Goal: Task Accomplishment & Management: Use online tool/utility

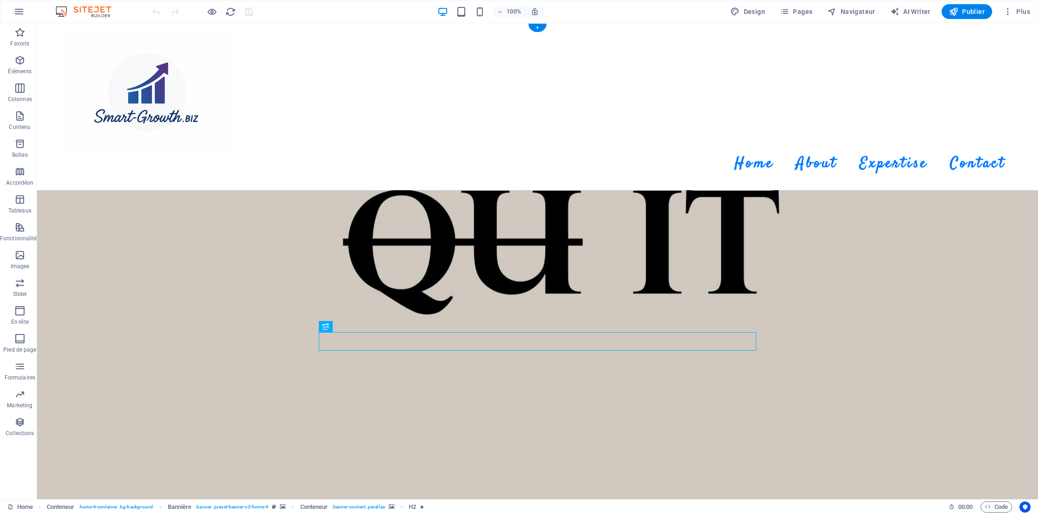
click at [73, 155] on div "Conteneur" at bounding box center [84, 154] width 44 height 11
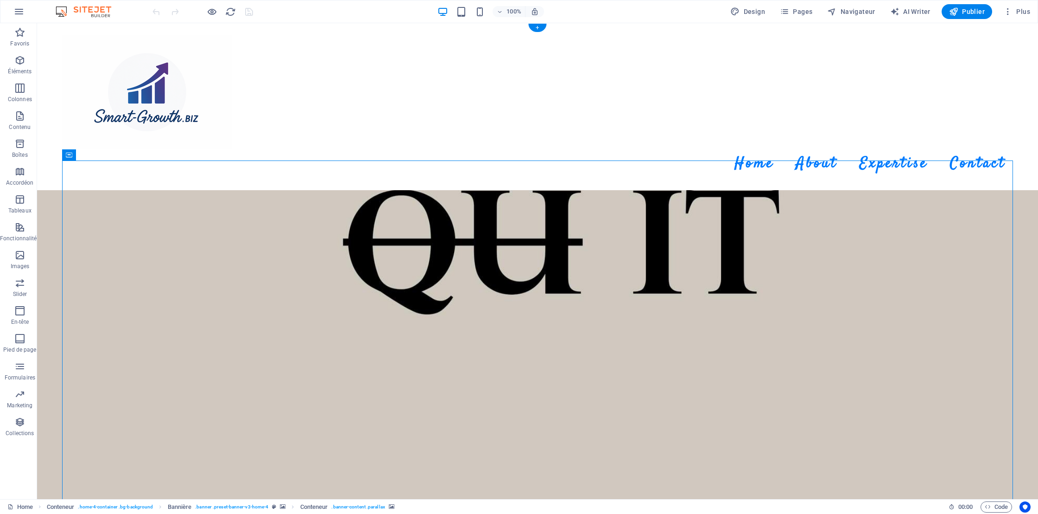
drag, startPoint x: 227, startPoint y: 161, endPoint x: 209, endPoint y: 216, distance: 57.3
click at [112, 156] on icon at bounding box center [111, 155] width 5 height 10
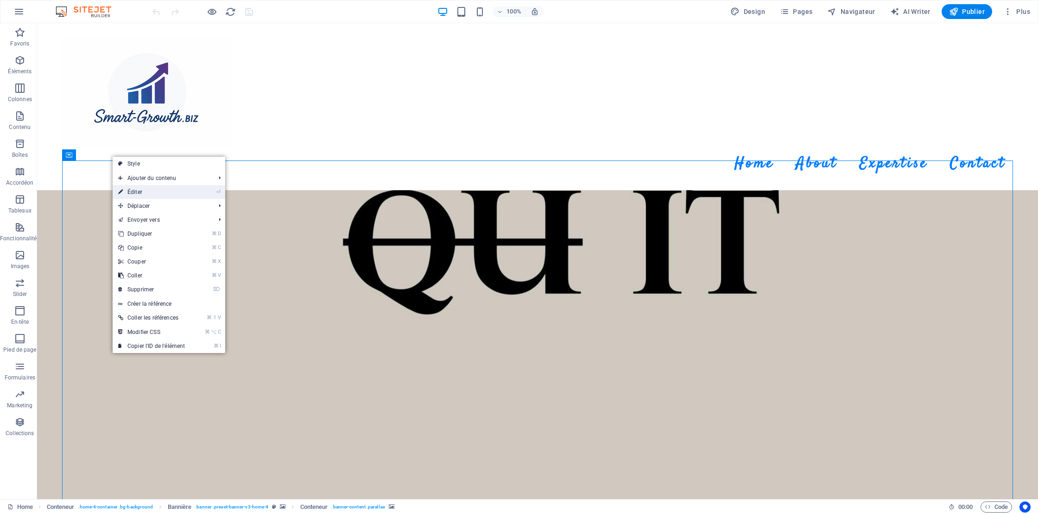
click at [145, 192] on link "⏎ Éditer" at bounding box center [152, 192] width 78 height 14
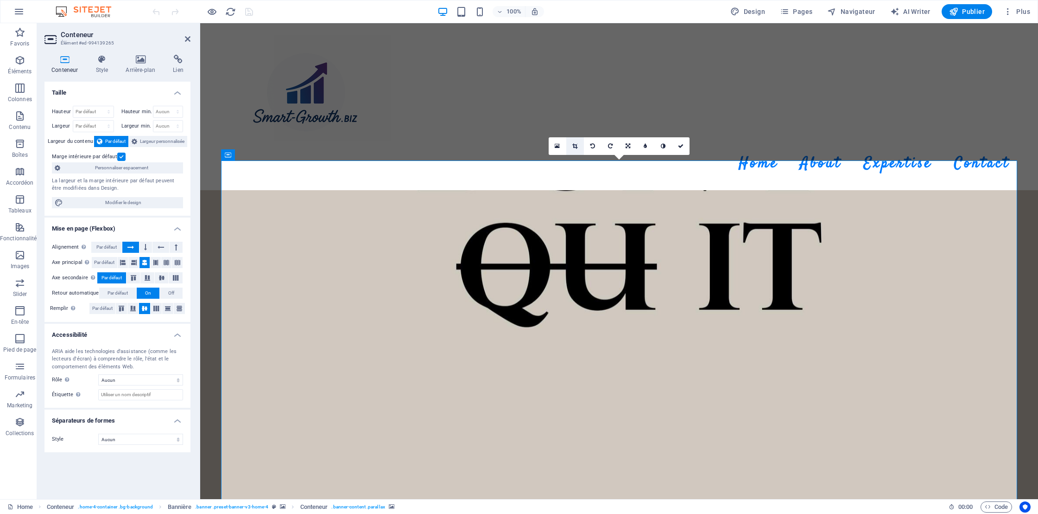
click at [575, 149] on link at bounding box center [575, 146] width 18 height 18
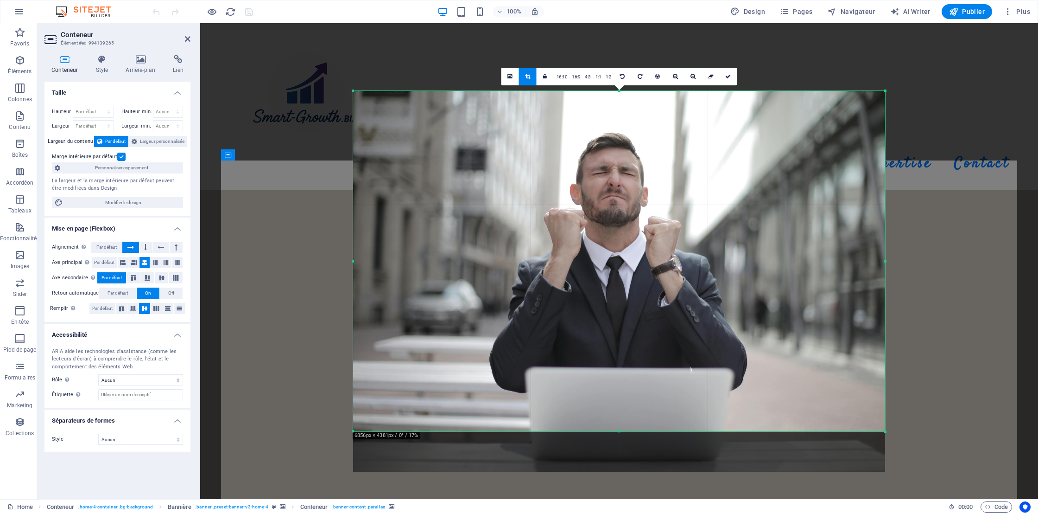
drag, startPoint x: 620, startPoint y: 450, endPoint x: 635, endPoint y: 410, distance: 43.1
click at [635, 410] on div "180 170 160 150 140 130 120 110 100 90 80 70 60 50 40 30 20 10 0 -10 -20 -30 -4…" at bounding box center [619, 261] width 532 height 340
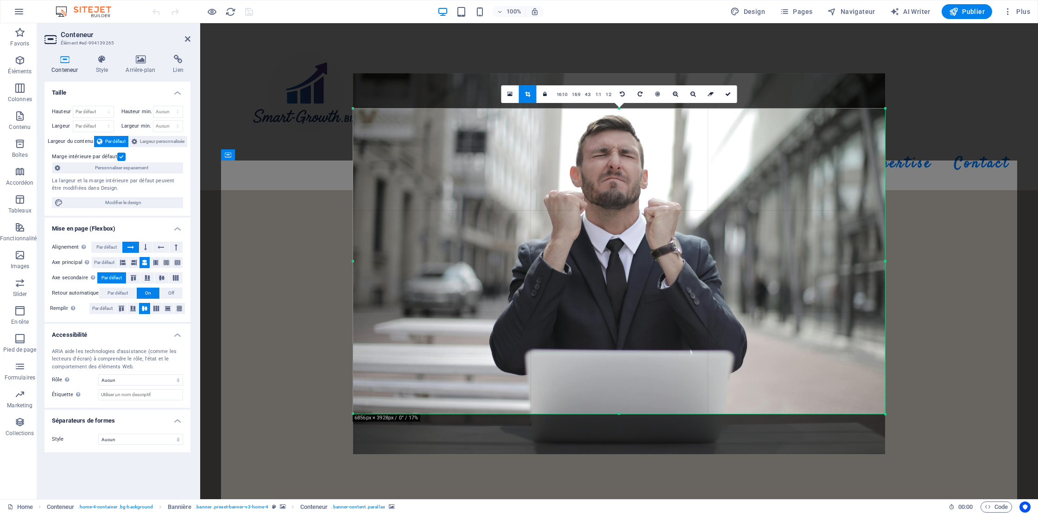
drag, startPoint x: 620, startPoint y: 92, endPoint x: 619, endPoint y: 127, distance: 35.2
click at [619, 127] on div "180 170 160 150 140 130 120 110 100 90 80 70 60 50 40 30 20 10 0 -10 -20 -30 -4…" at bounding box center [619, 260] width 532 height 305
click at [729, 95] on icon at bounding box center [728, 94] width 6 height 6
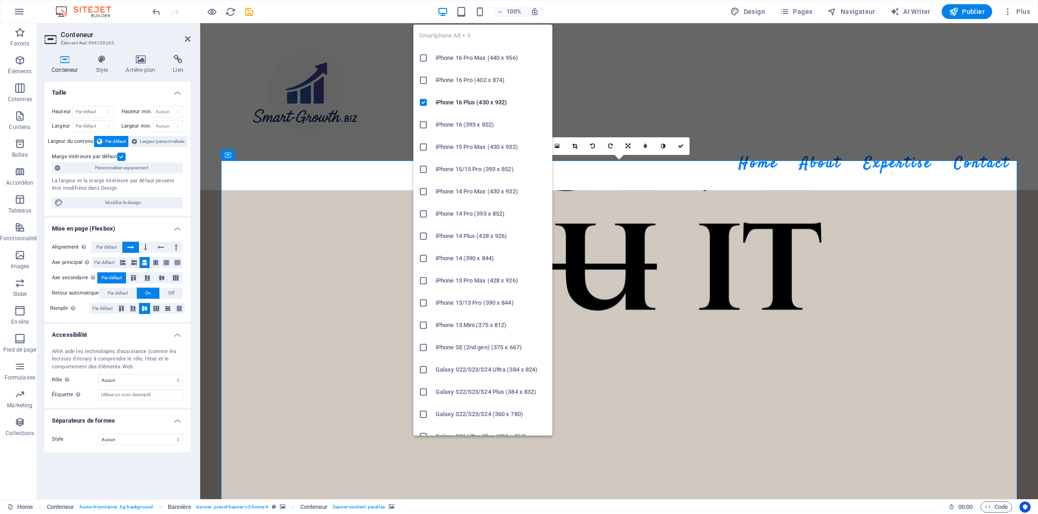
click at [424, 58] on icon at bounding box center [423, 57] width 9 height 9
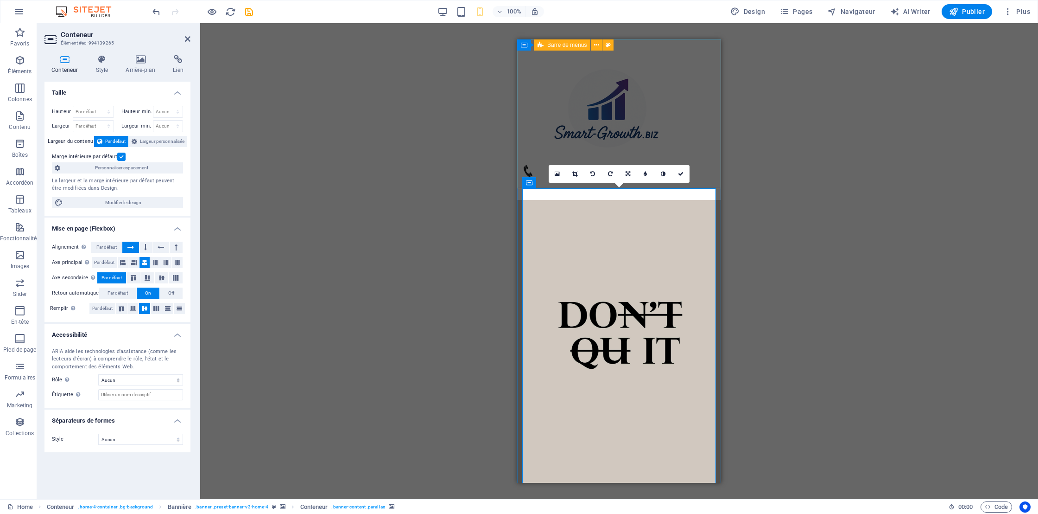
click at [717, 101] on div "Menu Home About Expertise Contact" at bounding box center [619, 119] width 204 height 160
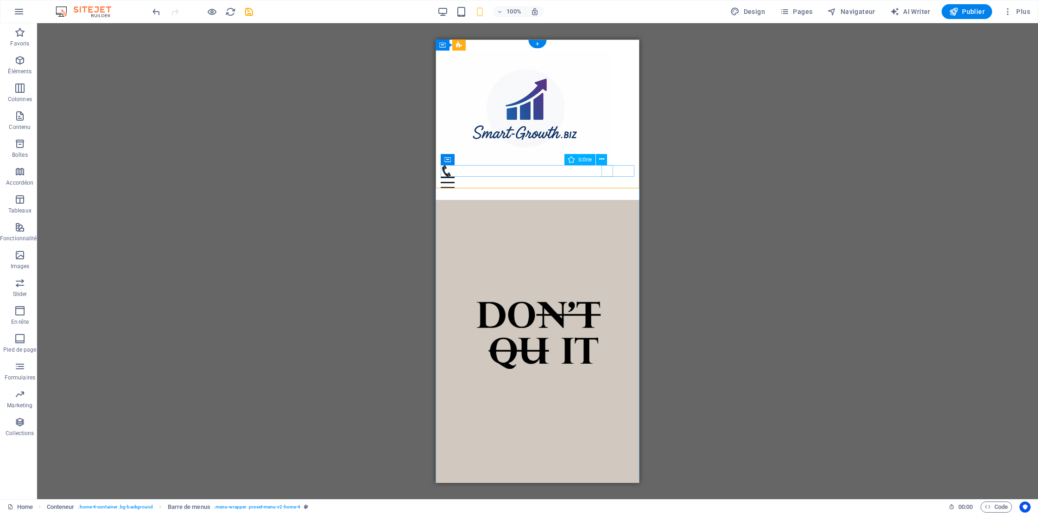
click at [606, 171] on figure at bounding box center [534, 171] width 186 height 12
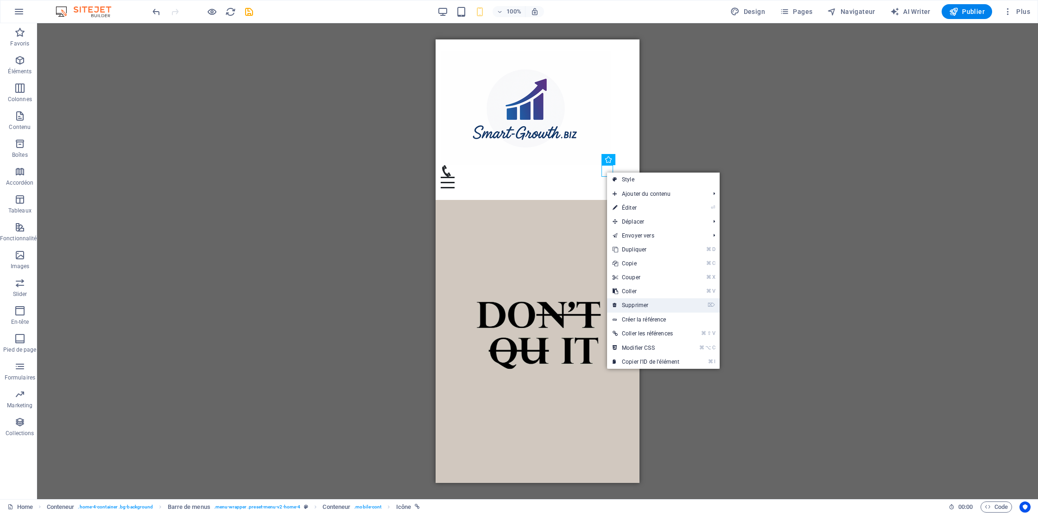
click at [630, 309] on link "⌦ Supprimer" at bounding box center [646, 305] width 78 height 14
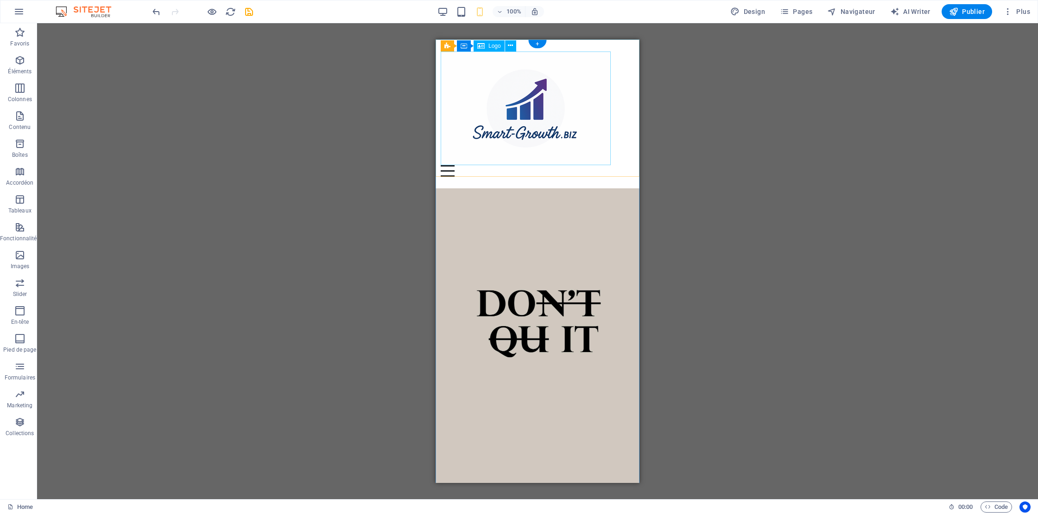
click at [565, 99] on div at bounding box center [538, 108] width 194 height 114
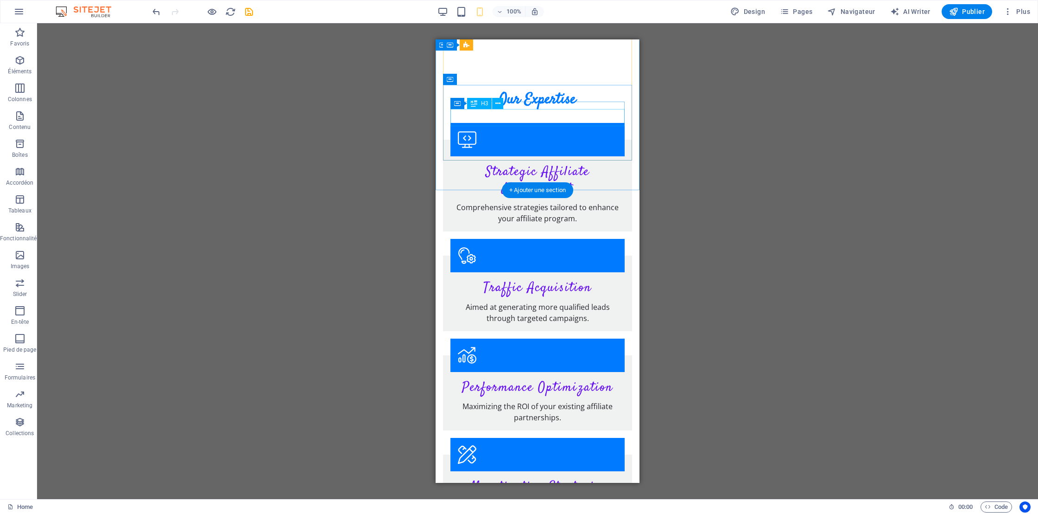
scroll to position [1366, 0]
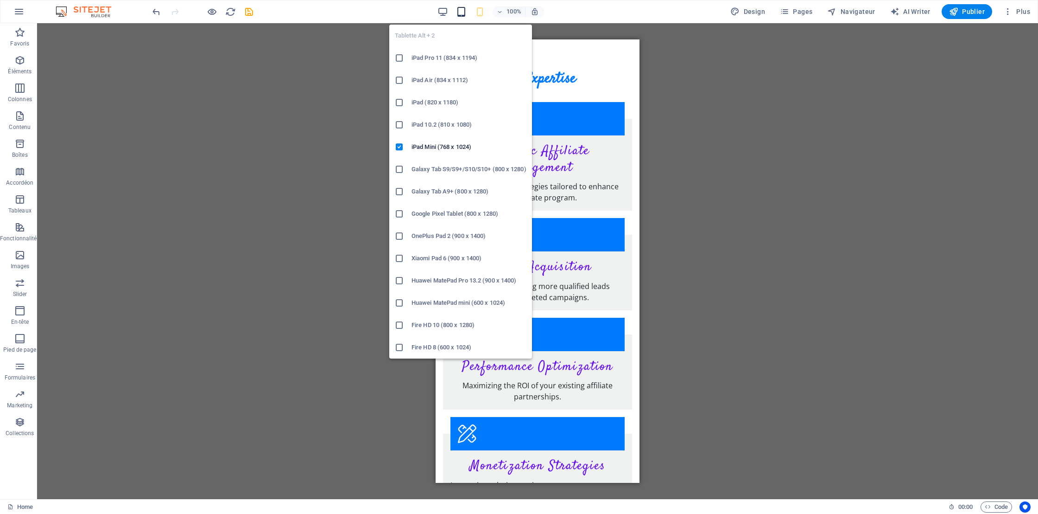
click at [463, 13] on icon "button" at bounding box center [461, 11] width 11 height 11
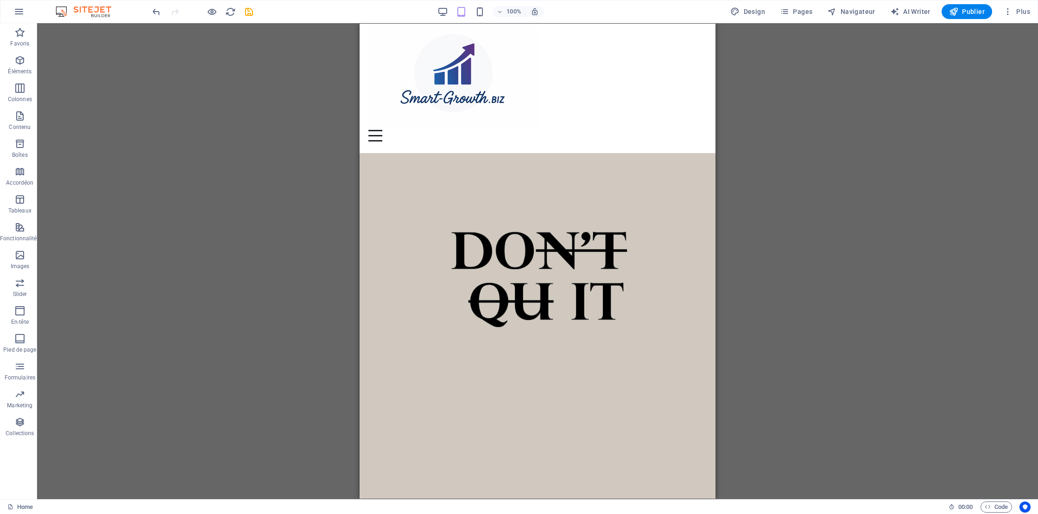
scroll to position [0, 0]
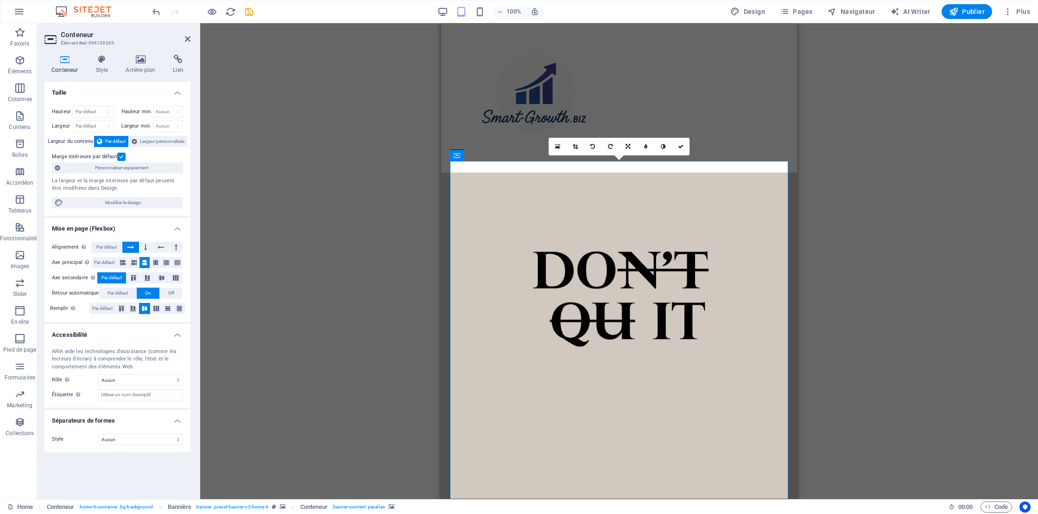
click at [141, 52] on div "Conteneur Style Arrière-plan Lien Taille Hauteur Par défaut px rem % vh vw Haut…" at bounding box center [117, 272] width 161 height 451
click at [139, 63] on icon at bounding box center [141, 59] width 44 height 9
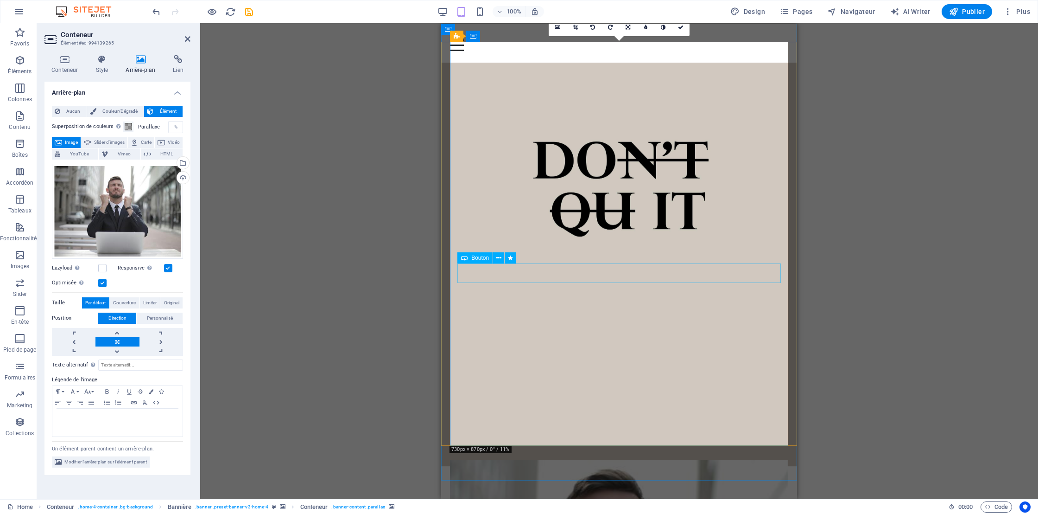
scroll to position [121, 0]
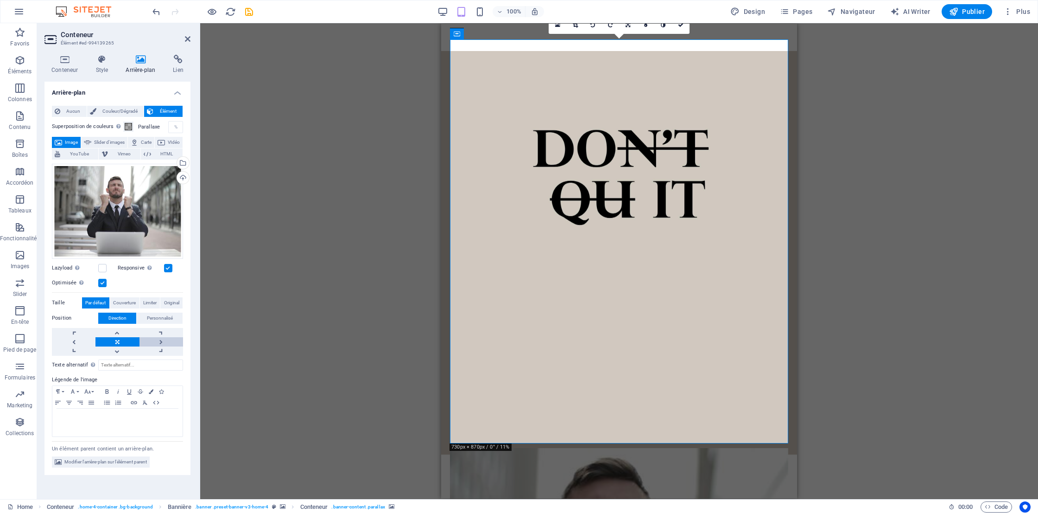
click at [161, 341] on link at bounding box center [162, 341] width 44 height 9
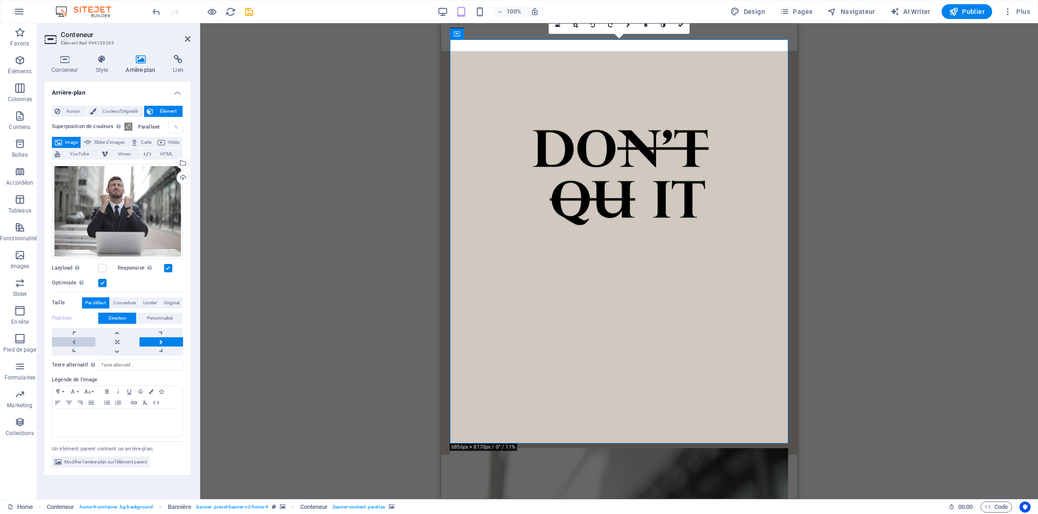
click at [74, 342] on link at bounding box center [74, 341] width 44 height 9
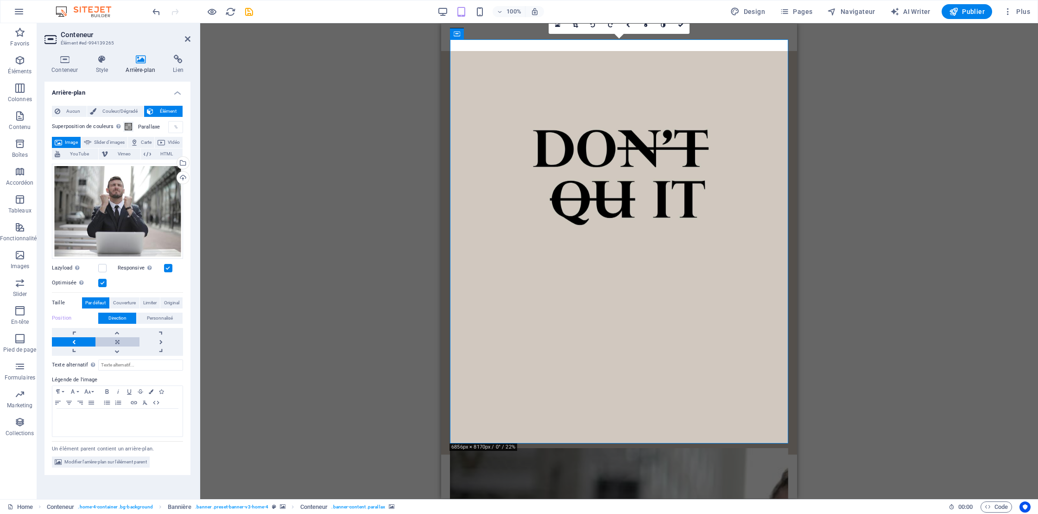
click at [116, 343] on link at bounding box center [117, 341] width 44 height 9
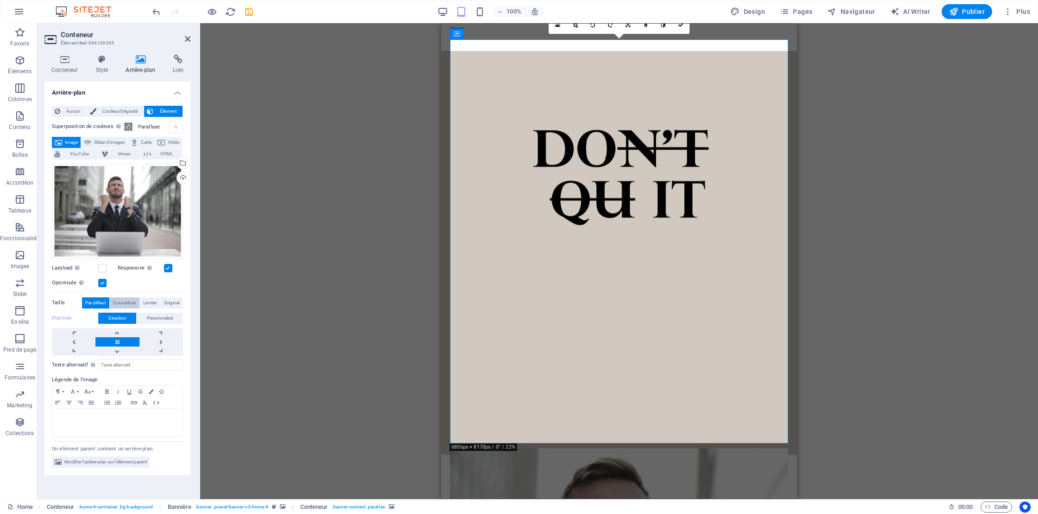
click at [127, 304] on span "Couverture" at bounding box center [124, 302] width 23 height 11
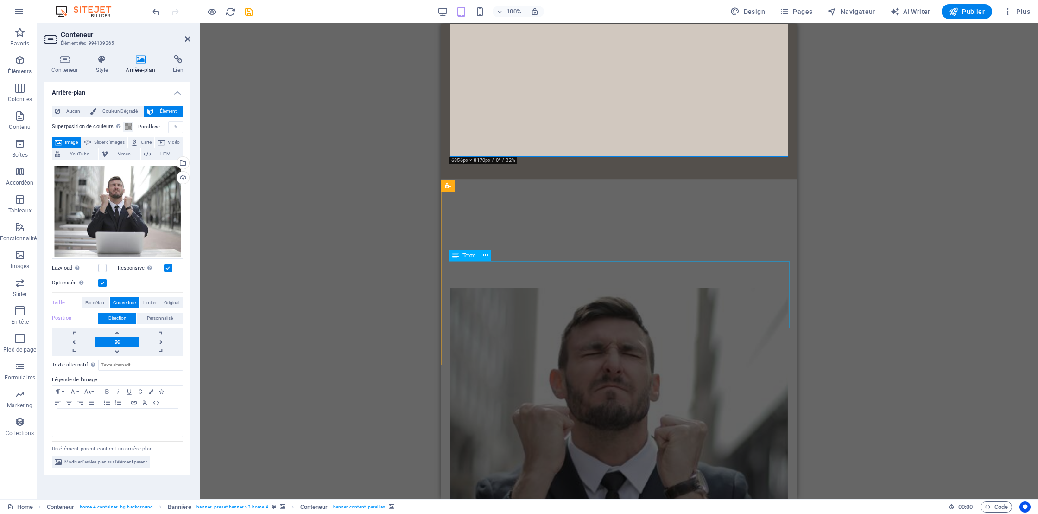
scroll to position [408, 0]
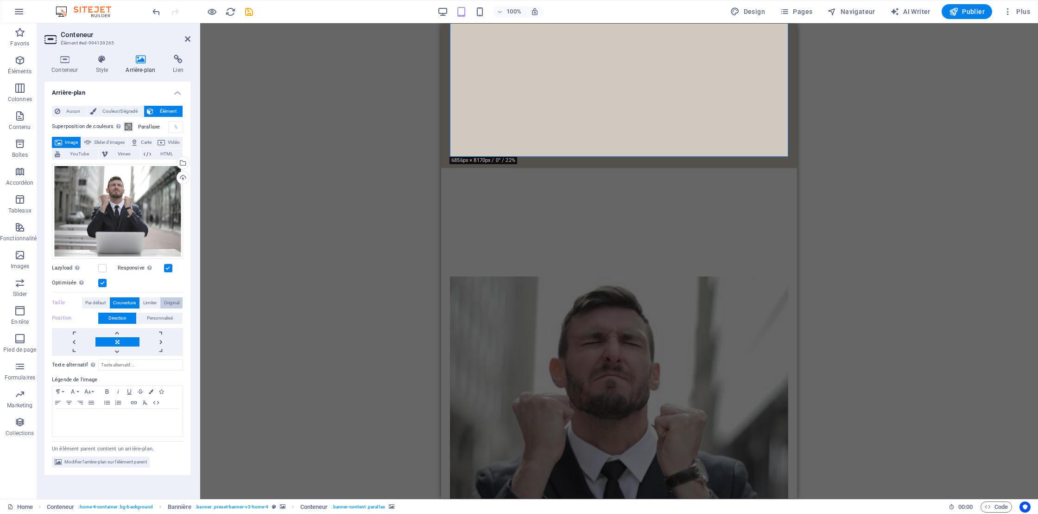
click at [172, 303] on span "Original" at bounding box center [171, 302] width 15 height 11
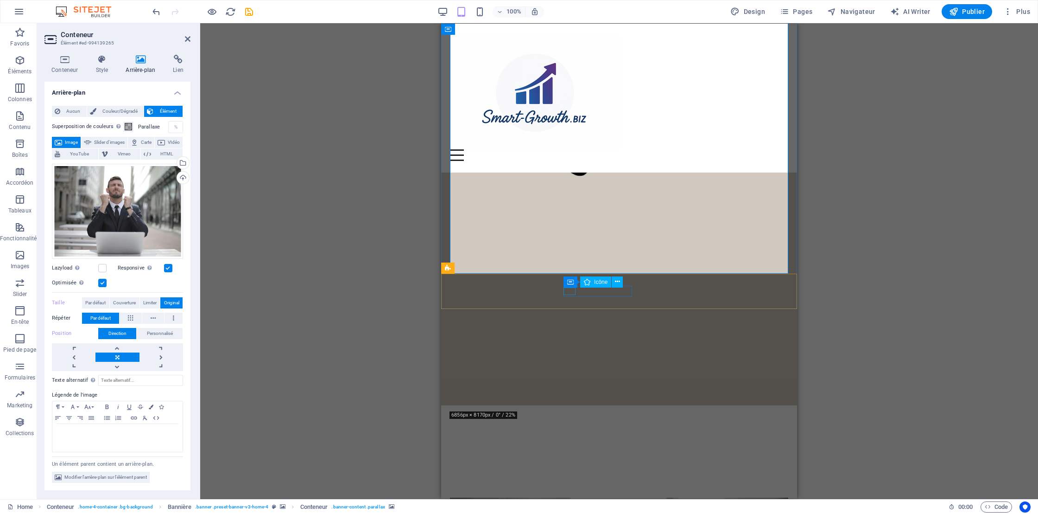
scroll to position [150, 0]
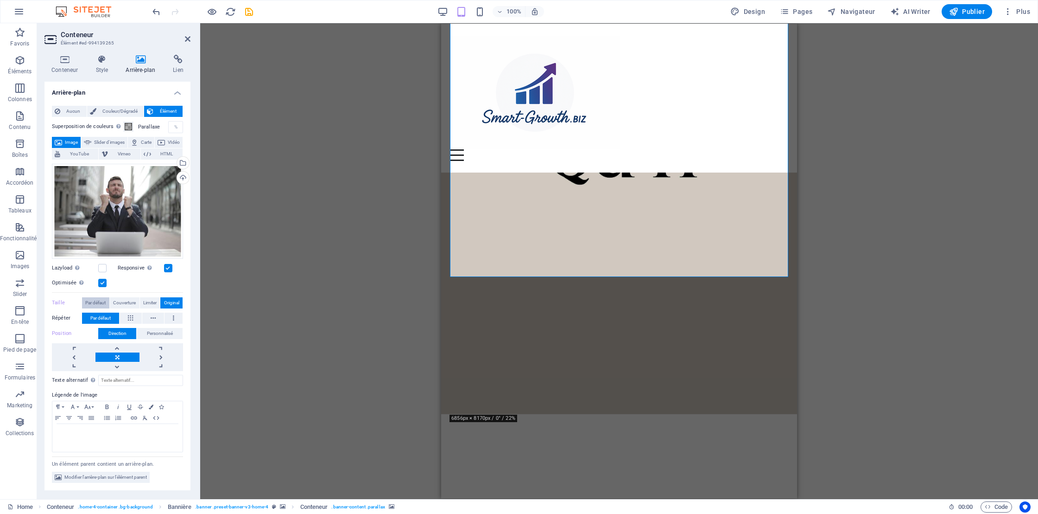
click at [86, 303] on span "Par défaut" at bounding box center [95, 302] width 20 height 11
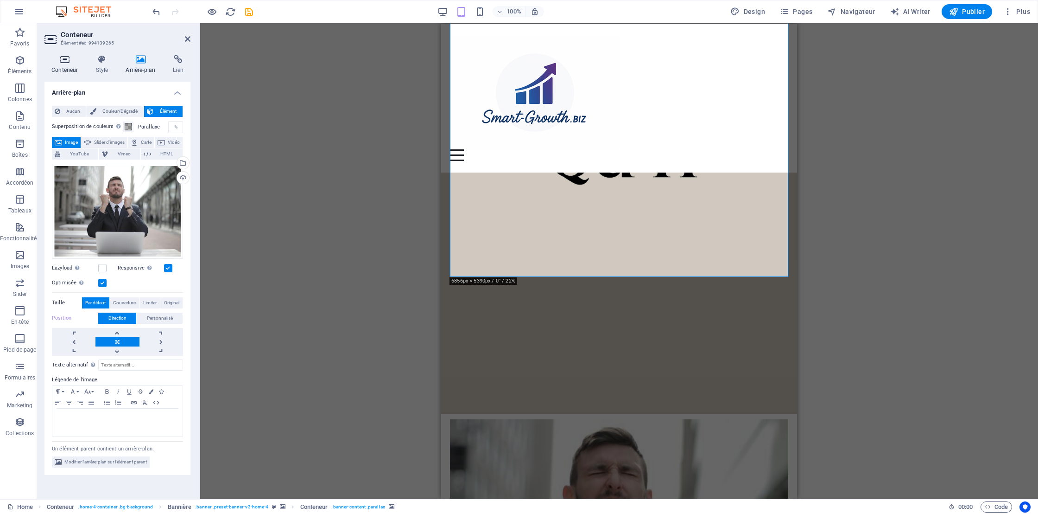
click at [66, 68] on h4 "Conteneur" at bounding box center [66, 64] width 44 height 19
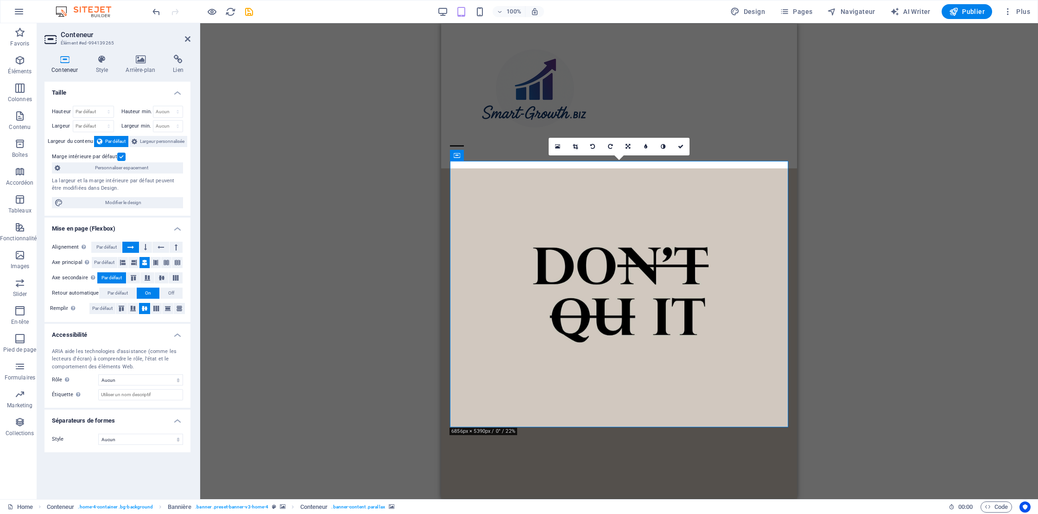
scroll to position [0, 0]
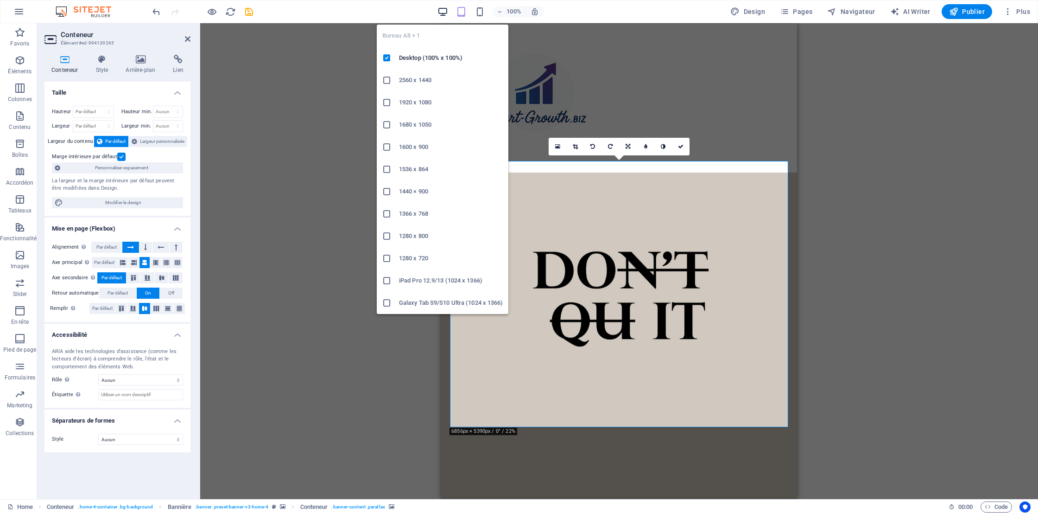
click at [444, 15] on icon "button" at bounding box center [443, 11] width 11 height 11
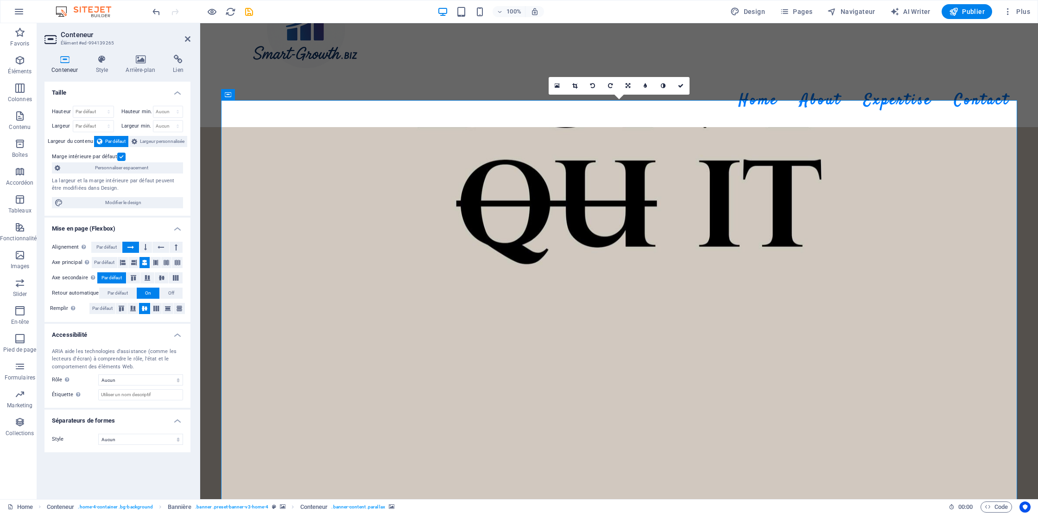
scroll to position [60, 0]
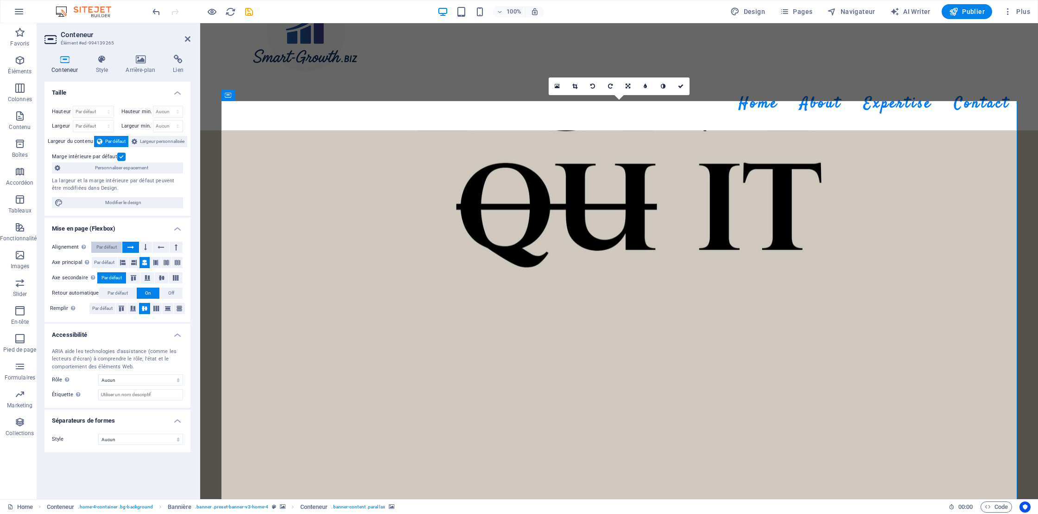
click at [111, 249] on span "Par défaut" at bounding box center [106, 246] width 20 height 11
click at [133, 247] on icon at bounding box center [130, 246] width 6 height 11
click at [170, 295] on span "Off" at bounding box center [171, 292] width 6 height 11
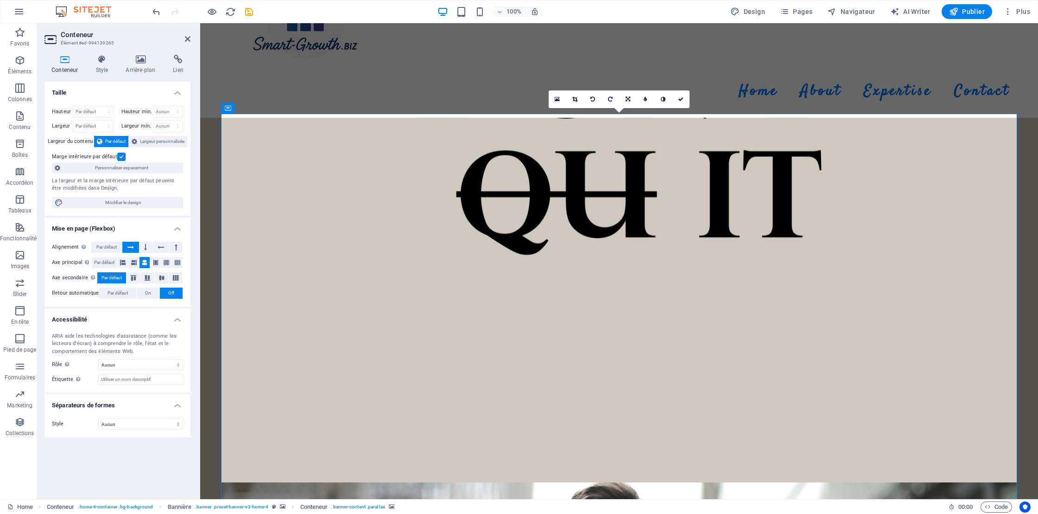
scroll to position [33, 0]
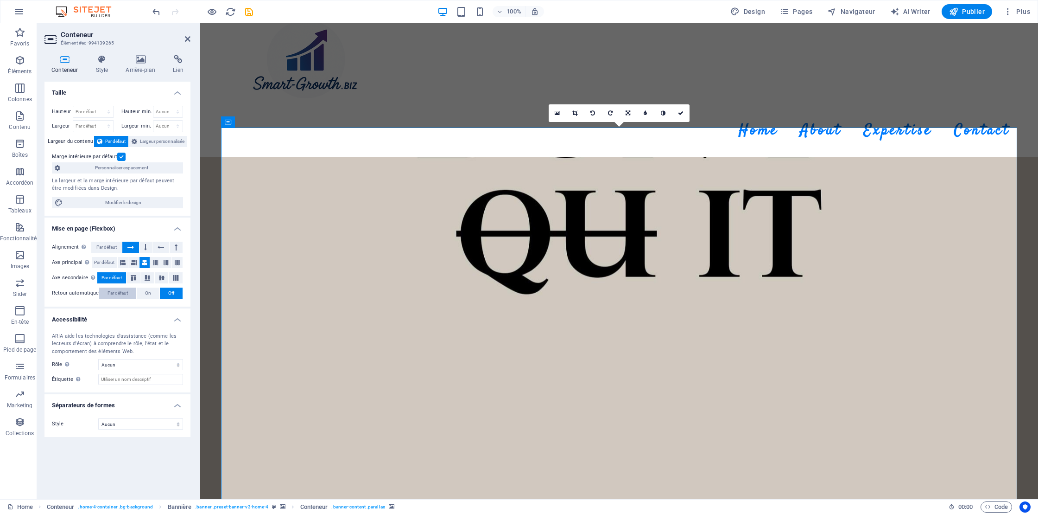
click at [122, 293] on span "Par défaut" at bounding box center [118, 292] width 20 height 11
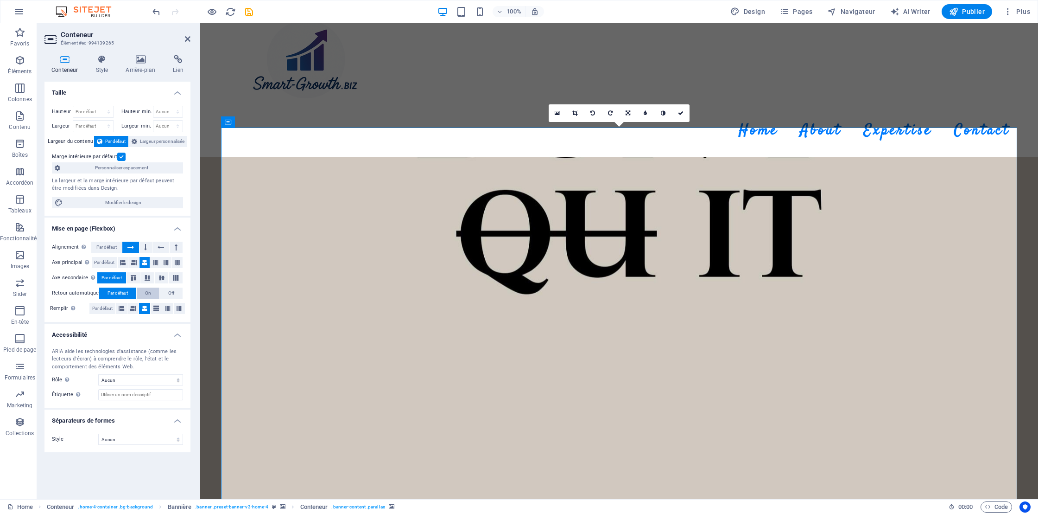
click at [146, 293] on span "On" at bounding box center [148, 292] width 6 height 11
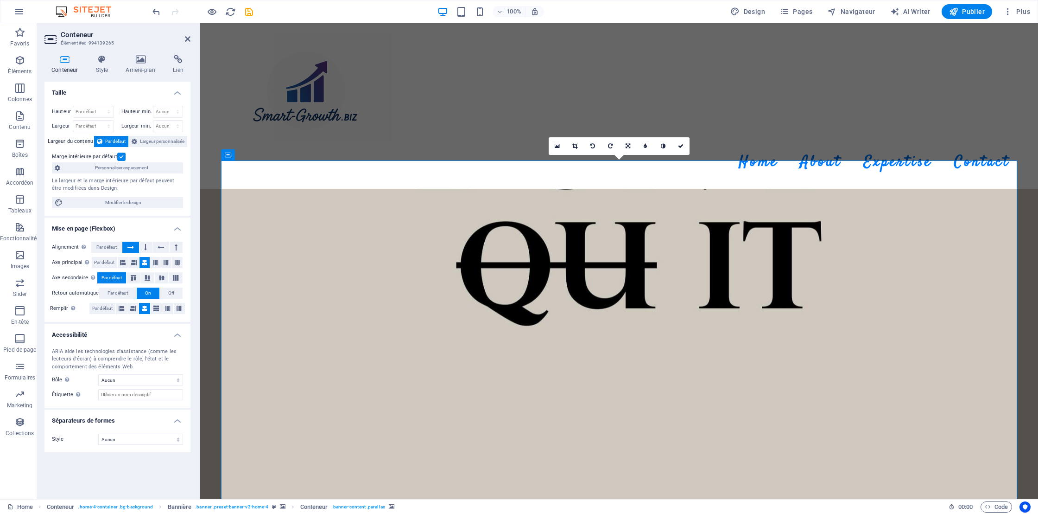
scroll to position [0, 0]
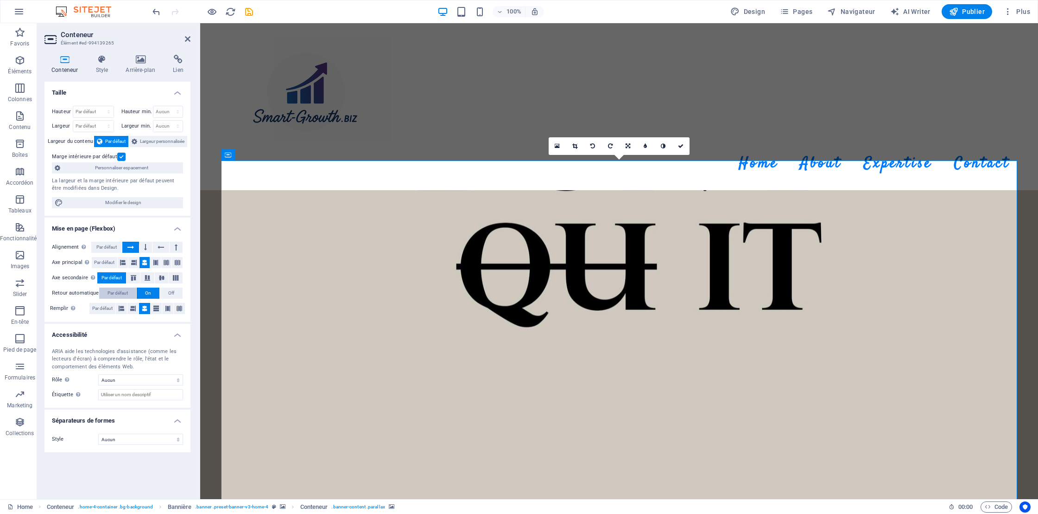
click at [112, 293] on span "Par défaut" at bounding box center [118, 292] width 20 height 11
click at [109, 262] on span "Par défaut" at bounding box center [104, 262] width 20 height 11
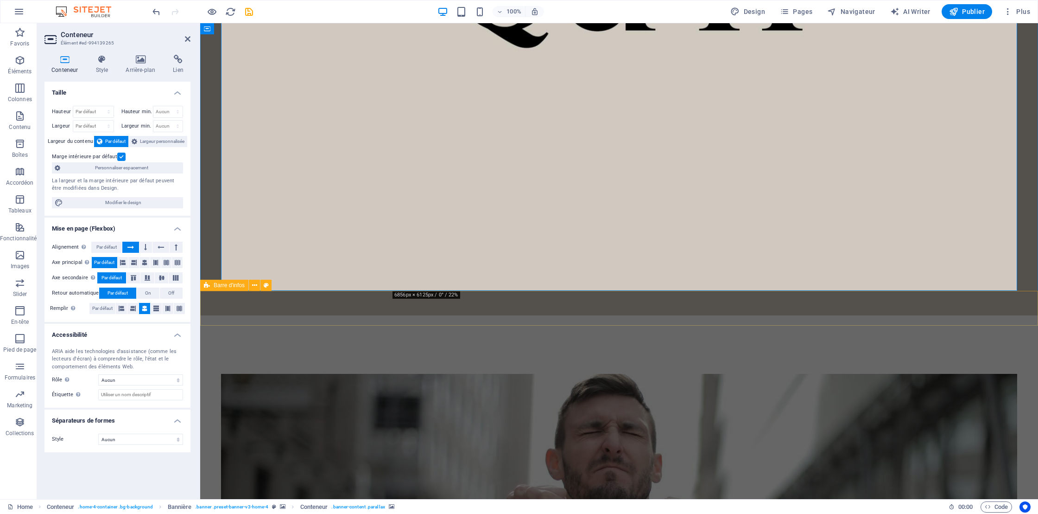
scroll to position [296, 0]
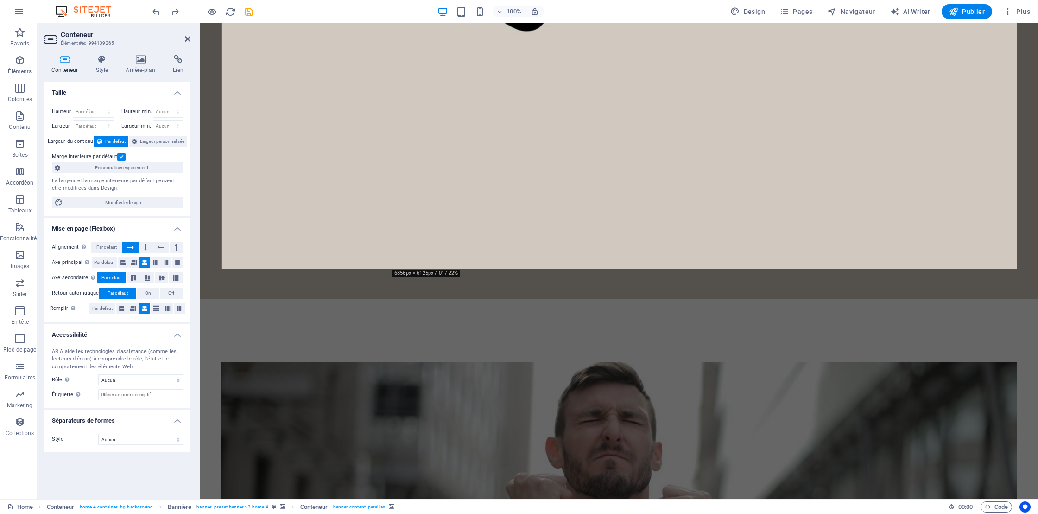
click at [175, 226] on h4 "Mise en page (Flexbox)" at bounding box center [117, 225] width 146 height 17
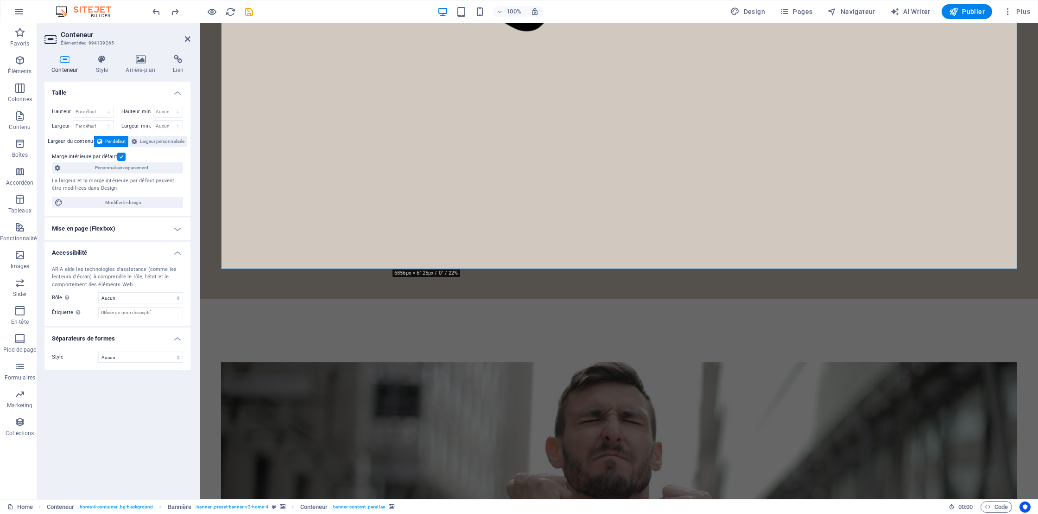
click at [175, 226] on h4 "Mise en page (Flexbox)" at bounding box center [117, 228] width 146 height 22
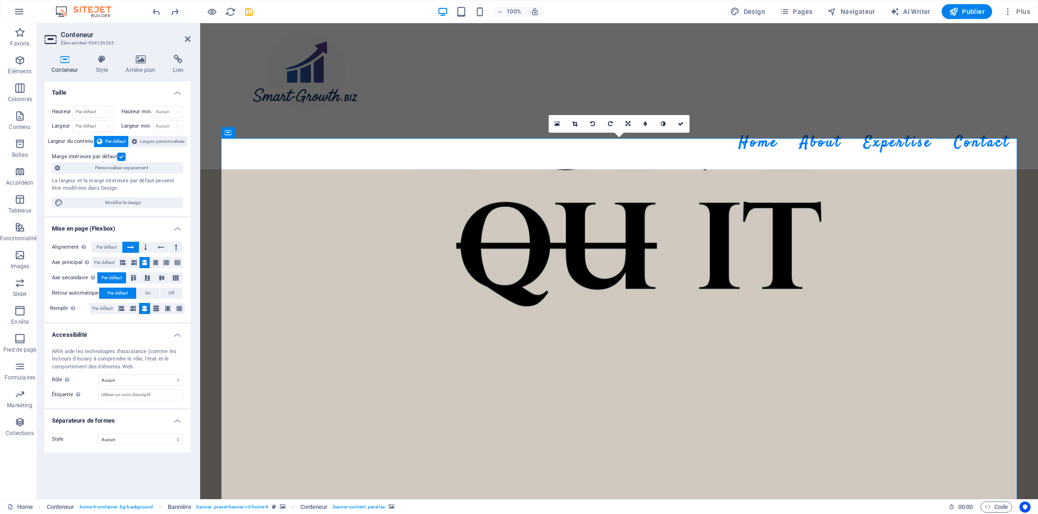
scroll to position [17, 0]
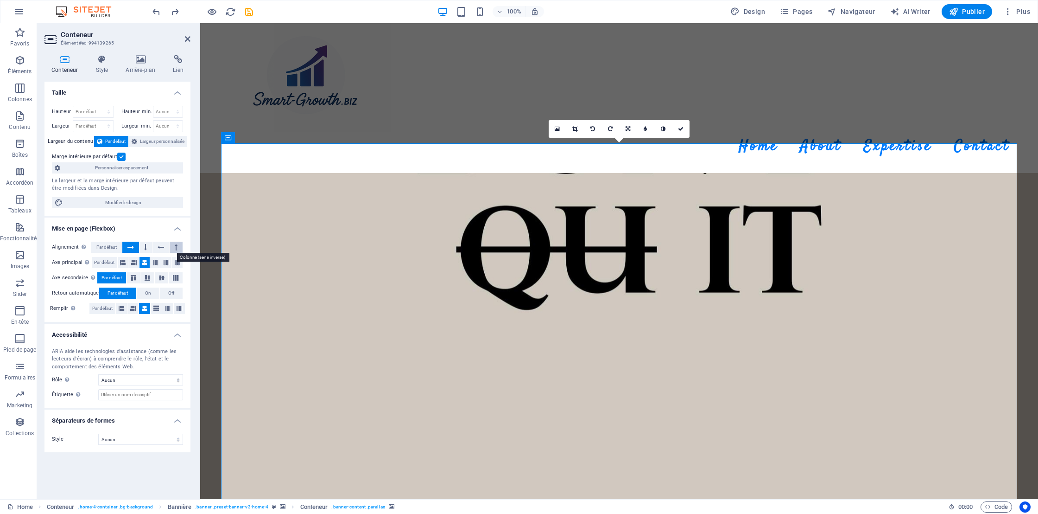
click at [177, 248] on icon at bounding box center [176, 246] width 3 height 11
click at [164, 248] on icon at bounding box center [161, 246] width 6 height 11
click at [146, 247] on icon at bounding box center [145, 246] width 3 height 11
click at [131, 247] on icon at bounding box center [130, 246] width 6 height 11
click at [102, 246] on span "Par défaut" at bounding box center [106, 246] width 20 height 11
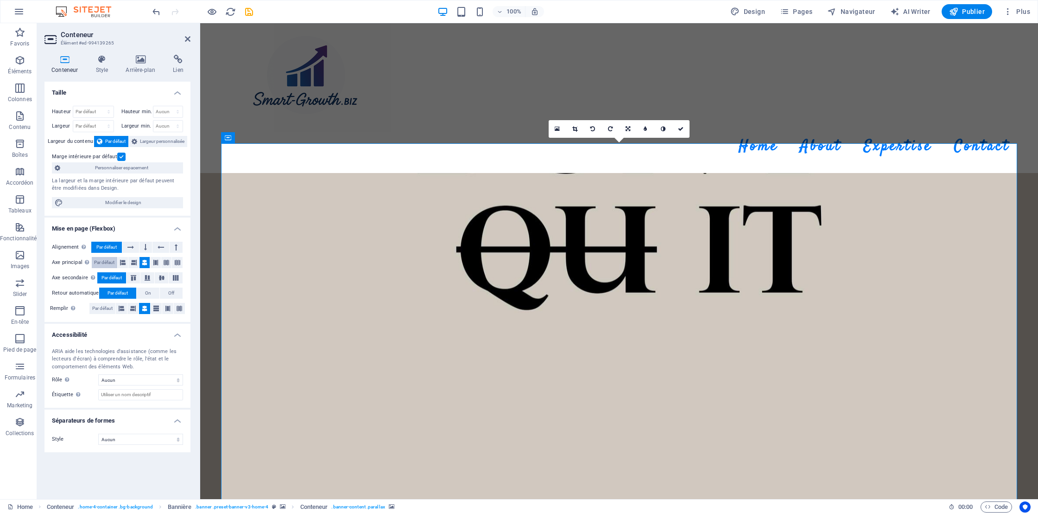
click at [107, 262] on span "Par défaut" at bounding box center [104, 262] width 20 height 11
click at [178, 264] on icon at bounding box center [178, 262] width 6 height 11
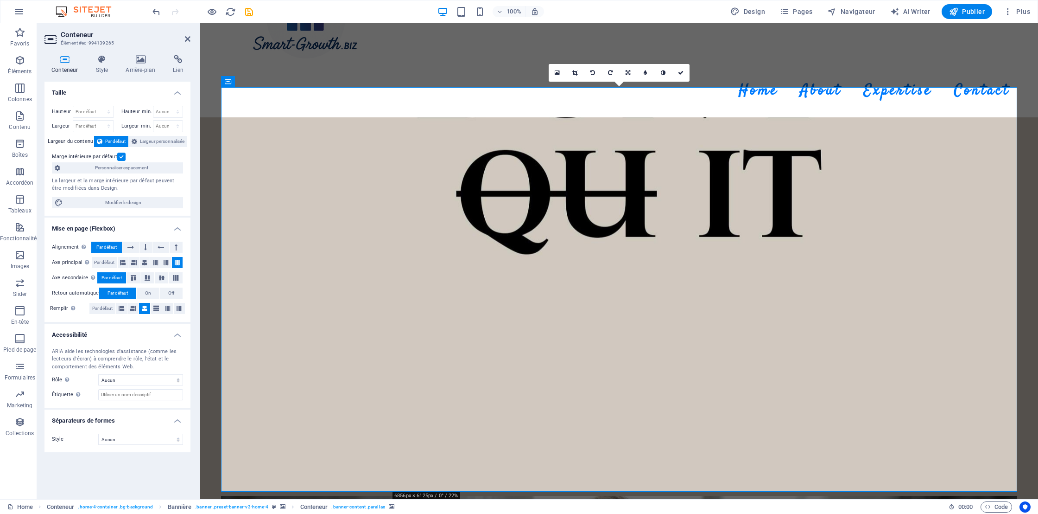
scroll to position [72, 0]
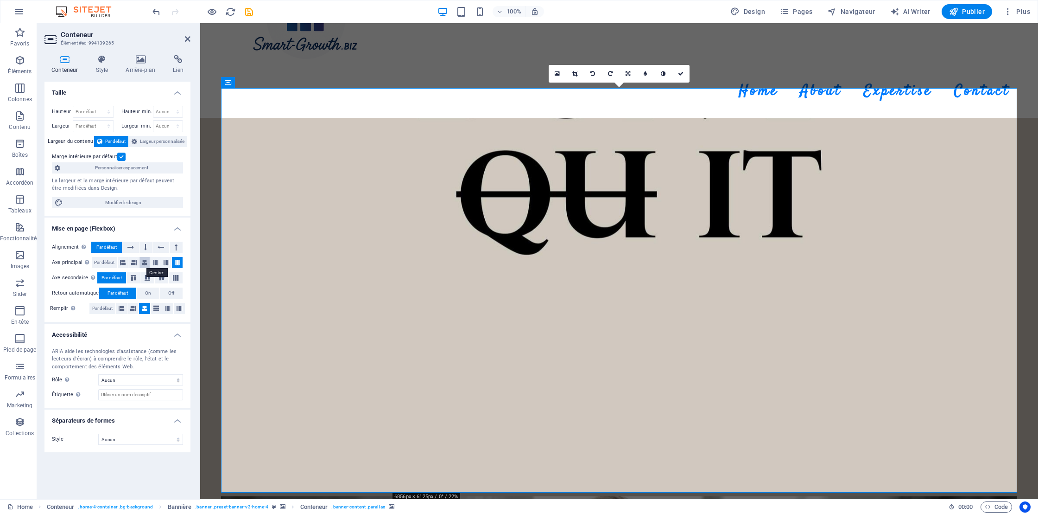
click at [146, 259] on icon at bounding box center [145, 262] width 6 height 11
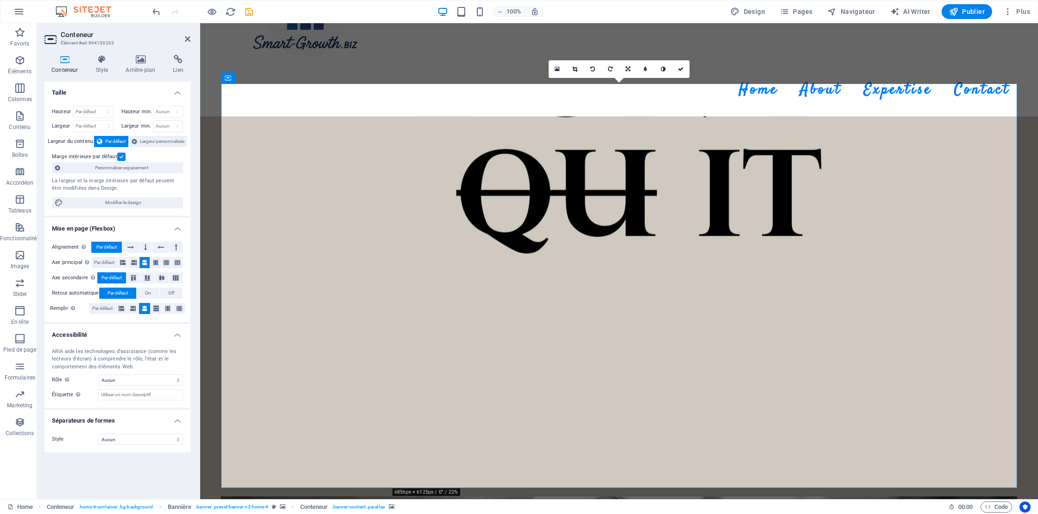
scroll to position [73, 0]
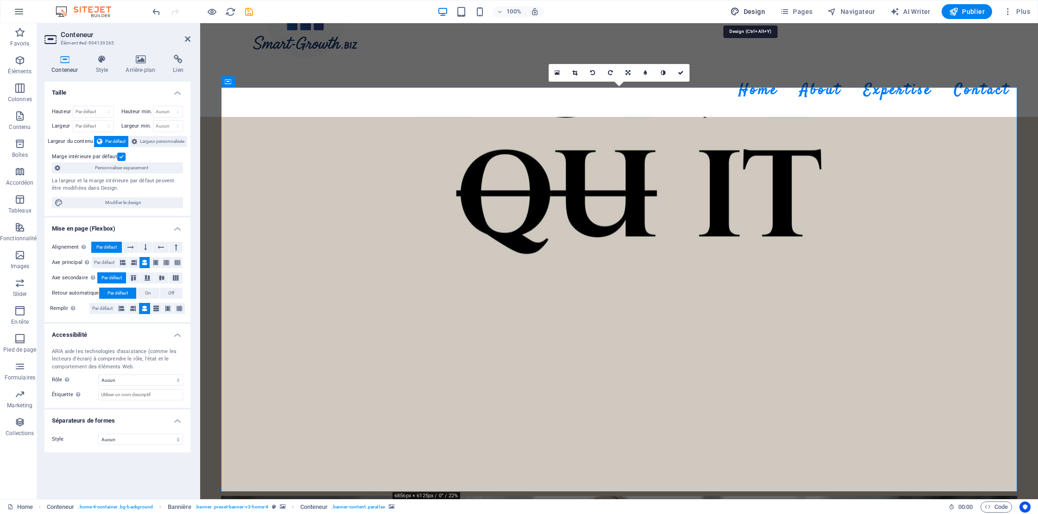
click at [740, 12] on icon "button" at bounding box center [734, 11] width 9 height 9
select select "rem"
select select "200"
select select "px"
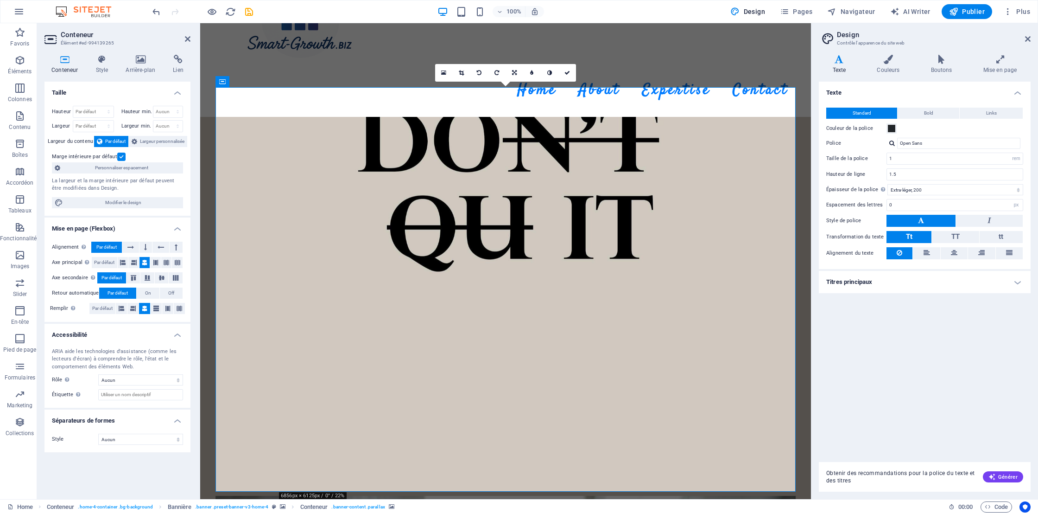
click at [1027, 33] on h2 "Design" at bounding box center [934, 35] width 194 height 8
click at [1027, 38] on icon at bounding box center [1028, 38] width 6 height 7
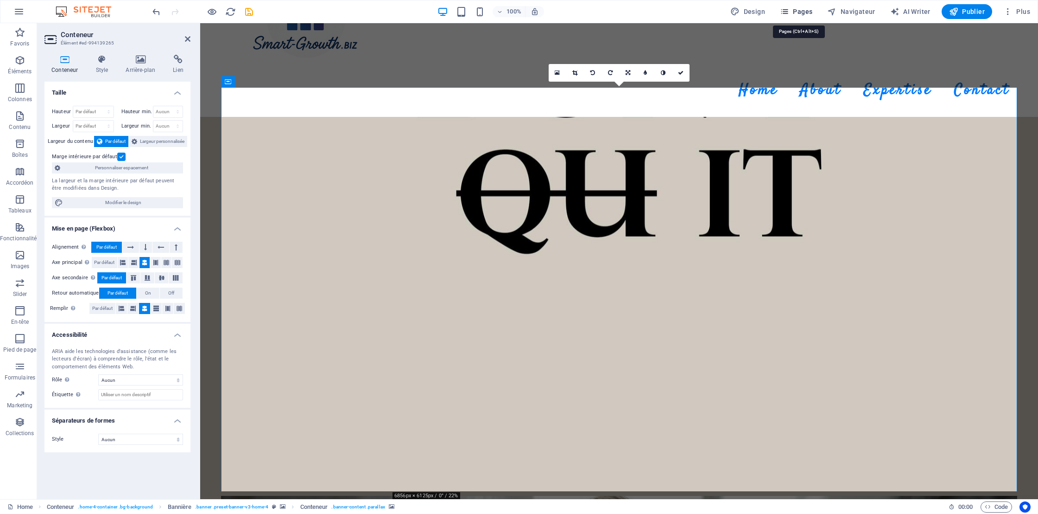
click at [797, 11] on span "Pages" at bounding box center [796, 11] width 32 height 9
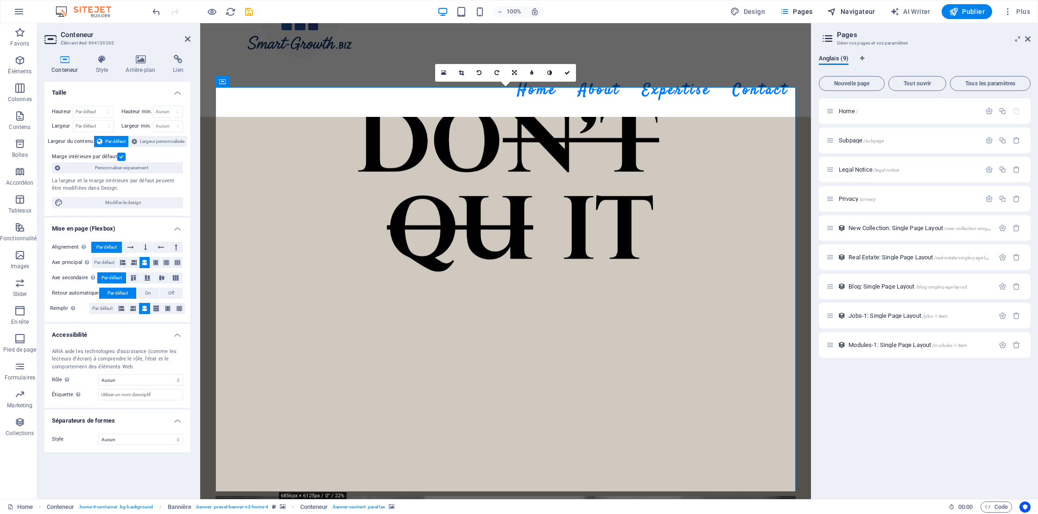
click at [863, 11] on span "Navigateur" at bounding box center [851, 11] width 48 height 9
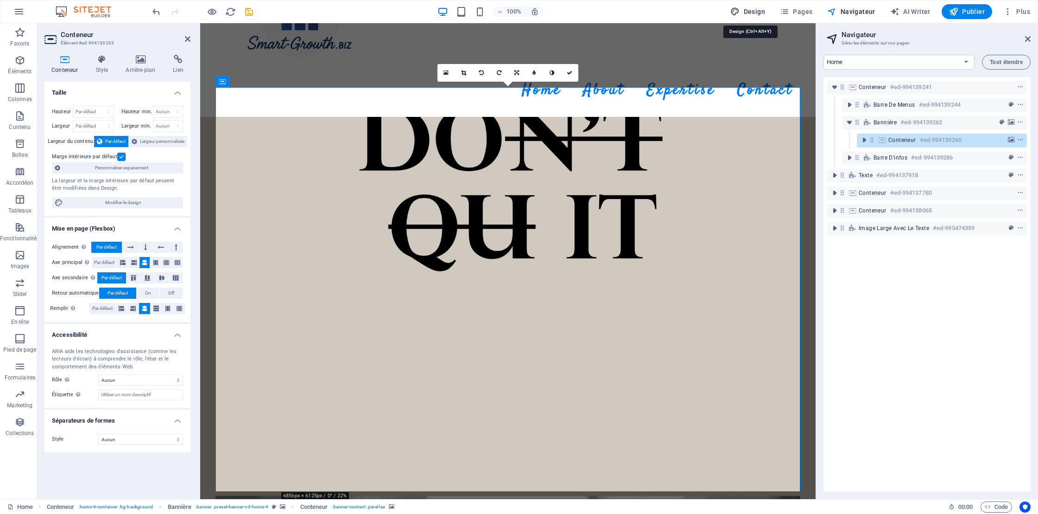
click at [756, 10] on span "Design" at bounding box center [747, 11] width 35 height 9
select select "rem"
select select "200"
select select "px"
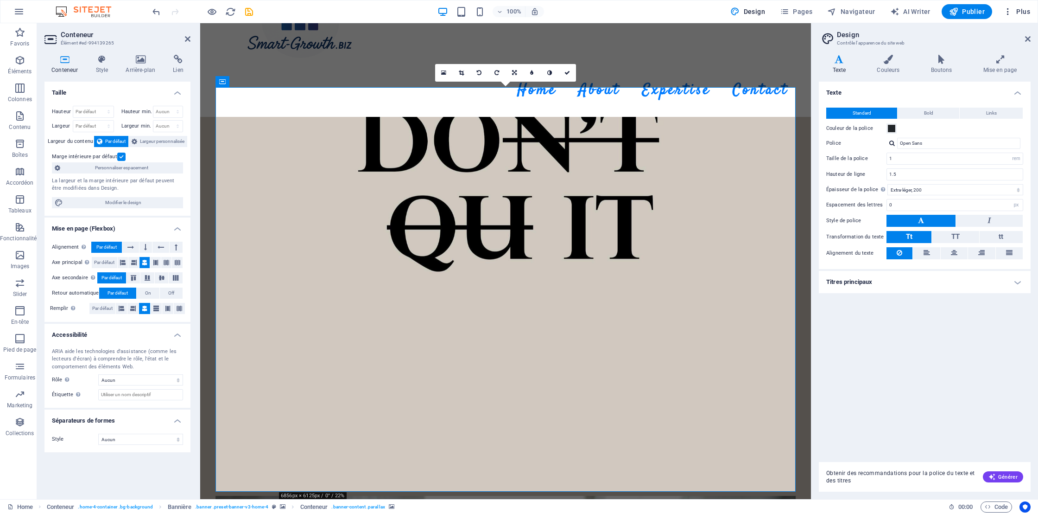
click at [1022, 10] on span "Plus" at bounding box center [1016, 11] width 27 height 9
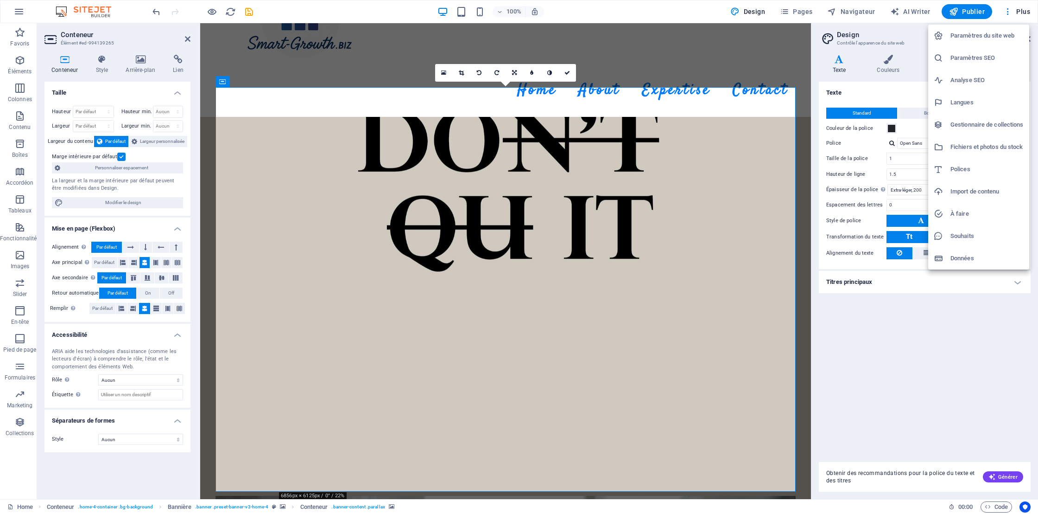
click at [155, 9] on div at bounding box center [519, 257] width 1038 height 514
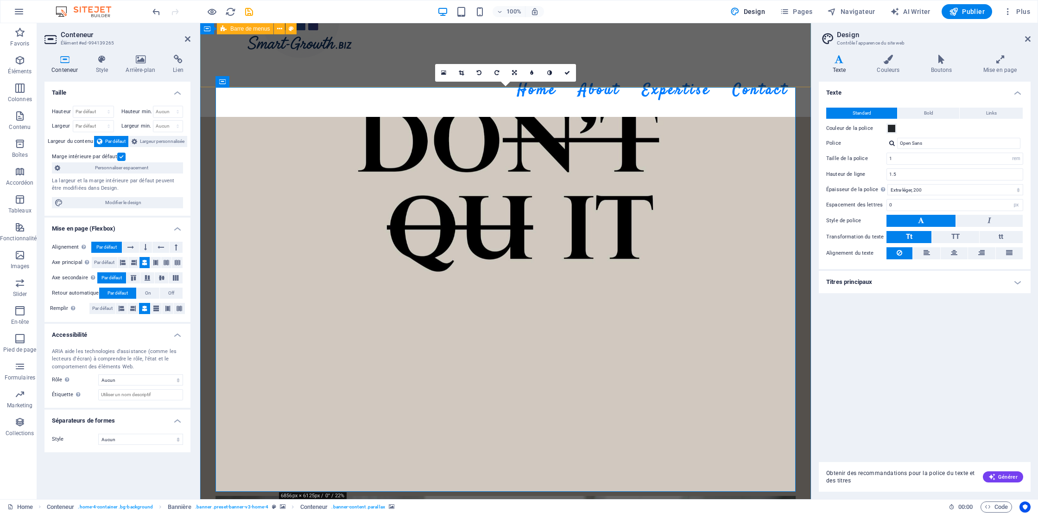
click at [647, 53] on div "Menu Home About Expertise Contact" at bounding box center [505, 33] width 611 height 167
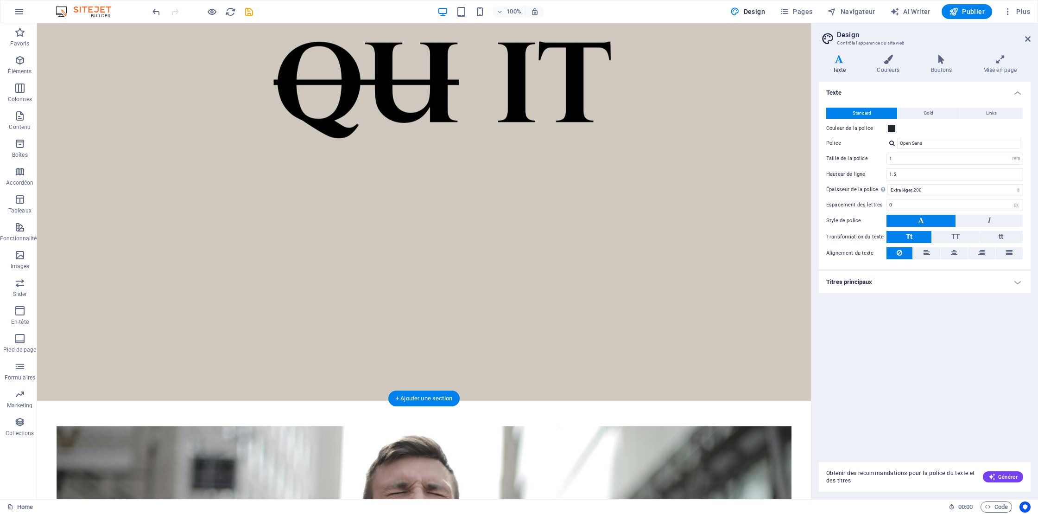
scroll to position [201, 0]
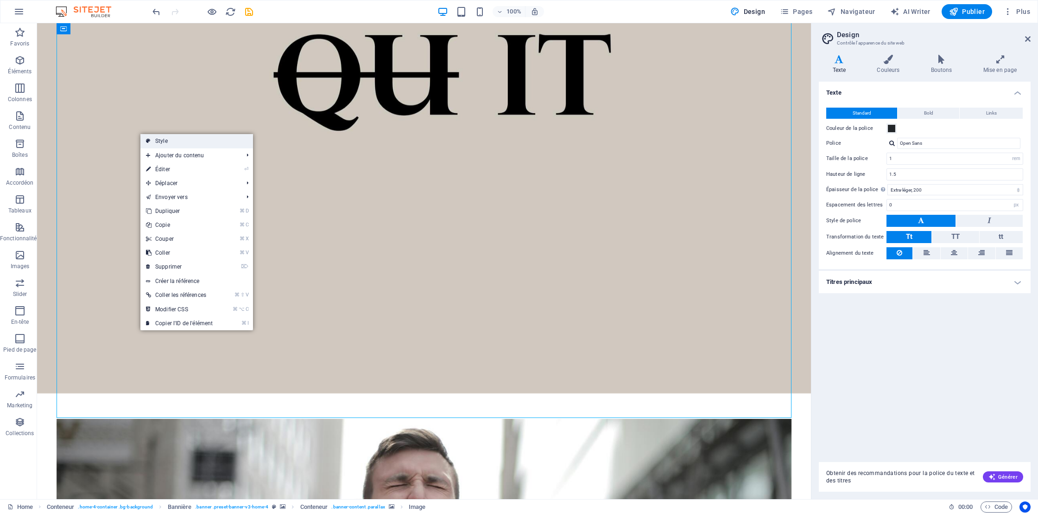
click at [156, 144] on link "Style" at bounding box center [196, 141] width 113 height 14
select select "preset-banner-v3-home-4"
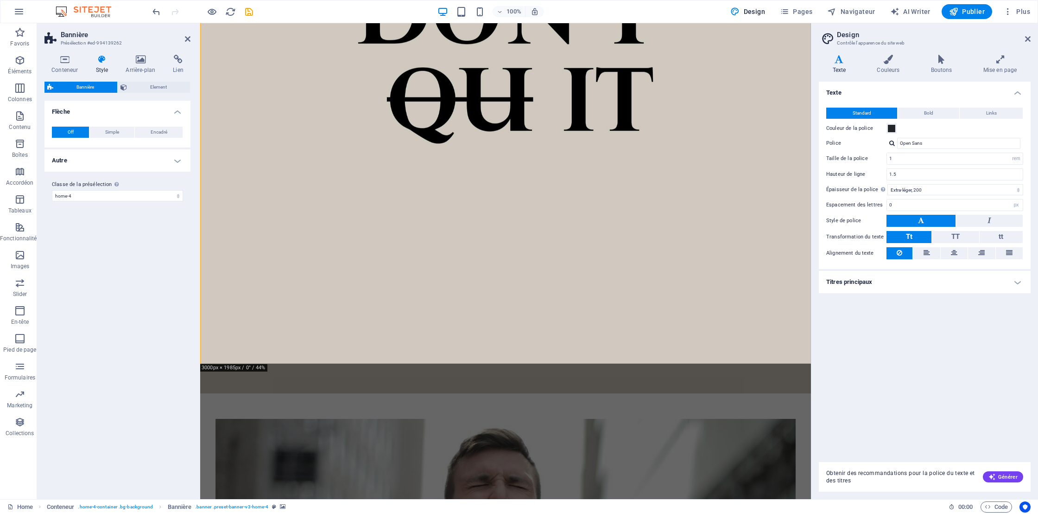
click at [174, 159] on h4 "Autre" at bounding box center [117, 160] width 146 height 22
click at [140, 66] on h4 "Arrière-plan" at bounding box center [142, 64] width 47 height 19
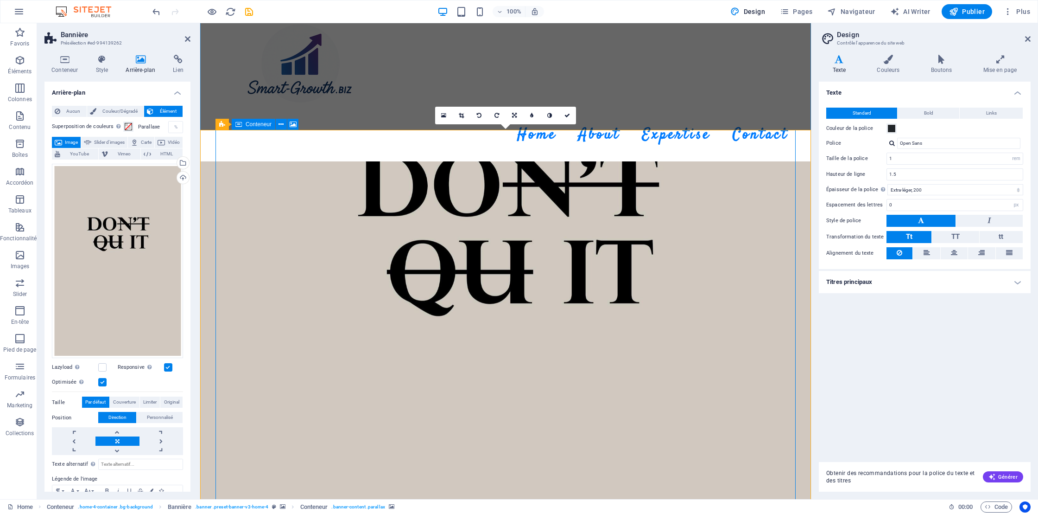
scroll to position [31, 0]
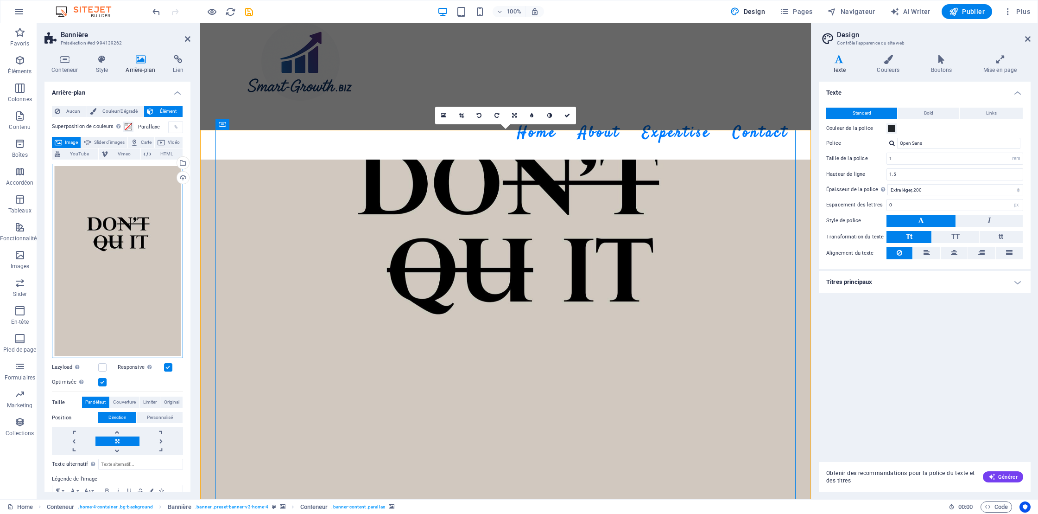
click at [135, 291] on div "Glissez les fichiers ici, cliquez pour choisir les fichiers ou sélectionnez les…" at bounding box center [117, 261] width 131 height 195
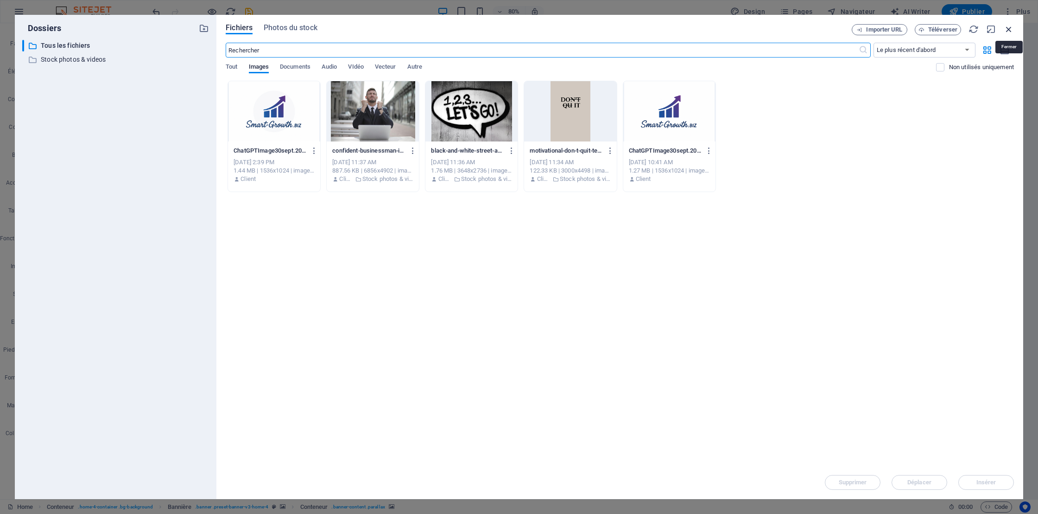
click at [1008, 28] on icon "button" at bounding box center [1009, 29] width 10 height 10
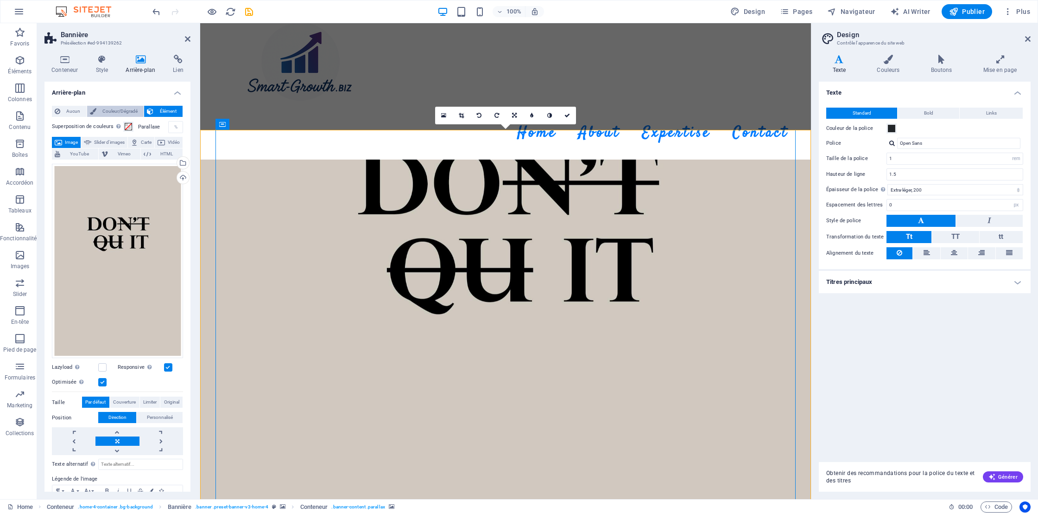
click at [112, 110] on span "Couleur/Dégradé" at bounding box center [120, 111] width 42 height 11
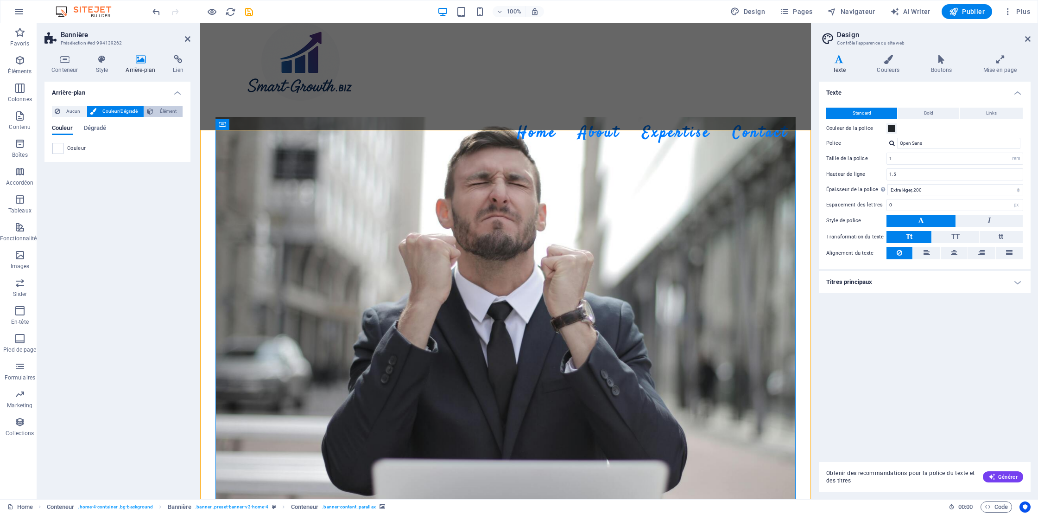
click at [161, 110] on span "Élément" at bounding box center [168, 111] width 24 height 11
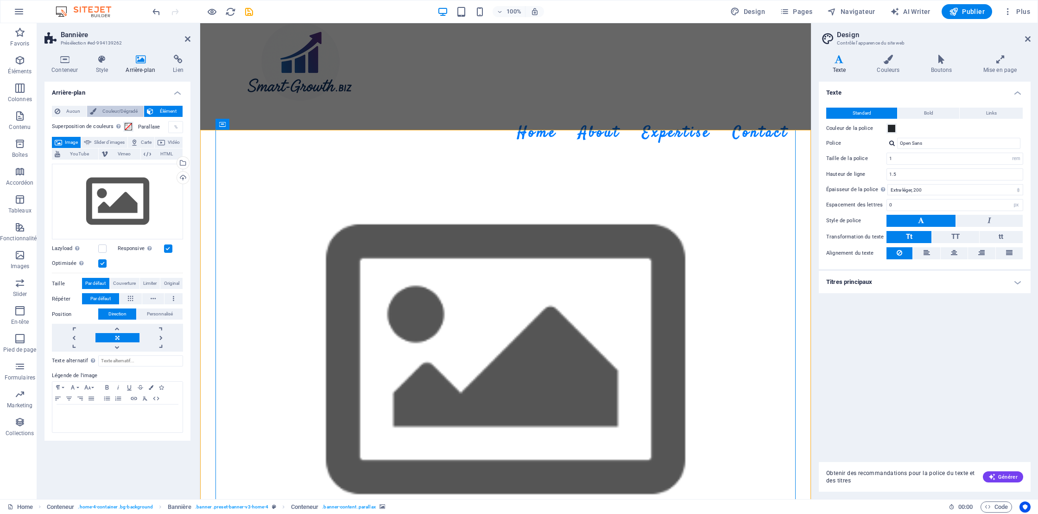
click at [122, 111] on span "Couleur/Dégradé" at bounding box center [120, 111] width 42 height 11
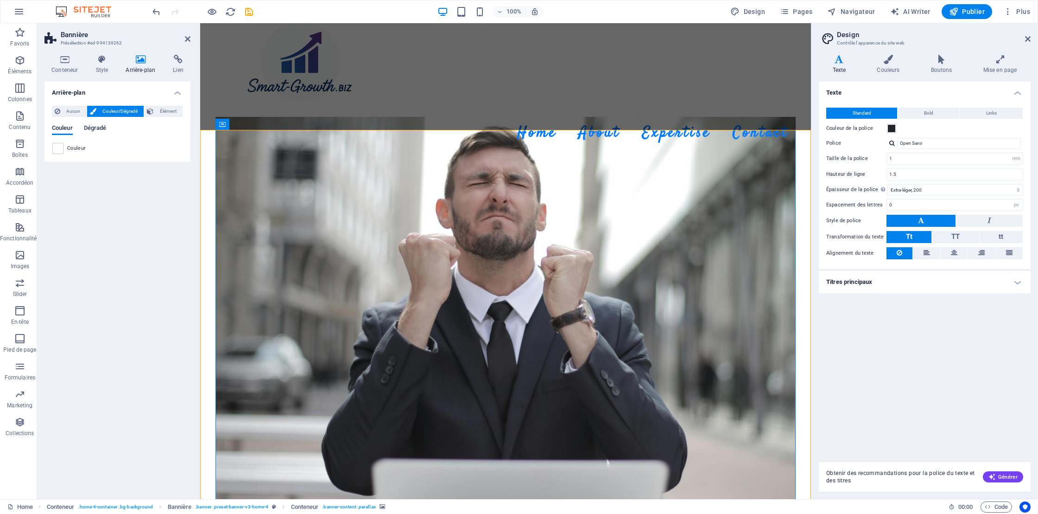
click at [95, 128] on span "Dégradé" at bounding box center [95, 128] width 23 height 13
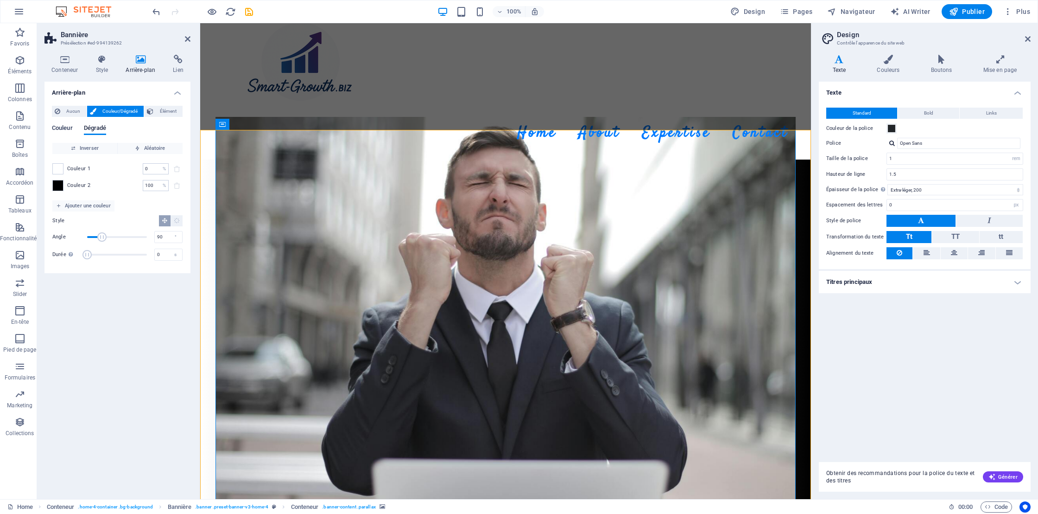
click at [63, 130] on span "Couleur" at bounding box center [62, 128] width 21 height 13
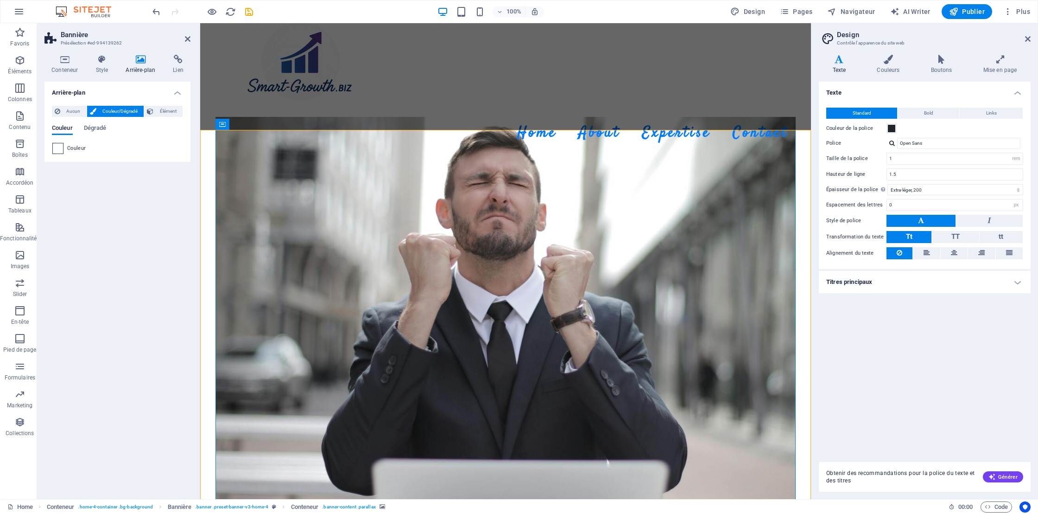
click at [61, 150] on span at bounding box center [58, 148] width 10 height 10
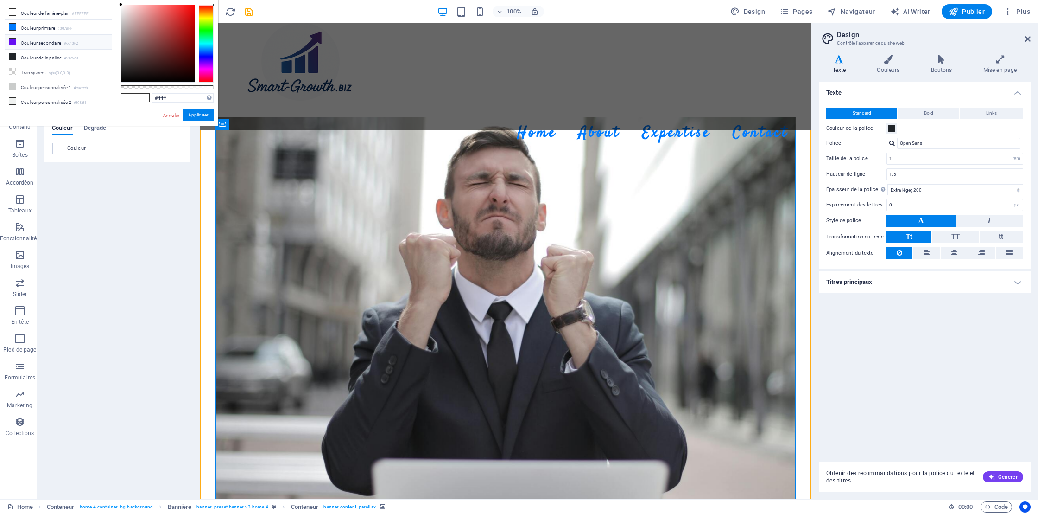
click at [38, 43] on li "Couleur secondaire #6610F2" at bounding box center [58, 42] width 107 height 15
type input "#6610f2"
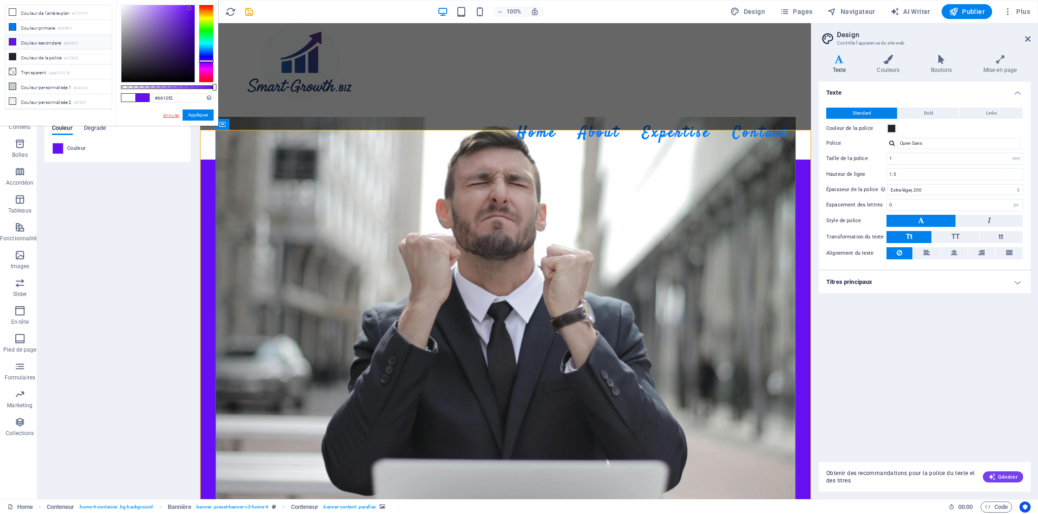
click at [172, 116] on link "Annuler" at bounding box center [171, 115] width 18 height 7
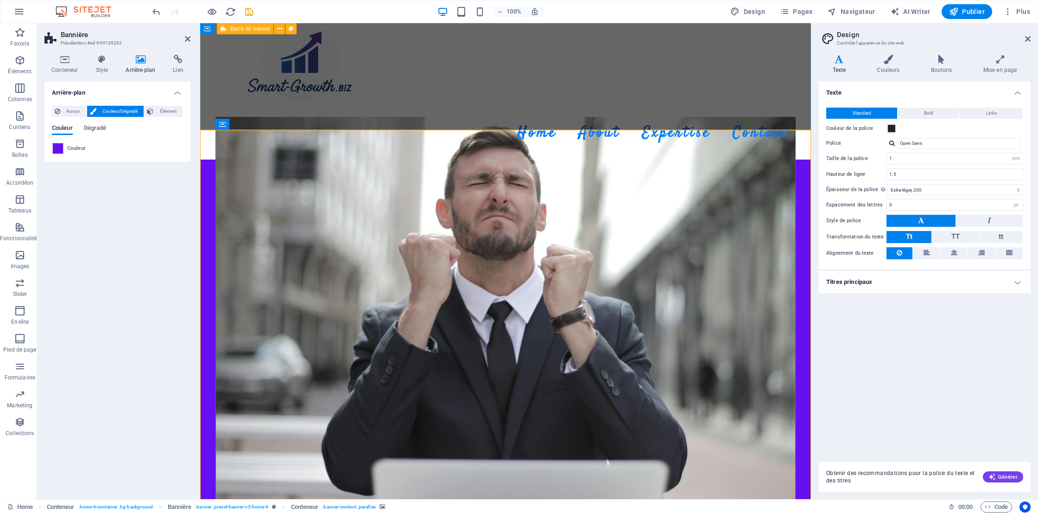
click at [325, 122] on div "Menu Home About Expertise Contact" at bounding box center [505, 76] width 611 height 167
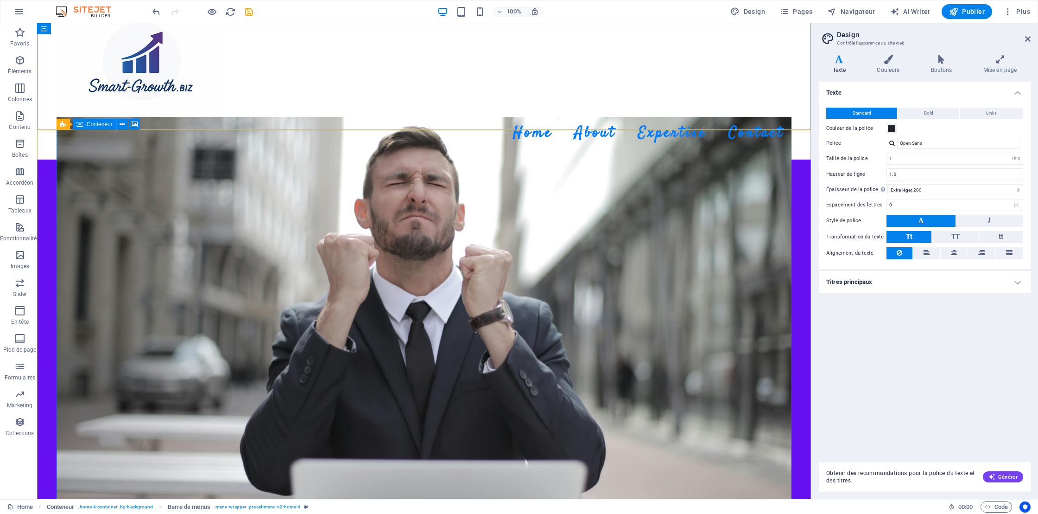
click at [237, 172] on figure at bounding box center [425, 333] width 736 height 433
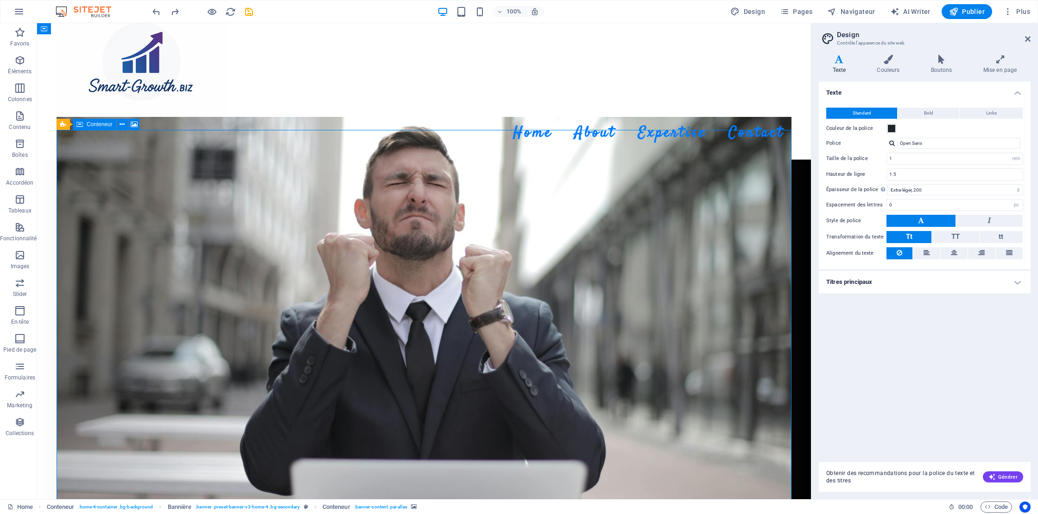
click at [136, 209] on figure at bounding box center [425, 333] width 736 height 433
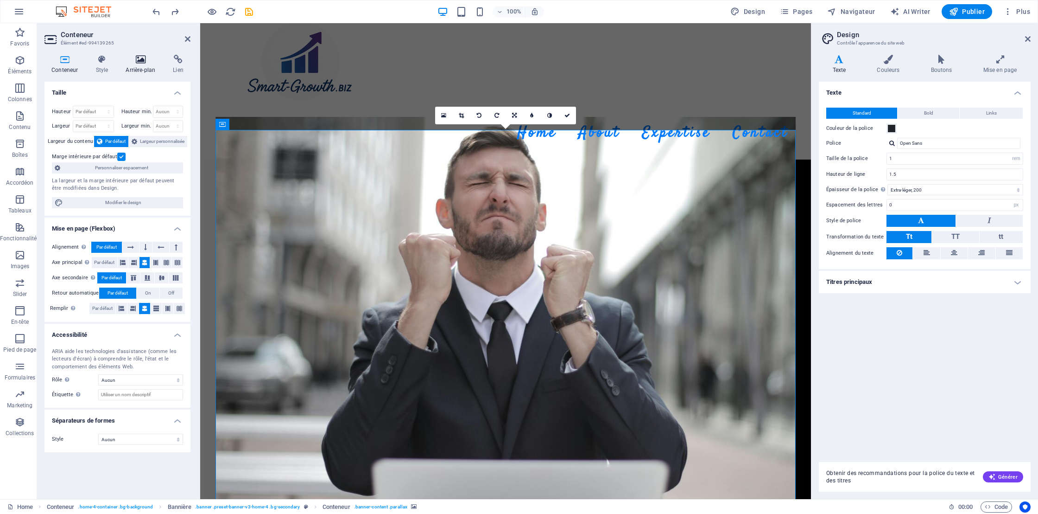
click at [142, 67] on h4 "Arrière-plan" at bounding box center [142, 64] width 47 height 19
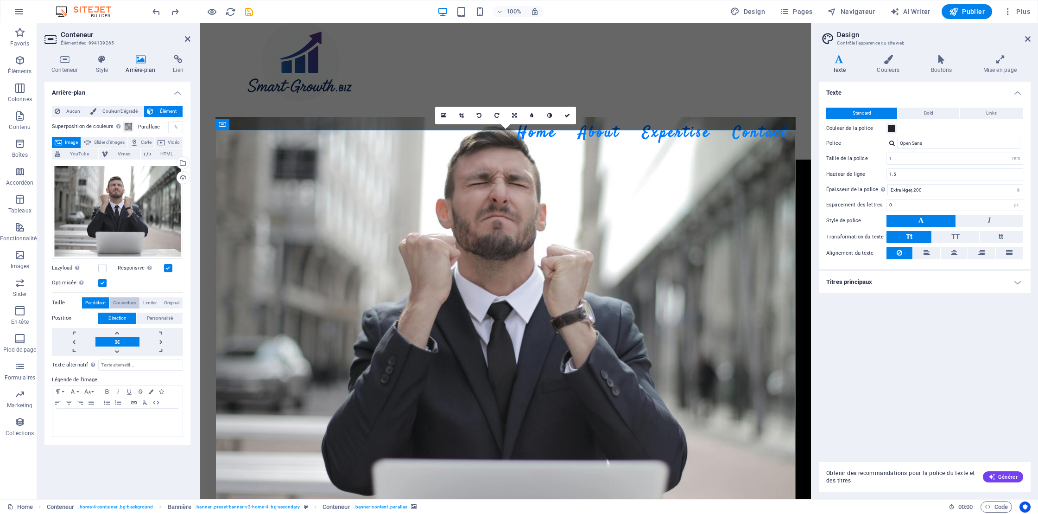
click at [128, 304] on span "Couverture" at bounding box center [124, 302] width 23 height 11
click at [146, 303] on span "Limiter" at bounding box center [149, 302] width 13 height 11
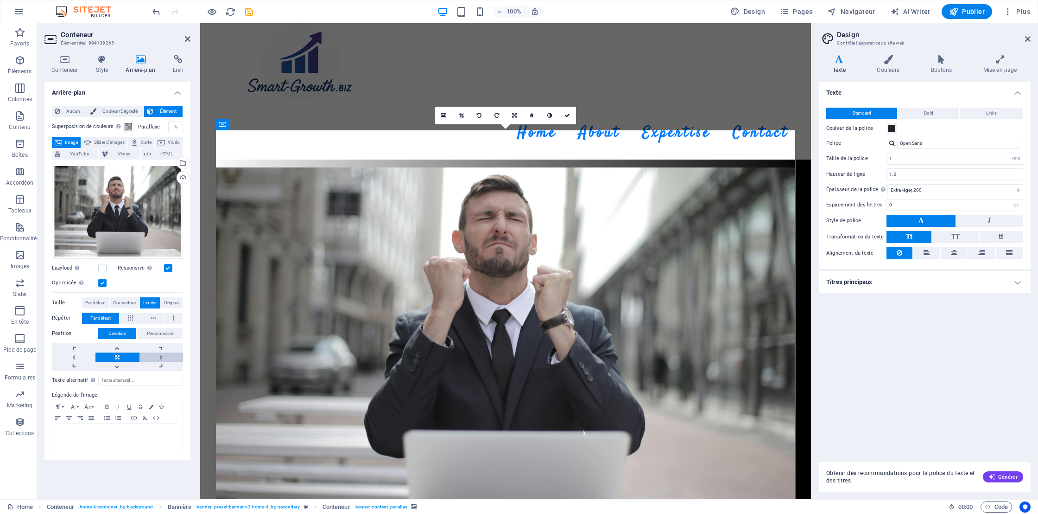
click at [159, 357] on link at bounding box center [162, 356] width 44 height 9
click at [119, 356] on link at bounding box center [117, 356] width 44 height 9
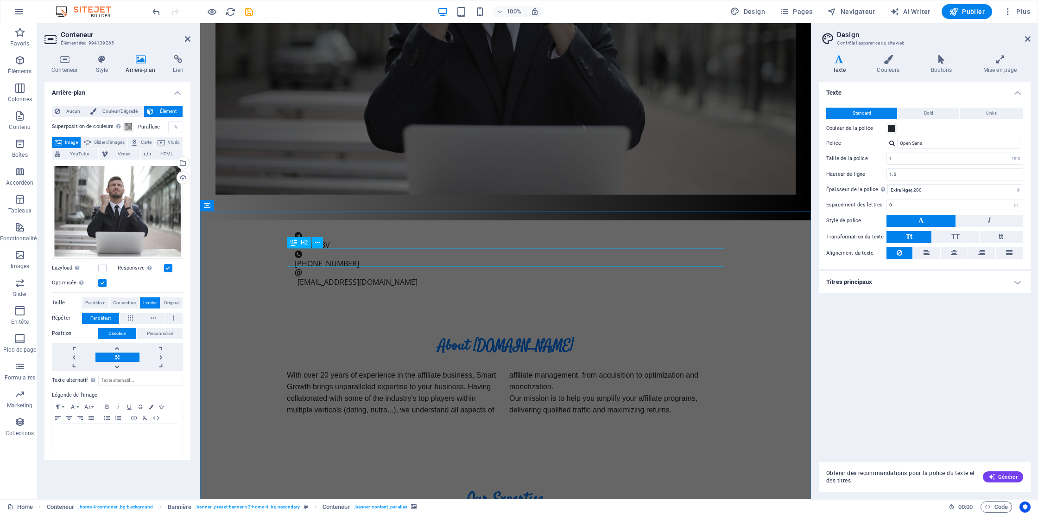
scroll to position [551, 0]
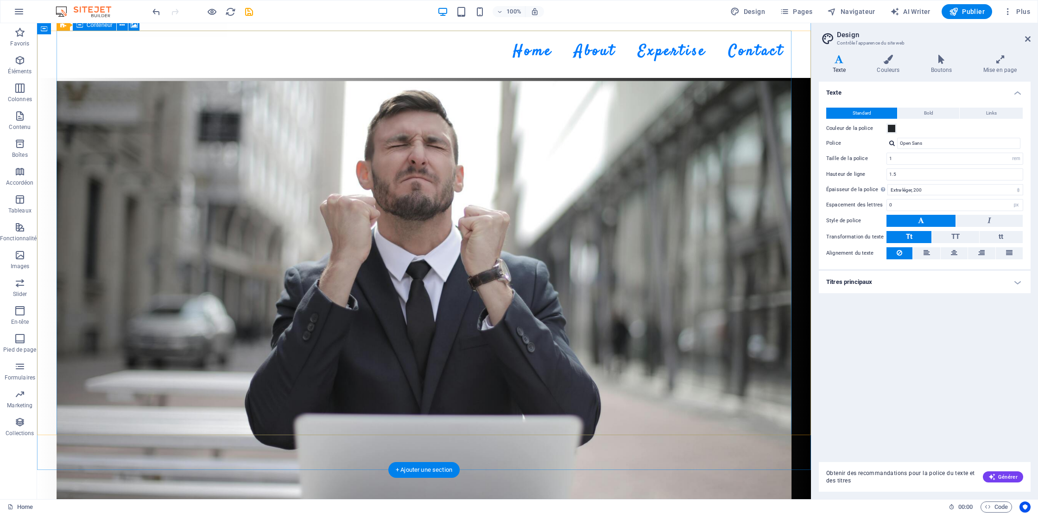
scroll to position [0, 0]
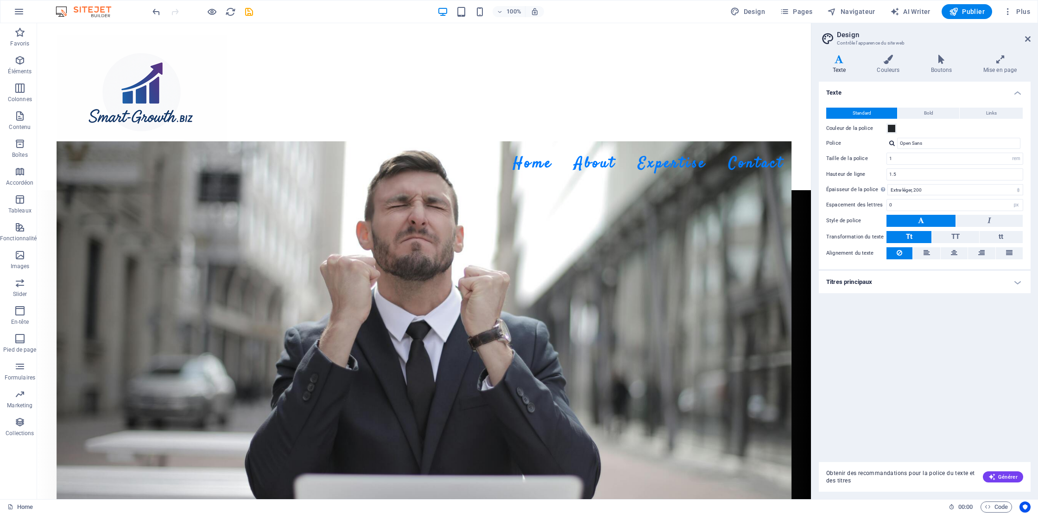
click at [97, 13] on img at bounding box center [88, 11] width 70 height 11
click at [61, 9] on img at bounding box center [88, 11] width 70 height 11
click at [19, 10] on icon "button" at bounding box center [18, 11] width 11 height 11
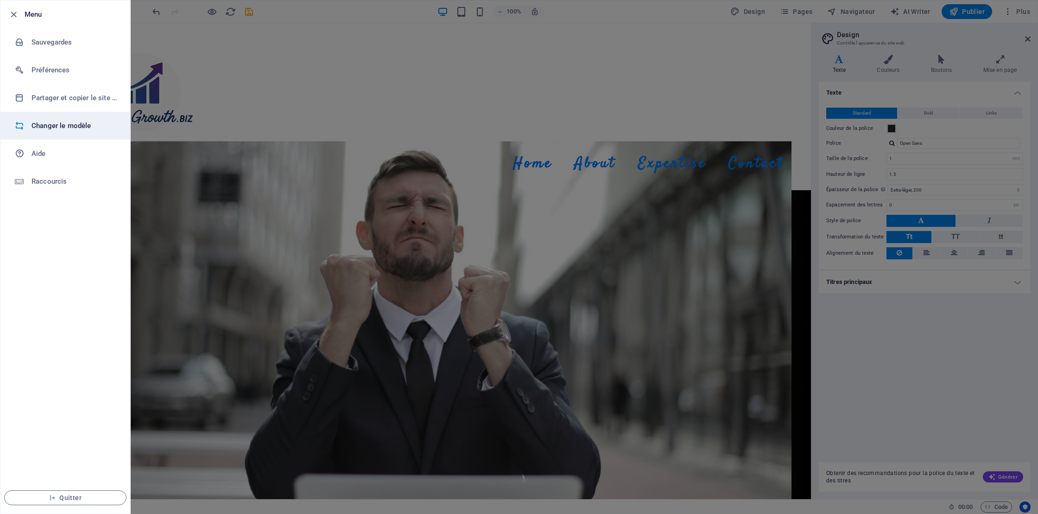
click at [36, 127] on h6 "Changer le modèle" at bounding box center [75, 125] width 86 height 11
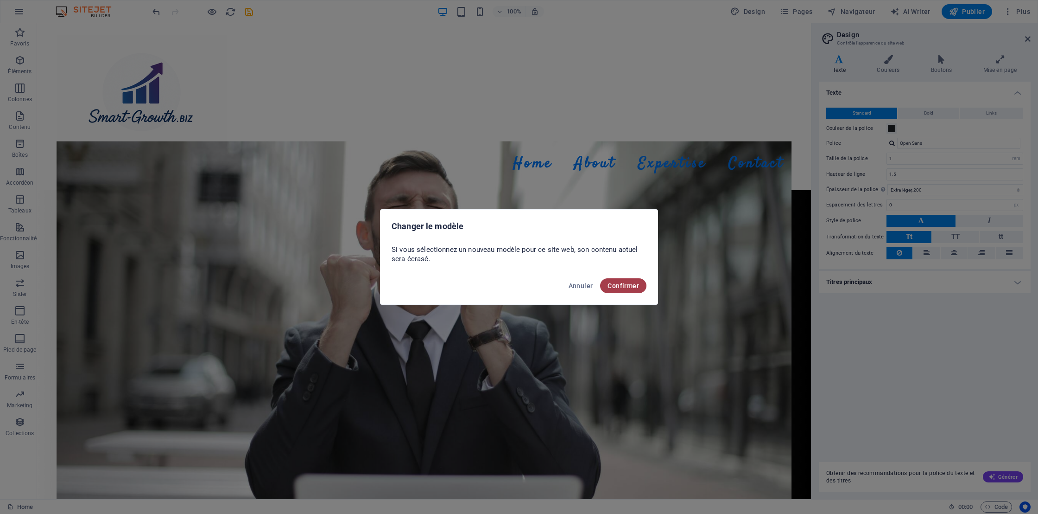
click at [623, 287] on span "Confirmer" at bounding box center [624, 285] width 32 height 7
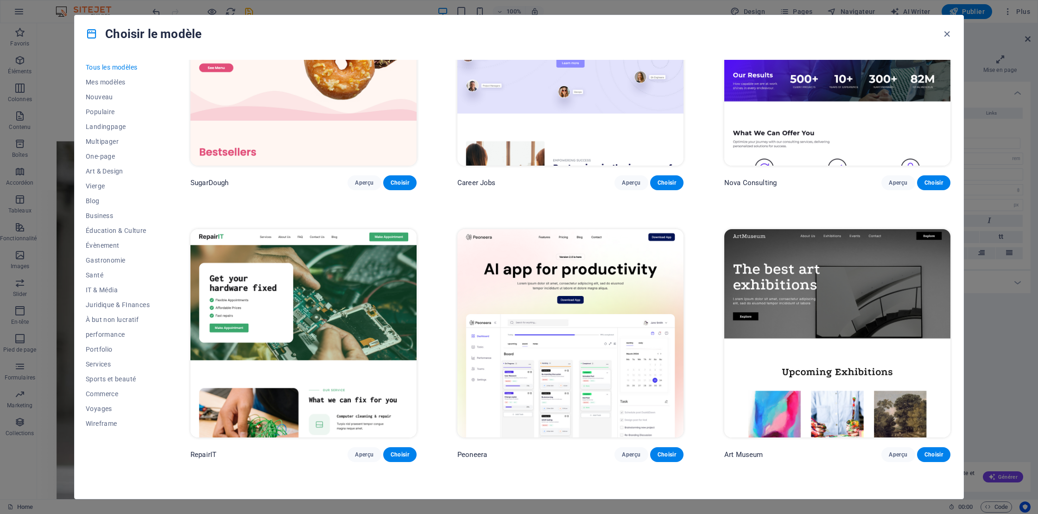
scroll to position [114, 0]
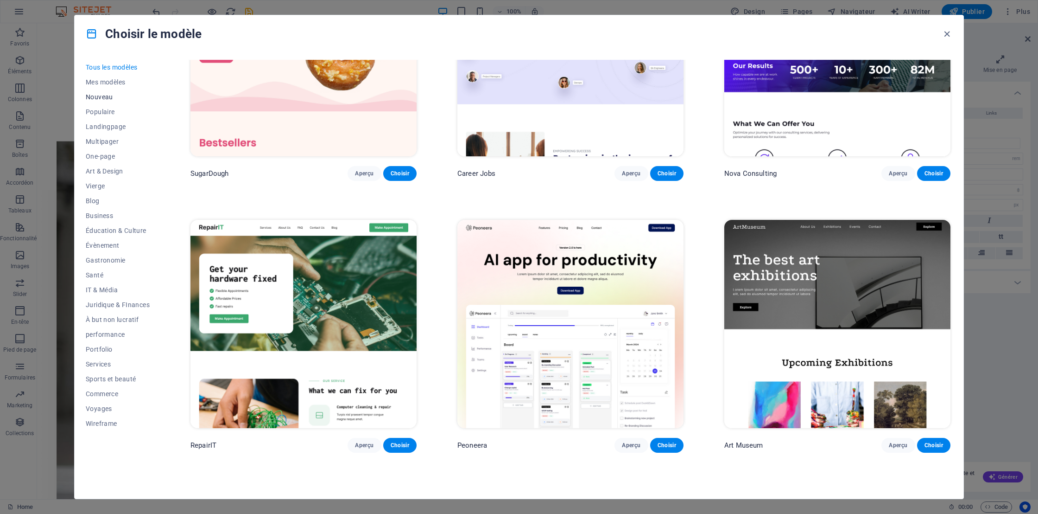
click at [102, 97] on span "Nouveau" at bounding box center [118, 96] width 64 height 7
click at [108, 82] on span "Mes modèles" at bounding box center [118, 81] width 64 height 7
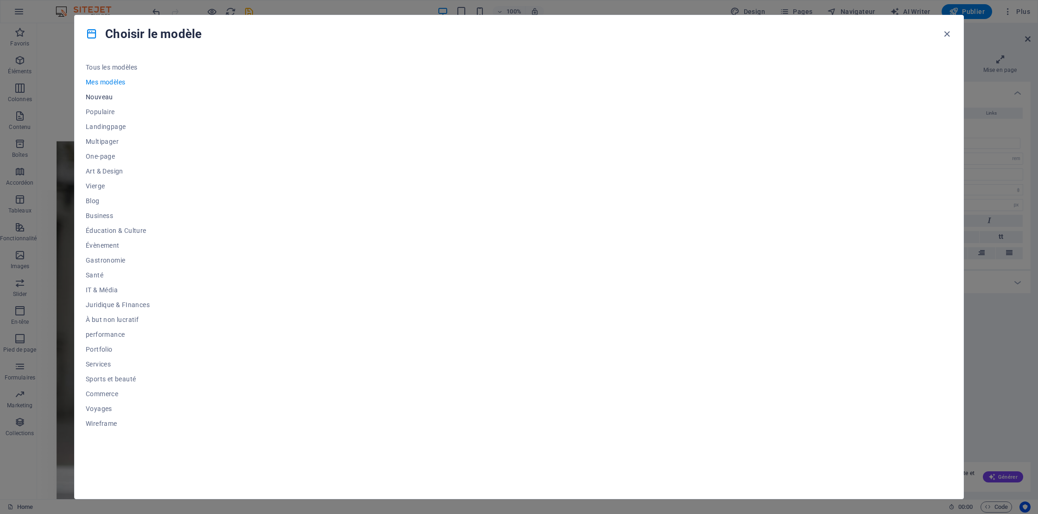
click at [107, 96] on span "Nouveau" at bounding box center [118, 96] width 64 height 7
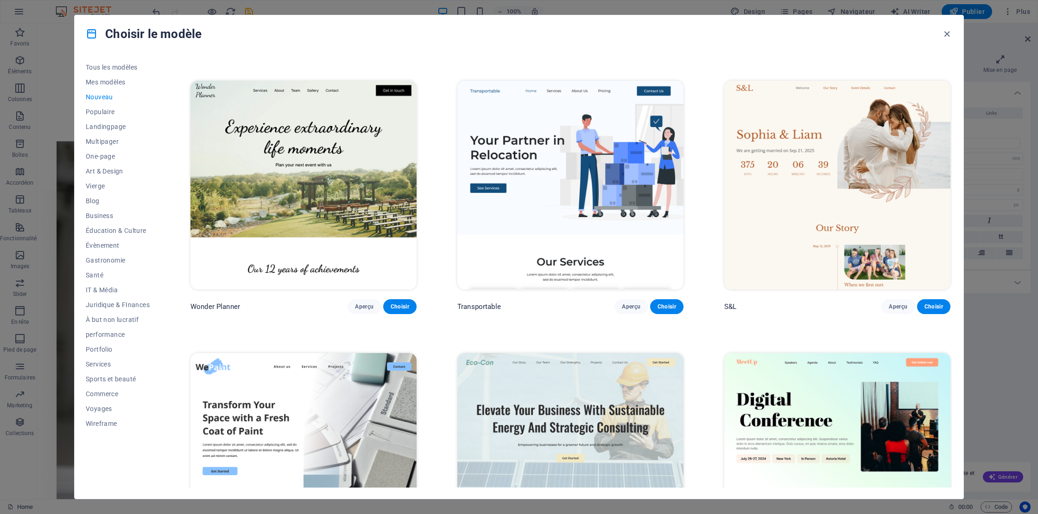
scroll to position [527, 0]
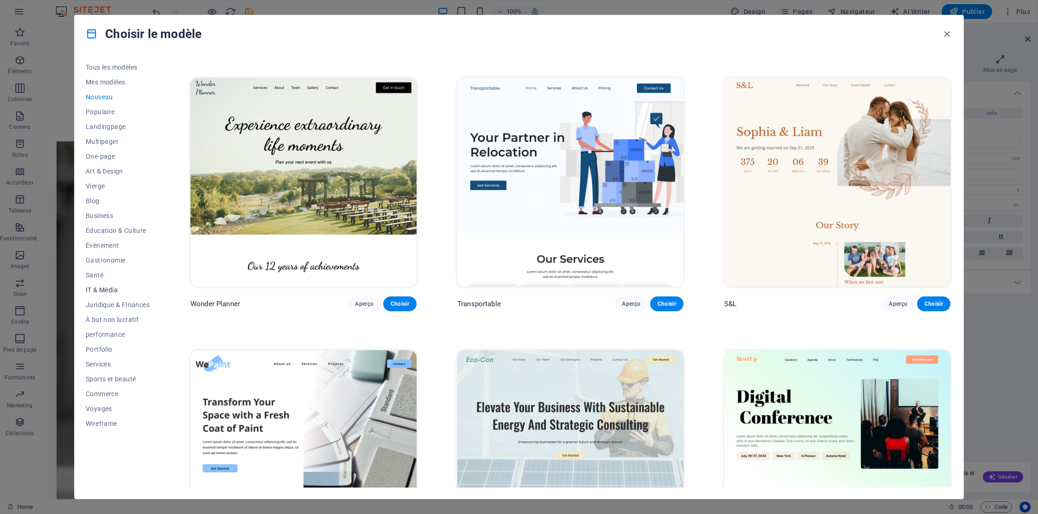
click at [95, 289] on span "IT & Média" at bounding box center [118, 289] width 64 height 7
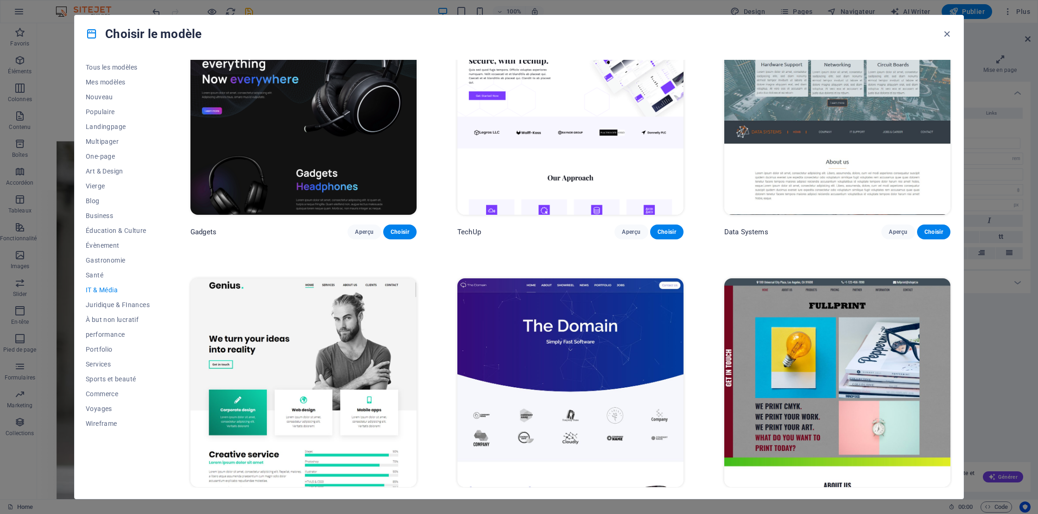
scroll to position [351, 0]
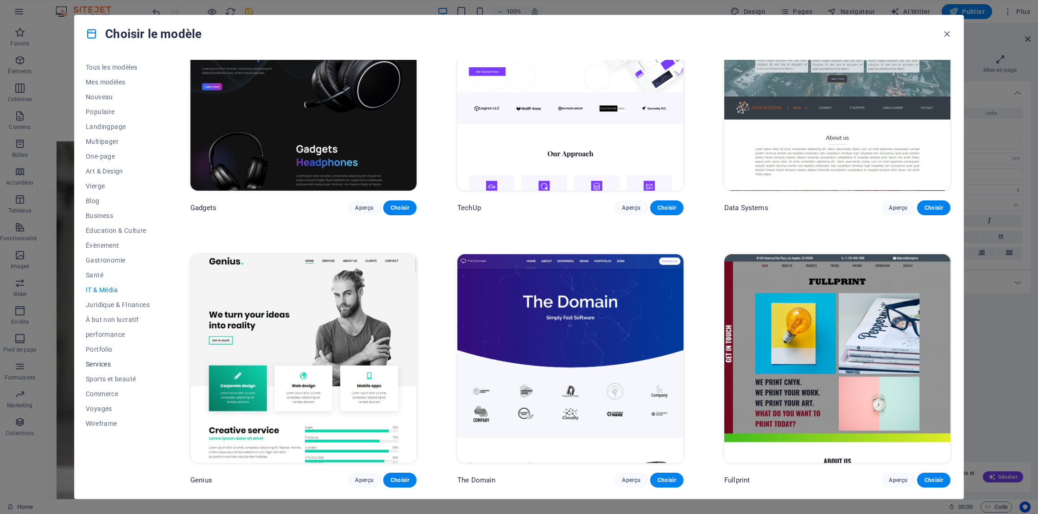
click at [97, 362] on span "Services" at bounding box center [118, 363] width 64 height 7
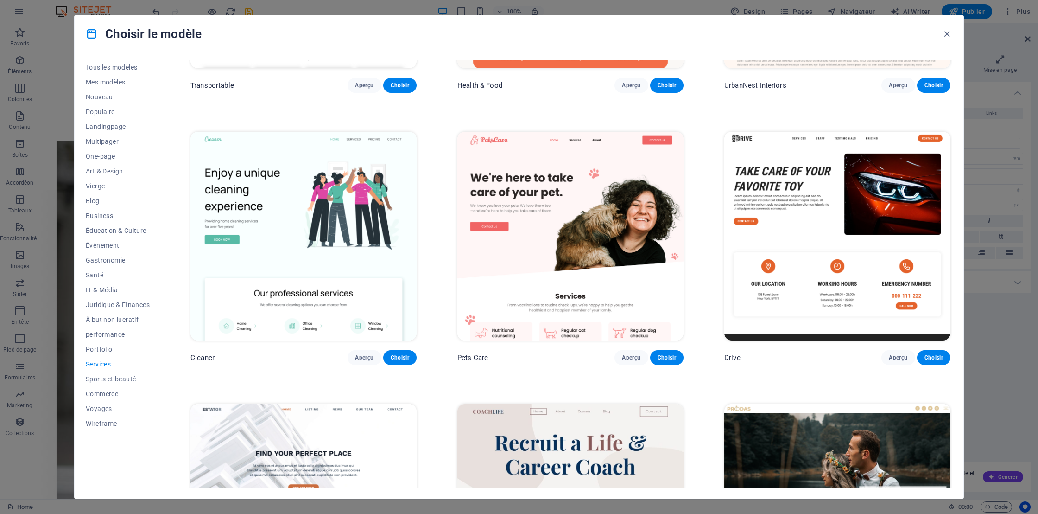
scroll to position [471, 0]
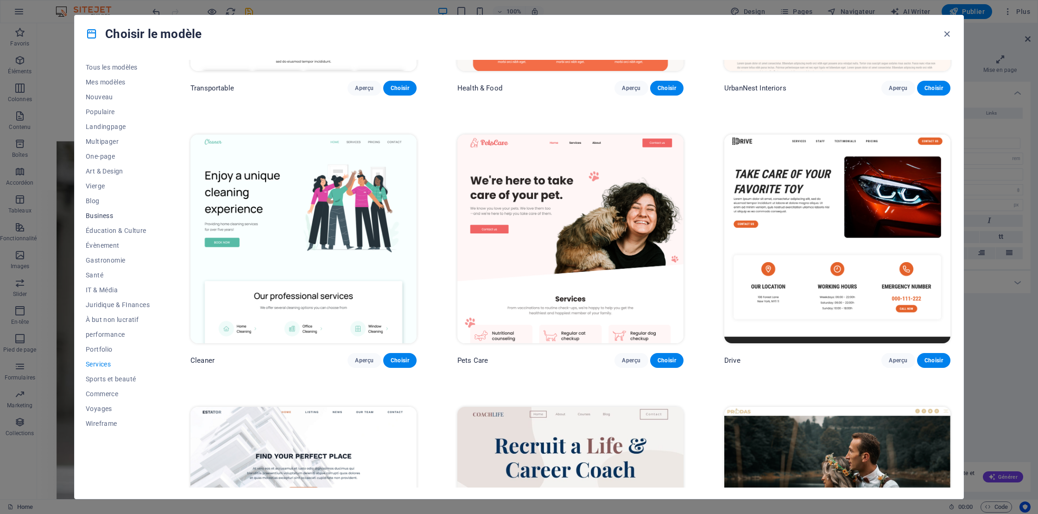
click at [105, 216] on span "Business" at bounding box center [118, 215] width 64 height 7
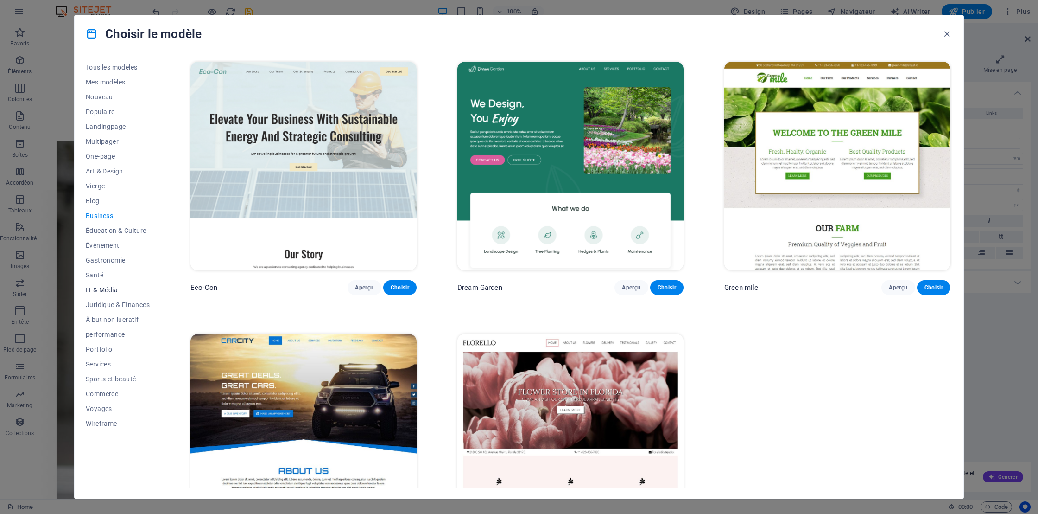
click at [96, 295] on button "IT & Média" at bounding box center [118, 289] width 64 height 15
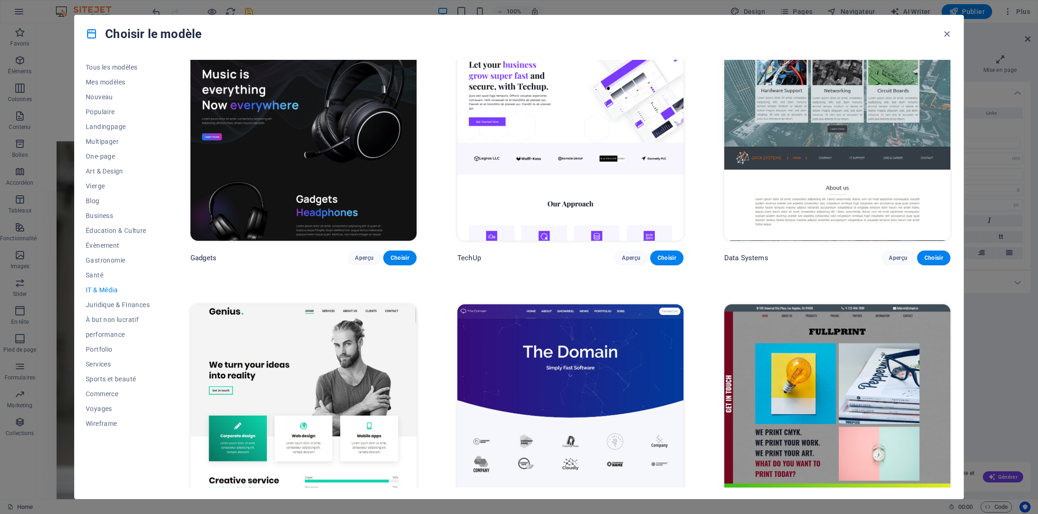
scroll to position [337, 0]
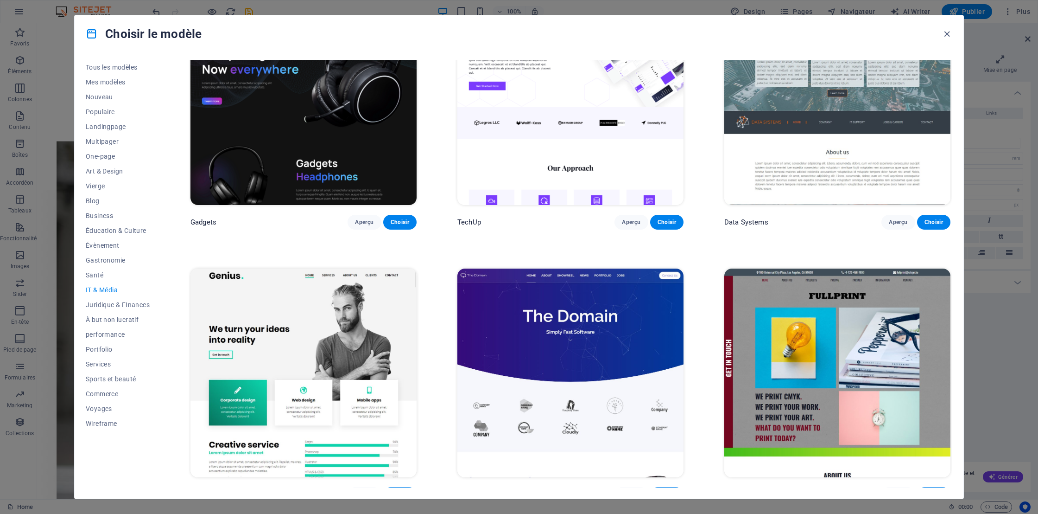
click at [326, 300] on img at bounding box center [303, 372] width 226 height 209
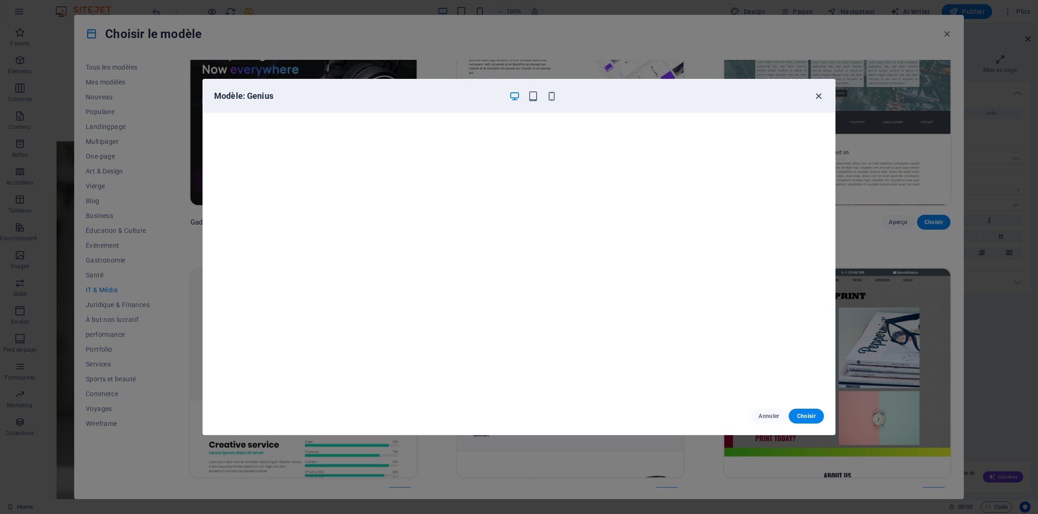
click at [817, 93] on icon "button" at bounding box center [818, 96] width 11 height 11
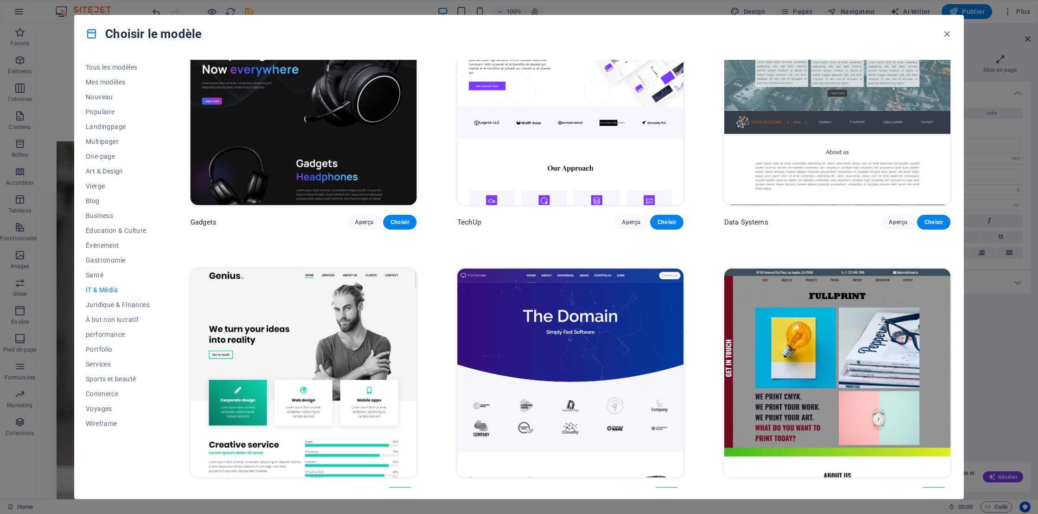
click at [576, 309] on img at bounding box center [570, 372] width 226 height 209
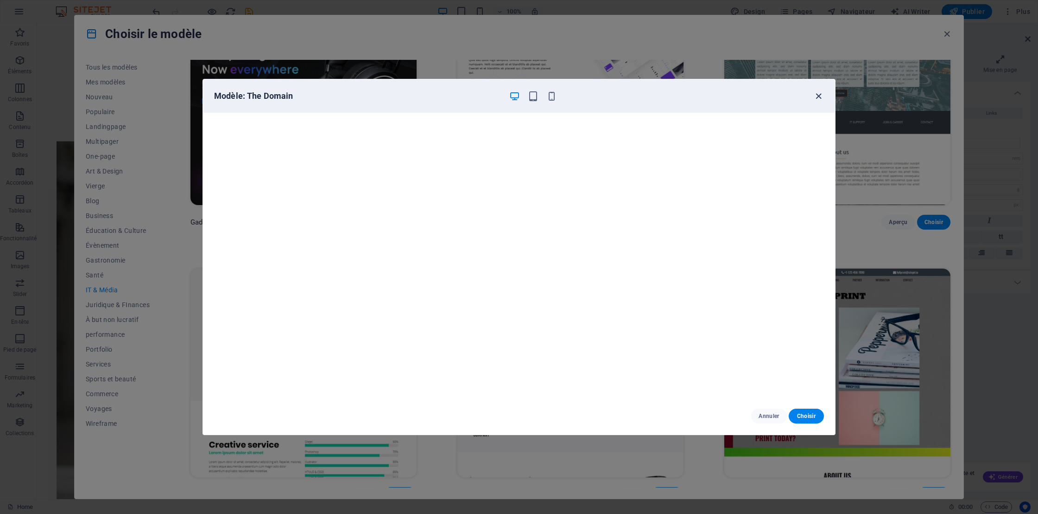
click at [820, 95] on icon "button" at bounding box center [818, 96] width 11 height 11
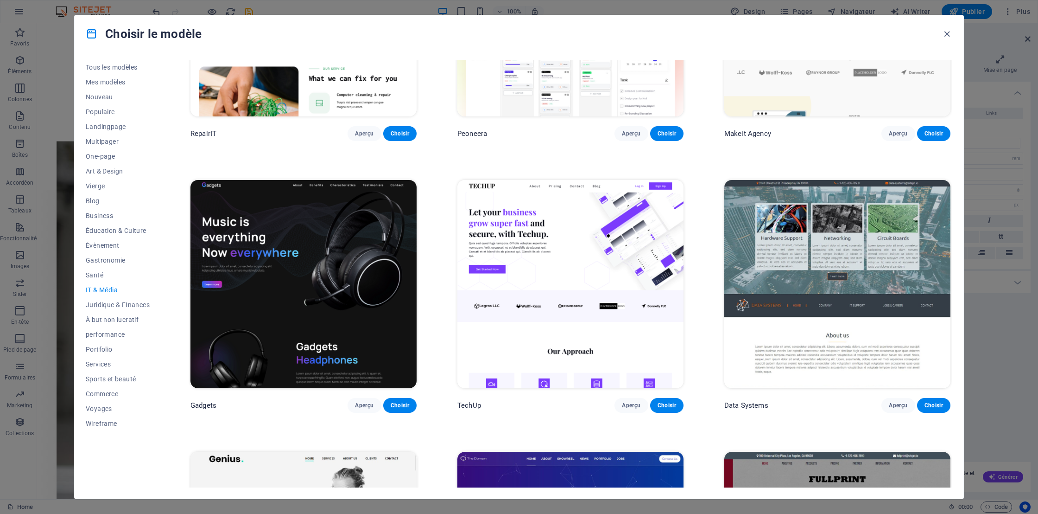
scroll to position [105, 0]
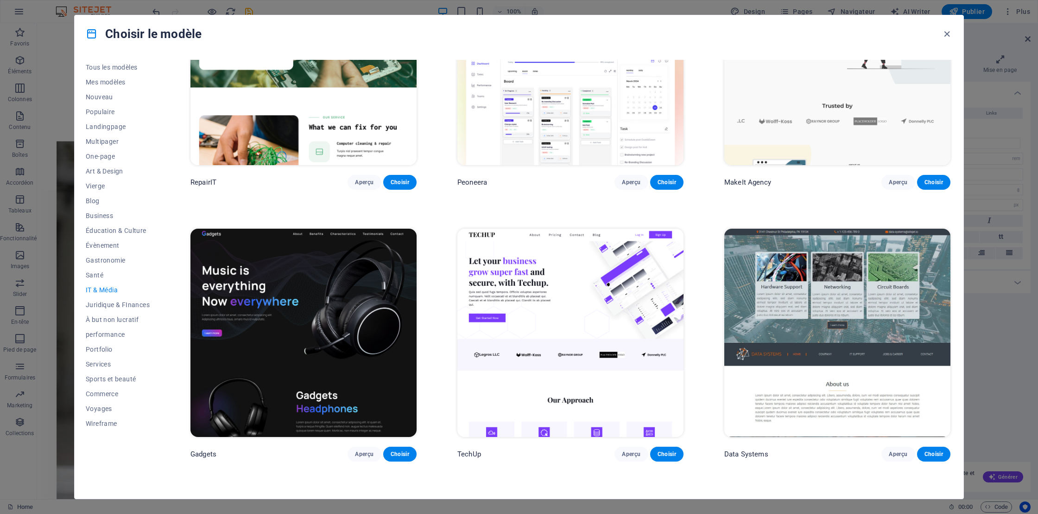
click at [556, 336] on img at bounding box center [570, 332] width 226 height 209
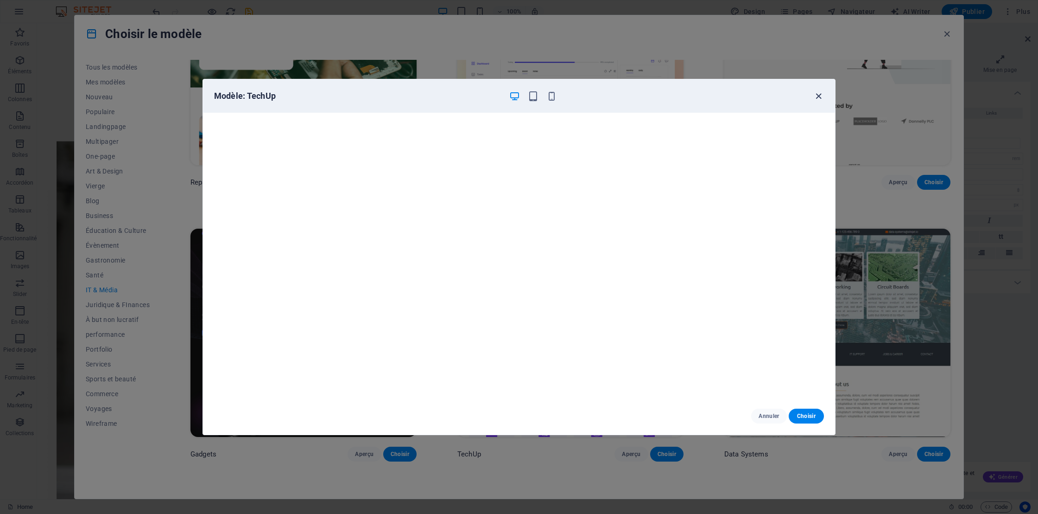
click at [820, 96] on icon "button" at bounding box center [818, 96] width 11 height 11
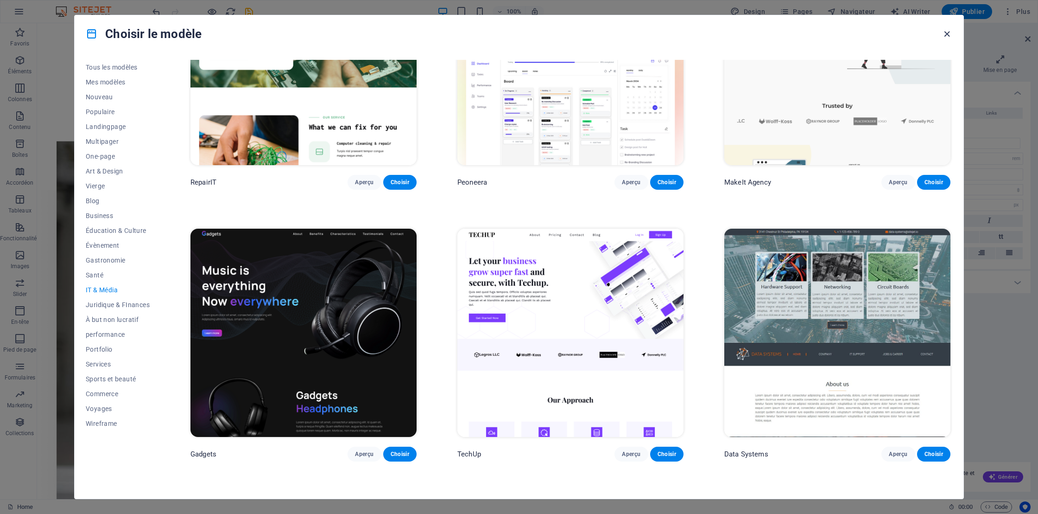
click at [946, 32] on icon "button" at bounding box center [947, 34] width 11 height 11
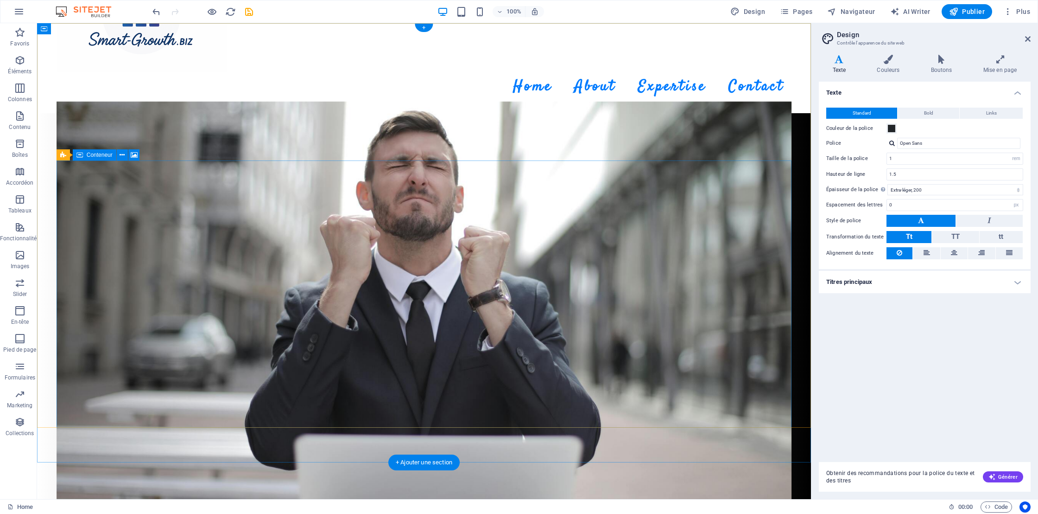
scroll to position [0, 0]
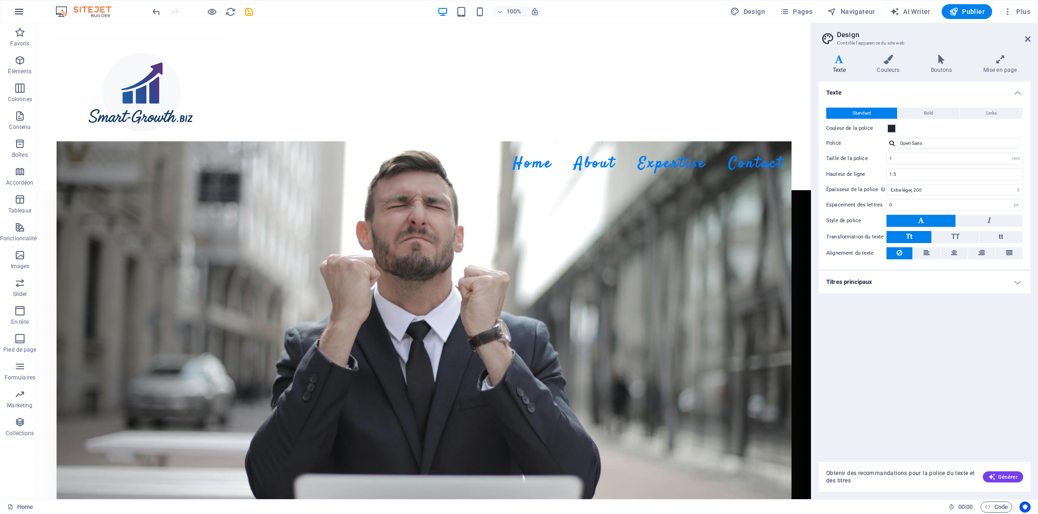
click at [20, 13] on icon "button" at bounding box center [18, 11] width 11 height 11
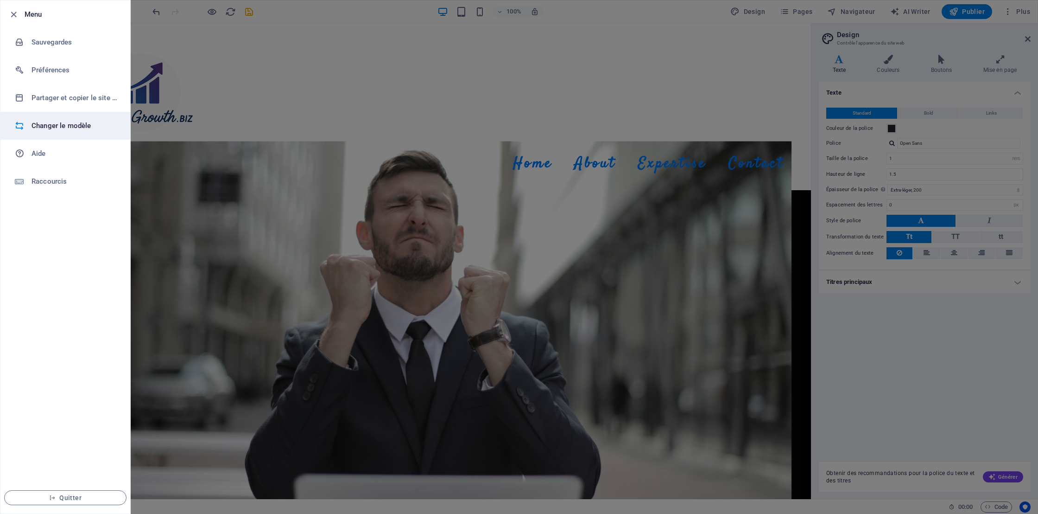
click at [44, 125] on h6 "Changer le modèle" at bounding box center [75, 125] width 86 height 11
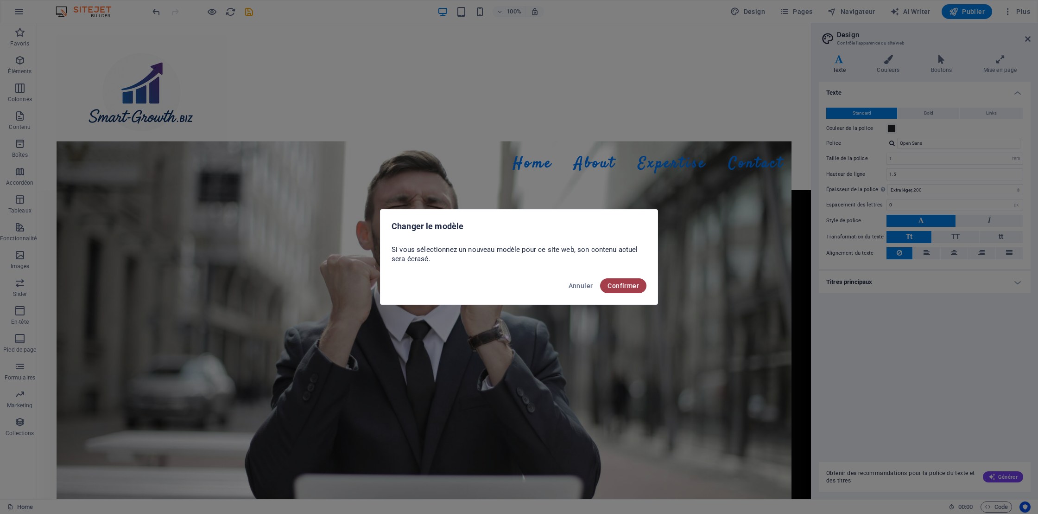
click at [627, 288] on span "Confirmer" at bounding box center [624, 285] width 32 height 7
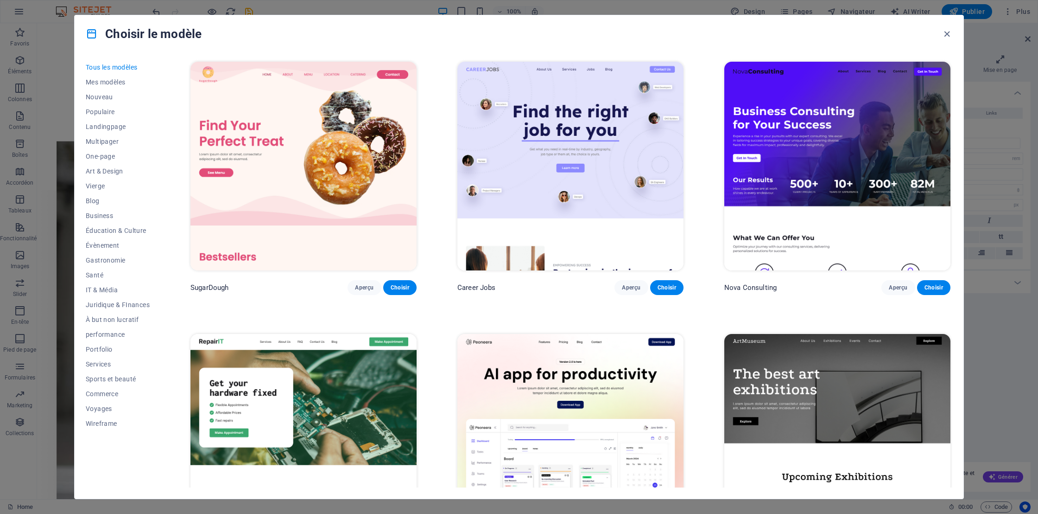
click at [300, 190] on img at bounding box center [303, 166] width 226 height 209
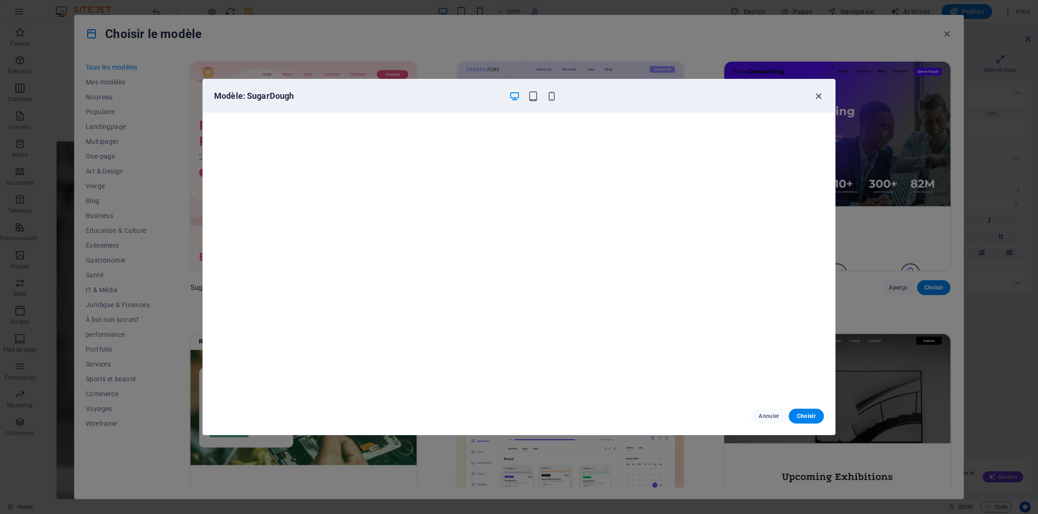
click at [820, 96] on icon "button" at bounding box center [818, 96] width 11 height 11
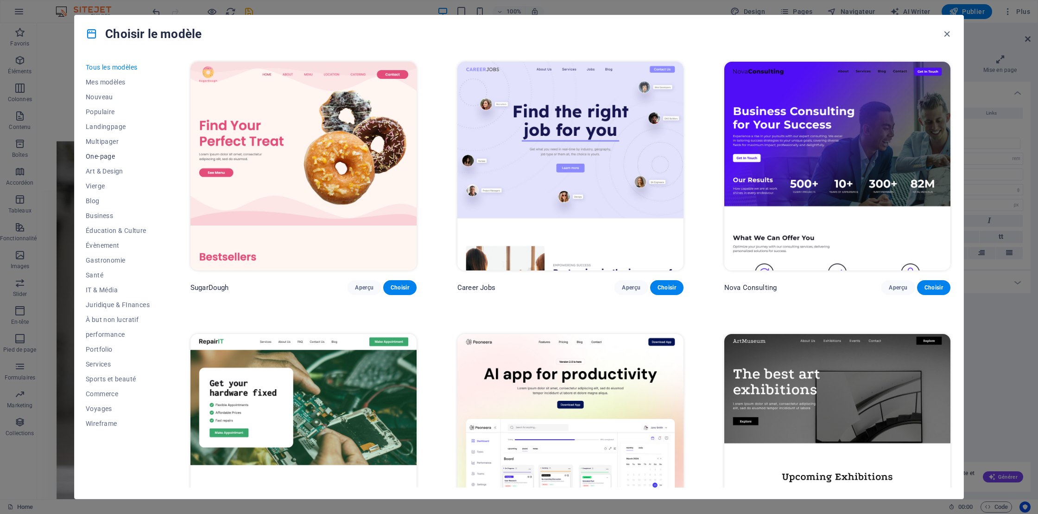
click at [97, 156] on span "One-page" at bounding box center [118, 155] width 64 height 7
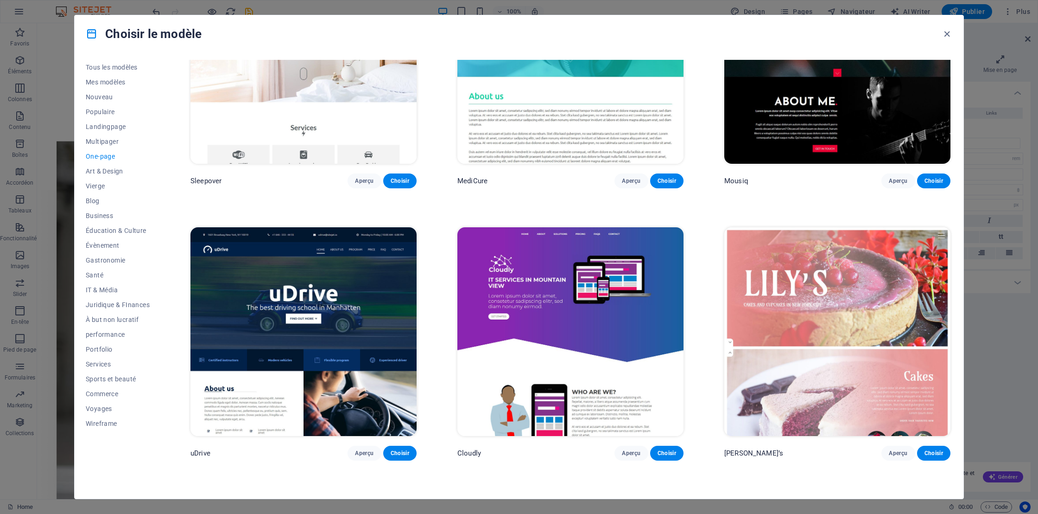
scroll to position [3961, 0]
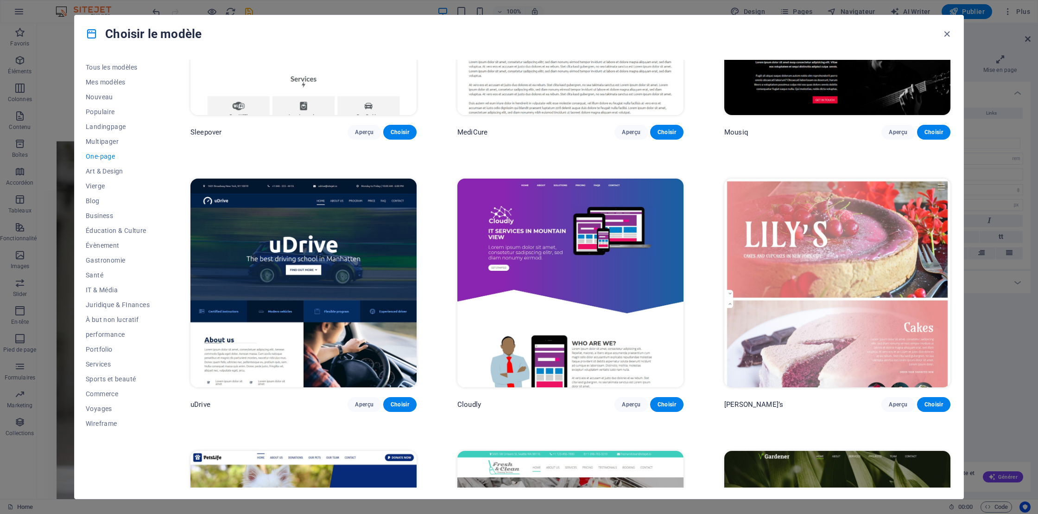
click at [563, 283] on img at bounding box center [570, 282] width 226 height 209
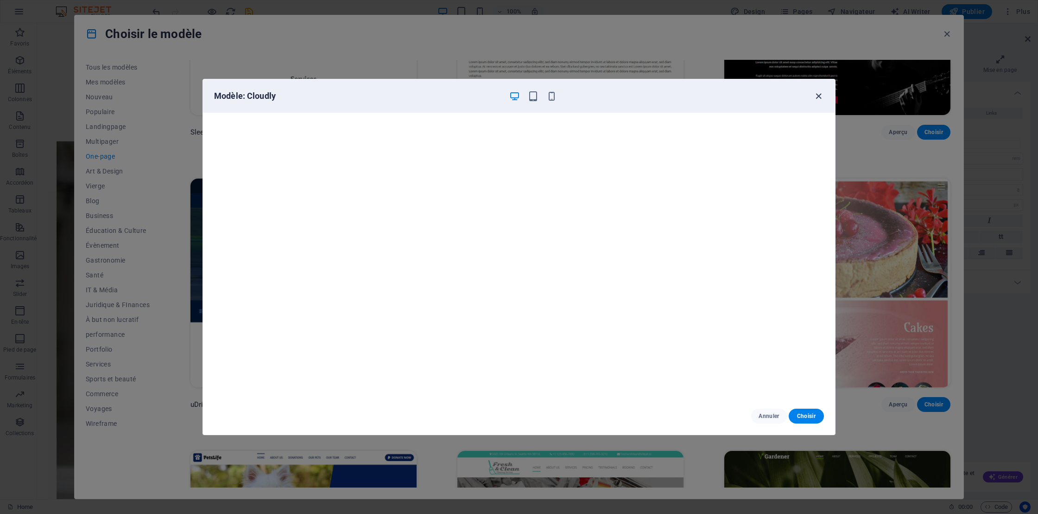
click at [817, 97] on icon "button" at bounding box center [818, 96] width 11 height 11
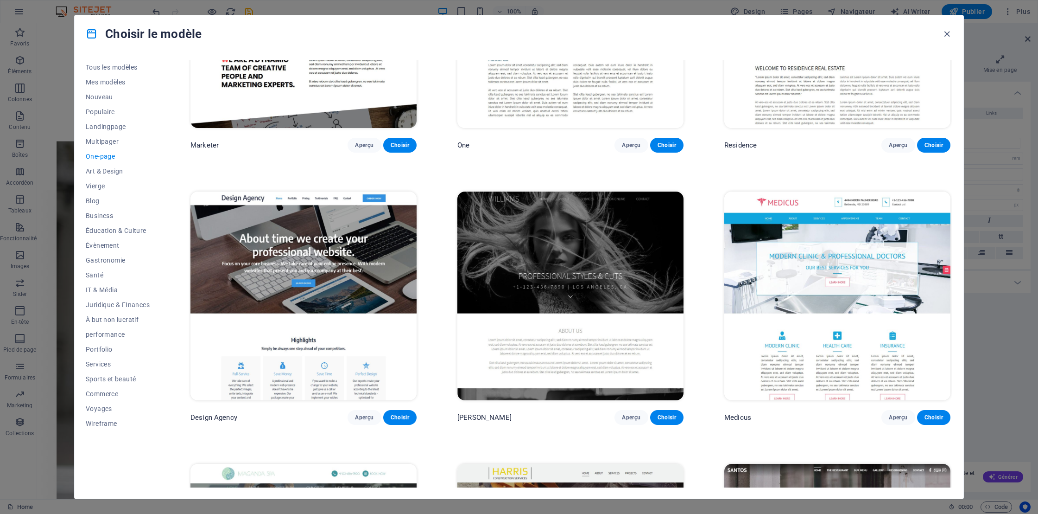
scroll to position [5625, 0]
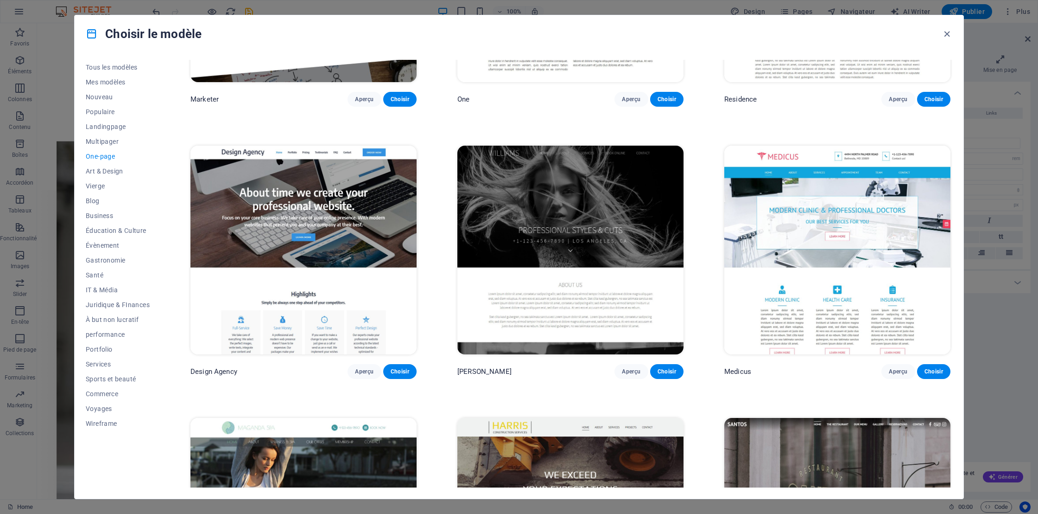
click at [337, 169] on img at bounding box center [303, 250] width 226 height 209
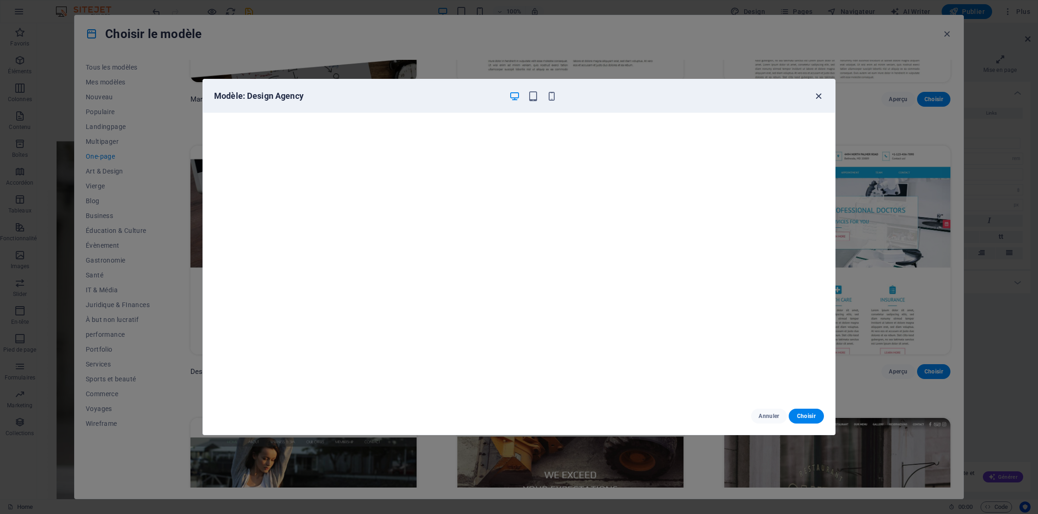
click at [823, 97] on icon "button" at bounding box center [818, 96] width 11 height 11
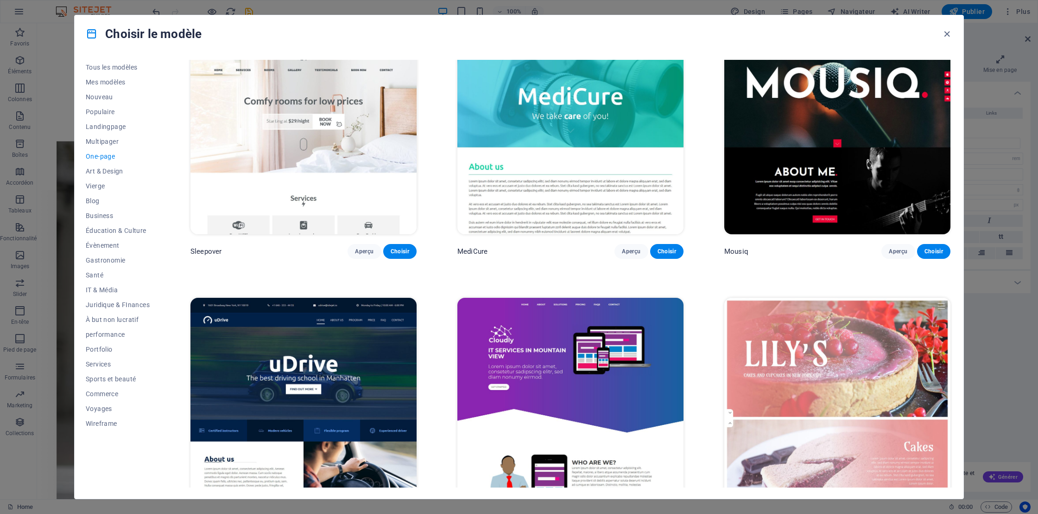
scroll to position [3834, 0]
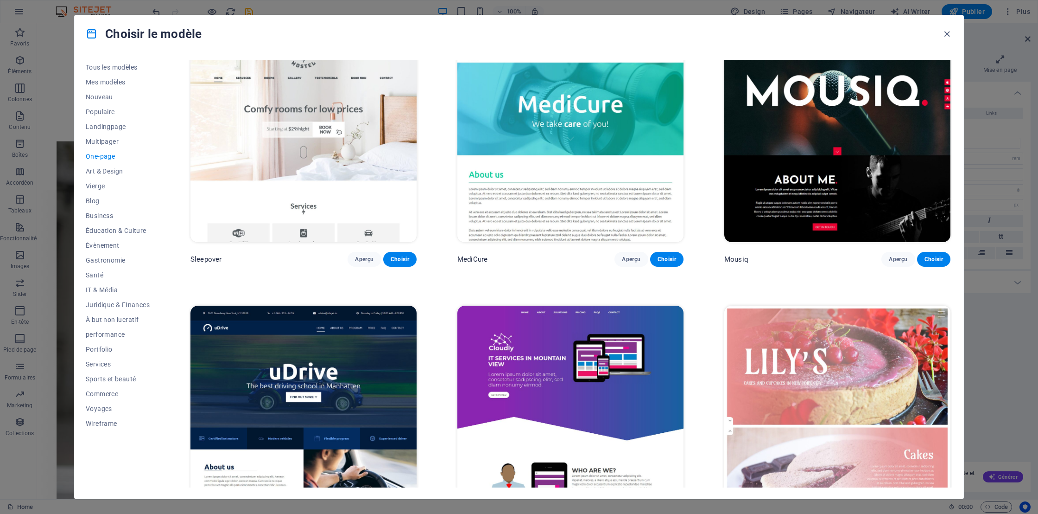
click at [570, 373] on img at bounding box center [570, 409] width 226 height 209
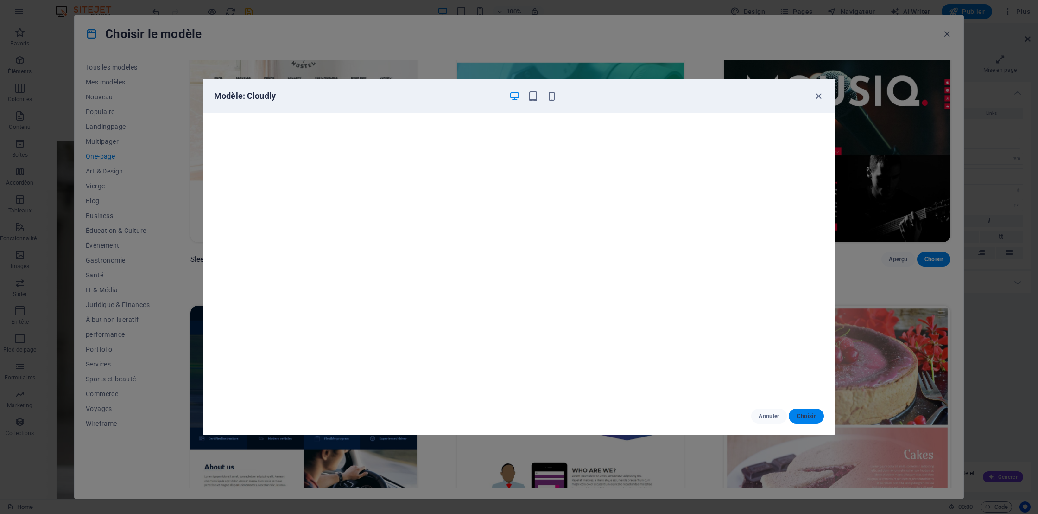
click at [800, 417] on span "Choisir" at bounding box center [806, 415] width 20 height 7
checkbox input "false"
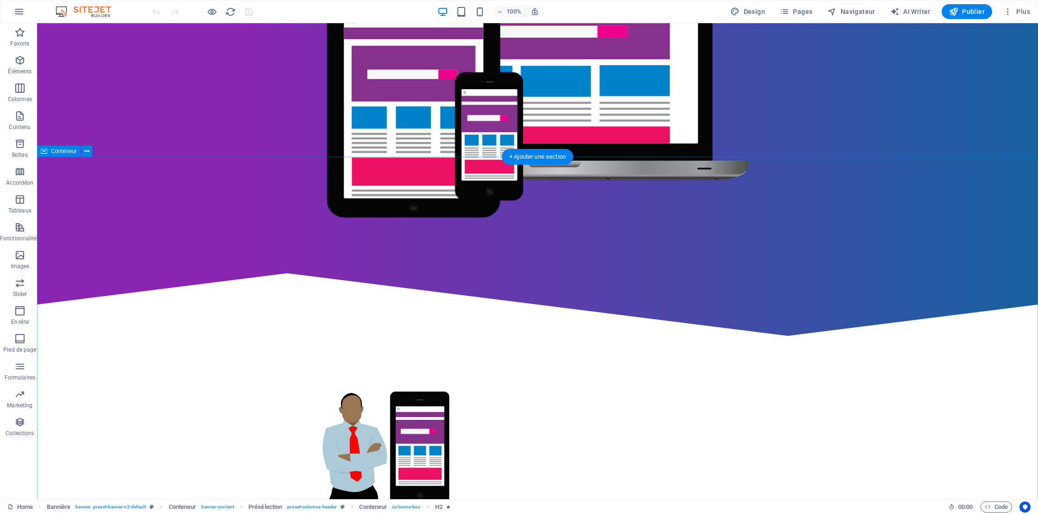
scroll to position [294, 0]
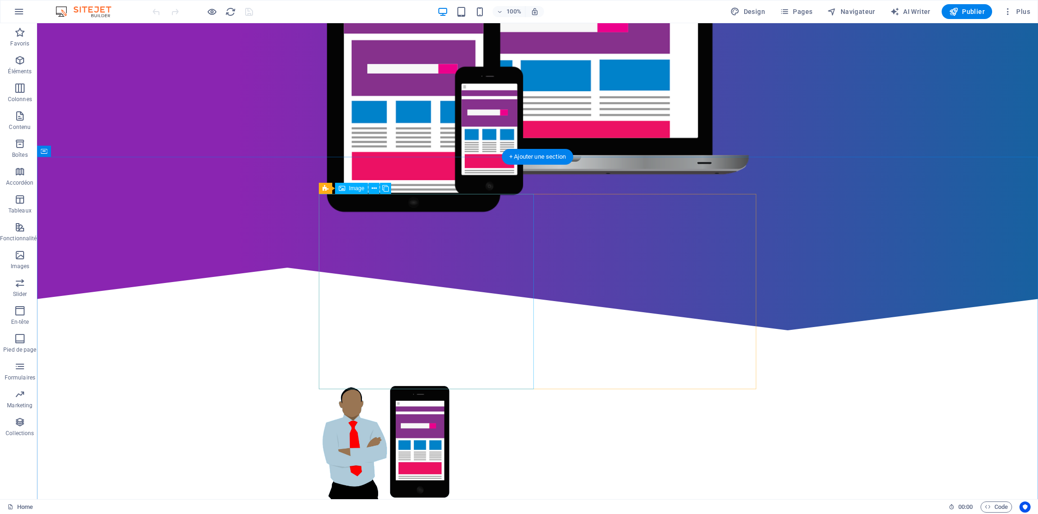
click at [403, 380] on figure at bounding box center [385, 440] width 133 height 121
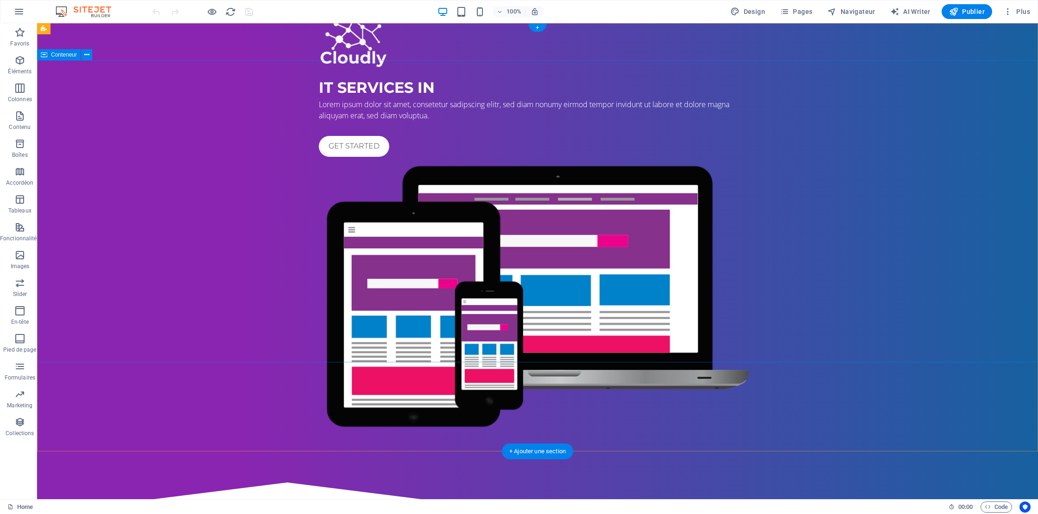
scroll to position [0, 0]
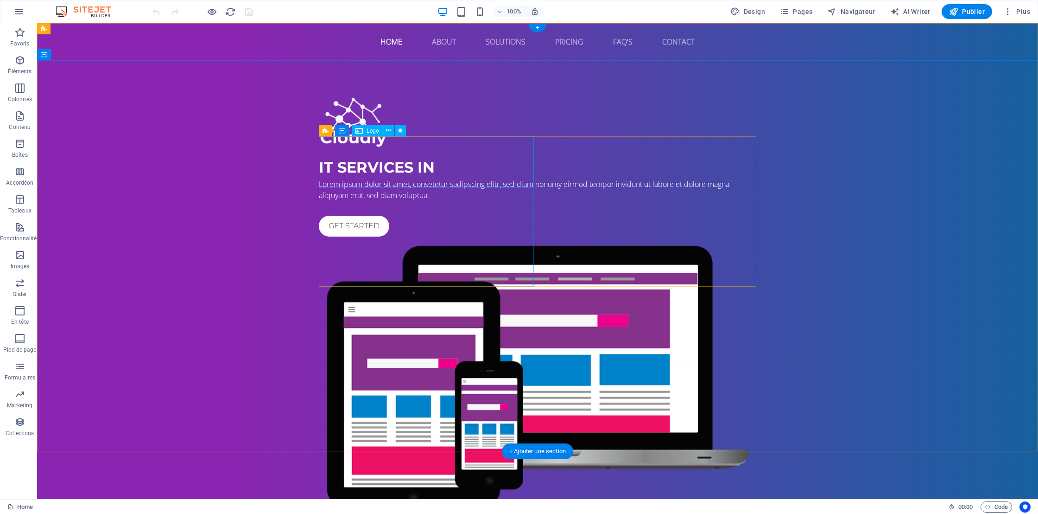
click at [349, 149] on div at bounding box center [538, 122] width 438 height 51
click at [370, 130] on span "Logo" at bounding box center [373, 131] width 13 height 6
click at [369, 137] on div at bounding box center [538, 122] width 438 height 51
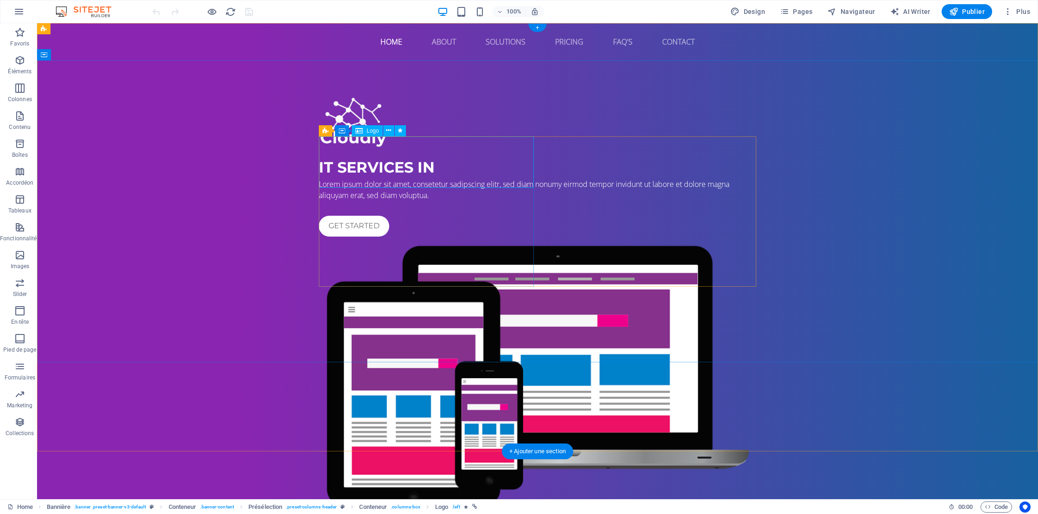
click at [369, 137] on div at bounding box center [538, 122] width 438 height 51
select select "px"
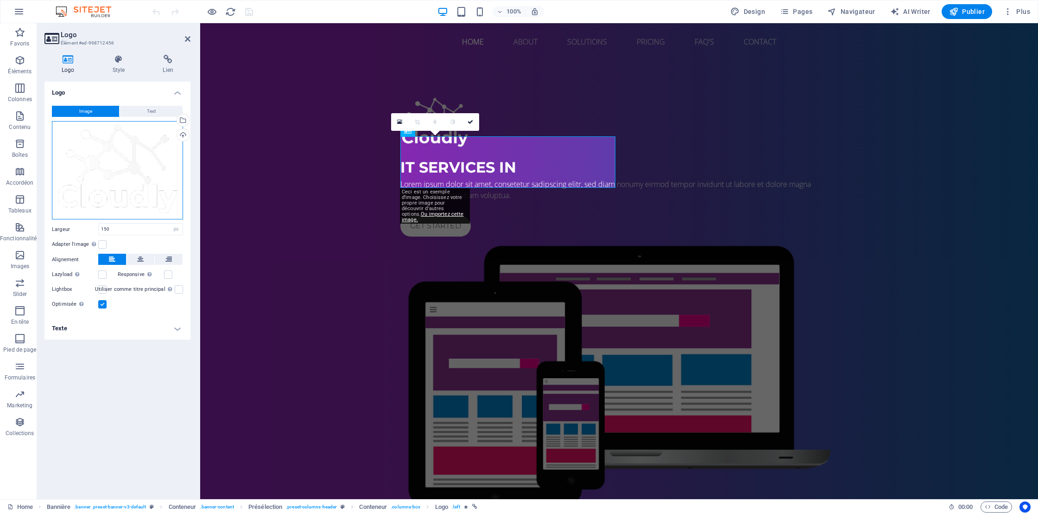
click at [102, 140] on div "Glissez les fichiers ici, cliquez pour choisir les fichiers ou sélectionnez les…" at bounding box center [117, 170] width 131 height 99
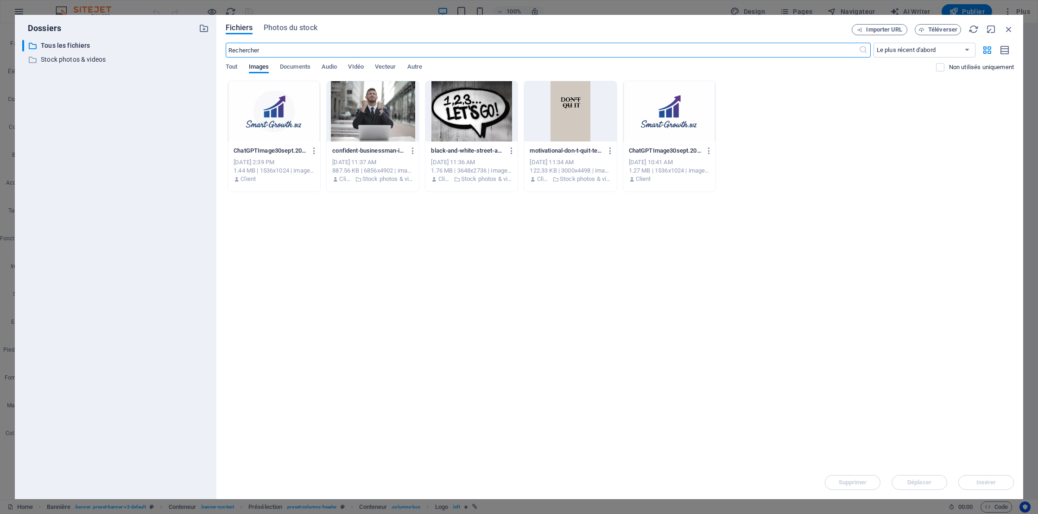
click at [282, 106] on div at bounding box center [274, 111] width 92 height 60
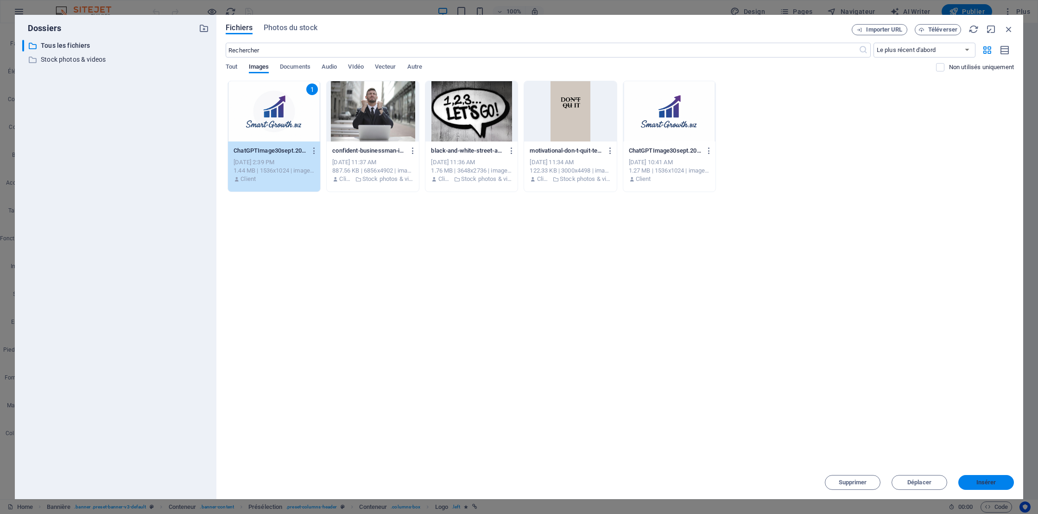
click at [990, 485] on span "Insérer" at bounding box center [987, 482] width 20 height 6
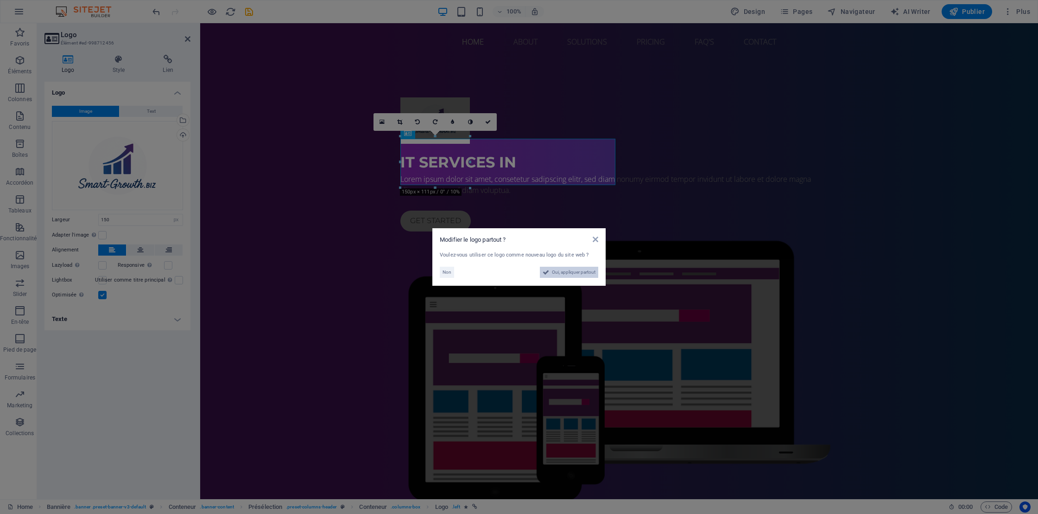
click at [581, 276] on span "Oui, appliquer partout" at bounding box center [574, 271] width 44 height 11
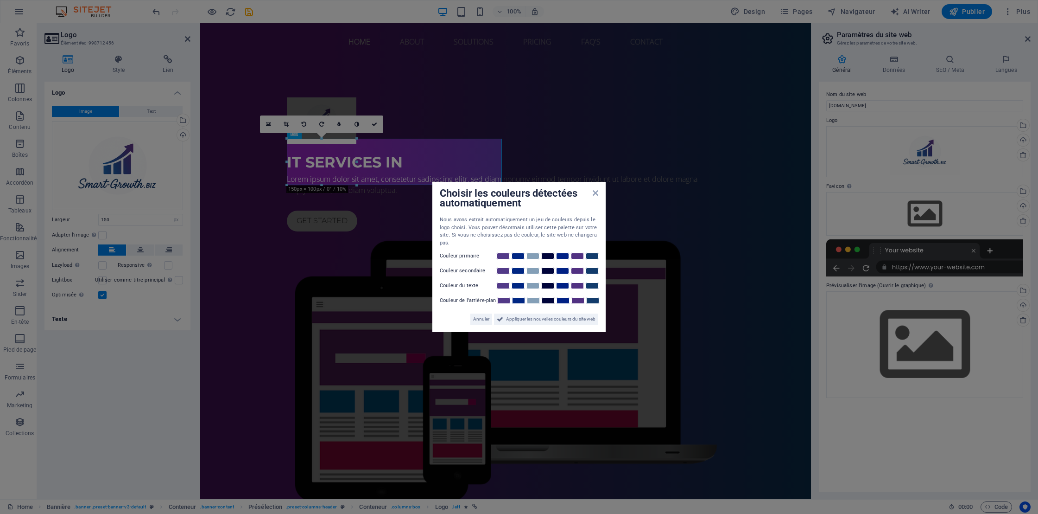
click at [473, 325] on div "Choisir les couleurs détectées automatiquement Nous avons extrait automatiqueme…" at bounding box center [518, 257] width 173 height 150
click at [593, 197] on div "Choisir les couleurs détectées automatiquement" at bounding box center [519, 198] width 159 height 19
click at [534, 317] on span "Appliquer les nouvelles couleurs du site web" at bounding box center [550, 318] width 89 height 11
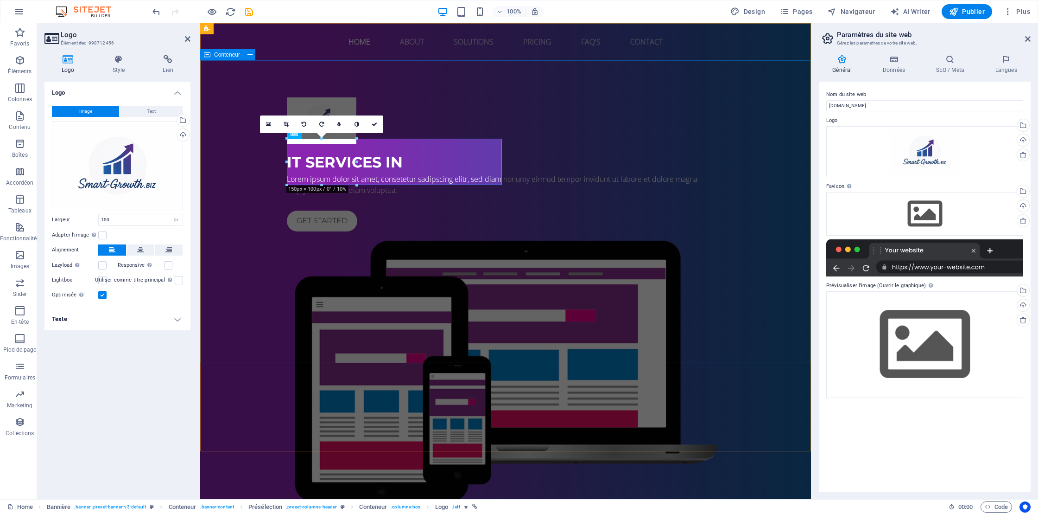
click at [534, 317] on div "IT Services in Lorem ipsum dolor sit amet, consetetur sadipscing elitr, sed dia…" at bounding box center [505, 301] width 611 height 483
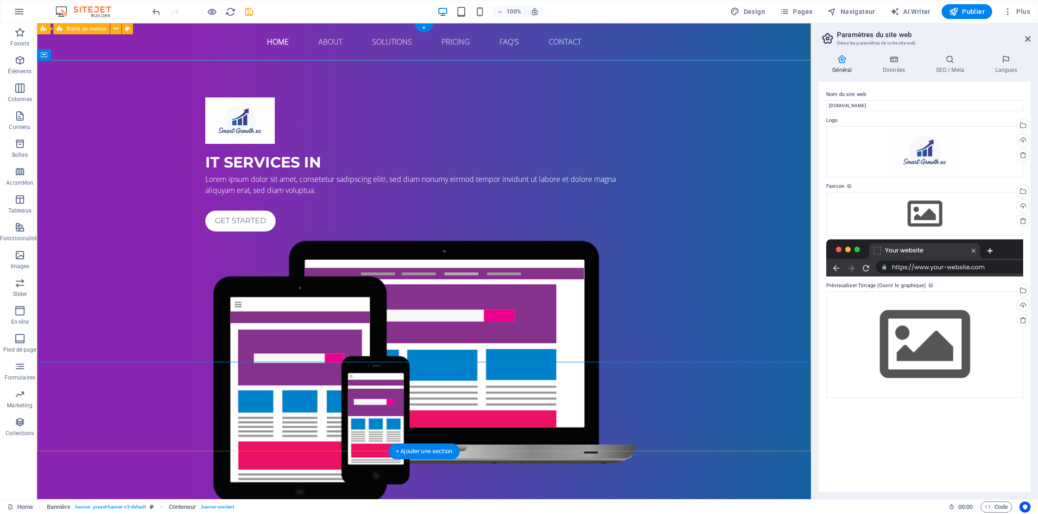
click at [158, 46] on div "Home About Solutions Pricing FAQ's Contact Menu" at bounding box center [424, 41] width 774 height 37
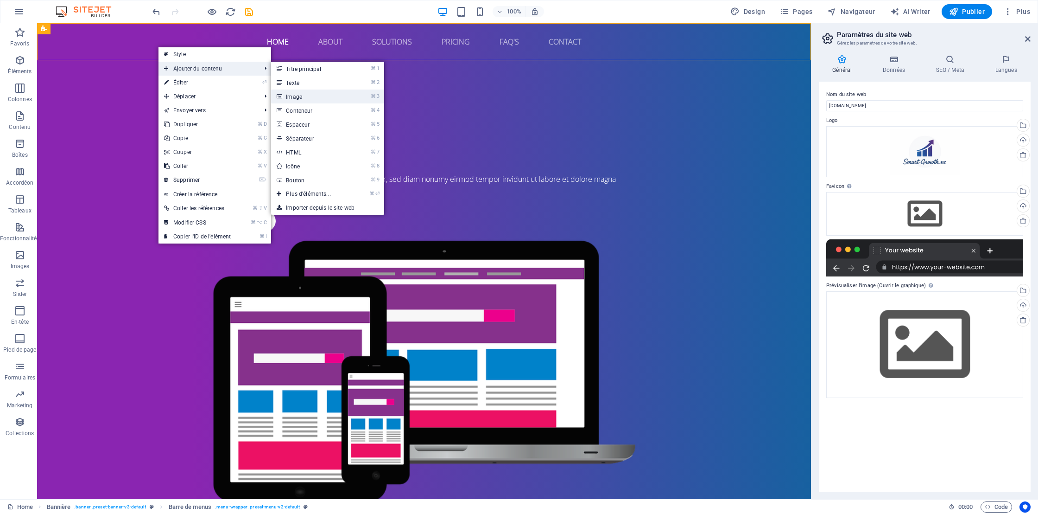
click at [302, 94] on link "⌘ 3 Image" at bounding box center [310, 96] width 78 height 14
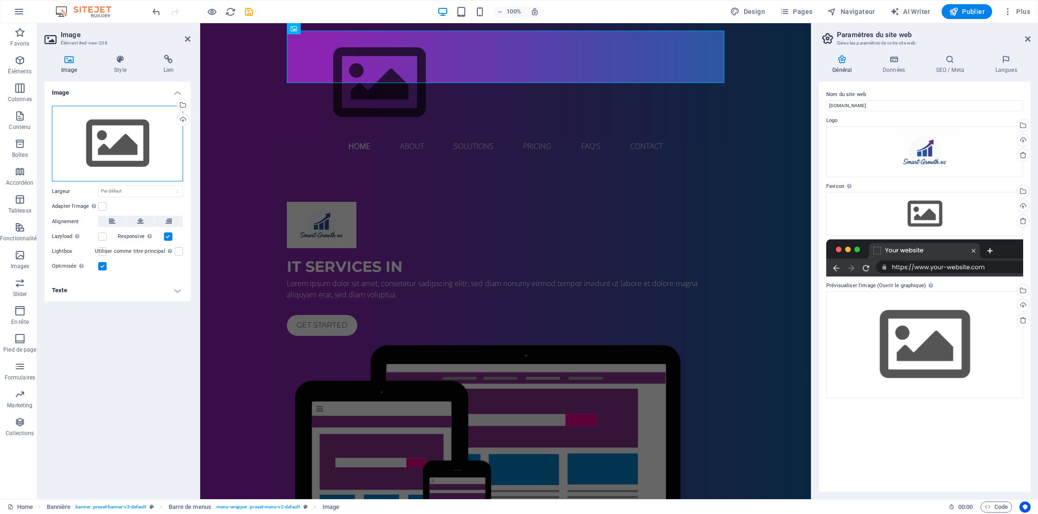
click at [133, 145] on div "Glissez les fichiers ici, cliquez pour choisir les fichiers ou sélectionnez les…" at bounding box center [117, 144] width 131 height 76
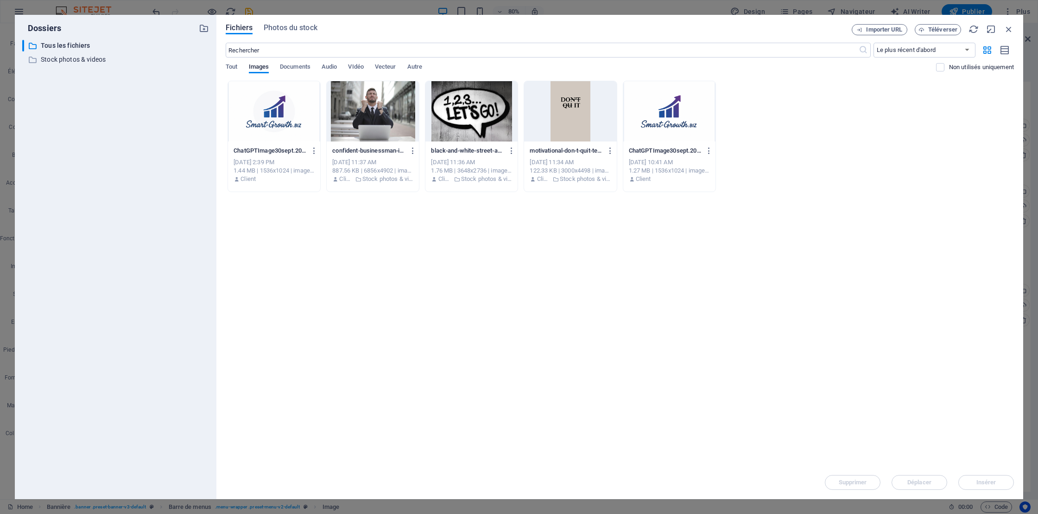
click at [262, 111] on div at bounding box center [274, 111] width 92 height 60
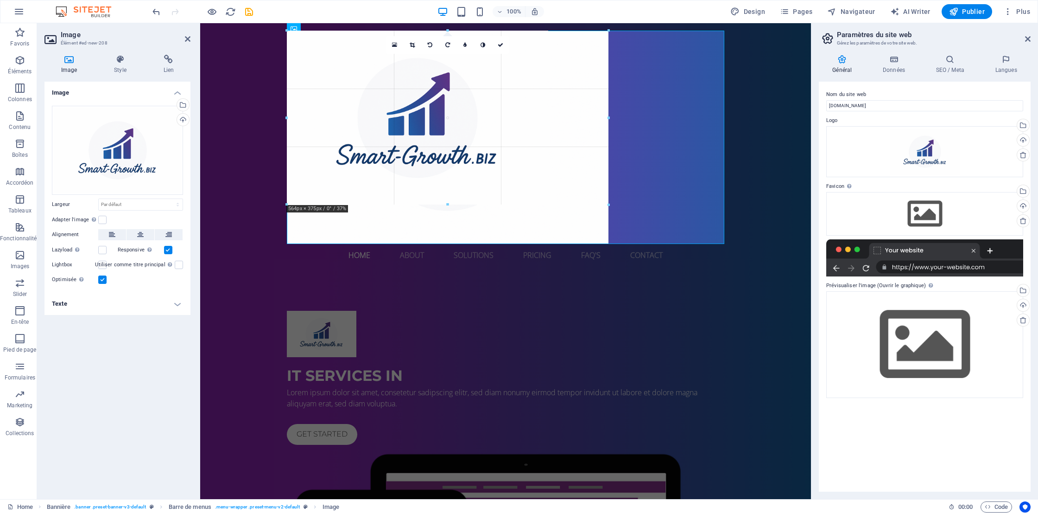
drag, startPoint x: 289, startPoint y: 322, endPoint x: 451, endPoint y: 243, distance: 180.8
type input "694"
select select "px"
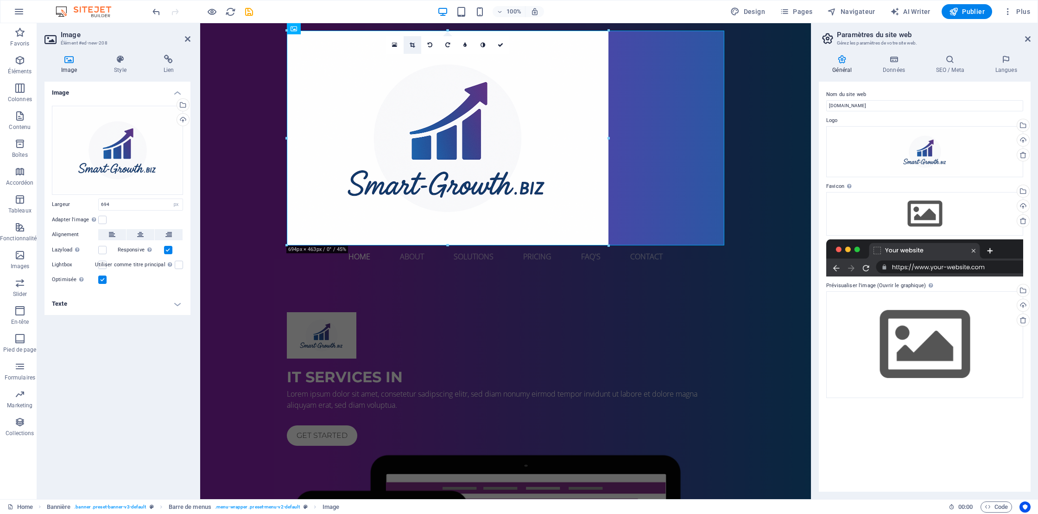
select select "DISABLED_OPTION_VALUE"
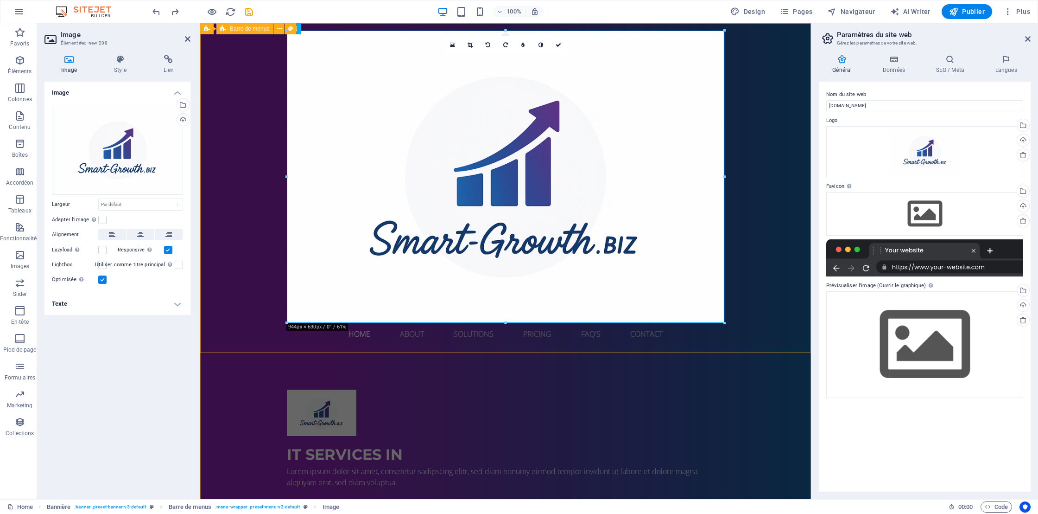
click at [235, 171] on div "Home About Solutions Pricing FAQ's Contact Menu" at bounding box center [505, 187] width 611 height 329
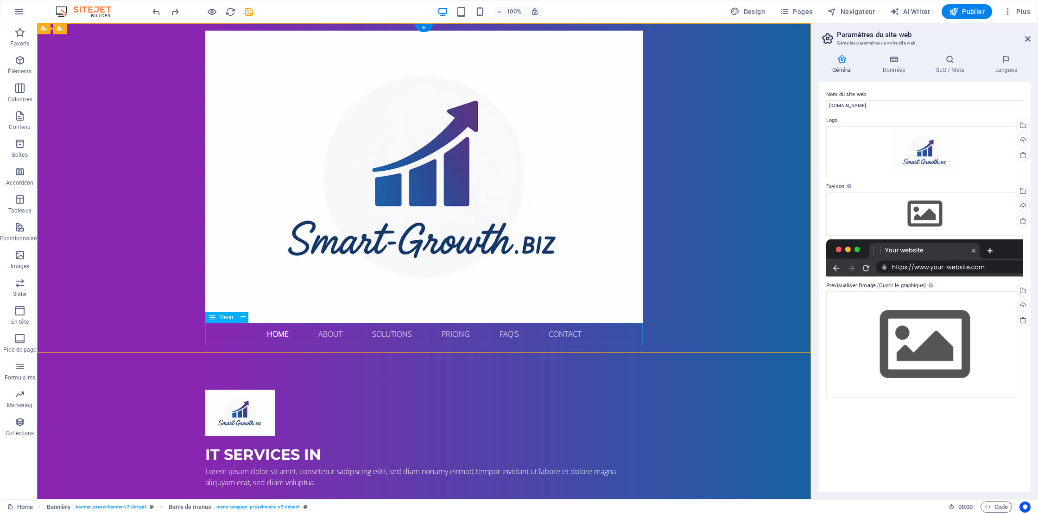
click at [391, 334] on nav "Home About Solutions Pricing FAQ's Contact" at bounding box center [424, 334] width 438 height 22
click at [455, 336] on nav "Home About Solutions Pricing FAQ's Contact" at bounding box center [424, 334] width 438 height 22
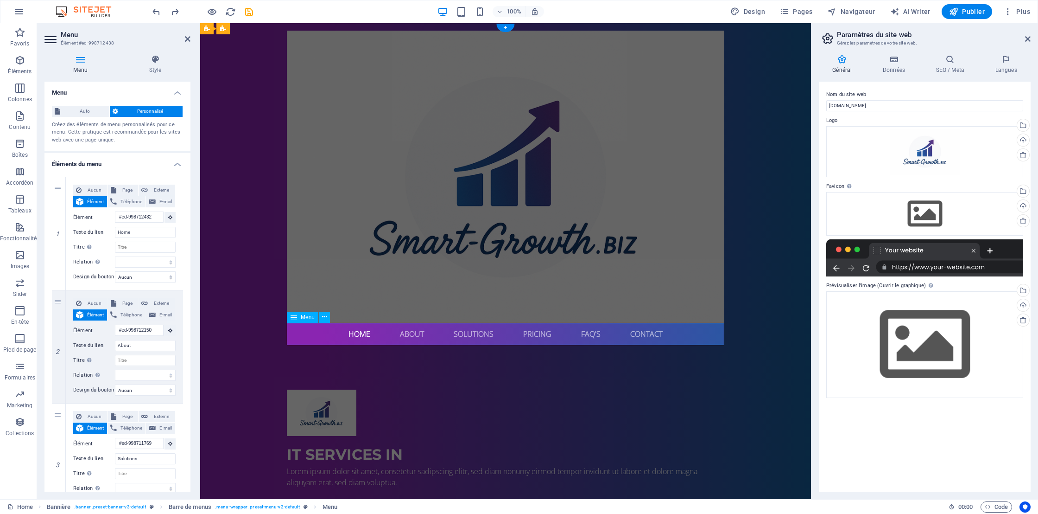
click at [537, 336] on nav "Home About Solutions Pricing FAQ's Contact" at bounding box center [506, 334] width 438 height 22
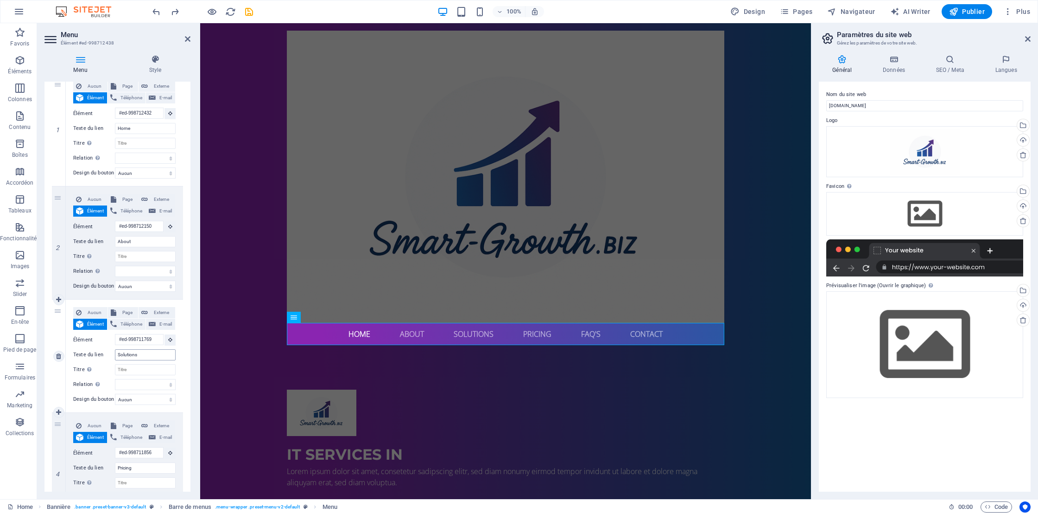
scroll to position [107, 0]
click at [135, 352] on input "Solutions" at bounding box center [145, 351] width 61 height 11
type input "Expertise"
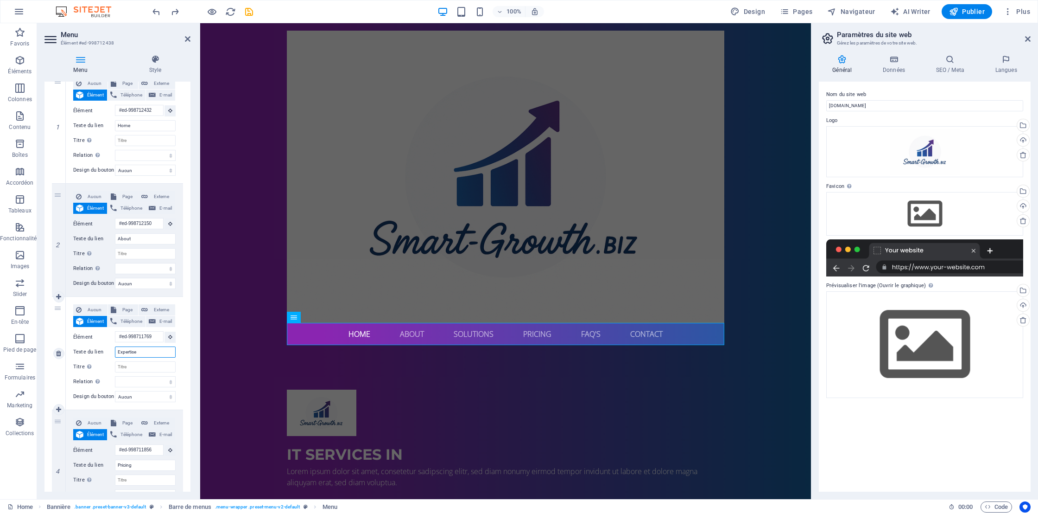
select select
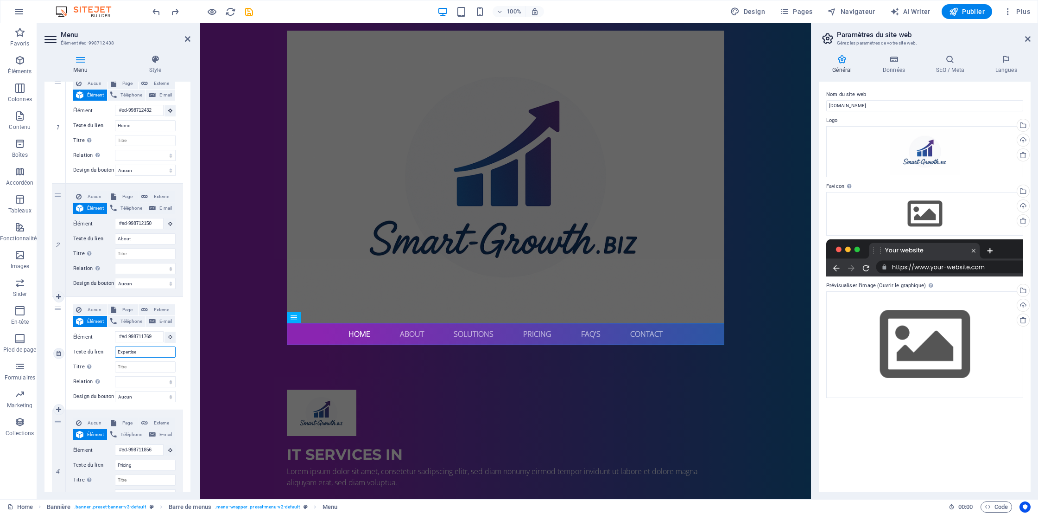
select select
type input "Expertise"
click at [185, 363] on div "1 Aucun Page Externe Élément Téléphone E-mail Page Home Subpage Legal Notice Pr…" at bounding box center [117, 409] width 146 height 693
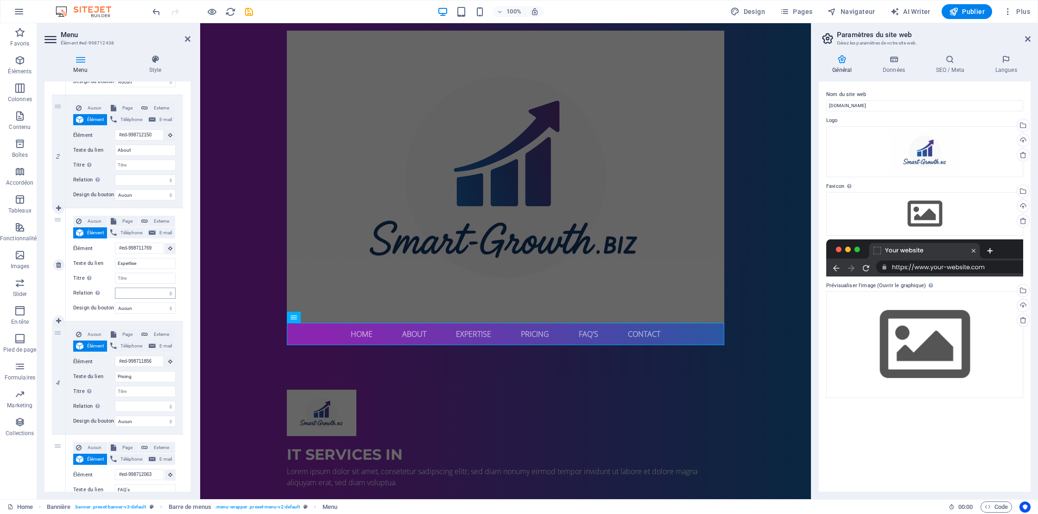
scroll to position [211, 0]
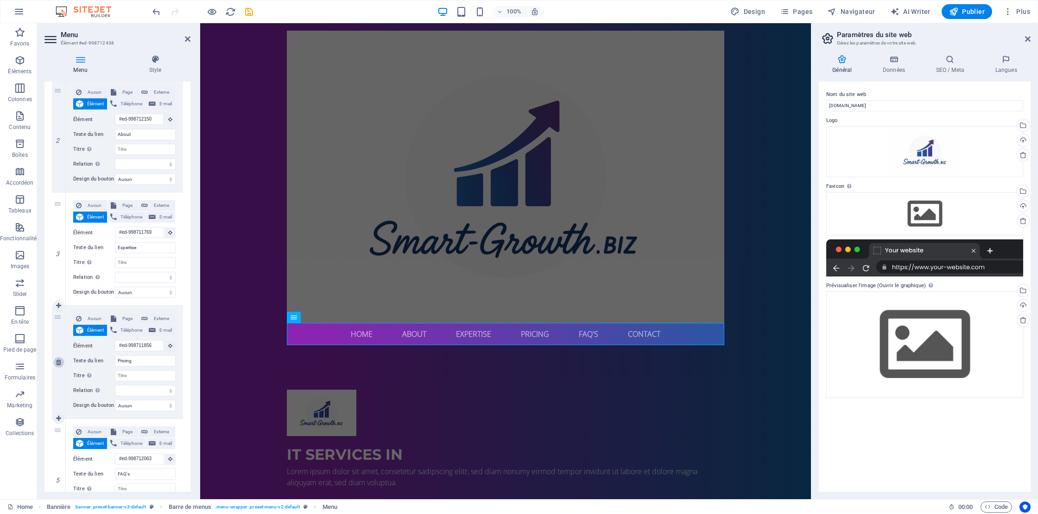
click at [58, 361] on icon at bounding box center [58, 362] width 5 height 6
select select
type input "#ed-998712063"
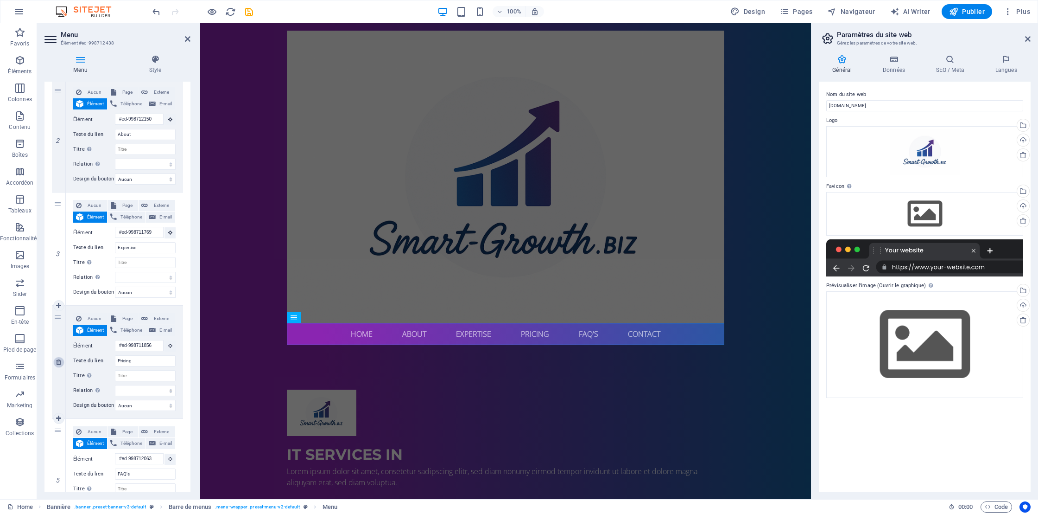
type input "FAQ's"
select select
type input "#ed-998712330"
type input "Contact"
select select
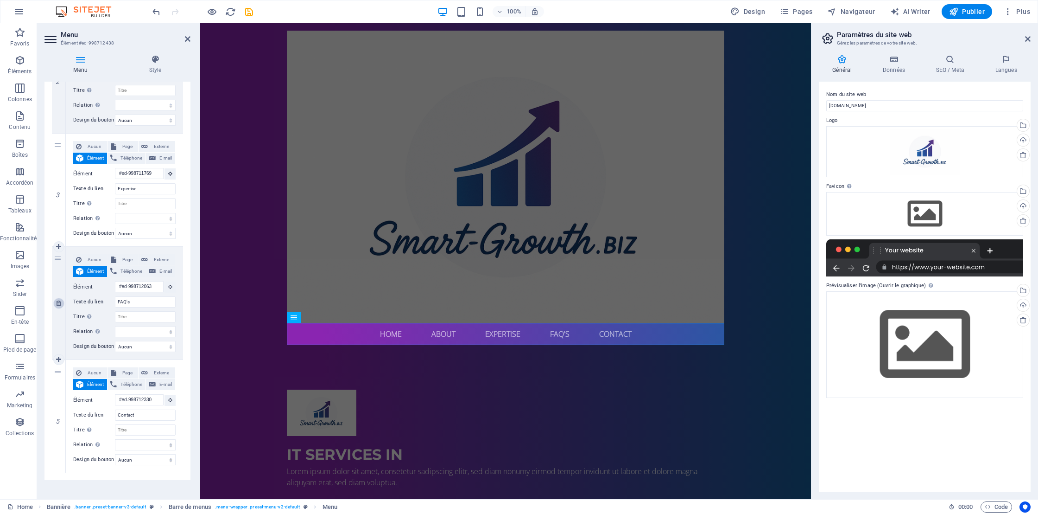
scroll to position [284, 0]
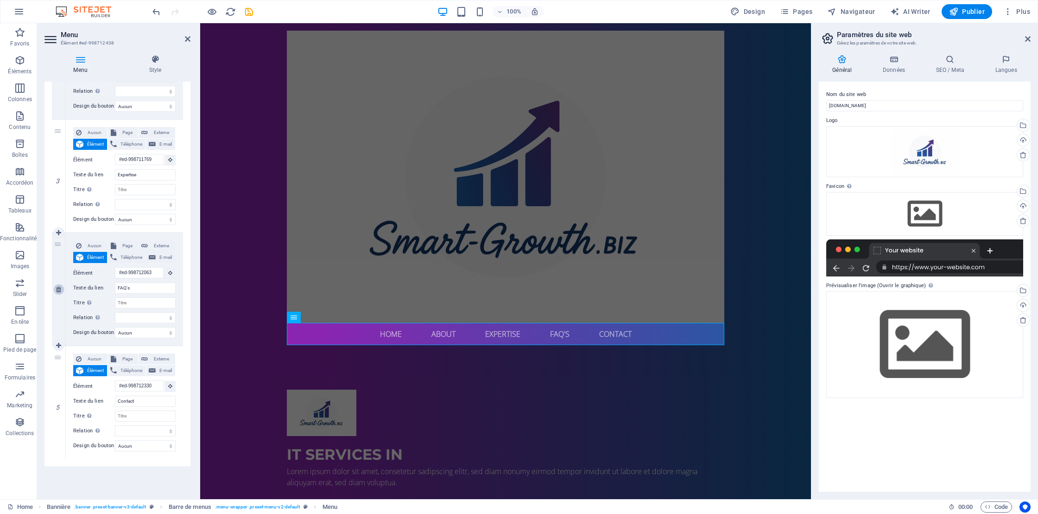
click at [61, 290] on icon at bounding box center [58, 289] width 5 height 6
select select
type input "#ed-998712330"
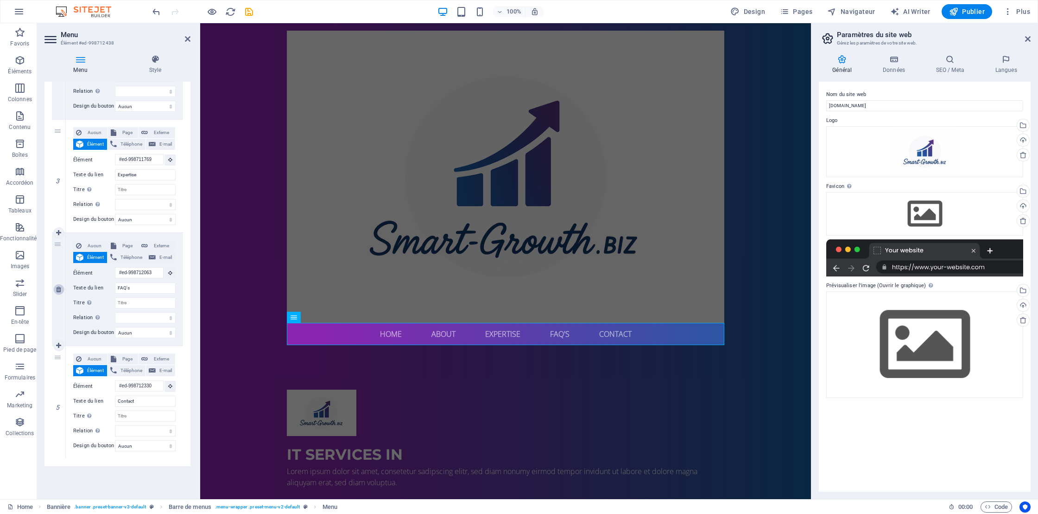
type input "Contact"
select select
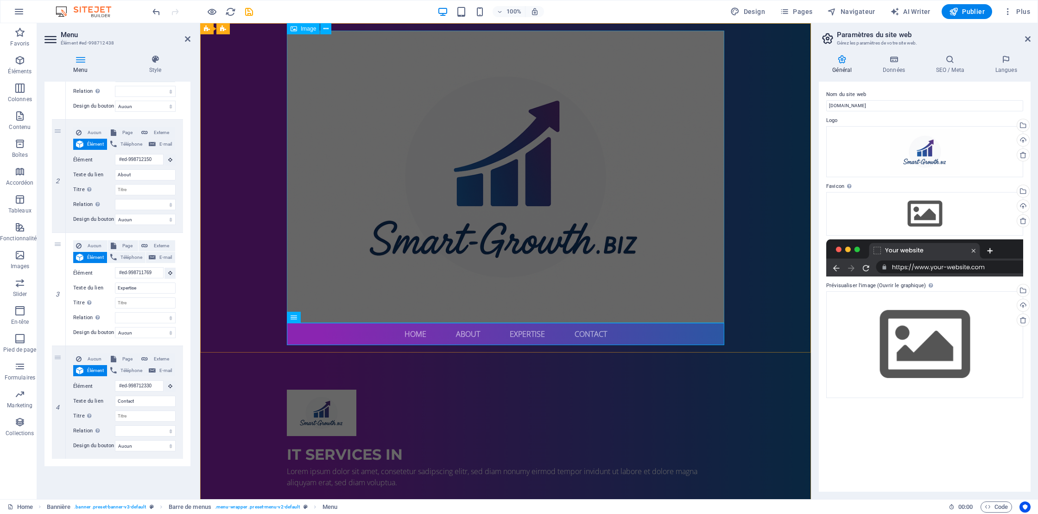
click at [334, 283] on figure at bounding box center [506, 177] width 438 height 292
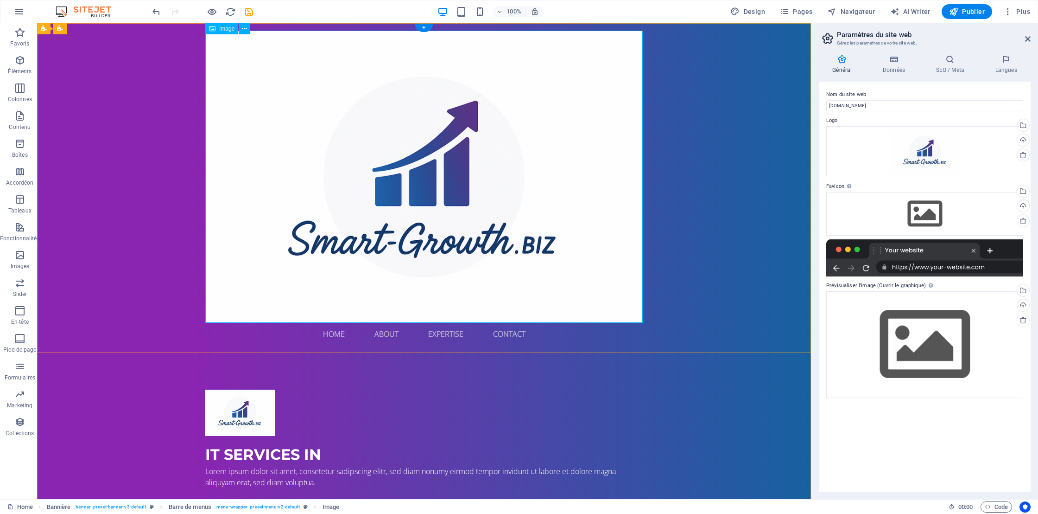
click at [205, 319] on figure at bounding box center [424, 177] width 438 height 292
click at [250, 297] on figure at bounding box center [424, 177] width 438 height 292
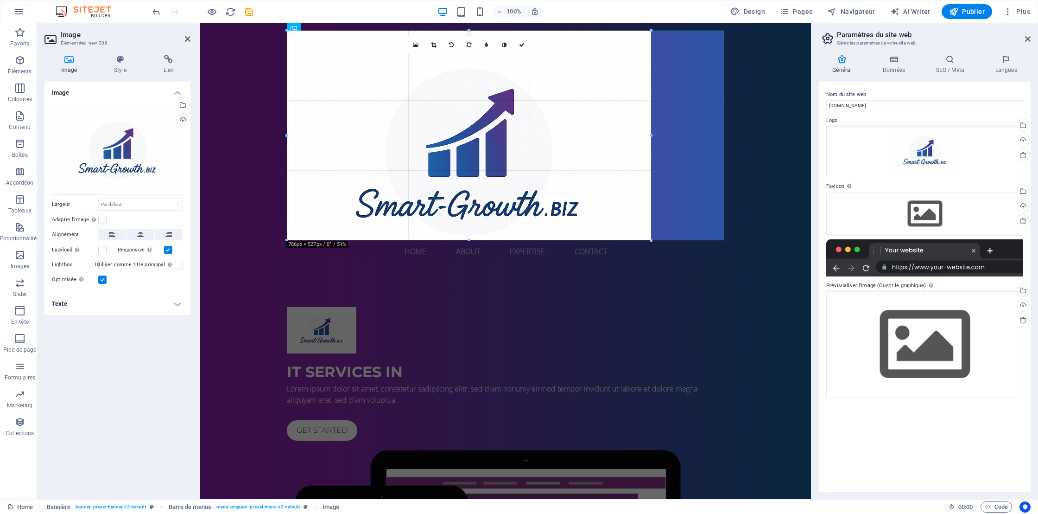
drag, startPoint x: 286, startPoint y: 321, endPoint x: 411, endPoint y: 201, distance: 172.4
type input "676"
select select "px"
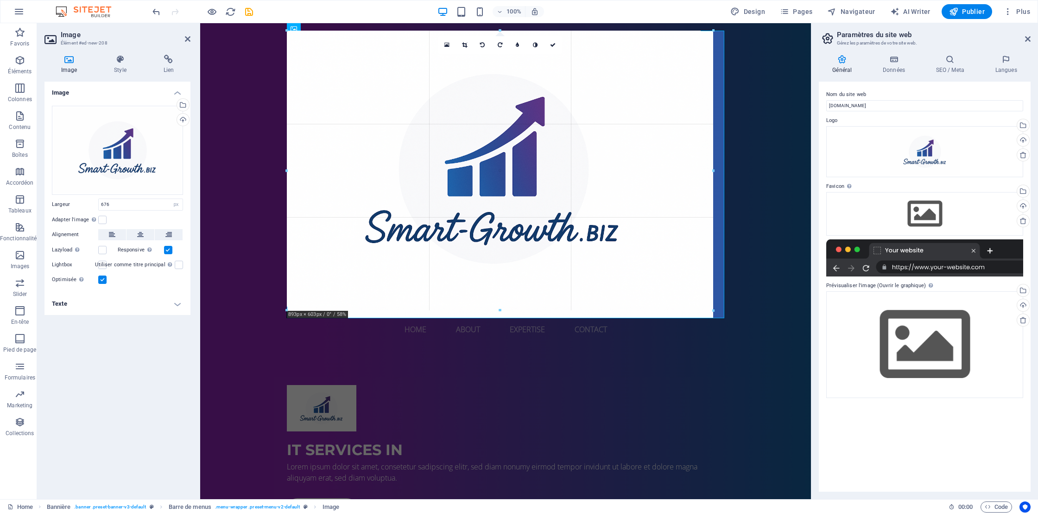
drag, startPoint x: 288, startPoint y: 240, endPoint x: 199, endPoint y: 318, distance: 118.5
type input "920"
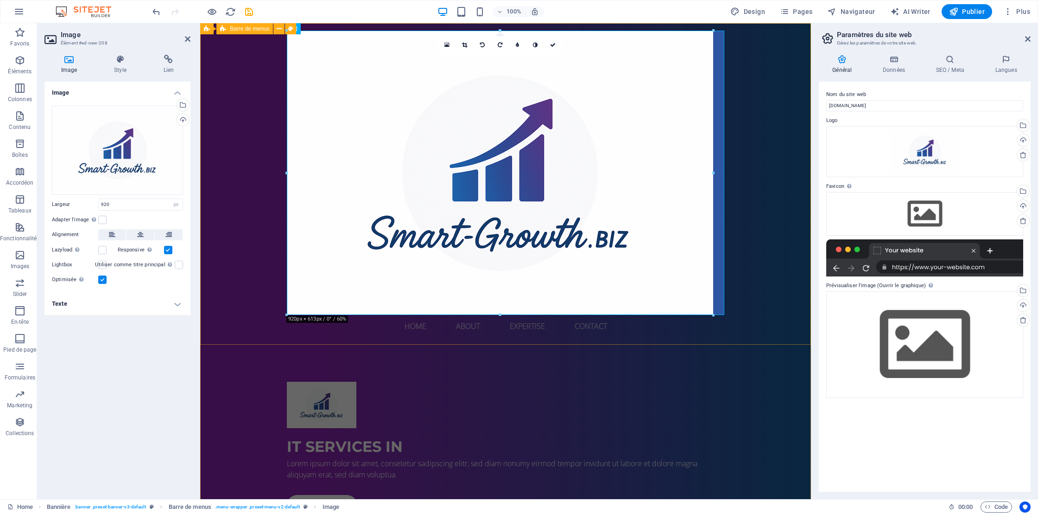
click at [247, 285] on div "Home About Expertise Contact Menu" at bounding box center [505, 183] width 611 height 321
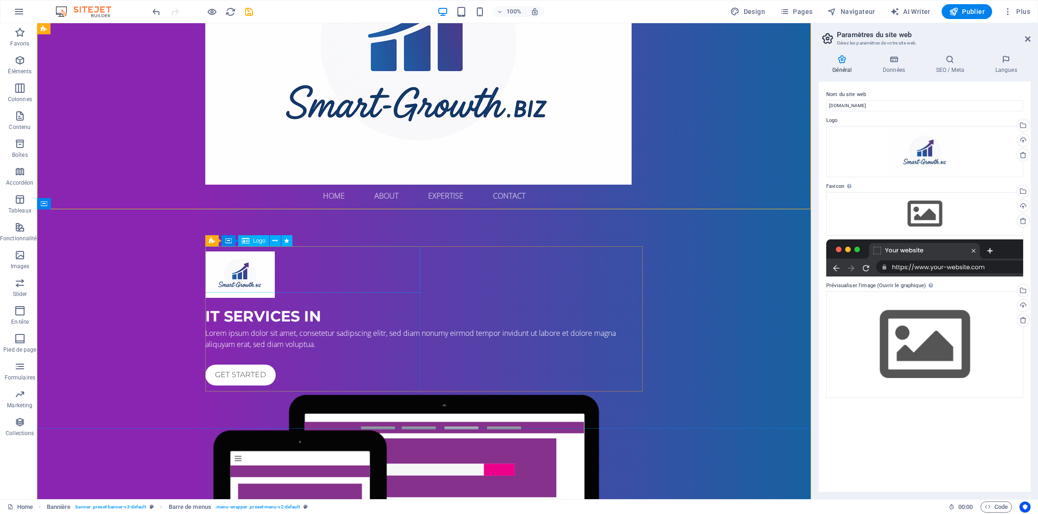
scroll to position [135, 0]
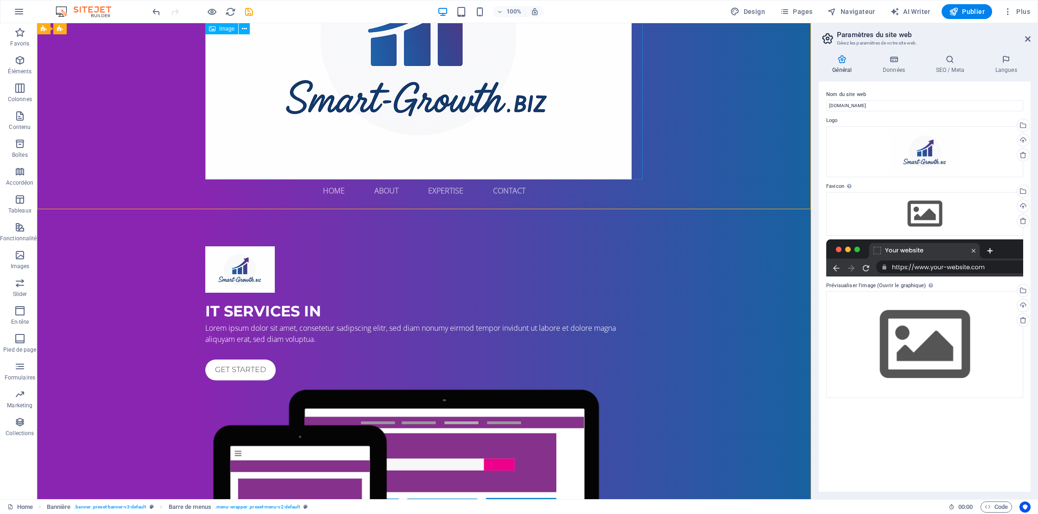
click at [246, 149] on figure at bounding box center [424, 37] width 438 height 284
select select "px"
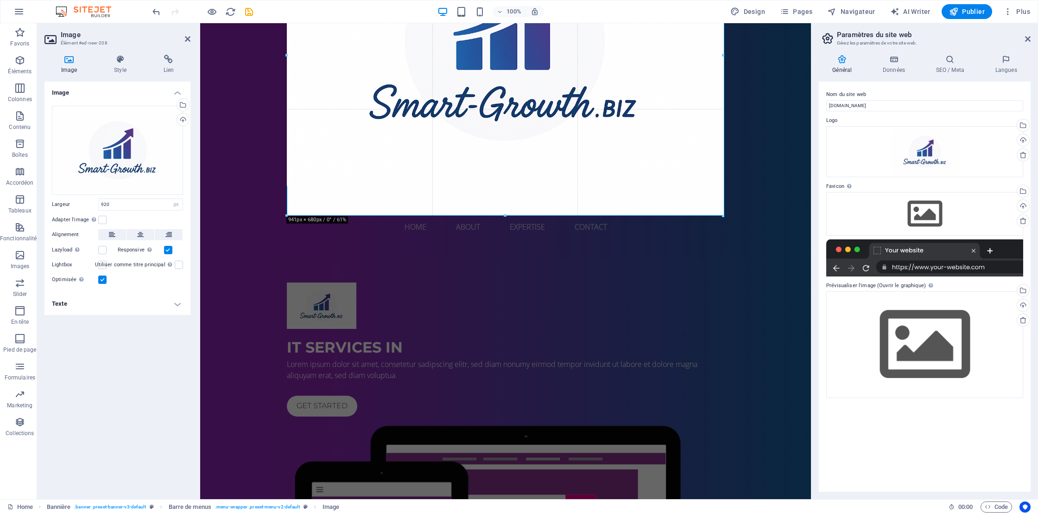
drag, startPoint x: 288, startPoint y: 180, endPoint x: 272, endPoint y: 199, distance: 24.6
type input "944"
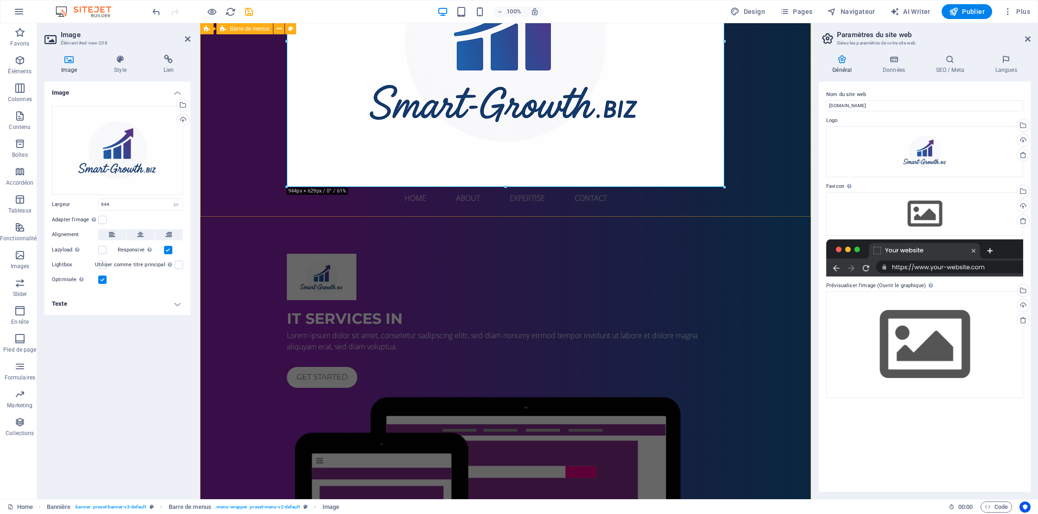
click at [228, 191] on div "Home About Expertise Contact Menu" at bounding box center [505, 52] width 611 height 329
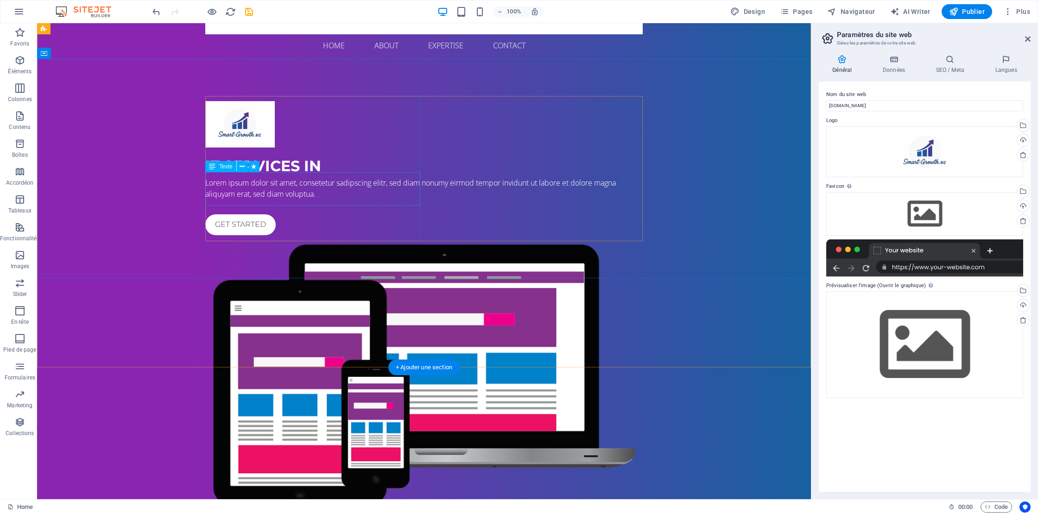
scroll to position [285, 0]
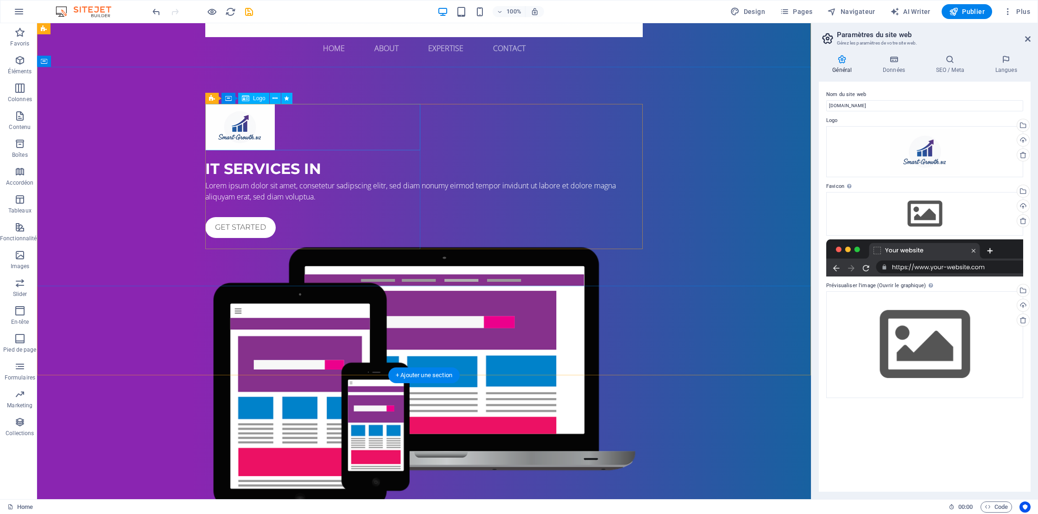
click at [237, 127] on div at bounding box center [424, 127] width 438 height 46
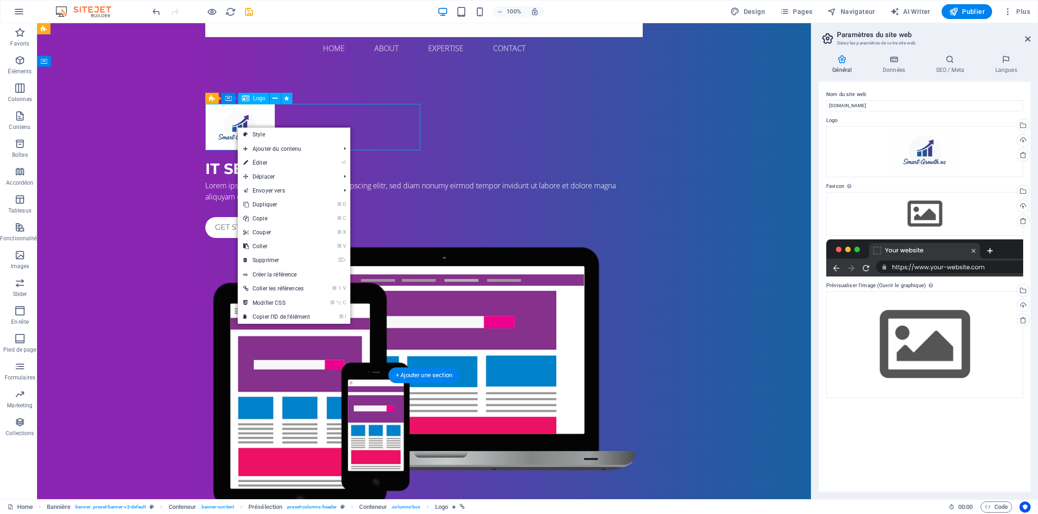
click at [234, 125] on div at bounding box center [424, 127] width 438 height 46
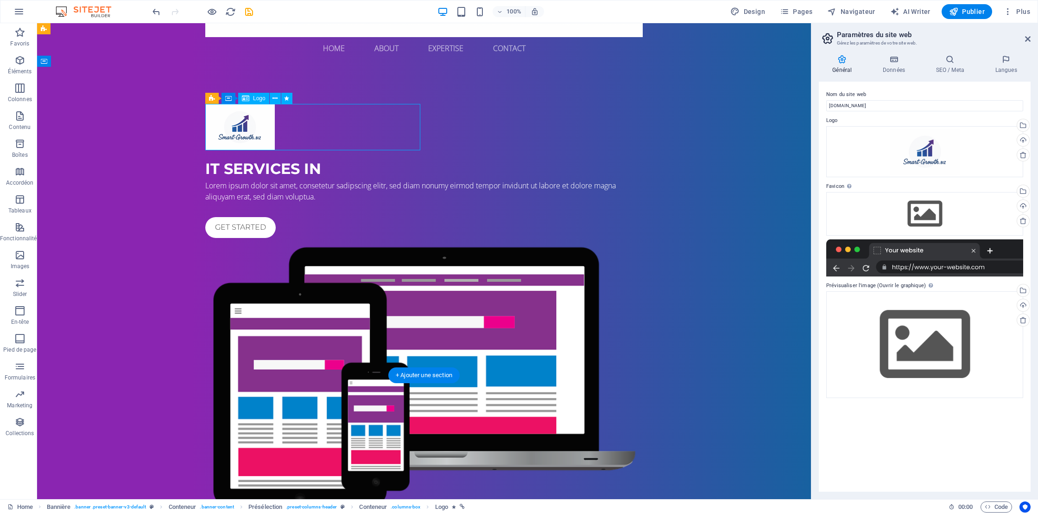
click at [234, 125] on div at bounding box center [424, 127] width 438 height 46
select select "px"
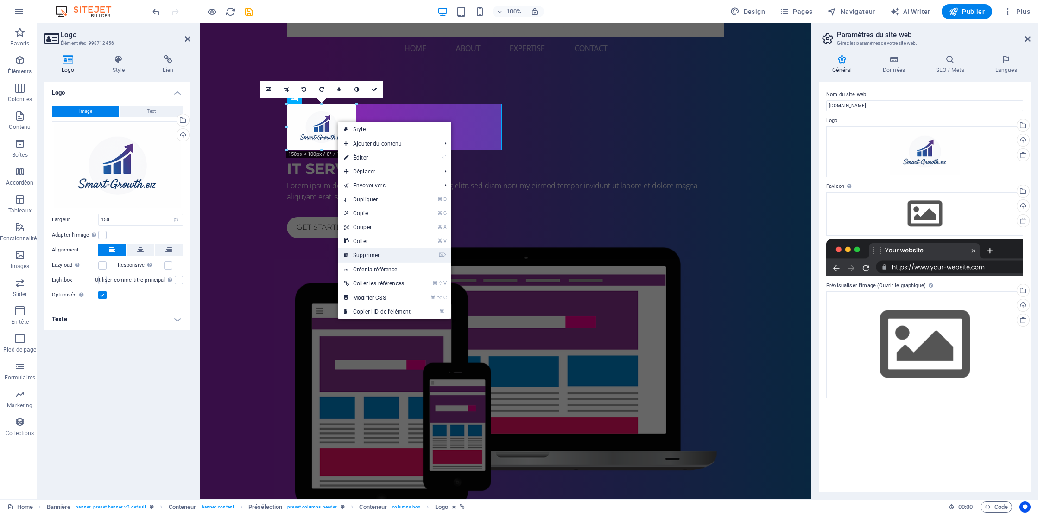
click at [368, 253] on link "⌦ Supprimer" at bounding box center [377, 255] width 78 height 14
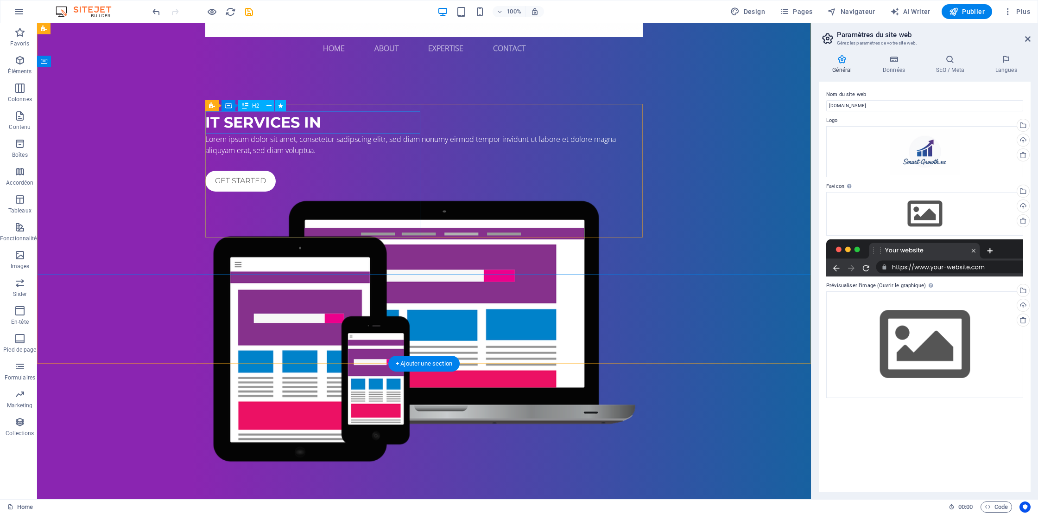
click at [224, 117] on div "IT Services in" at bounding box center [424, 122] width 438 height 22
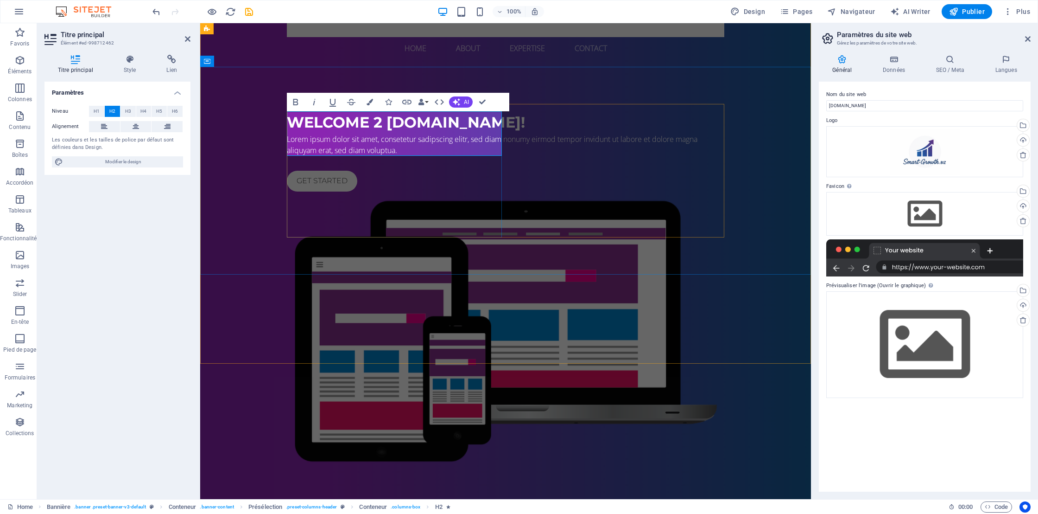
click at [367, 131] on span "Welcome 2 Smart-Growth.biz!" at bounding box center [406, 122] width 238 height 18
click at [428, 133] on h2 "Welcome 2 Smart-Growth.biz!" at bounding box center [506, 122] width 438 height 22
click at [419, 156] on div "Lorem ipsum dolor sit amet, consetetur sadipscing elitr, sed diam nonumy eirmod…" at bounding box center [506, 144] width 438 height 22
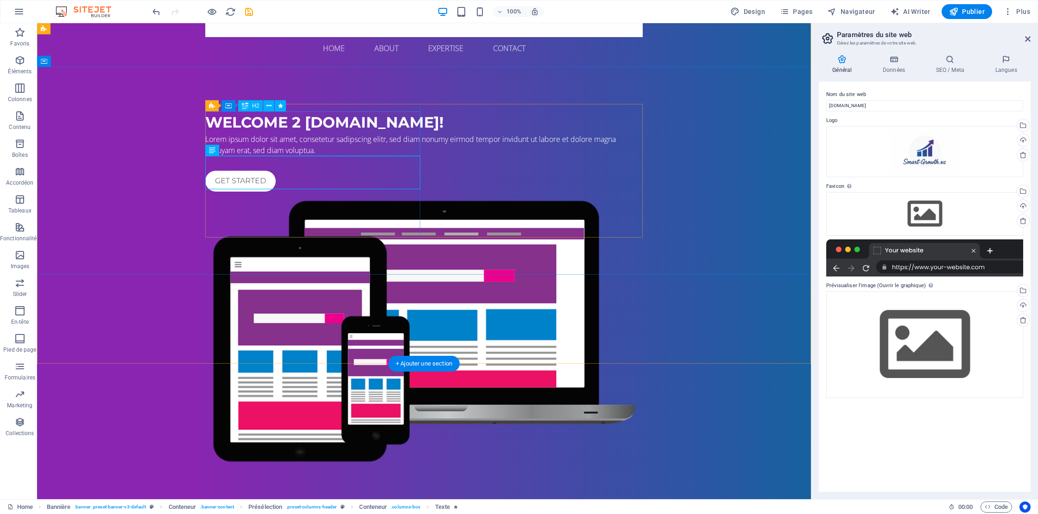
click at [301, 120] on div "Welcome 2 Smart-Growth.biz!" at bounding box center [424, 122] width 438 height 22
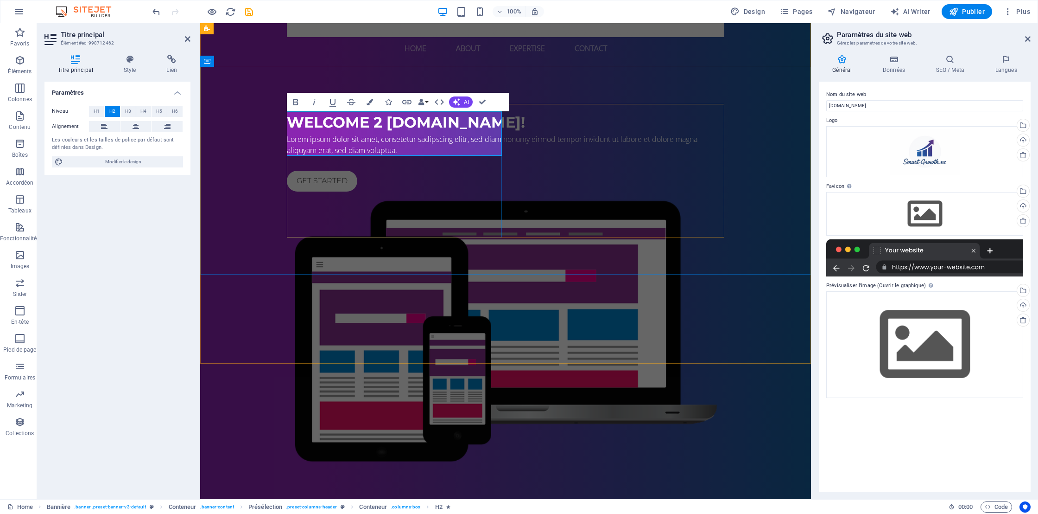
click at [384, 121] on span "Welcome 2 Smart-Growth.biz!" at bounding box center [406, 122] width 238 height 18
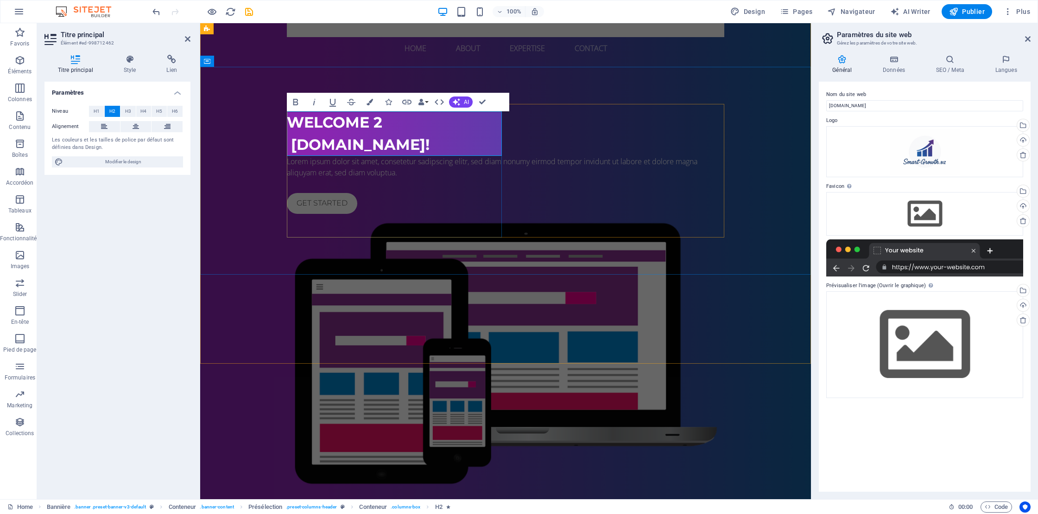
click at [379, 122] on span "Welcome 2 ‌ Smart-Growth.biz!" at bounding box center [358, 133] width 143 height 40
click at [292, 143] on span "Welcome to ‌ Smart-Growth.biz!" at bounding box center [358, 133] width 143 height 40
click at [348, 178] on div "Lorem ipsum dolor sit amet, consetetur sadipscing elitr, sed diam nonumy eirmod…" at bounding box center [506, 167] width 438 height 22
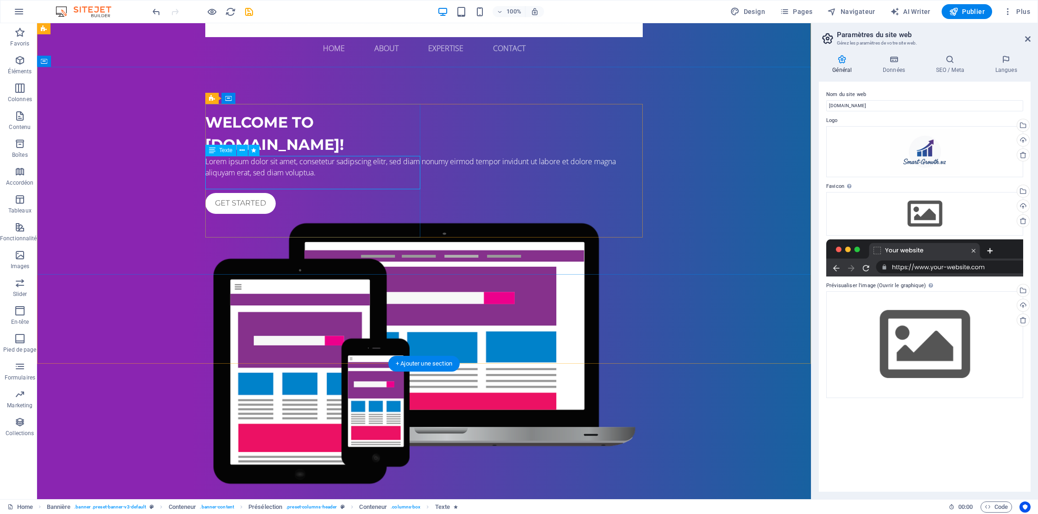
click at [235, 165] on div "Lorem ipsum dolor sit amet, consetetur sadipscing elitr, sed diam nonumy eirmod…" at bounding box center [424, 167] width 438 height 22
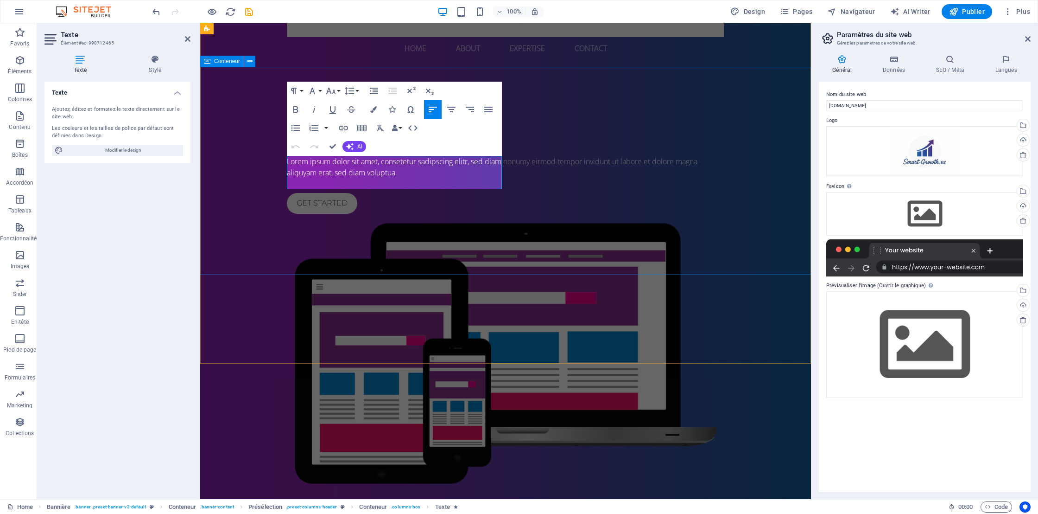
click at [235, 165] on div "Welcome to Smart-Growth.biz! Lorem ipsum dolor sit amet, consetetur sadipscing …" at bounding box center [505, 296] width 611 height 459
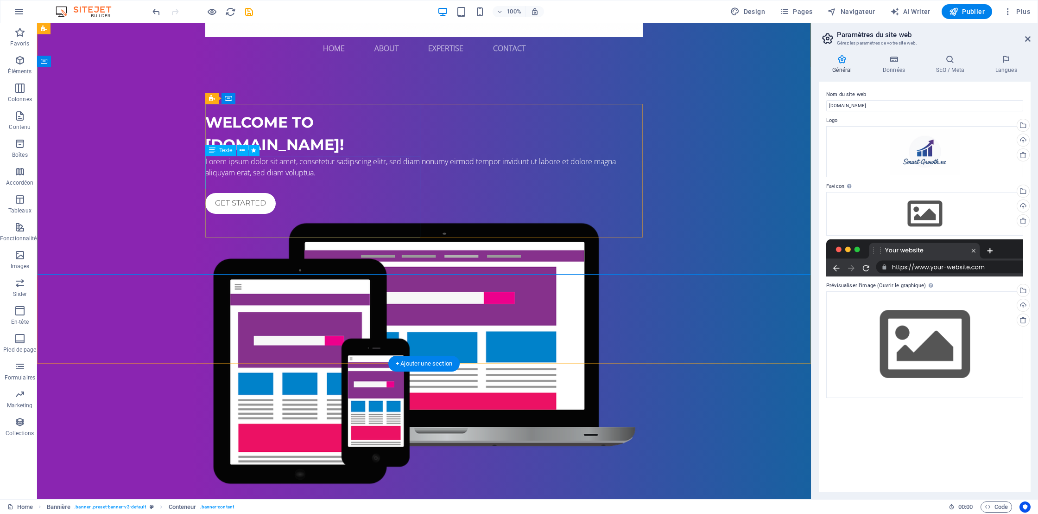
click at [289, 168] on div "Lorem ipsum dolor sit amet, consetetur sadipscing elitr, sed diam nonumy eirmod…" at bounding box center [424, 167] width 438 height 22
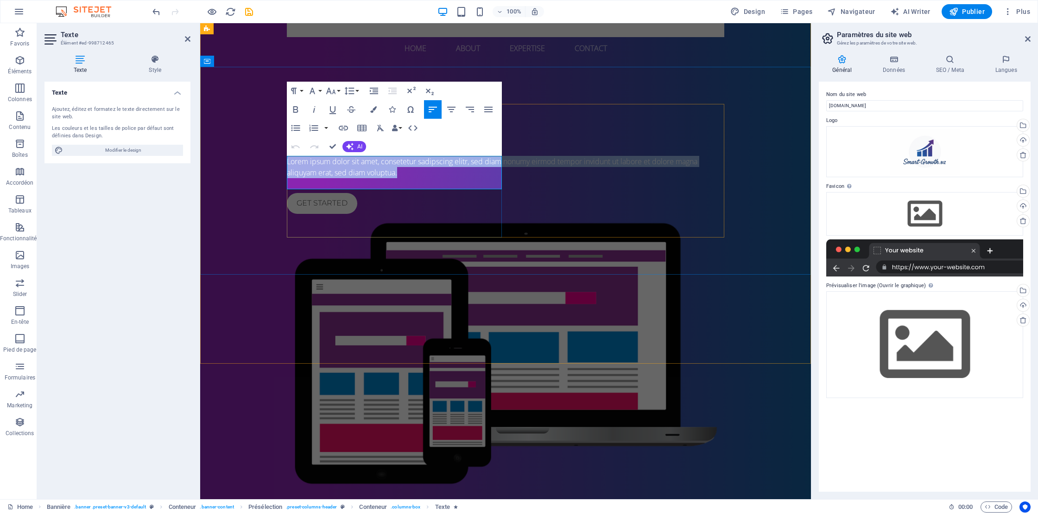
drag, startPoint x: 428, startPoint y: 184, endPoint x: 288, endPoint y: 160, distance: 142.4
click at [288, 160] on p "Lorem ipsum dolor sit amet, consetetur sadipscing elitr, sed diam nonumy eirmod…" at bounding box center [506, 167] width 438 height 22
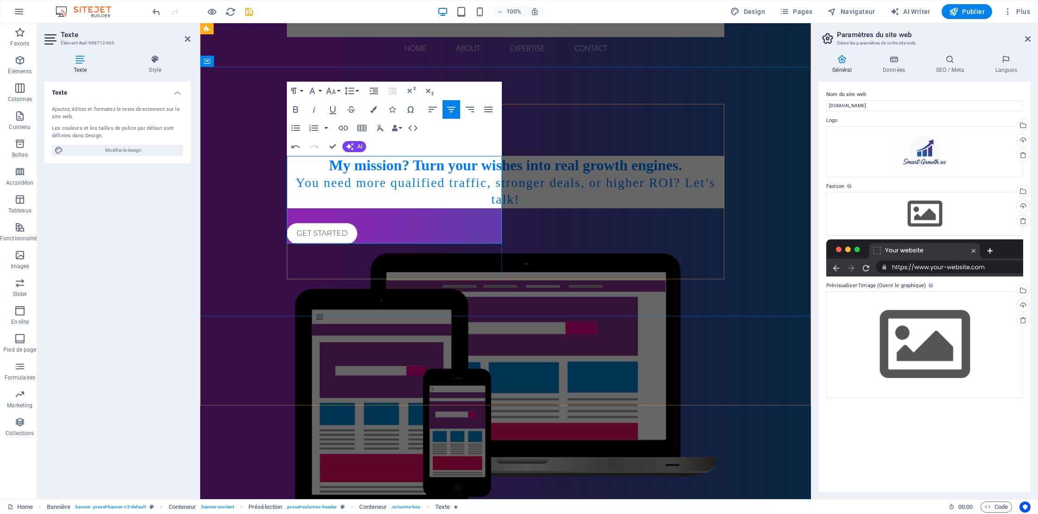
click at [318, 165] on h2 "My mission? Turn your wishes into real growth engines." at bounding box center [506, 165] width 438 height 19
click at [316, 174] on h2 "Our mission? Turn your wishes into real growth engines." at bounding box center [506, 165] width 438 height 19
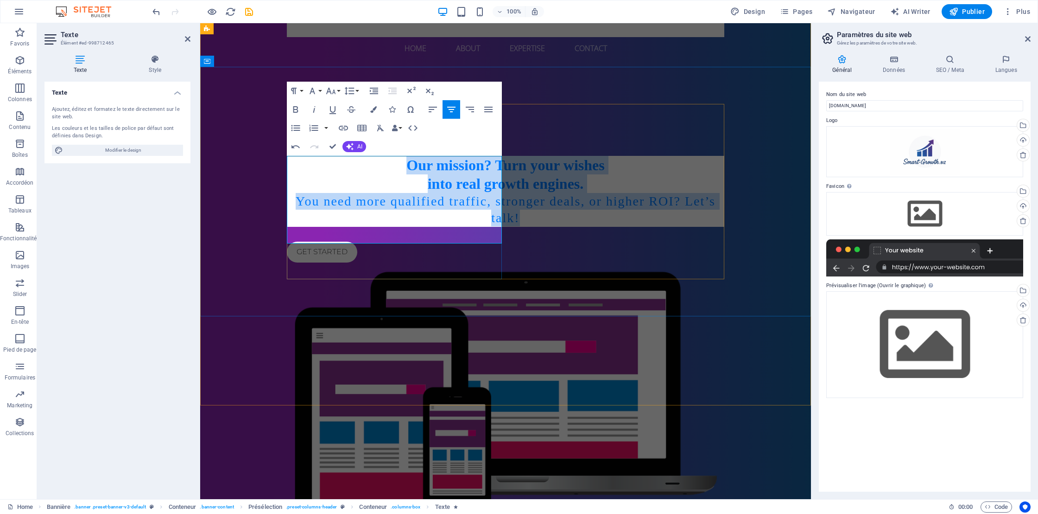
drag, startPoint x: 429, startPoint y: 231, endPoint x: 299, endPoint y: 163, distance: 147.0
click at [299, 163] on div "Our mission? Turn your wishes into real growth engines. You need more qualified…" at bounding box center [506, 191] width 438 height 71
click at [295, 126] on icon "button" at bounding box center [295, 127] width 11 height 11
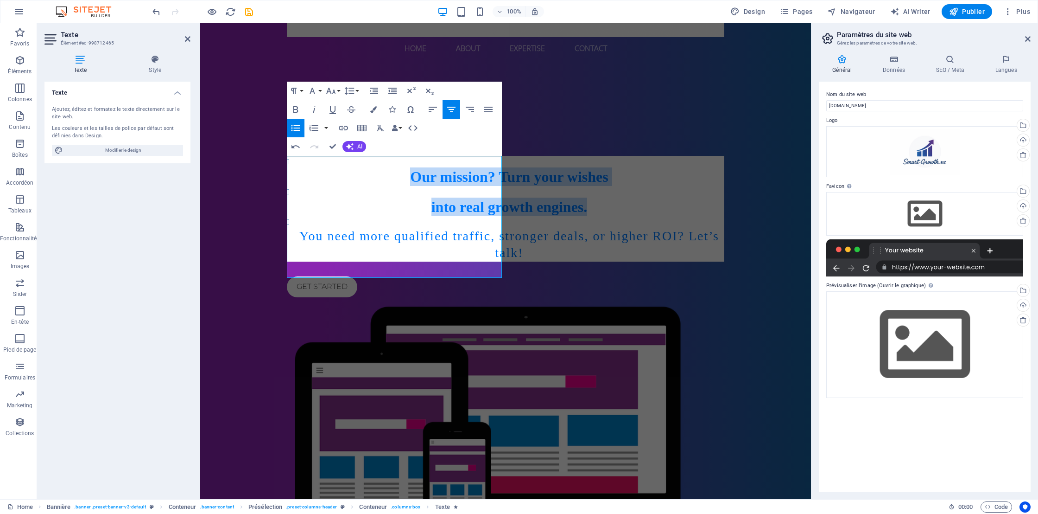
click at [295, 126] on icon "button" at bounding box center [295, 127] width 11 height 11
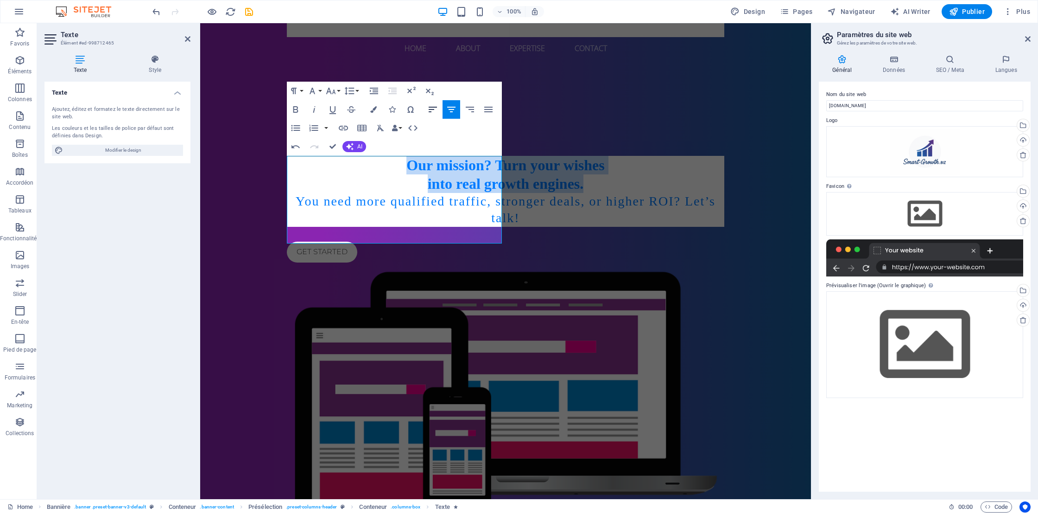
click at [431, 109] on icon "button" at bounding box center [433, 110] width 8 height 6
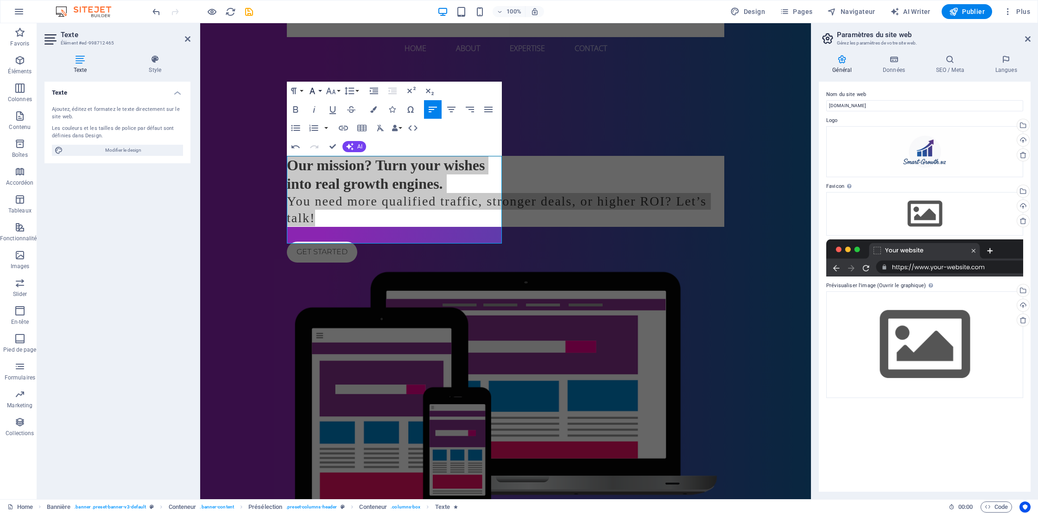
click at [318, 91] on button "Font Family" at bounding box center [314, 91] width 18 height 19
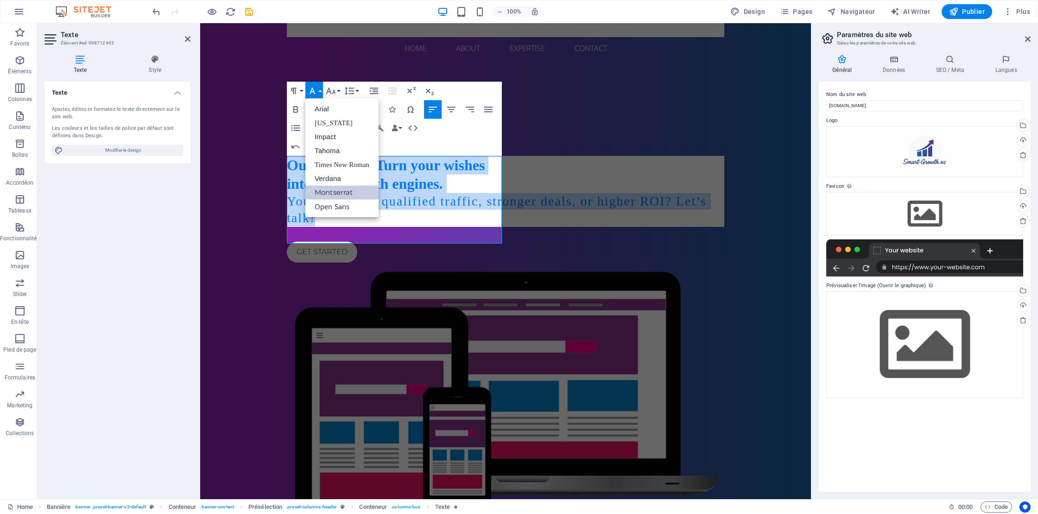
click at [325, 191] on link "Montserrat" at bounding box center [341, 192] width 73 height 14
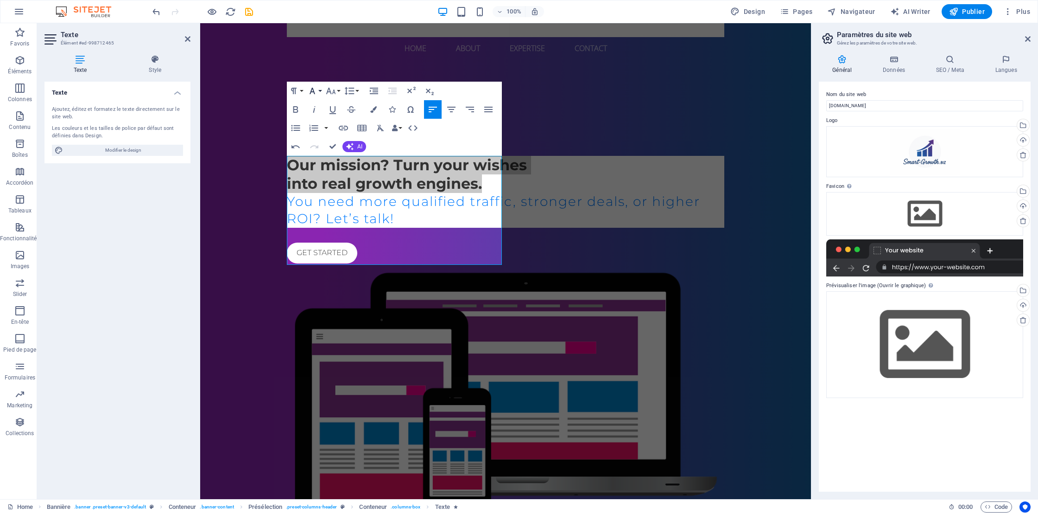
click at [311, 91] on icon "button" at bounding box center [313, 91] width 6 height 6
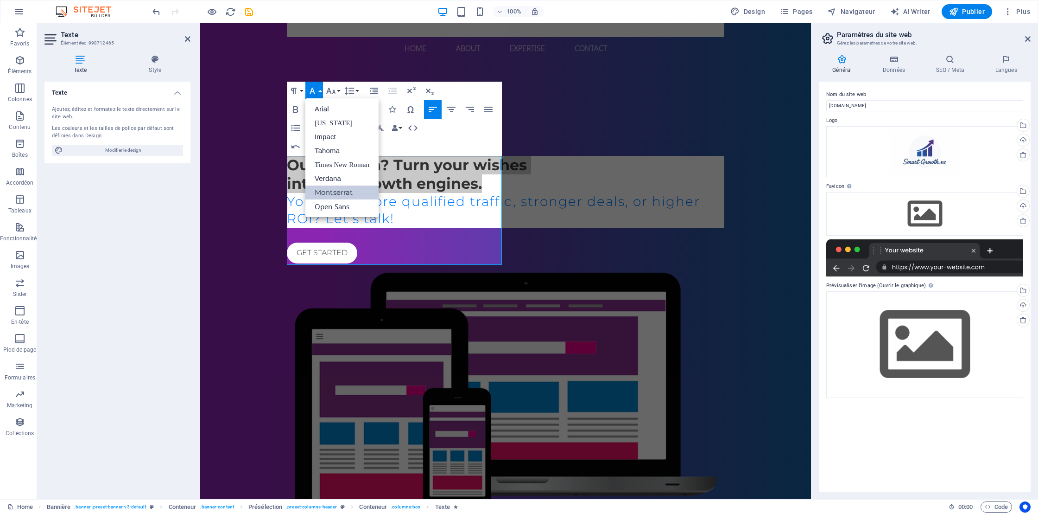
scroll to position [0, 0]
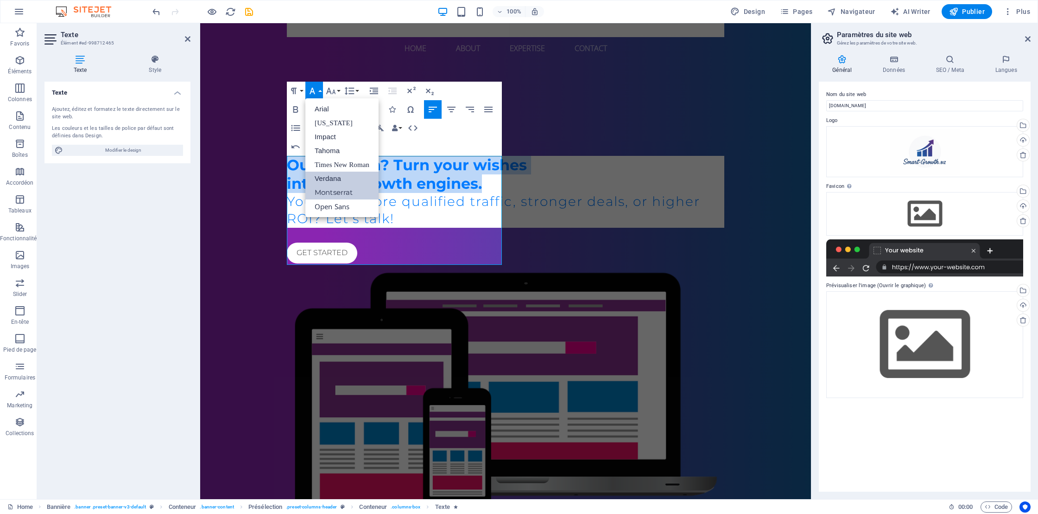
click at [330, 176] on link "Verdana" at bounding box center [341, 178] width 73 height 14
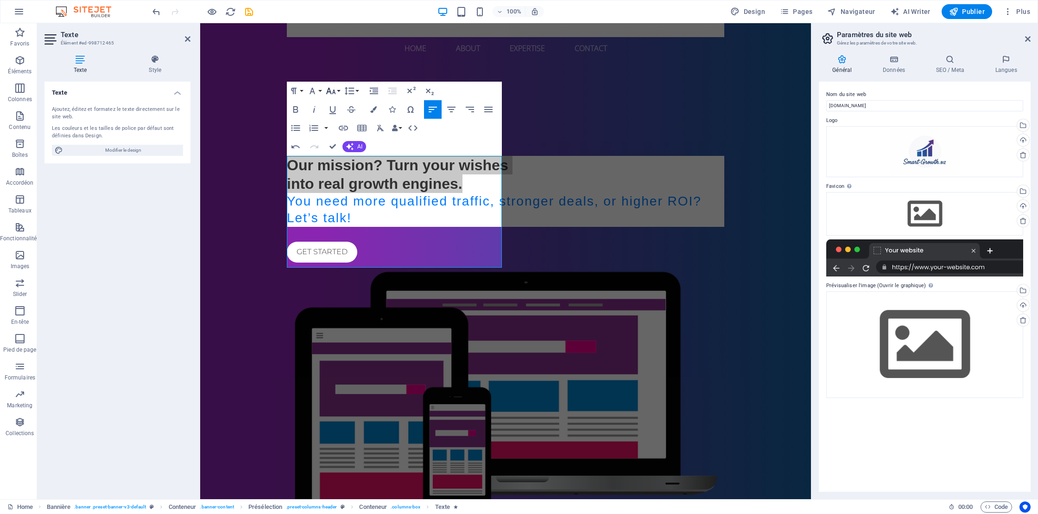
click at [337, 90] on button "Font Size" at bounding box center [333, 91] width 18 height 19
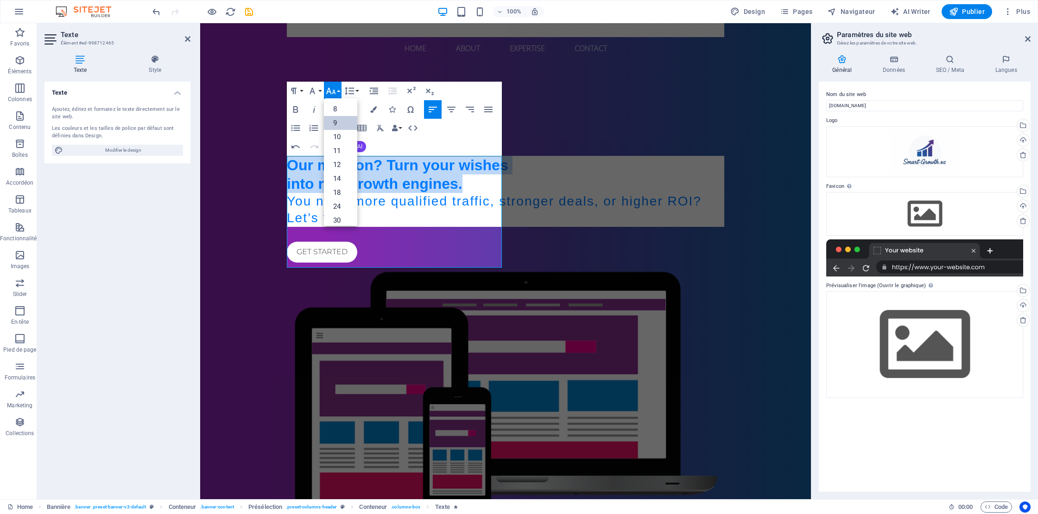
click at [338, 122] on link "9" at bounding box center [340, 123] width 33 height 14
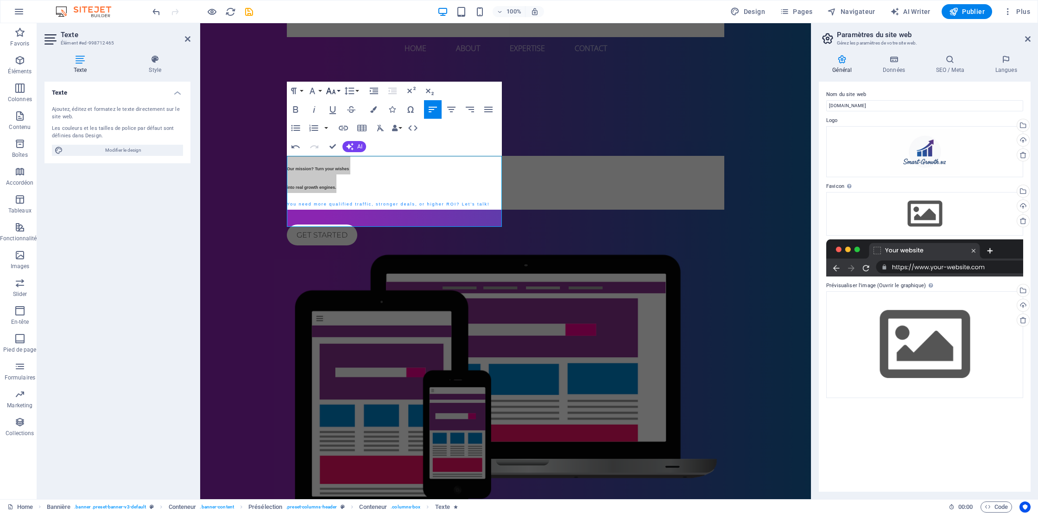
click at [331, 89] on icon "button" at bounding box center [330, 90] width 11 height 11
click at [336, 114] on link "10" at bounding box center [340, 112] width 33 height 14
click at [332, 88] on icon "button" at bounding box center [330, 90] width 11 height 11
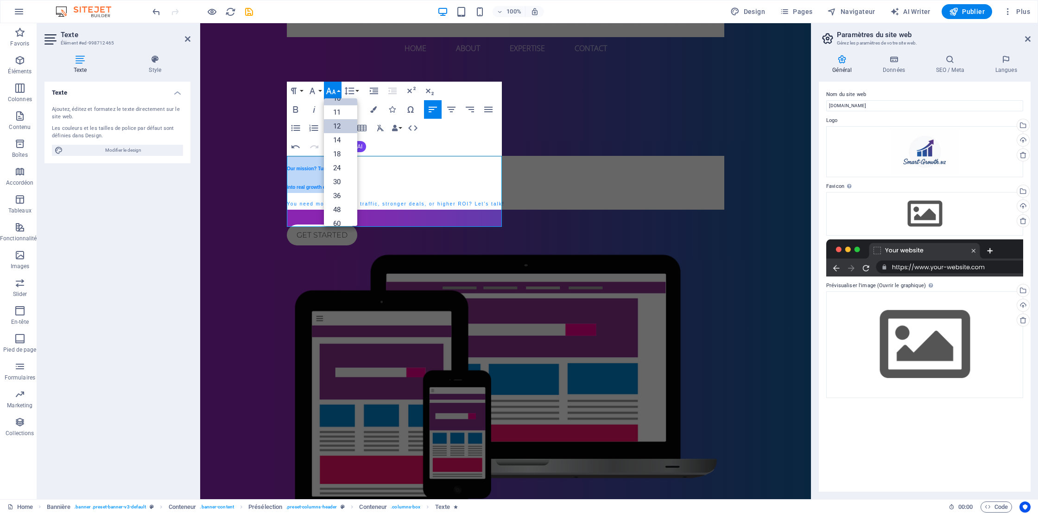
click at [336, 122] on link "12" at bounding box center [340, 126] width 33 height 14
click at [395, 167] on h2 "Our mission? Turn your wishes" at bounding box center [506, 165] width 438 height 19
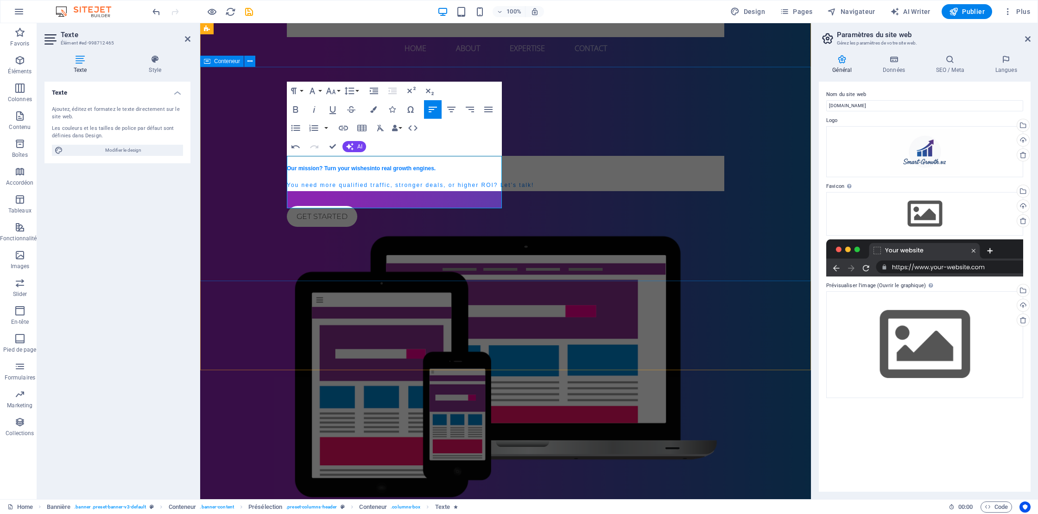
click at [415, 278] on div "Welcome to Smart-Growth.biz! Our mission? Turn your wishes into real growth eng…" at bounding box center [505, 303] width 611 height 472
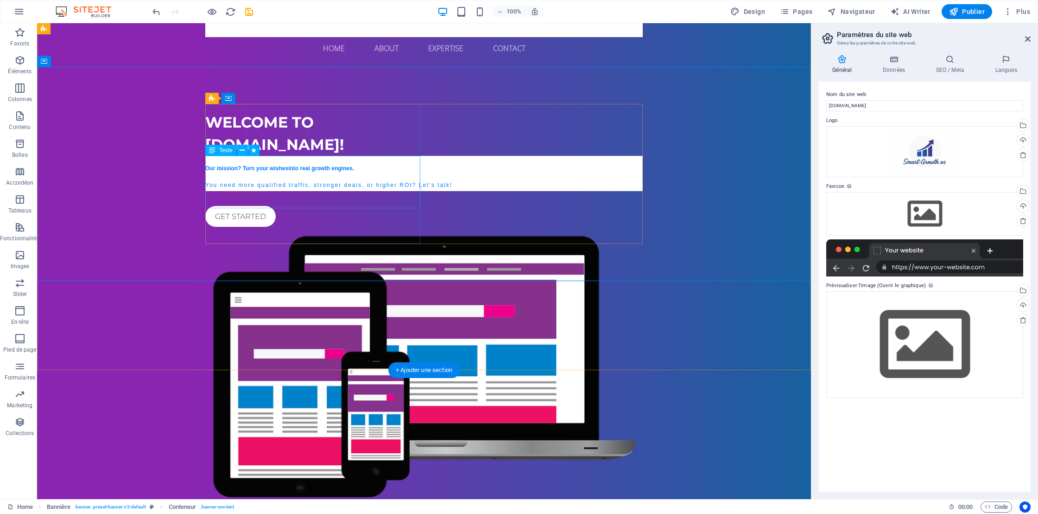
click at [248, 191] on h3 "You need more qualified traffic, stronger deals, or higher ROI? Let’s talk!" at bounding box center [424, 182] width 438 height 17
click at [264, 191] on h3 "You need more qualified traffic, stronger deals, or higher ROI? Let’s talk!" at bounding box center [424, 182] width 438 height 17
click at [266, 191] on h3 "You need more qualified traffic, stronger deals, or higher ROI? Let’s talk!" at bounding box center [424, 182] width 438 height 17
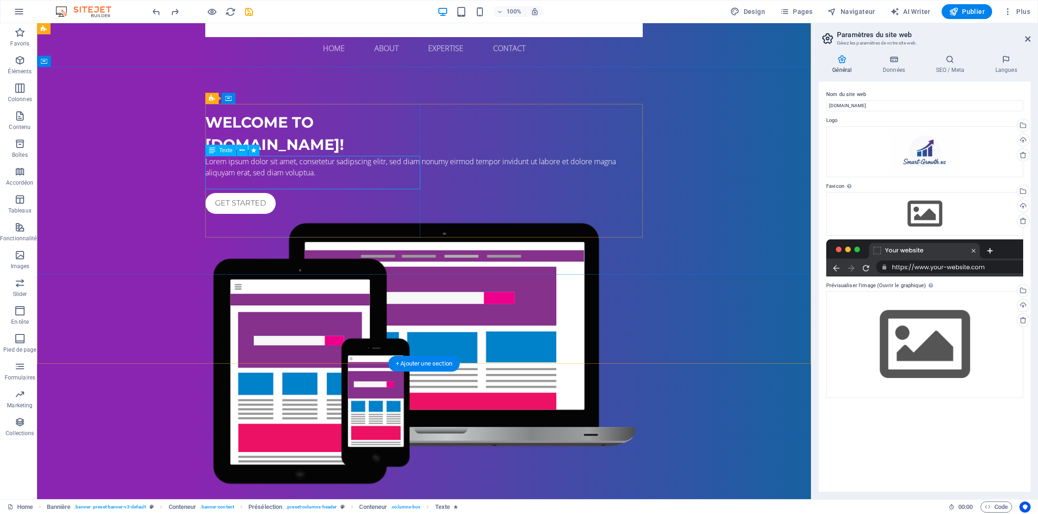
click at [275, 178] on div "Lorem ipsum dolor sit amet, consetetur sadipscing elitr, sed diam nonumy eirmod…" at bounding box center [424, 167] width 438 height 22
click at [209, 159] on div "Lorem ipsum dolor sit amet, consetetur sadipscing elitr, sed diam nonumy eirmod…" at bounding box center [424, 167] width 438 height 22
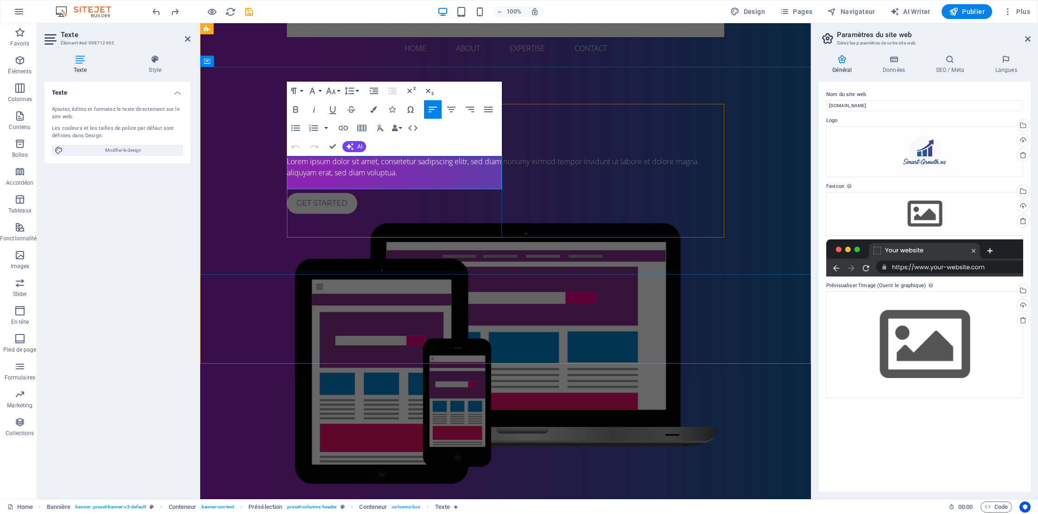
click at [291, 161] on span "Lorem ipsum dolor sit amet, consetetur sadipscing elitr, sed diam nonumy eirmod…" at bounding box center [492, 166] width 411 height 21
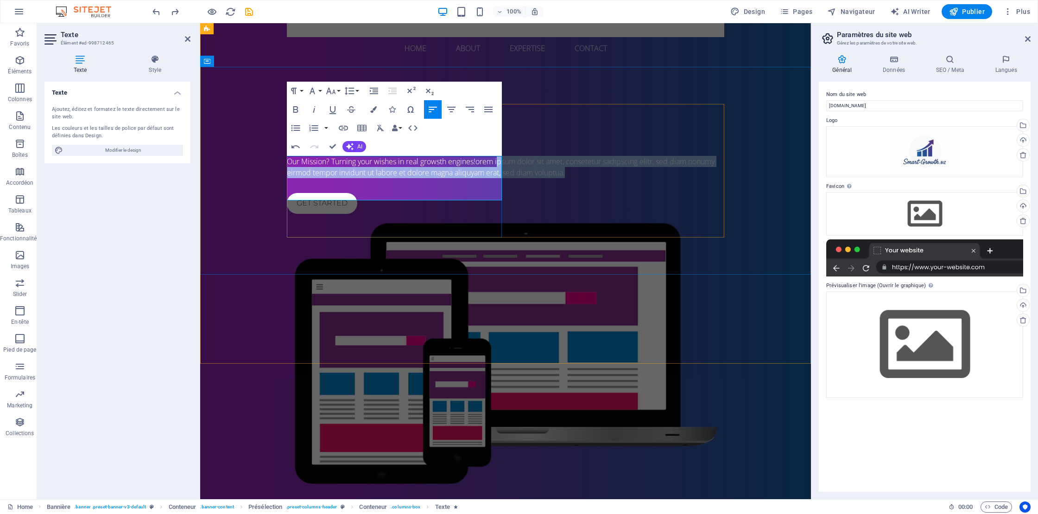
drag, startPoint x: 407, startPoint y: 194, endPoint x: 289, endPoint y: 175, distance: 119.7
click at [289, 175] on p "Our Mission? Turning your wishes in real growsth engines! orem ipsum dolor sit …" at bounding box center [506, 167] width 438 height 22
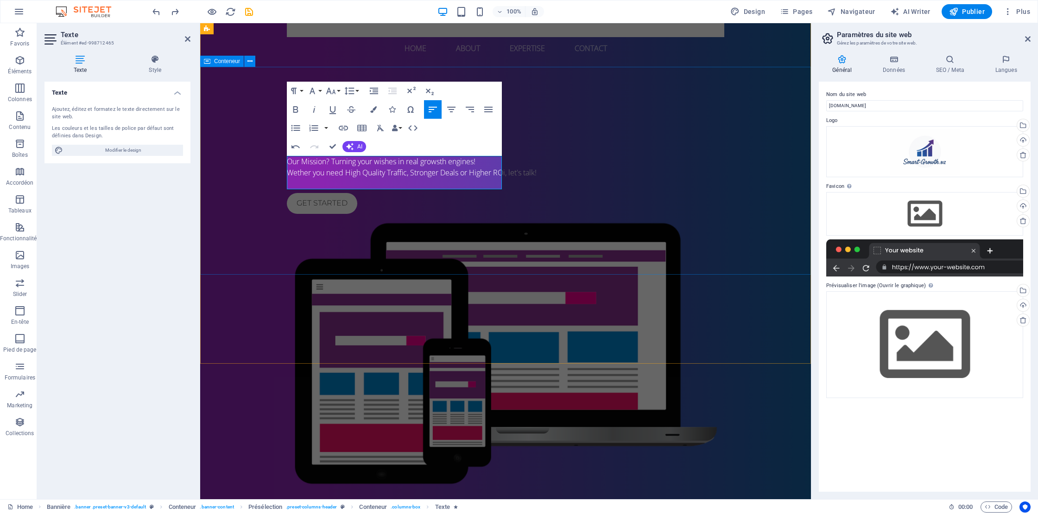
click at [569, 262] on div "Welcome to Smart-Growth.biz! Our Mission? Turning your wishes in real growsth e…" at bounding box center [505, 296] width 611 height 459
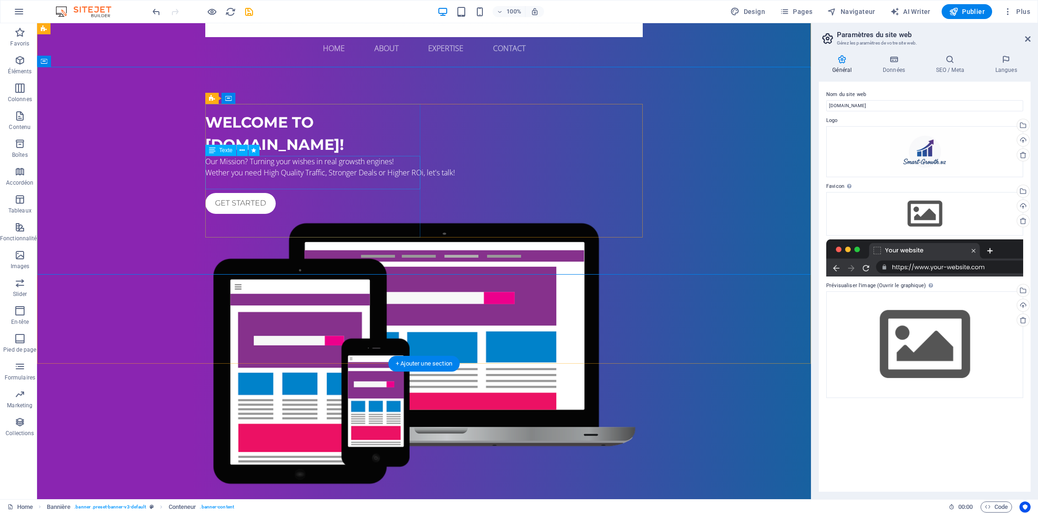
click at [324, 163] on div "Our Mission? Turning your wishes in real growsth engines! Wether you need High …" at bounding box center [424, 167] width 438 height 22
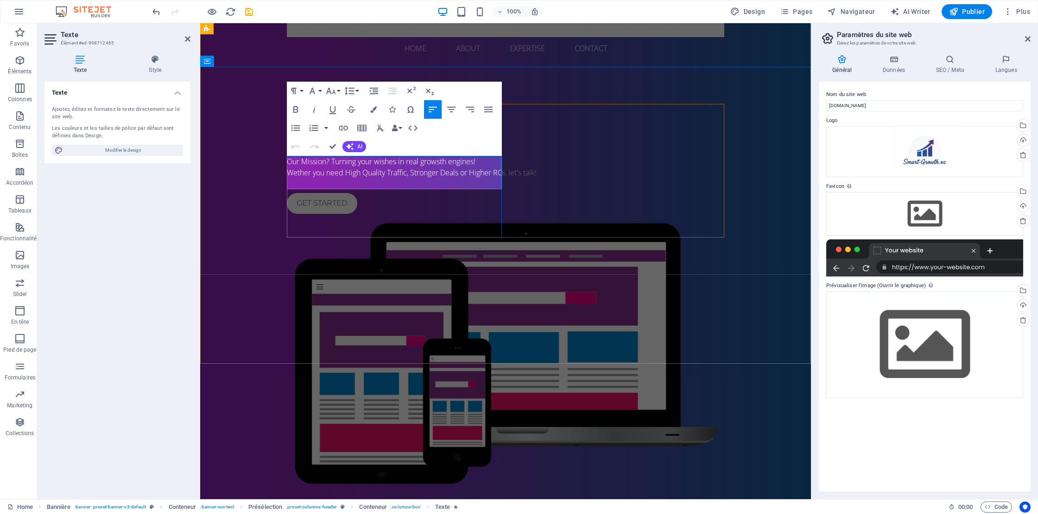
click at [407, 161] on span "Our Mission? Turning your wishes in real growsth engines!" at bounding box center [381, 161] width 189 height 10
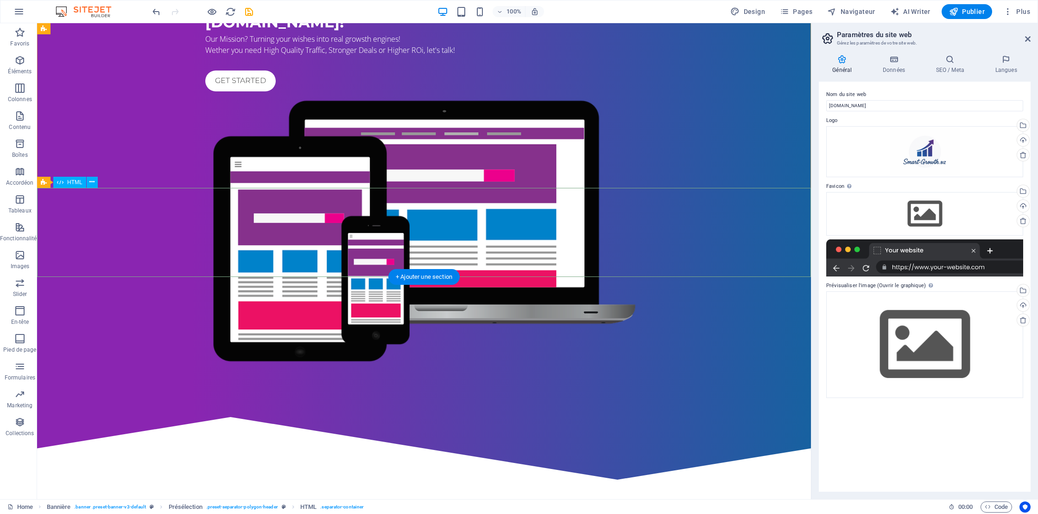
scroll to position [422, 0]
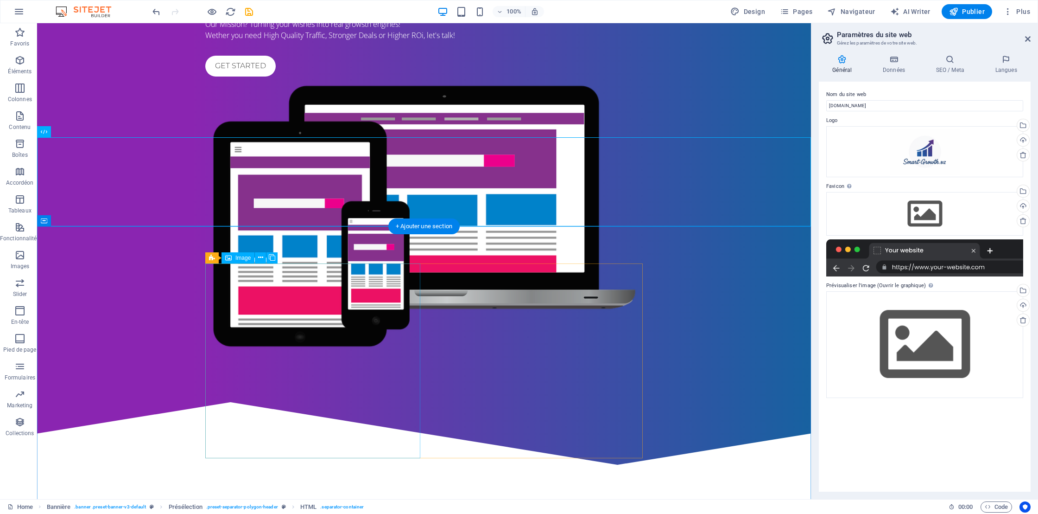
click at [235, 256] on div "Image" at bounding box center [238, 257] width 33 height 11
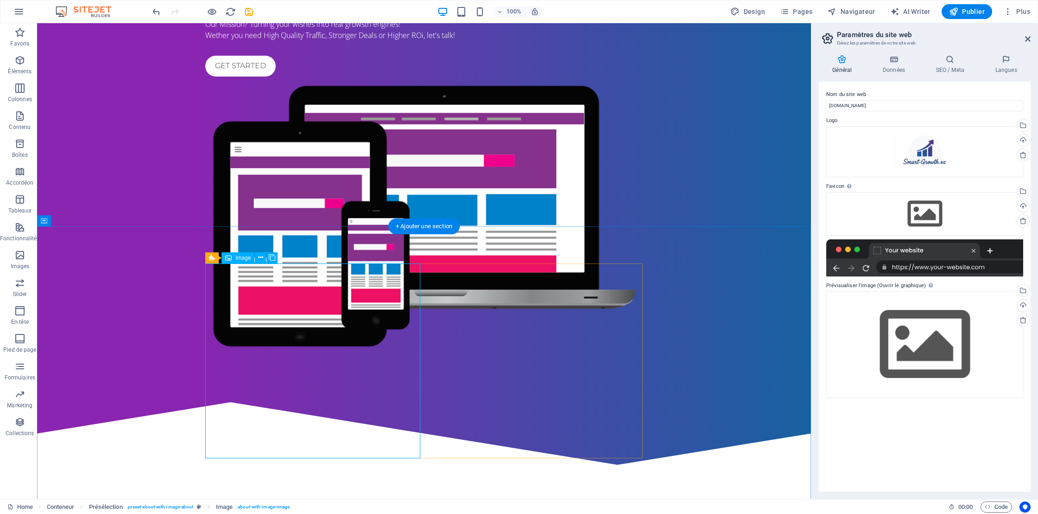
select select "%"
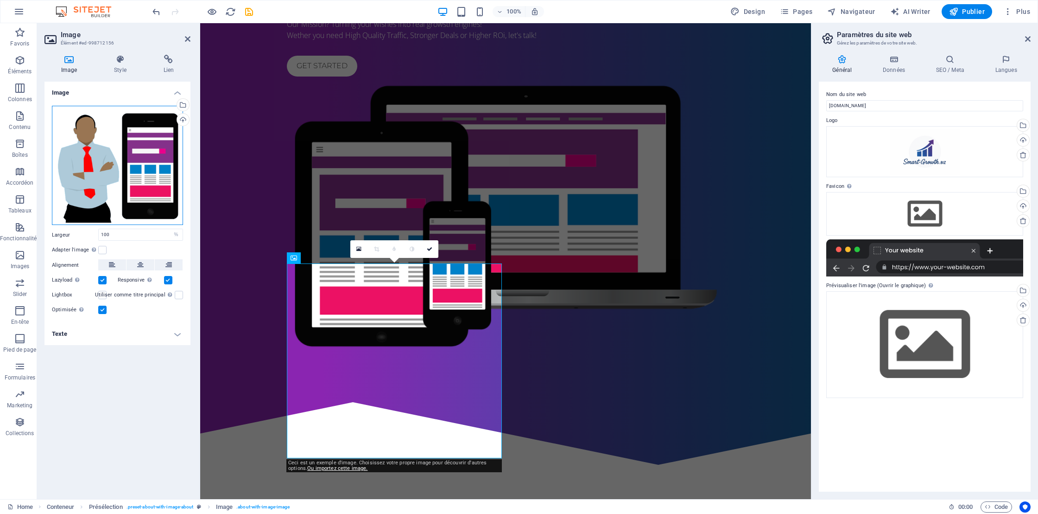
click at [129, 135] on div "Glissez les fichiers ici, cliquez pour choisir les fichiers ou sélectionnez les…" at bounding box center [117, 166] width 131 height 120
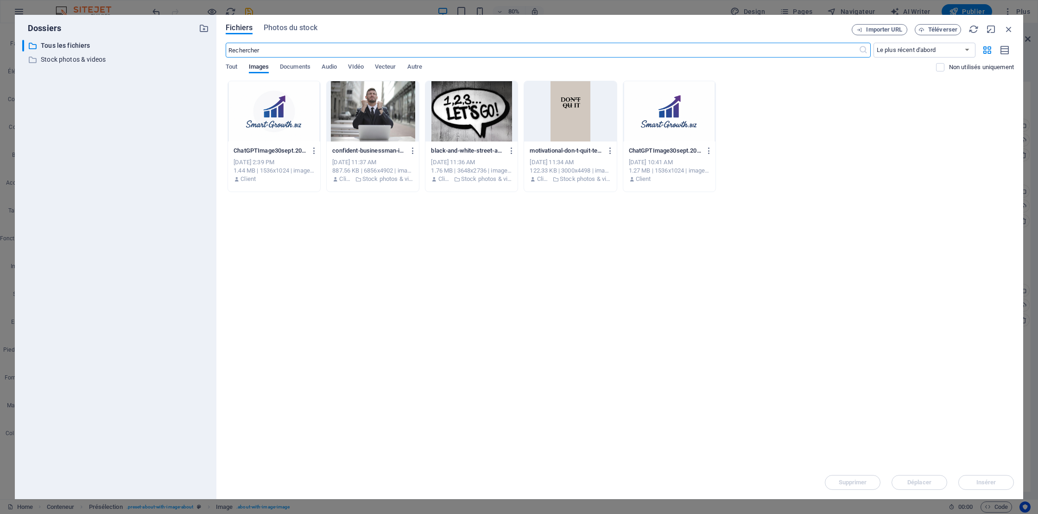
click at [280, 51] on input "text" at bounding box center [542, 50] width 633 height 15
click at [284, 26] on span "Photos du stock" at bounding box center [291, 27] width 54 height 11
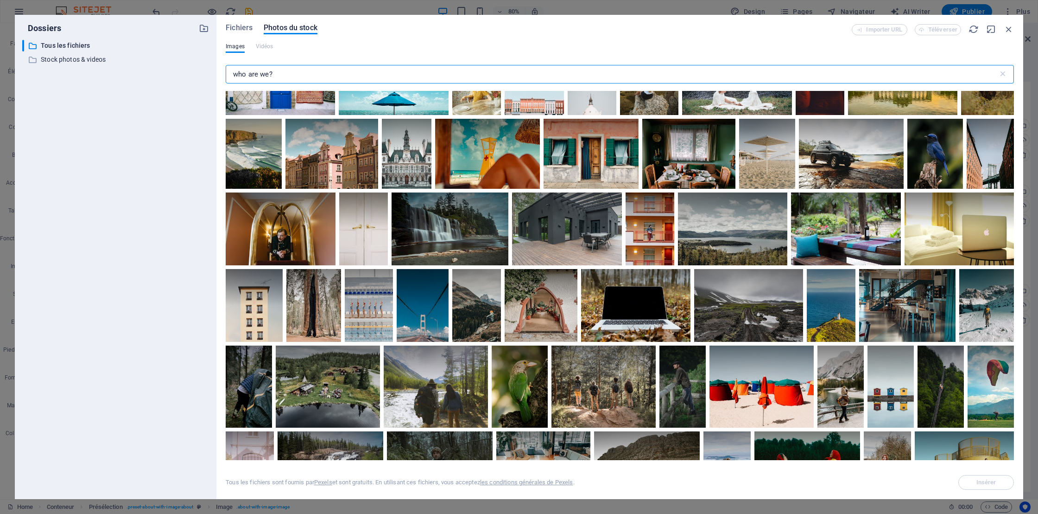
scroll to position [0, 0]
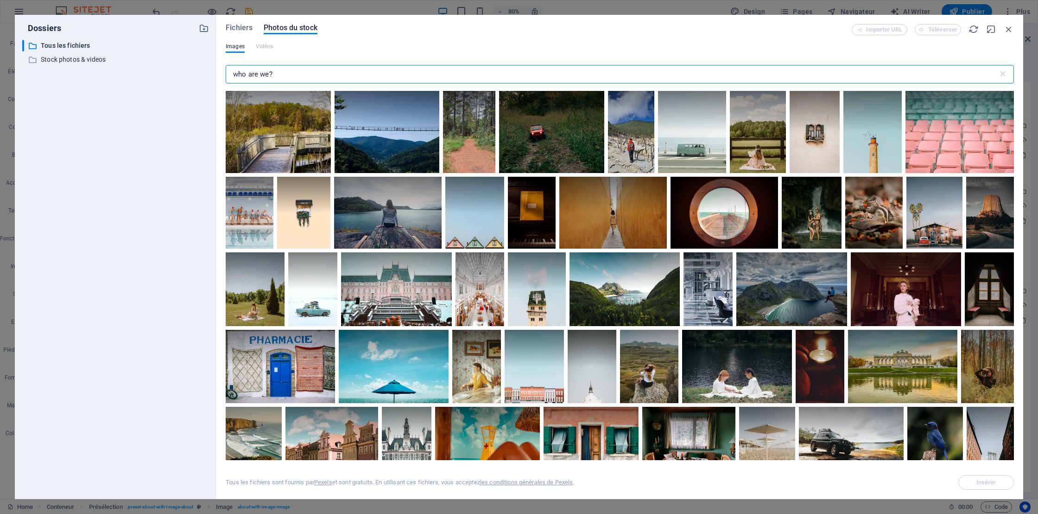
click at [269, 74] on input "who are we?" at bounding box center [612, 74] width 773 height 19
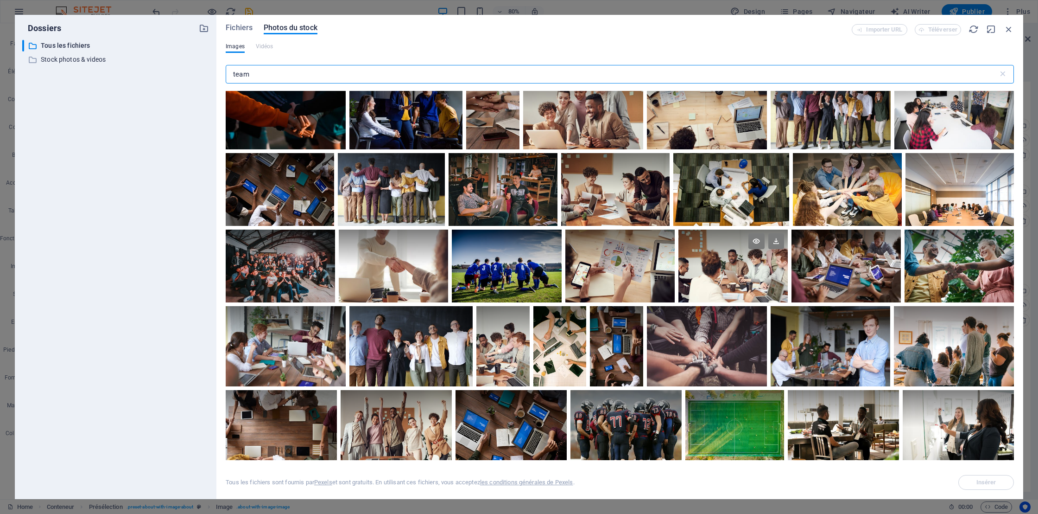
scroll to position [118, 0]
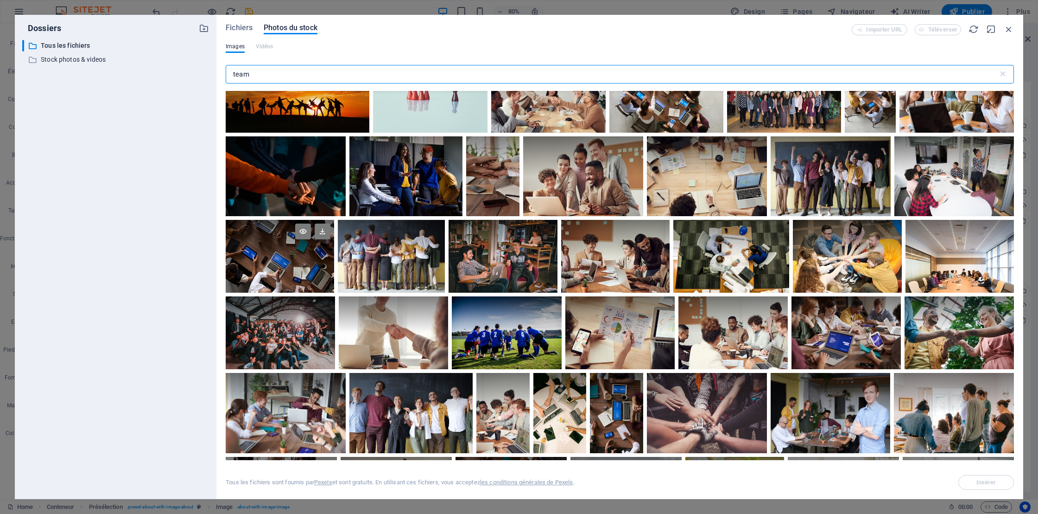
type input "team"
click at [277, 264] on div at bounding box center [280, 256] width 108 height 72
click at [978, 482] on span "Insérer" at bounding box center [987, 482] width 20 height 6
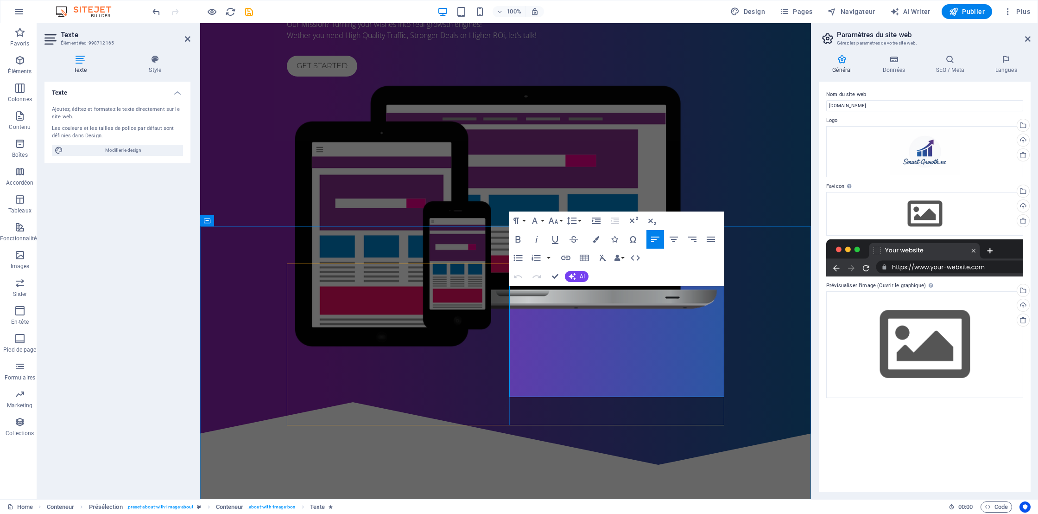
drag, startPoint x: 558, startPoint y: 388, endPoint x: 511, endPoint y: 292, distance: 107.6
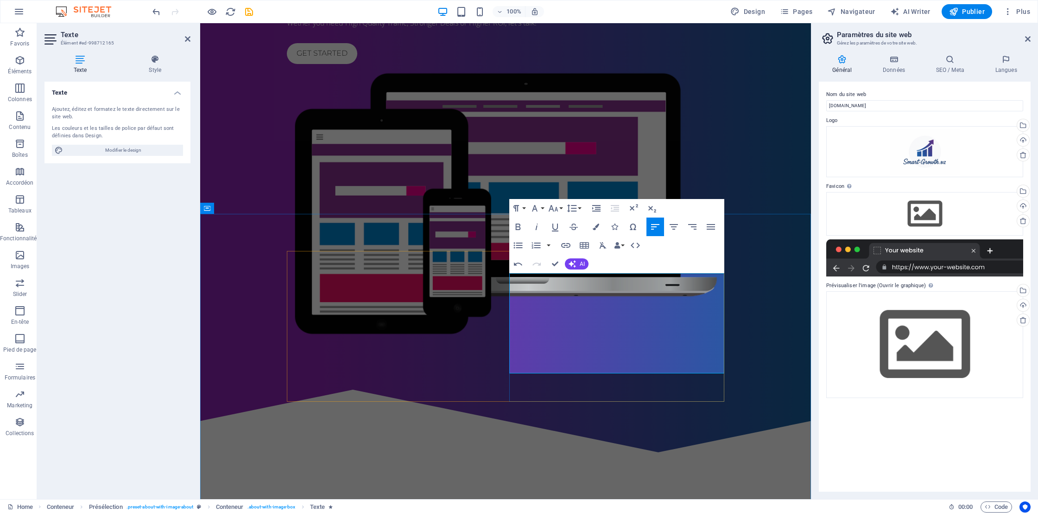
scroll to position [437, 0]
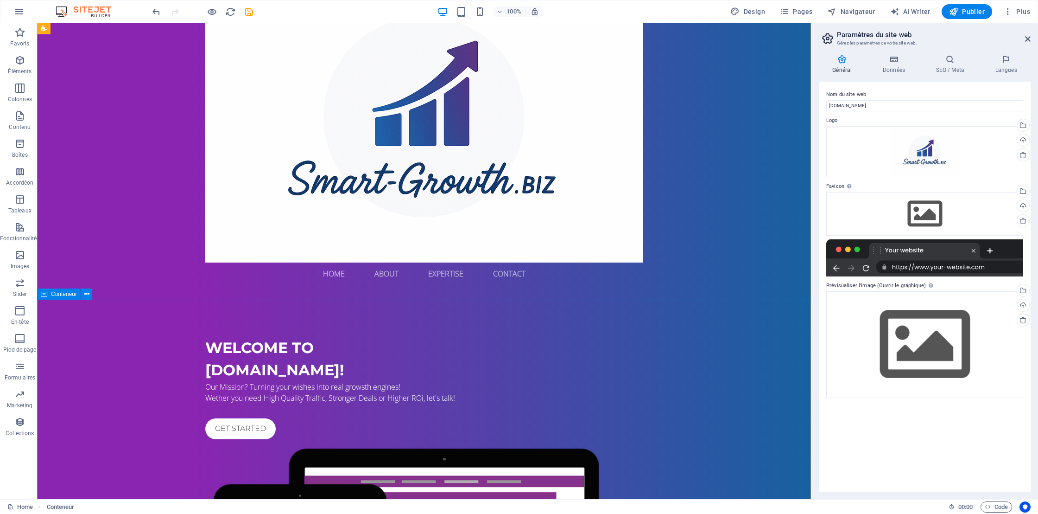
scroll to position [0, 0]
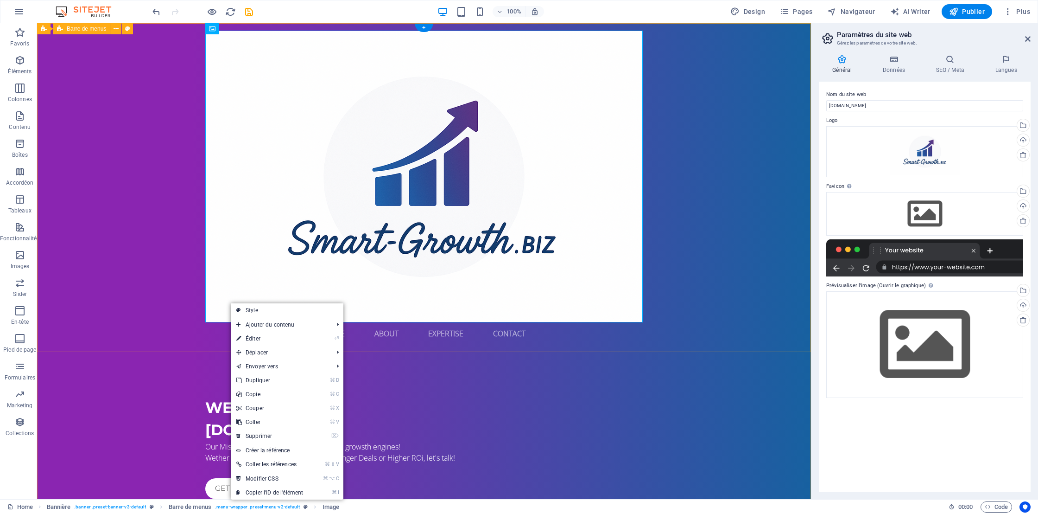
click at [148, 286] on div "Home About Expertise Contact Menu" at bounding box center [424, 187] width 774 height 329
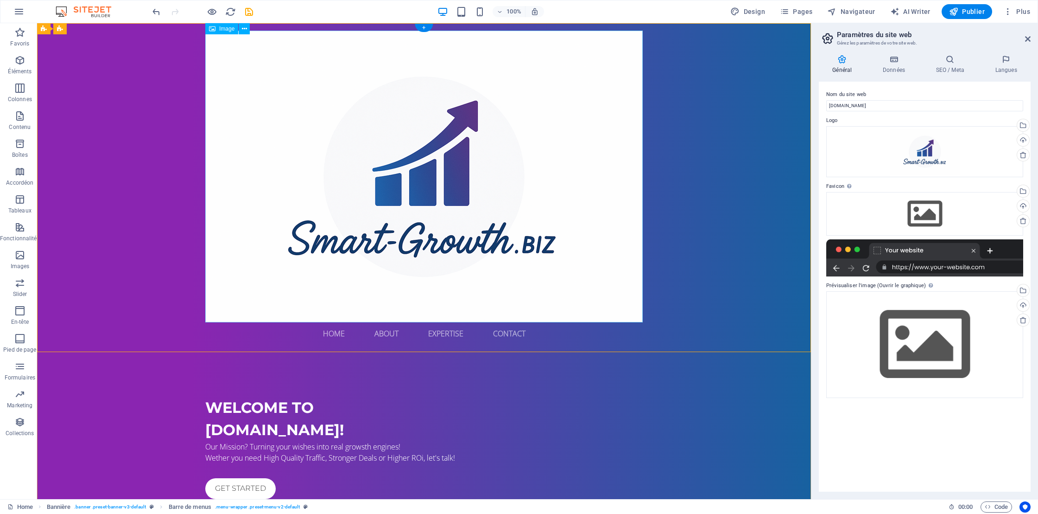
click at [391, 241] on figure at bounding box center [424, 177] width 438 height 292
click at [423, 176] on figure at bounding box center [424, 177] width 438 height 292
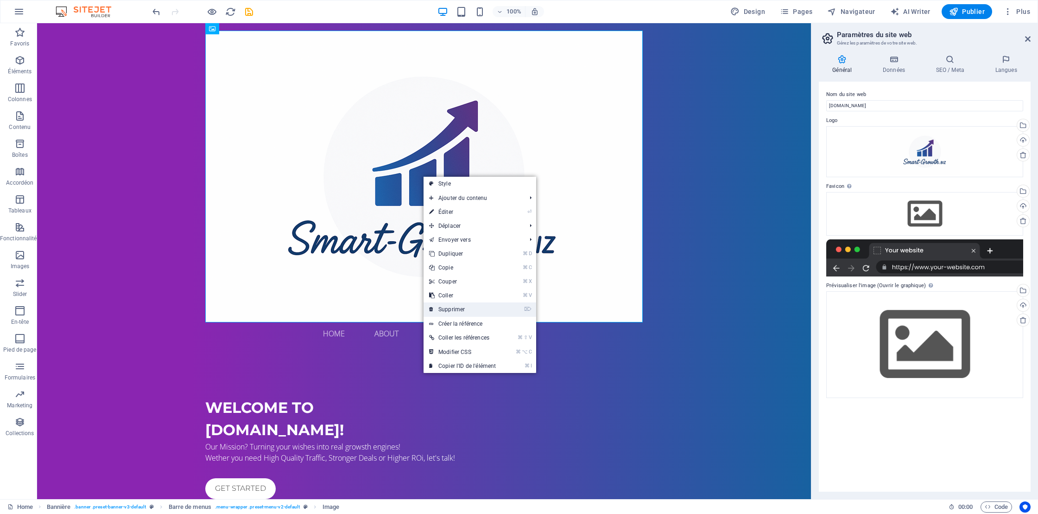
click at [443, 308] on link "⌦ Supprimer" at bounding box center [463, 309] width 78 height 14
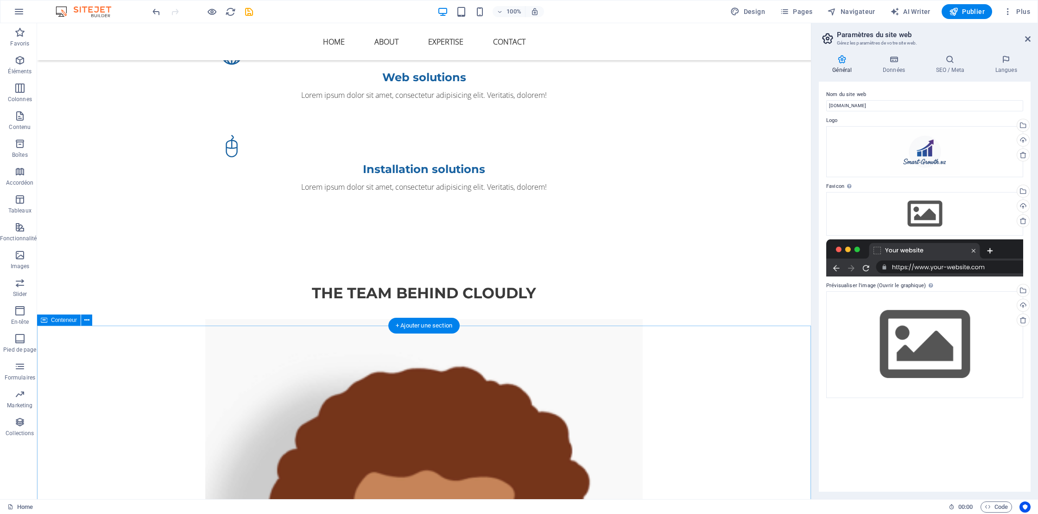
scroll to position [1031, 0]
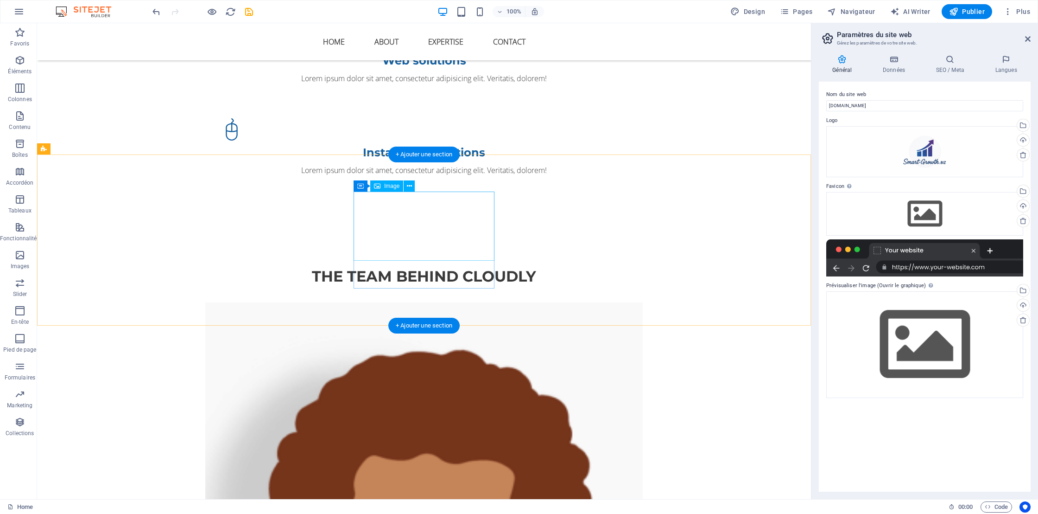
select select "px"
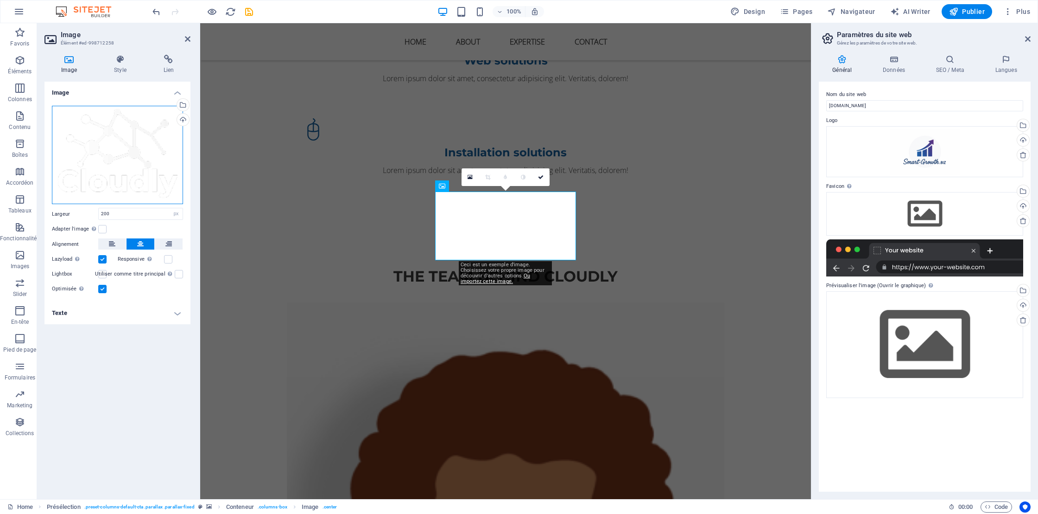
click at [127, 120] on div "Glissez les fichiers ici, cliquez pour choisir les fichiers ou sélectionnez les…" at bounding box center [117, 155] width 131 height 99
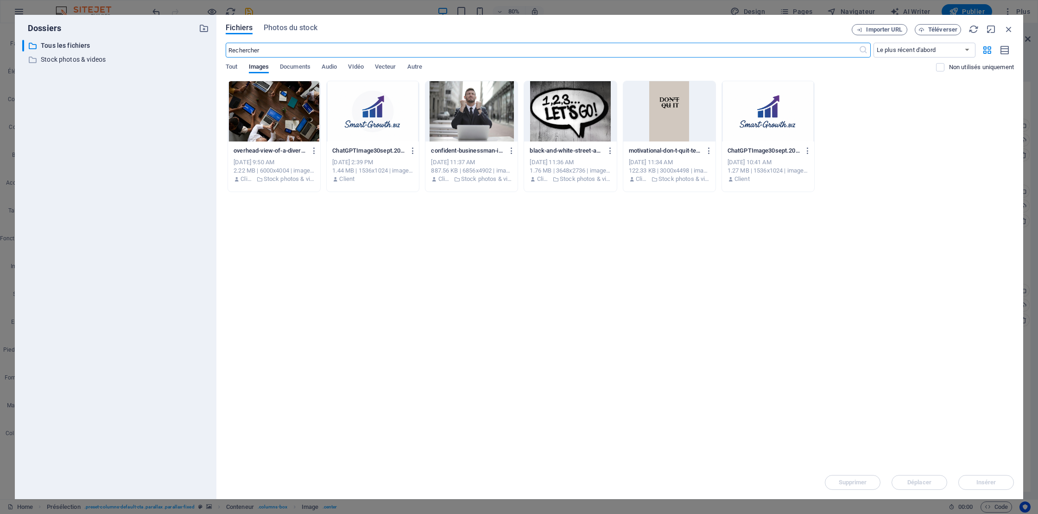
click at [383, 116] on div at bounding box center [373, 111] width 92 height 60
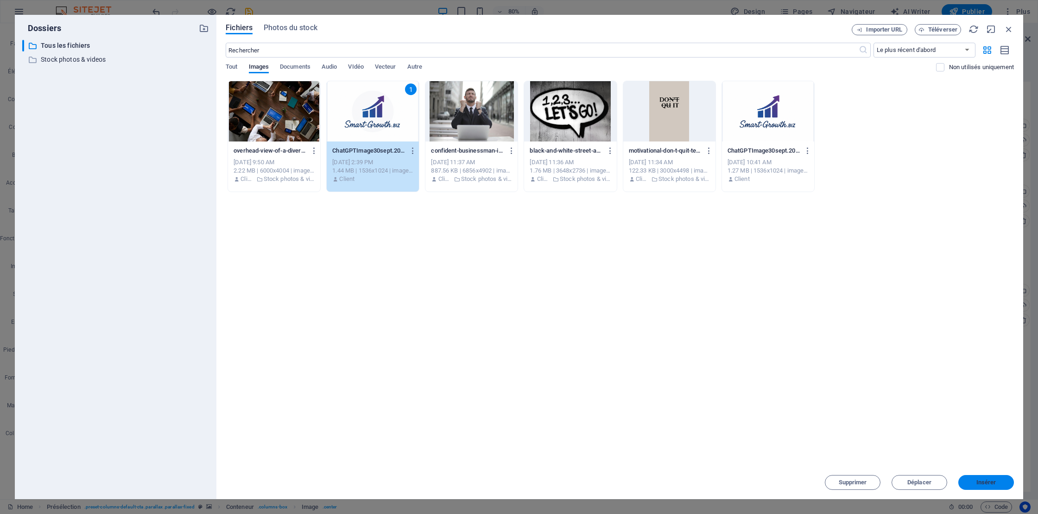
click at [994, 481] on span "Insérer" at bounding box center [987, 482] width 20 height 6
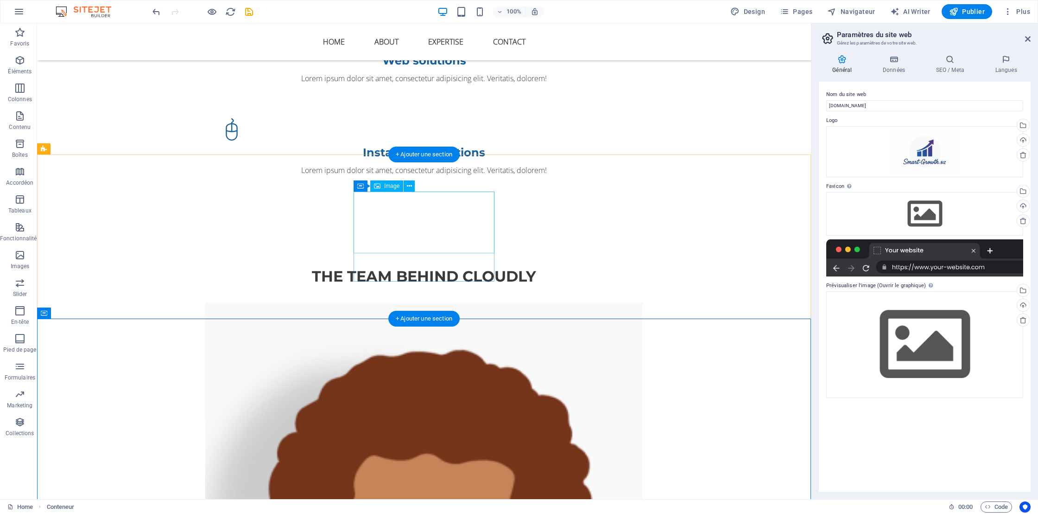
select select "px"
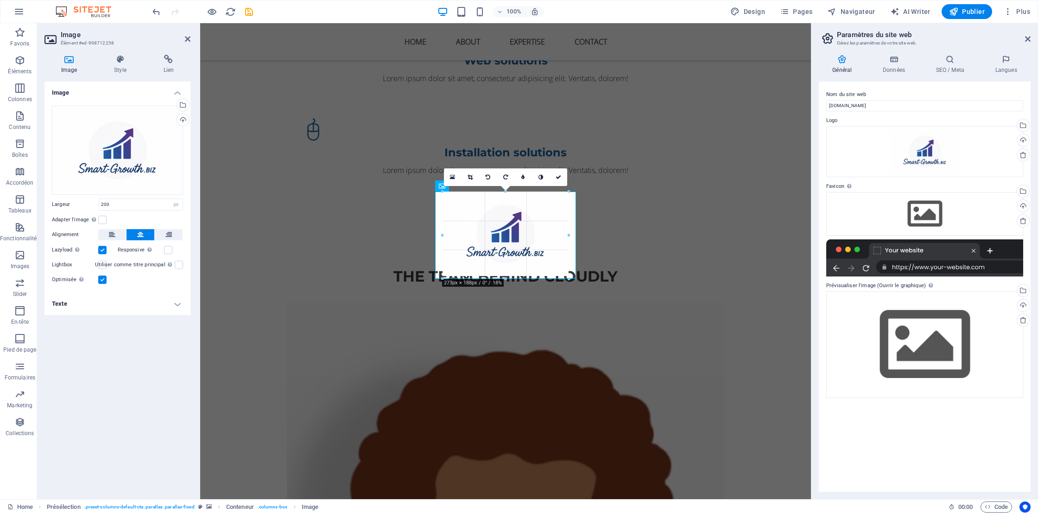
drag, startPoint x: 461, startPoint y: 253, endPoint x: 435, endPoint y: 281, distance: 38.1
type input "273"
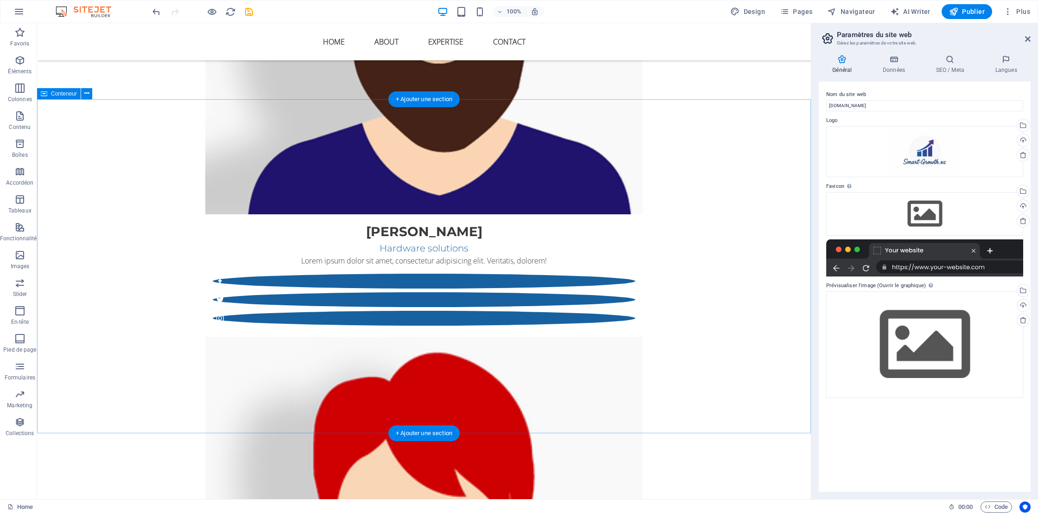
scroll to position [2119, 0]
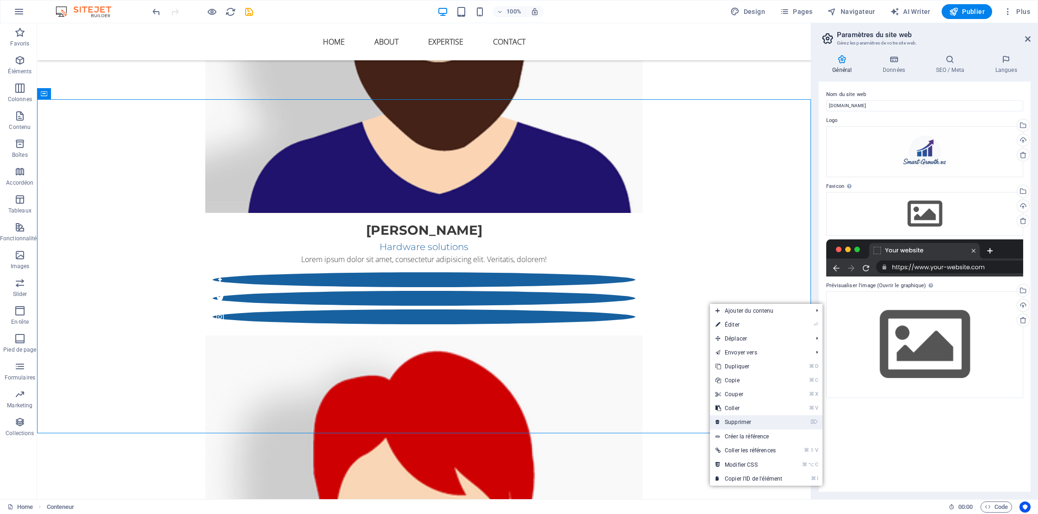
click at [736, 419] on link "⌦ Supprimer" at bounding box center [749, 422] width 78 height 14
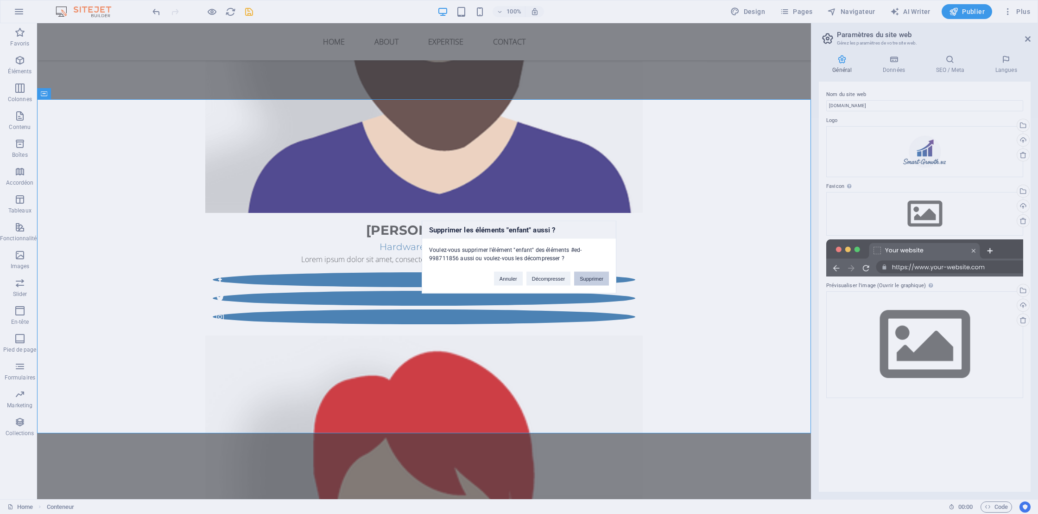
click at [590, 279] on button "Supprimer" at bounding box center [591, 279] width 35 height 14
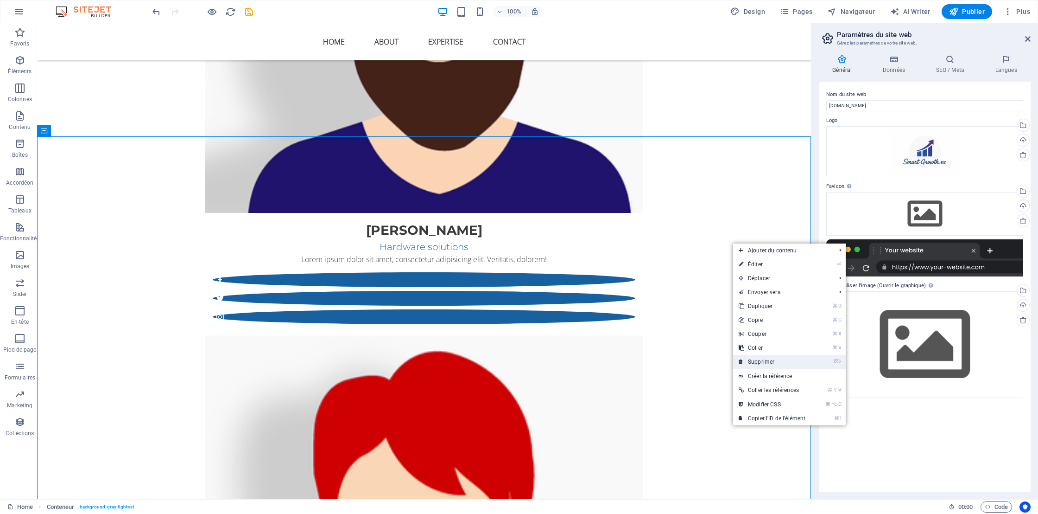
click at [758, 356] on link "⌦ Supprimer" at bounding box center [772, 362] width 78 height 14
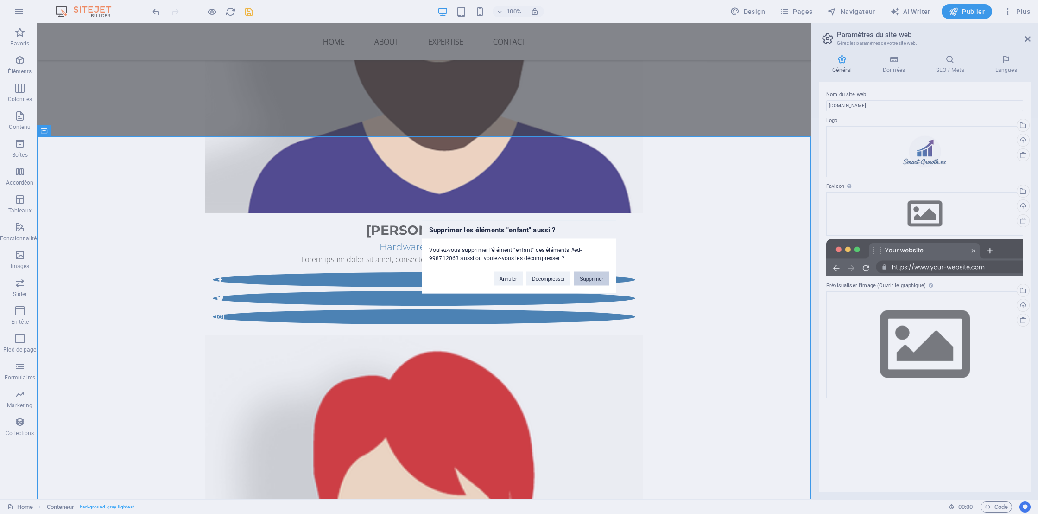
click at [592, 279] on button "Supprimer" at bounding box center [591, 279] width 35 height 14
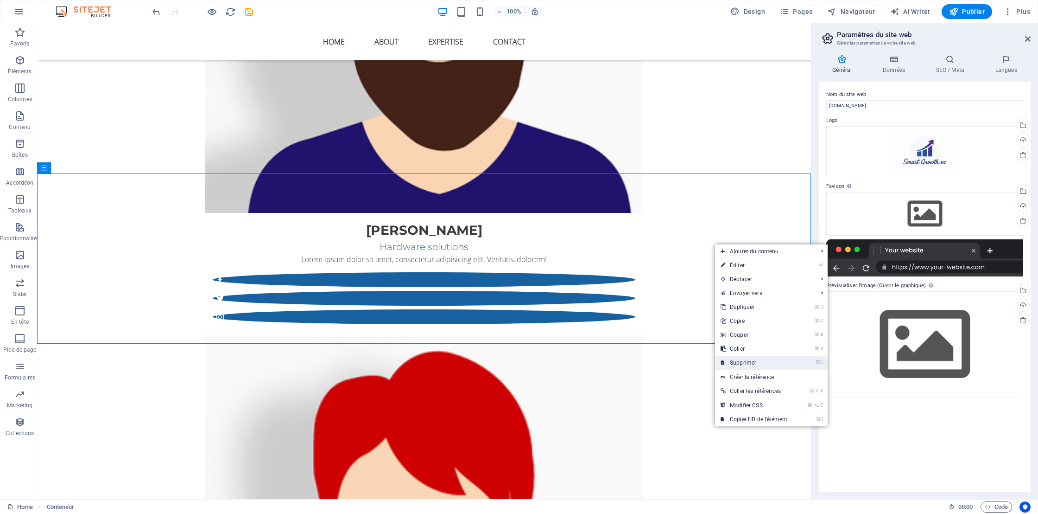
click at [738, 358] on link "⌦ Supprimer" at bounding box center [754, 362] width 78 height 14
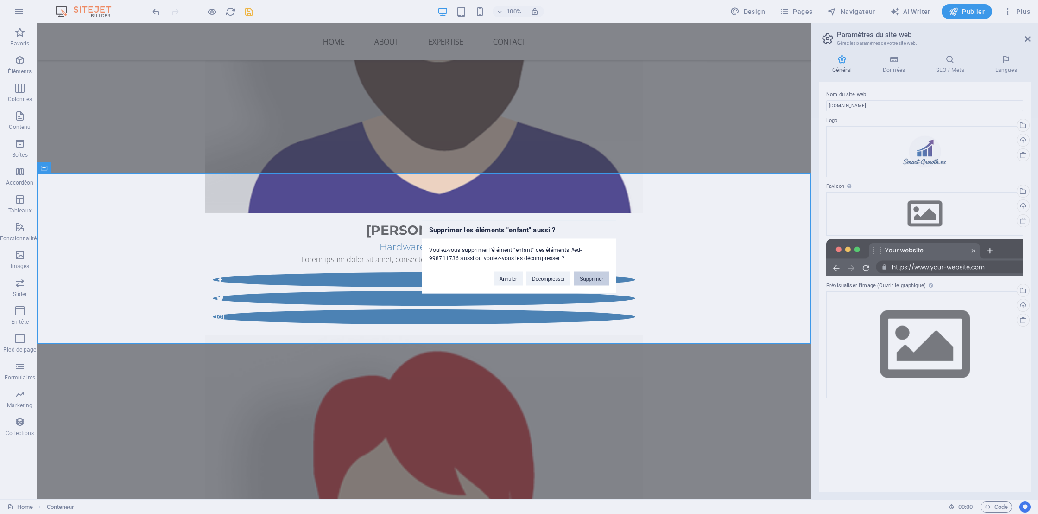
click at [599, 280] on button "Supprimer" at bounding box center [591, 279] width 35 height 14
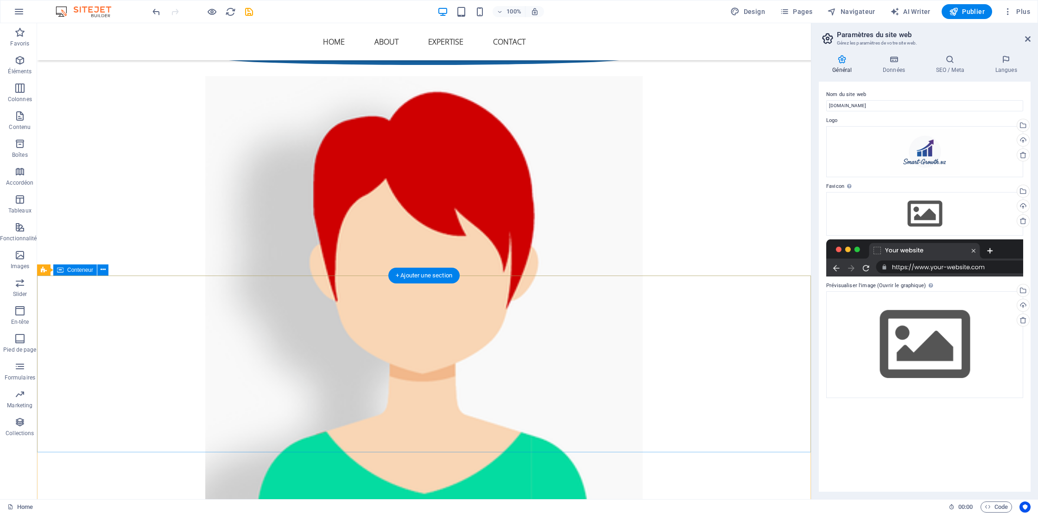
scroll to position [2379, 0]
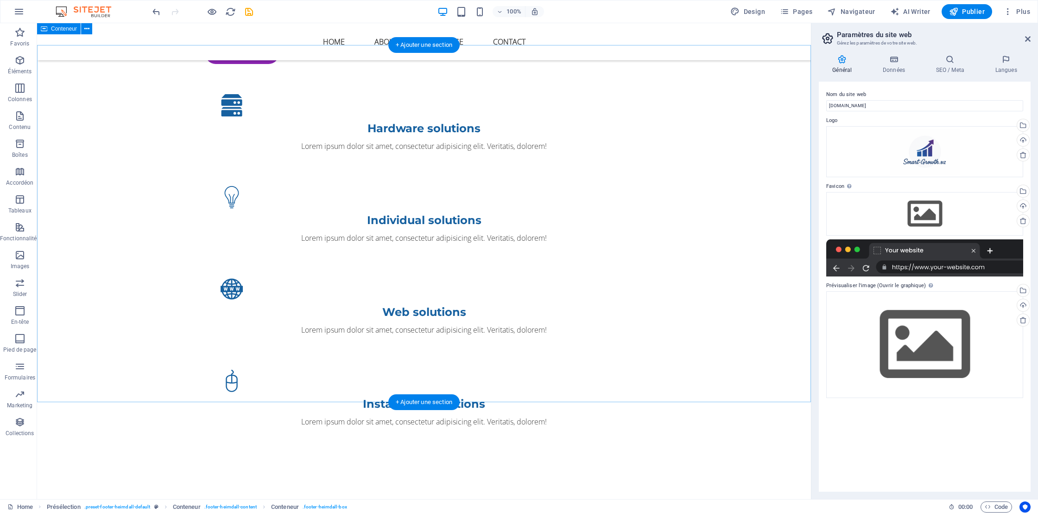
scroll to position [779, 0]
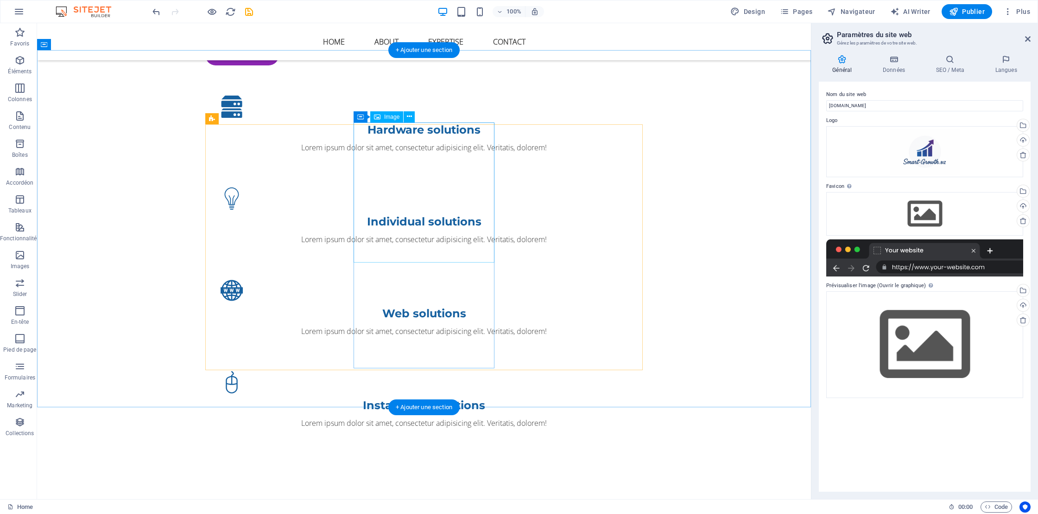
select select "%"
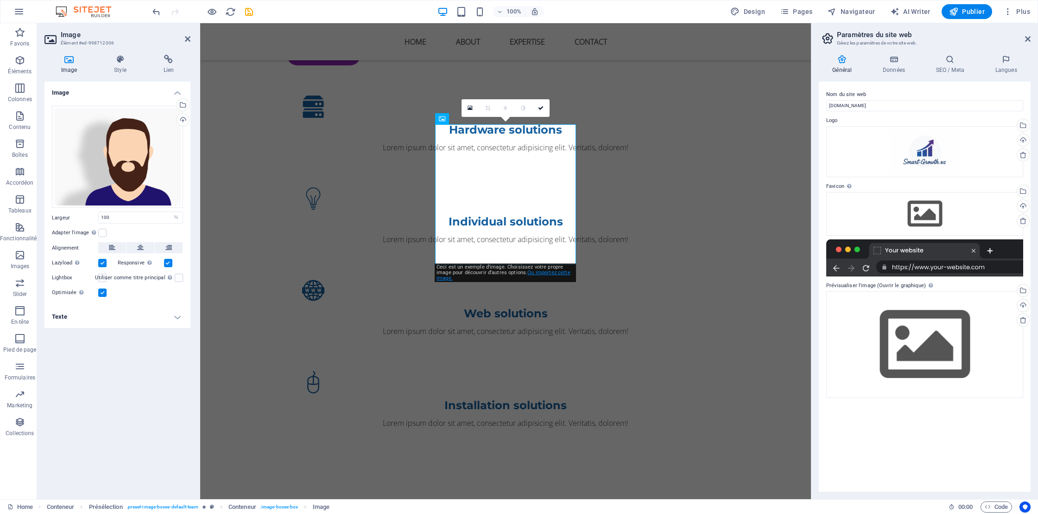
click at [558, 273] on link "Ou importez cette image." at bounding box center [504, 275] width 134 height 12
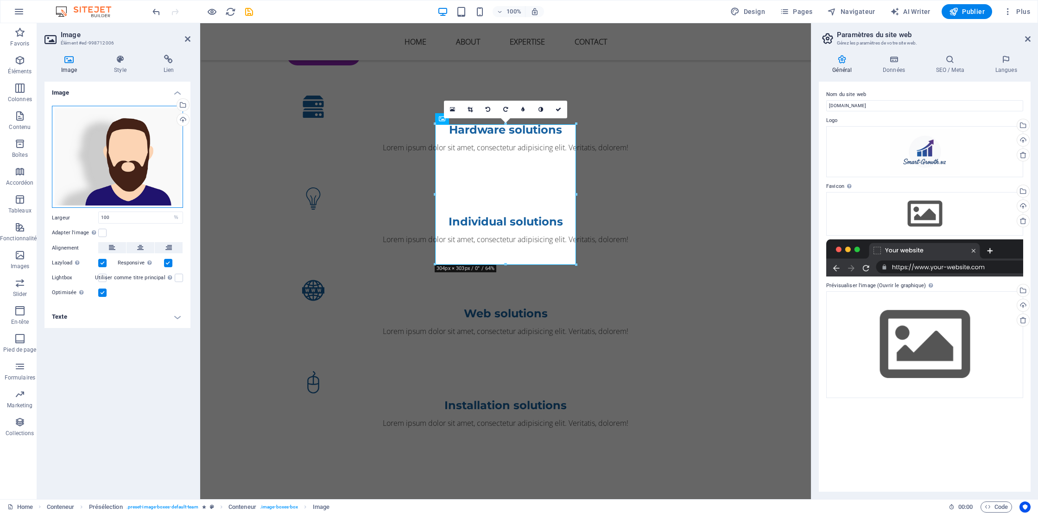
click at [120, 162] on div "Glissez les fichiers ici, cliquez pour choisir les fichiers ou sélectionnez les…" at bounding box center [117, 157] width 131 height 102
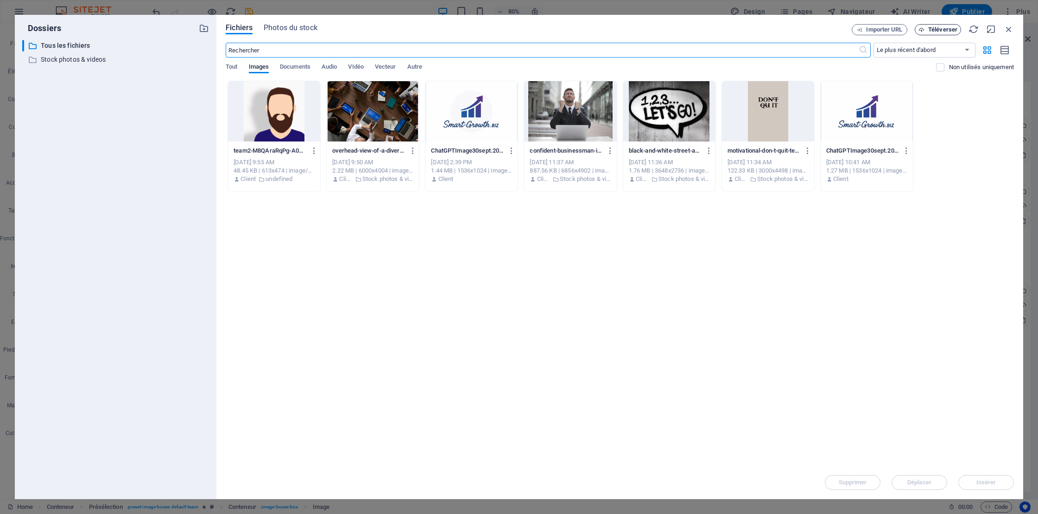
click at [936, 29] on span "Téléverser" at bounding box center [942, 30] width 29 height 6
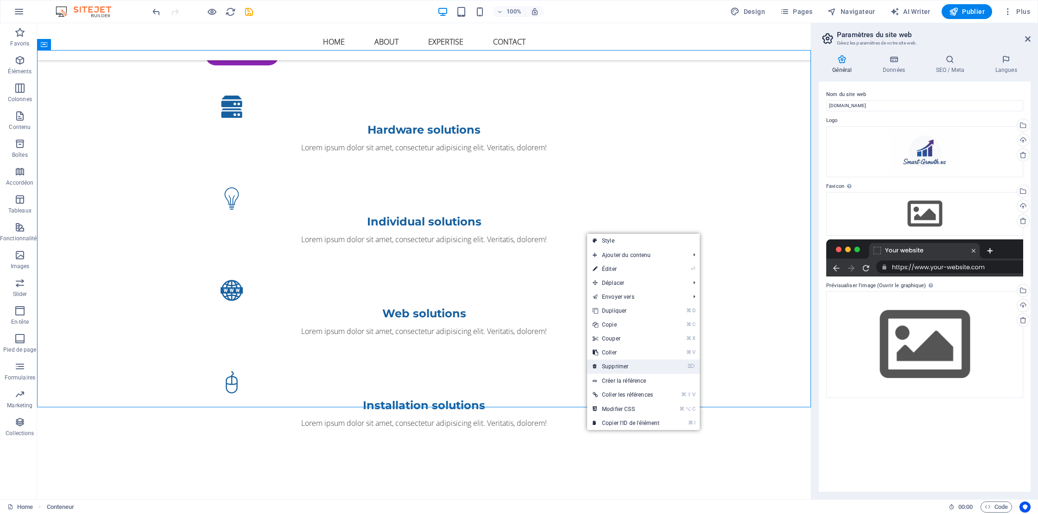
click at [613, 368] on link "⌦ Supprimer" at bounding box center [626, 366] width 78 height 14
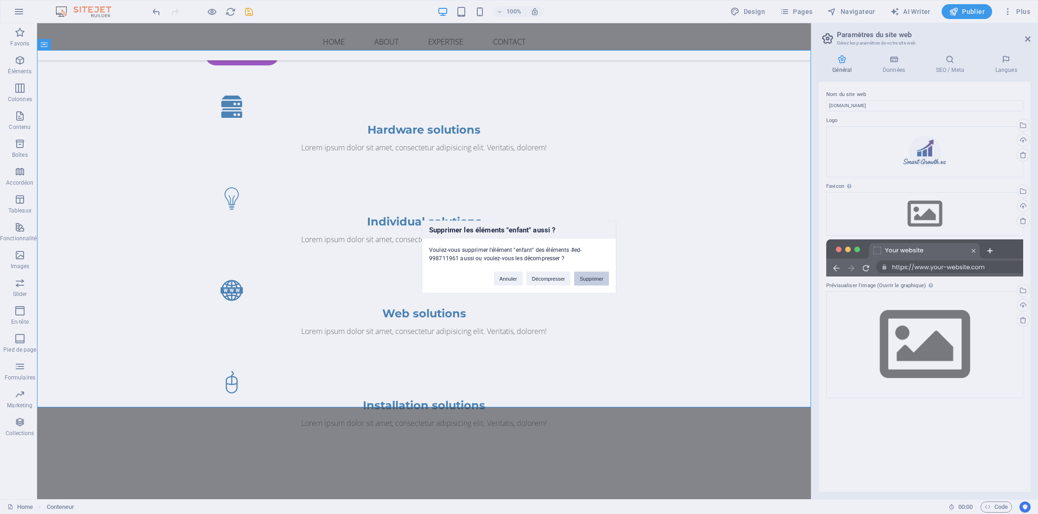
click at [589, 283] on button "Supprimer" at bounding box center [591, 279] width 35 height 14
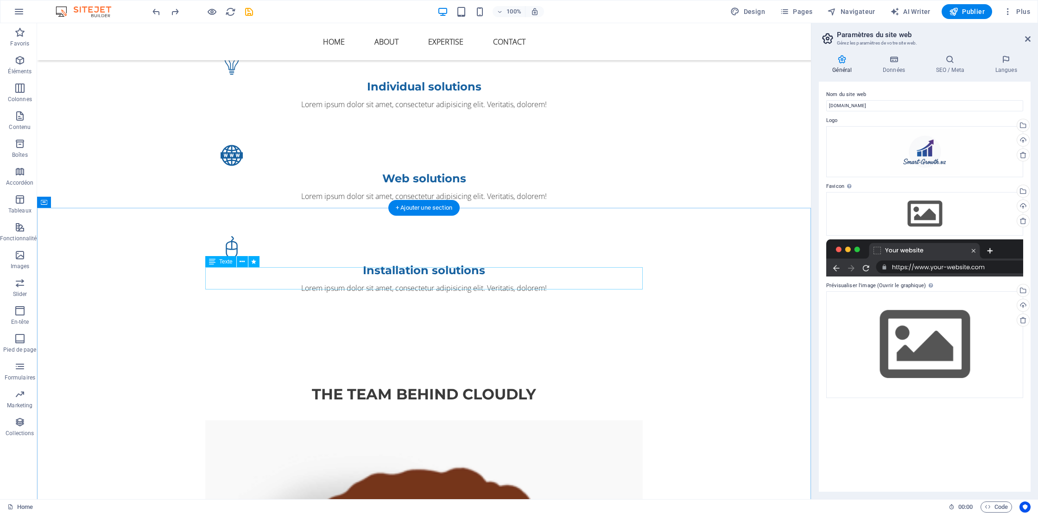
scroll to position [746, 0]
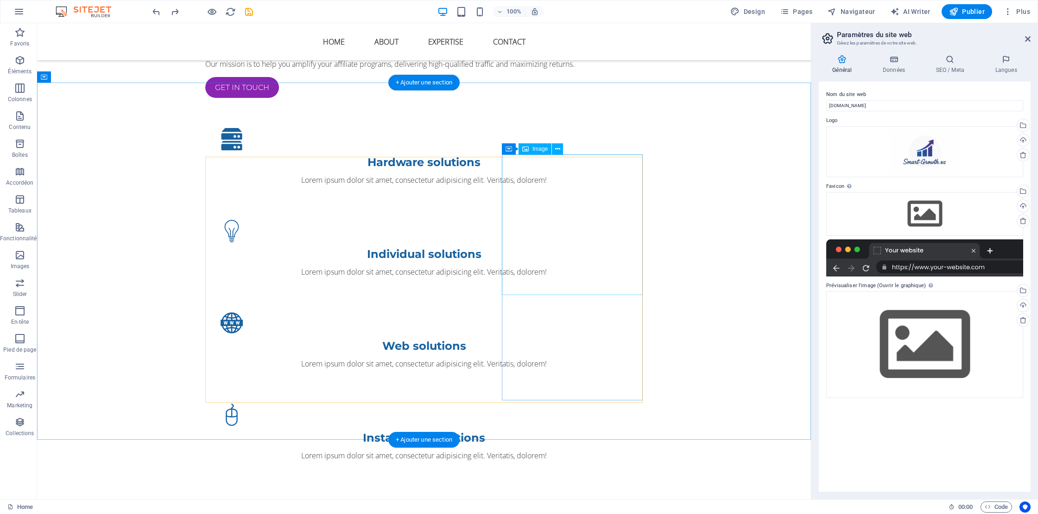
select select "%"
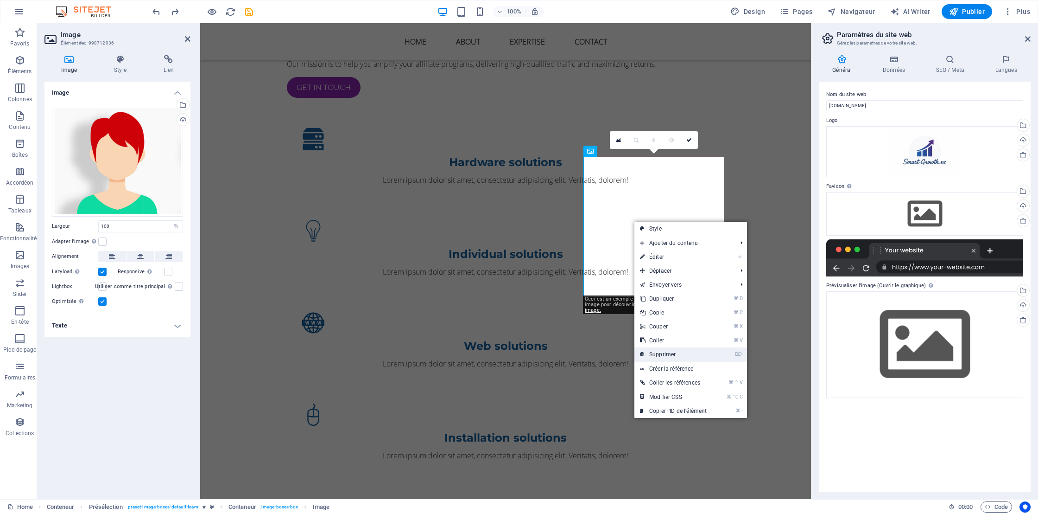
click at [663, 349] on link "⌦ Supprimer" at bounding box center [673, 354] width 78 height 14
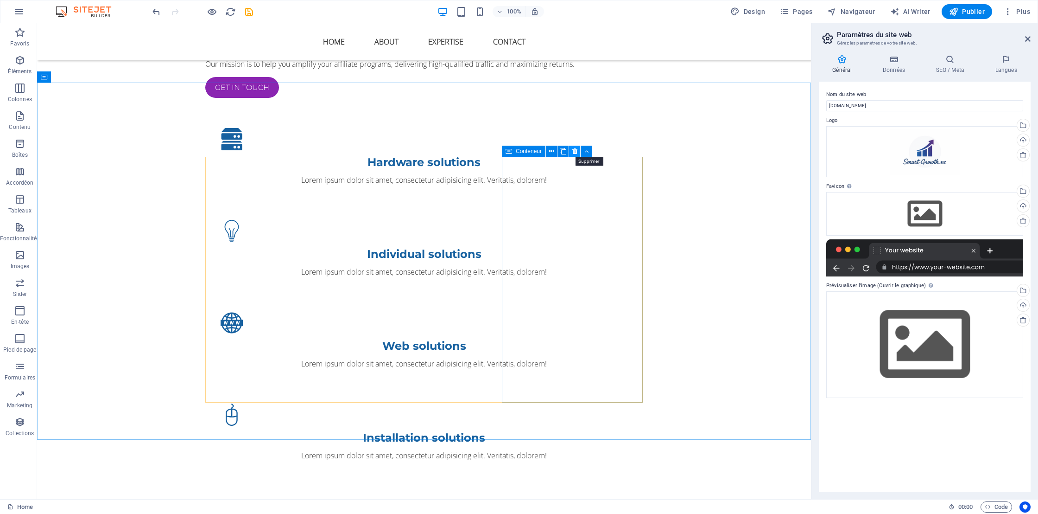
click at [573, 148] on icon at bounding box center [574, 151] width 5 height 10
click at [294, 152] on icon at bounding box center [294, 151] width 5 height 10
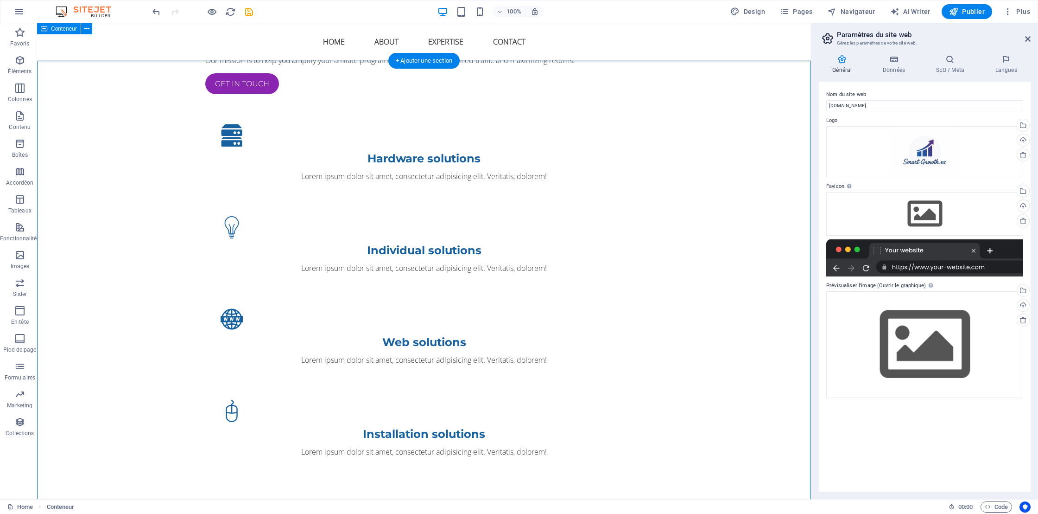
scroll to position [740, 0]
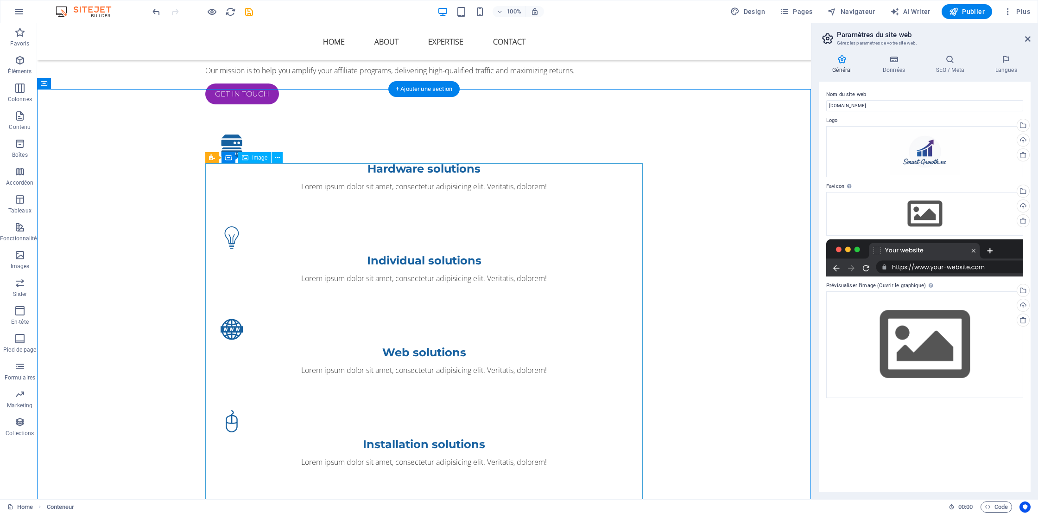
select select "%"
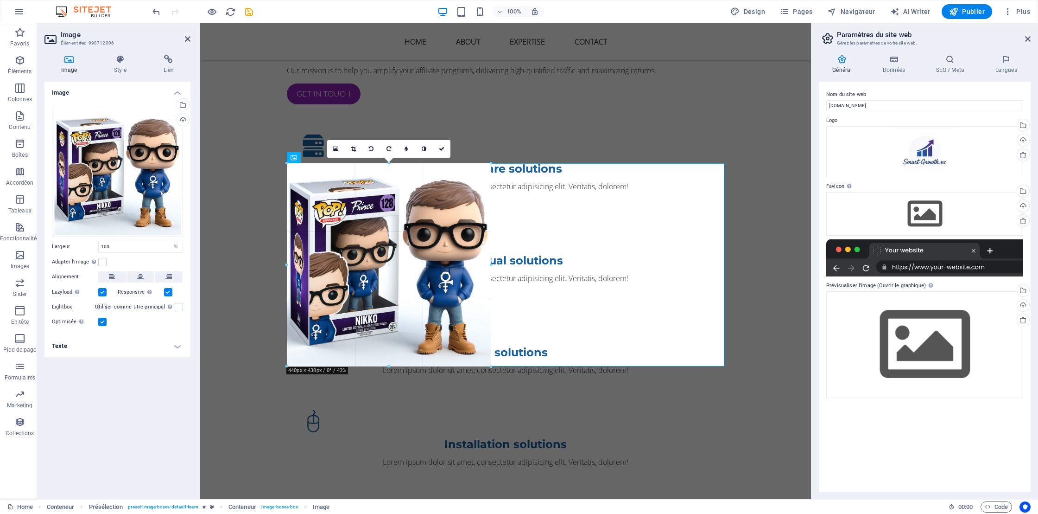
drag, startPoint x: 723, startPoint y: 162, endPoint x: 487, endPoint y: 396, distance: 332.6
type input "442"
select select "px"
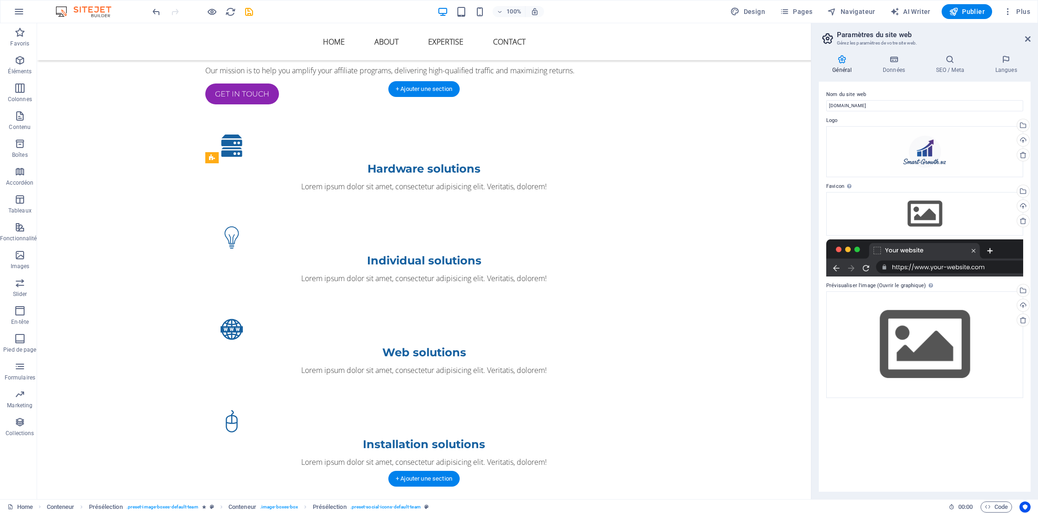
drag, startPoint x: 641, startPoint y: 446, endPoint x: 567, endPoint y: 242, distance: 216.4
drag, startPoint x: 236, startPoint y: 435, endPoint x: 490, endPoint y: 293, distance: 290.9
drag, startPoint x: 413, startPoint y: 419, endPoint x: 558, endPoint y: 277, distance: 202.5
drag, startPoint x: 417, startPoint y: 419, endPoint x: 548, endPoint y: 235, distance: 226.1
drag, startPoint x: 421, startPoint y: 431, endPoint x: 468, endPoint y: 238, distance: 198.5
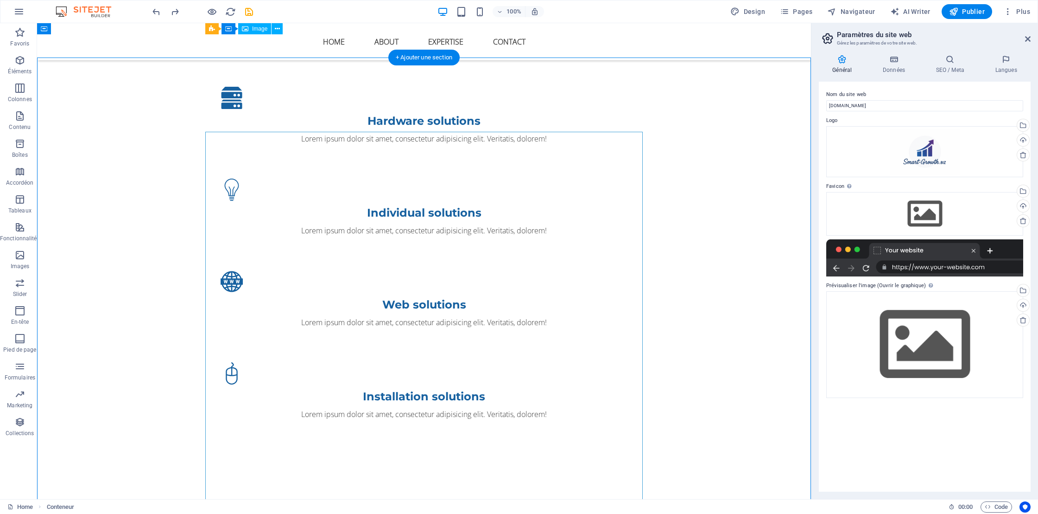
scroll to position [769, 0]
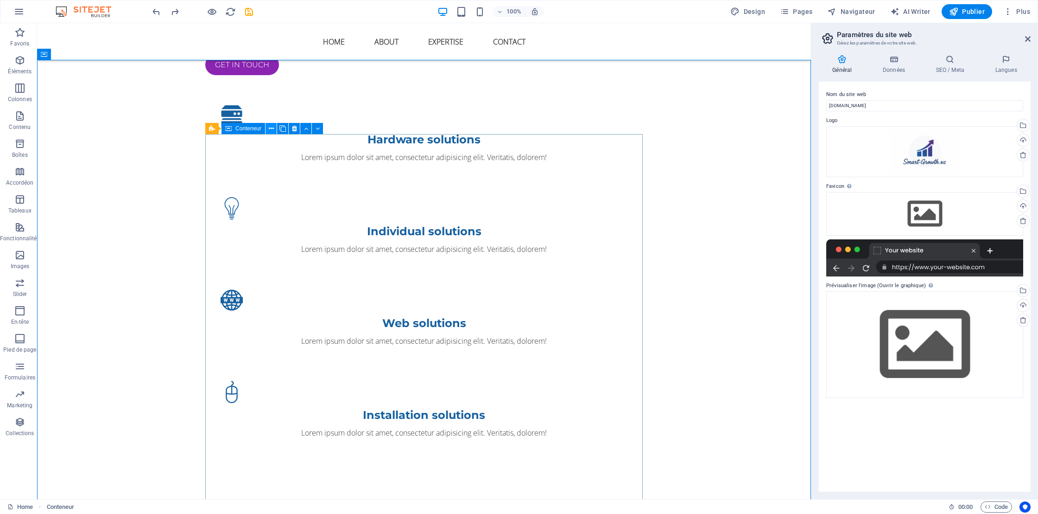
click at [271, 128] on icon at bounding box center [271, 129] width 5 height 10
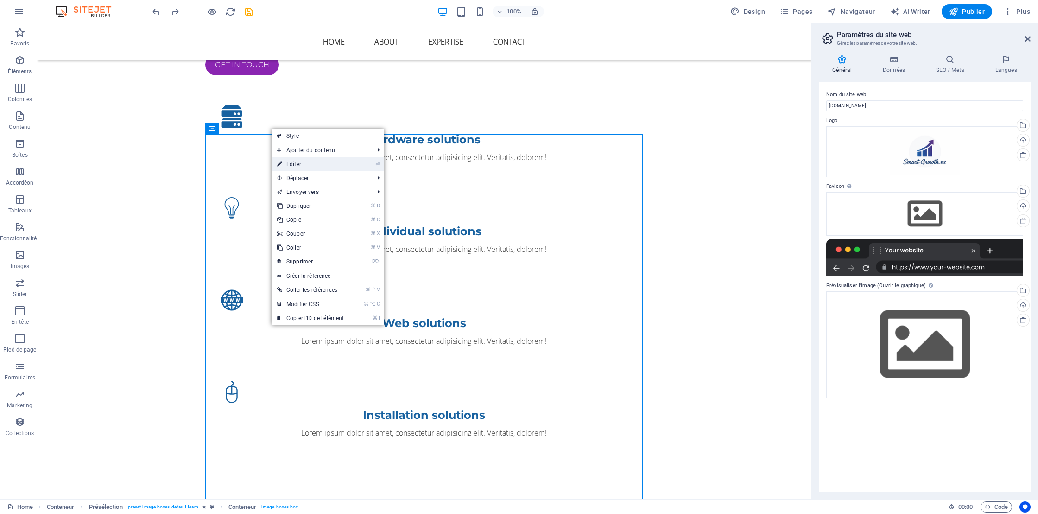
click at [298, 166] on link "⏎ Éditer" at bounding box center [311, 164] width 78 height 14
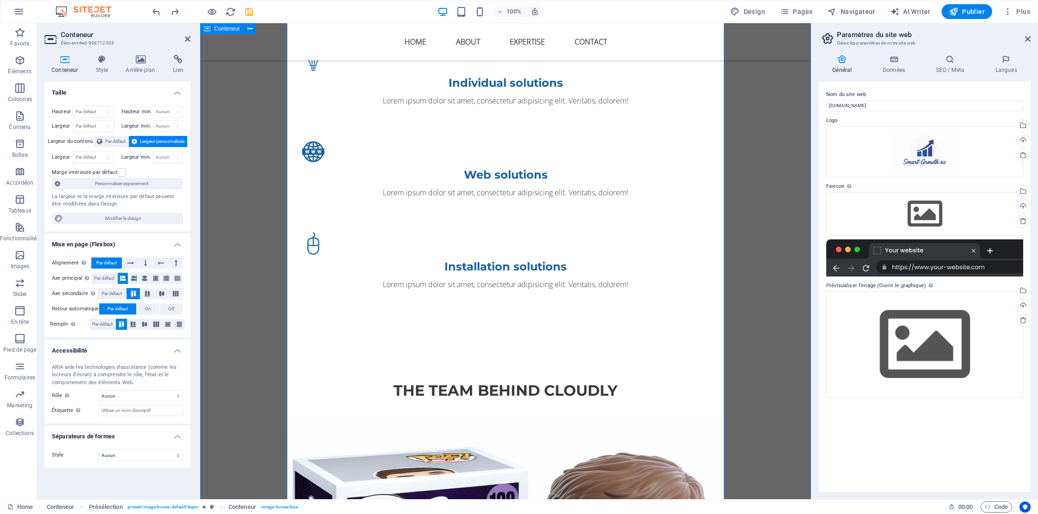
scroll to position [920, 0]
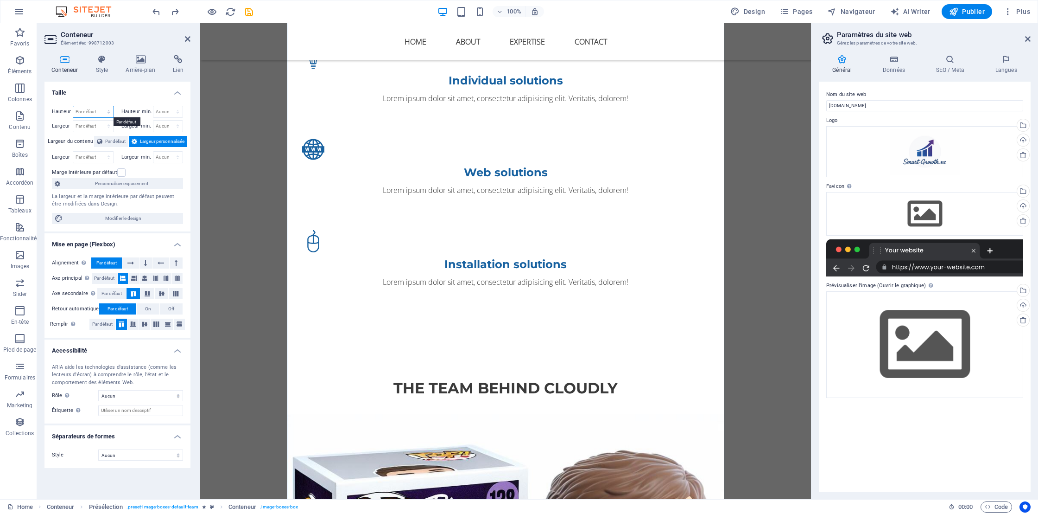
click at [103, 110] on select "Par défaut px rem % vh vw" at bounding box center [93, 111] width 40 height 11
select select "%"
click at [100, 106] on select "Par défaut px rem % vh vw" at bounding box center [93, 111] width 40 height 11
type input "25"
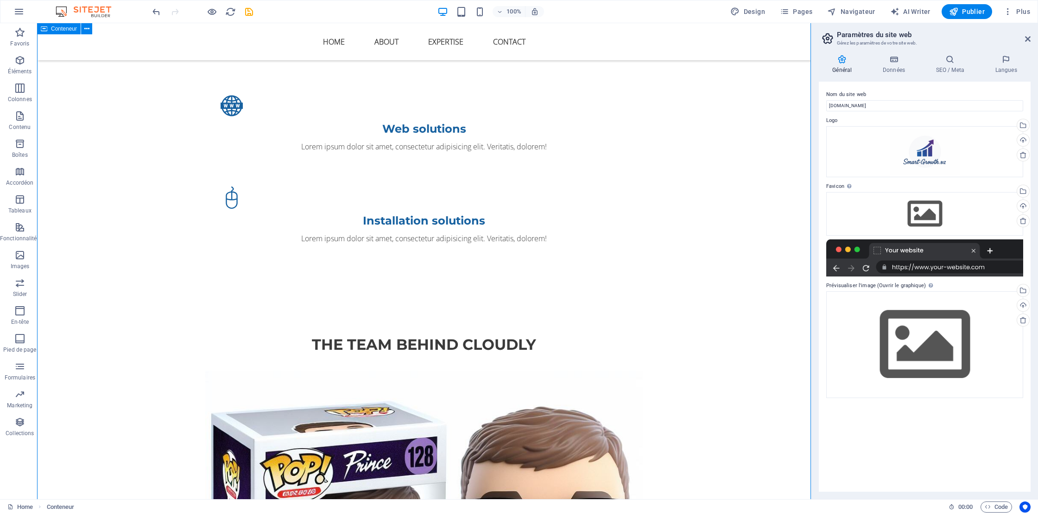
scroll to position [1012, 0]
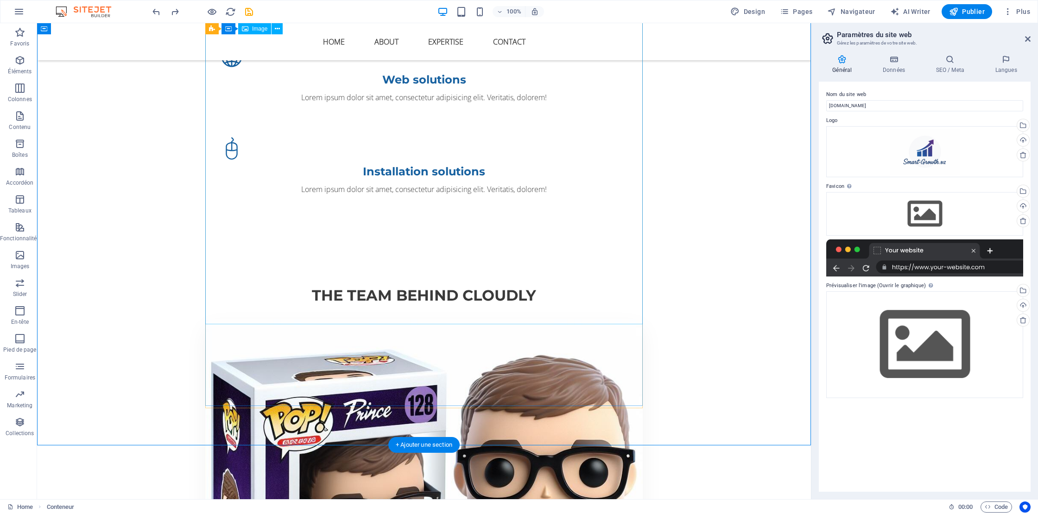
select select "%"
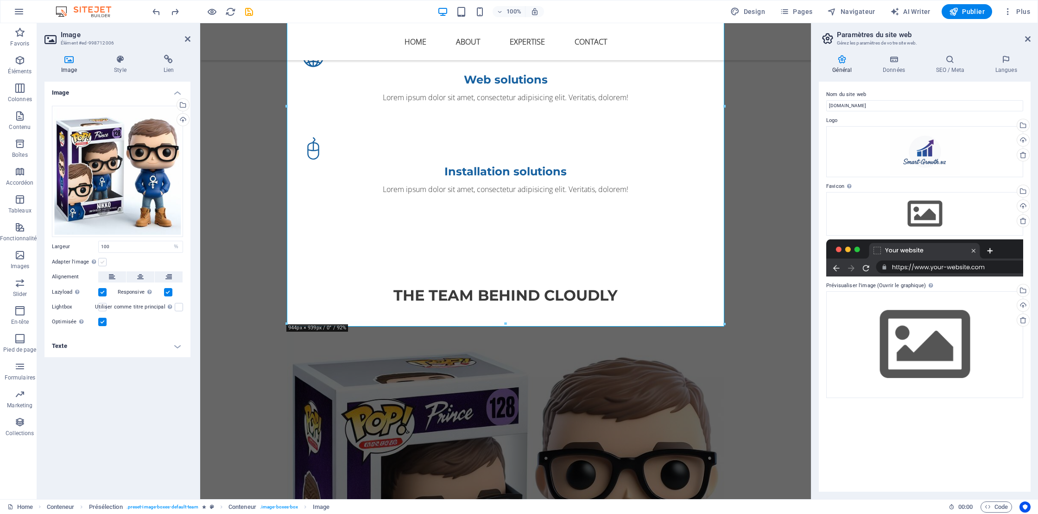
click at [101, 260] on label at bounding box center [102, 262] width 8 height 8
click at [0, 0] on input "Adapter l'image Adapter automatiquement l'image à une largeur et une hauteur fi…" at bounding box center [0, 0] width 0 height 0
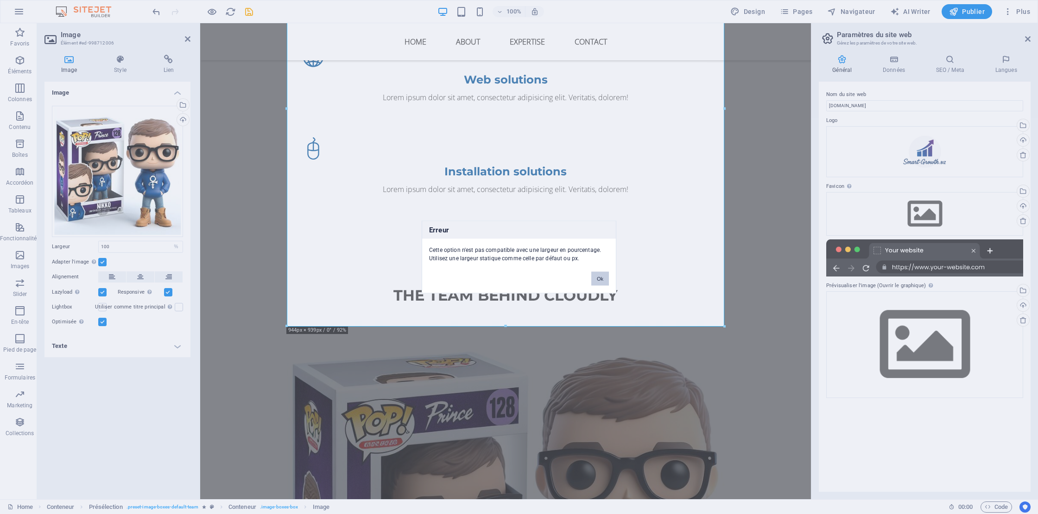
click at [598, 276] on button "Ok" at bounding box center [600, 279] width 18 height 14
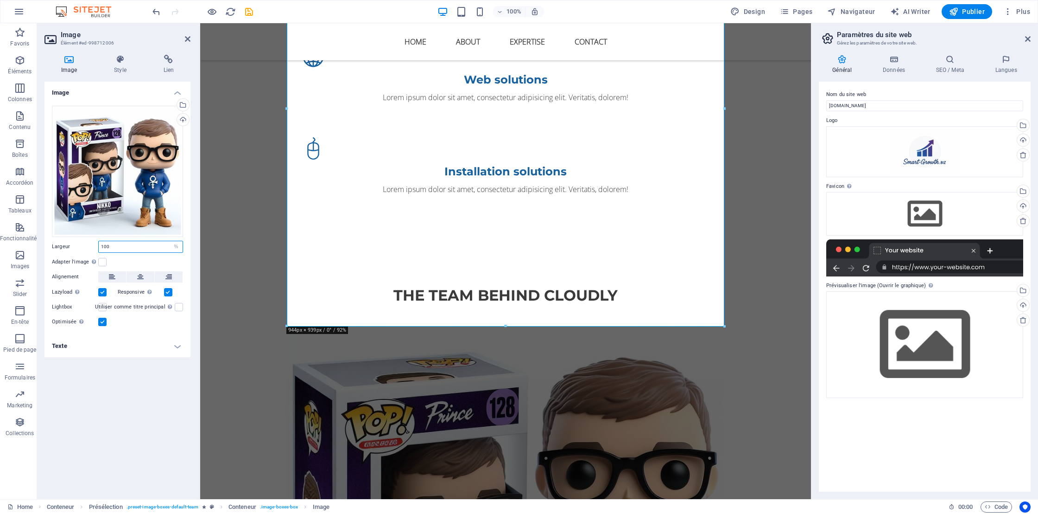
click at [121, 247] on input "100" at bounding box center [141, 246] width 84 height 11
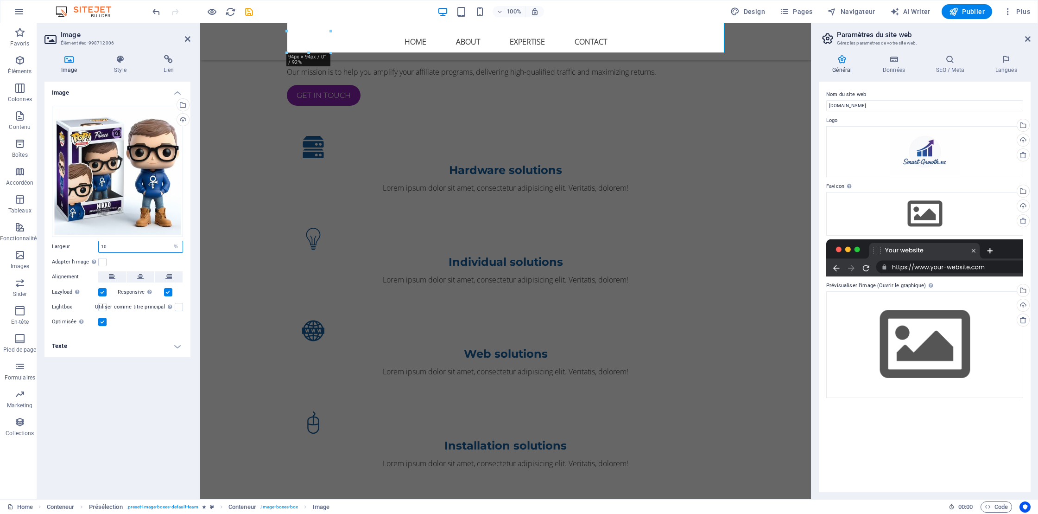
scroll to position [664, 0]
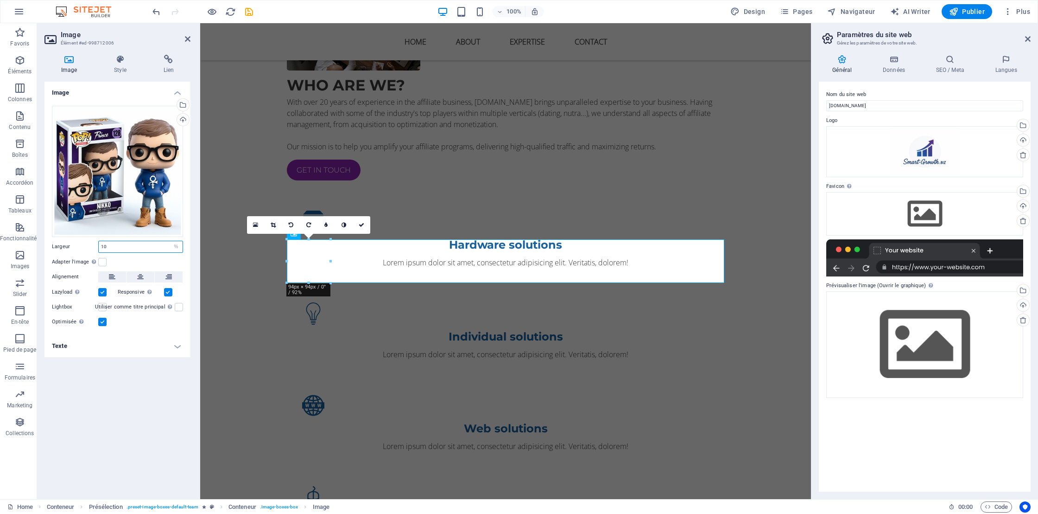
click at [127, 244] on input "10" at bounding box center [141, 246] width 84 height 11
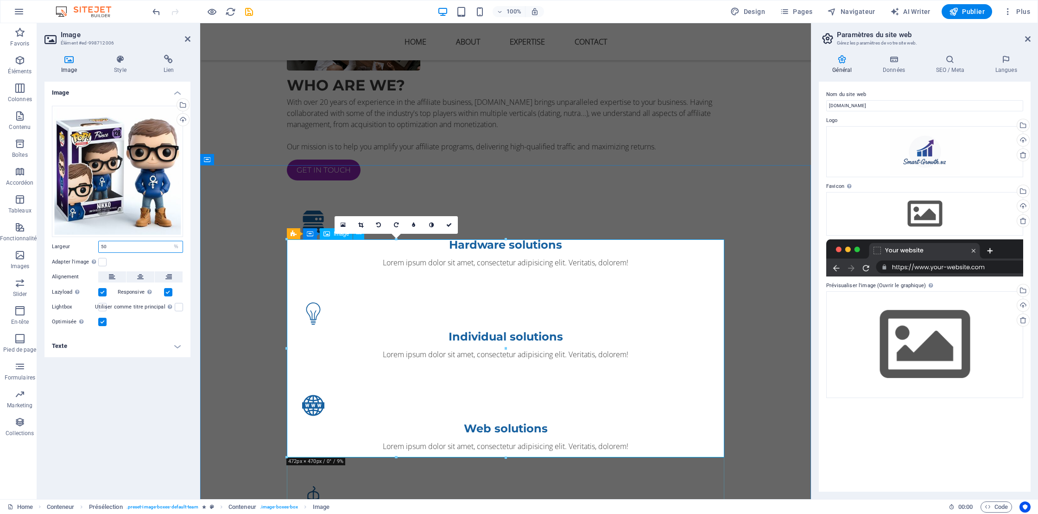
type input "50"
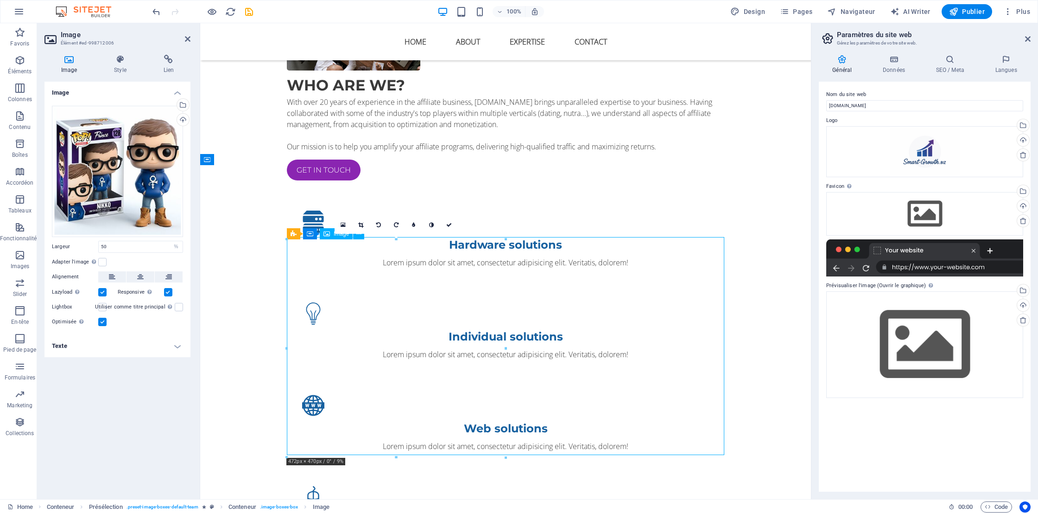
drag, startPoint x: 396, startPoint y: 346, endPoint x: 412, endPoint y: 341, distance: 17.1
drag, startPoint x: 355, startPoint y: 330, endPoint x: 575, endPoint y: 359, distance: 222.0
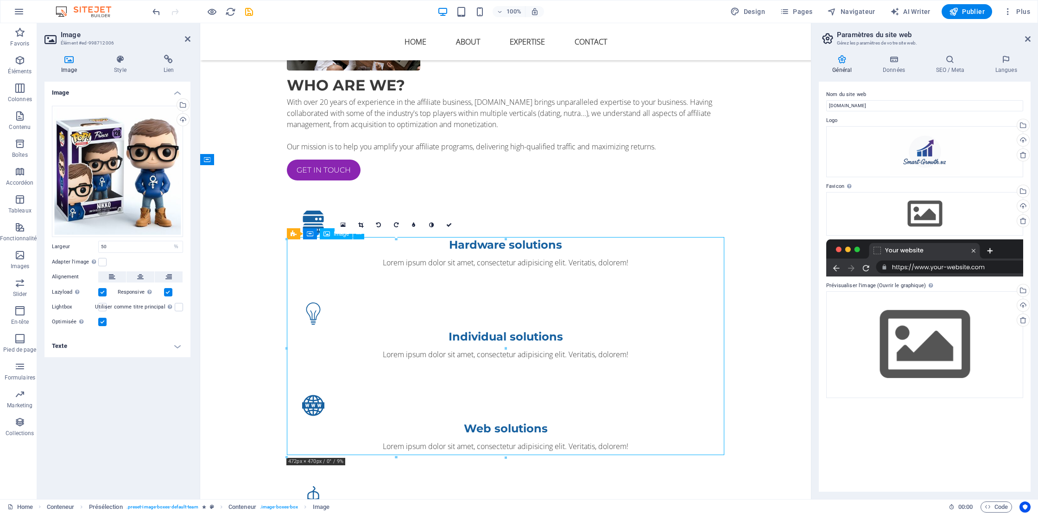
click at [140, 278] on icon at bounding box center [140, 276] width 6 height 11
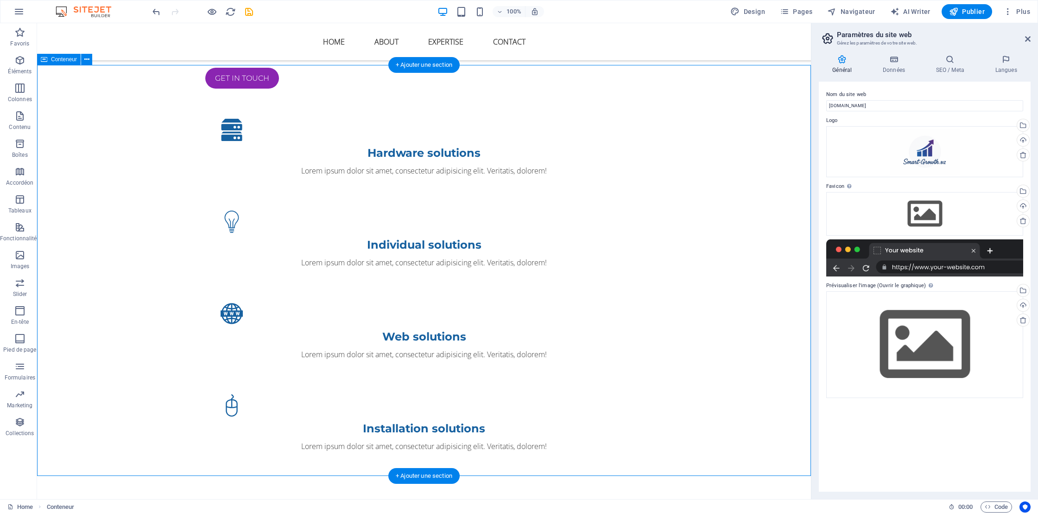
scroll to position [753, 0]
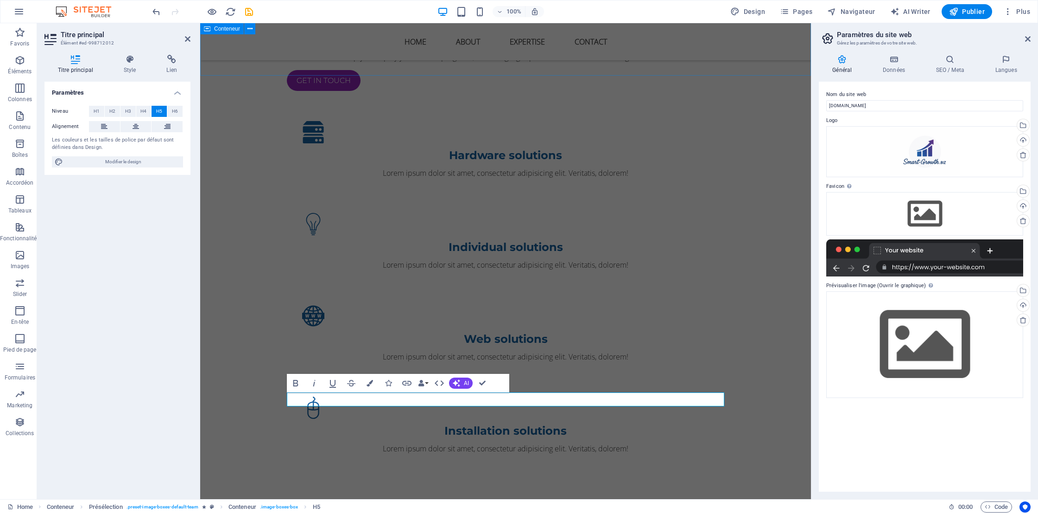
click at [591, 66] on div "Who are we? With over 20 years of experience in the affiliate business, Smart-G…" at bounding box center [505, 180] width 611 height 651
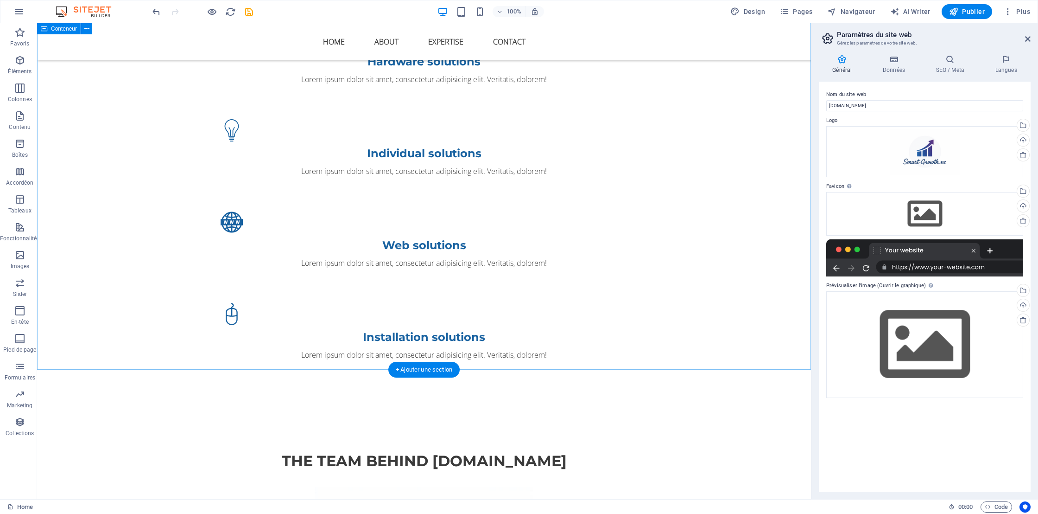
scroll to position [788, 0]
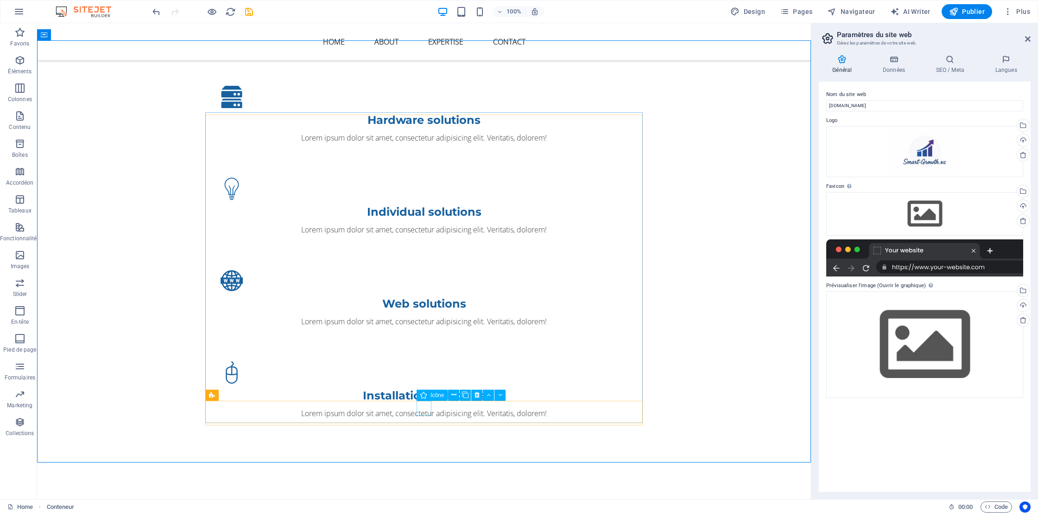
click at [427, 395] on div "Icône" at bounding box center [432, 394] width 31 height 11
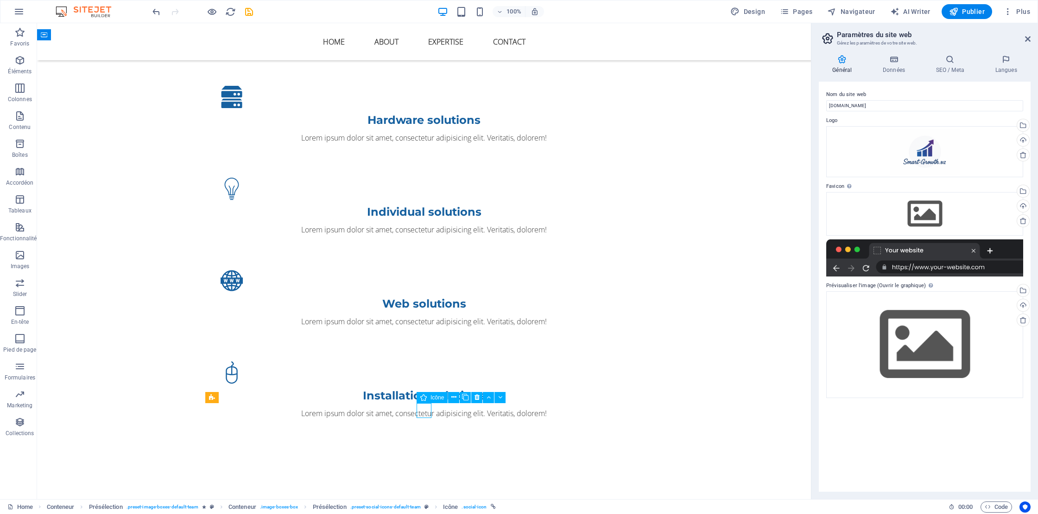
click at [426, 398] on icon at bounding box center [423, 397] width 6 height 11
click at [423, 397] on icon at bounding box center [423, 397] width 6 height 11
select select "xMidYMid"
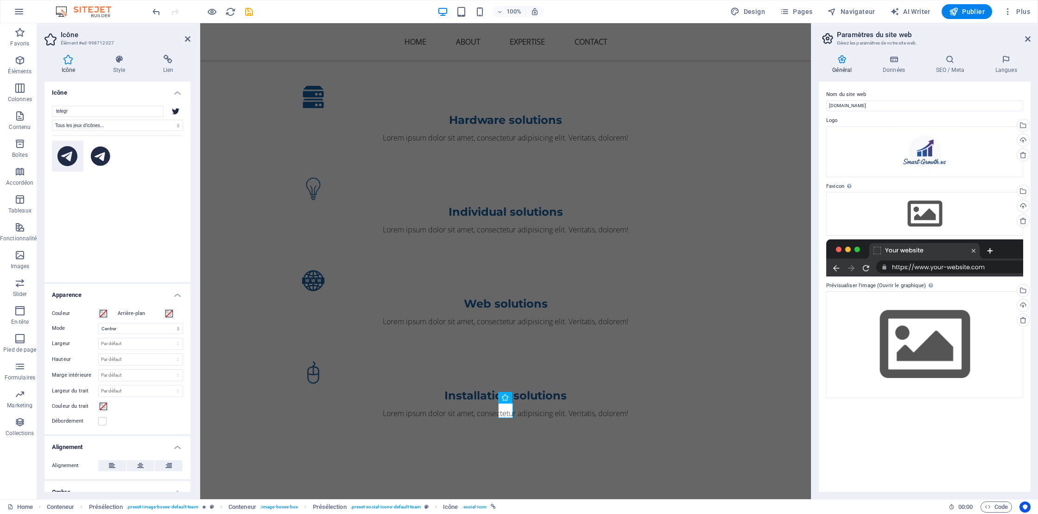
type input "telegr"
click at [70, 156] on icon at bounding box center [67, 156] width 20 height 20
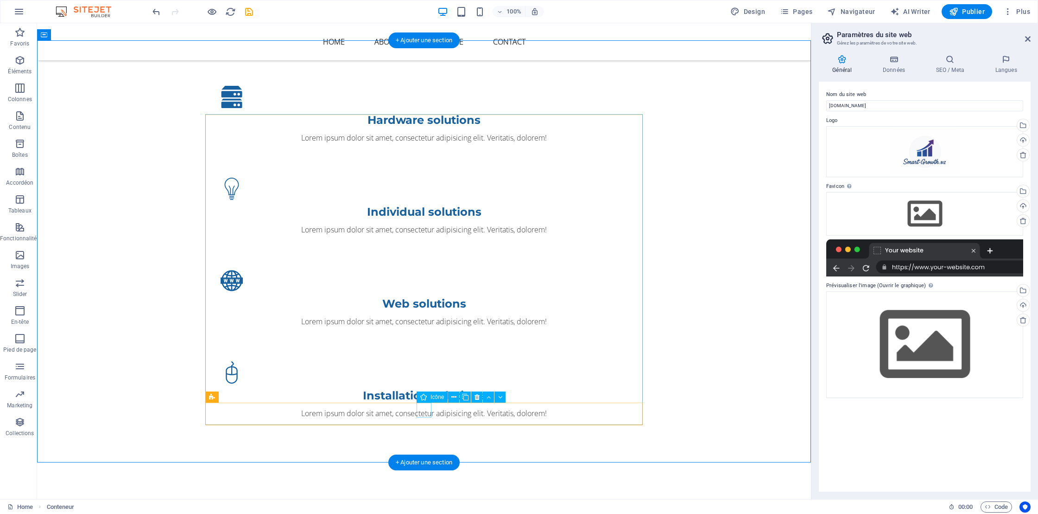
select select "xMidYMid"
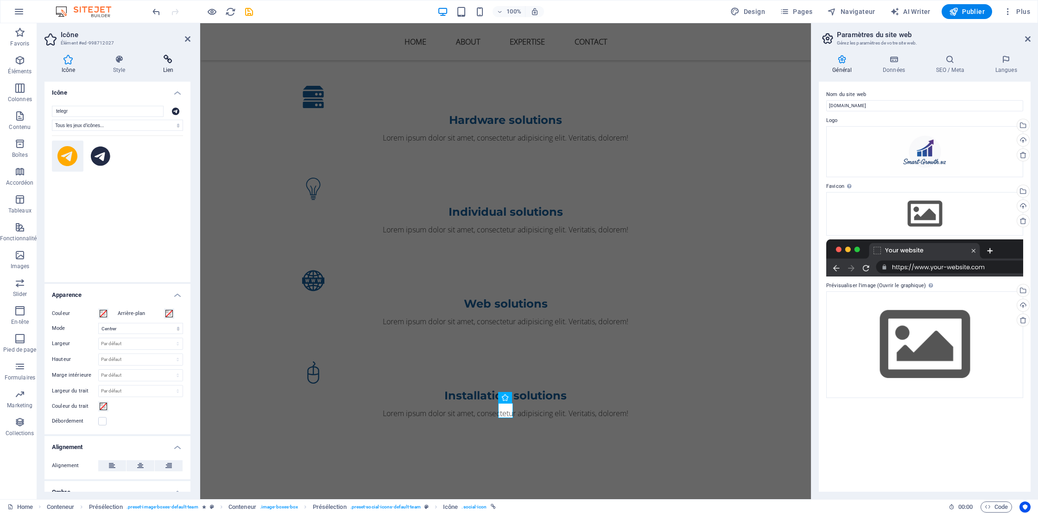
click at [173, 58] on icon at bounding box center [168, 59] width 44 height 9
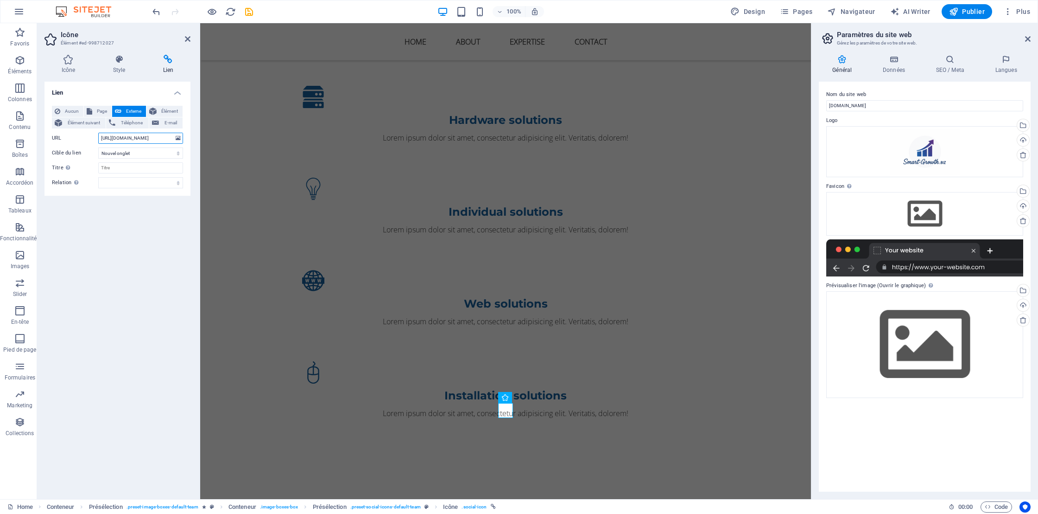
click at [120, 133] on input "https://twitter.com/" at bounding box center [140, 138] width 85 height 11
paste input "://t.me/NikkoBV"
type input "http://t.me/NikkoBV"
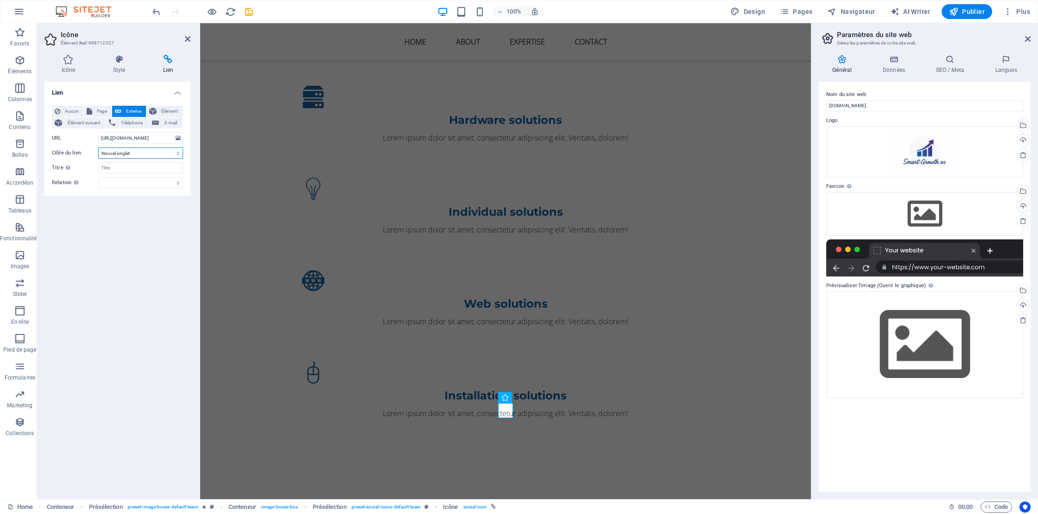
click at [177, 152] on select "Nouvel onglet Même onglet Superposition" at bounding box center [140, 152] width 85 height 11
click at [98, 147] on select "Nouvel onglet Même onglet Superposition" at bounding box center [140, 152] width 85 height 11
click at [103, 166] on input "Titre Description supplémentaire du lien. Celle-ci doit être différente du text…" at bounding box center [140, 167] width 85 height 11
type input "Send me a Telegram!"
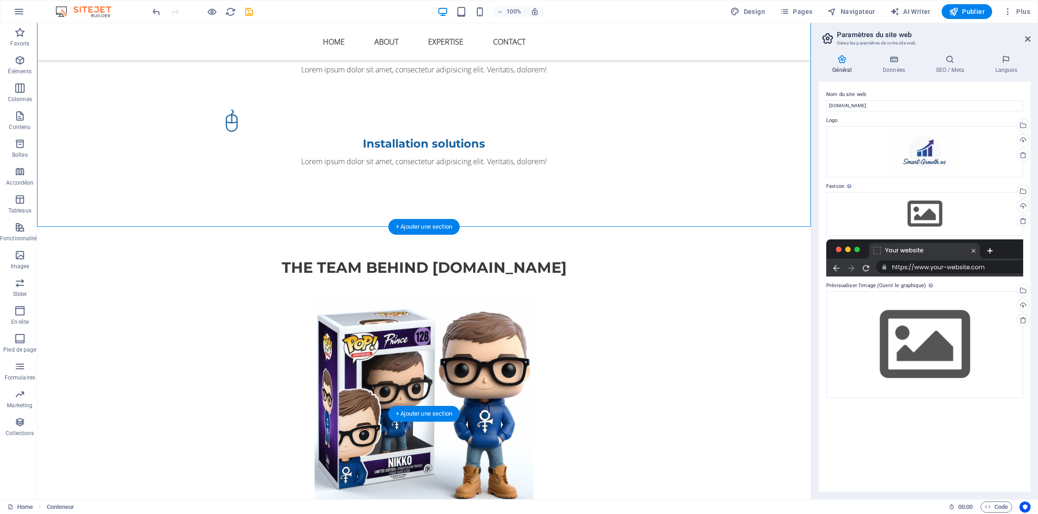
scroll to position [1024, 0]
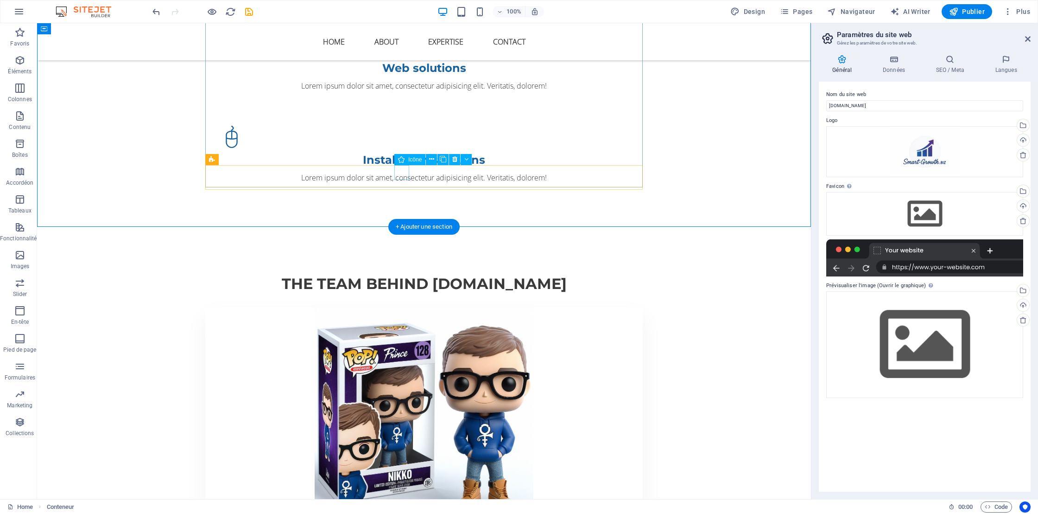
select select "xMidYMid"
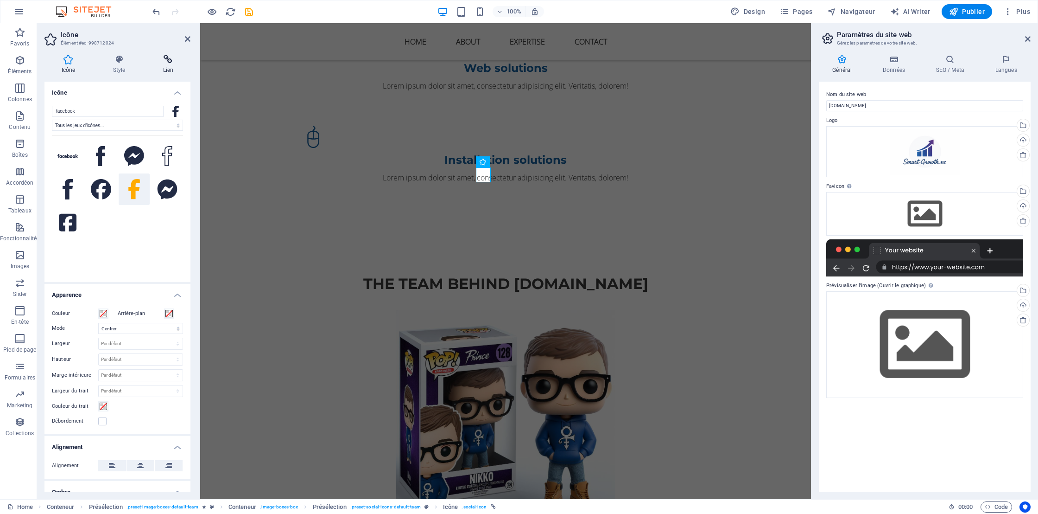
click at [168, 67] on h4 "Lien" at bounding box center [168, 64] width 44 height 19
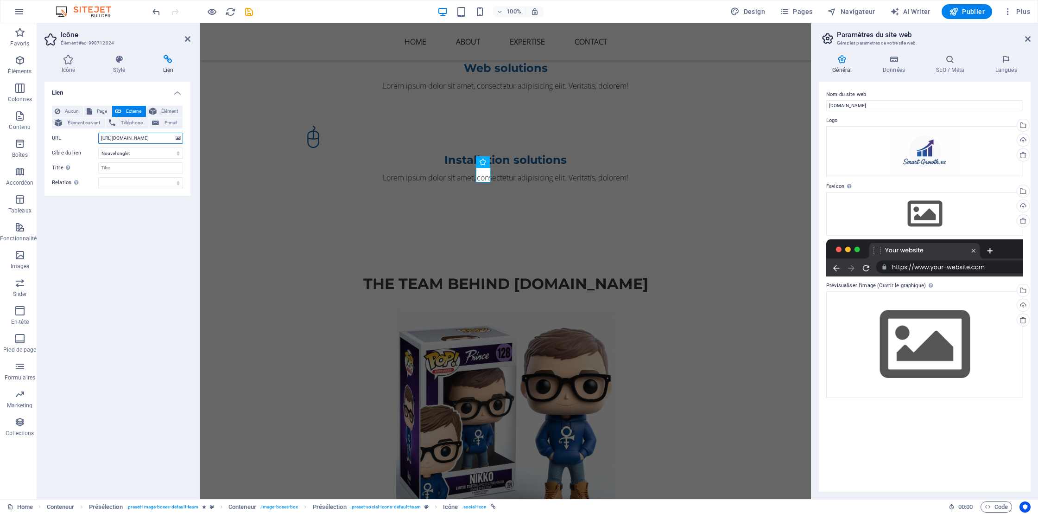
click at [126, 138] on input "https://www.facebook.com/" at bounding box center [140, 138] width 85 height 11
paste input "nikko.bv/"
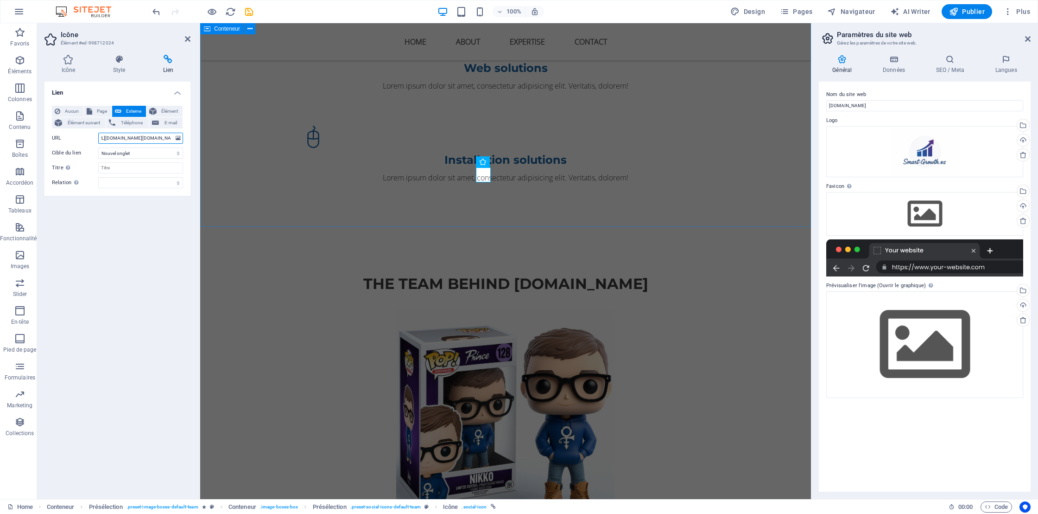
type input "https://www.facebook.com/nikko.bv/"
click at [289, 235] on div "THe Team behind SMART-growth.biz Nikko Affiliate Business Expert 20+ years in a…" at bounding box center [505, 464] width 611 height 459
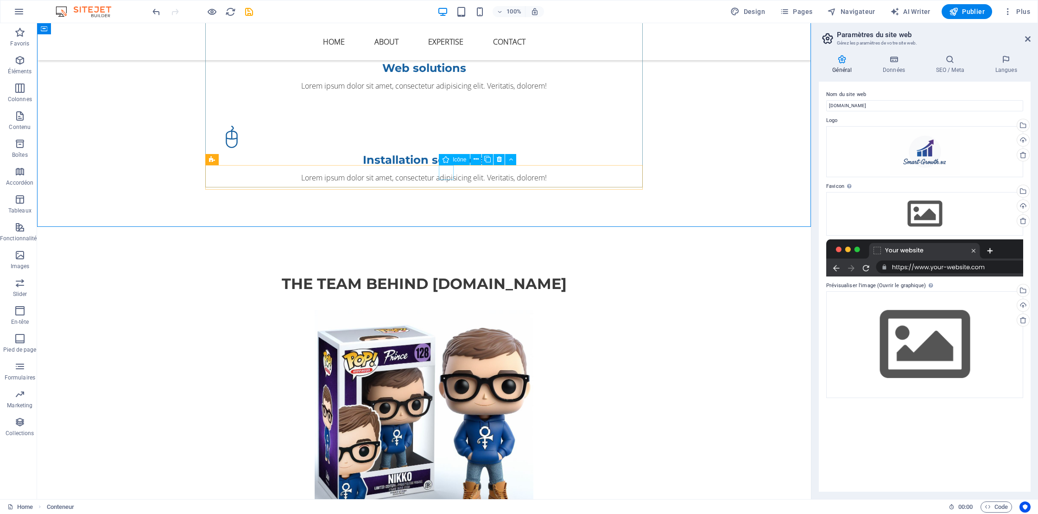
click at [446, 161] on icon at bounding box center [446, 159] width 6 height 11
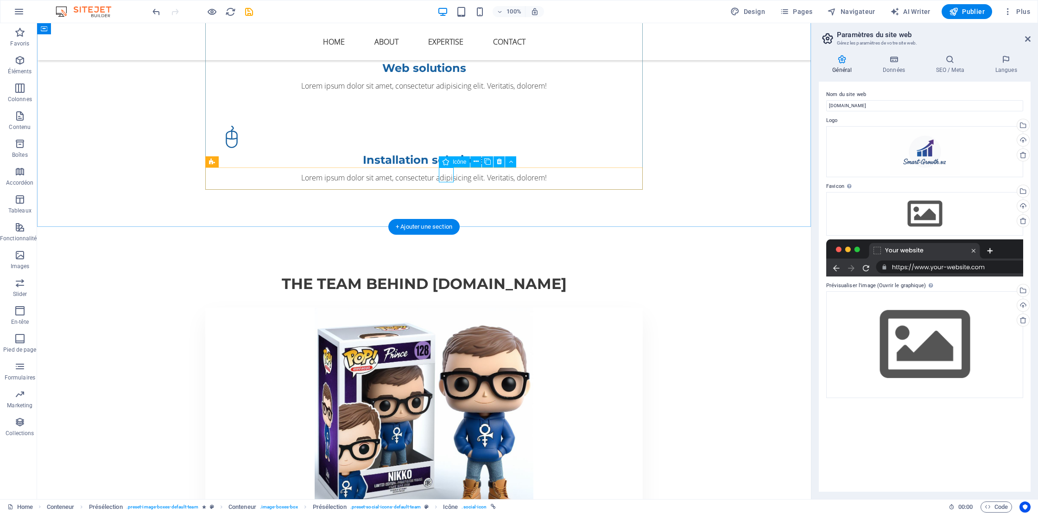
select select "xMidYMid"
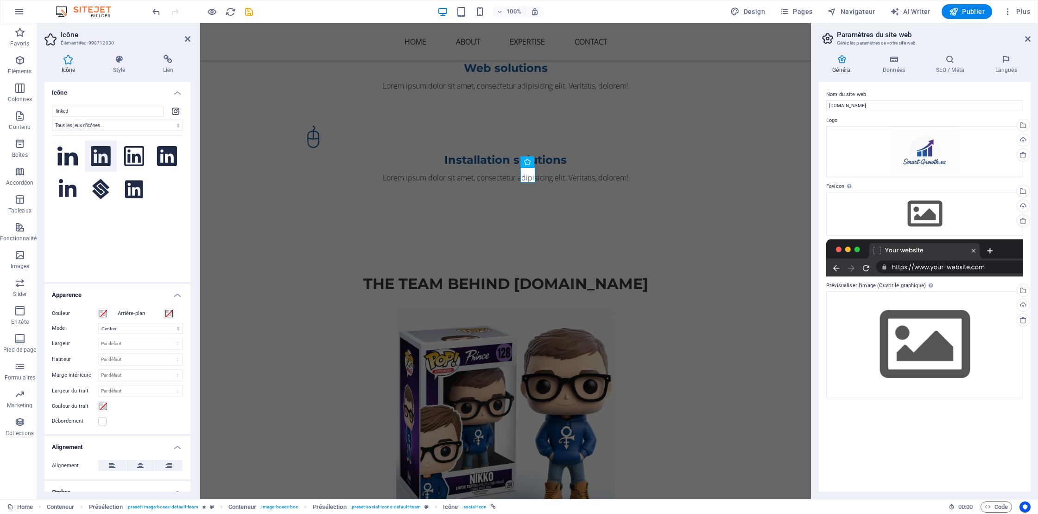
type input "linked"
click at [102, 159] on icon at bounding box center [101, 156] width 20 height 20
click at [621, 235] on div "THe Team behind SMART-growth.biz Nikko Affiliate Business Expert 20+ years in a…" at bounding box center [505, 464] width 611 height 459
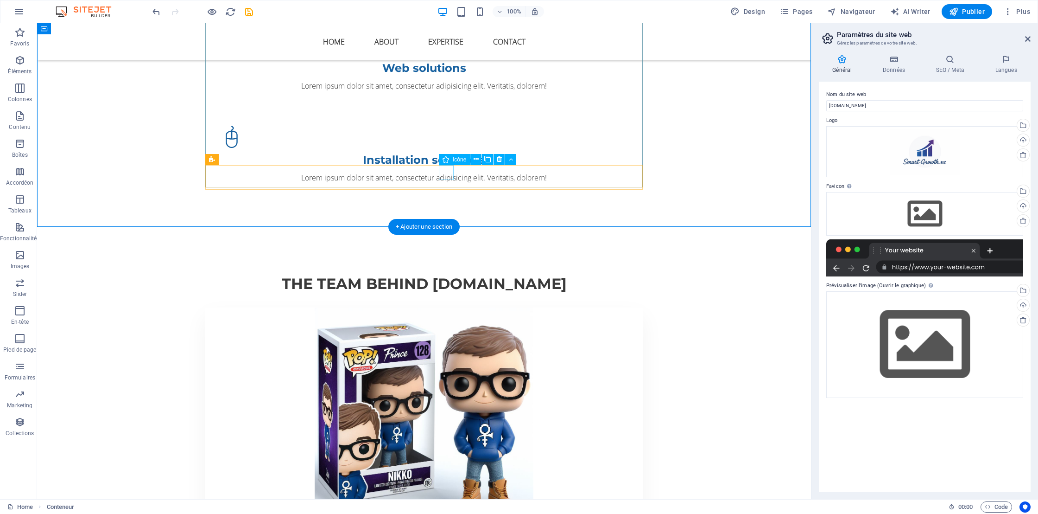
select select "xMidYMid"
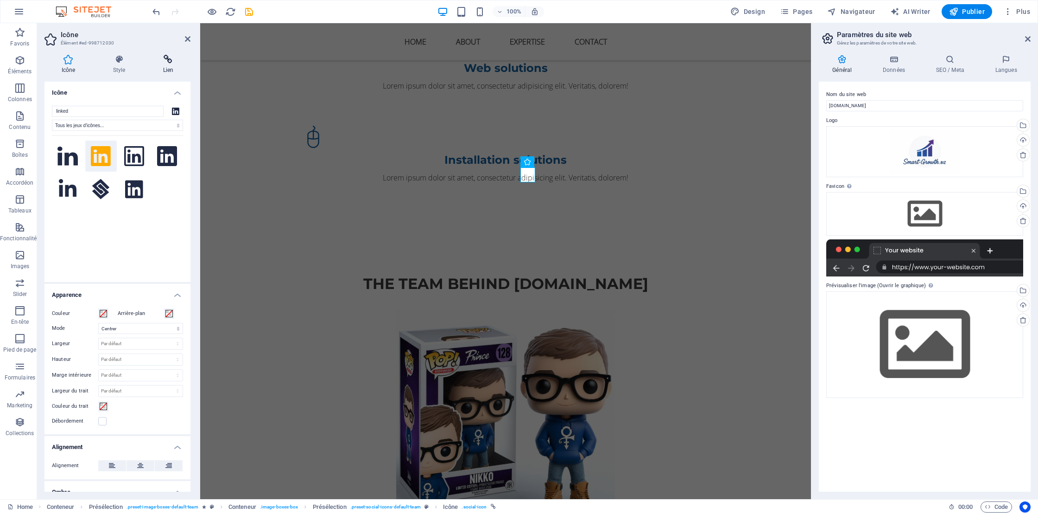
click at [167, 64] on h4 "Lien" at bounding box center [168, 64] width 44 height 19
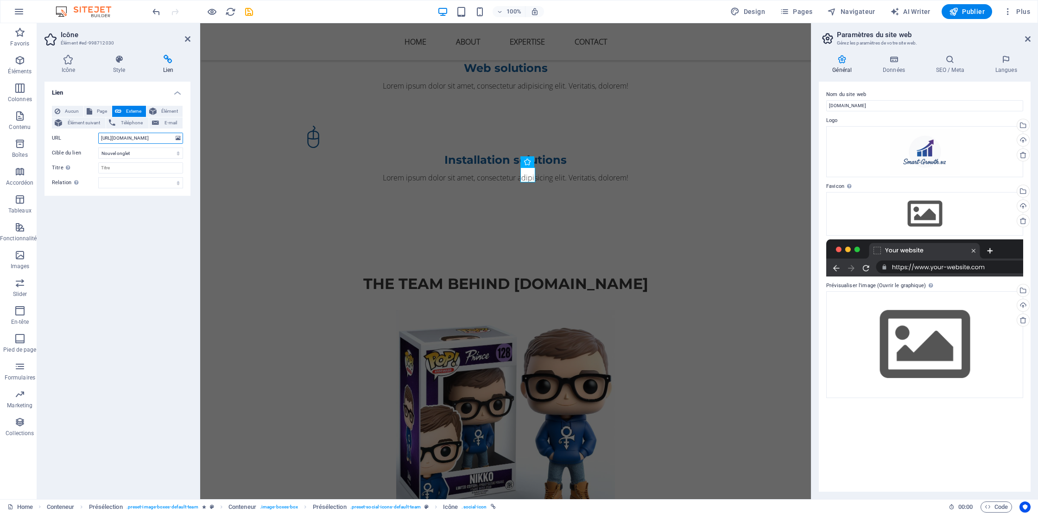
click at [137, 140] on input "https://www.instagram.com/" at bounding box center [140, 138] width 85 height 11
paste input "linkedin.com/in/nicolas-pescatore-9433a9a"
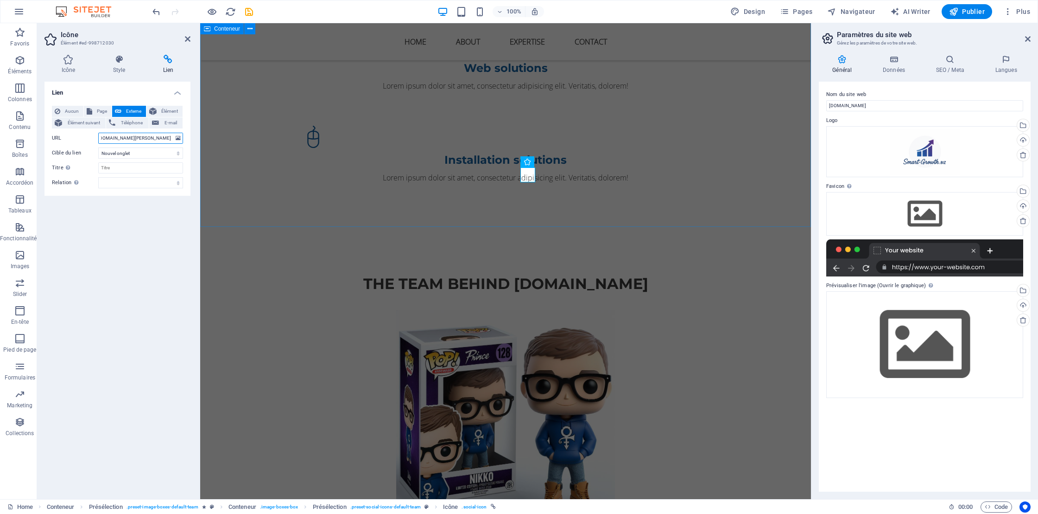
type input "https://www.linkedin.com/in/nicolas-pescatore-9433a9a/"
click at [226, 235] on div "THe Team behind SMART-growth.biz Nikko Affiliate Business Expert 20+ years in a…" at bounding box center [505, 464] width 611 height 459
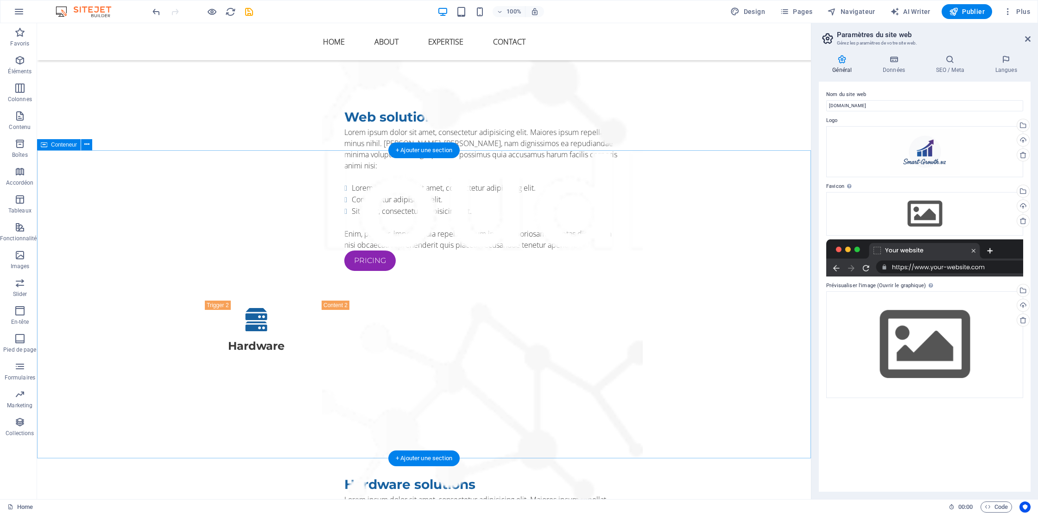
scroll to position [2211, 0]
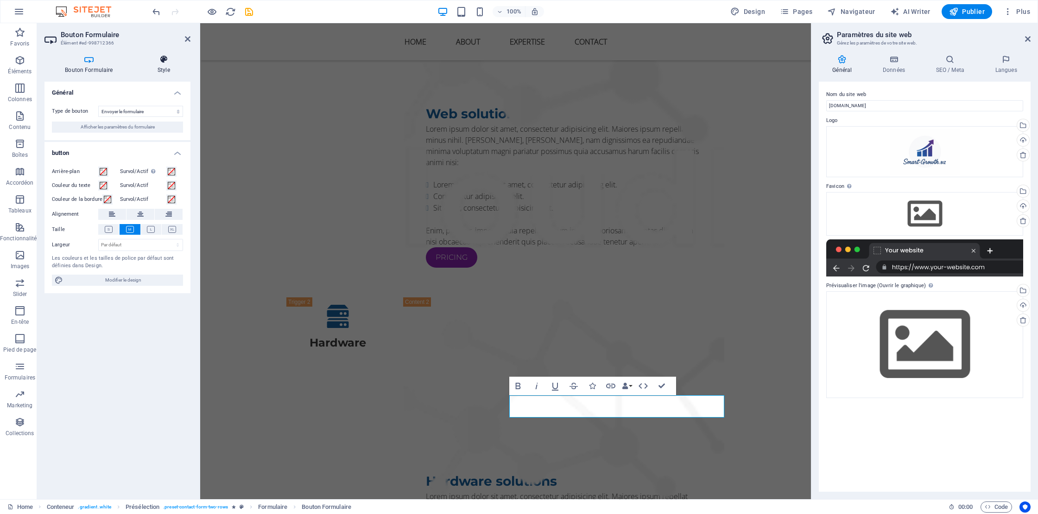
click at [165, 67] on h4 "Style" at bounding box center [163, 64] width 53 height 19
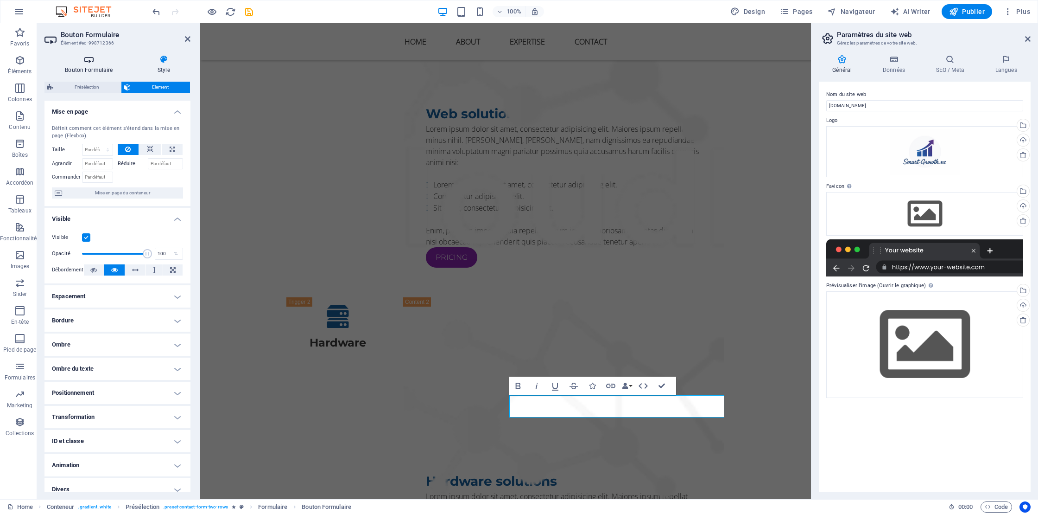
click at [85, 66] on h4 "Bouton Formulaire" at bounding box center [90, 64] width 93 height 19
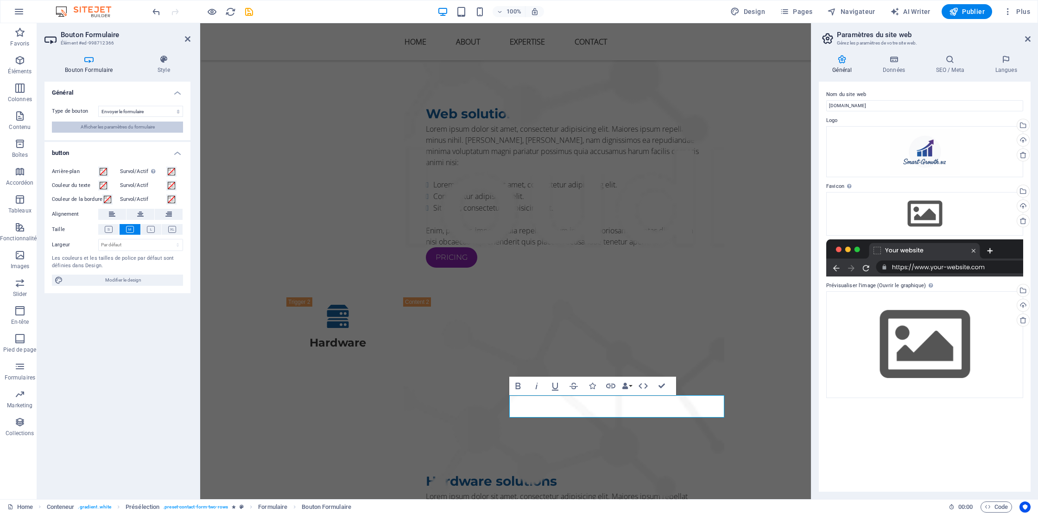
click at [100, 130] on span "Afficher les paramètres du formulaire" at bounding box center [118, 126] width 74 height 11
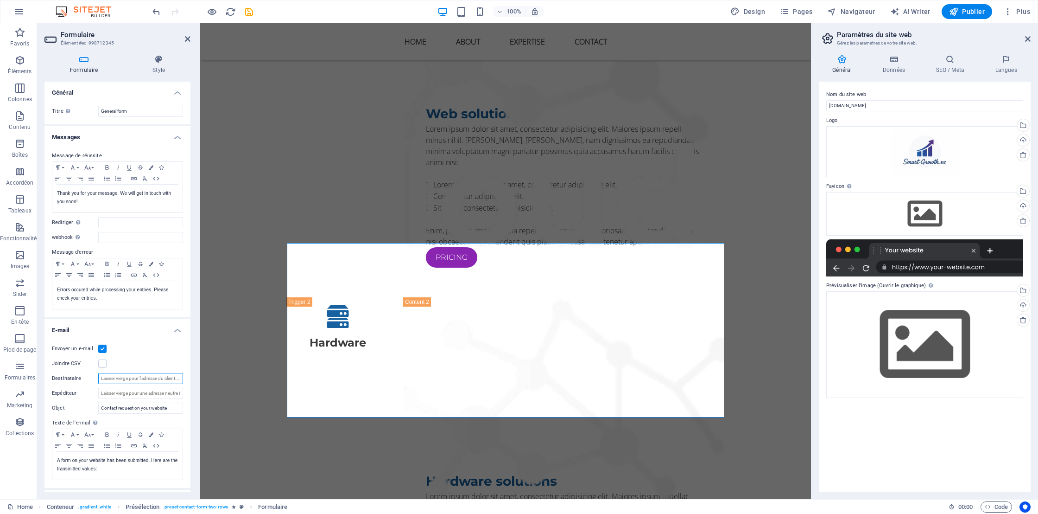
click at [138, 379] on input "Destinataire" at bounding box center [140, 378] width 85 height 11
type input "[EMAIL_ADDRESS][DOMAIN_NAME]"
drag, startPoint x: 143, startPoint y: 406, endPoint x: 198, endPoint y: 411, distance: 55.3
click at [198, 411] on aside "Formulaire Élément #ed-998712345 Formulaire Style Général Titre Donnez un nom a…" at bounding box center [118, 261] width 163 height 476
type input "Contact request on Smart-growth.biz!"
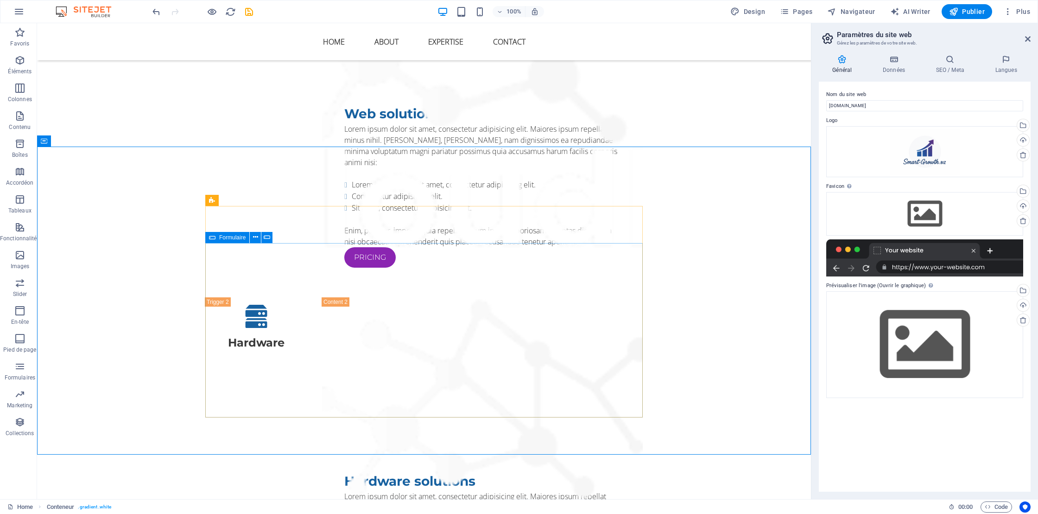
click at [217, 237] on div "Formulaire" at bounding box center [227, 237] width 44 height 11
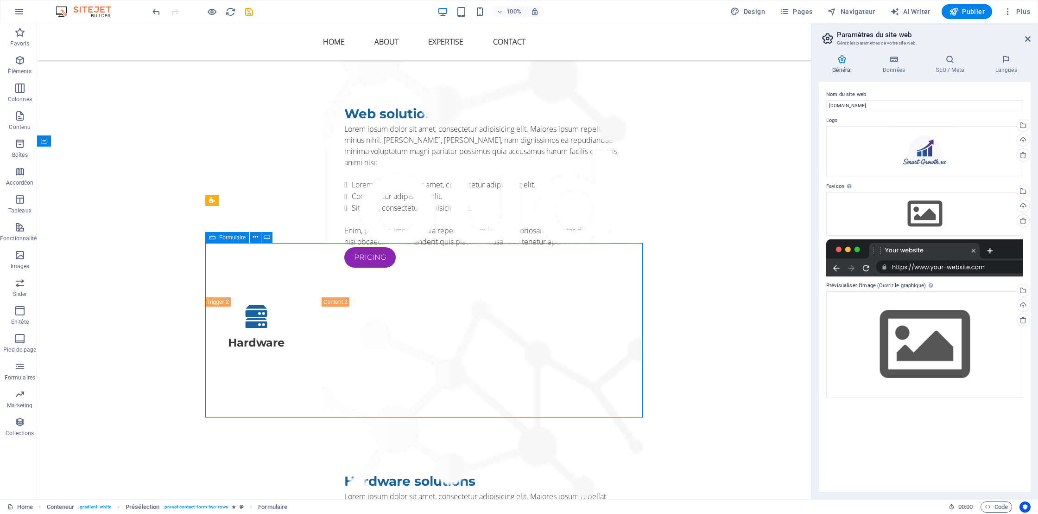
click at [217, 237] on div "Formulaire" at bounding box center [227, 237] width 44 height 11
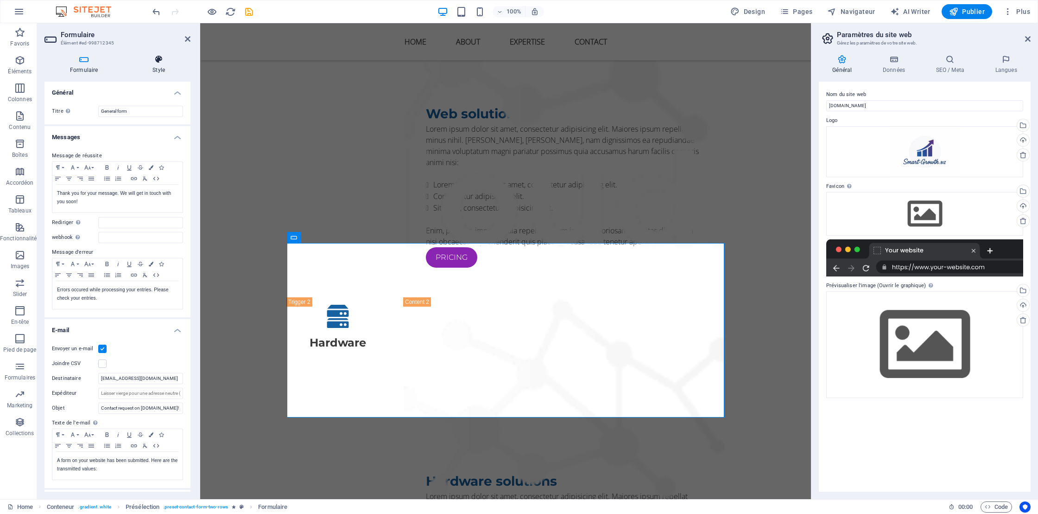
click at [164, 72] on h4 "Style" at bounding box center [158, 64] width 63 height 19
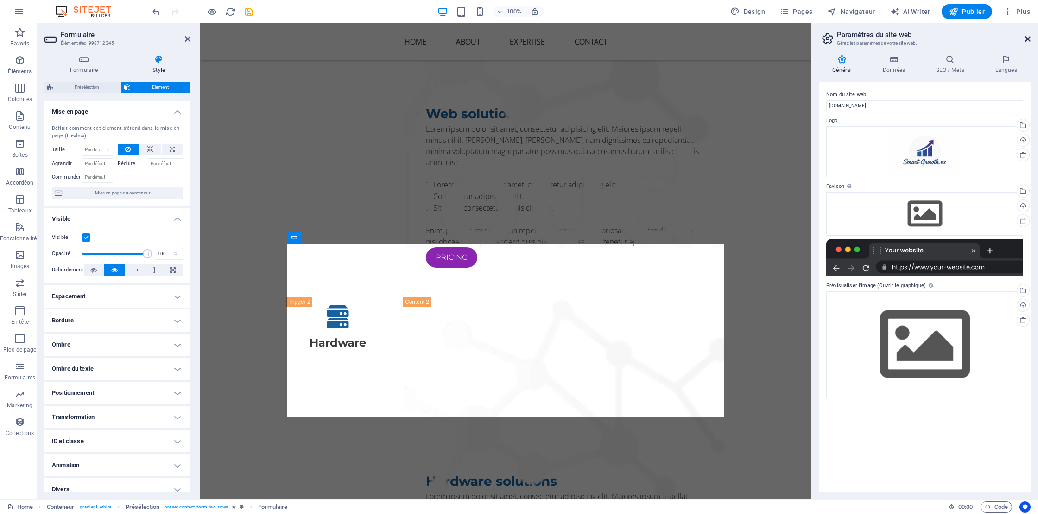
click at [1029, 38] on icon at bounding box center [1028, 38] width 6 height 7
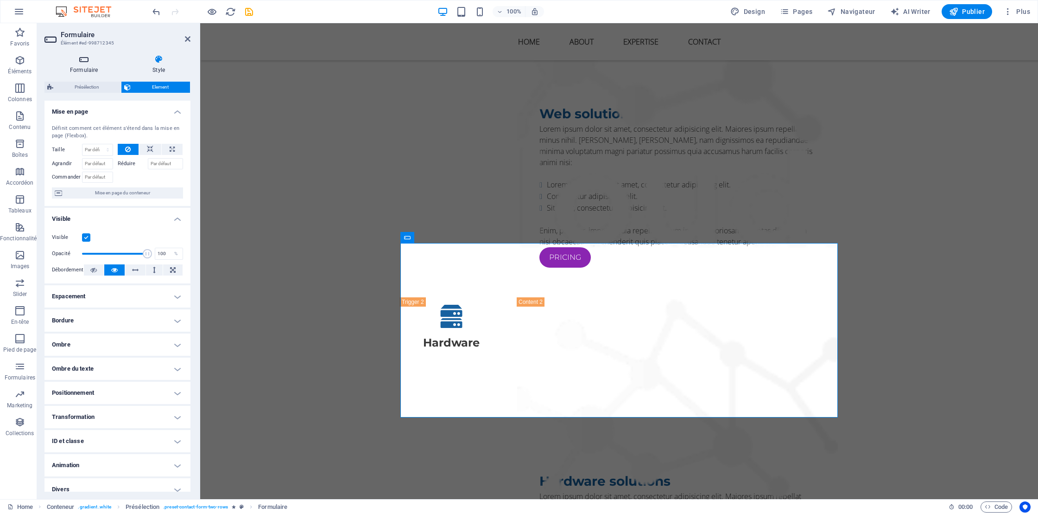
click at [85, 66] on h4 "Formulaire" at bounding box center [85, 64] width 82 height 19
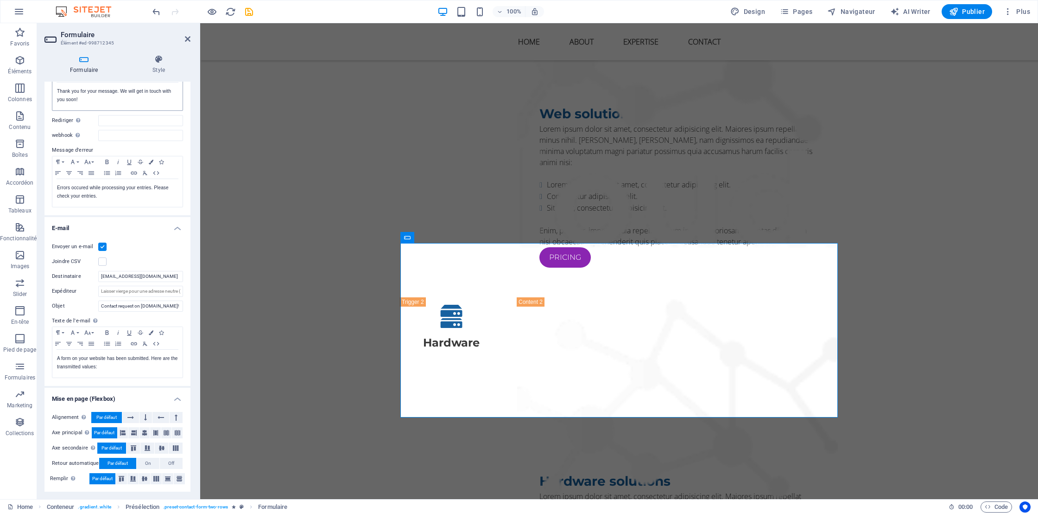
scroll to position [0, 0]
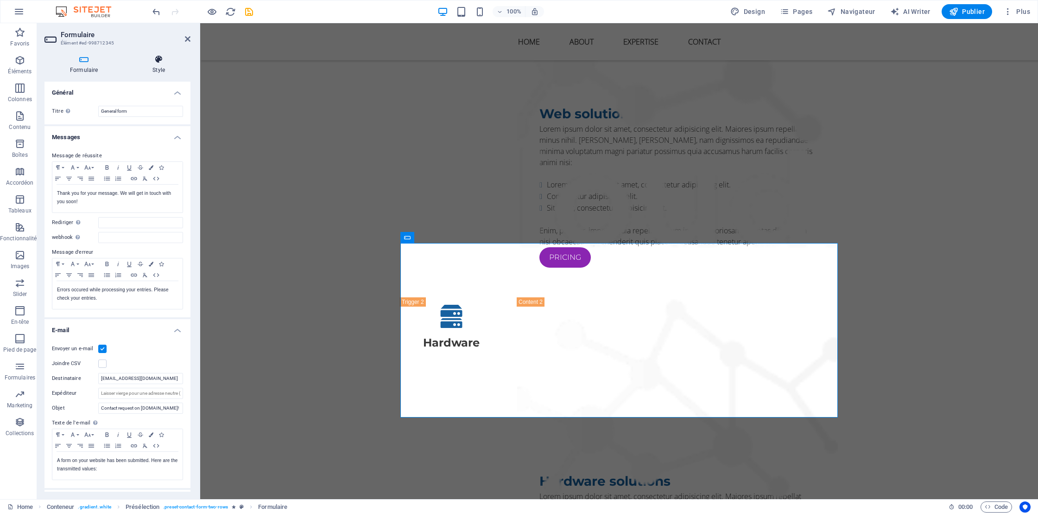
click at [152, 64] on h4 "Style" at bounding box center [158, 64] width 63 height 19
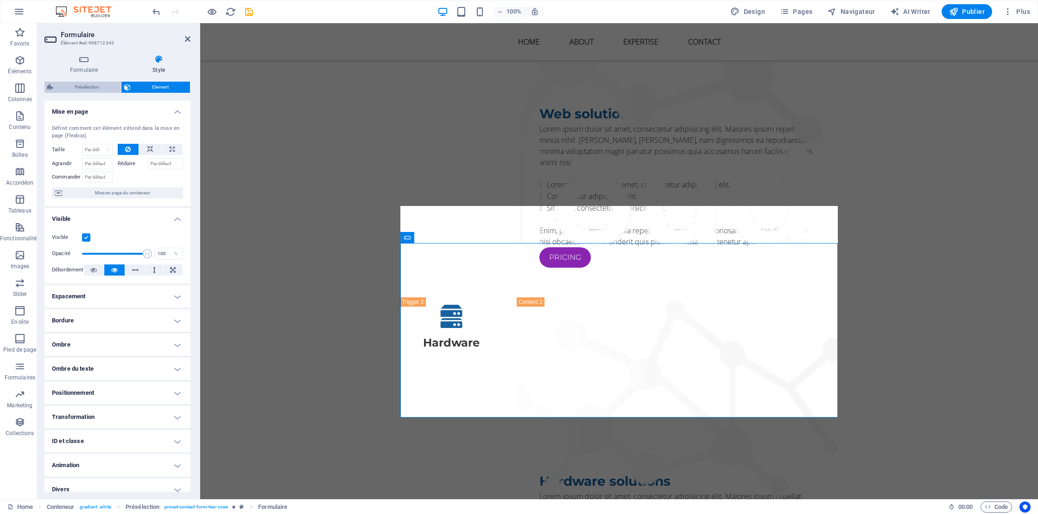
click at [59, 86] on span "Présélection" at bounding box center [87, 87] width 62 height 11
select select "px"
select select "rem"
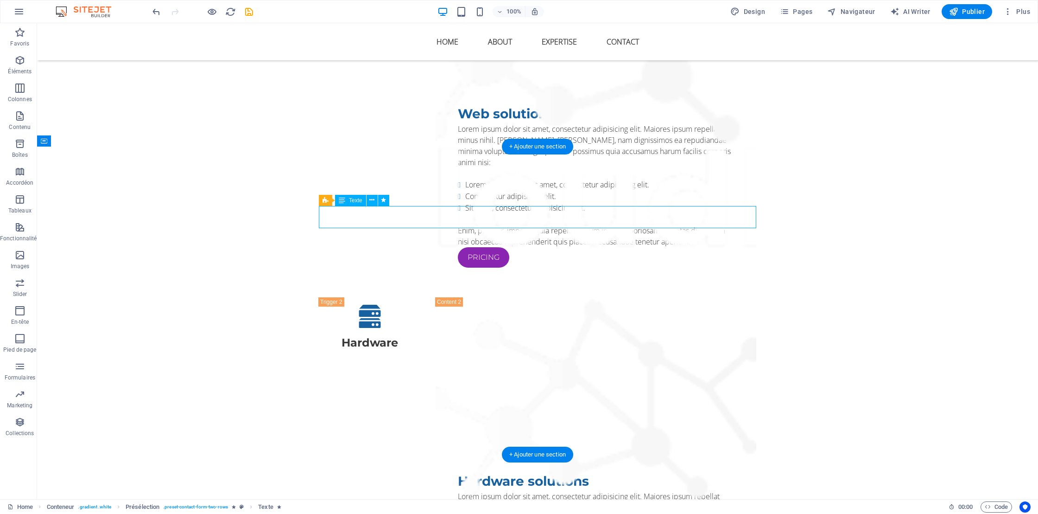
drag, startPoint x: 431, startPoint y: 222, endPoint x: 398, endPoint y: 216, distance: 34.3
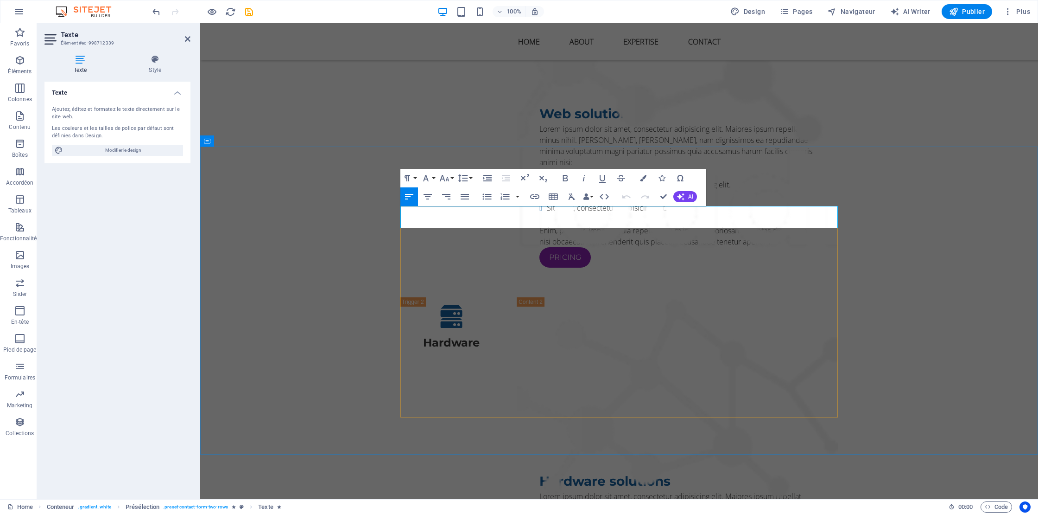
drag, startPoint x: 515, startPoint y: 222, endPoint x: 402, endPoint y: 210, distance: 113.7
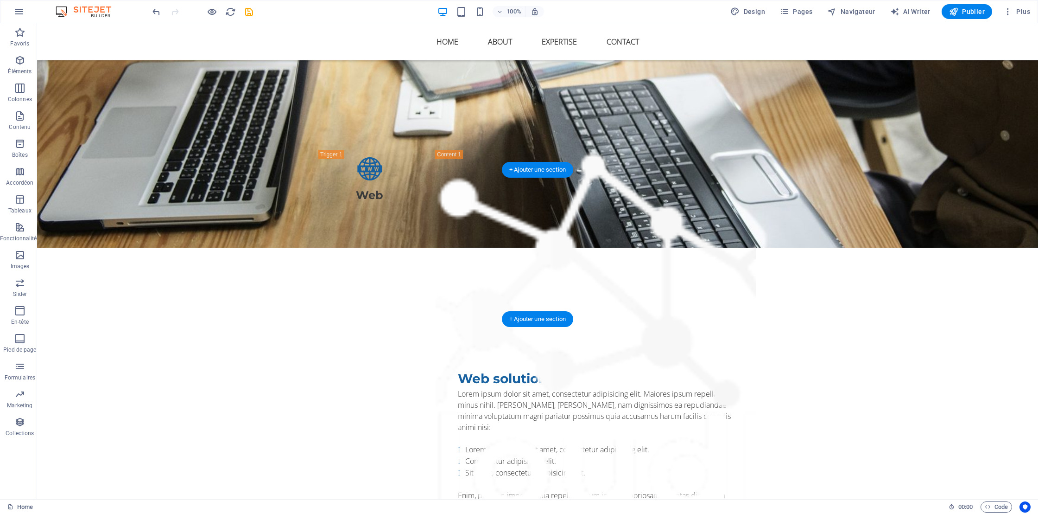
scroll to position [1974, 0]
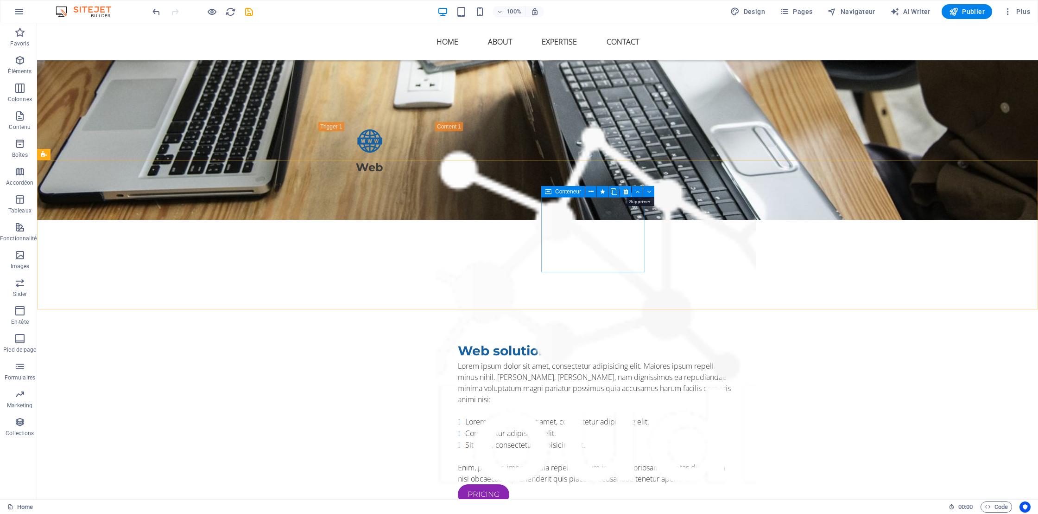
click at [626, 192] on icon at bounding box center [625, 192] width 5 height 10
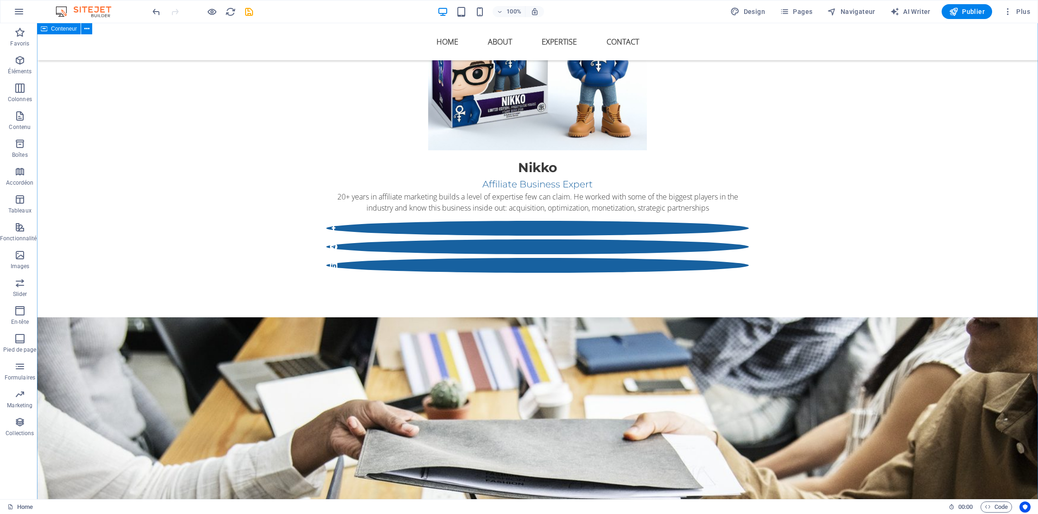
scroll to position [1389, 0]
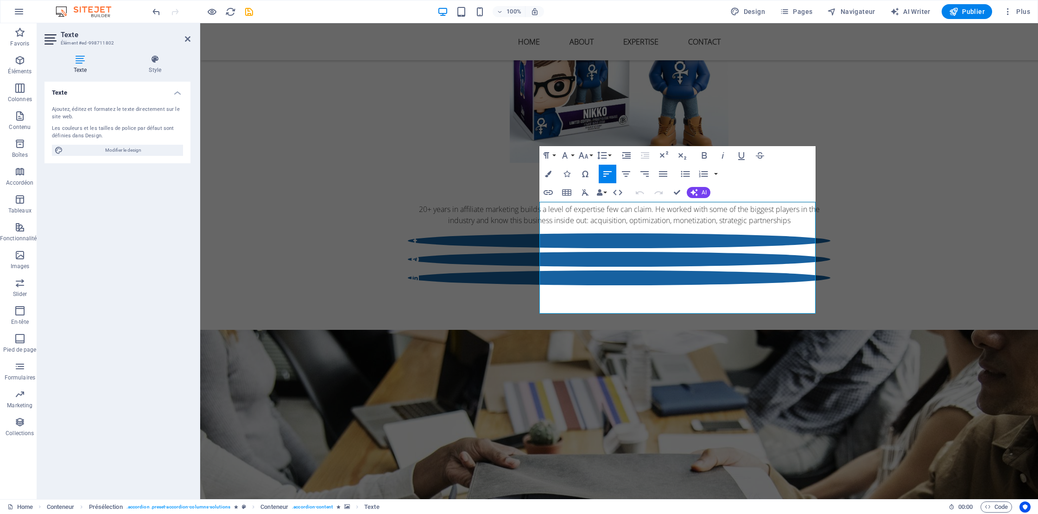
drag, startPoint x: 786, startPoint y: 229, endPoint x: 539, endPoint y: 205, distance: 248.3
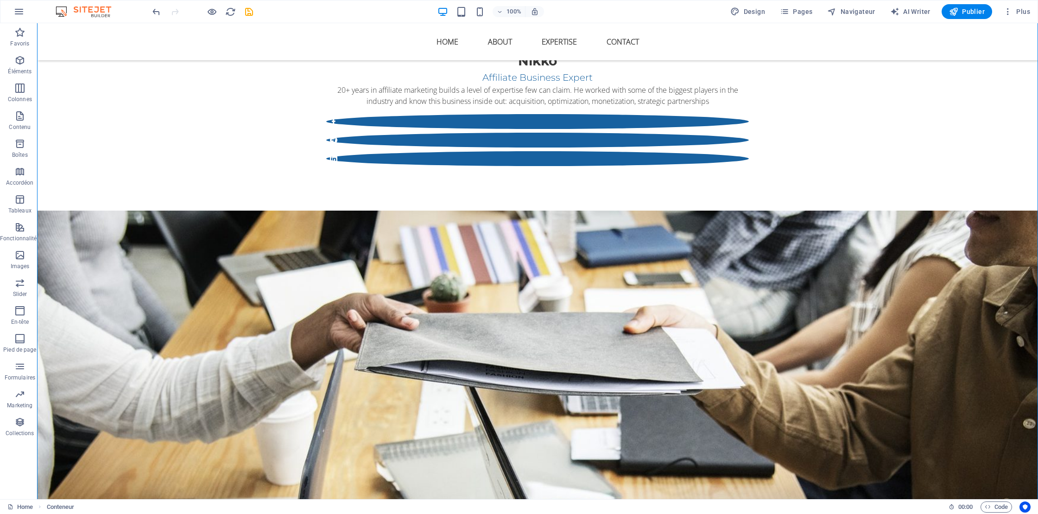
scroll to position [1517, 0]
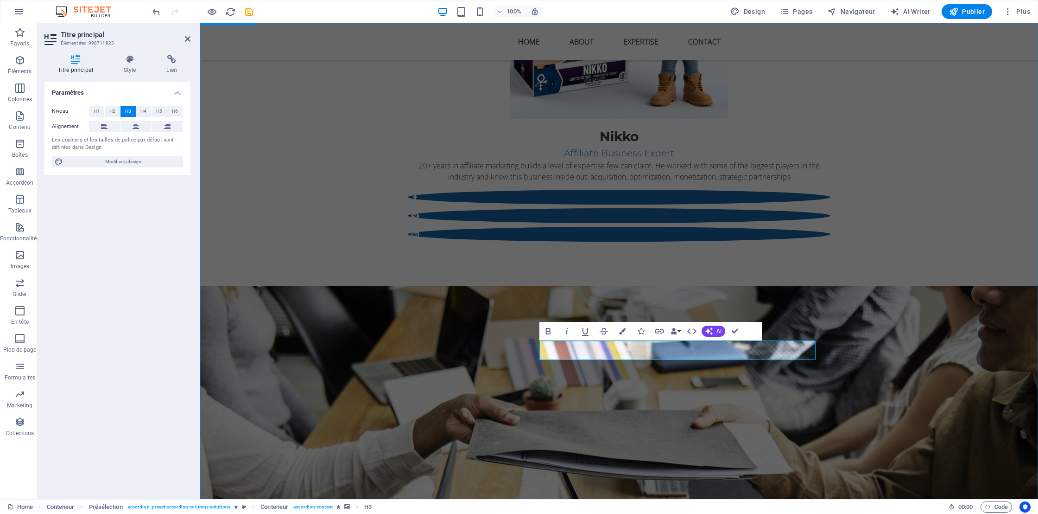
scroll to position [1510, 0]
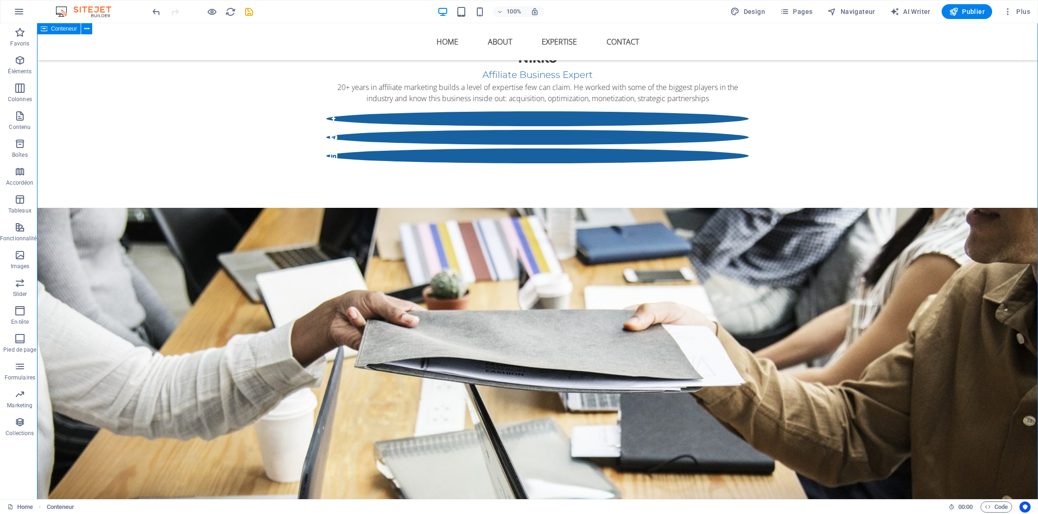
drag, startPoint x: 785, startPoint y: 290, endPoint x: 699, endPoint y: 292, distance: 85.8
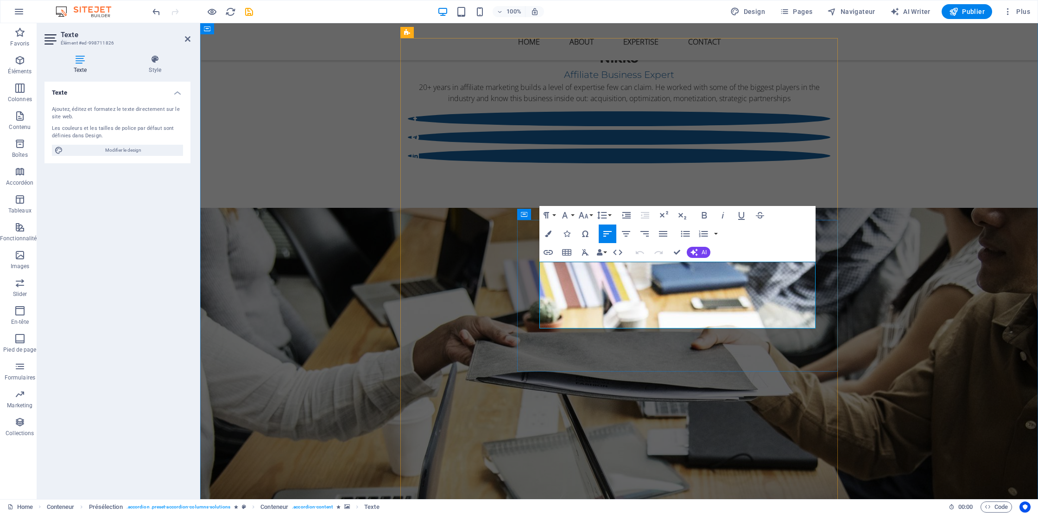
drag, startPoint x: 786, startPoint y: 288, endPoint x: 540, endPoint y: 265, distance: 246.7
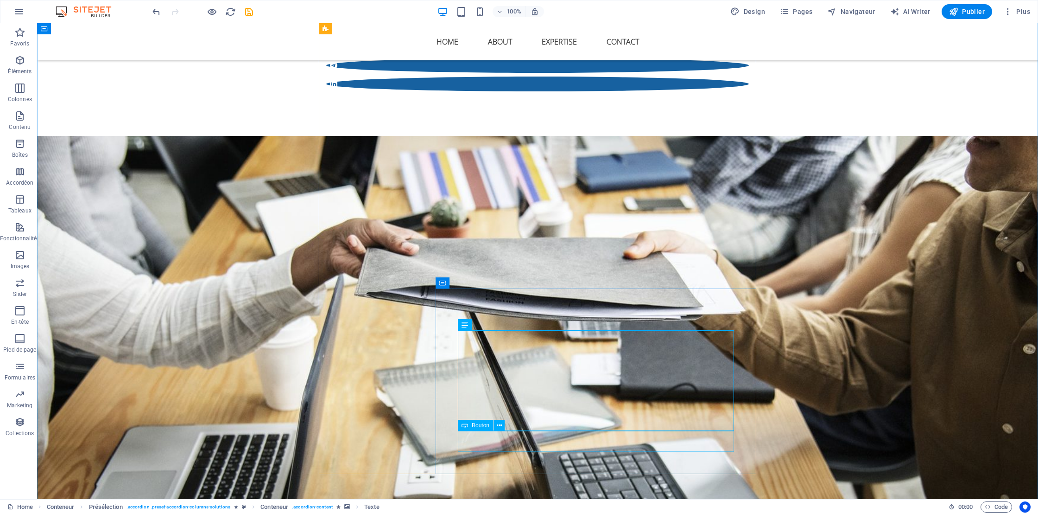
scroll to position [1590, 0]
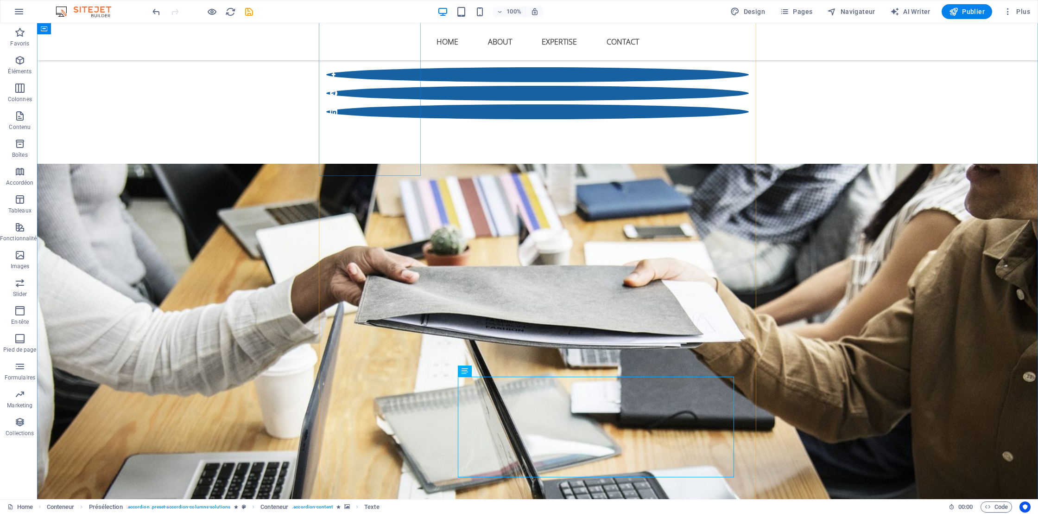
scroll to position [1557, 0]
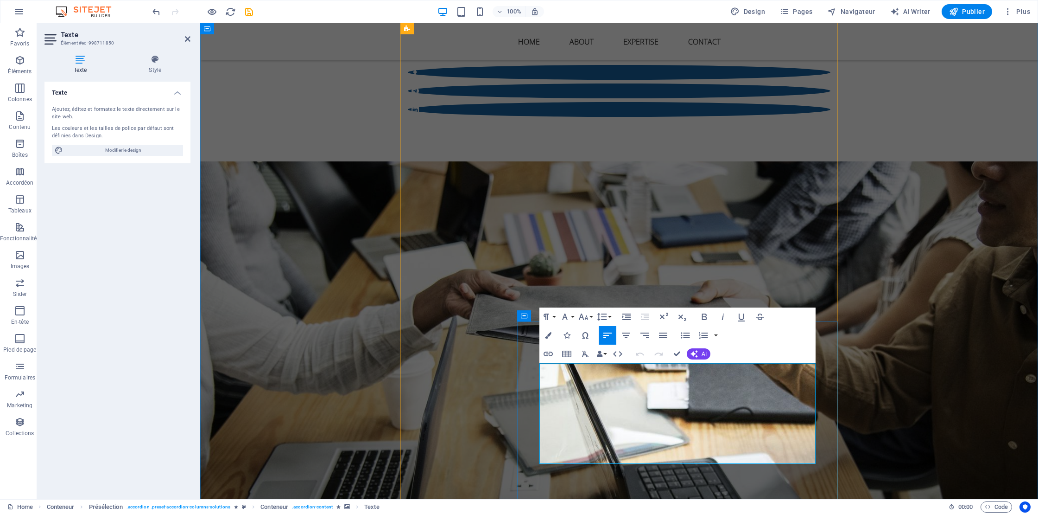
drag, startPoint x: 732, startPoint y: 435, endPoint x: 548, endPoint y: 431, distance: 184.0
drag, startPoint x: 638, startPoint y: 444, endPoint x: 549, endPoint y: 445, distance: 89.5
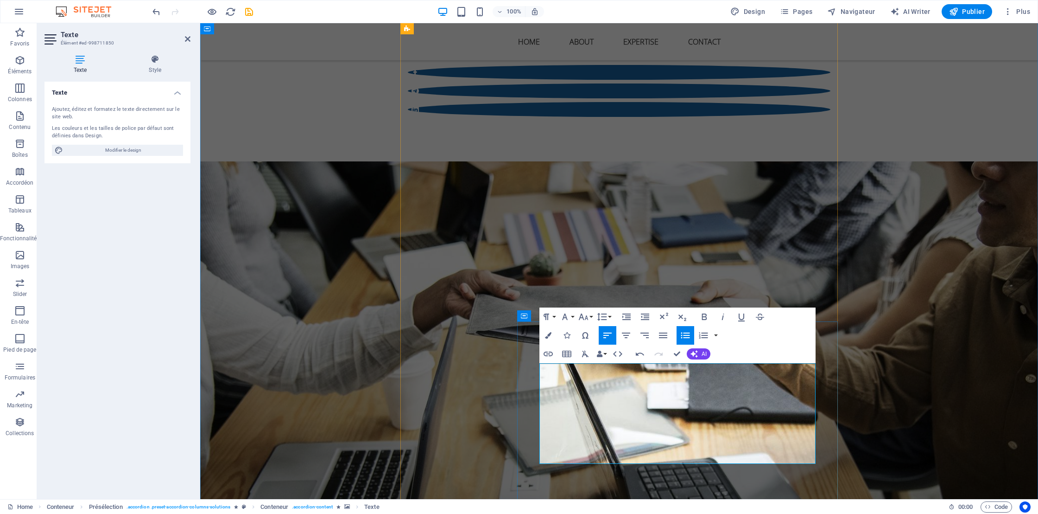
drag, startPoint x: 668, startPoint y: 458, endPoint x: 548, endPoint y: 458, distance: 120.0
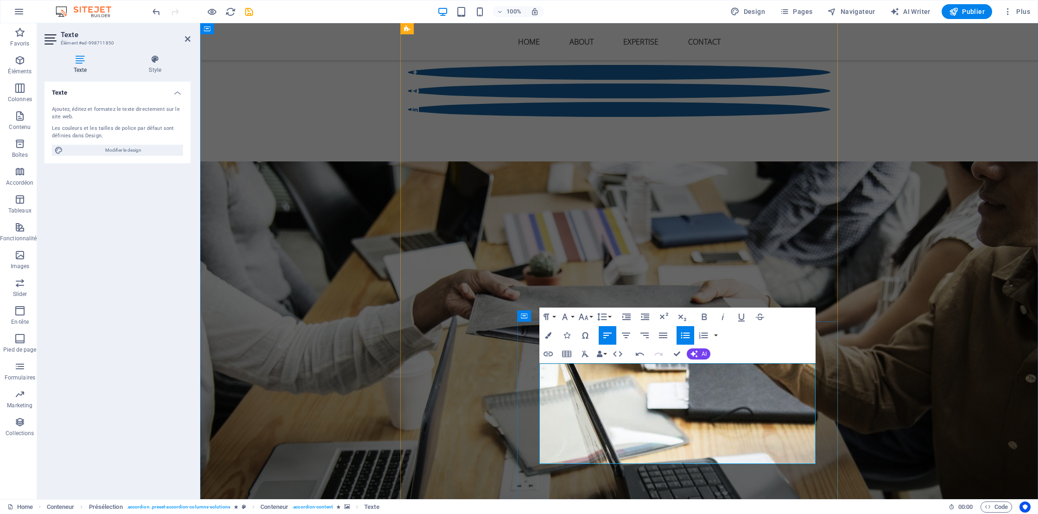
scroll to position [0, 2]
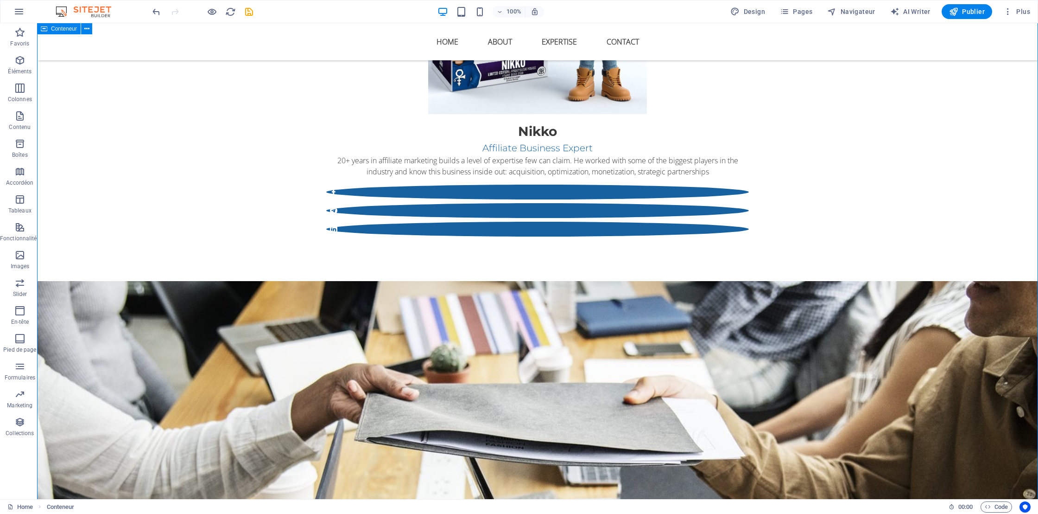
scroll to position [1431, 0]
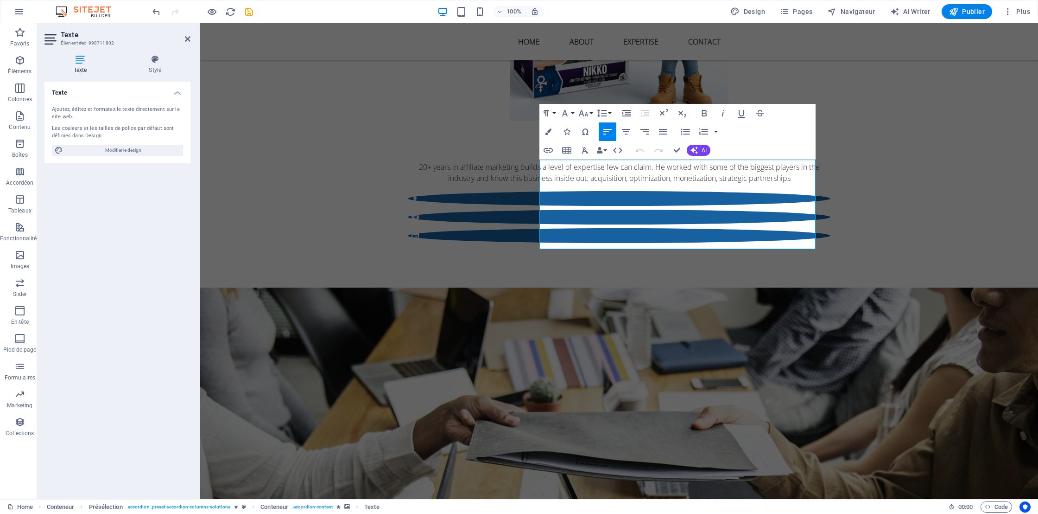
drag, startPoint x: 780, startPoint y: 241, endPoint x: 536, endPoint y: 177, distance: 252.4
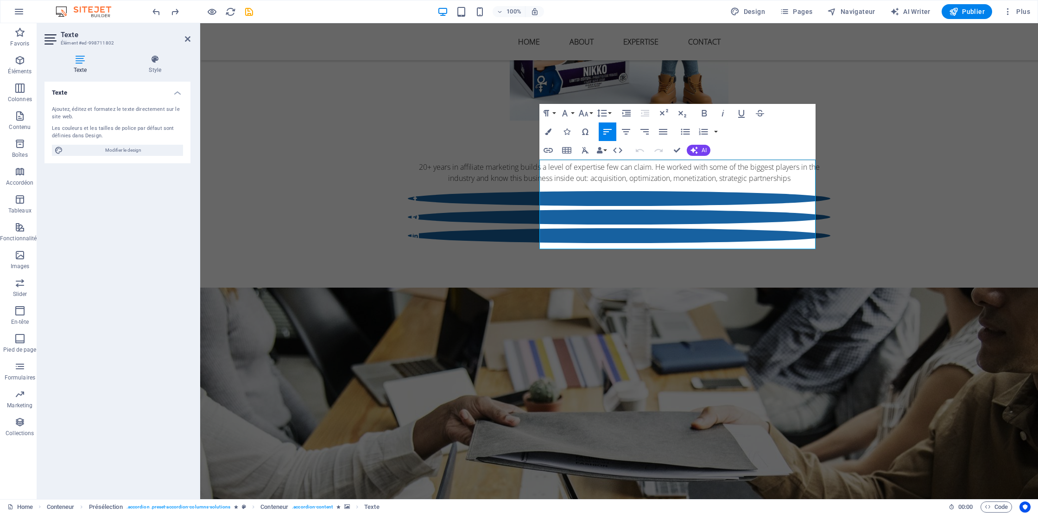
drag, startPoint x: 778, startPoint y: 243, endPoint x: 538, endPoint y: 185, distance: 247.0
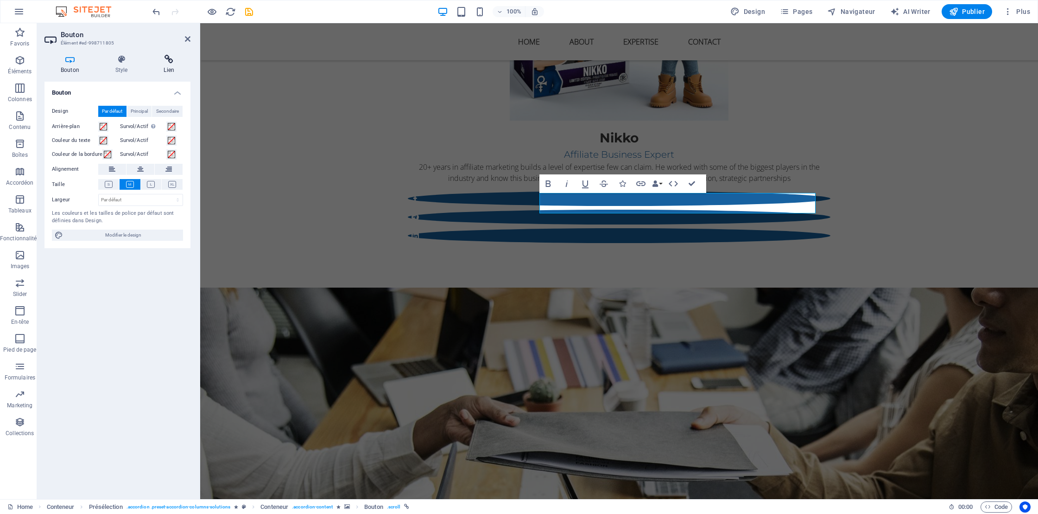
click at [166, 64] on h4 "Lien" at bounding box center [168, 64] width 43 height 19
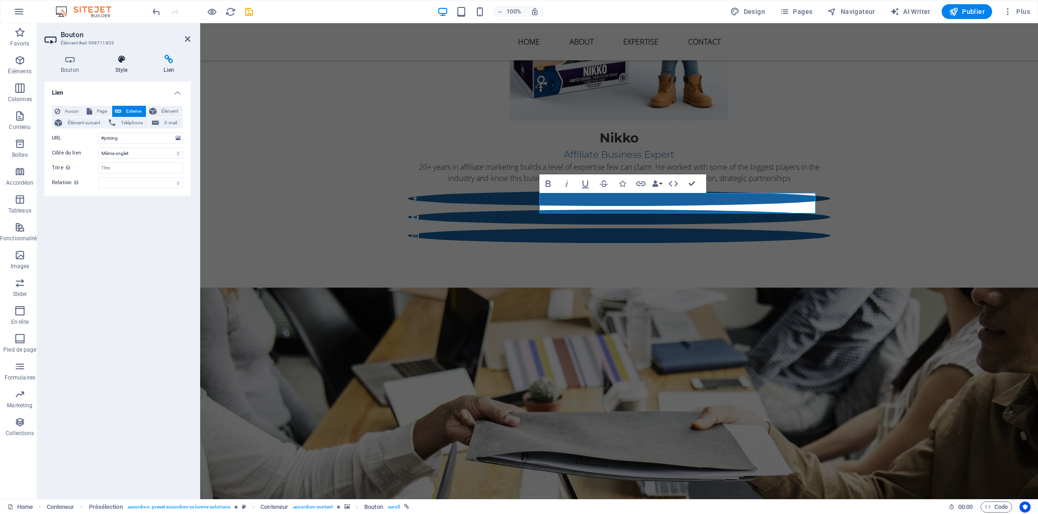
click at [121, 64] on h4 "Style" at bounding box center [123, 64] width 49 height 19
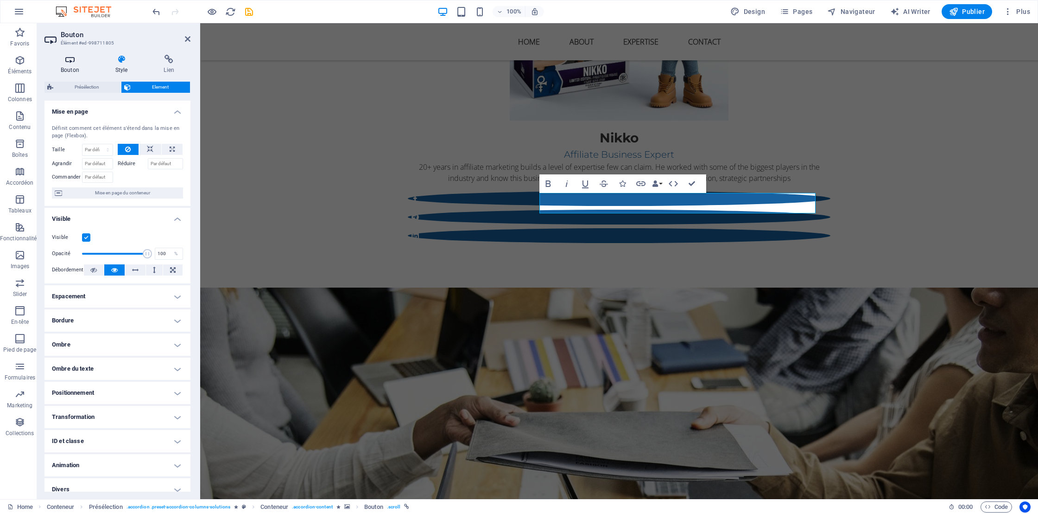
click at [65, 63] on icon at bounding box center [69, 59] width 51 height 9
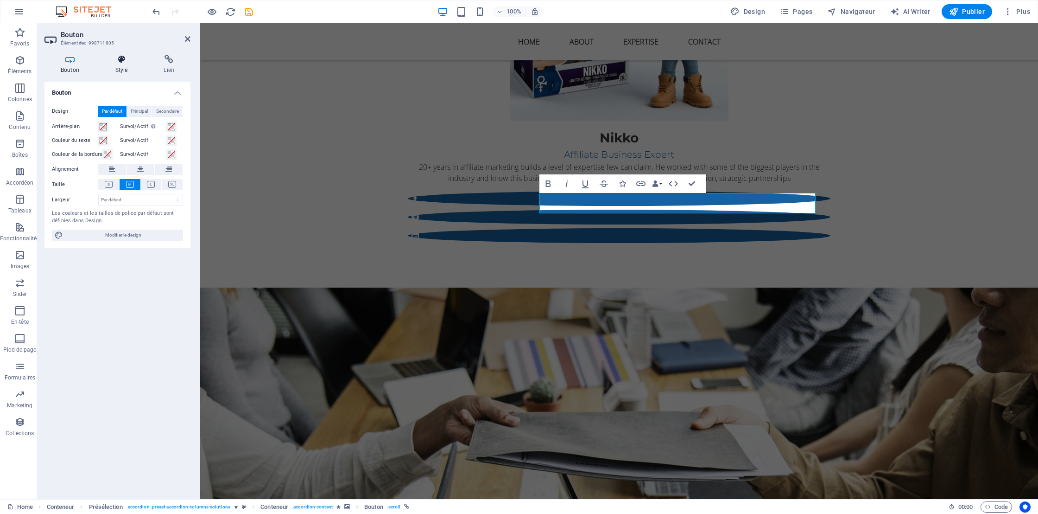
click at [120, 59] on icon at bounding box center [121, 59] width 45 height 9
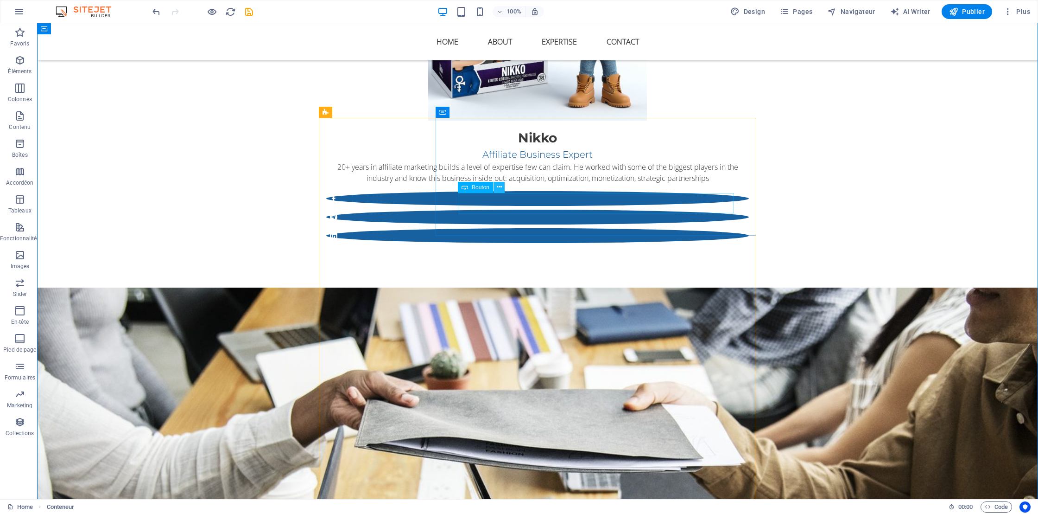
click at [500, 186] on icon at bounding box center [499, 187] width 5 height 10
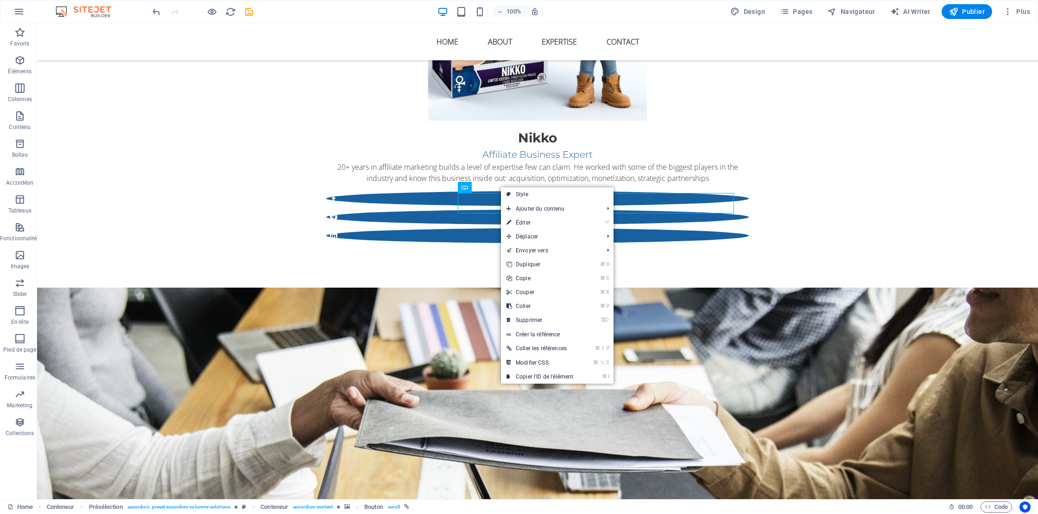
click at [538, 315] on link "⌦ Supprimer" at bounding box center [540, 320] width 78 height 14
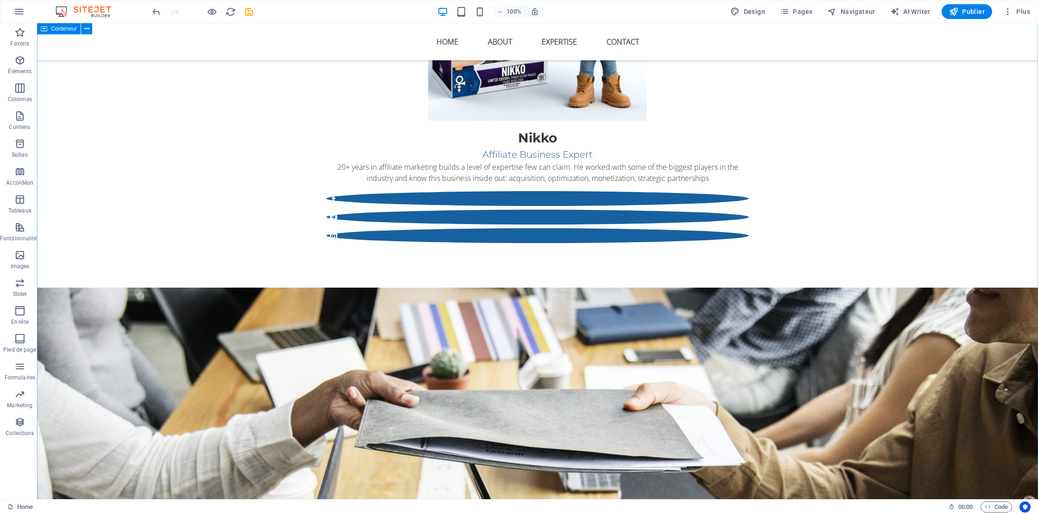
click at [500, 316] on icon at bounding box center [499, 314] width 5 height 10
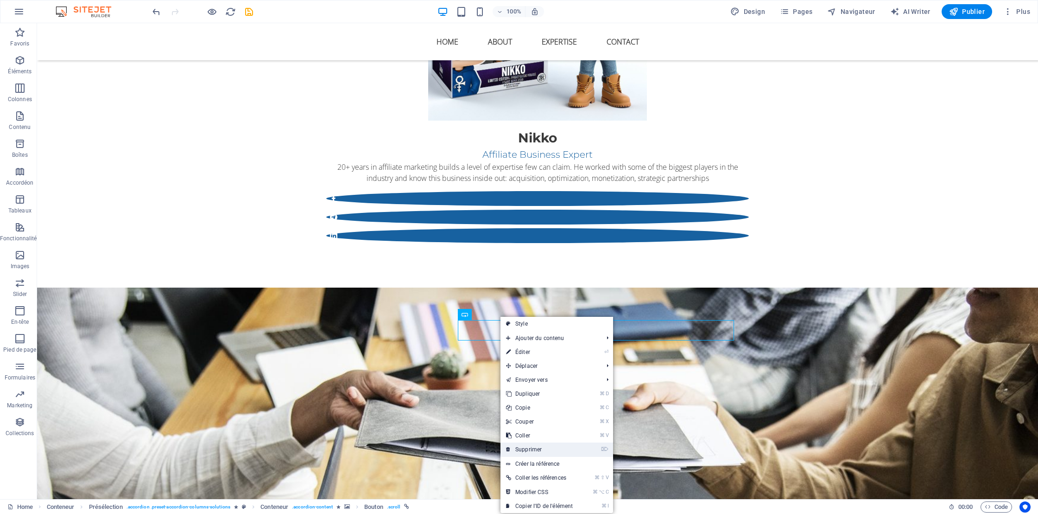
click at [531, 449] on link "⌦ Supprimer" at bounding box center [540, 449] width 78 height 14
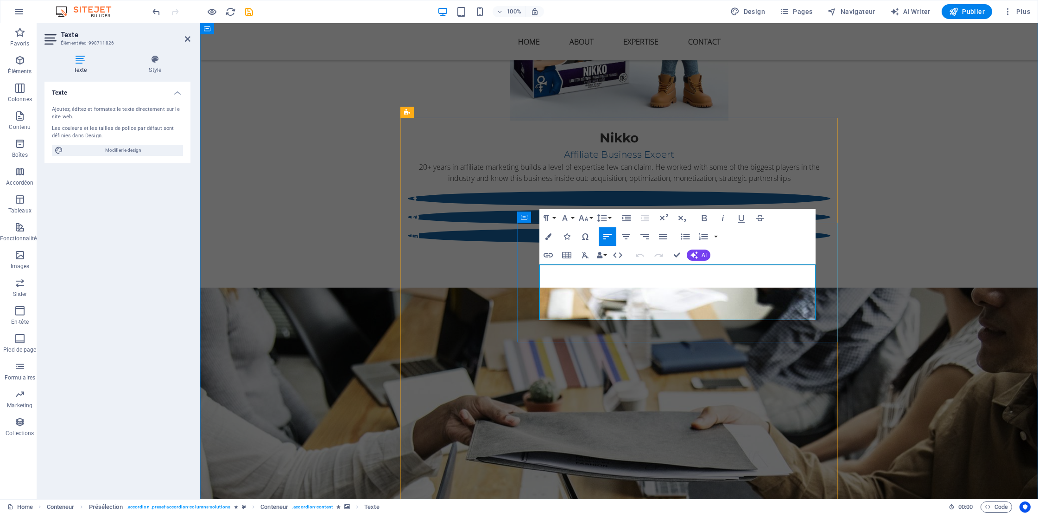
drag, startPoint x: 775, startPoint y: 315, endPoint x: 545, endPoint y: 297, distance: 231.0
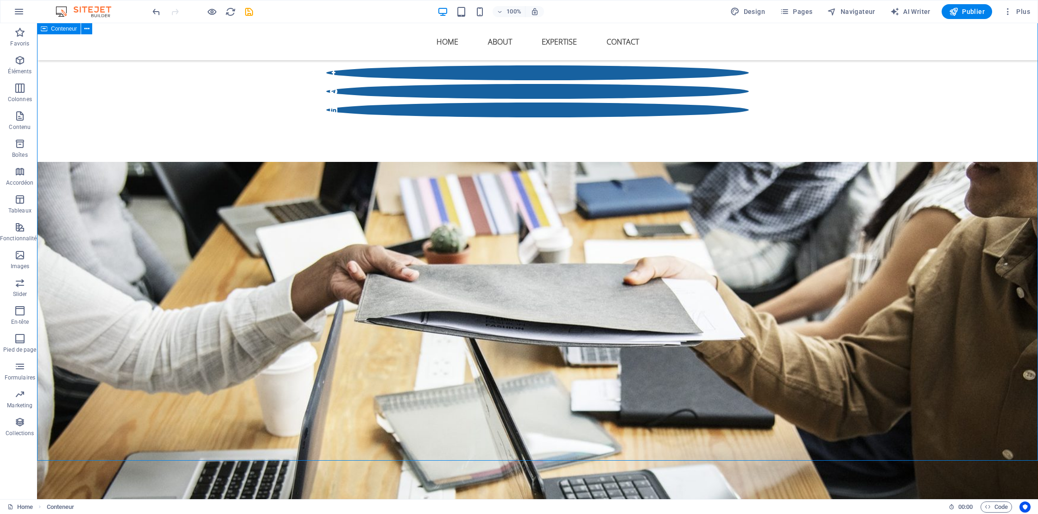
scroll to position [1562, 0]
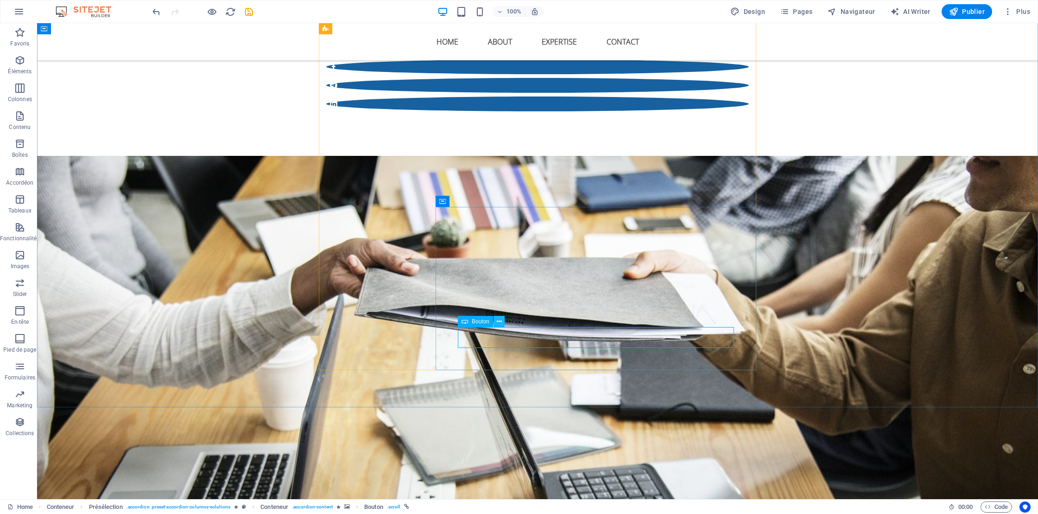
click at [498, 320] on icon at bounding box center [499, 322] width 5 height 10
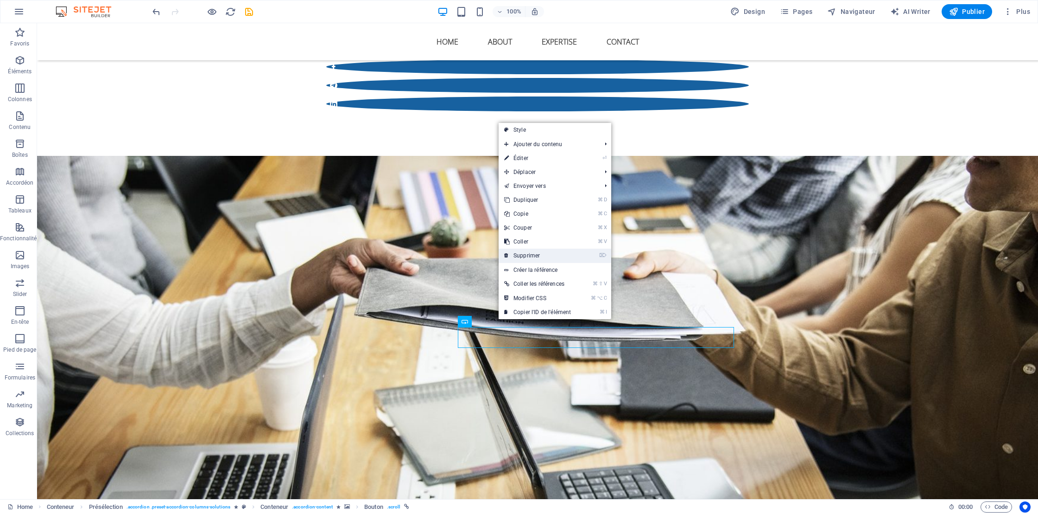
click at [539, 256] on link "⌦ Supprimer" at bounding box center [538, 255] width 78 height 14
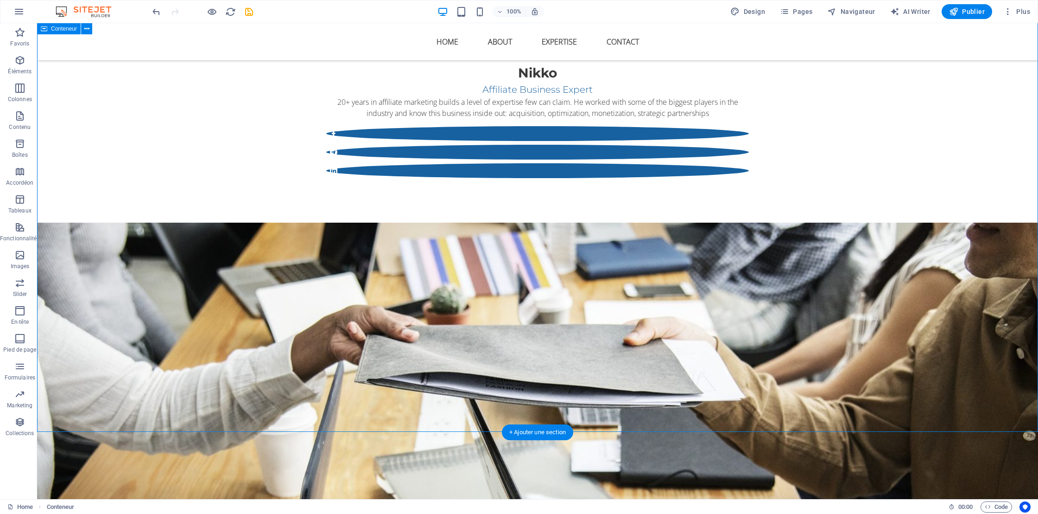
scroll to position [1479, 0]
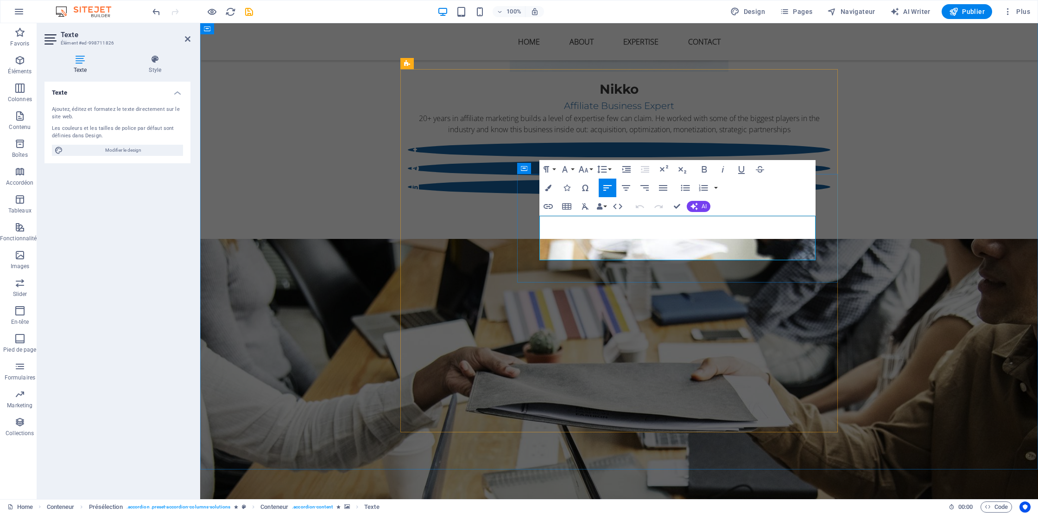
drag, startPoint x: 540, startPoint y: 222, endPoint x: 592, endPoint y: 231, distance: 52.4
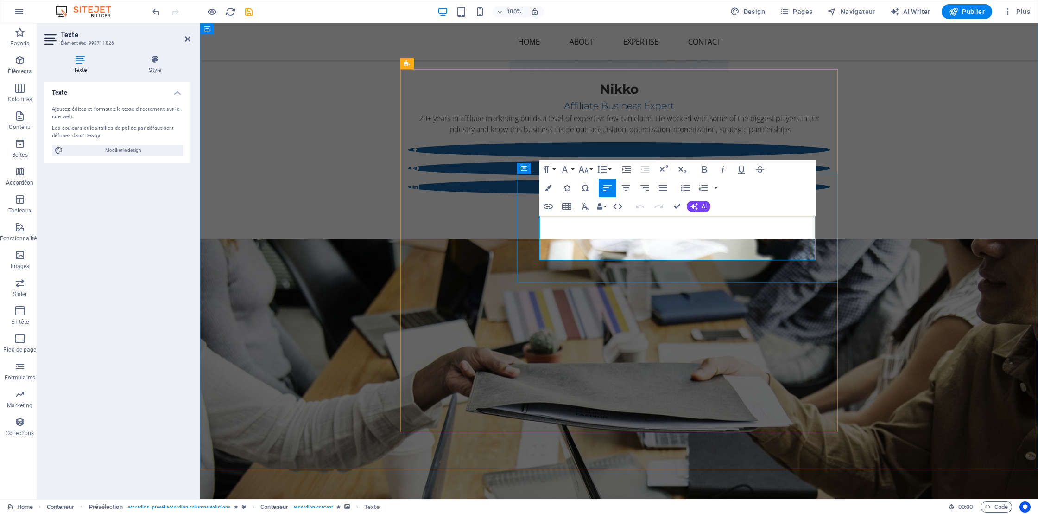
click at [548, 186] on icon "button" at bounding box center [548, 187] width 6 height 6
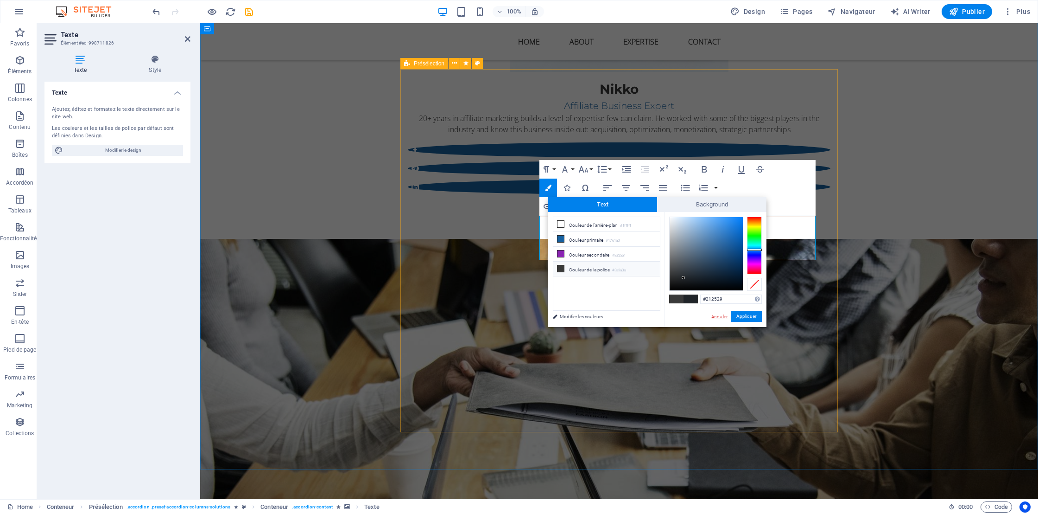
click at [717, 315] on link "Annuler" at bounding box center [720, 316] width 18 height 7
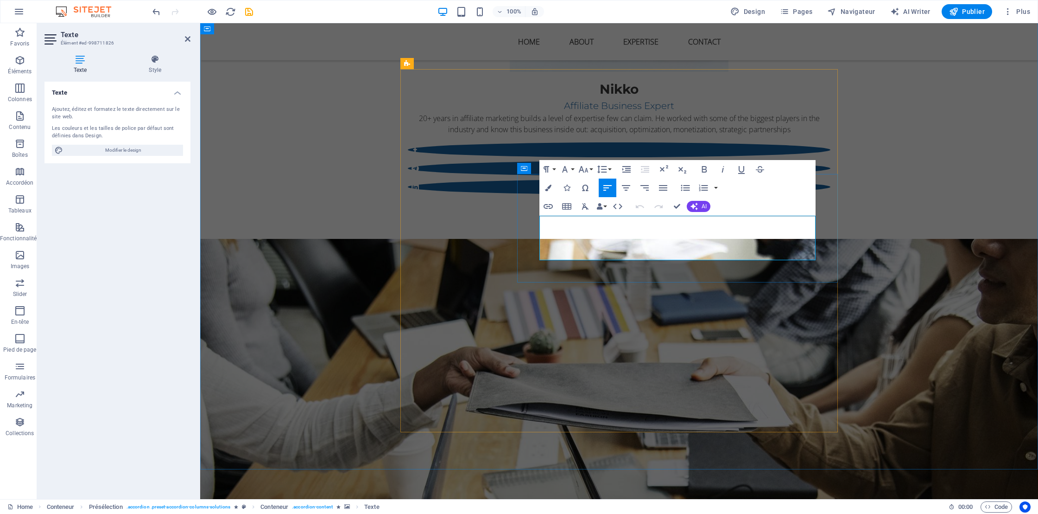
drag, startPoint x: 586, startPoint y: 233, endPoint x: 541, endPoint y: 220, distance: 46.3
copy span "Aimed at generating more qualified leads through targeted campaigns and HQ traf…"
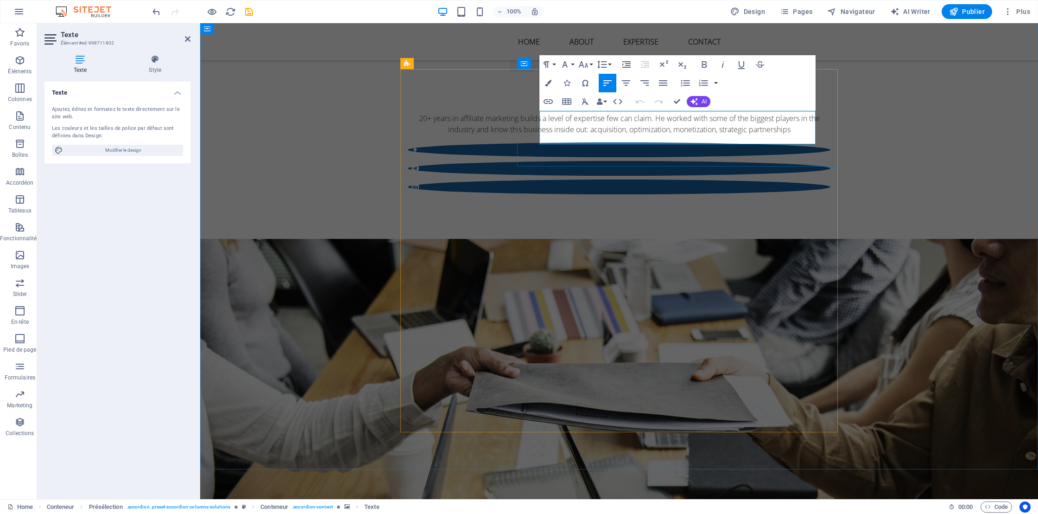
drag, startPoint x: 766, startPoint y: 116, endPoint x: 561, endPoint y: 118, distance: 205.3
drag, startPoint x: 769, startPoint y: 118, endPoint x: 568, endPoint y: 118, distance: 200.7
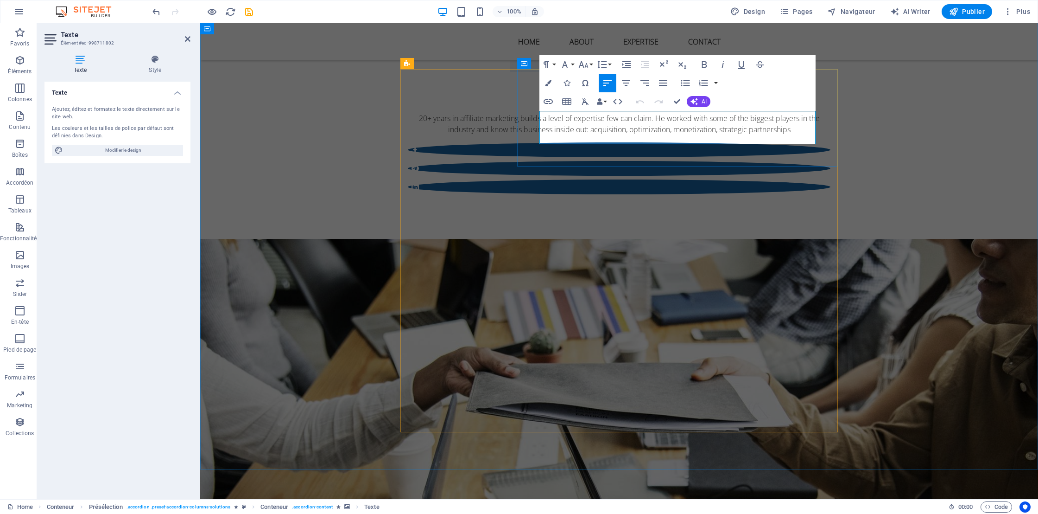
copy span "Comprehensive strategies tailored to enhance your affiliate program."
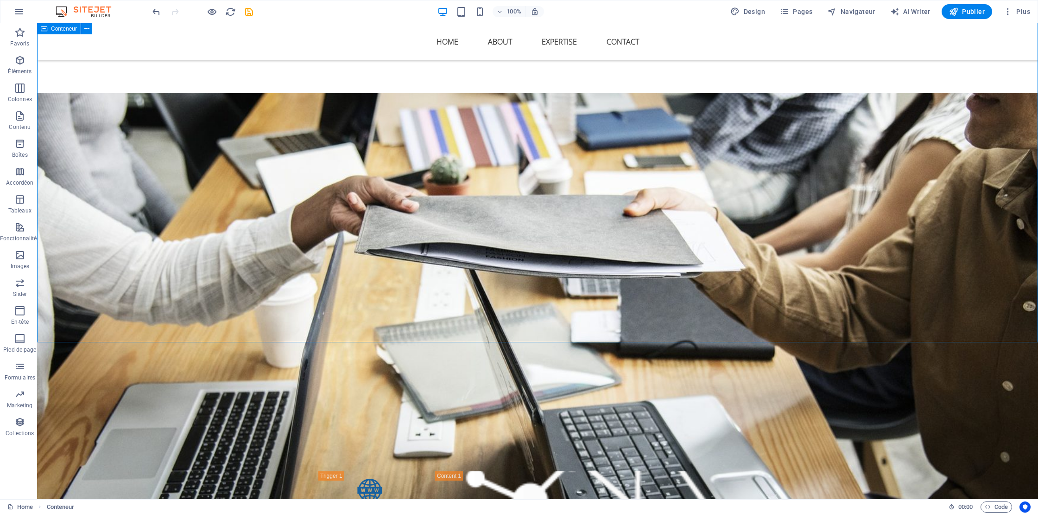
scroll to position [1589, 0]
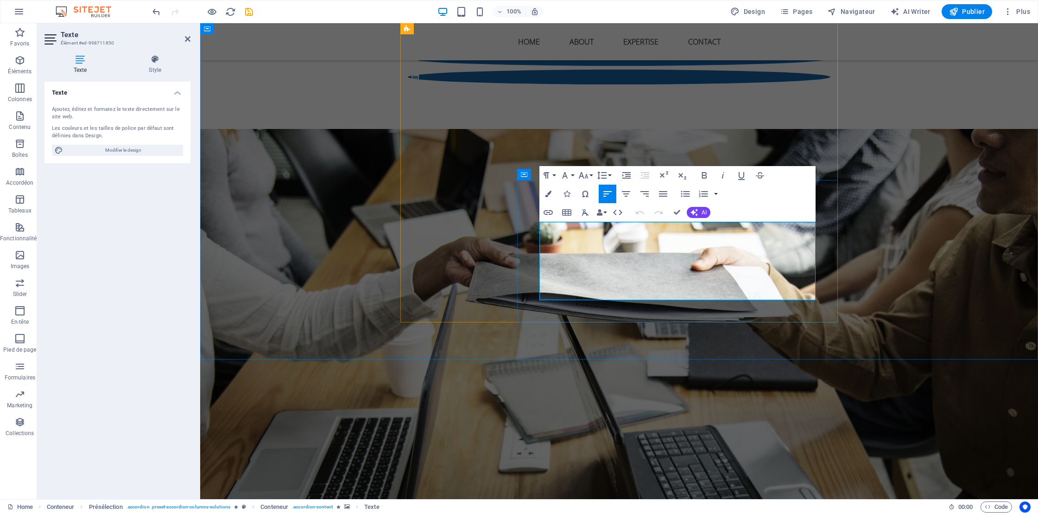
drag, startPoint x: 583, startPoint y: 293, endPoint x: 548, endPoint y: 282, distance: 36.9
drag, startPoint x: 596, startPoint y: 271, endPoint x: 548, endPoint y: 272, distance: 47.3
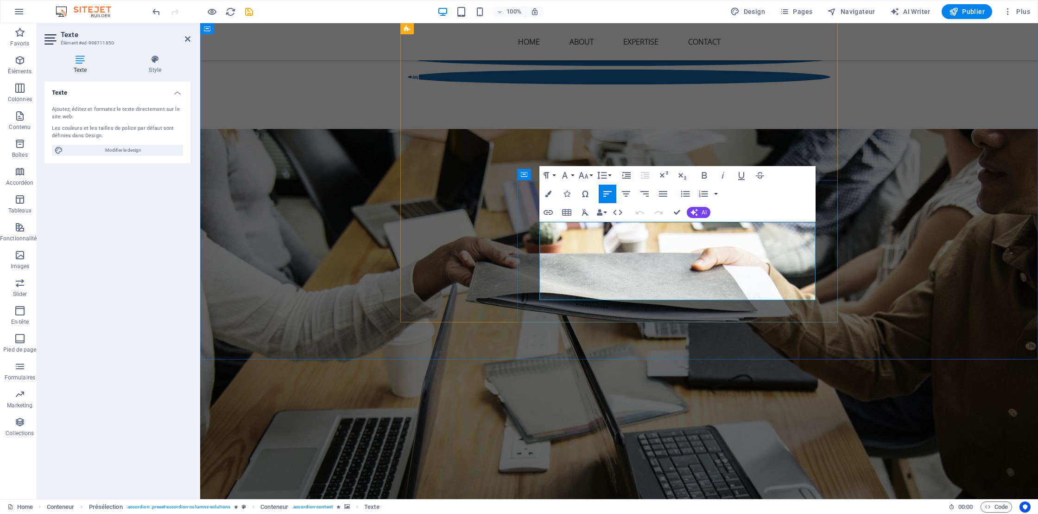
drag, startPoint x: 548, startPoint y: 248, endPoint x: 637, endPoint y: 251, distance: 89.0
click at [571, 175] on button "Font Family" at bounding box center [567, 175] width 18 height 19
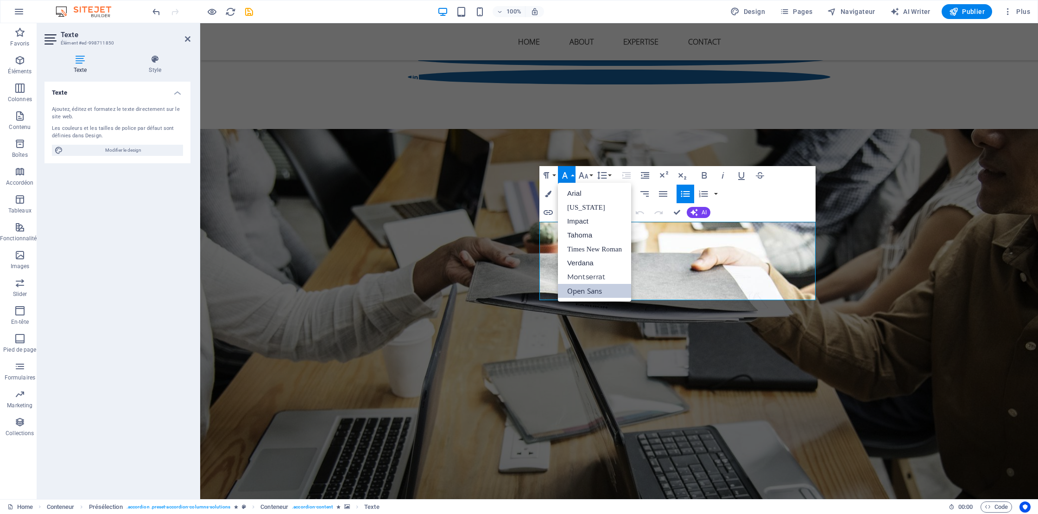
scroll to position [0, 0]
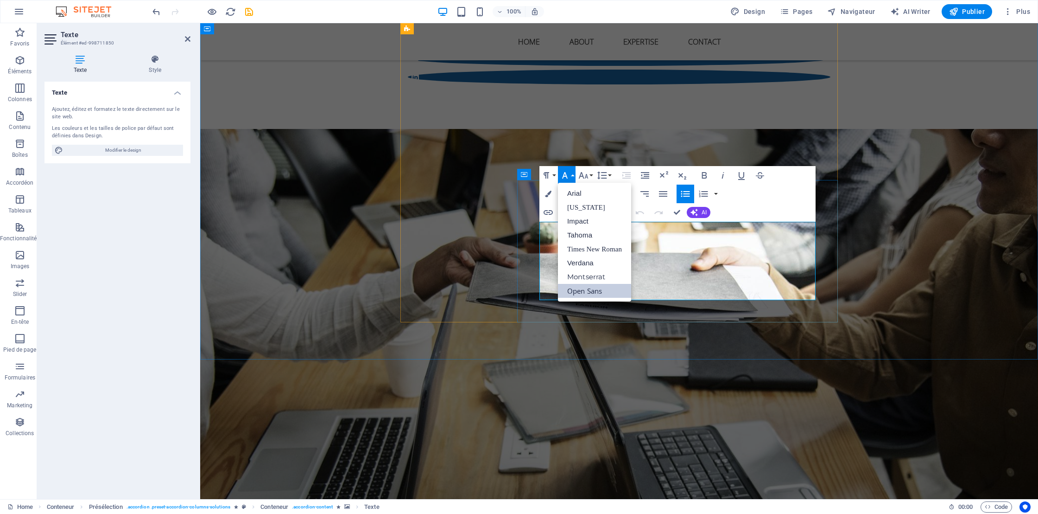
click at [584, 259] on link "Verdana" at bounding box center [594, 263] width 73 height 14
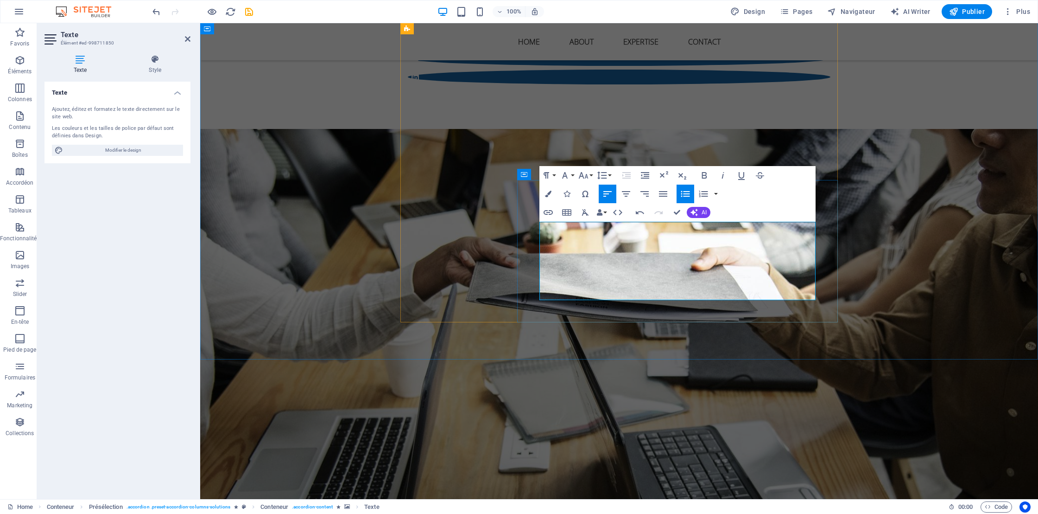
drag, startPoint x: 598, startPoint y: 292, endPoint x: 540, endPoint y: 228, distance: 85.6
click at [566, 174] on icon "button" at bounding box center [565, 175] width 6 height 6
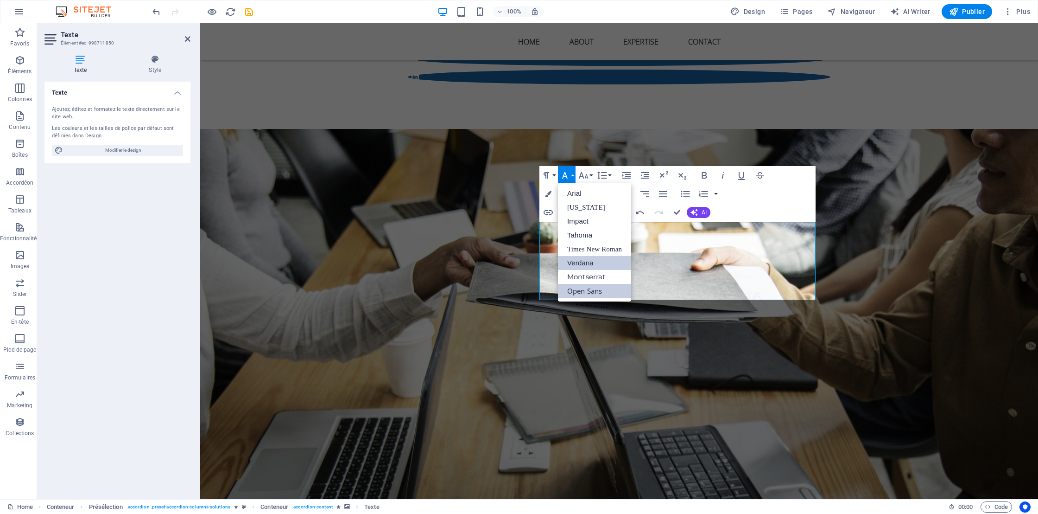
click at [577, 260] on link "Verdana" at bounding box center [594, 263] width 73 height 14
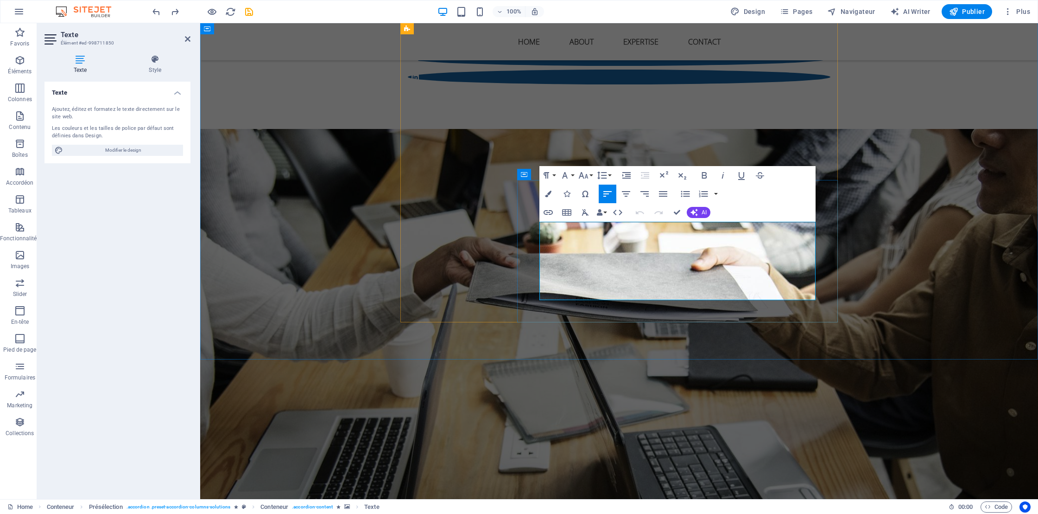
drag, startPoint x: 636, startPoint y: 248, endPoint x: 548, endPoint y: 250, distance: 88.1
click at [702, 173] on icon "button" at bounding box center [704, 175] width 5 height 6
drag, startPoint x: 635, startPoint y: 273, endPoint x: 546, endPoint y: 275, distance: 88.6
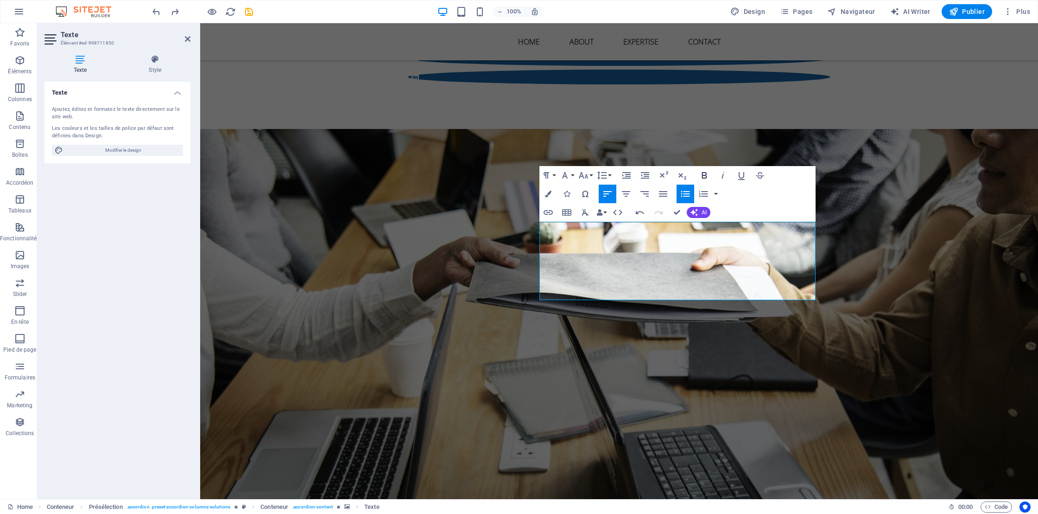
click at [700, 172] on icon "button" at bounding box center [704, 175] width 11 height 11
drag, startPoint x: 595, startPoint y: 294, endPoint x: 548, endPoint y: 294, distance: 46.3
click at [704, 174] on icon "button" at bounding box center [704, 175] width 11 height 11
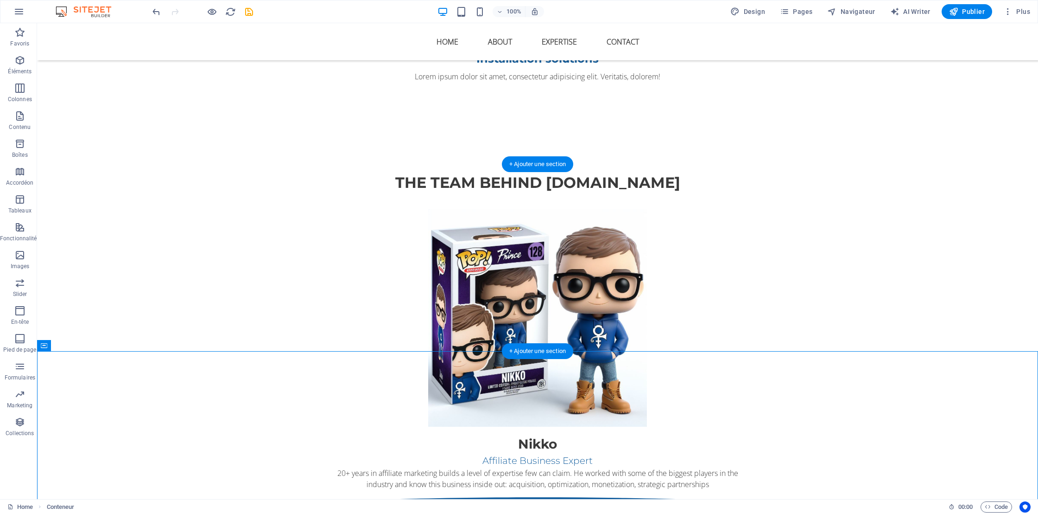
scroll to position [1156, 0]
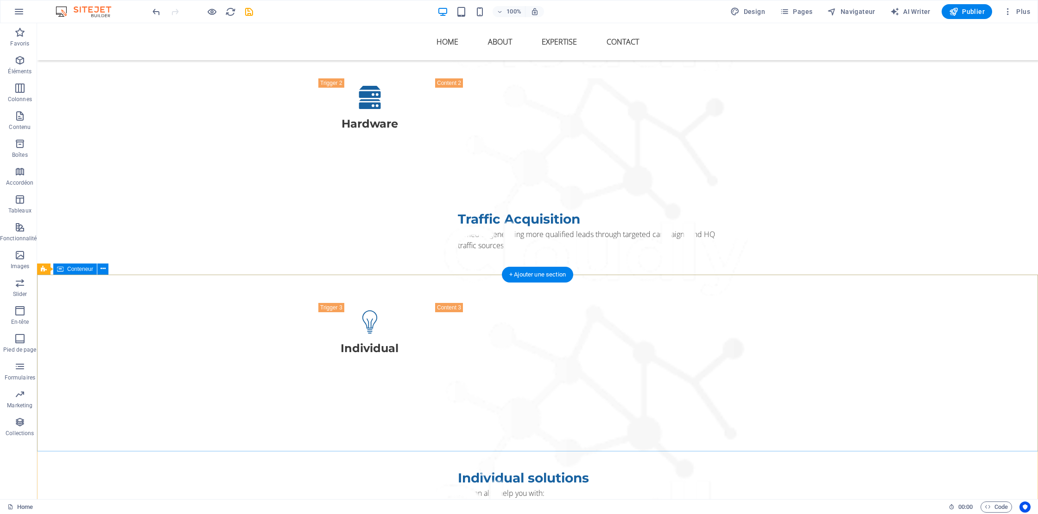
scroll to position [2231, 0]
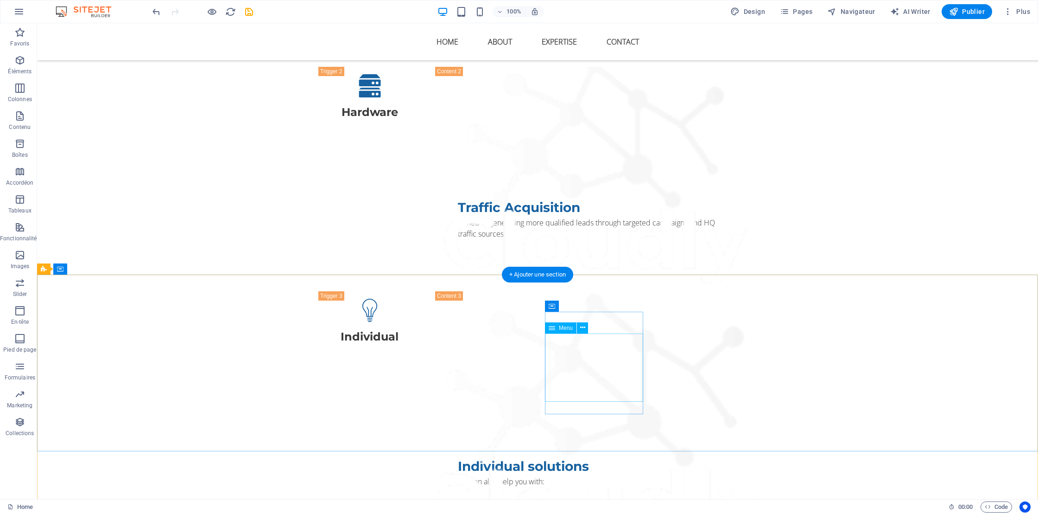
select select
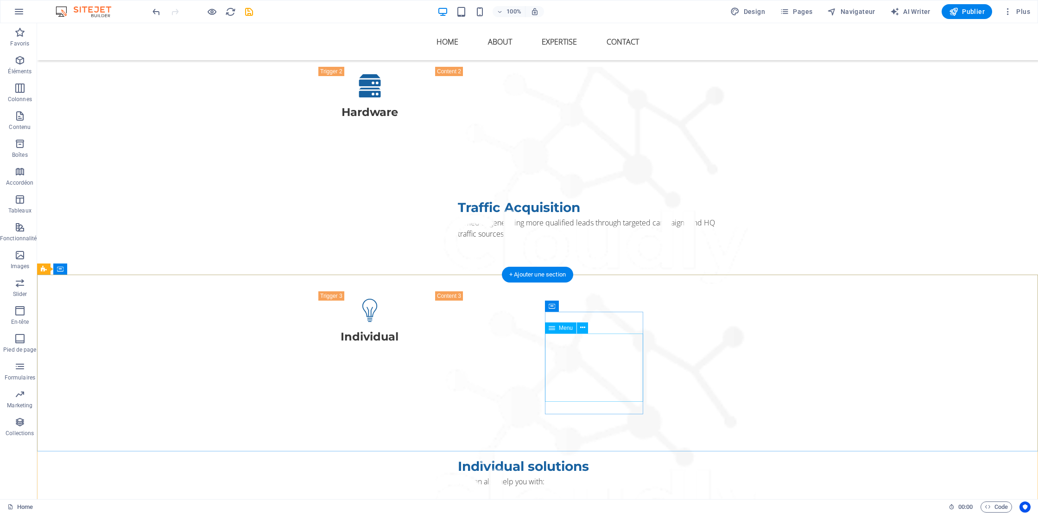
select select
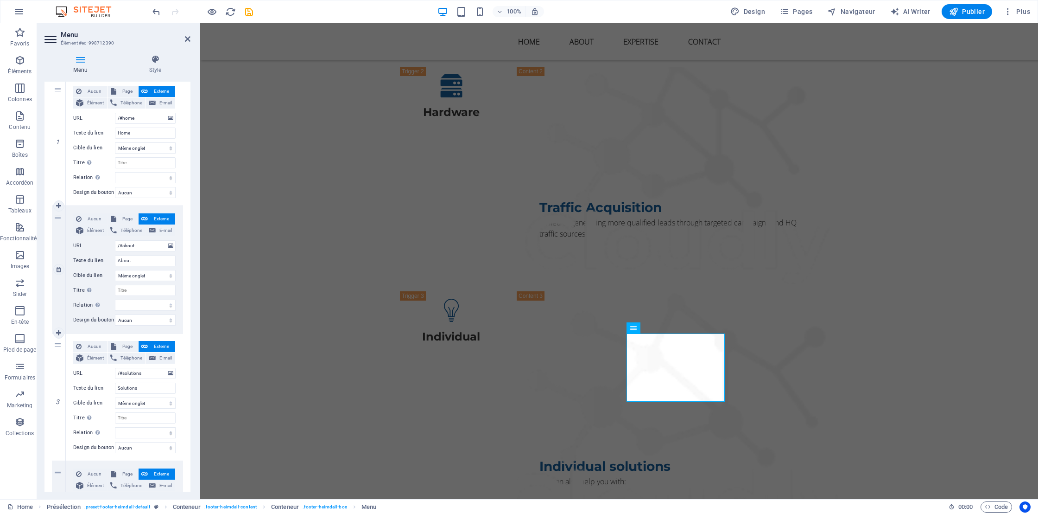
scroll to position [104, 0]
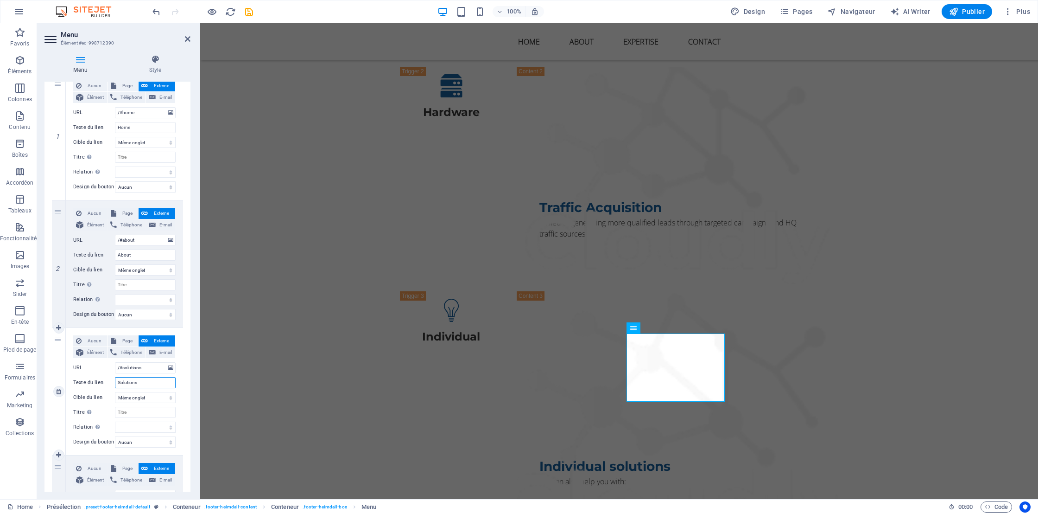
click at [130, 379] on input "Solutions" at bounding box center [145, 382] width 61 height 11
type input "Ex"
select select
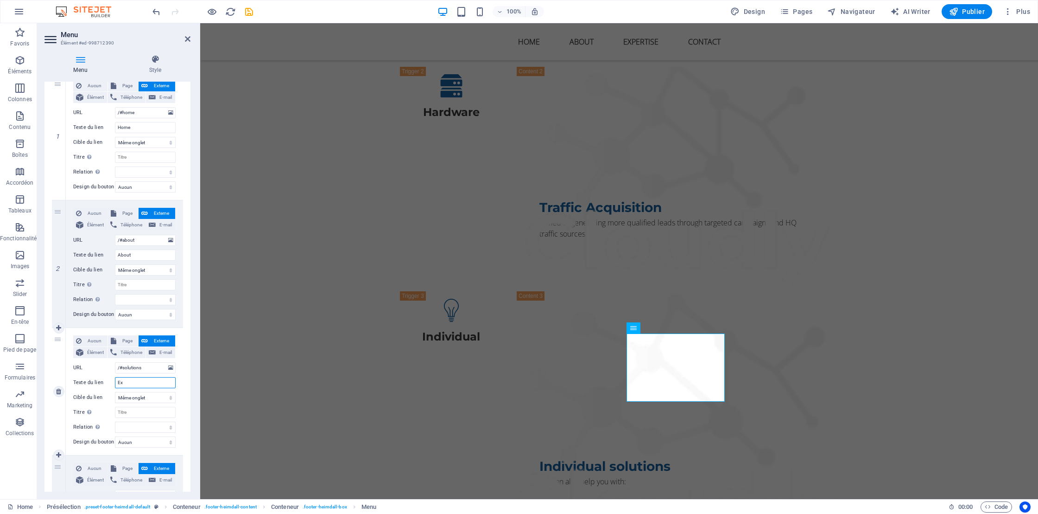
select select
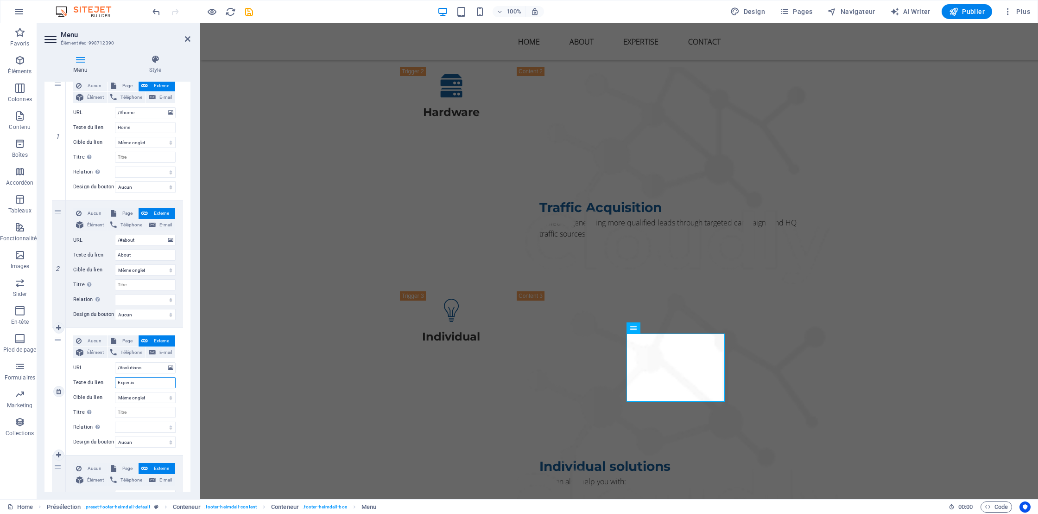
type input "Expertise"
select select
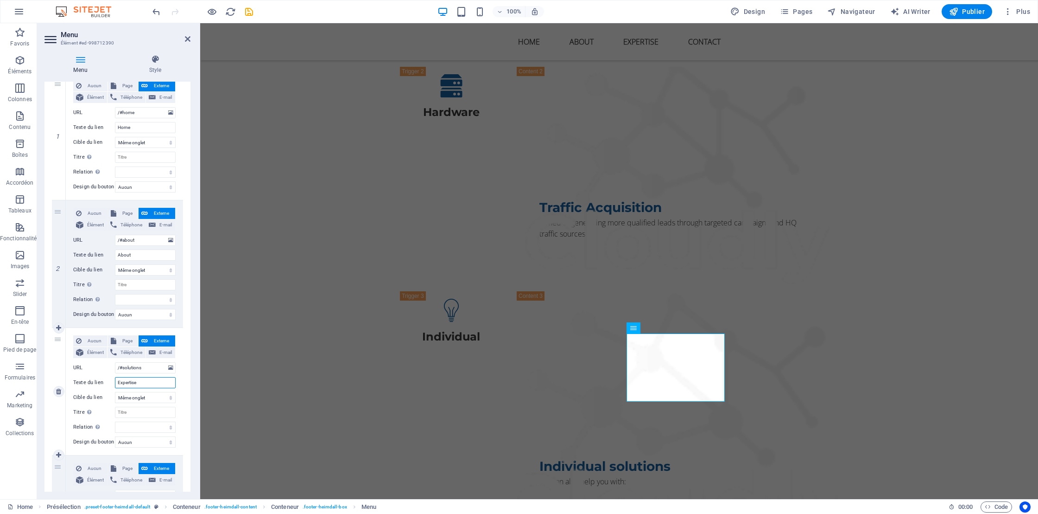
select select
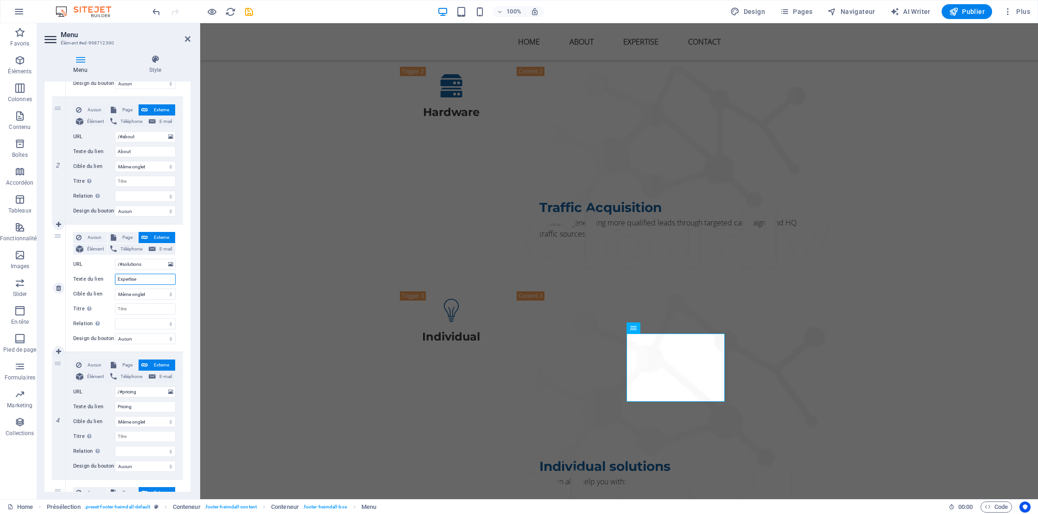
scroll to position [221, 0]
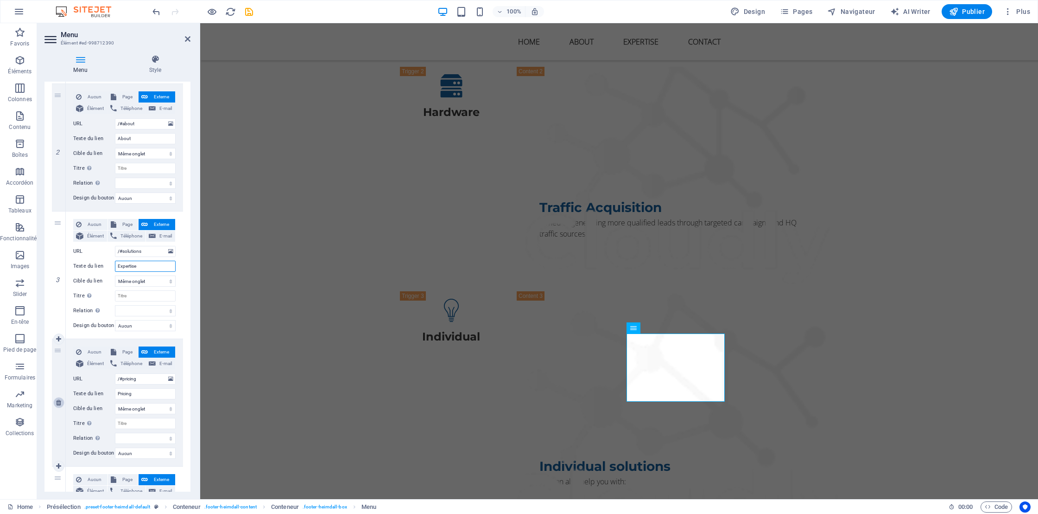
type input "Expertise"
click at [57, 405] on icon at bounding box center [58, 402] width 5 height 6
select select
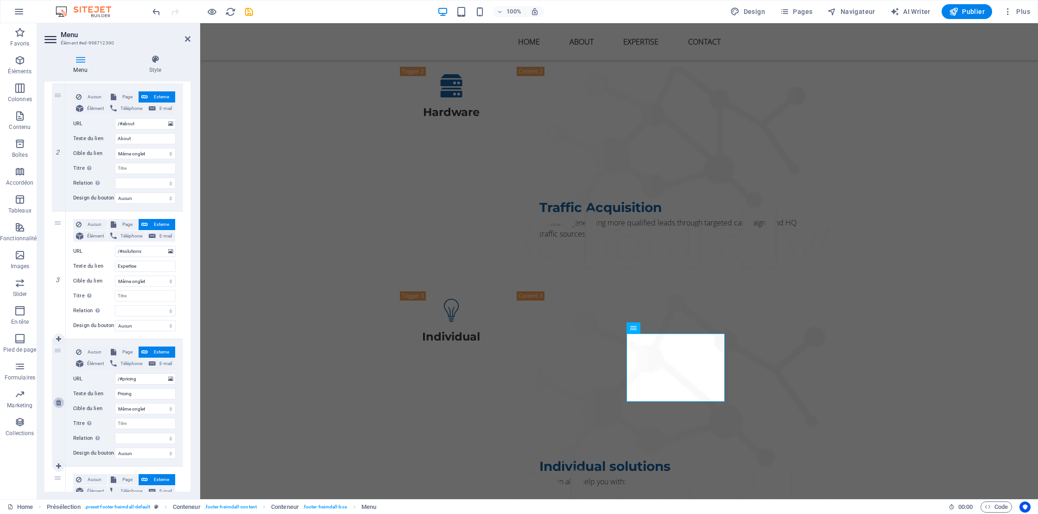
type input "/#faqs"
type input "FAQs"
select select
type input "/#contact"
type input "Contact"
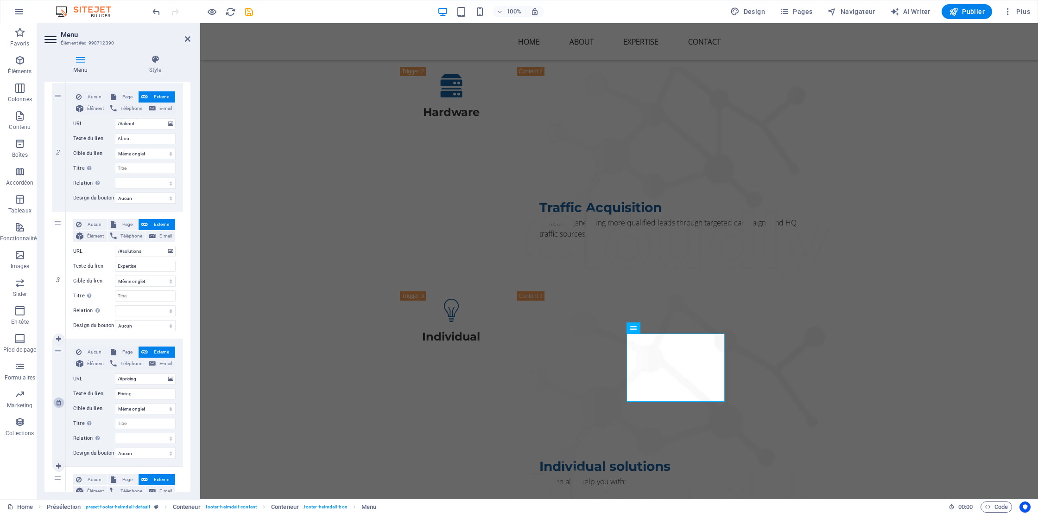
select select
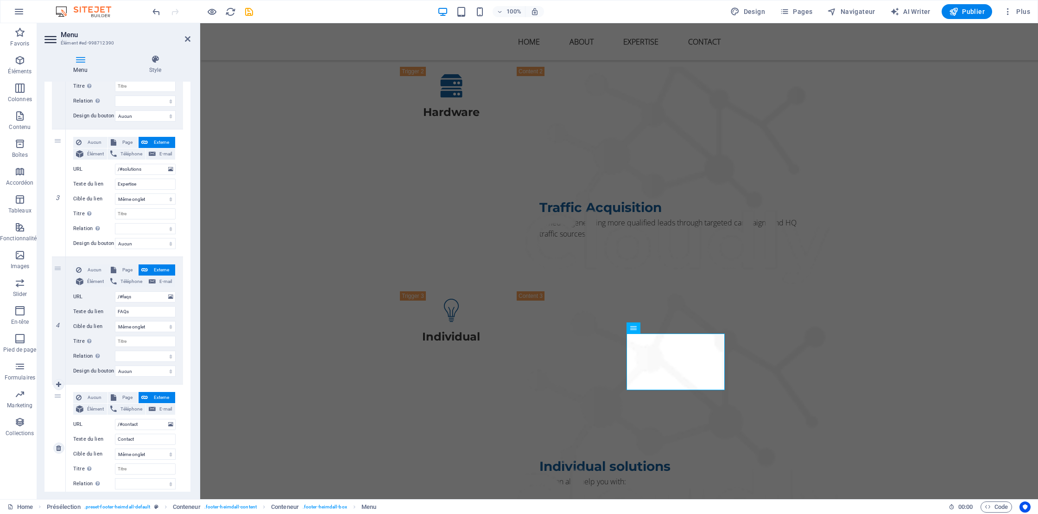
scroll to position [305, 0]
click at [60, 445] on icon at bounding box center [58, 445] width 5 height 6
select select
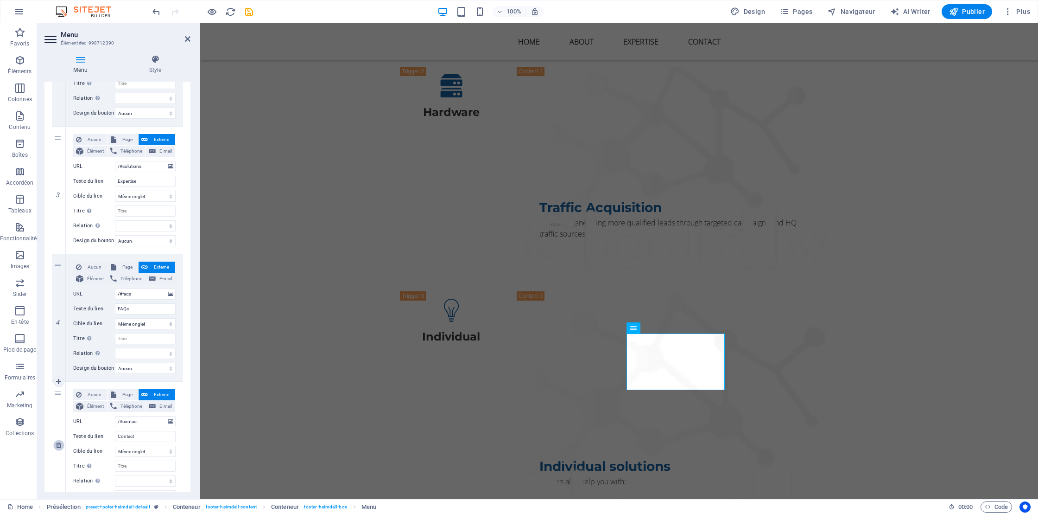
select select
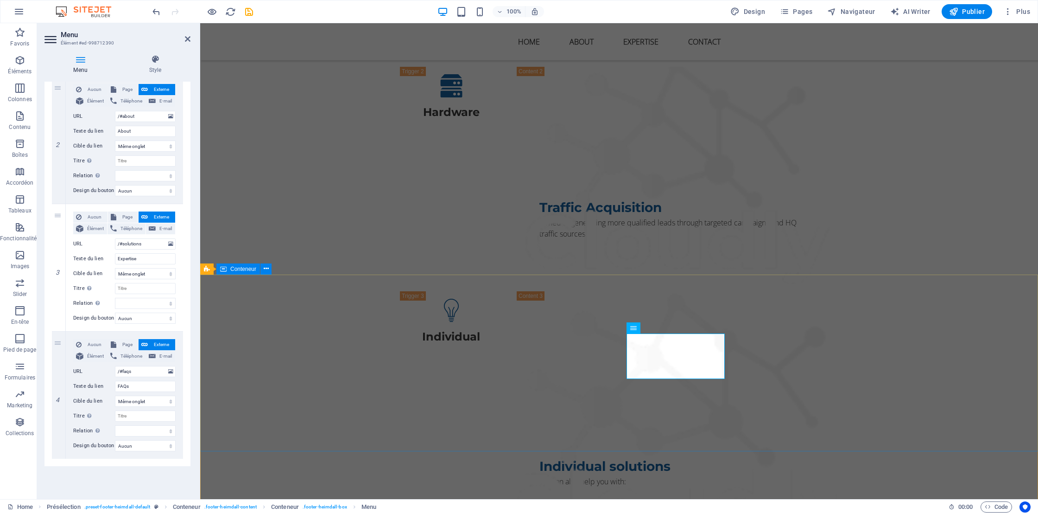
select select
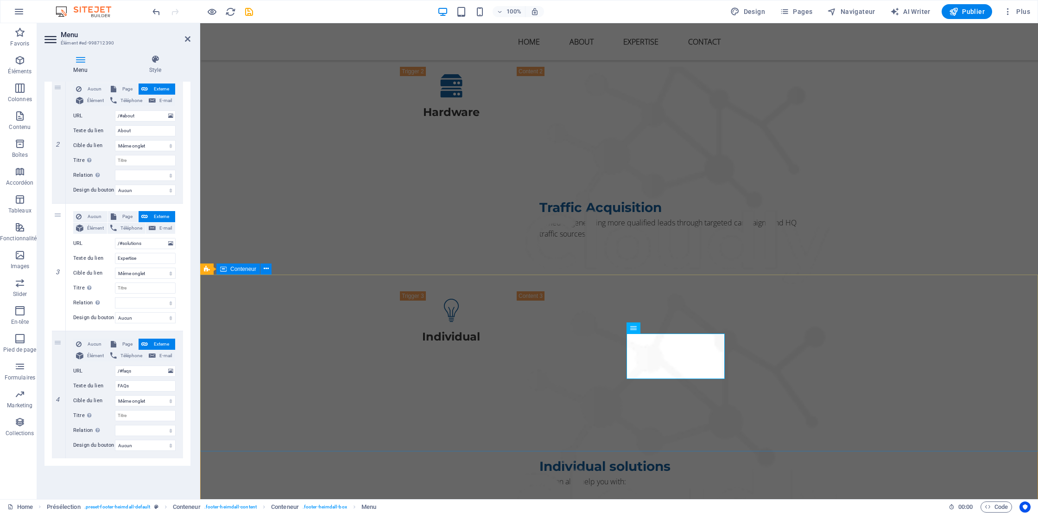
select select
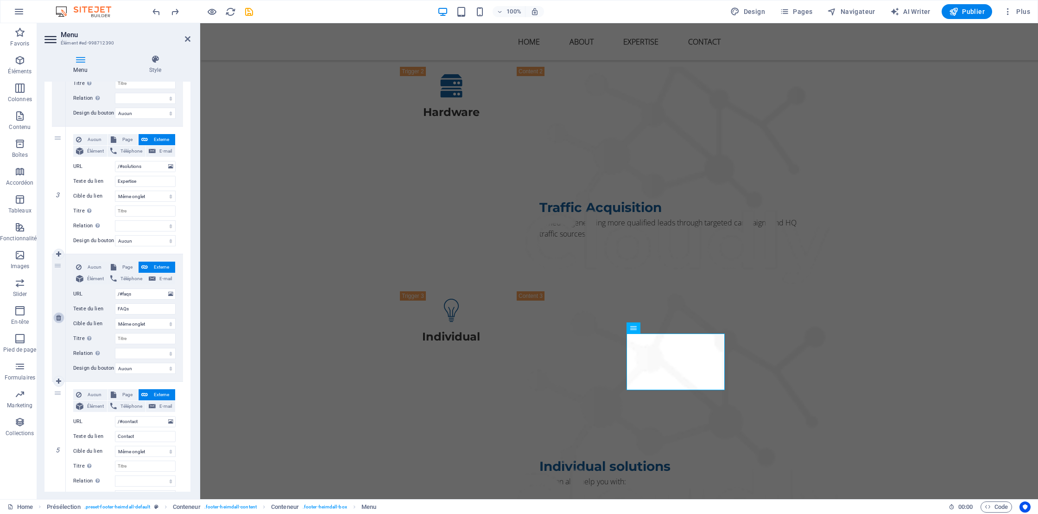
click at [57, 317] on icon at bounding box center [58, 317] width 5 height 6
select select
type input "/#contact"
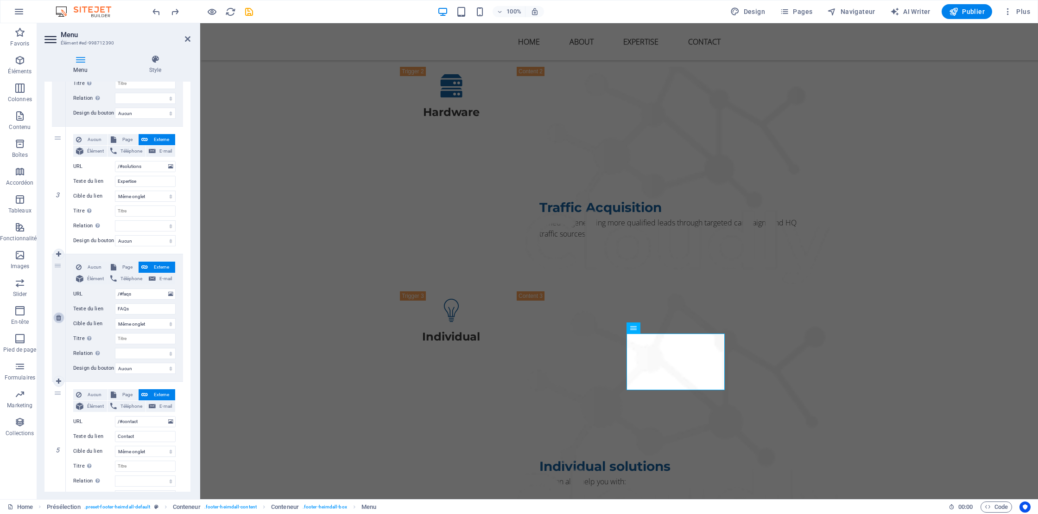
type input "Contact"
select select
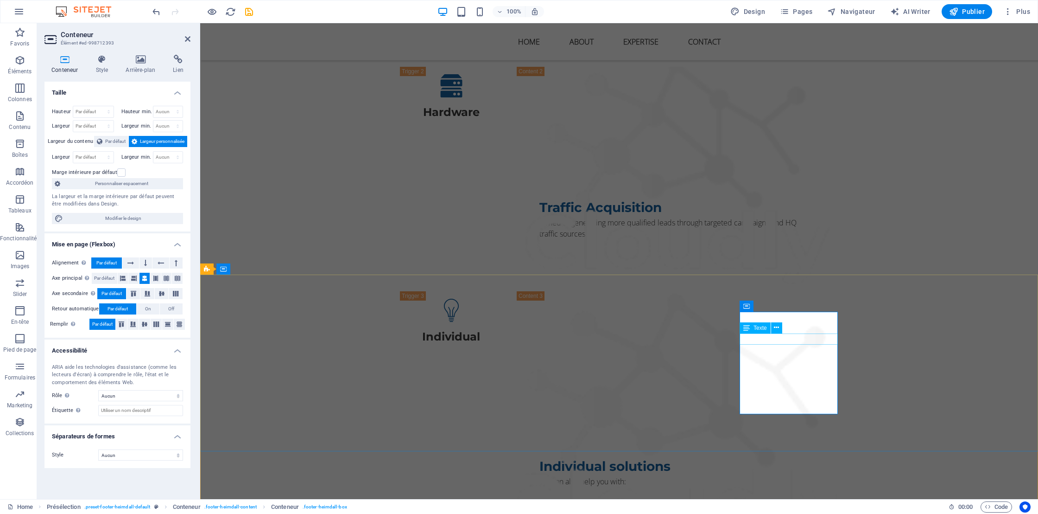
click at [778, 328] on icon at bounding box center [776, 328] width 5 height 10
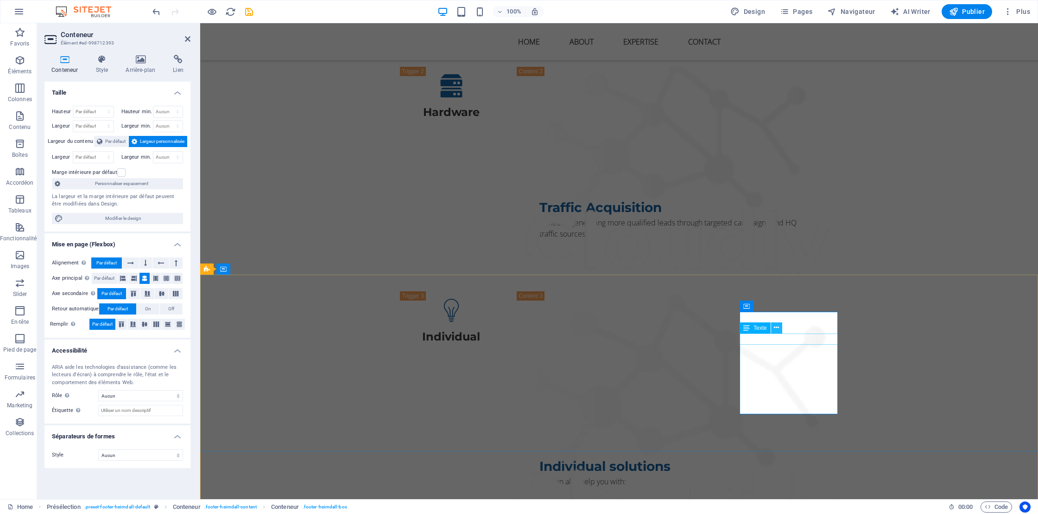
click at [778, 329] on icon at bounding box center [776, 328] width 5 height 10
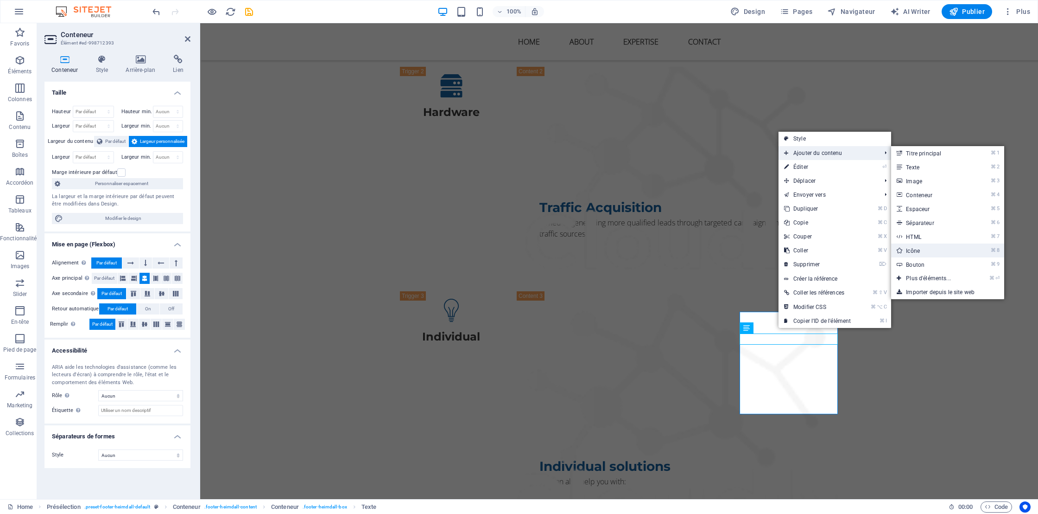
click at [912, 251] on link "⌘ 8 Icône" at bounding box center [930, 250] width 78 height 14
select select "xMidYMid"
select select "px"
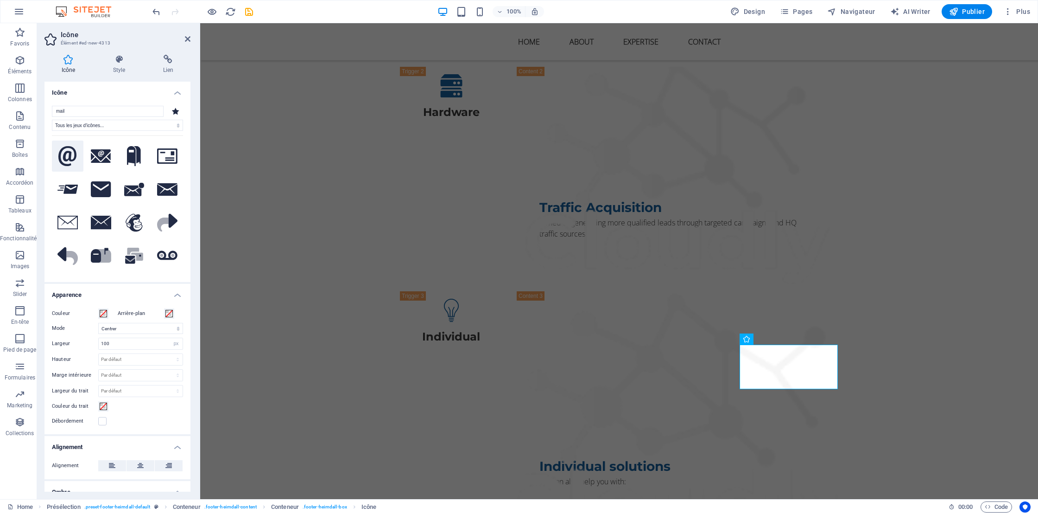
type input "mail"
click at [66, 157] on icon at bounding box center [67, 156] width 19 height 20
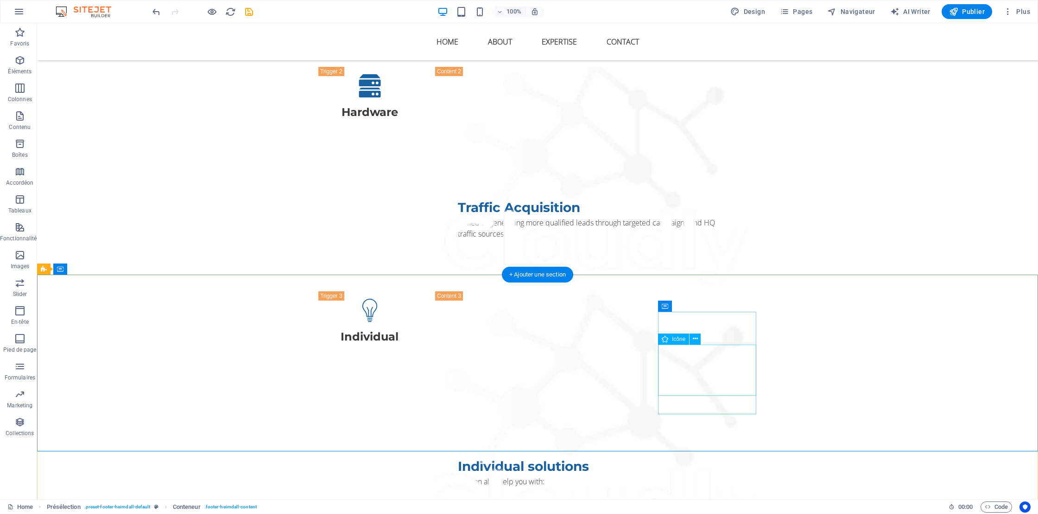
select select "xMidYMid"
select select "px"
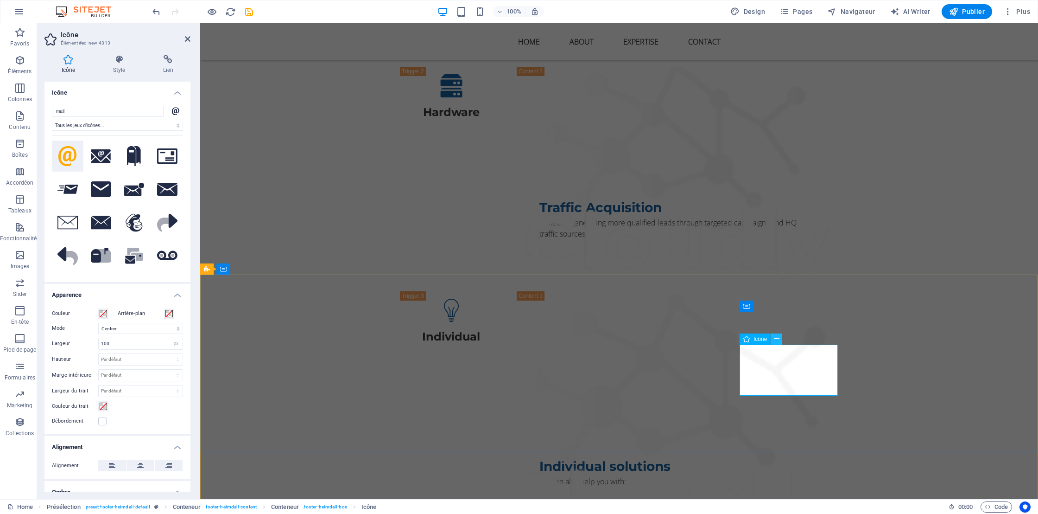
click at [777, 340] on icon at bounding box center [776, 339] width 5 height 10
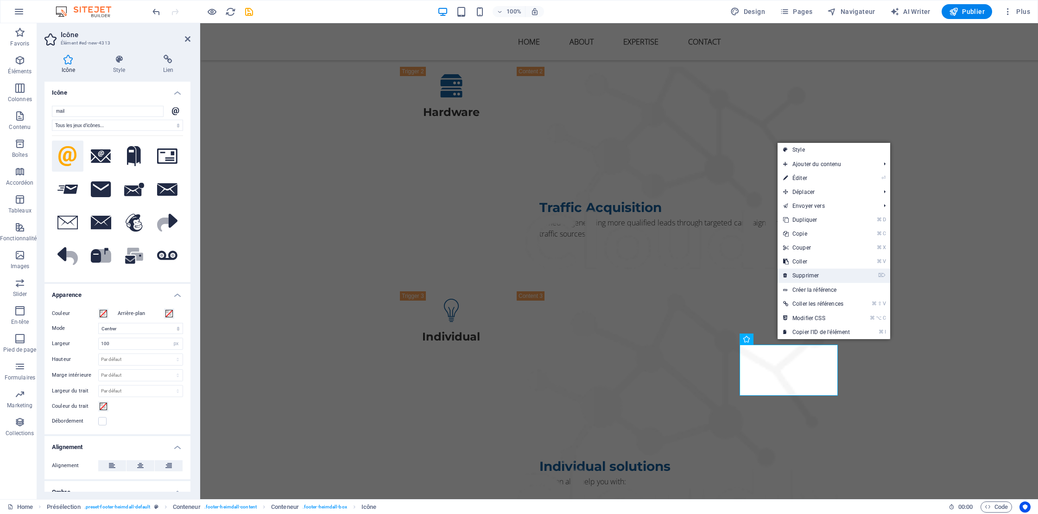
click at [806, 275] on link "⌦ Supprimer" at bounding box center [817, 275] width 78 height 14
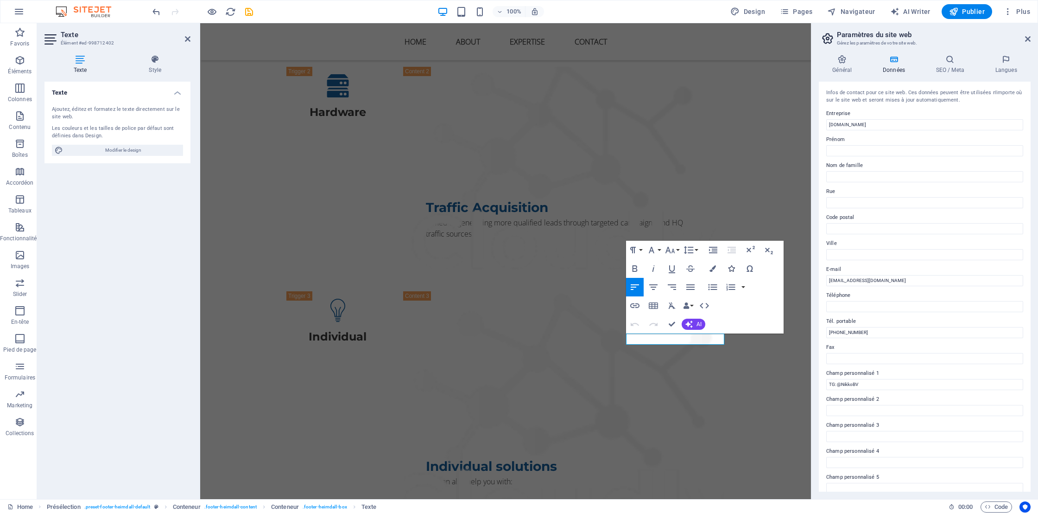
click at [732, 265] on icon "button" at bounding box center [731, 268] width 6 height 6
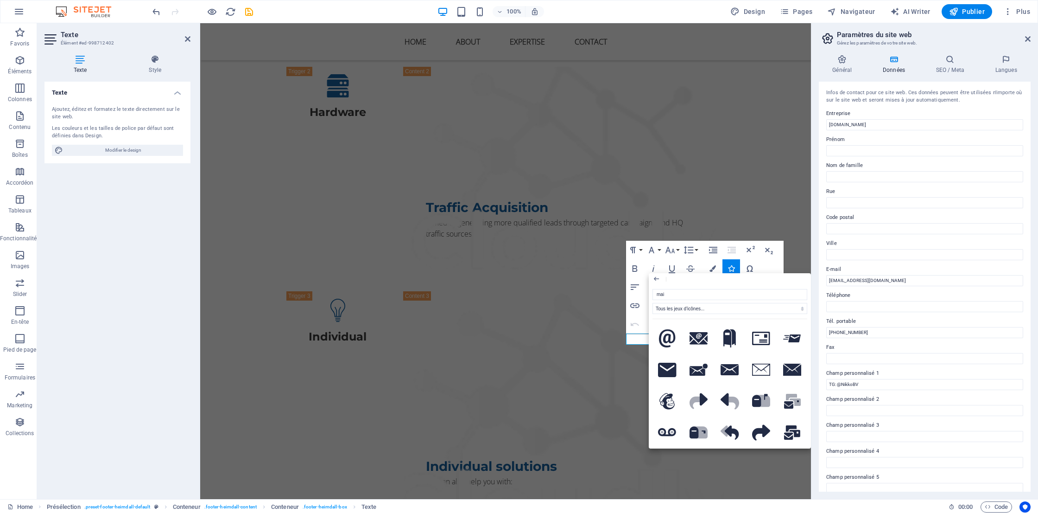
type input "mail"
click at [664, 336] on icon at bounding box center [667, 338] width 17 height 19
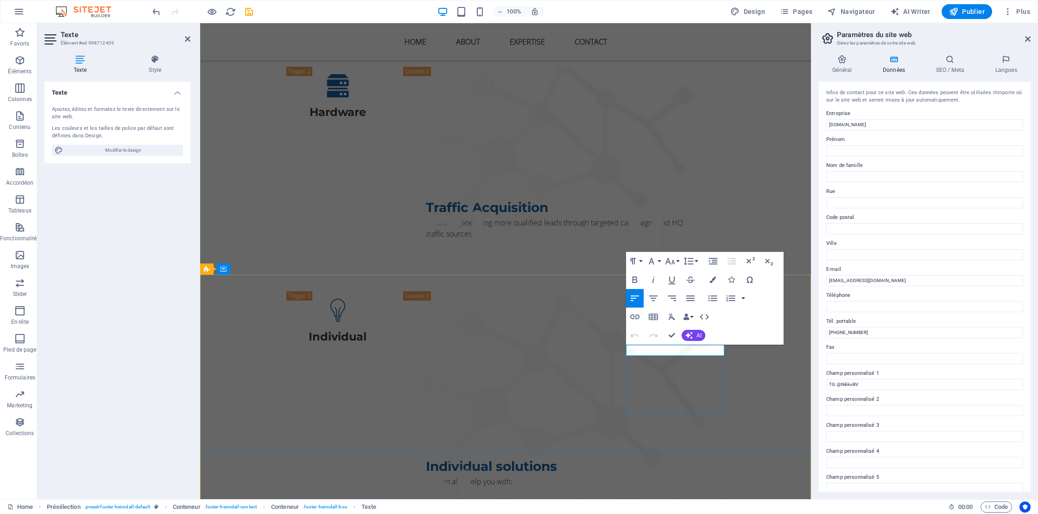
click at [732, 279] on icon "button" at bounding box center [731, 279] width 6 height 6
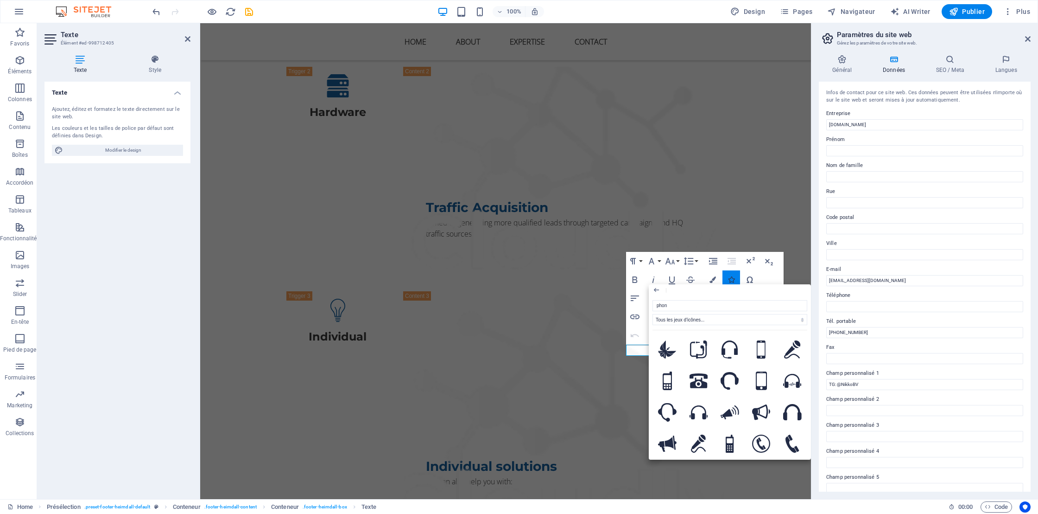
type input "phone"
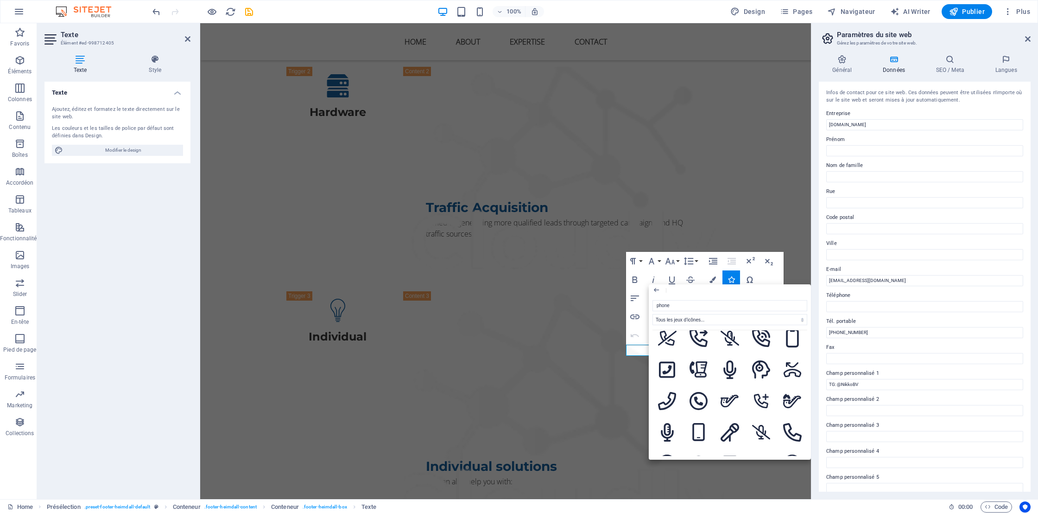
scroll to position [757, 0]
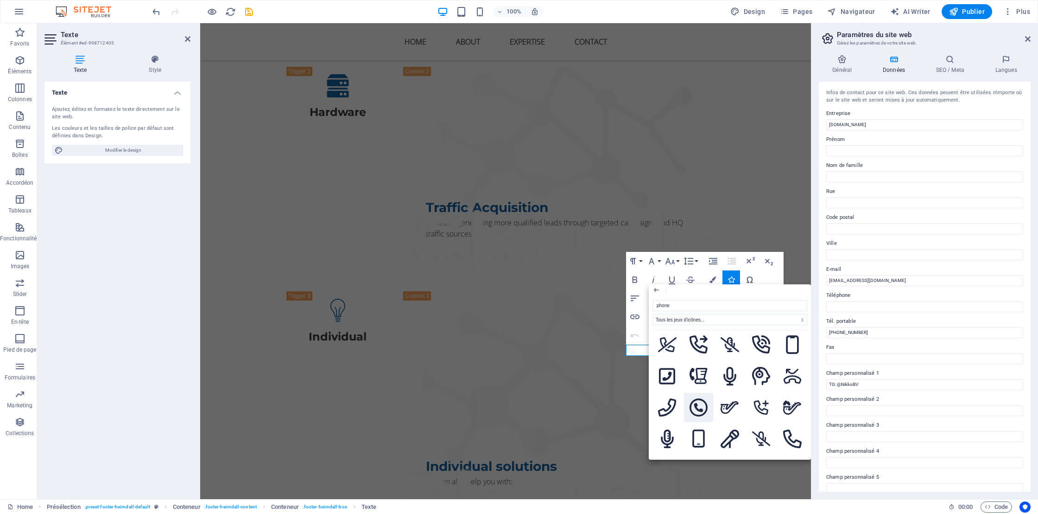
click at [693, 403] on icon at bounding box center [699, 407] width 19 height 19
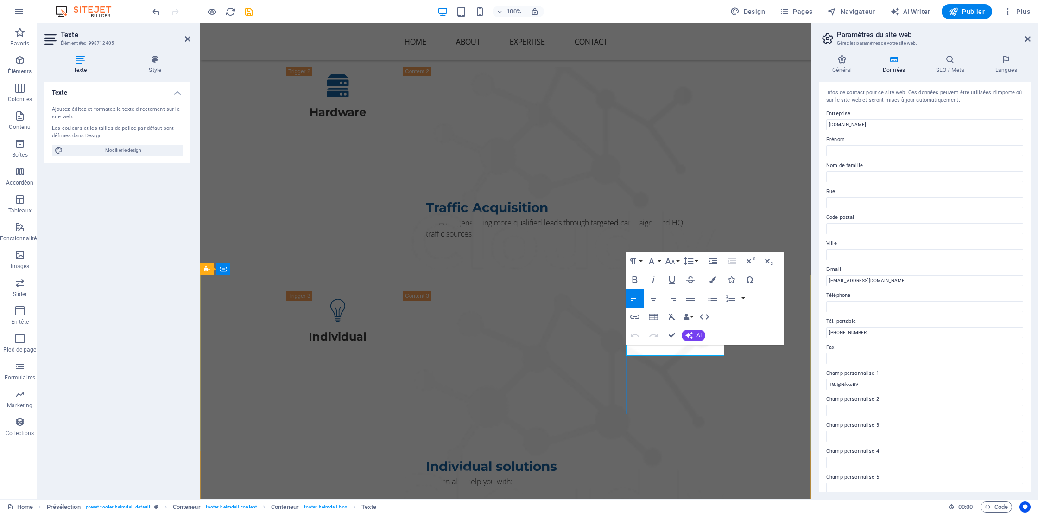
drag, startPoint x: 692, startPoint y: 349, endPoint x: 636, endPoint y: 349, distance: 55.6
click at [653, 279] on icon "button" at bounding box center [653, 279] width 11 height 11
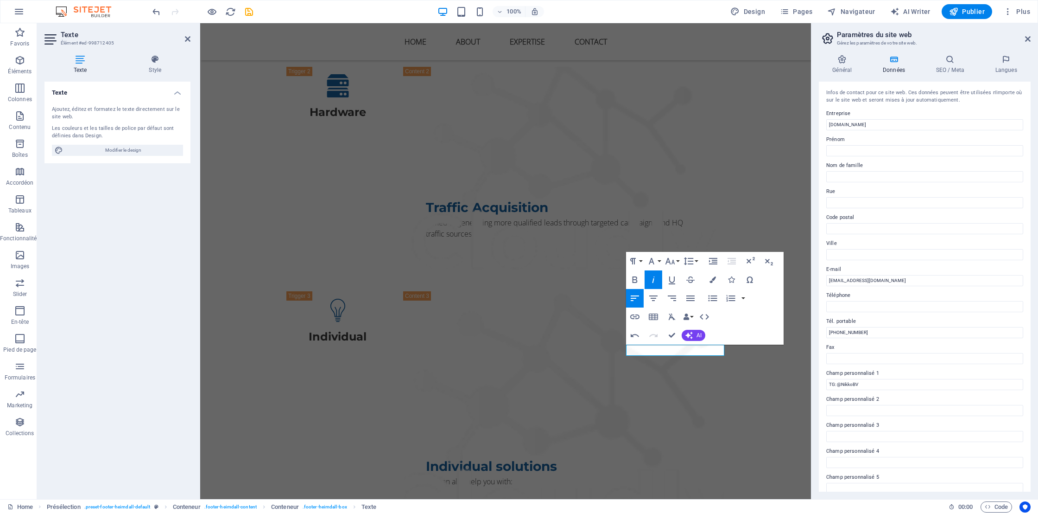
click at [653, 279] on icon "button" at bounding box center [653, 279] width 11 height 11
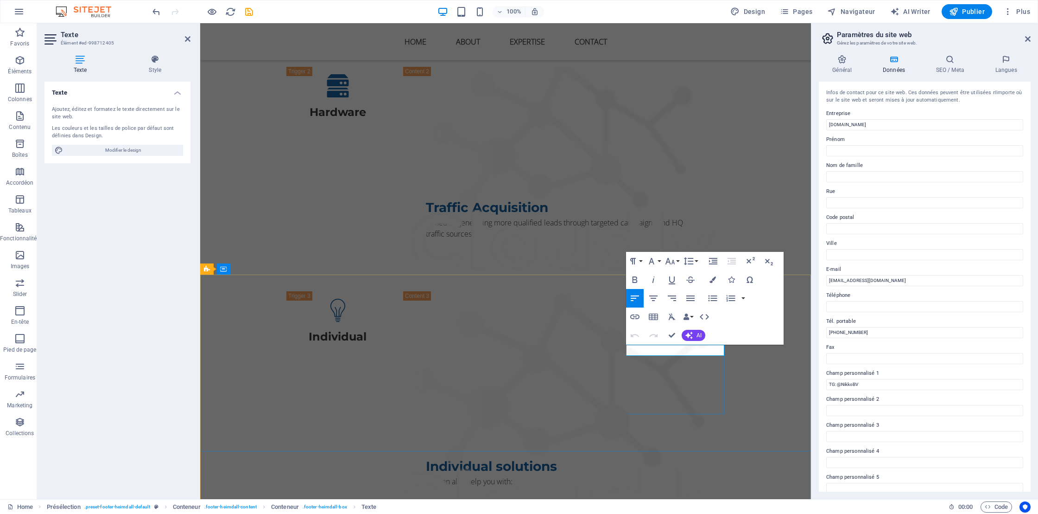
click at [730, 281] on icon "button" at bounding box center [731, 279] width 6 height 6
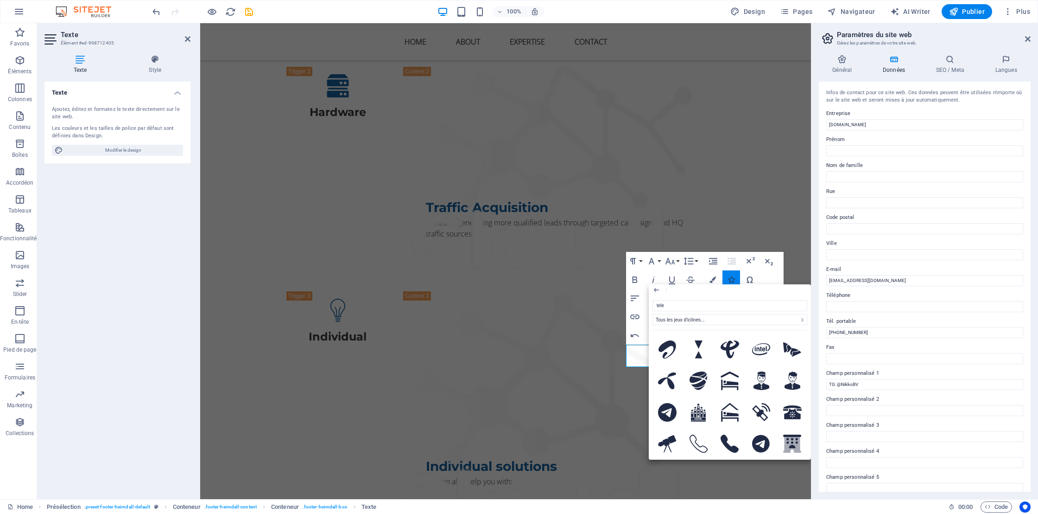
type input "teleg"
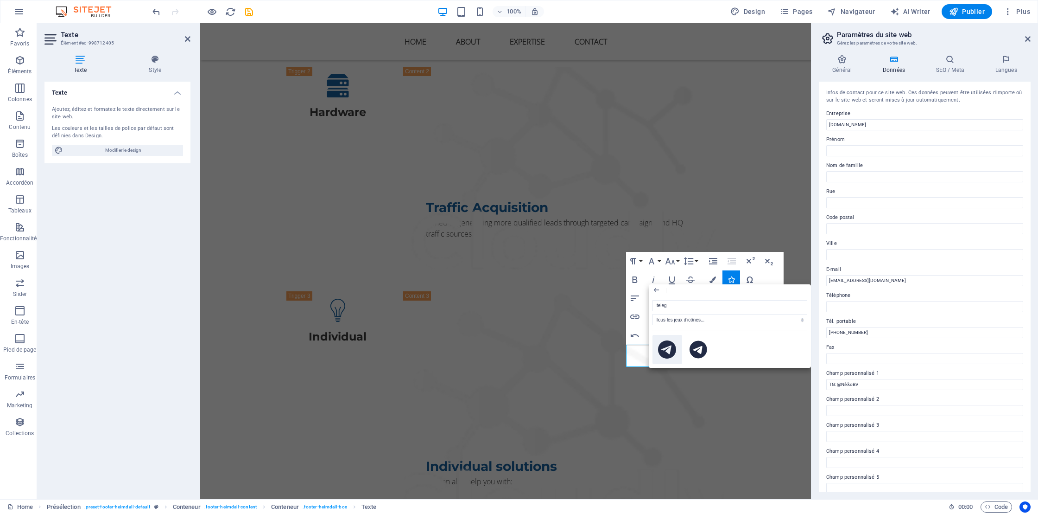
click at [671, 347] on icon at bounding box center [667, 349] width 19 height 19
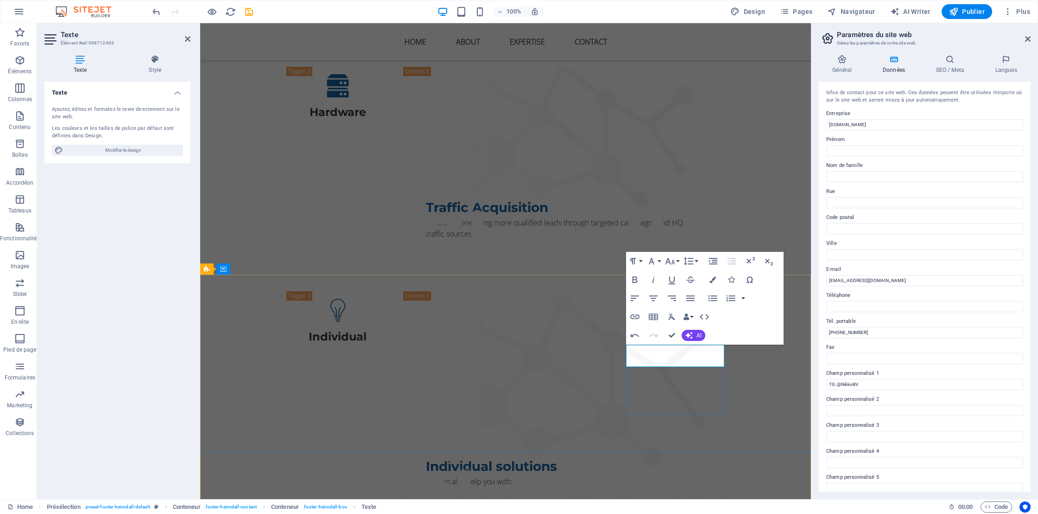
click at [634, 315] on icon "button" at bounding box center [634, 316] width 9 height 5
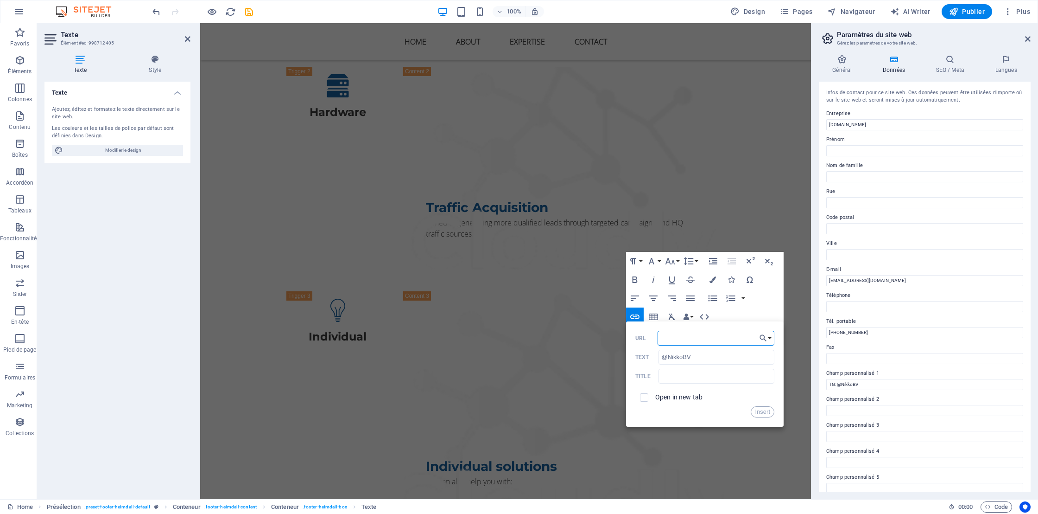
click at [684, 340] on input "URL" at bounding box center [716, 337] width 117 height 15
paste input "http://t.me/NikkoBV"
type input "http://t.me/NikkoBV"
click at [682, 374] on input "text" at bounding box center [717, 375] width 116 height 15
type input "Send me a Telegram!"
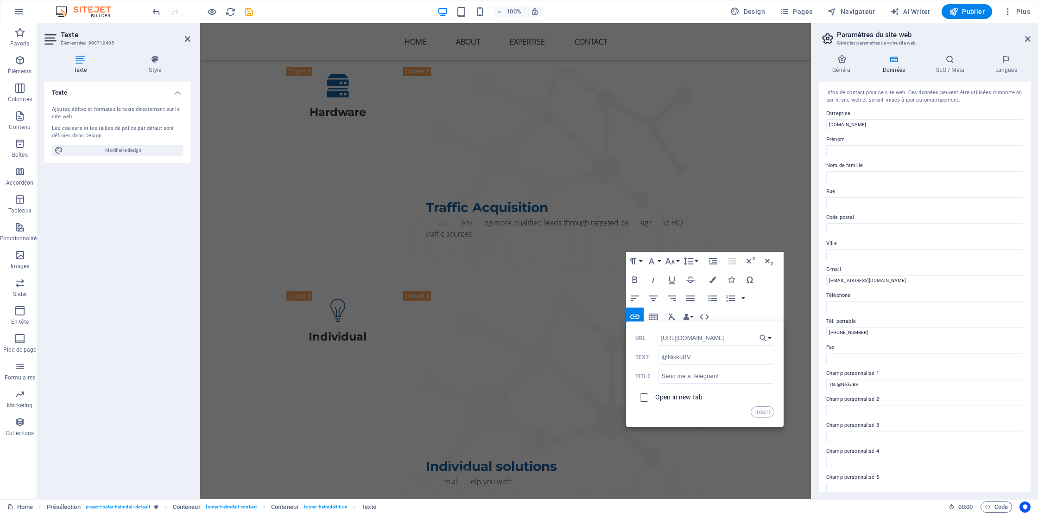
click at [642, 395] on input "checkbox" at bounding box center [643, 396] width 8 height 8
checkbox input "true"
click at [762, 411] on button "Insert" at bounding box center [763, 411] width 24 height 11
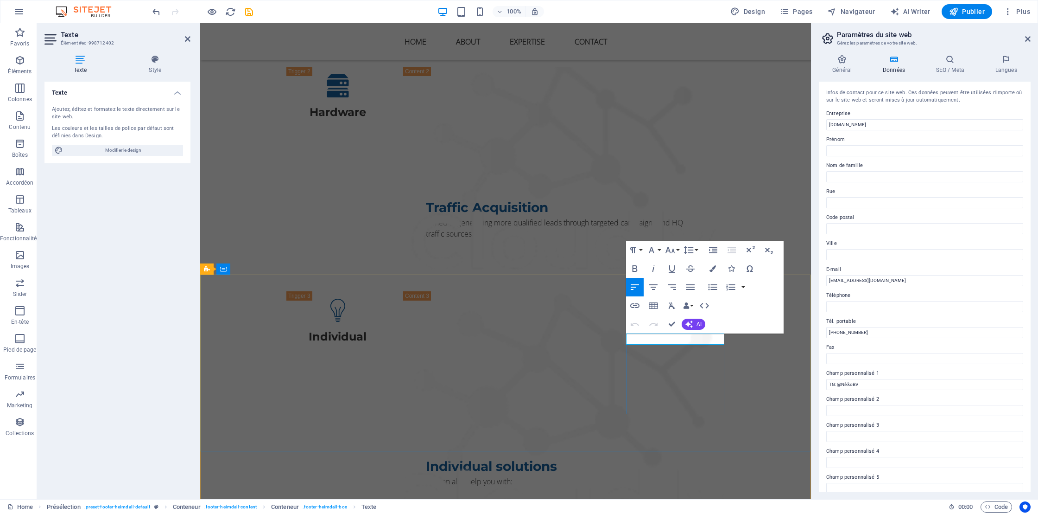
drag, startPoint x: 707, startPoint y: 339, endPoint x: 634, endPoint y: 339, distance: 73.2
click at [650, 268] on icon "button" at bounding box center [653, 268] width 11 height 11
click at [637, 304] on icon "button" at bounding box center [634, 305] width 11 height 11
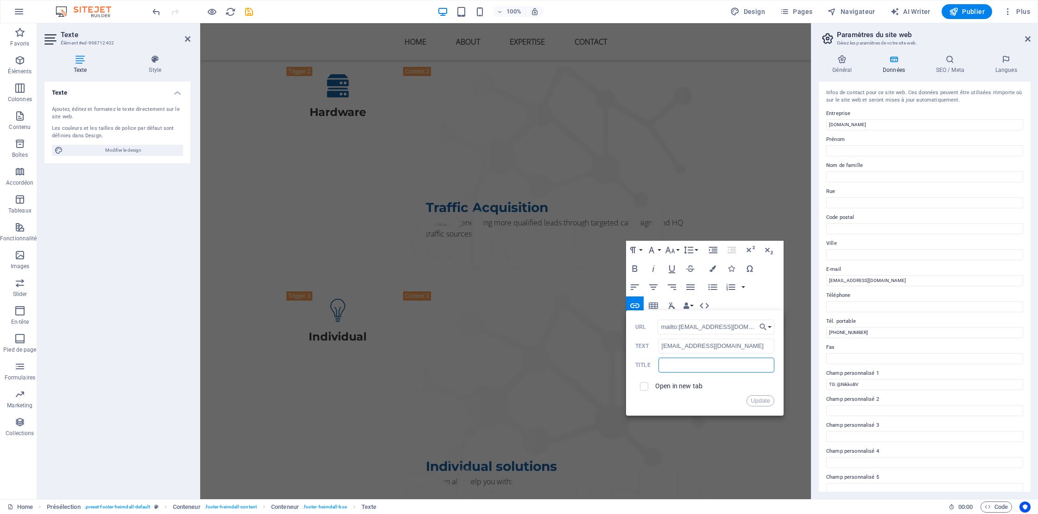
click at [666, 359] on input "text" at bounding box center [717, 364] width 116 height 15
type input "Send me an Email!"
click at [643, 387] on input "checkbox" at bounding box center [643, 385] width 8 height 8
checkbox input "true"
click at [764, 401] on button "Update" at bounding box center [761, 400] width 28 height 11
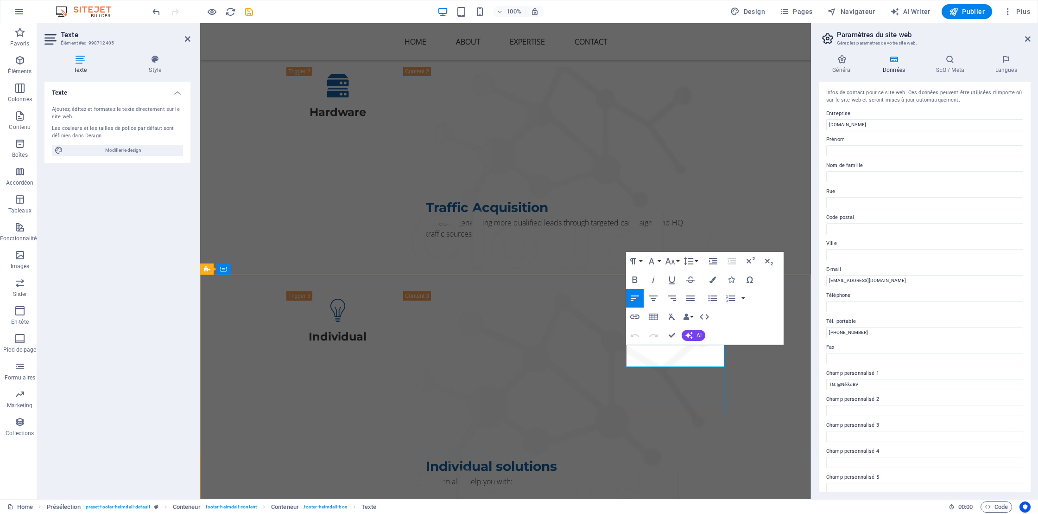
drag, startPoint x: 692, startPoint y: 350, endPoint x: 637, endPoint y: 349, distance: 54.7
drag, startPoint x: 692, startPoint y: 349, endPoint x: 639, endPoint y: 350, distance: 52.8
click at [634, 318] on icon "button" at bounding box center [634, 316] width 9 height 5
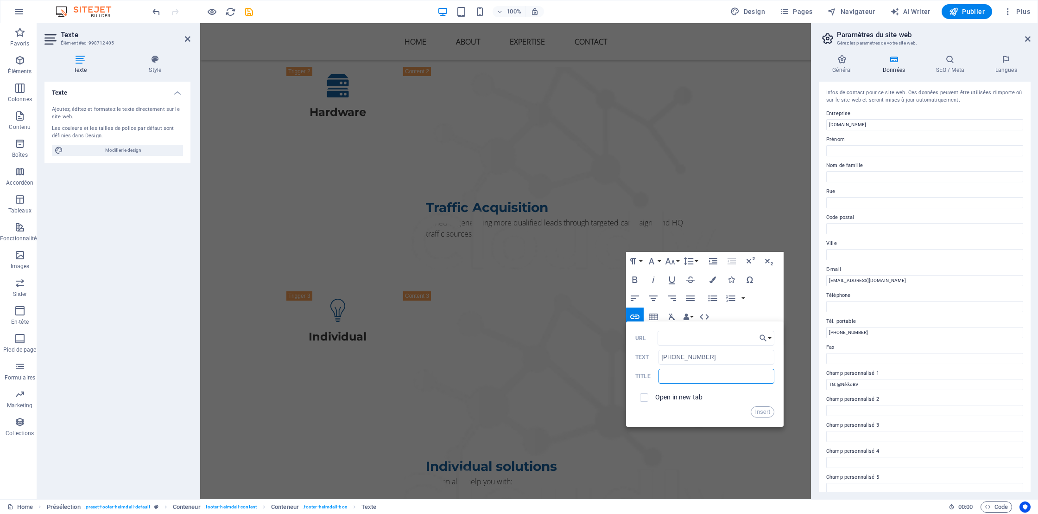
click at [675, 371] on input "text" at bounding box center [717, 375] width 116 height 15
type input "Call me!"
click at [644, 397] on input "checkbox" at bounding box center [643, 396] width 8 height 8
checkbox input "true"
click at [759, 411] on button "Insert" at bounding box center [763, 411] width 24 height 11
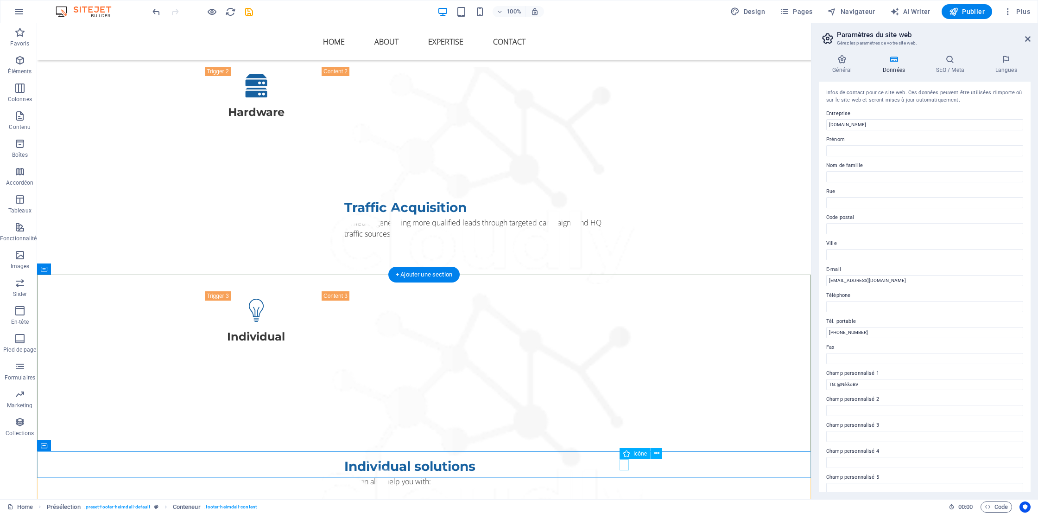
select select "xMidYMid"
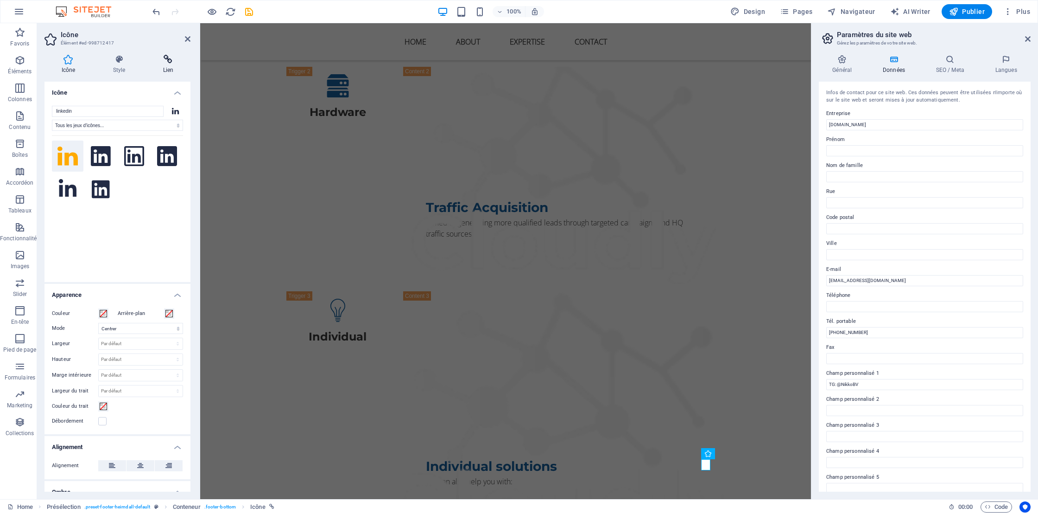
click at [174, 67] on h4 "Lien" at bounding box center [168, 64] width 44 height 19
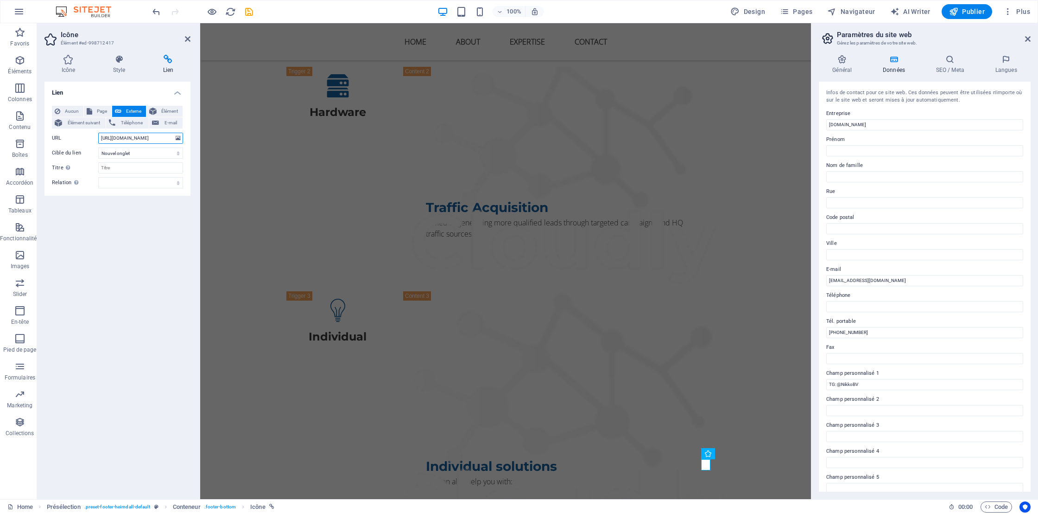
click at [126, 140] on input "https://de.linkedin.com/" at bounding box center [140, 138] width 85 height 11
paste input "www.linkedin.com/in/nicolas-pescatore-9433a9a"
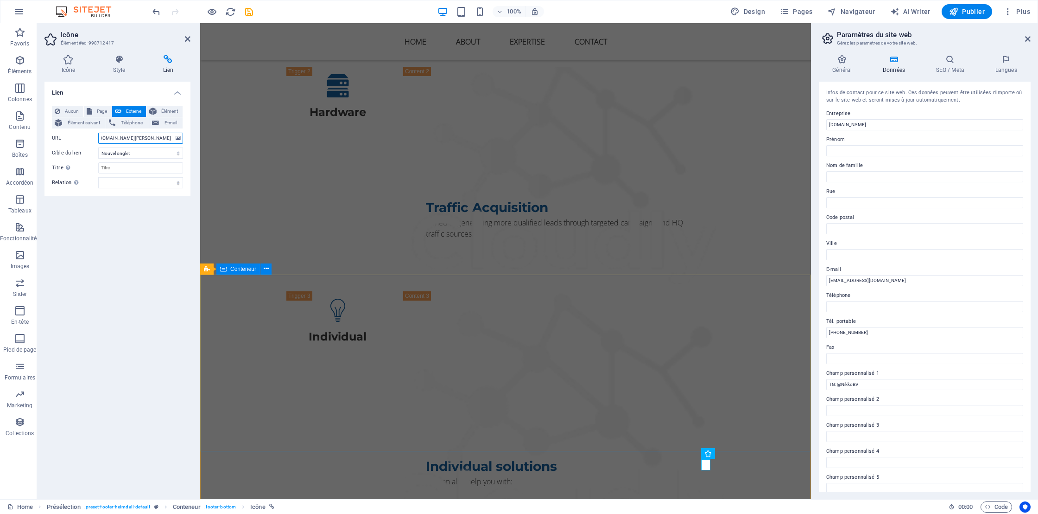
type input "https://www.linkedin.com/in/nicolas-pescatore-9433a9a/"
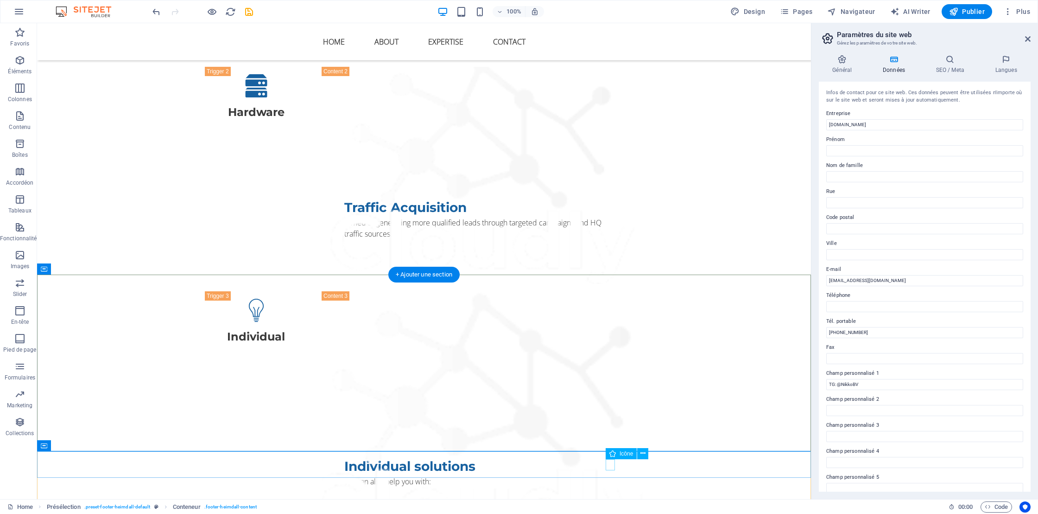
select select "xMidYMid"
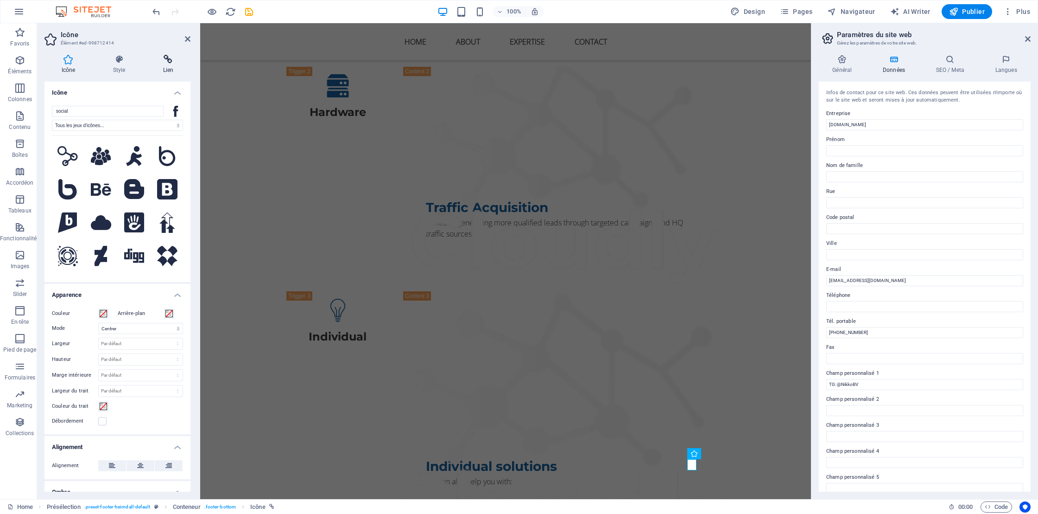
click at [168, 67] on h4 "Lien" at bounding box center [168, 64] width 44 height 19
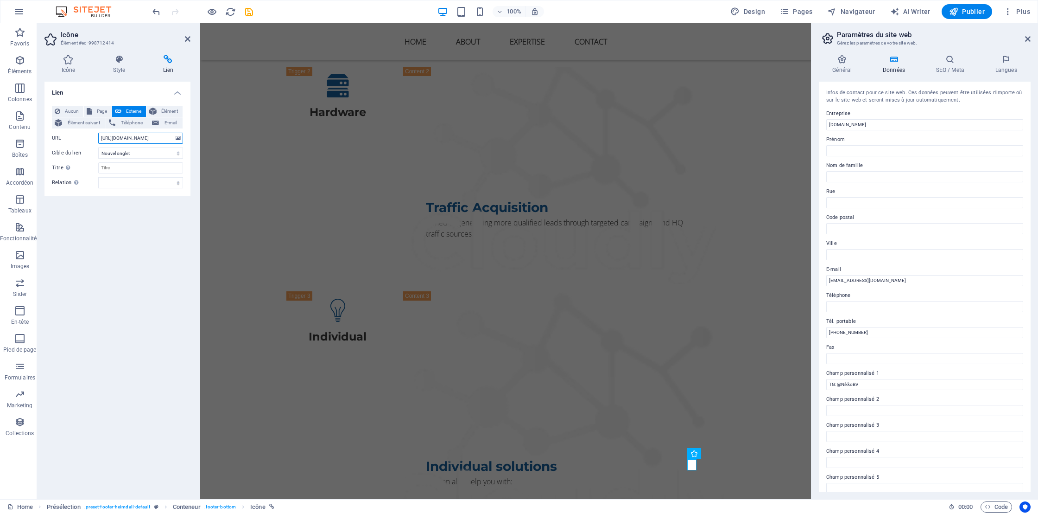
click at [138, 136] on input "https://www.facebook.com/" at bounding box center [140, 138] width 85 height 11
paste input "nikko.bv/"
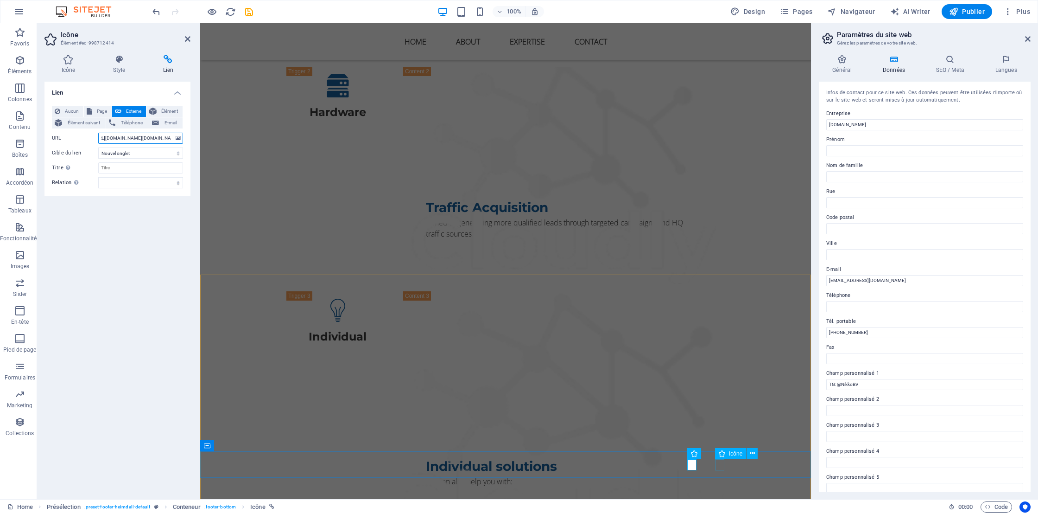
type input "https://www.facebook.com/nikko.bv/"
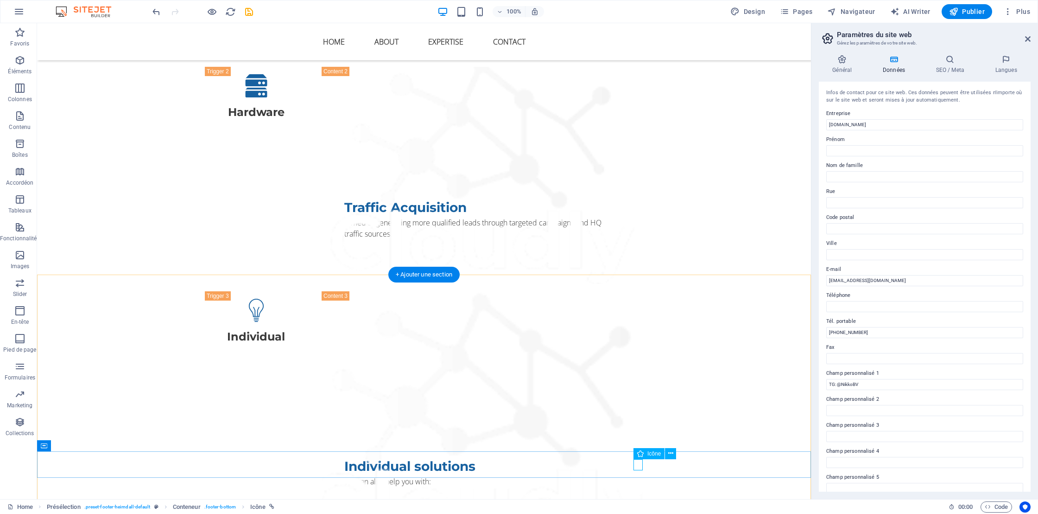
select select "xMidYMid"
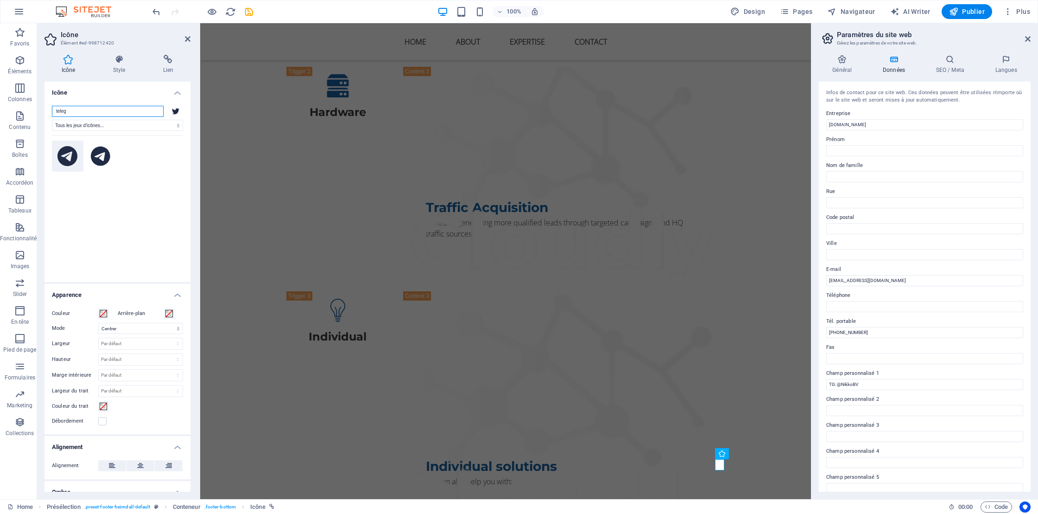
type input "teleg"
click at [63, 153] on icon at bounding box center [67, 156] width 20 height 20
click at [165, 64] on h4 "Lien" at bounding box center [168, 64] width 44 height 19
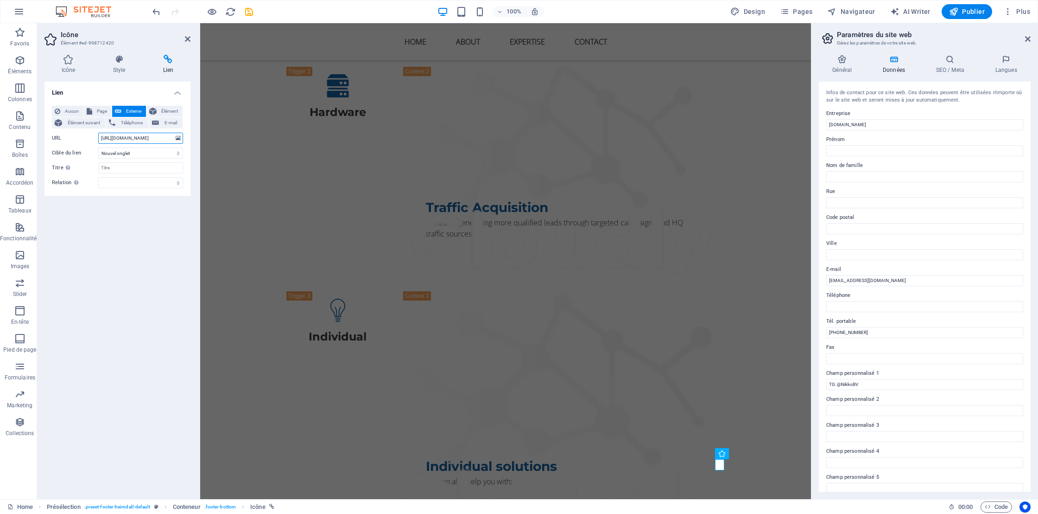
click at [127, 136] on input "https://twitter.com/" at bounding box center [140, 138] width 85 height 11
paste input "://t.me/NikkoBV"
type input "http://t.me/NikkoBV"
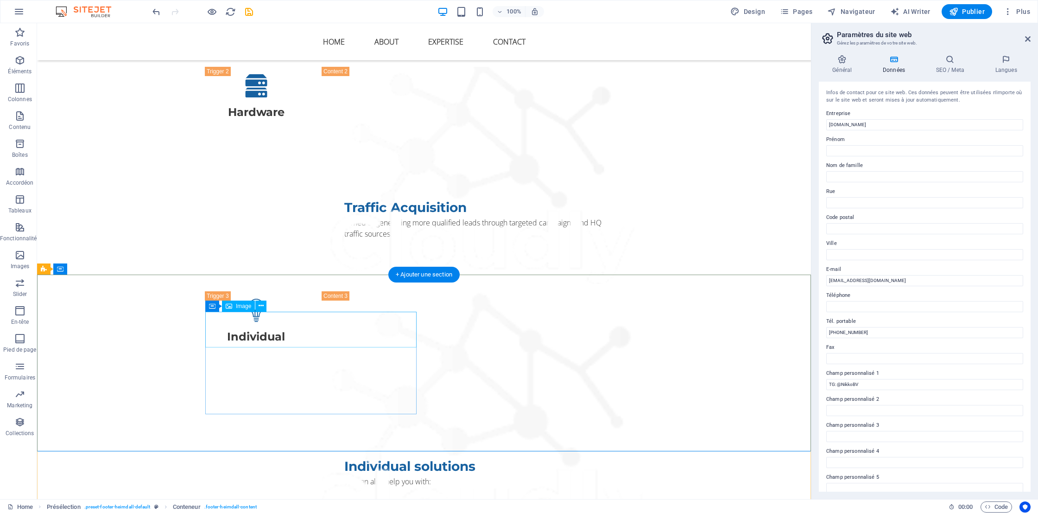
select select "px"
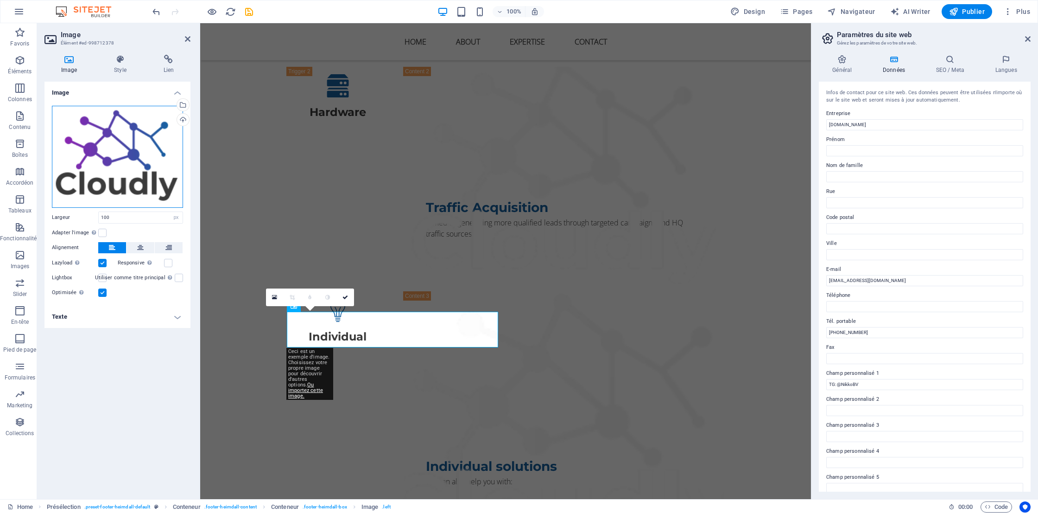
click at [119, 136] on div "Glissez les fichiers ici, cliquez pour choisir les fichiers ou sélectionnez les…" at bounding box center [117, 157] width 131 height 102
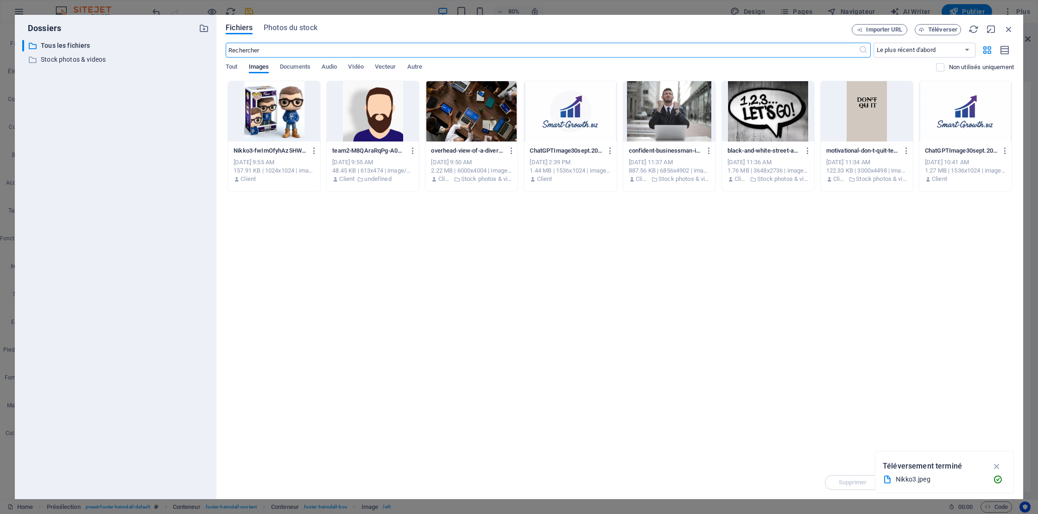
scroll to position [2235, 0]
click at [574, 108] on div at bounding box center [570, 111] width 92 height 60
click at [999, 463] on icon "button" at bounding box center [997, 466] width 11 height 10
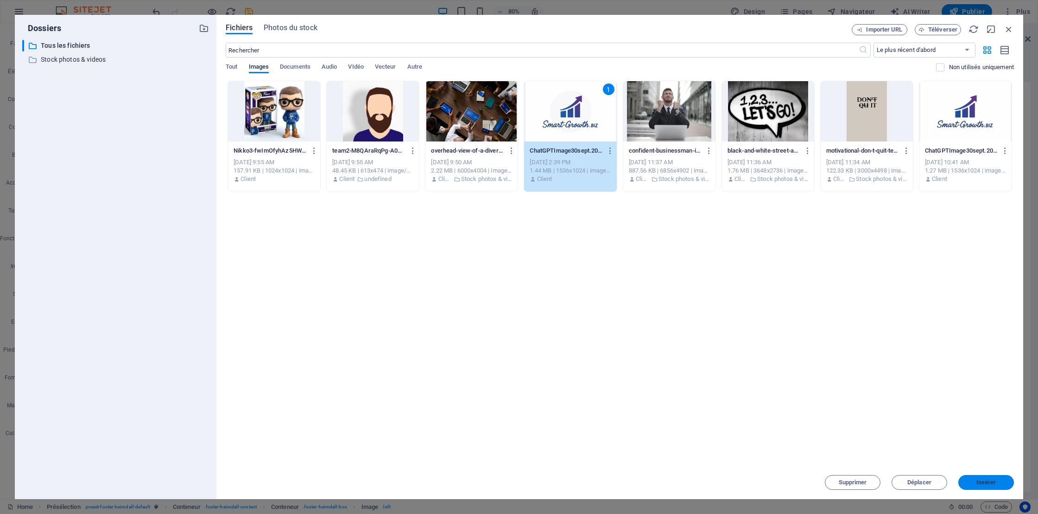
click at [988, 479] on span "Insérer" at bounding box center [987, 482] width 20 height 6
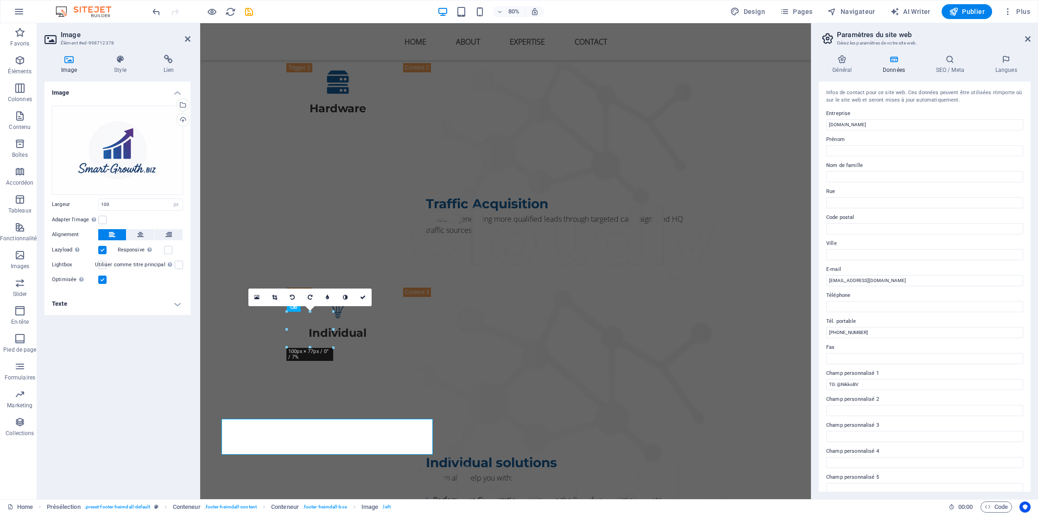
scroll to position [2231, 0]
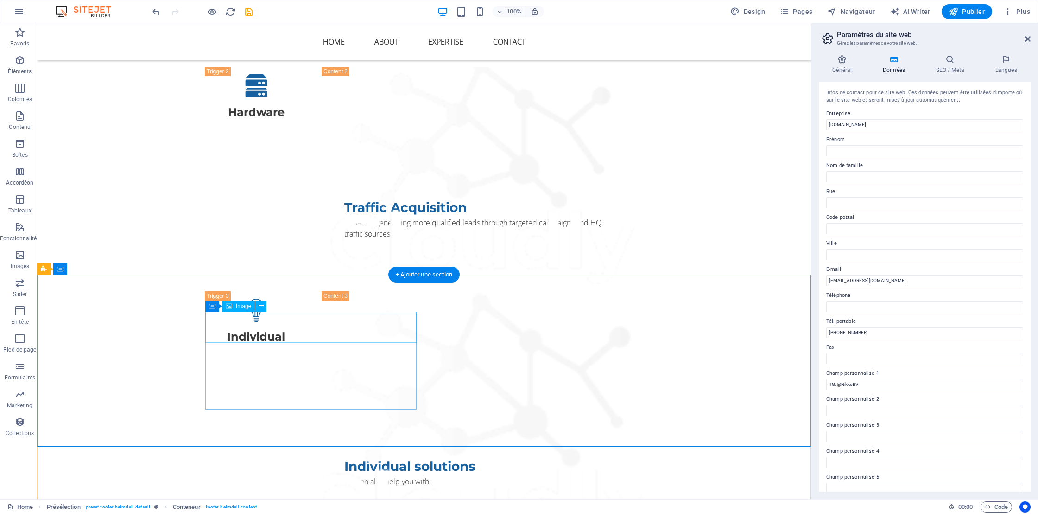
select select "px"
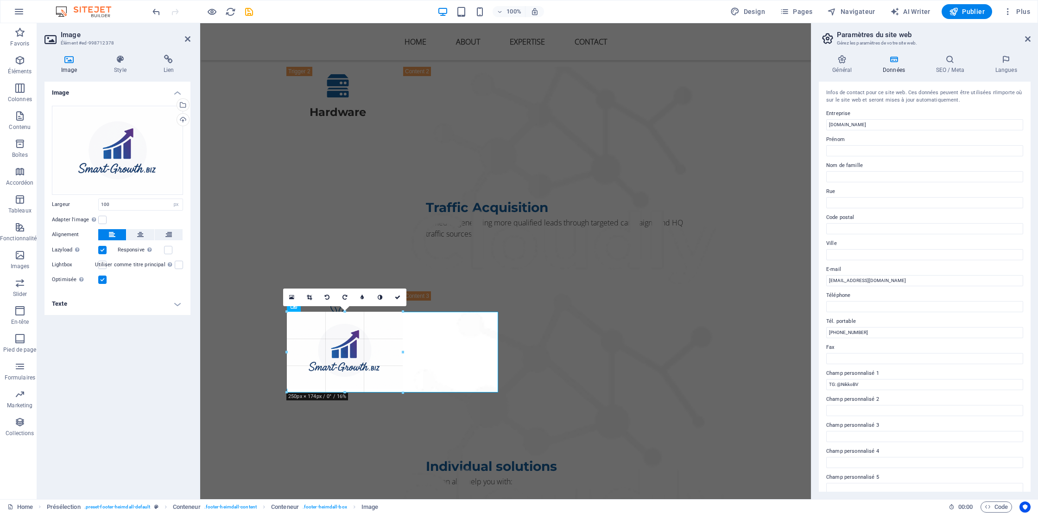
drag, startPoint x: 331, startPoint y: 342, endPoint x: 389, endPoint y: 392, distance: 76.3
type input "250"
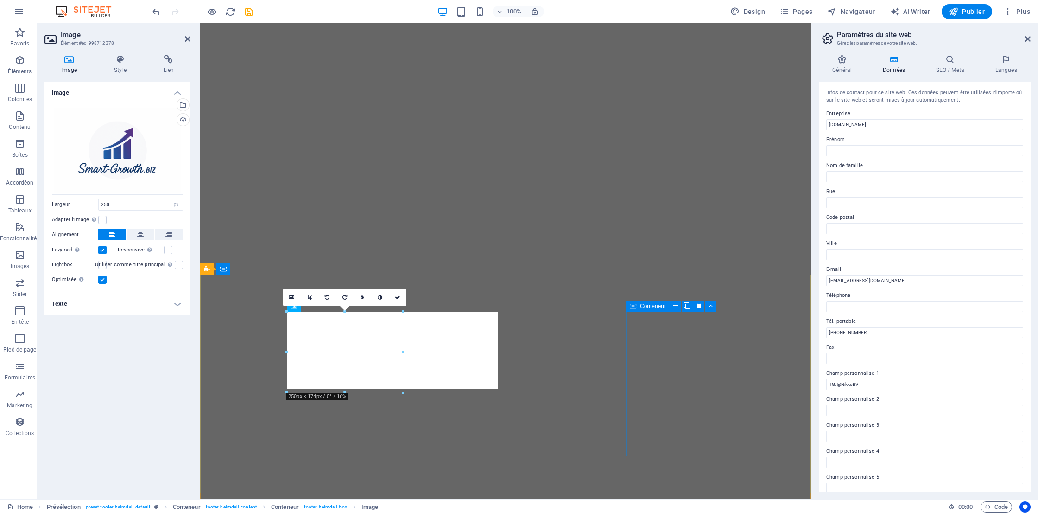
select select "px"
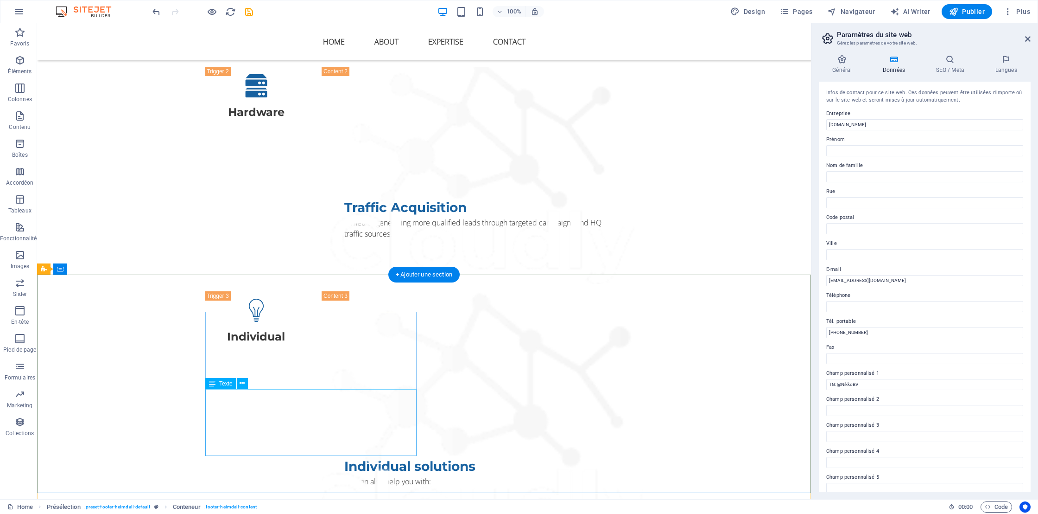
click at [242, 383] on icon at bounding box center [242, 383] width 5 height 10
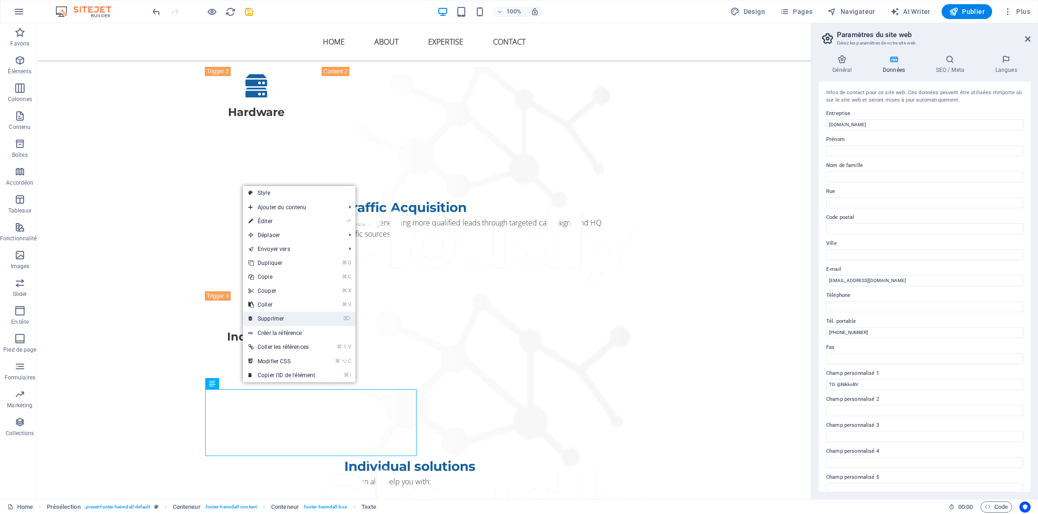
click at [276, 321] on link "⌦ Supprimer" at bounding box center [282, 318] width 78 height 14
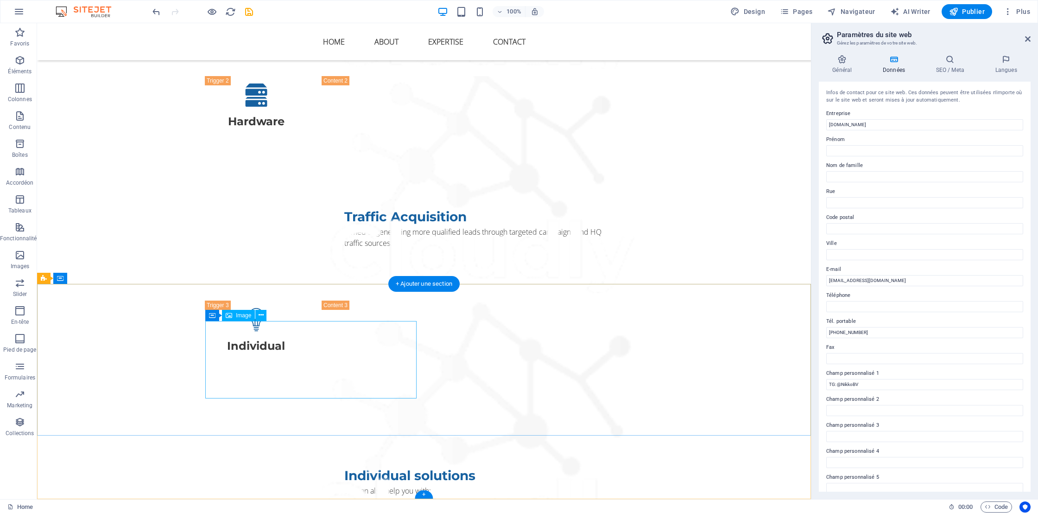
select select "px"
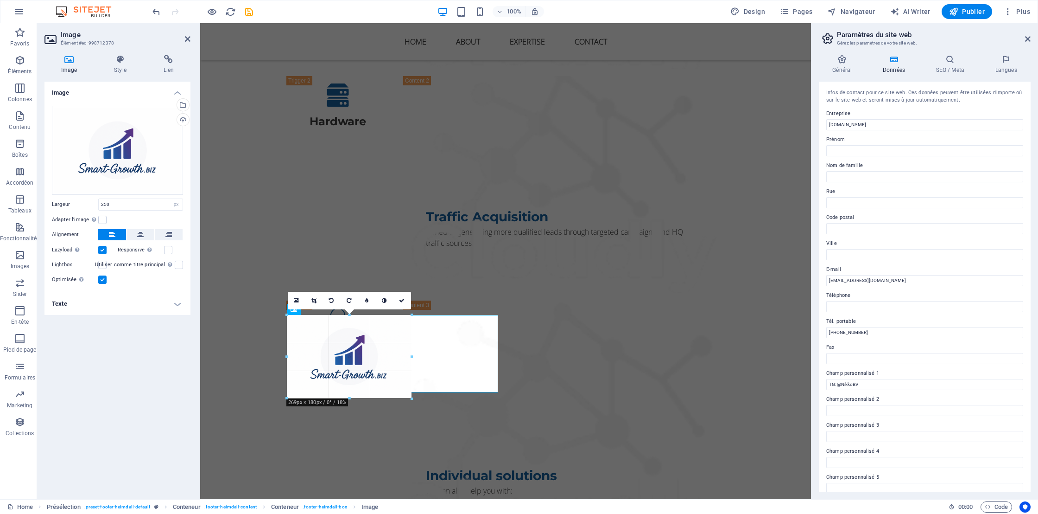
scroll to position [2231, 0]
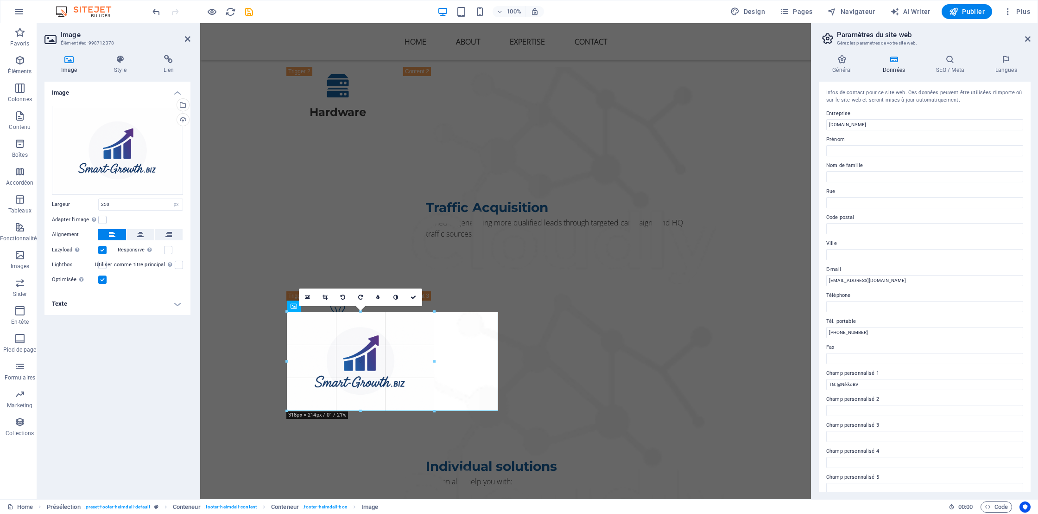
drag, startPoint x: 403, startPoint y: 358, endPoint x: 432, endPoint y: 361, distance: 29.3
type input "318"
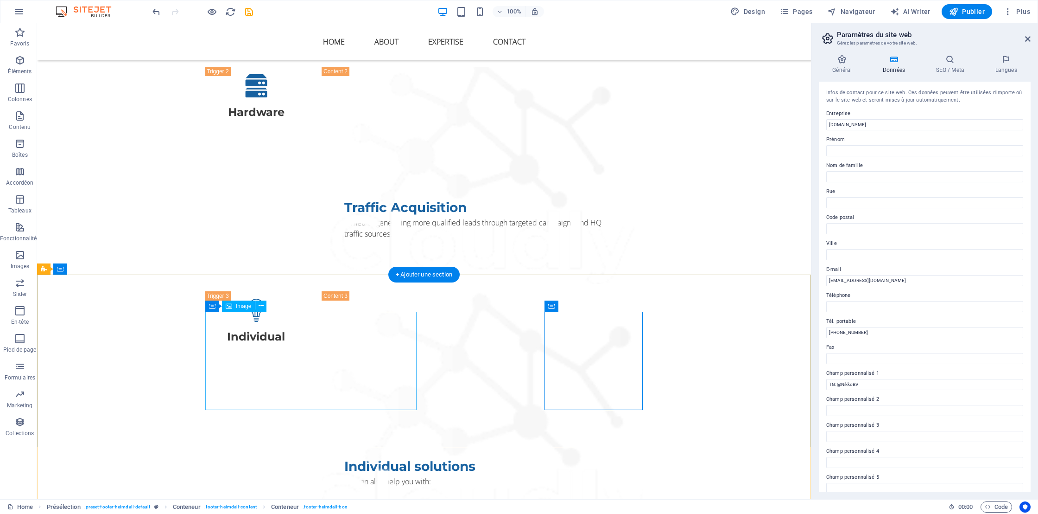
select select "px"
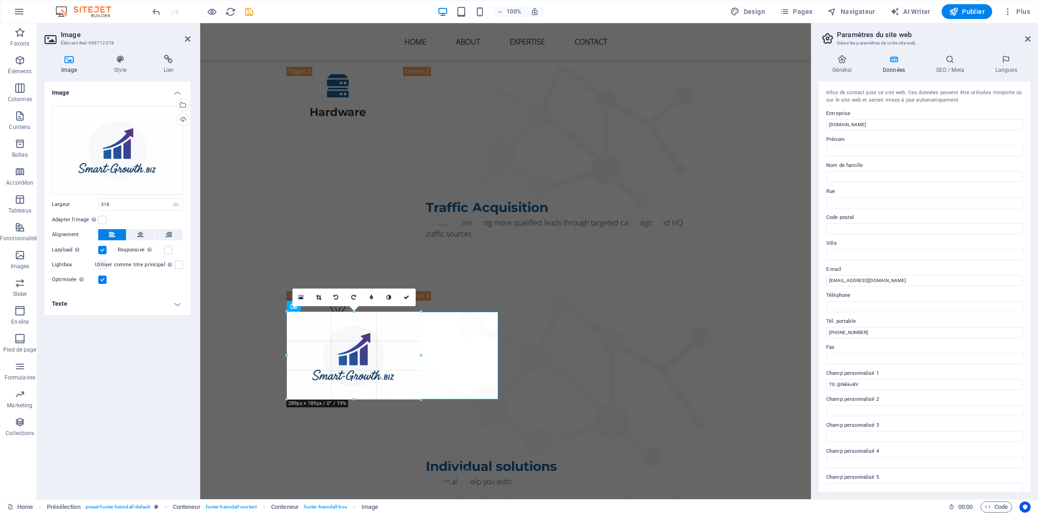
scroll to position [2230, 0]
drag, startPoint x: 433, startPoint y: 312, endPoint x: 416, endPoint y: 333, distance: 27.3
type input "288"
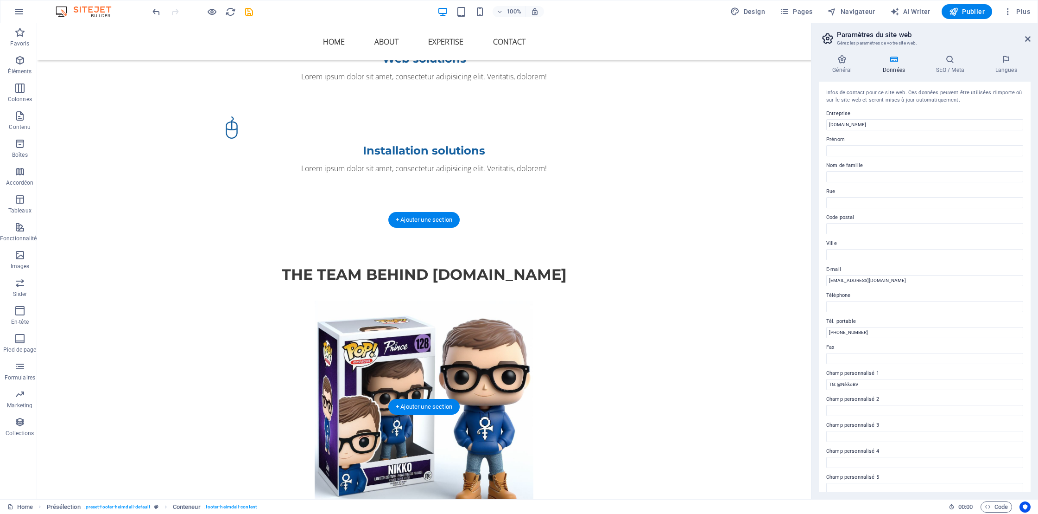
scroll to position [1028, 0]
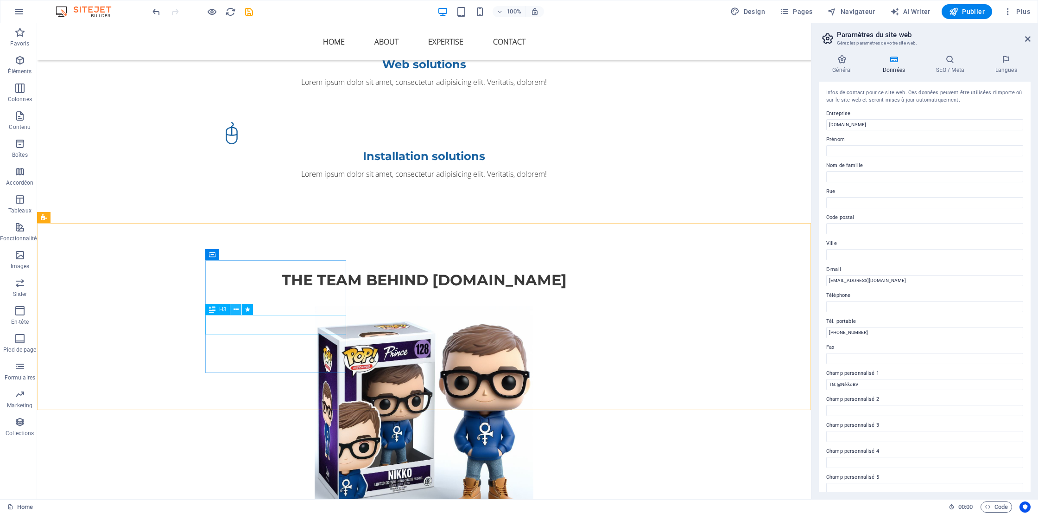
click at [235, 313] on icon at bounding box center [236, 310] width 5 height 10
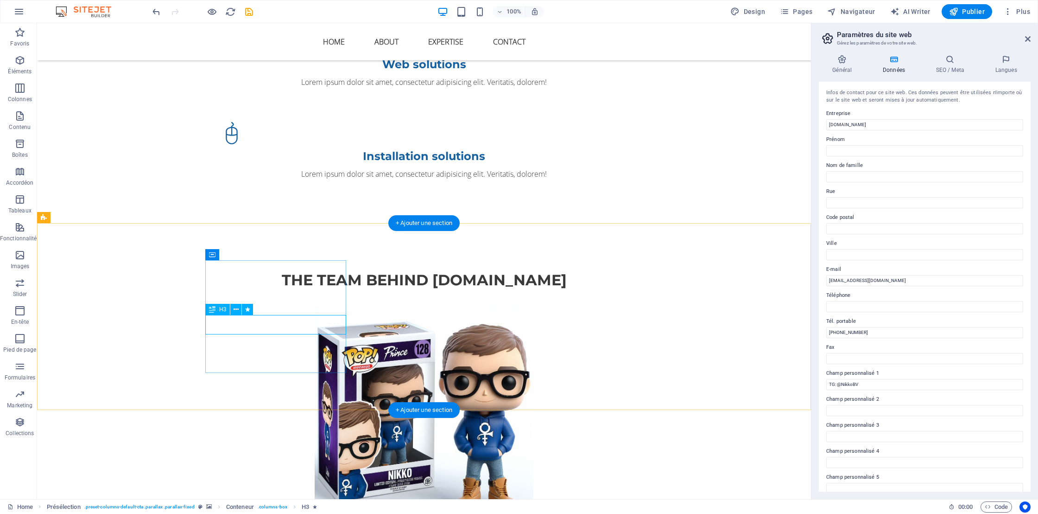
click at [237, 311] on icon at bounding box center [236, 310] width 5 height 10
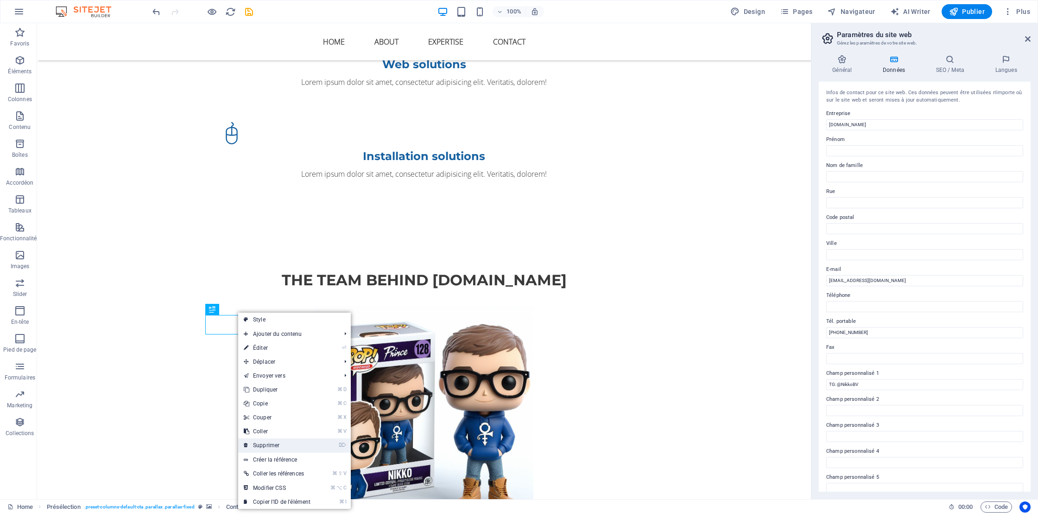
click at [273, 445] on link "⌦ Supprimer" at bounding box center [277, 445] width 78 height 14
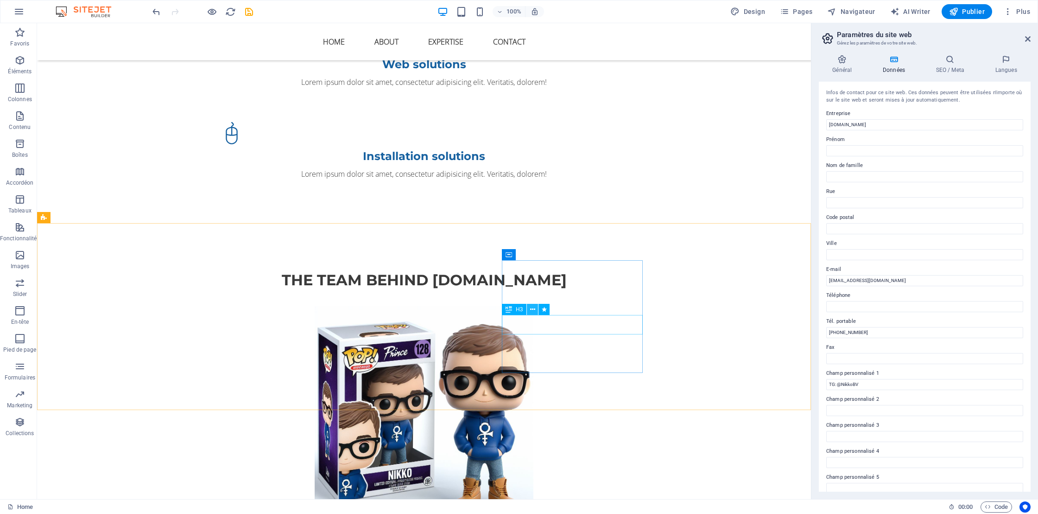
click at [533, 310] on icon at bounding box center [532, 310] width 5 height 10
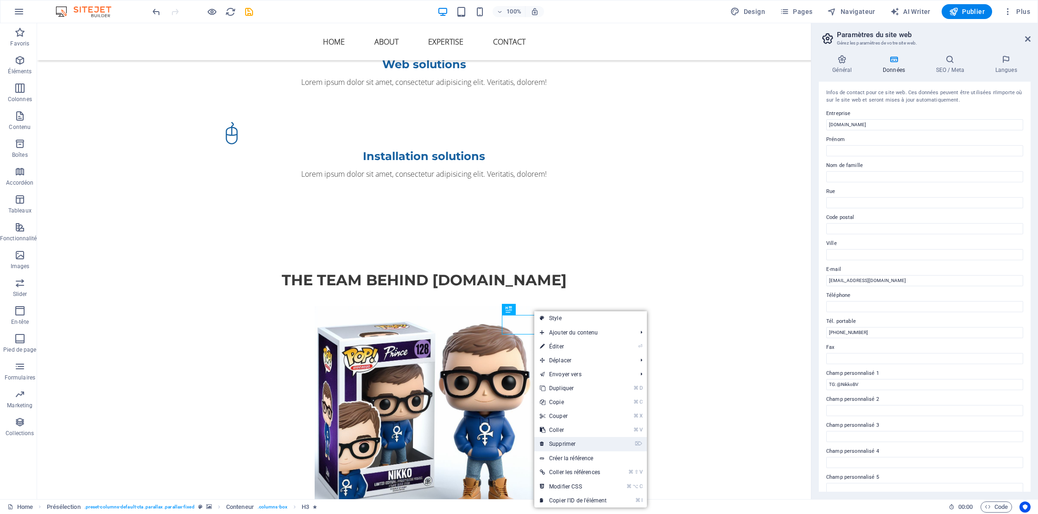
click at [569, 443] on link "⌦ Supprimer" at bounding box center [573, 444] width 78 height 14
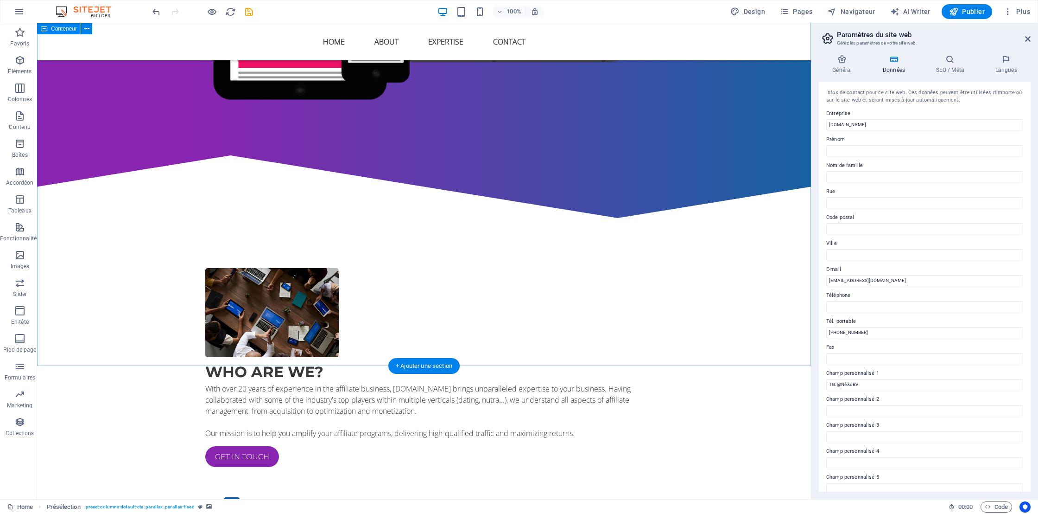
scroll to position [344, 0]
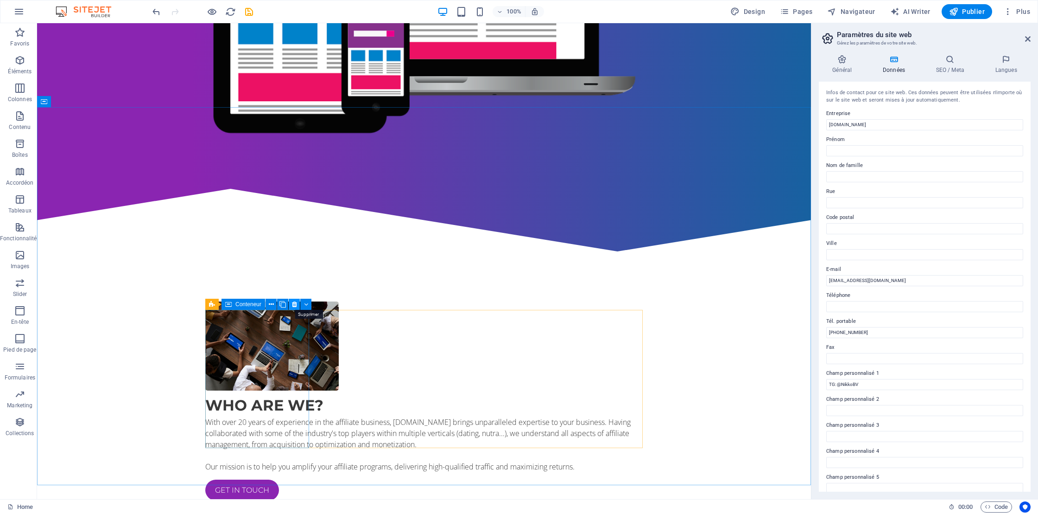
click at [296, 305] on icon at bounding box center [294, 304] width 5 height 10
click at [293, 305] on icon at bounding box center [294, 304] width 5 height 10
click at [293, 304] on icon at bounding box center [294, 304] width 5 height 10
click at [293, 305] on icon at bounding box center [294, 304] width 5 height 10
click at [295, 306] on icon at bounding box center [294, 304] width 5 height 10
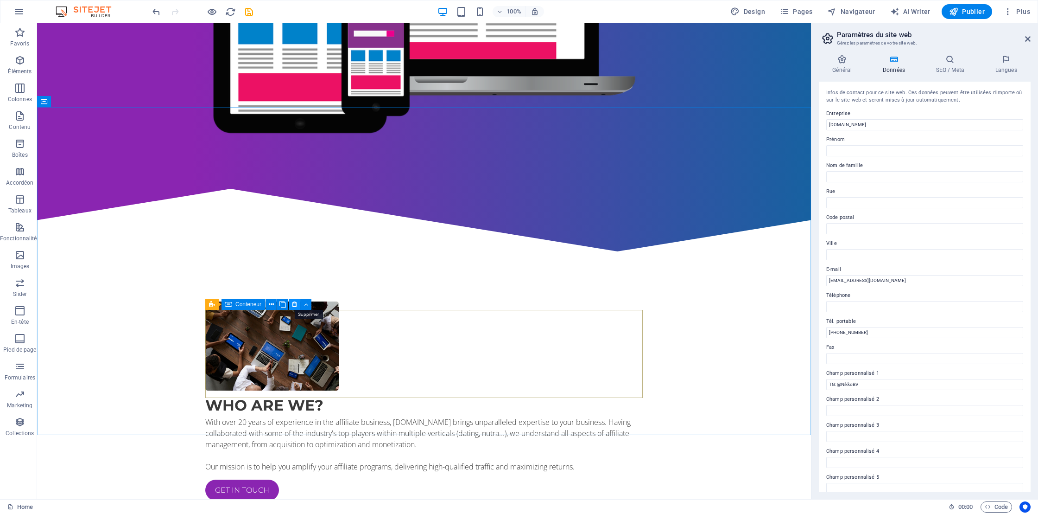
click at [295, 306] on icon at bounding box center [294, 304] width 5 height 10
click at [295, 303] on icon at bounding box center [294, 304] width 5 height 10
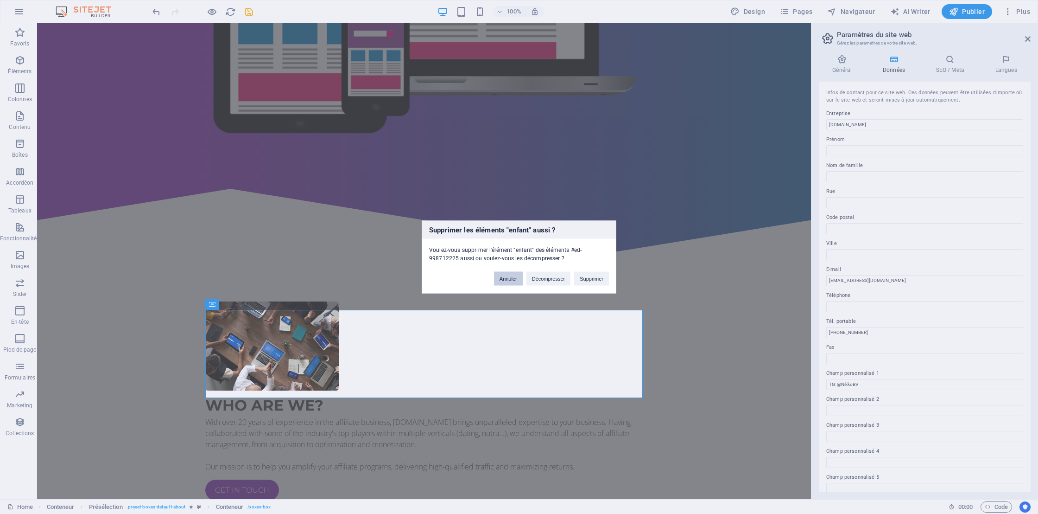
click at [508, 278] on button "Annuler" at bounding box center [508, 279] width 29 height 14
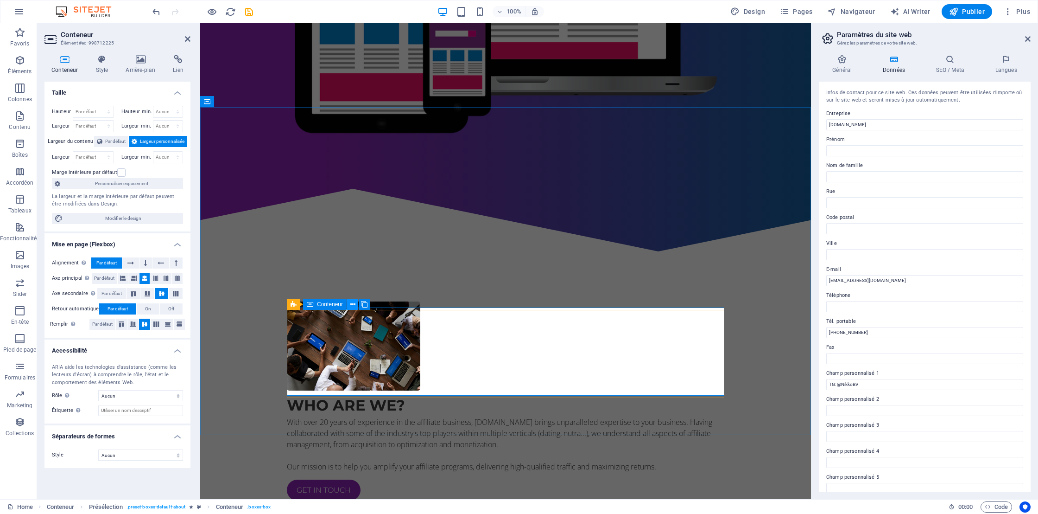
click at [352, 303] on icon at bounding box center [352, 304] width 5 height 10
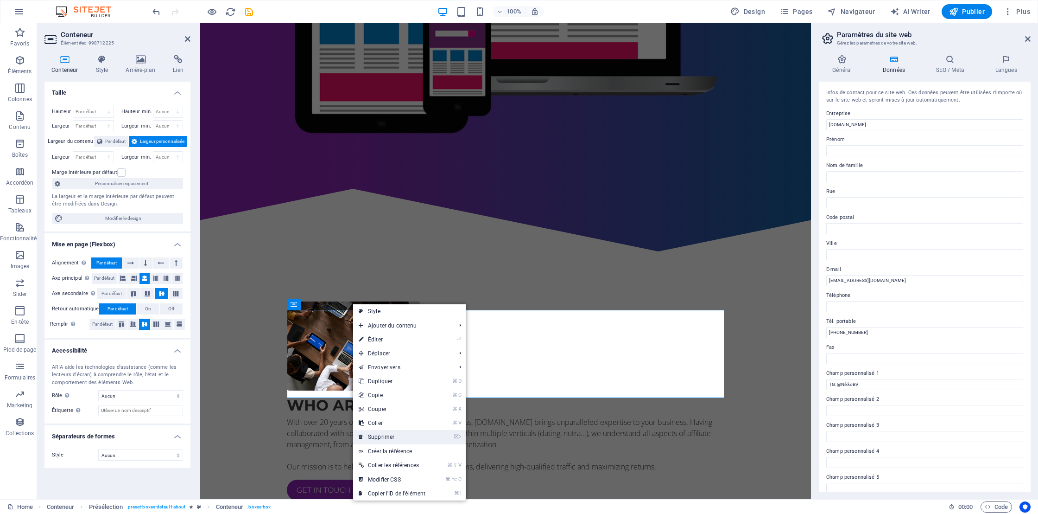
click at [381, 434] on link "⌦ Supprimer" at bounding box center [392, 437] width 78 height 14
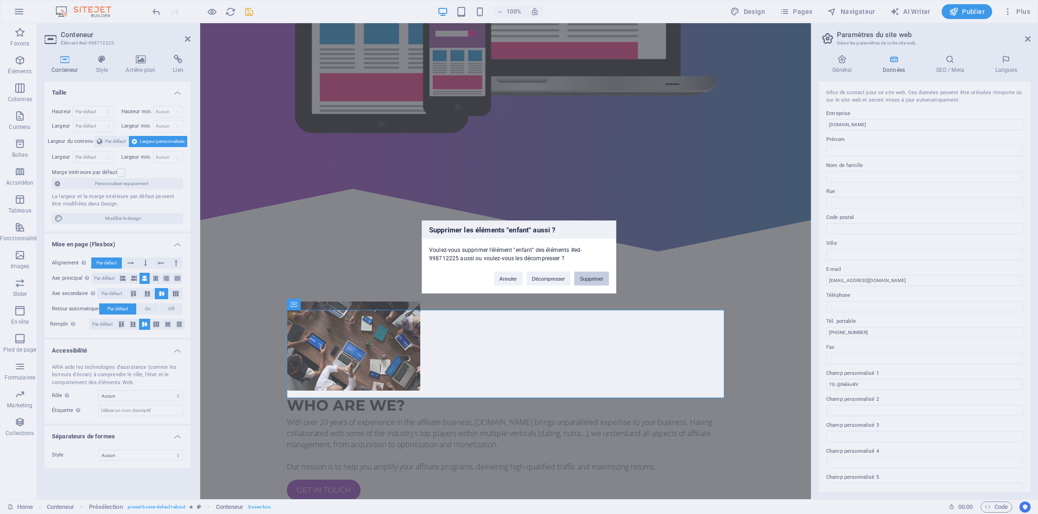
click at [590, 277] on button "Supprimer" at bounding box center [591, 279] width 35 height 14
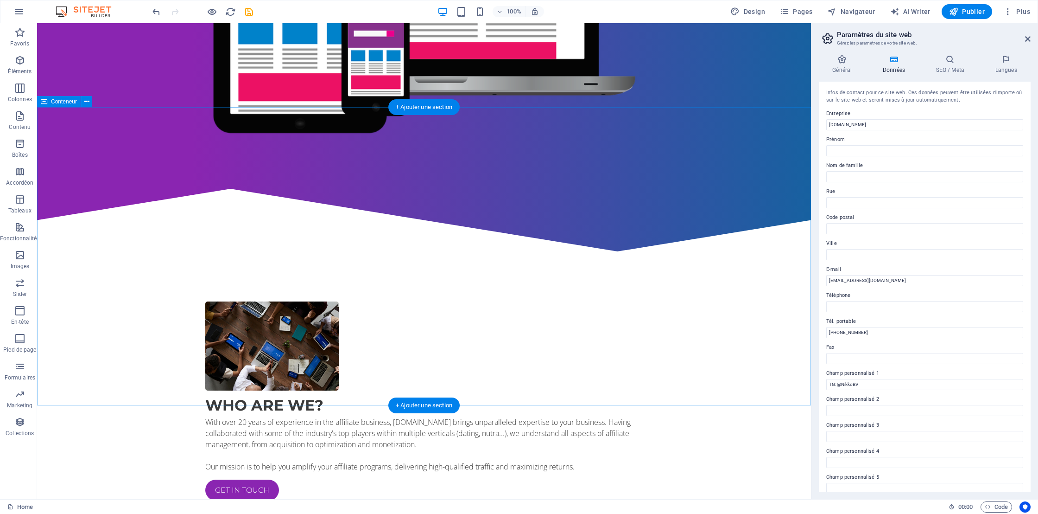
click at [737, 270] on div "Who are we? With over 20 years of experience in the affiliate business, Smart-G…" at bounding box center [424, 437] width 774 height 346
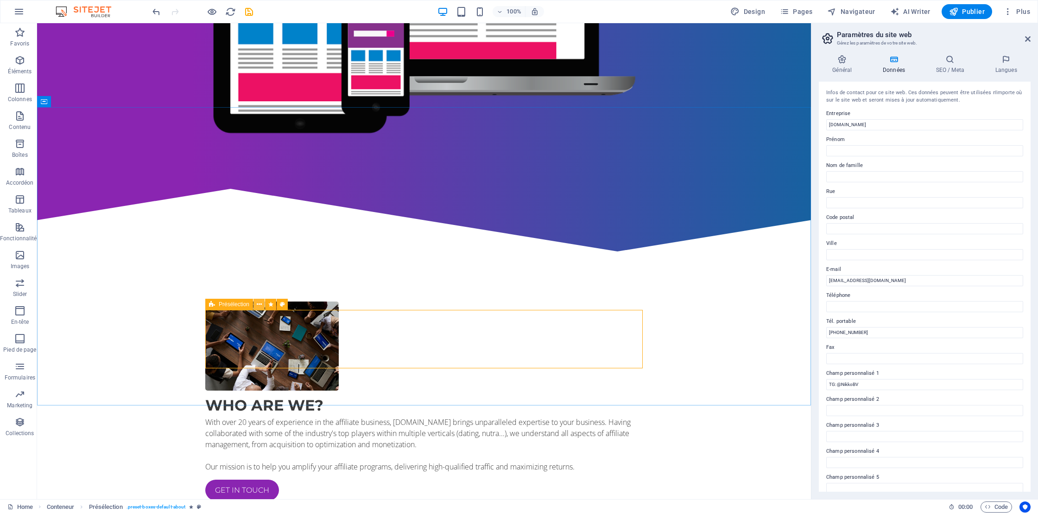
click at [260, 304] on icon at bounding box center [259, 304] width 5 height 10
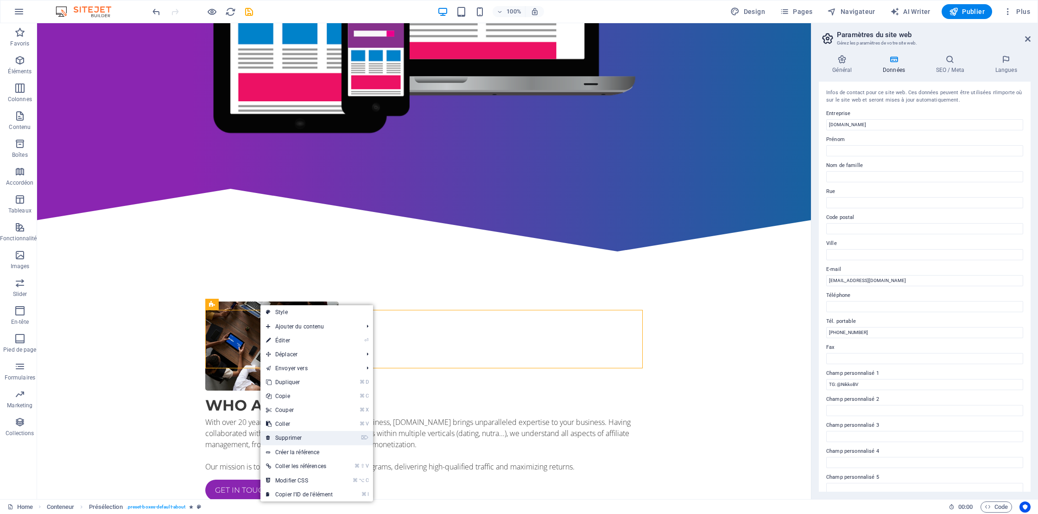
click at [284, 441] on link "⌦ Supprimer" at bounding box center [299, 438] width 78 height 14
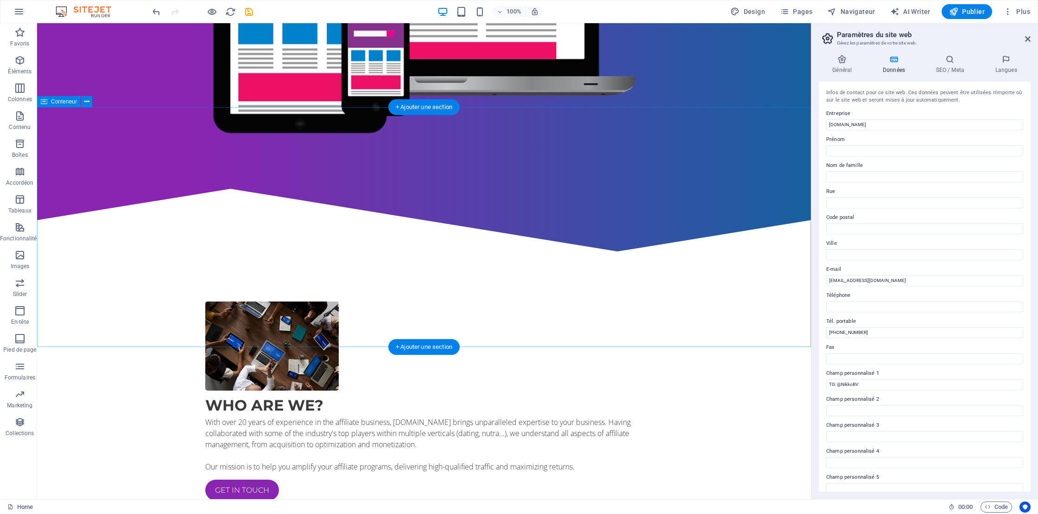
click at [732, 307] on div "Who are we? With over 20 years of experience in the affiliate business, Smart-G…" at bounding box center [424, 408] width 774 height 288
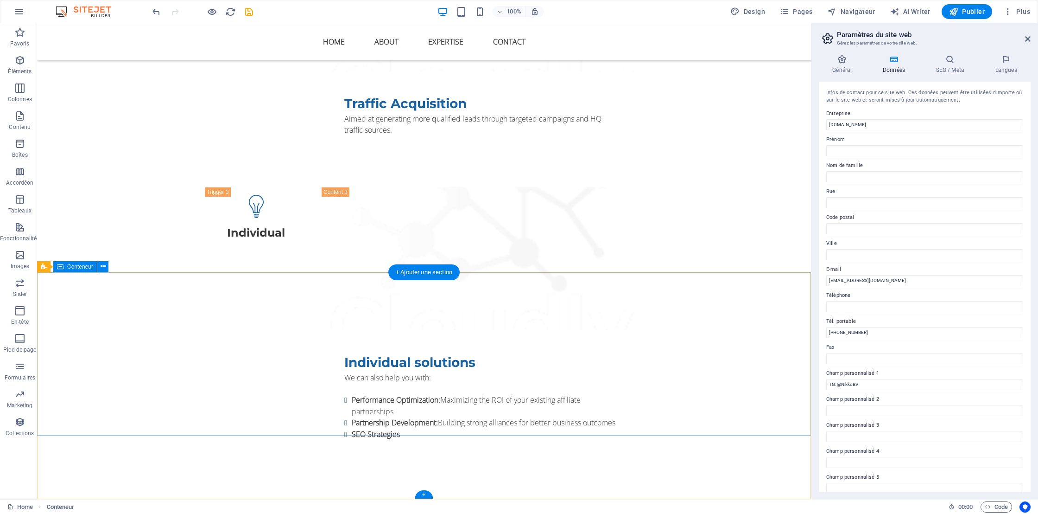
scroll to position [2095, 0]
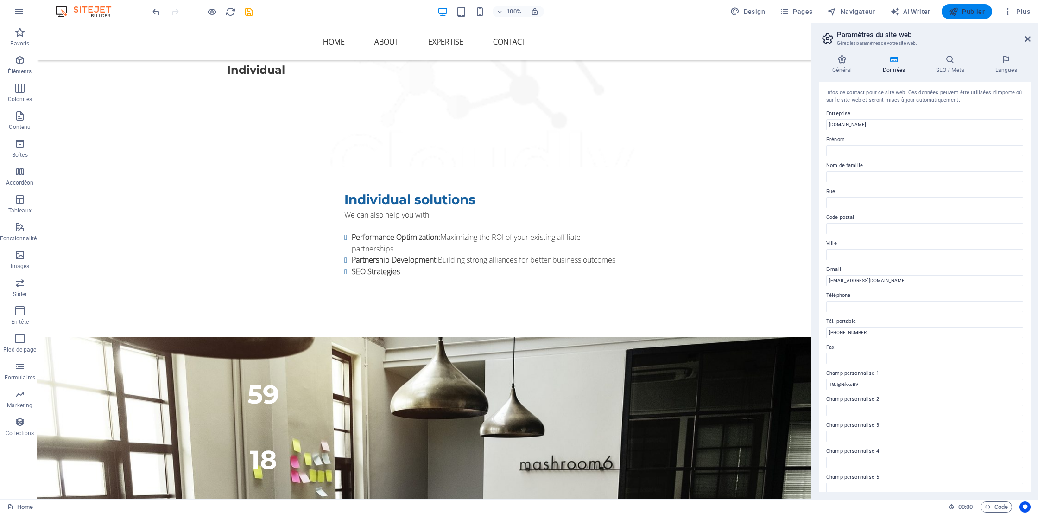
click at [960, 5] on button "Publier" at bounding box center [967, 11] width 51 height 15
checkbox input "false"
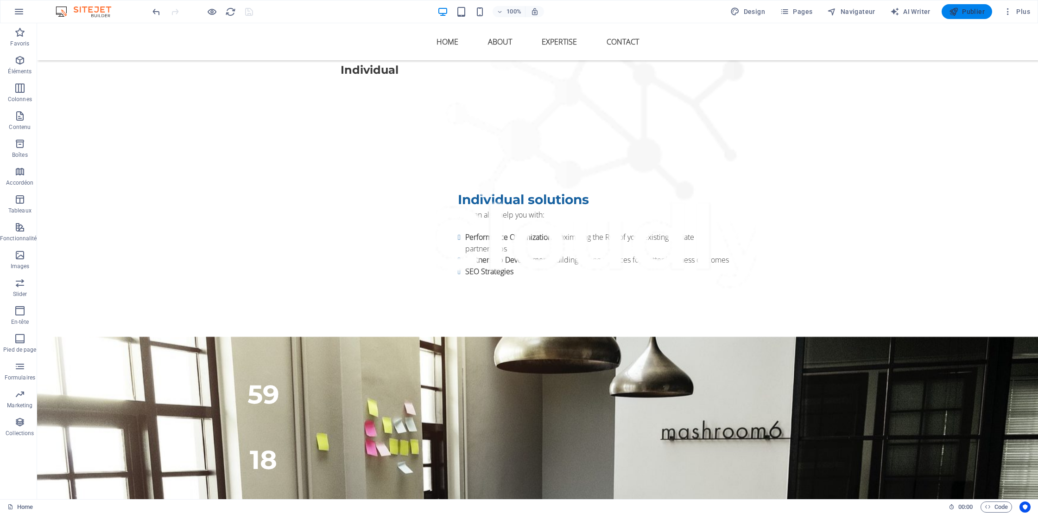
click at [964, 17] on button "Publier" at bounding box center [967, 11] width 51 height 15
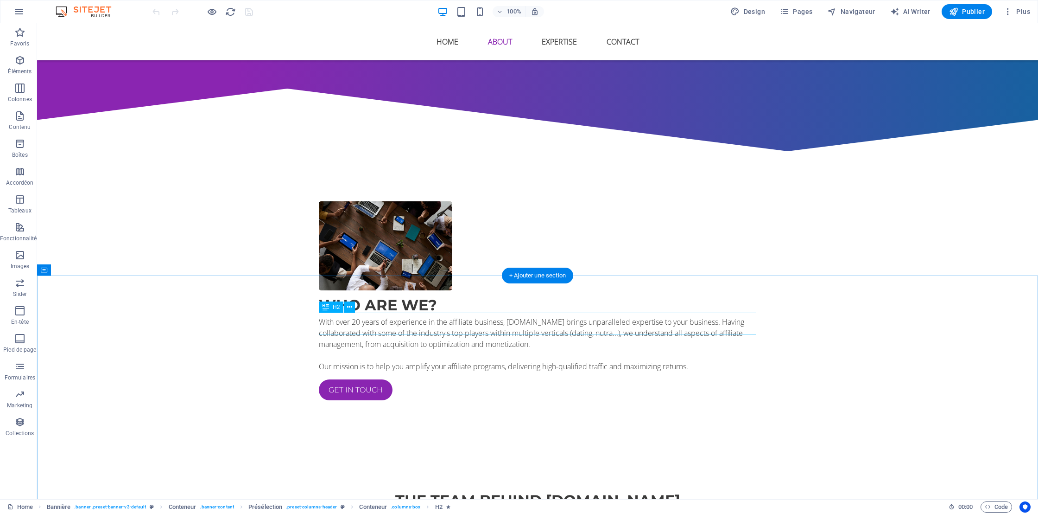
scroll to position [455, 0]
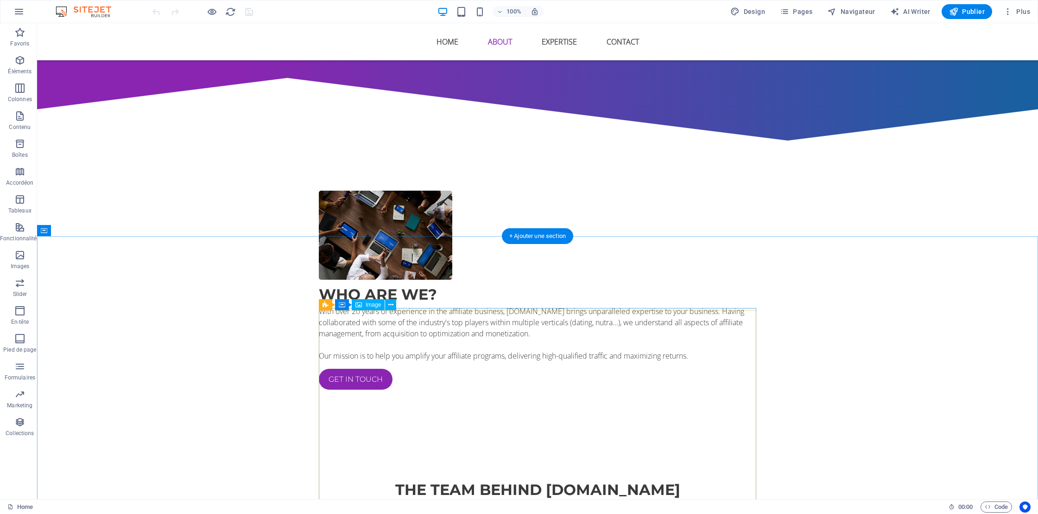
select select "%"
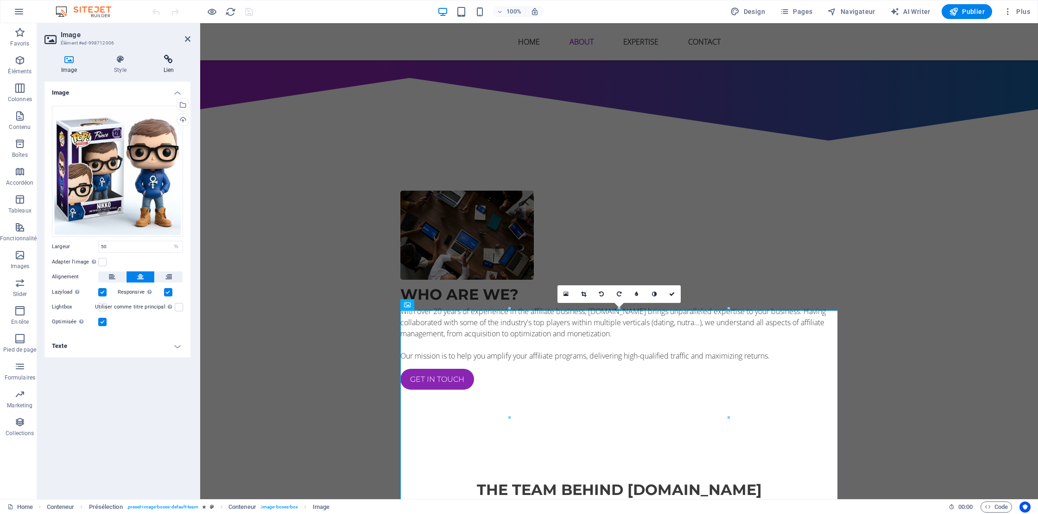
click at [165, 60] on icon at bounding box center [169, 59] width 44 height 9
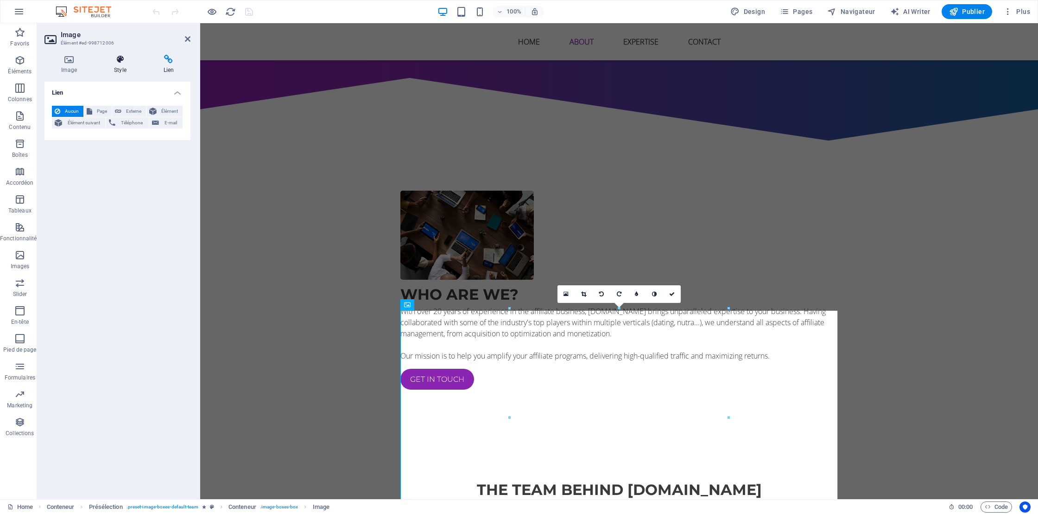
click at [114, 62] on icon at bounding box center [119, 59] width 45 height 9
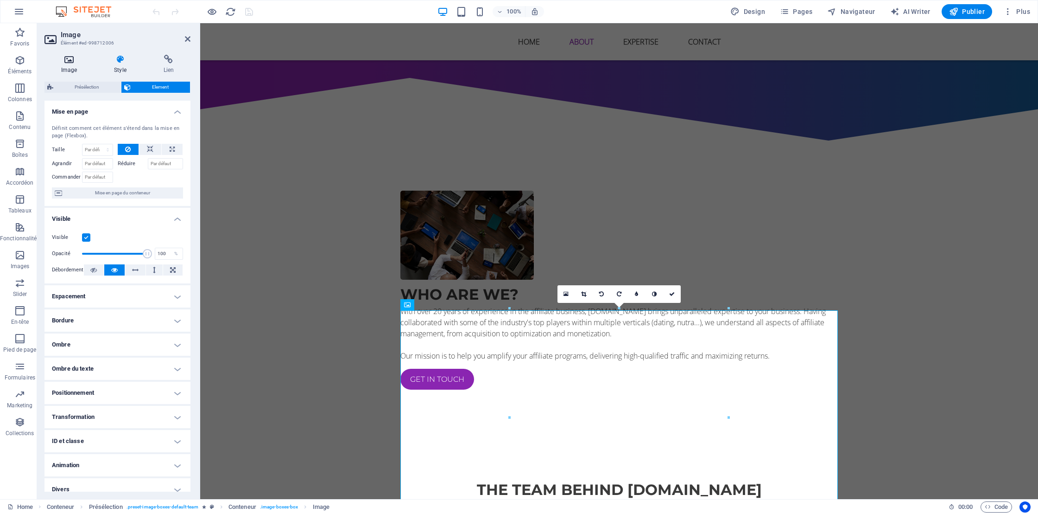
click at [69, 63] on icon at bounding box center [68, 59] width 49 height 9
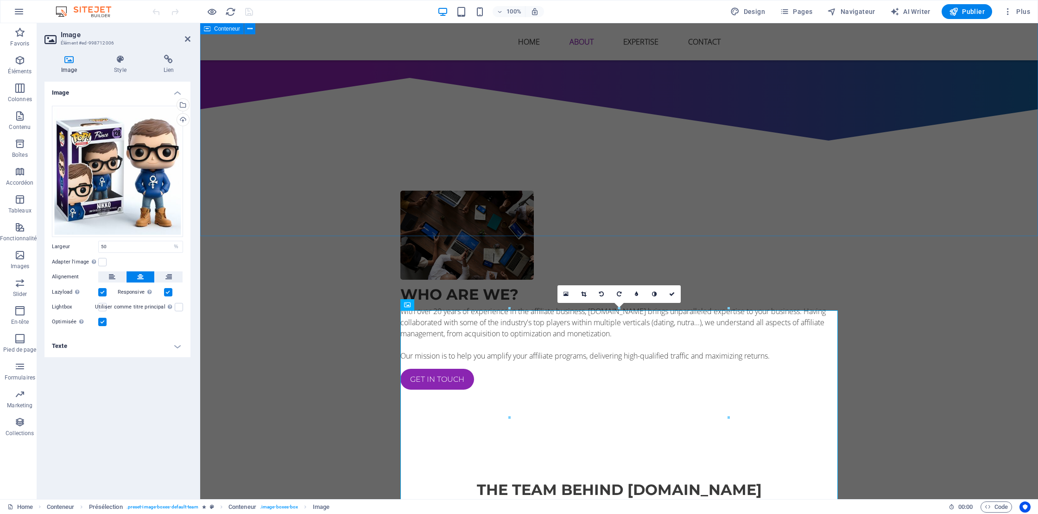
click at [293, 205] on div "Who are we? With over 20 years of experience in the affiliate business, [DOMAIN…" at bounding box center [619, 297] width 838 height 288
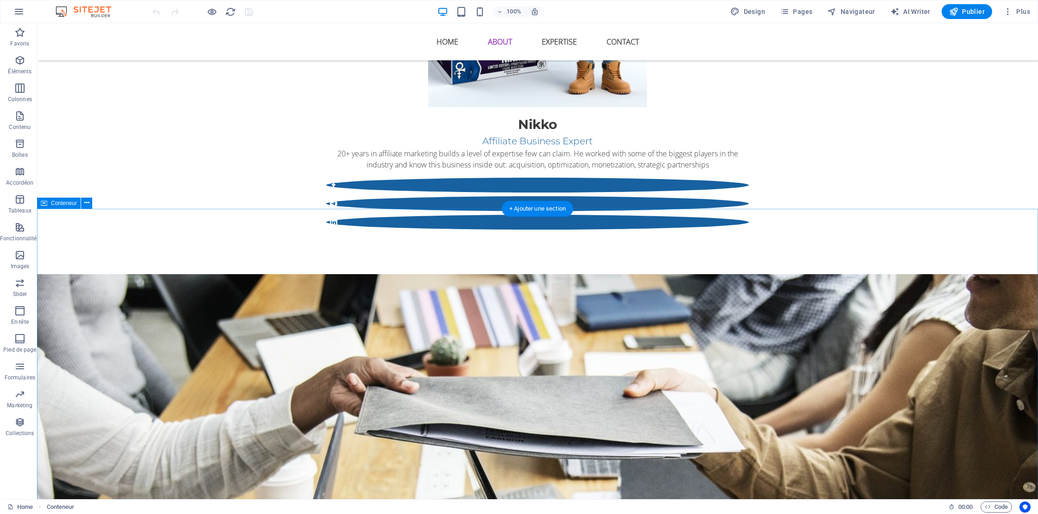
scroll to position [1091, 0]
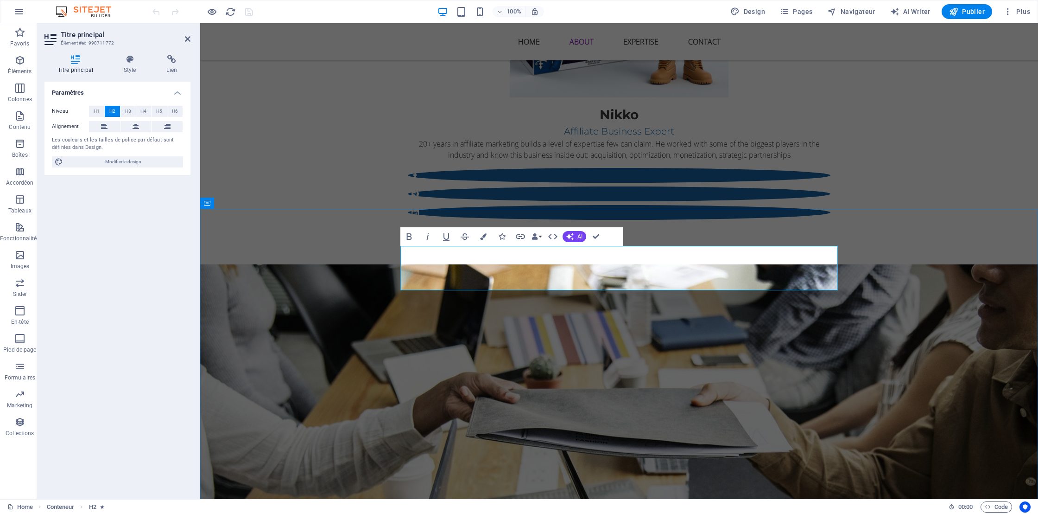
drag, startPoint x: 715, startPoint y: 279, endPoint x: 530, endPoint y: 277, distance: 184.5
click at [484, 236] on icon "button" at bounding box center [483, 236] width 6 height 6
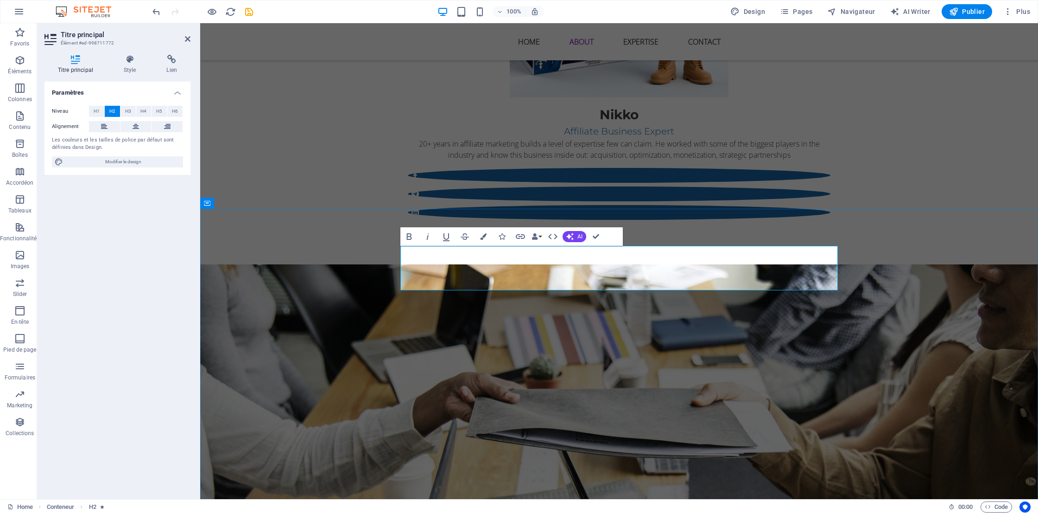
drag, startPoint x: 715, startPoint y: 279, endPoint x: 528, endPoint y: 281, distance: 186.8
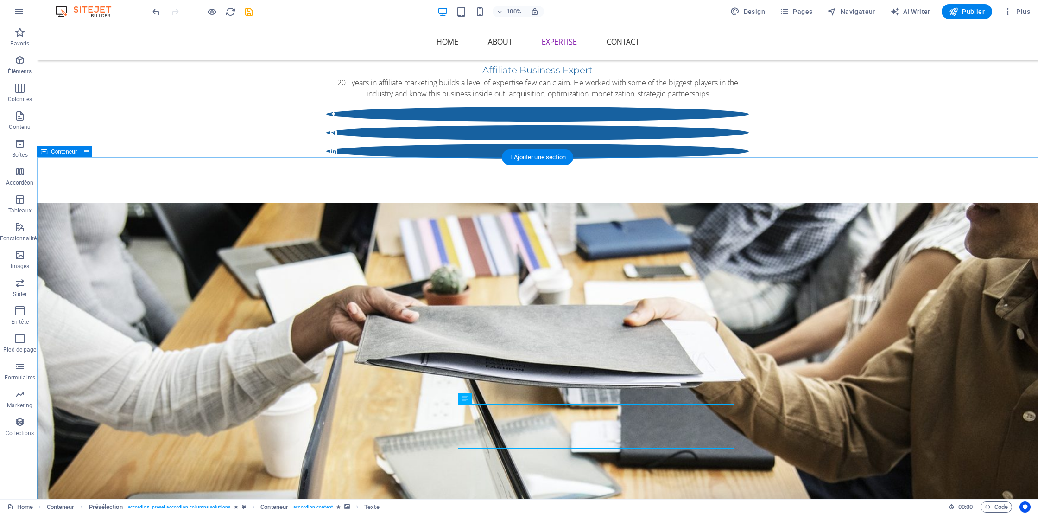
scroll to position [1142, 0]
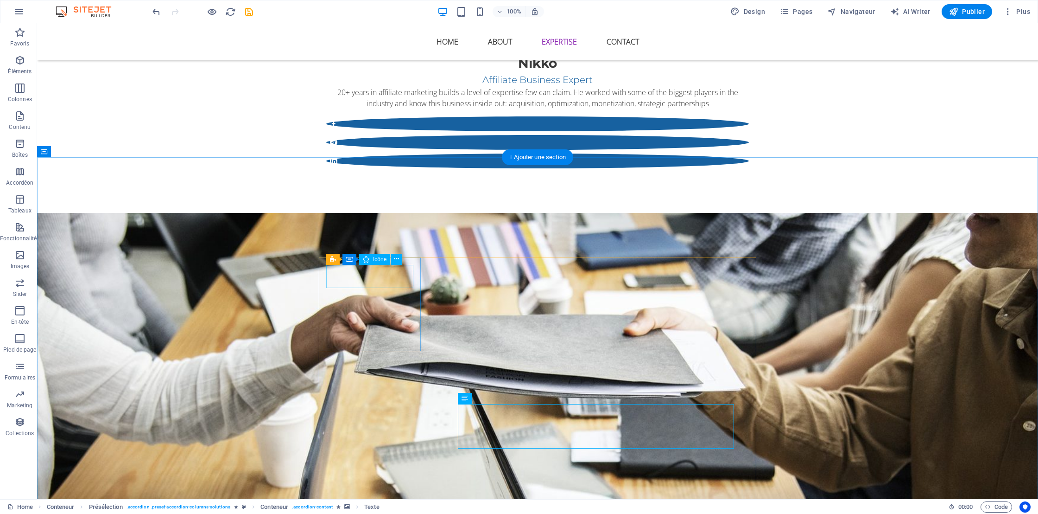
select select "xMidYMid"
select select "px"
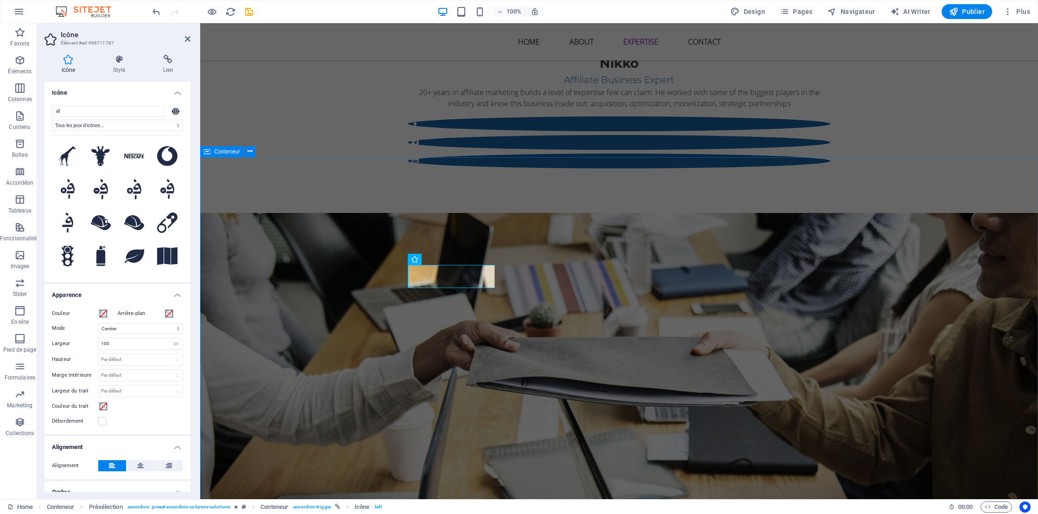
type input "a"
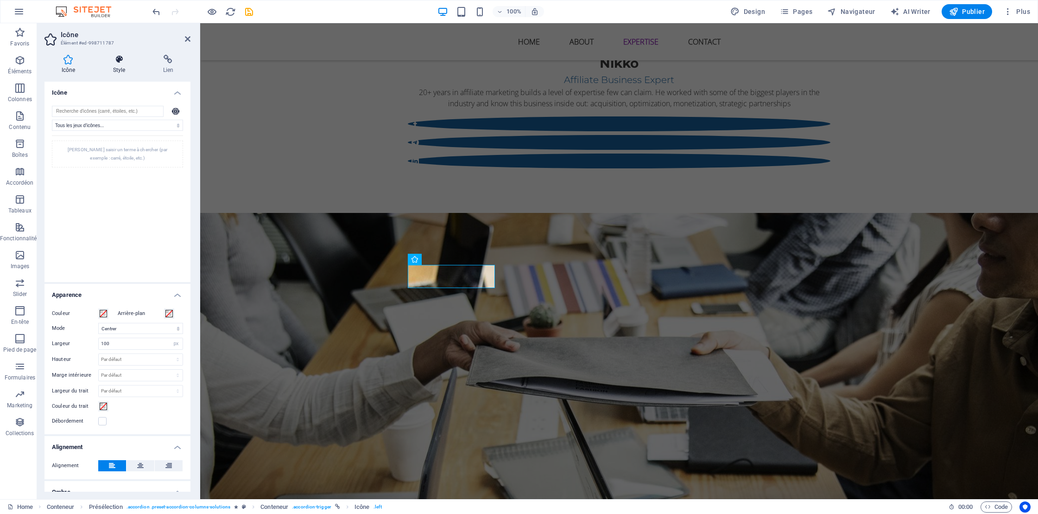
click at [117, 72] on h4 "Style" at bounding box center [121, 64] width 50 height 19
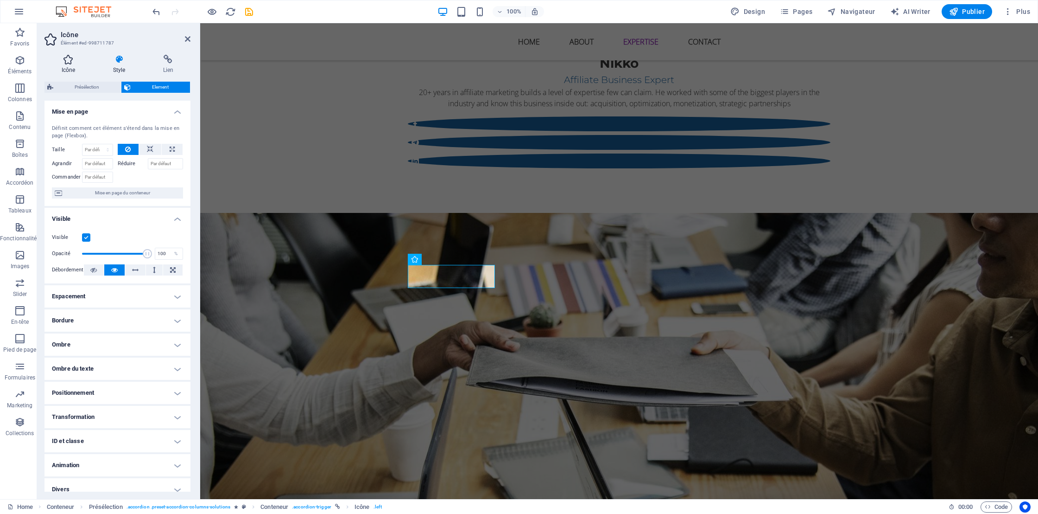
click at [70, 67] on h4 "Icône" at bounding box center [69, 64] width 51 height 19
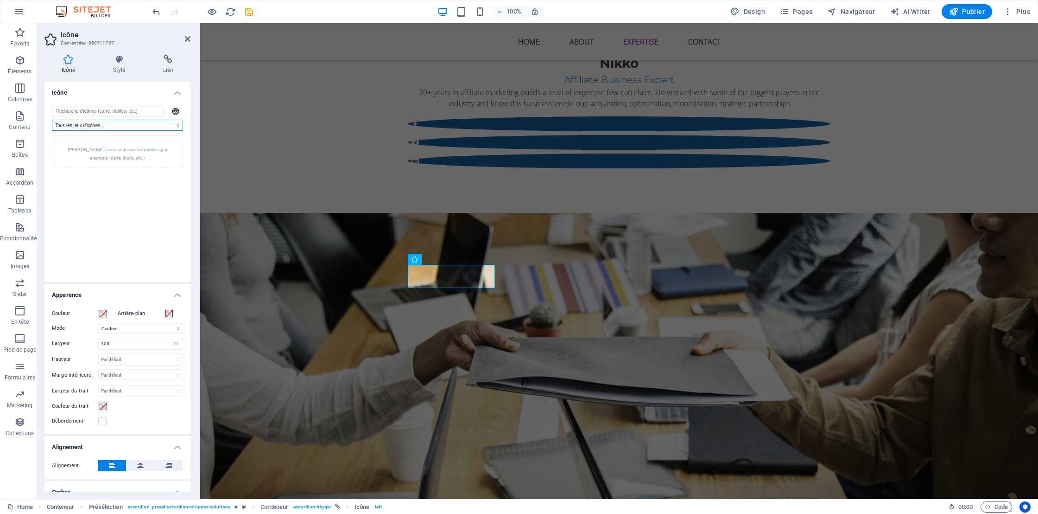
click at [175, 125] on select "Tous les jeux d'icônes... IcoFont Ionicons FontAwesome Brands FontAwesome Duoto…" at bounding box center [117, 125] width 131 height 11
click at [174, 112] on icon at bounding box center [175, 111] width 7 height 7
click at [124, 111] on input "search" at bounding box center [108, 111] width 112 height 11
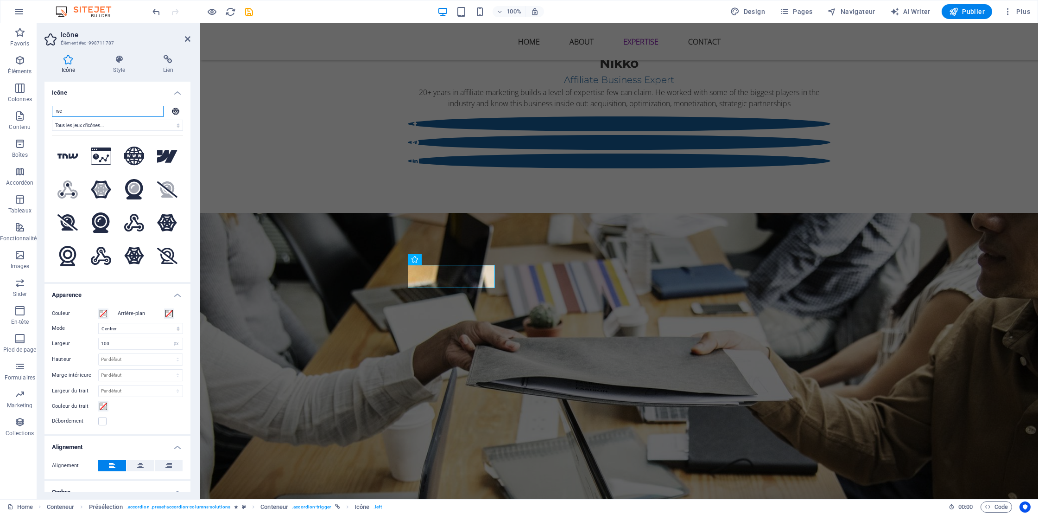
type input "w"
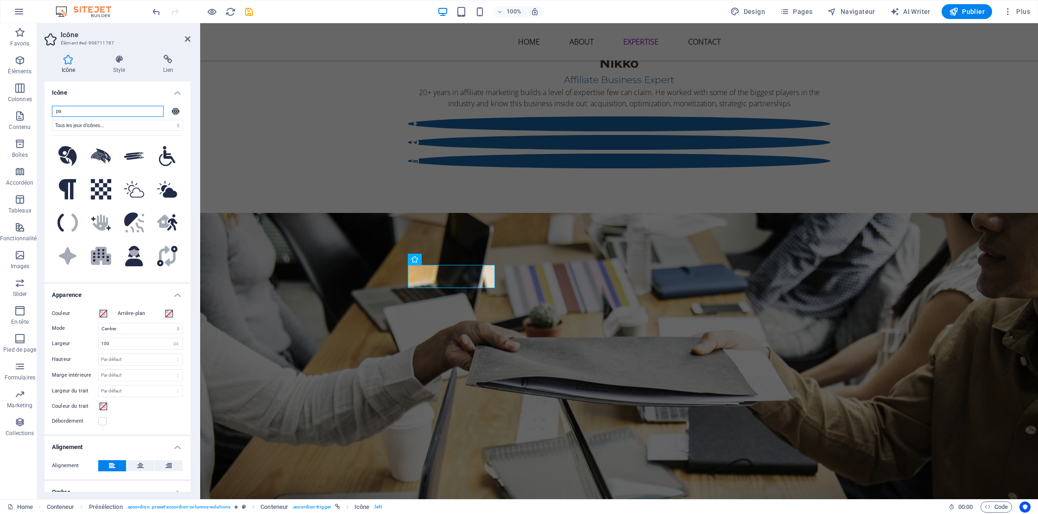
type input "p"
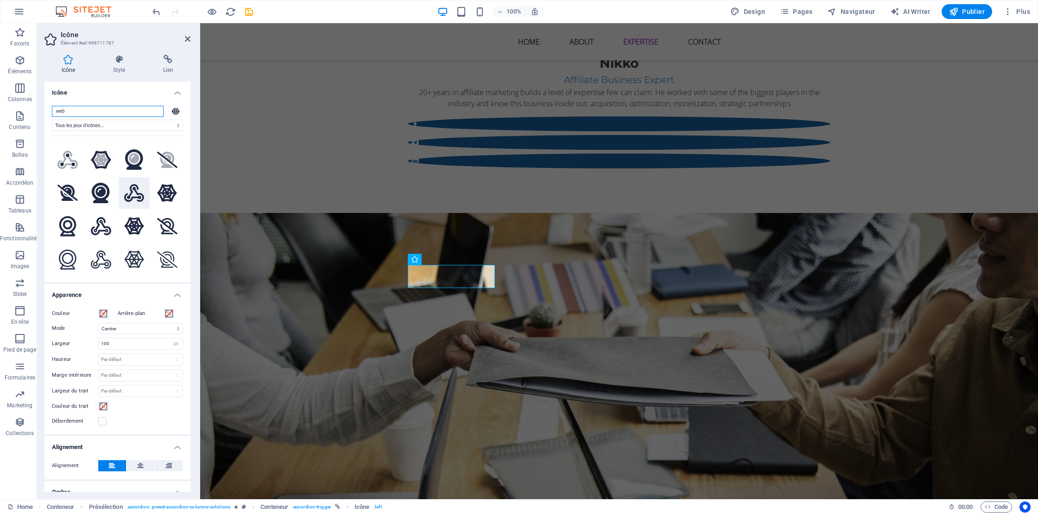
scroll to position [0, 0]
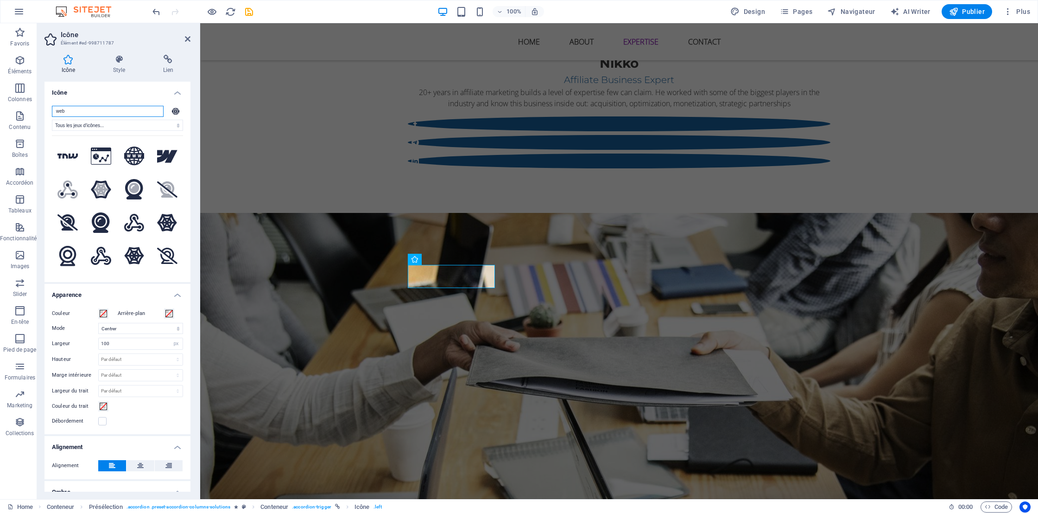
click at [73, 112] on input "web" at bounding box center [108, 111] width 112 height 11
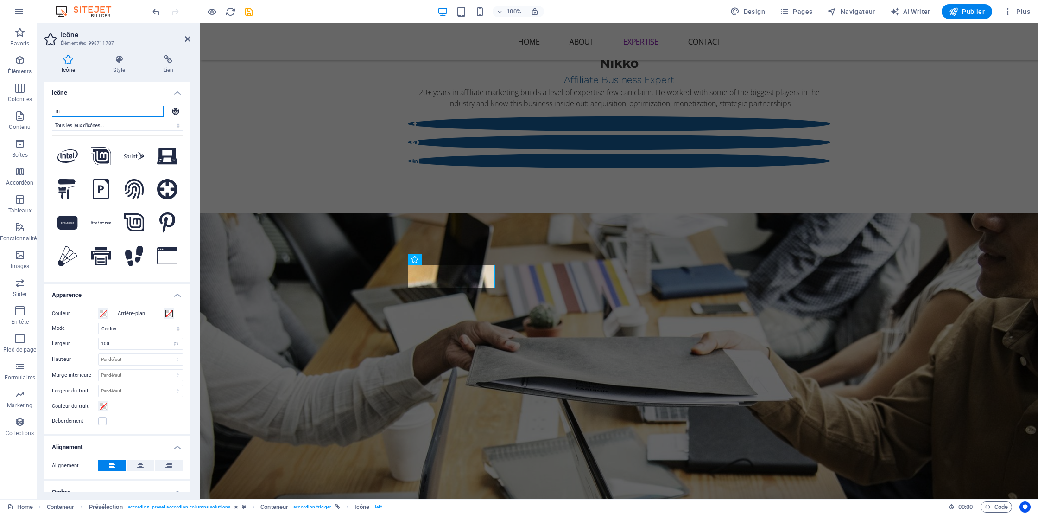
type input "i"
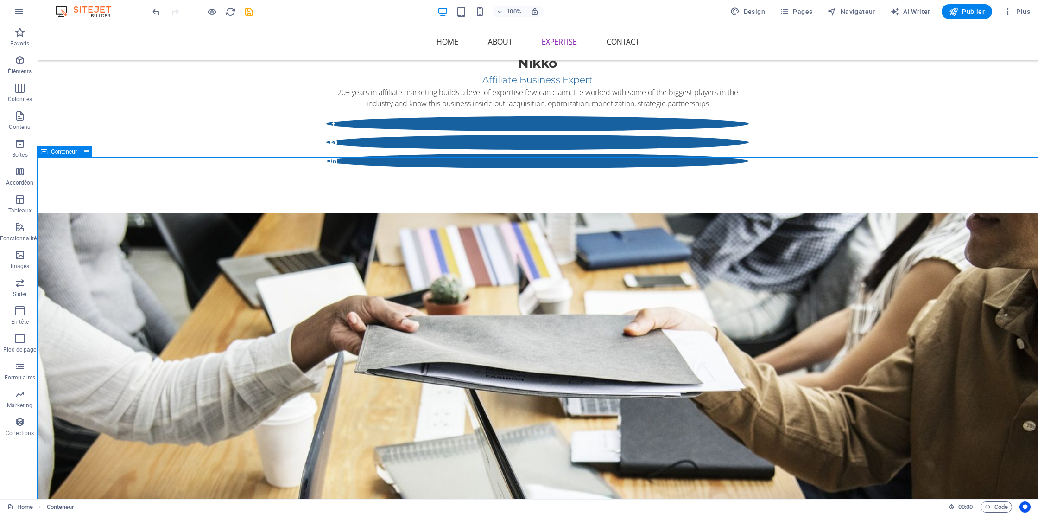
click at [176, 11] on icon "redo" at bounding box center [175, 11] width 11 height 11
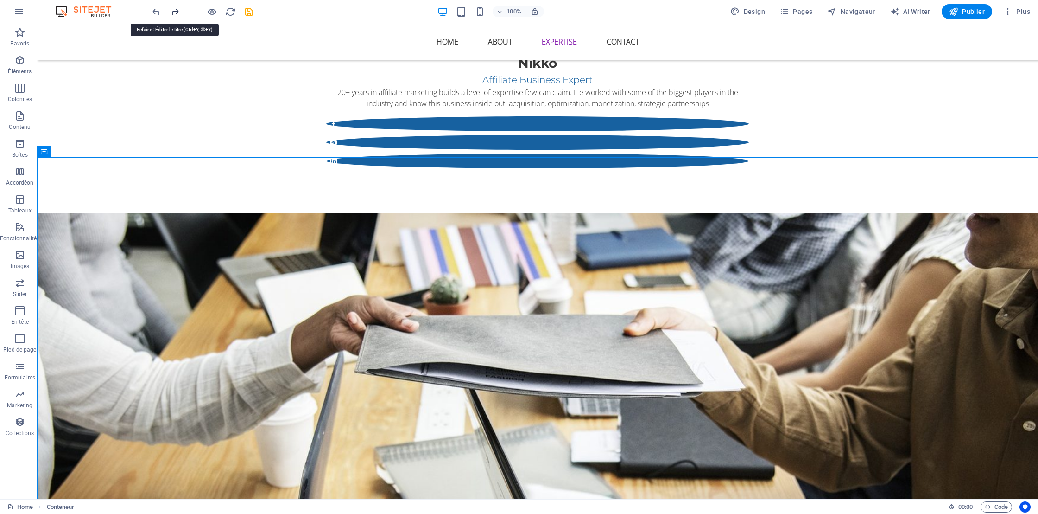
click at [176, 11] on icon "redo" at bounding box center [175, 11] width 11 height 11
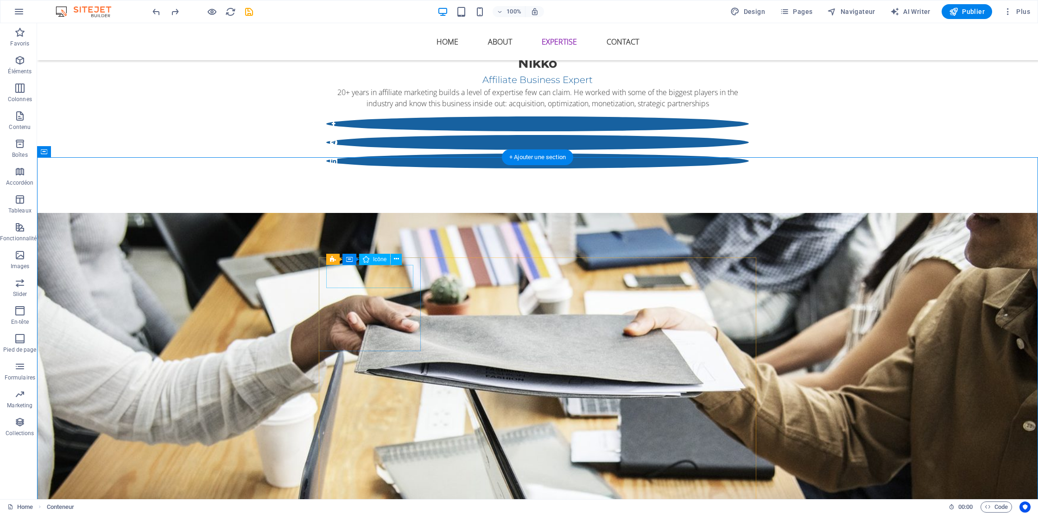
drag, startPoint x: 351, startPoint y: 271, endPoint x: 361, endPoint y: 279, distance: 12.8
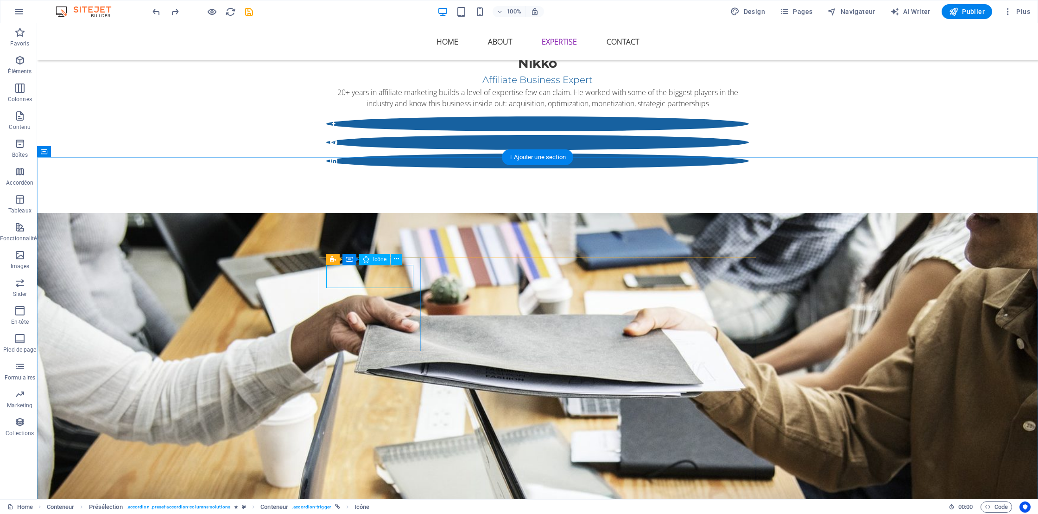
select select "xMidYMid"
select select "px"
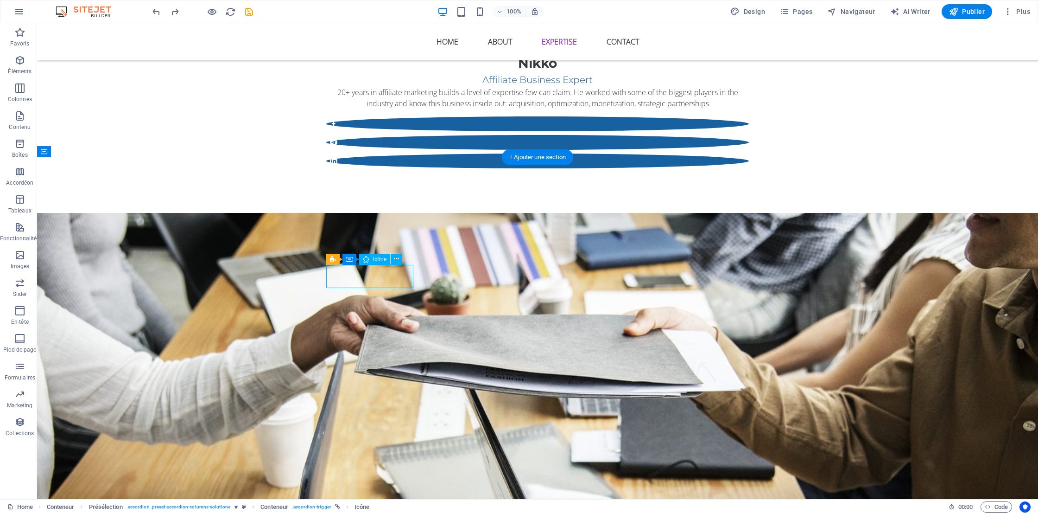
select select "xMidYMid"
select select "px"
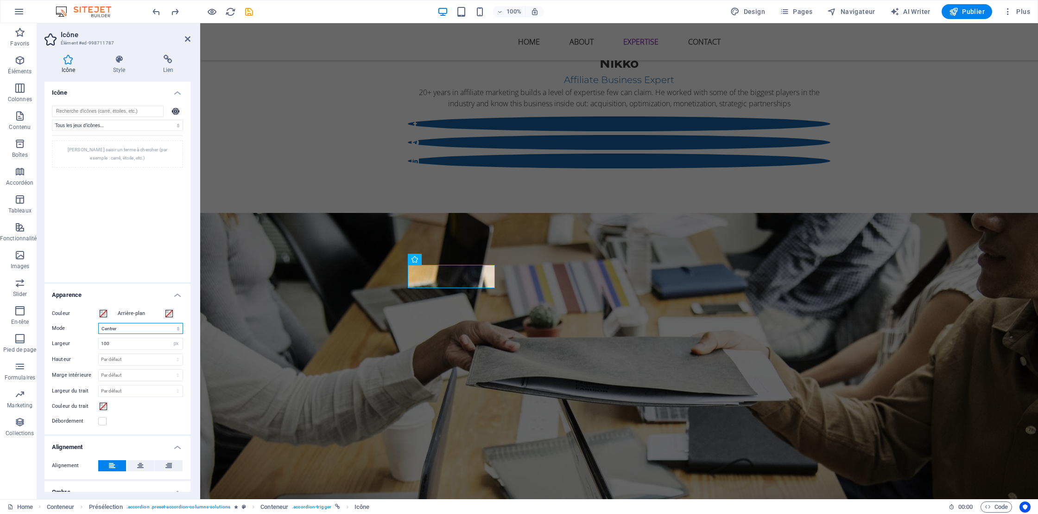
click at [178, 328] on select "Mettre à l'échelle Gauche Centrer À droite" at bounding box center [140, 328] width 85 height 11
select select "xMaxYMid"
click at [98, 323] on select "Mettre à l'échelle Gauche Centrer À droite" at bounding box center [140, 328] width 85 height 11
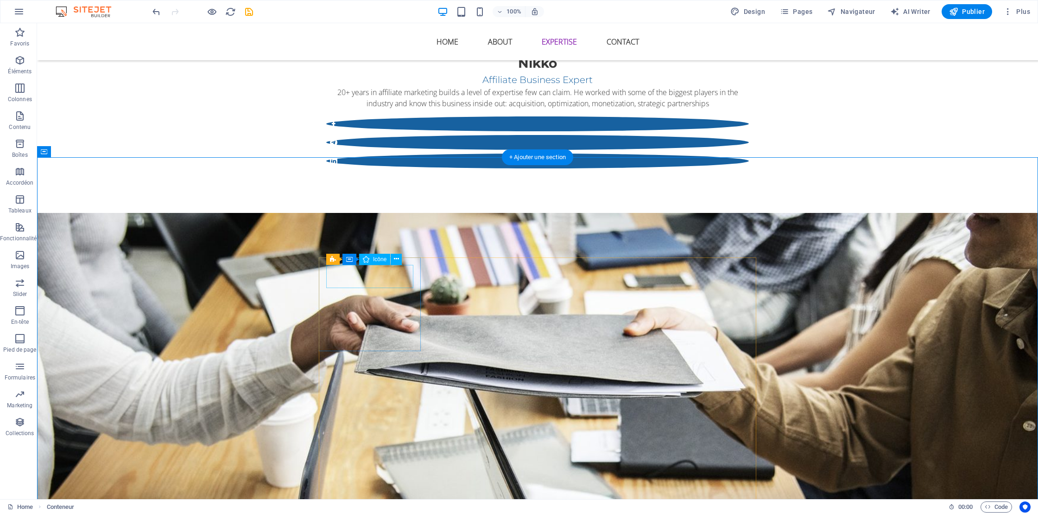
select select "xMaxYMid"
select select "px"
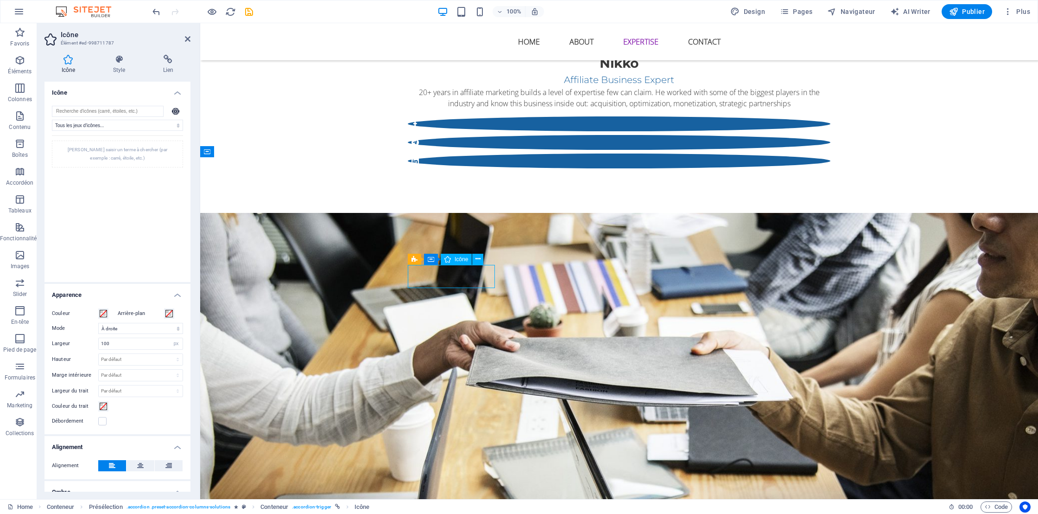
drag, startPoint x: 438, startPoint y: 274, endPoint x: 475, endPoint y: 280, distance: 38.0
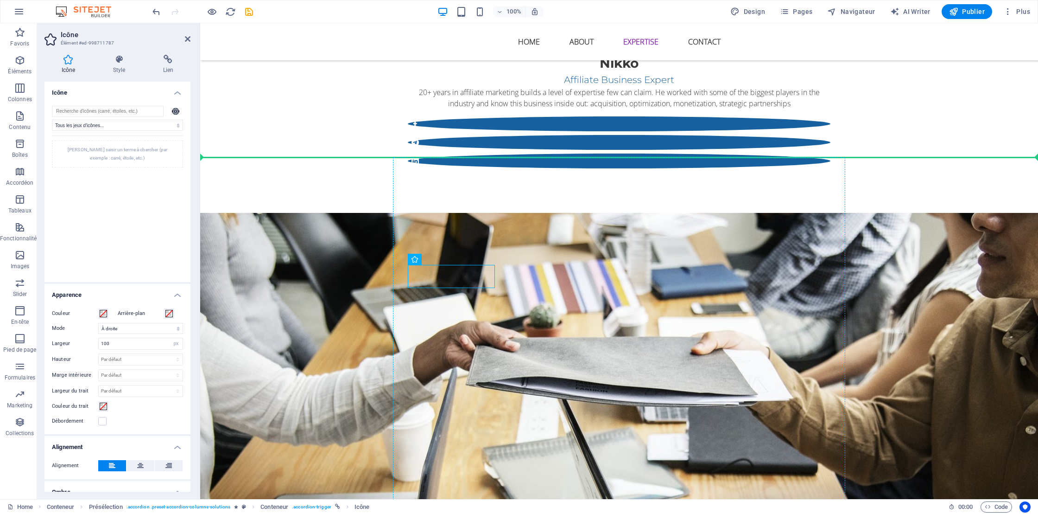
drag, startPoint x: 494, startPoint y: 277, endPoint x: 513, endPoint y: 279, distance: 19.7
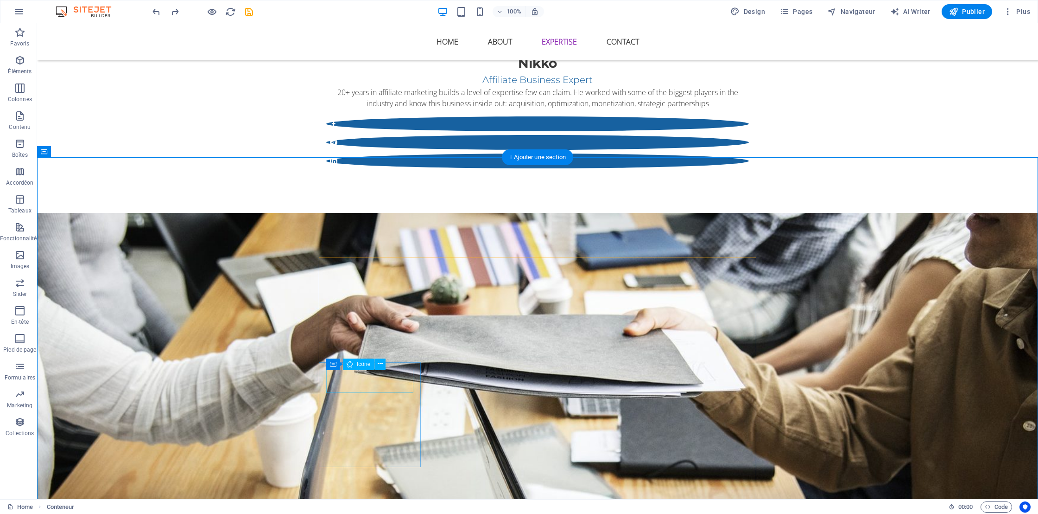
select select "xMidYMid"
select select "px"
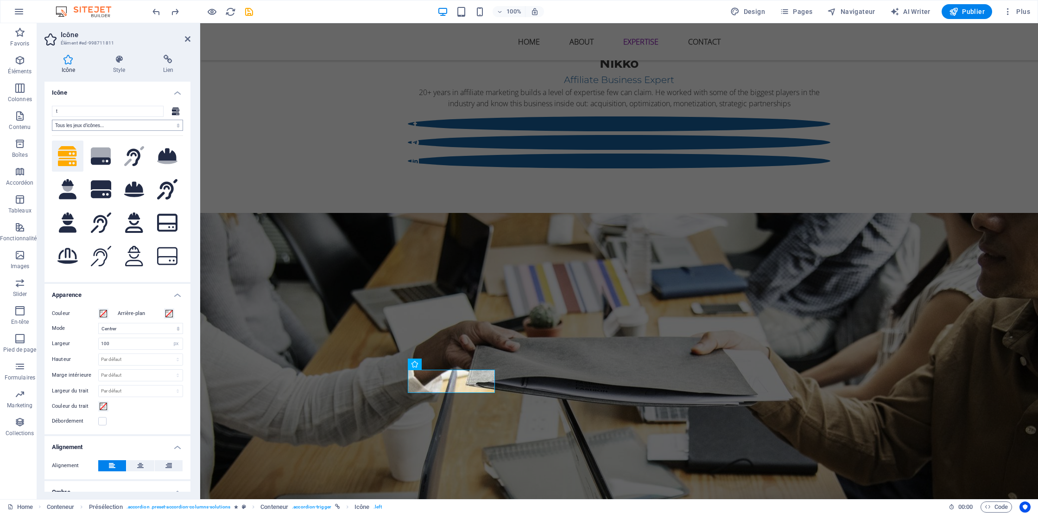
type input "tr"
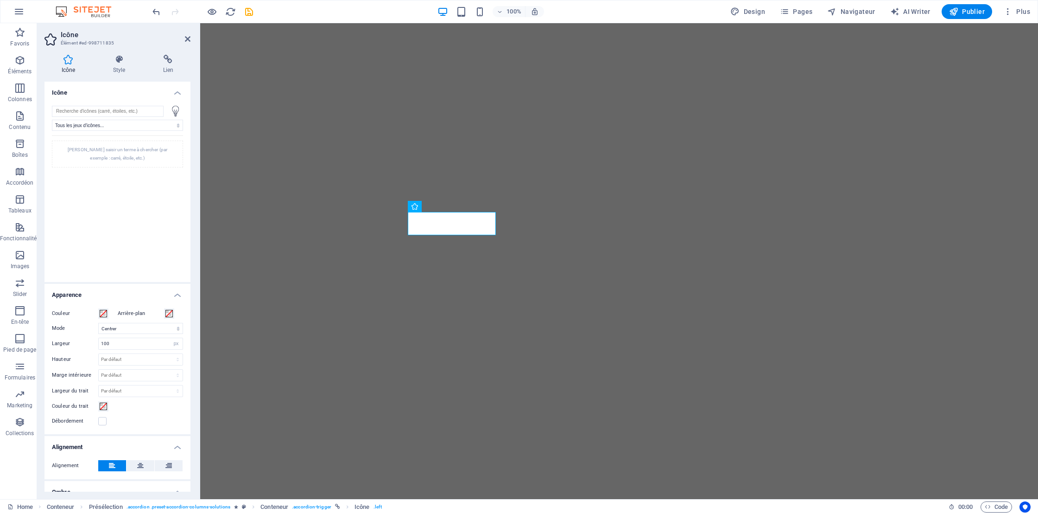
select select "xMidYMid"
select select "px"
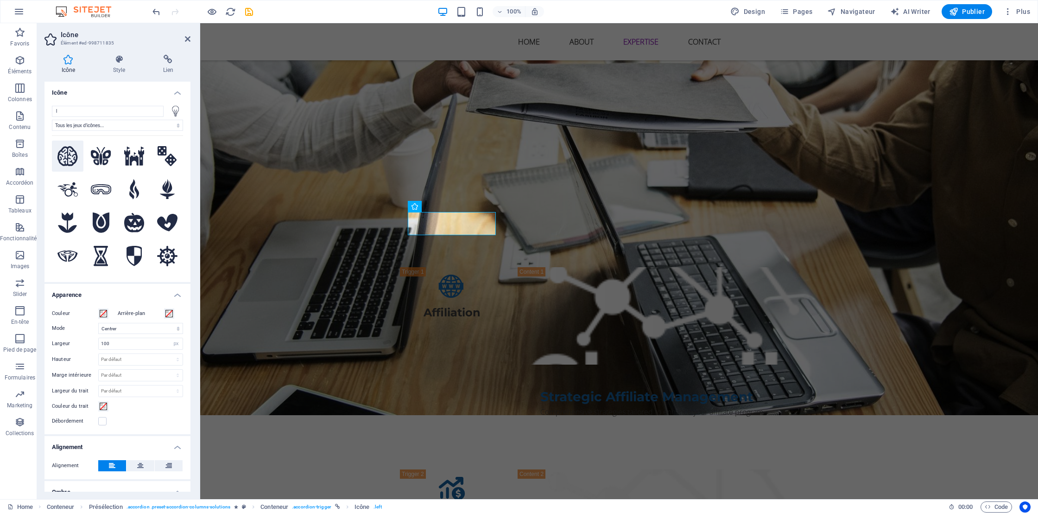
type input "l"
click at [72, 158] on icon at bounding box center [67, 156] width 20 height 20
click at [115, 339] on input "100" at bounding box center [141, 343] width 84 height 11
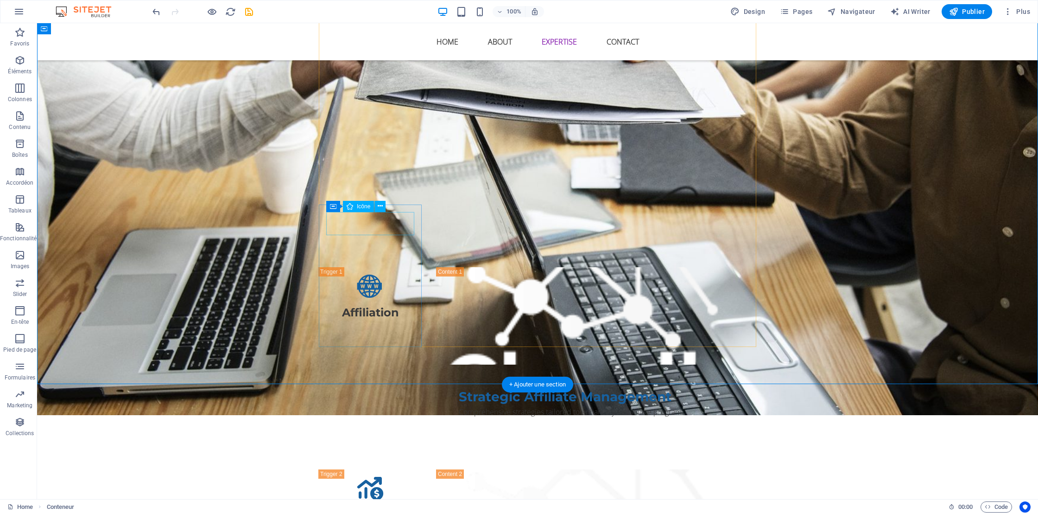
select select "xMidYMid"
select select "px"
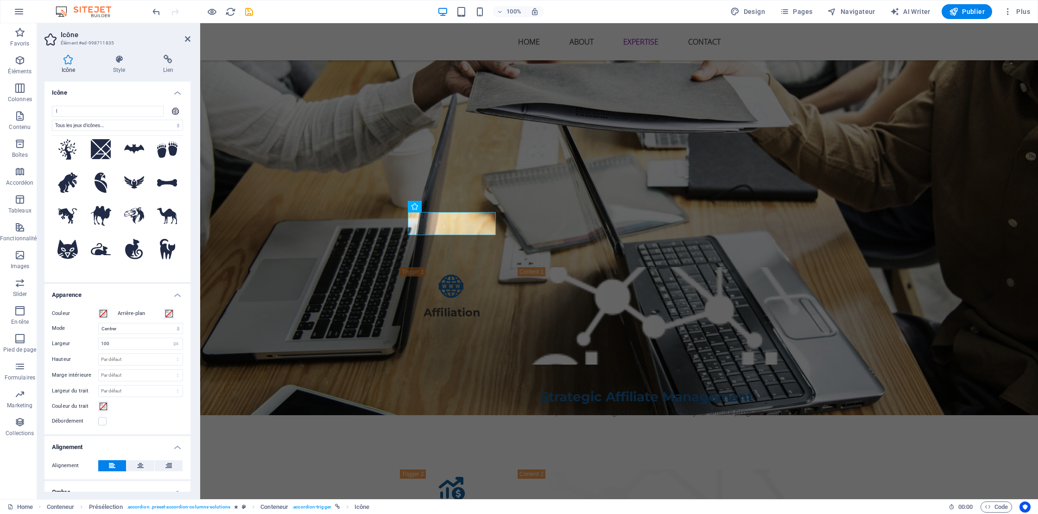
scroll to position [218, 0]
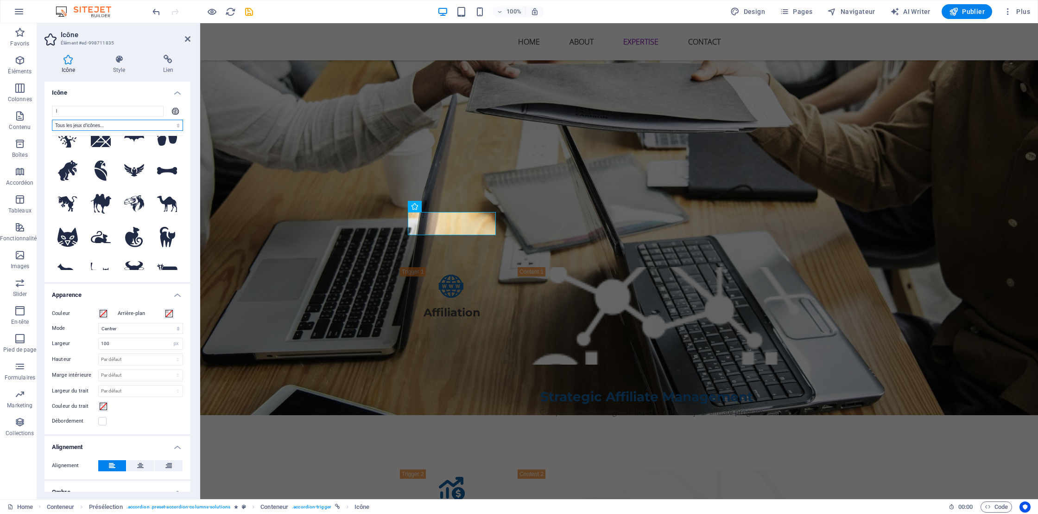
click at [177, 126] on select "Tous les jeux d'icônes... IcoFont Ionicons FontAwesome Brands FontAwesome Duoto…" at bounding box center [117, 125] width 131 height 11
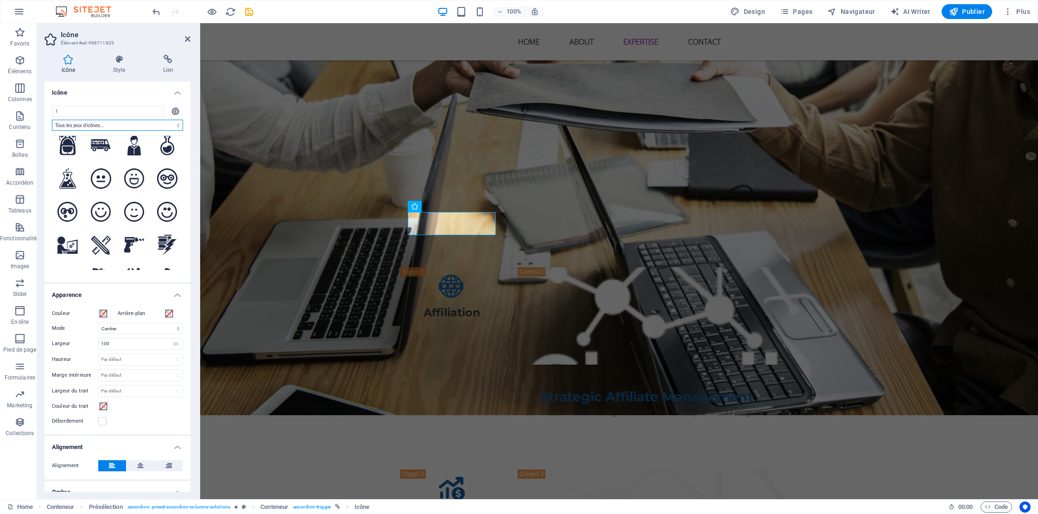
scroll to position [3138, 0]
click at [62, 235] on icon at bounding box center [67, 243] width 20 height 17
click at [117, 342] on input "100" at bounding box center [141, 343] width 84 height 11
type input "190"
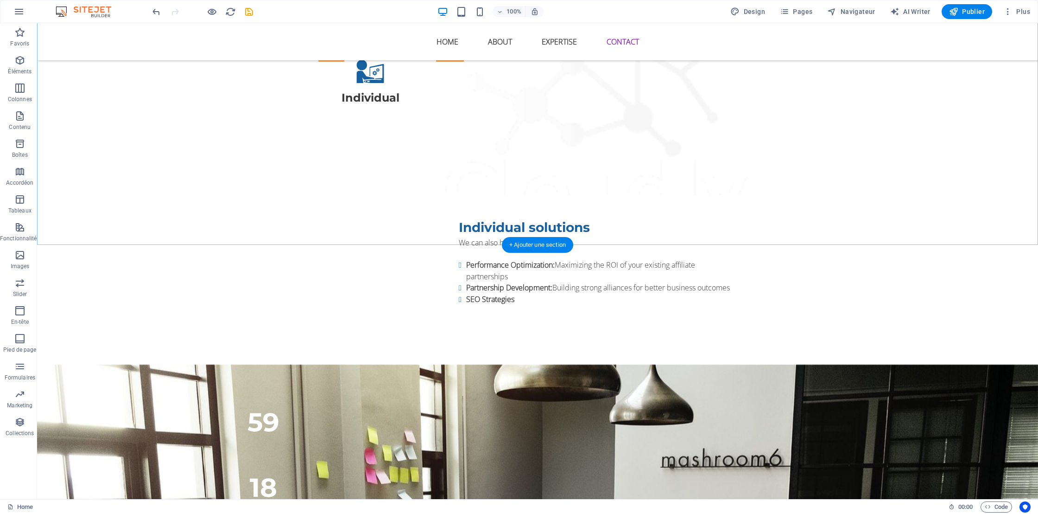
scroll to position [2080, 0]
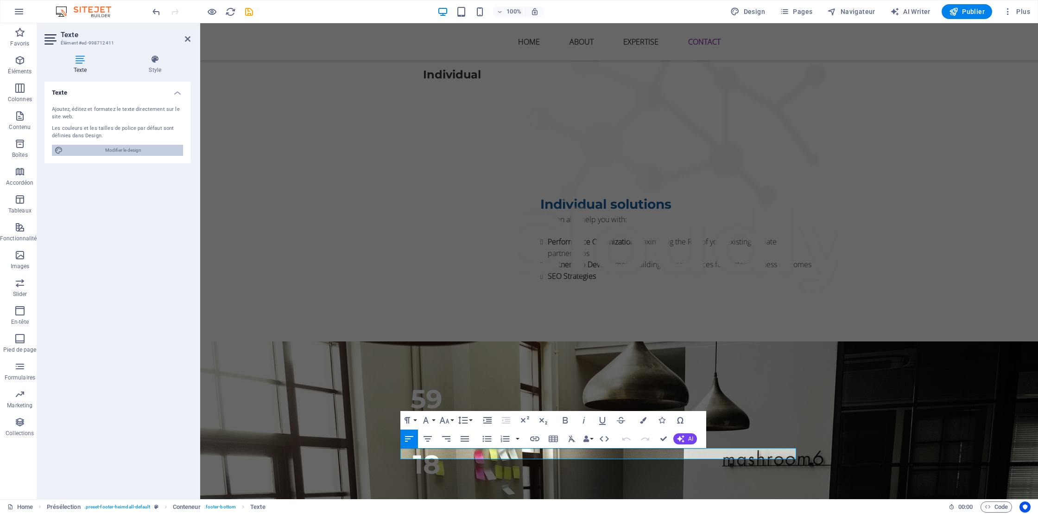
click at [125, 152] on span "Modifier le design" at bounding box center [123, 150] width 114 height 11
select select "px"
select select "400"
select select "px"
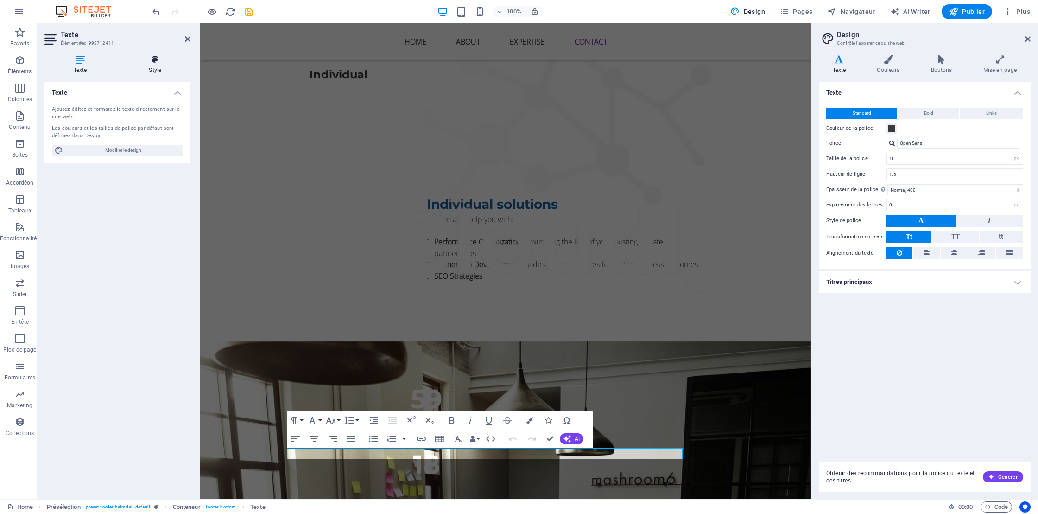
click at [155, 66] on h4 "Style" at bounding box center [155, 64] width 71 height 19
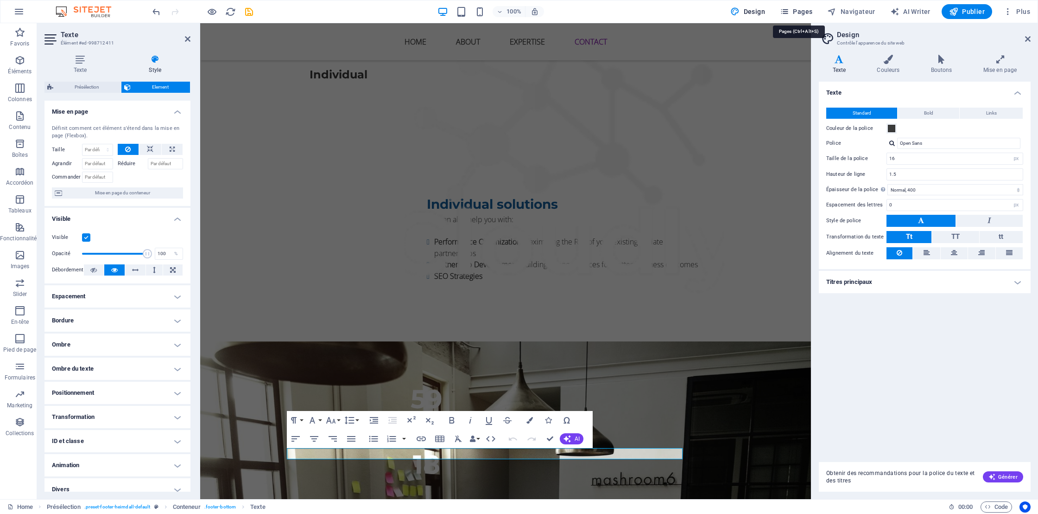
click at [808, 10] on span "Pages" at bounding box center [796, 11] width 32 height 9
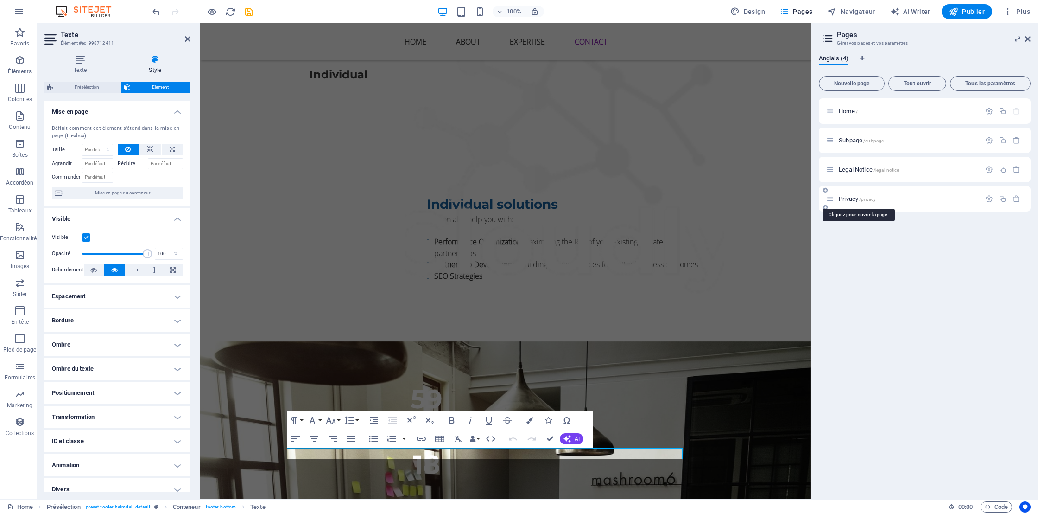
click at [855, 199] on span "Privacy /privacy" at bounding box center [857, 198] width 37 height 7
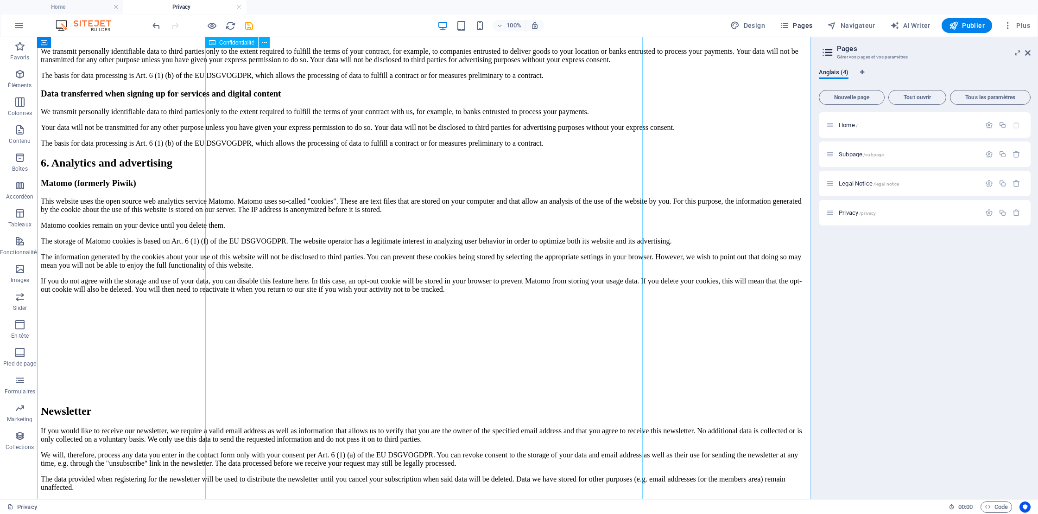
scroll to position [2192, 0]
click at [868, 183] on span "Legal Notice /legal-notice" at bounding box center [869, 183] width 60 height 7
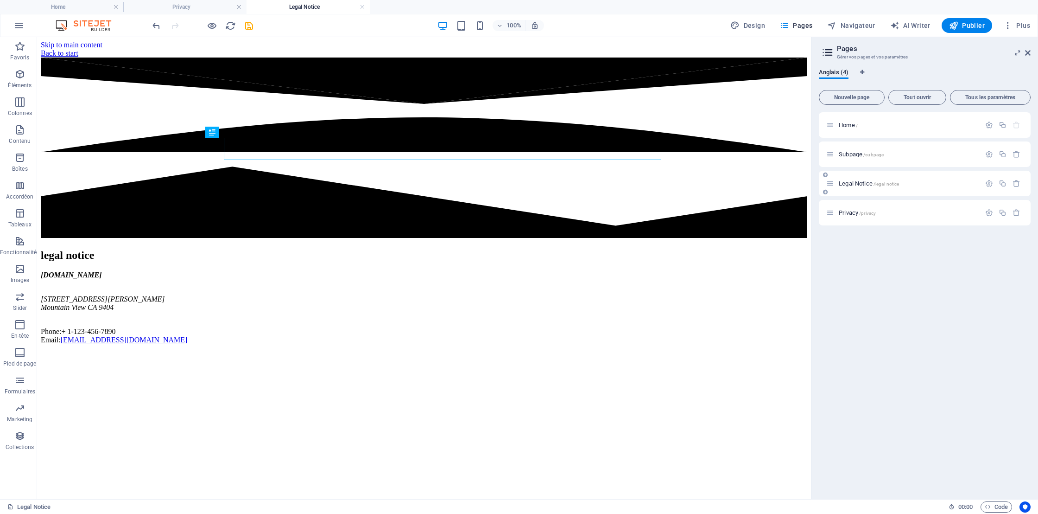
scroll to position [0, 0]
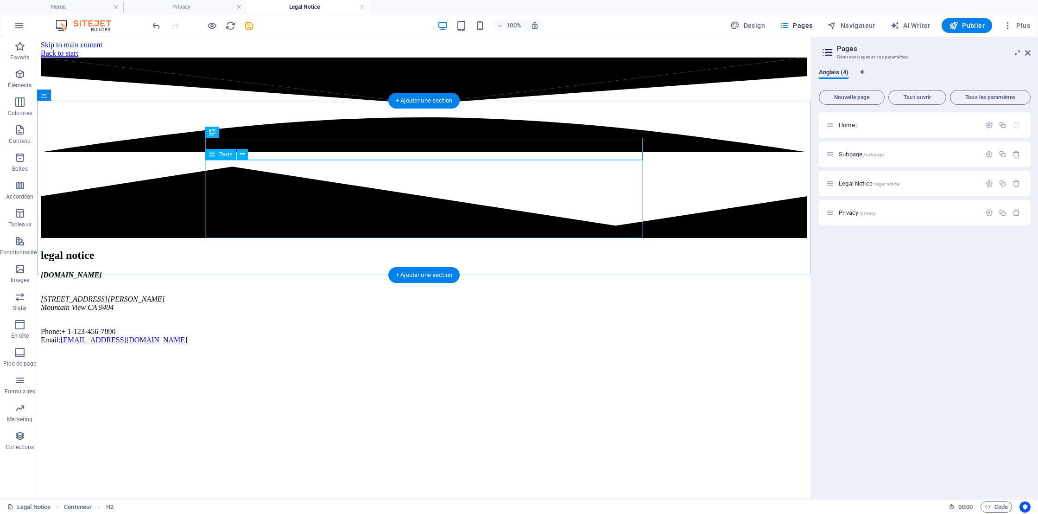
click at [221, 271] on div "[DOMAIN_NAME] [STREET_ADDRESS][PERSON_NAME] Phone: + [PHONE_NUMBER] Email: [EMA…" at bounding box center [424, 307] width 767 height 73
click at [288, 271] on div "[DOMAIN_NAME] [STREET_ADDRESS][PERSON_NAME] Phone: + [PHONE_NUMBER] Email: [EMA…" at bounding box center [424, 307] width 767 height 73
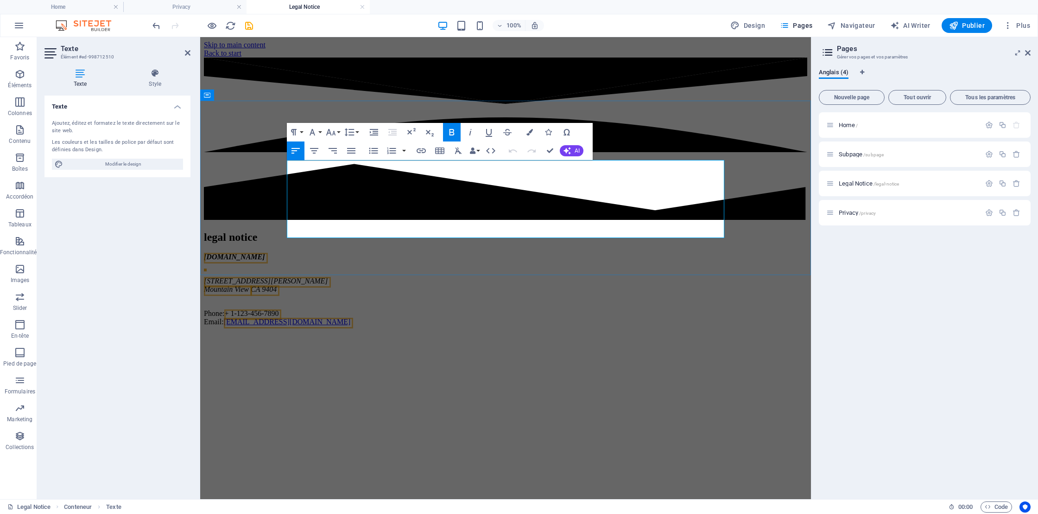
click at [279, 309] on span "+ 1-123-456-7890" at bounding box center [251, 313] width 54 height 8
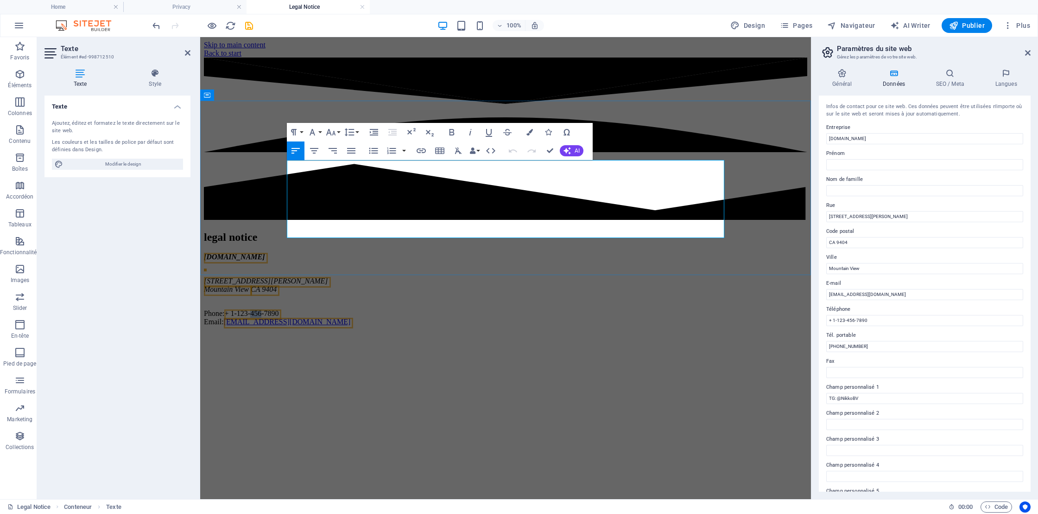
click at [279, 309] on span "+ 1-123-456-7890" at bounding box center [251, 313] width 54 height 8
drag, startPoint x: 314, startPoint y: 221, endPoint x: 369, endPoint y: 220, distance: 55.2
click at [279, 309] on span "+ 1-123-456-7890" at bounding box center [251, 313] width 54 height 8
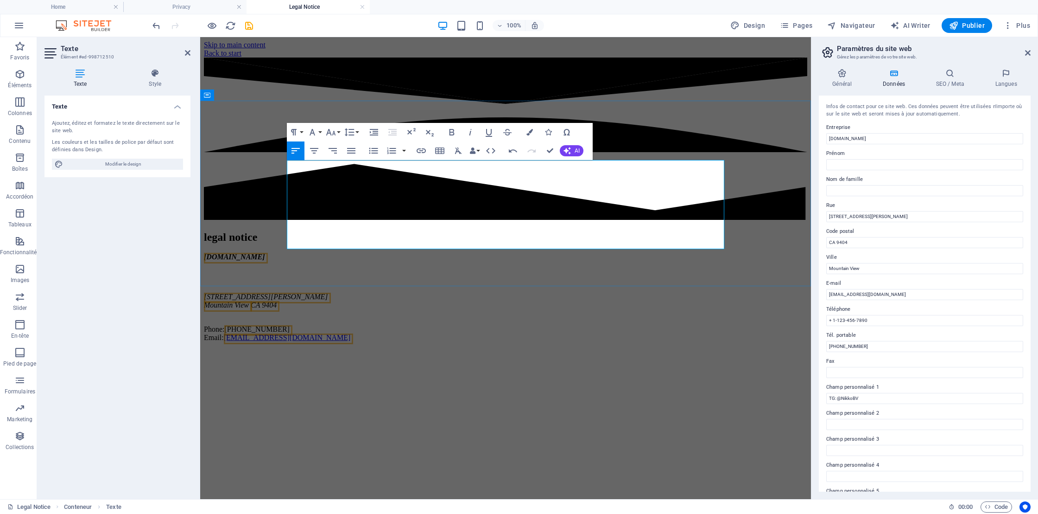
click at [385, 253] on address "[DOMAIN_NAME] [STREET_ADDRESS][PERSON_NAME]" at bounding box center [505, 285] width 603 height 65
drag, startPoint x: 369, startPoint y: 207, endPoint x: 286, endPoint y: 194, distance: 83.4
click at [286, 231] on div "legal notice [DOMAIN_NAME] [STREET_ADDRESS][PERSON_NAME] Phone: [PHONE_NUMBER] …" at bounding box center [505, 286] width 603 height 111
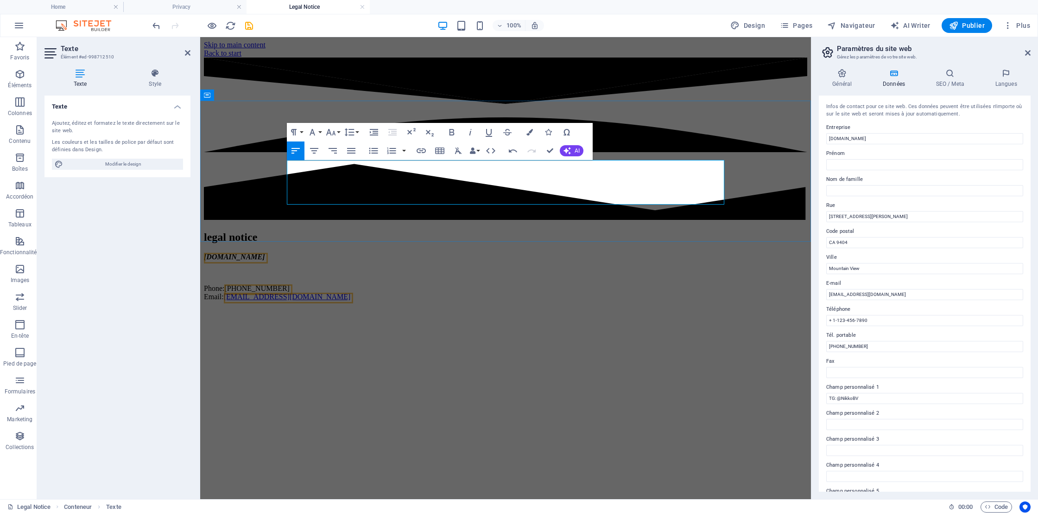
click at [415, 284] on p "Phone: [PHONE_NUMBER] Email: [EMAIL_ADDRESS][DOMAIN_NAME]" at bounding box center [505, 292] width 603 height 17
click at [374, 268] on p "​" at bounding box center [505, 272] width 603 height 8
click at [845, 216] on input "[STREET_ADDRESS][PERSON_NAME]" at bounding box center [924, 216] width 197 height 11
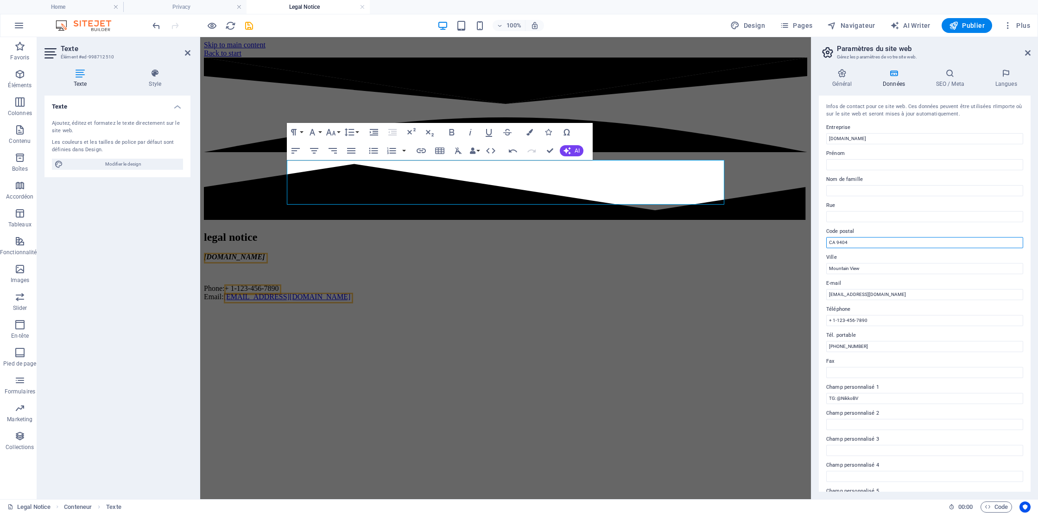
click at [845, 241] on input "CA 9404" at bounding box center [924, 242] width 197 height 11
click at [844, 268] on input "Mountain View" at bounding box center [924, 268] width 197 height 11
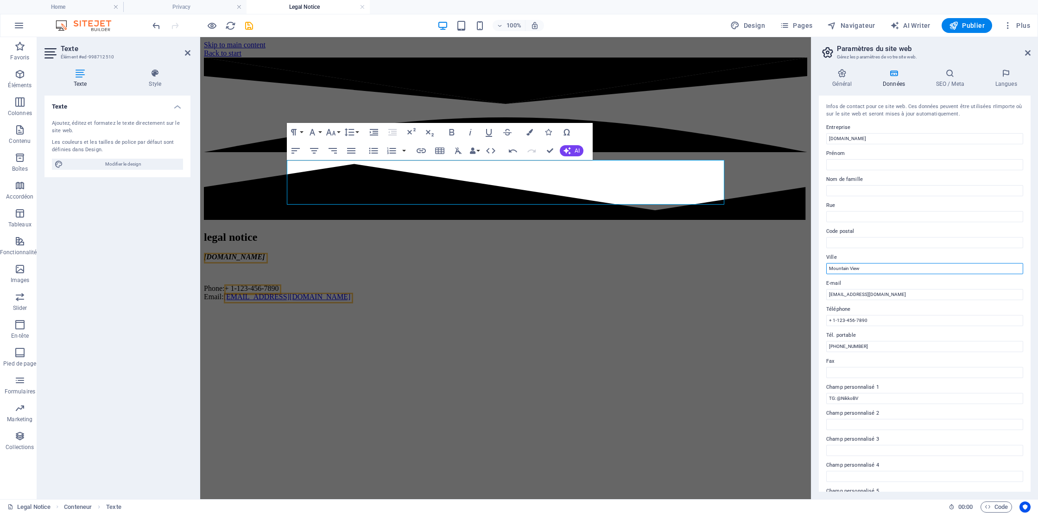
click at [844, 268] on input "Mountain View" at bounding box center [924, 268] width 197 height 11
click at [850, 325] on input "+ 1-123-456-7890" at bounding box center [924, 320] width 197 height 11
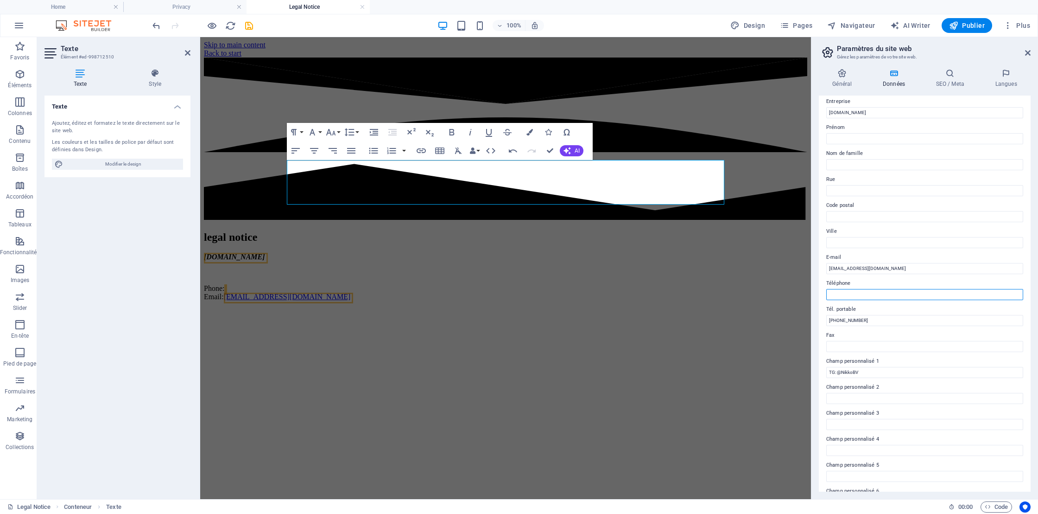
scroll to position [49, 0]
click at [847, 296] on input "[PHONE_NUMBER]" at bounding box center [924, 297] width 197 height 11
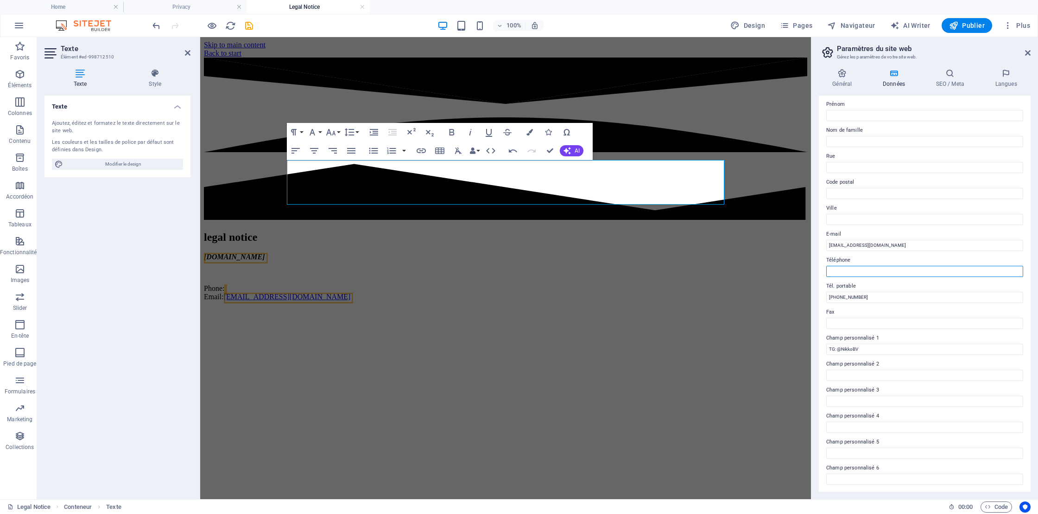
click at [847, 272] on input "Téléphone" at bounding box center [924, 271] width 197 height 11
paste input "[PHONE_NUMBER]"
type input "[PHONE_NUMBER]"
click at [856, 296] on input "[PHONE_NUMBER]" at bounding box center [924, 297] width 197 height 11
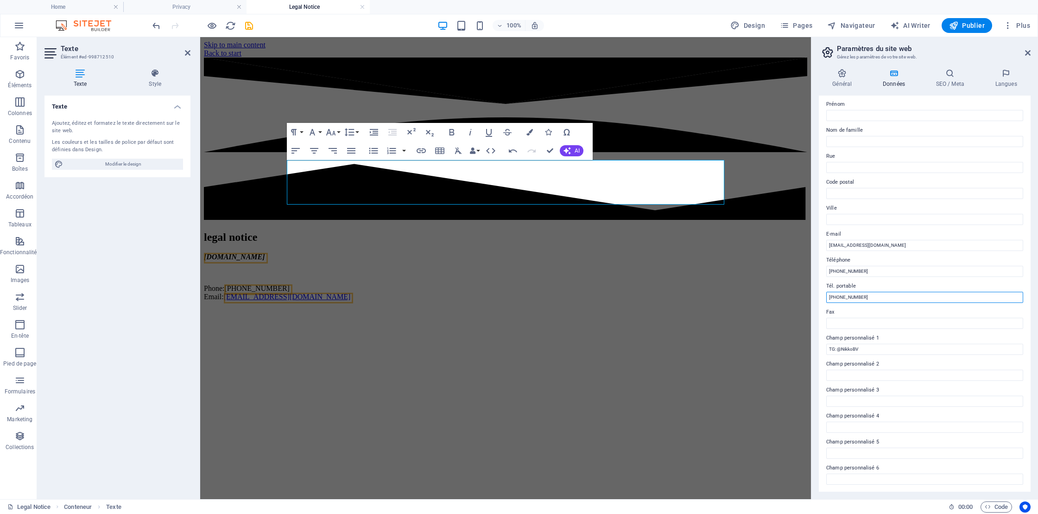
click at [856, 296] on input "[PHONE_NUMBER]" at bounding box center [924, 297] width 197 height 11
click at [849, 347] on input "TG: @NikkoBV" at bounding box center [924, 348] width 197 height 11
click at [702, 308] on html "Skip to main content Back to start legal notice [DOMAIN_NAME] ​ Phone: [PHONE_N…" at bounding box center [505, 172] width 611 height 271
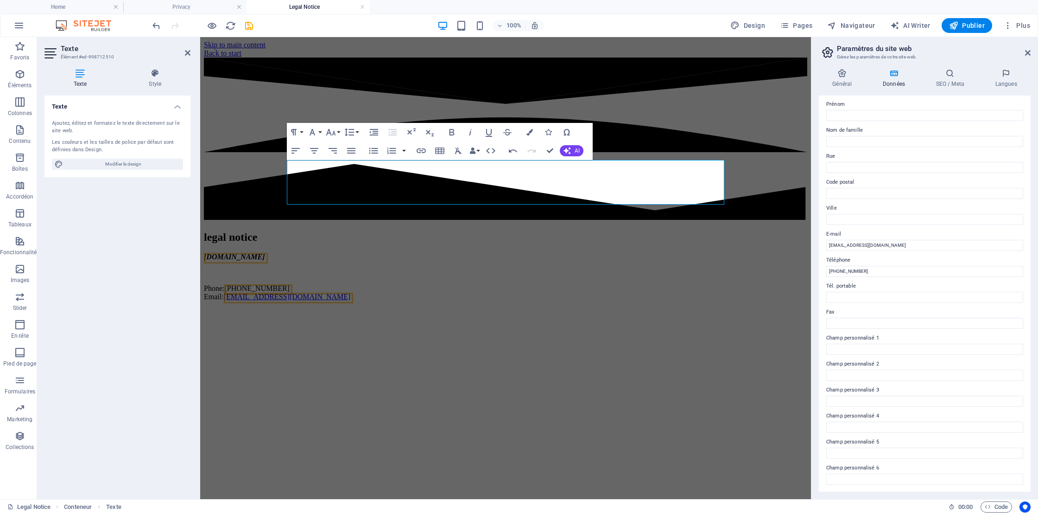
click at [702, 308] on html "Skip to main content Back to start legal notice [DOMAIN_NAME] ​ Phone: [PHONE_N…" at bounding box center [505, 172] width 611 height 271
click at [703, 308] on html "Skip to main content Back to start legal notice [DOMAIN_NAME] ​ Phone: [PHONE_N…" at bounding box center [505, 172] width 611 height 271
click at [706, 308] on html "Skip to main content Back to start legal notice [DOMAIN_NAME] ​ Phone: [PHONE_N…" at bounding box center [505, 172] width 611 height 271
click at [1030, 51] on icon at bounding box center [1028, 52] width 6 height 7
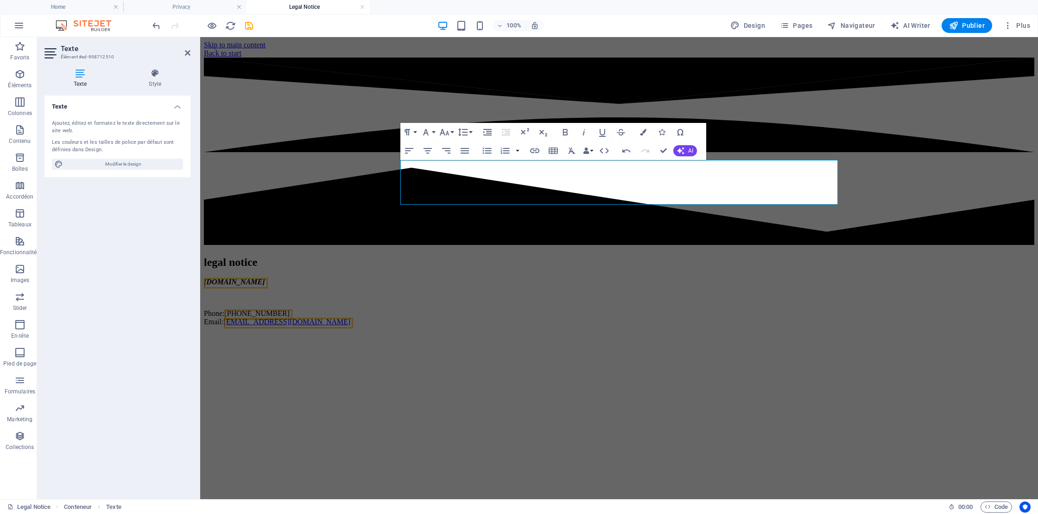
click at [836, 258] on html "Skip to main content Back to start legal notice [DOMAIN_NAME] ​ Phone: [PHONE_N…" at bounding box center [619, 185] width 838 height 296
click at [803, 23] on span "Pages" at bounding box center [796, 25] width 32 height 9
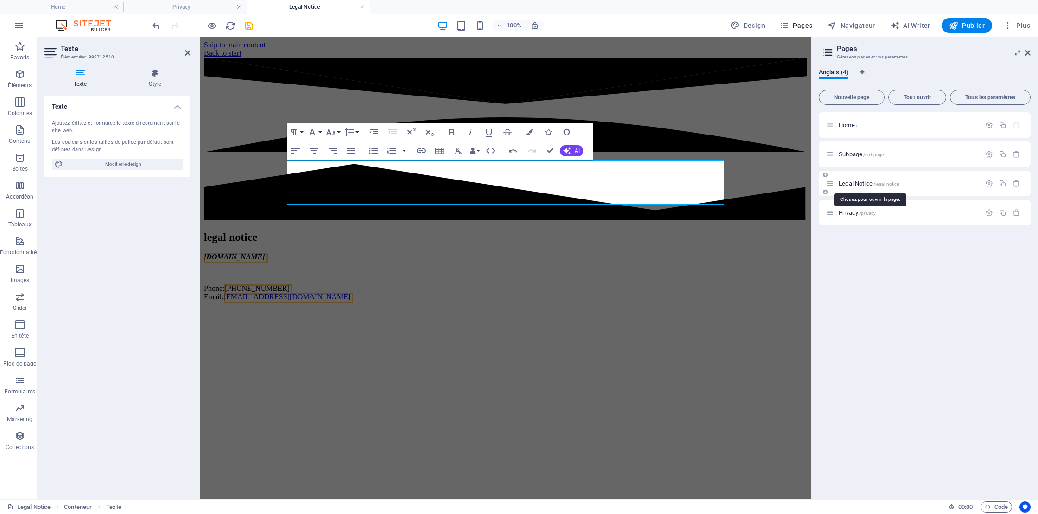
click at [863, 183] on span "Legal Notice /legal-notice" at bounding box center [869, 183] width 60 height 7
click at [990, 183] on icon "button" at bounding box center [989, 183] width 8 height 8
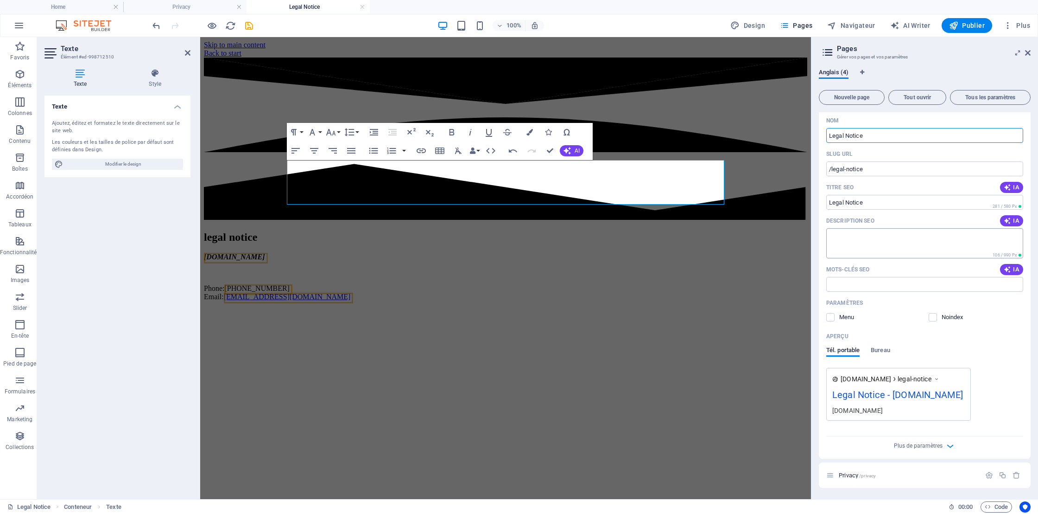
scroll to position [0, 0]
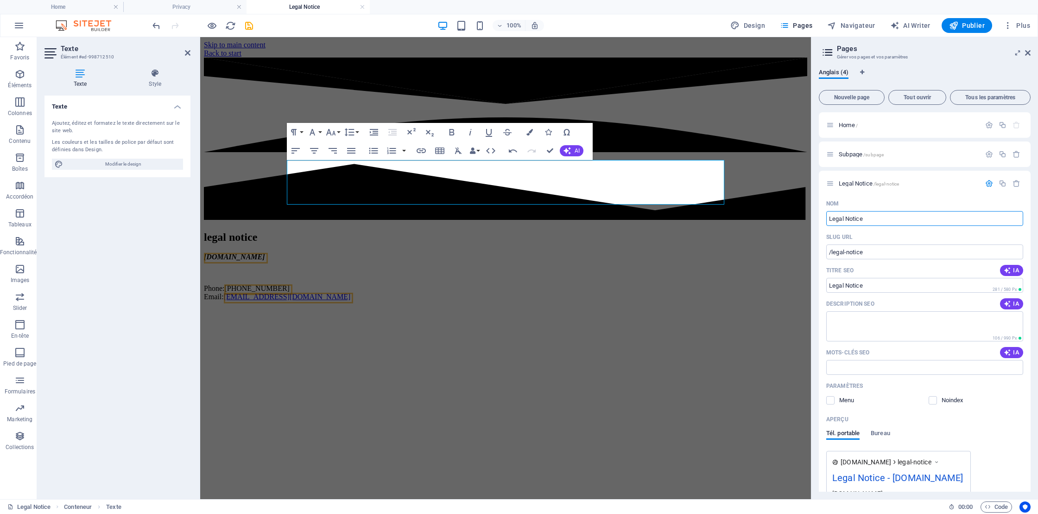
click at [654, 308] on html "Skip to main content Back to start legal notice [DOMAIN_NAME] ​ Phone: [PHONE_N…" at bounding box center [505, 172] width 611 height 271
click at [640, 231] on div "legal notice" at bounding box center [505, 237] width 603 height 13
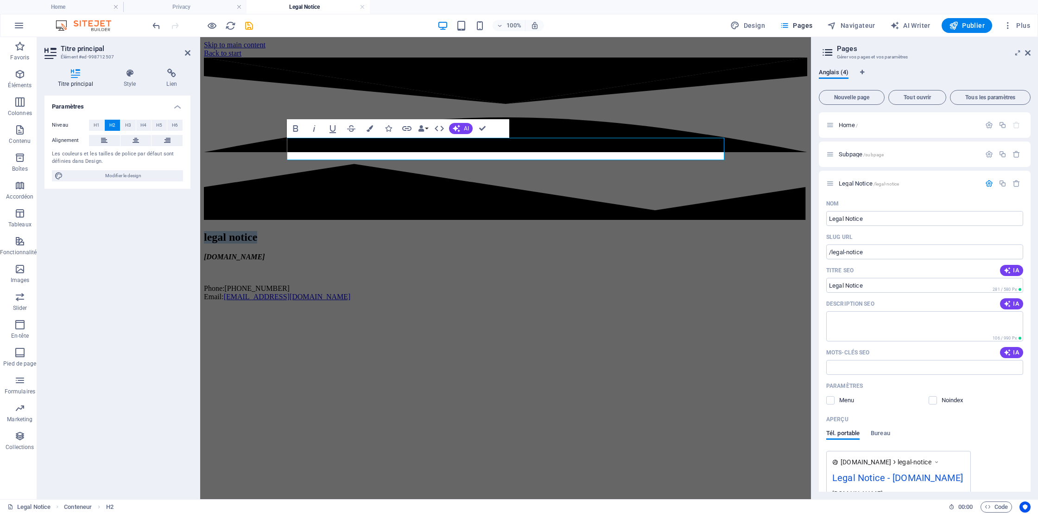
click at [591, 303] on html "Skip to main content Back to start legal notice [DOMAIN_NAME] Phone: [PHONE_NUM…" at bounding box center [505, 172] width 611 height 271
click at [812, 27] on span "Pages" at bounding box center [796, 25] width 32 height 9
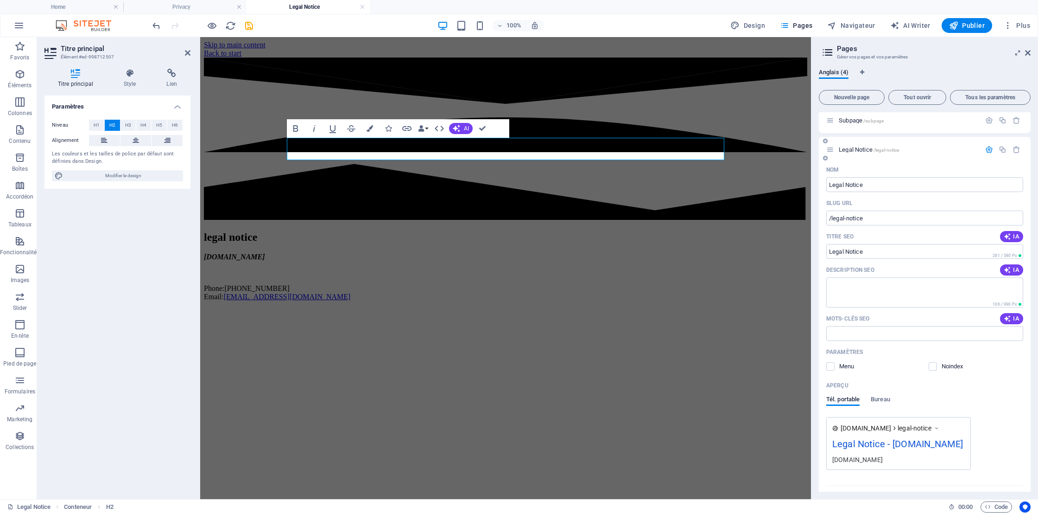
scroll to position [83, 0]
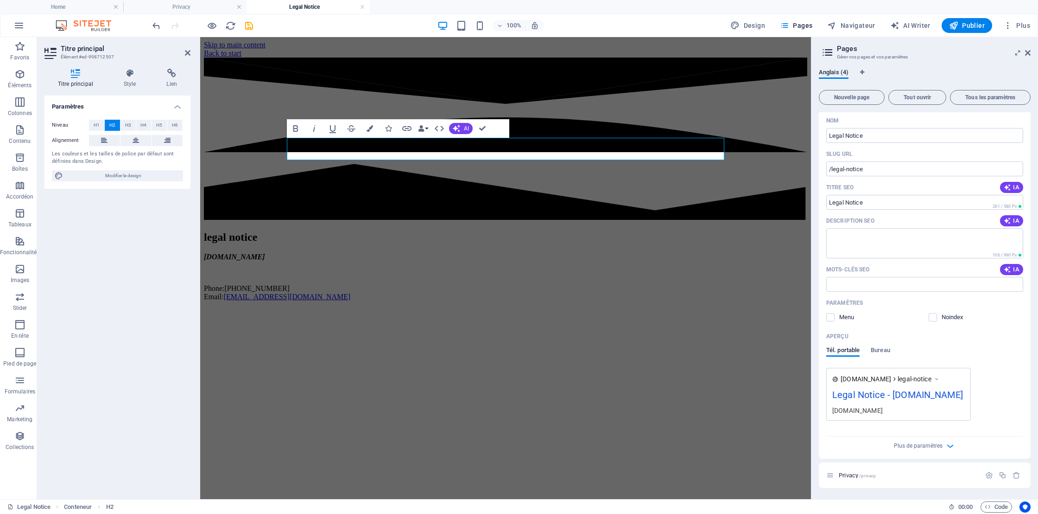
click at [671, 308] on html "Skip to main content Back to start legal notice [DOMAIN_NAME] Phone: [PHONE_NUM…" at bounding box center [505, 172] width 611 height 271
click at [1028, 54] on icon at bounding box center [1028, 52] width 6 height 7
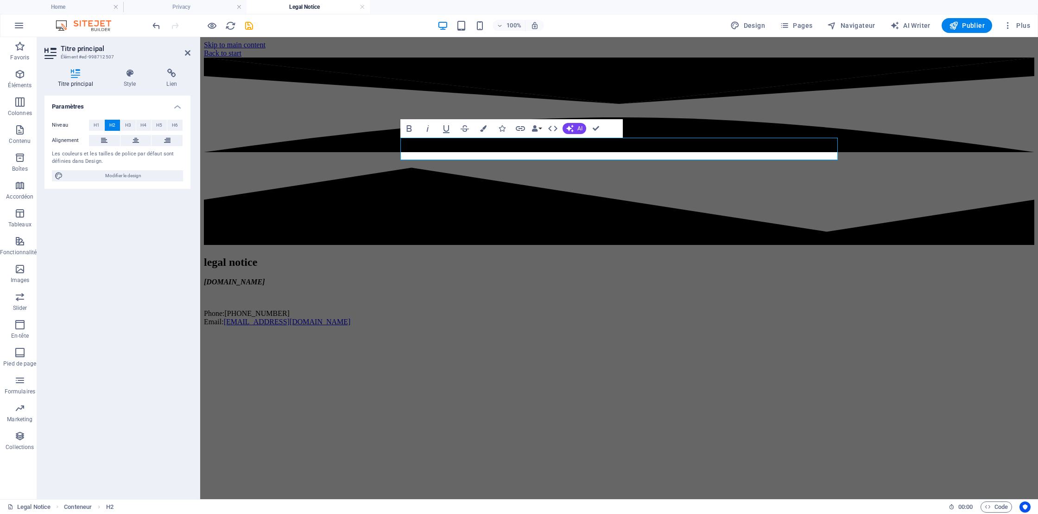
click at [375, 265] on html "Skip to main content Back to start legal notice [DOMAIN_NAME] Phone: [PHONE_NUM…" at bounding box center [619, 185] width 838 height 296
click at [432, 51] on div "Back to start" at bounding box center [619, 53] width 831 height 8
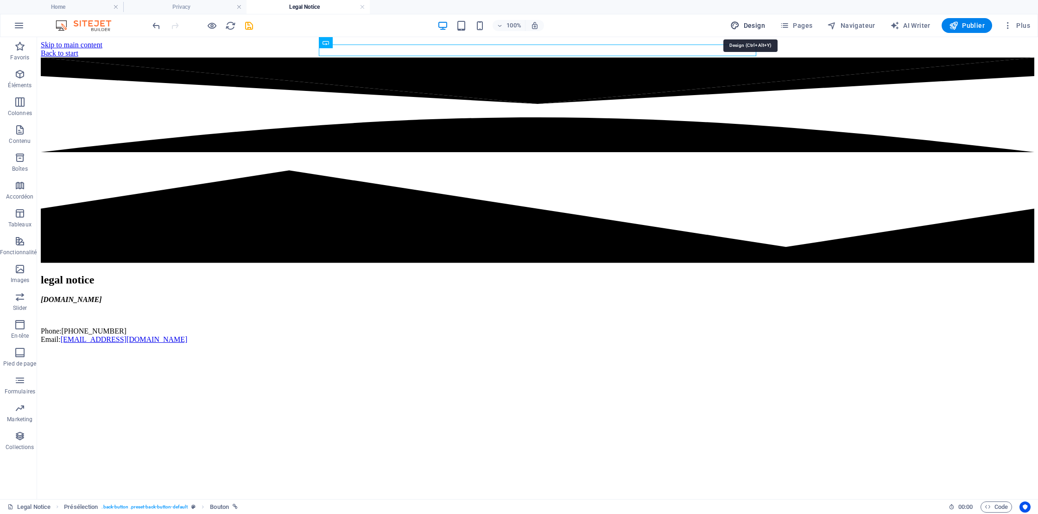
click at [748, 25] on span "Design" at bounding box center [747, 25] width 35 height 9
select select "px"
select select "400"
select select "px"
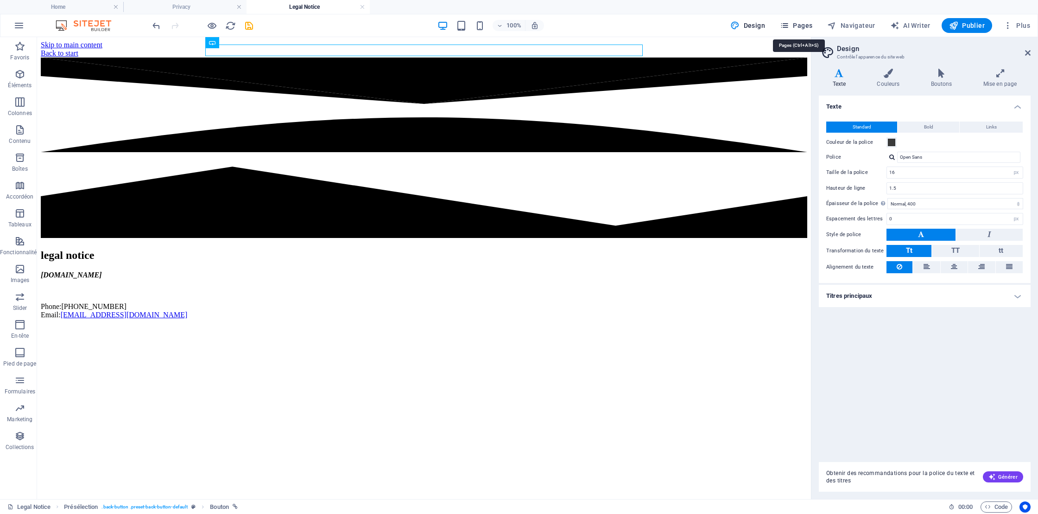
click at [801, 25] on span "Pages" at bounding box center [796, 25] width 32 height 9
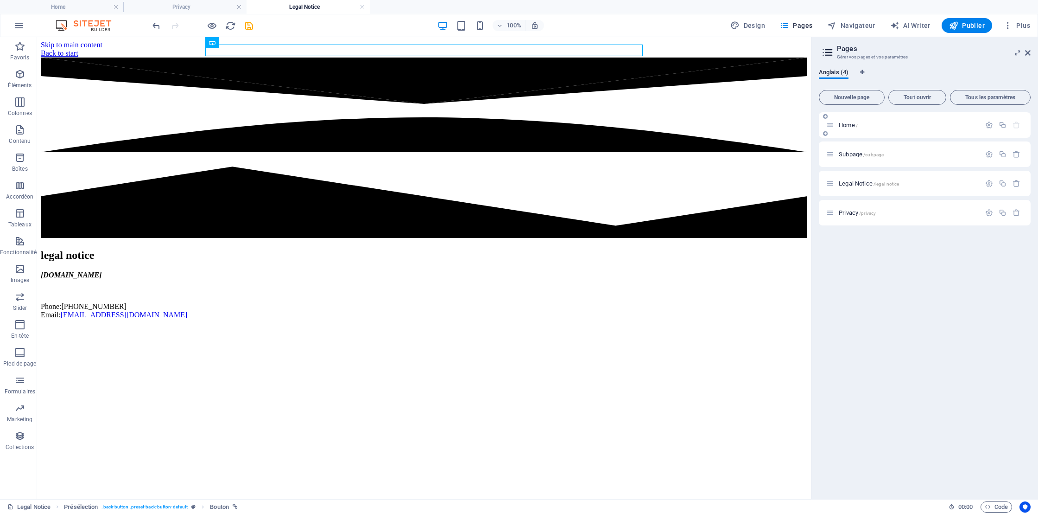
click at [839, 120] on div "Home /" at bounding box center [903, 125] width 154 height 11
click at [844, 125] on span "Home /" at bounding box center [848, 124] width 19 height 7
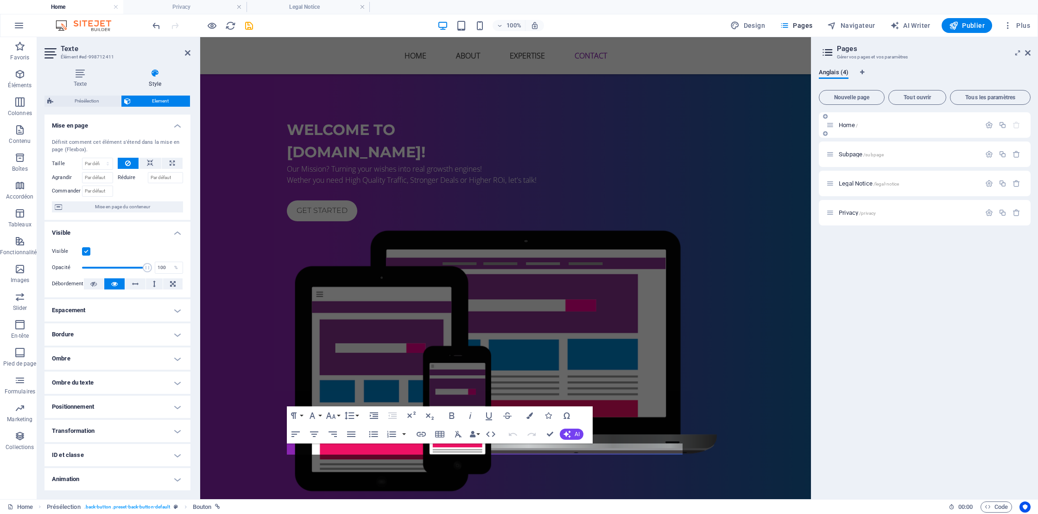
scroll to position [2081, 0]
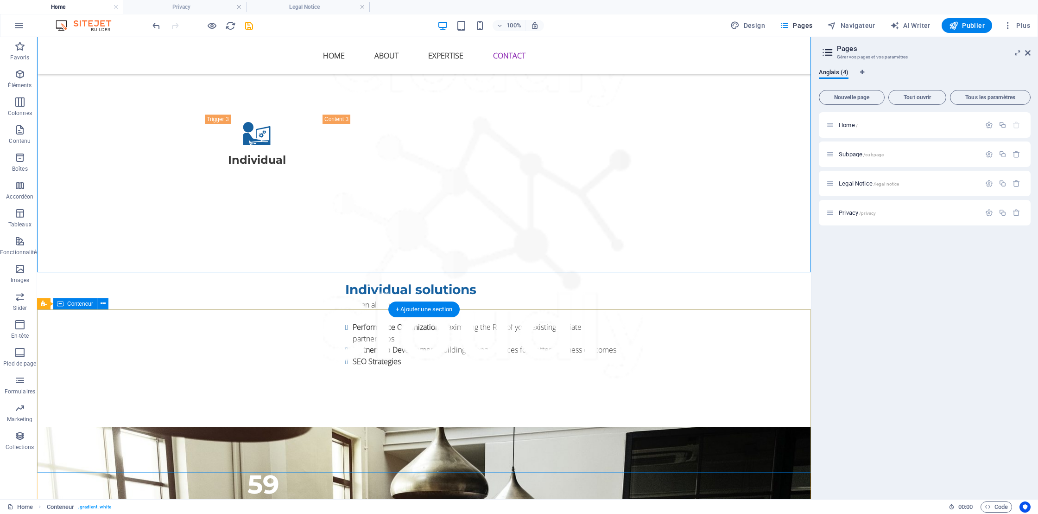
scroll to position [2077, 0]
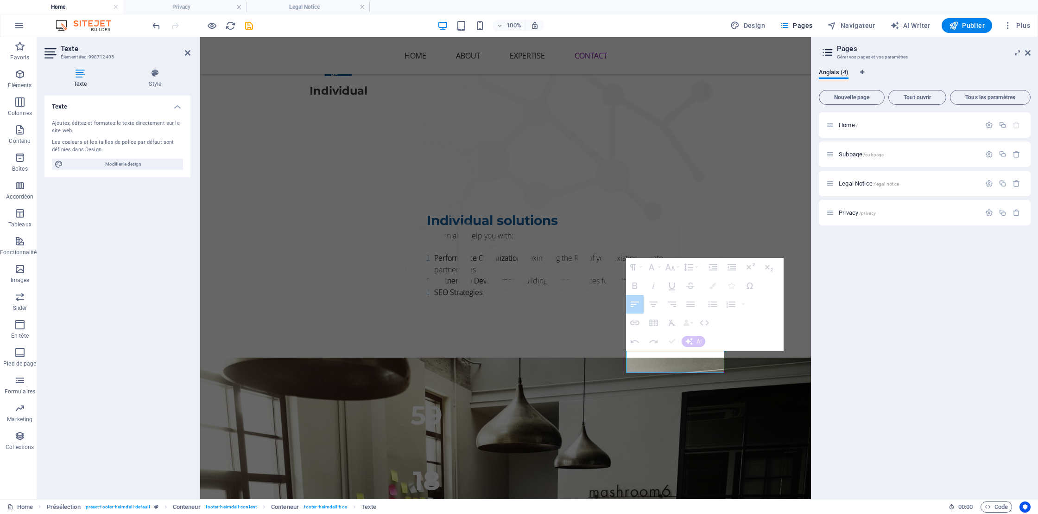
click at [742, 328] on div "Paragraph Format Normal Heading 1 Heading 2 Heading 3 Heading 4 Heading 5 Headi…" at bounding box center [705, 304] width 158 height 93
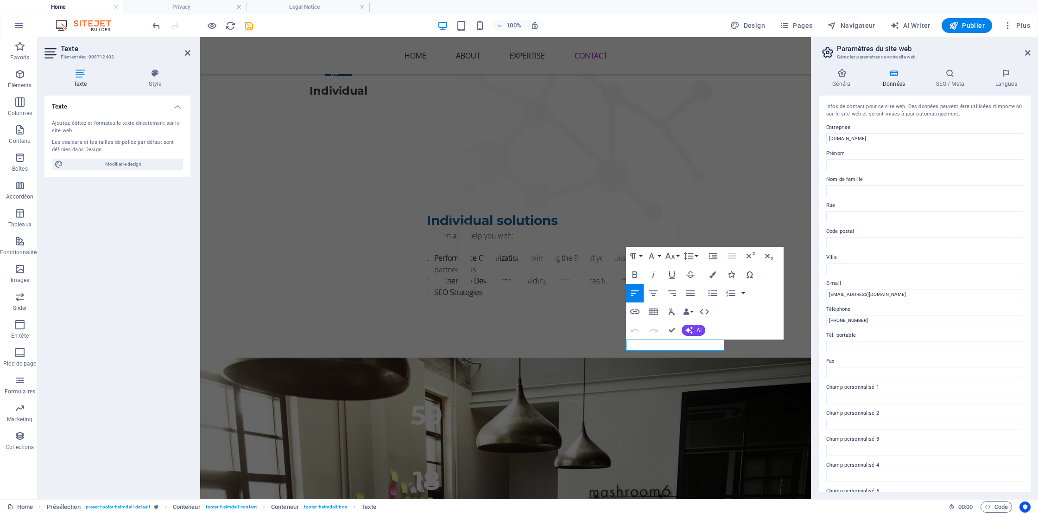
click at [732, 274] on icon "button" at bounding box center [731, 274] width 6 height 6
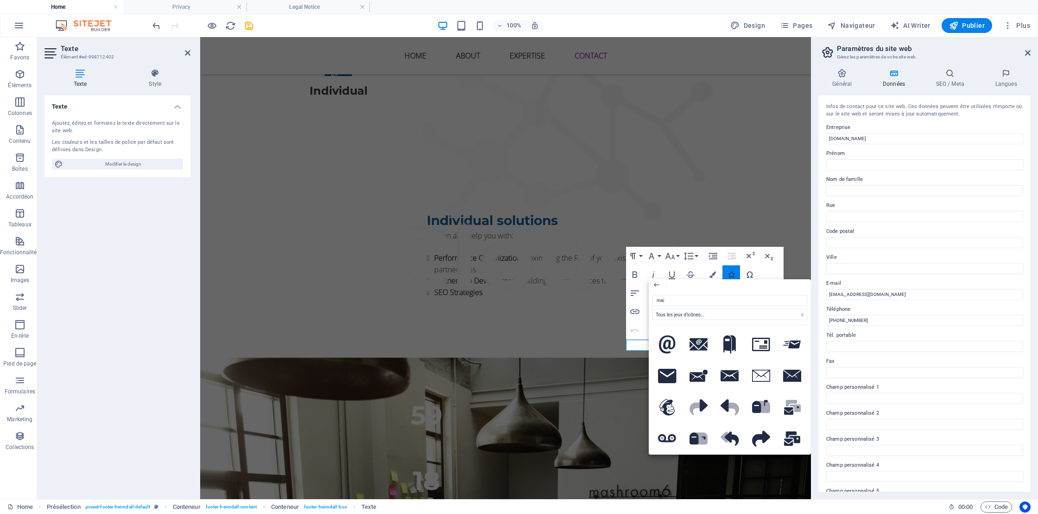
type input "mail"
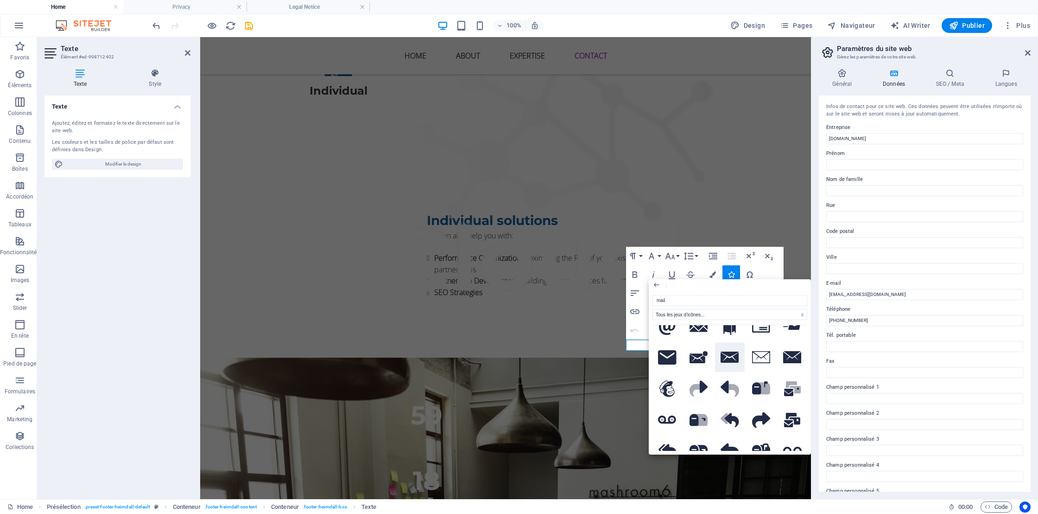
scroll to position [0, 0]
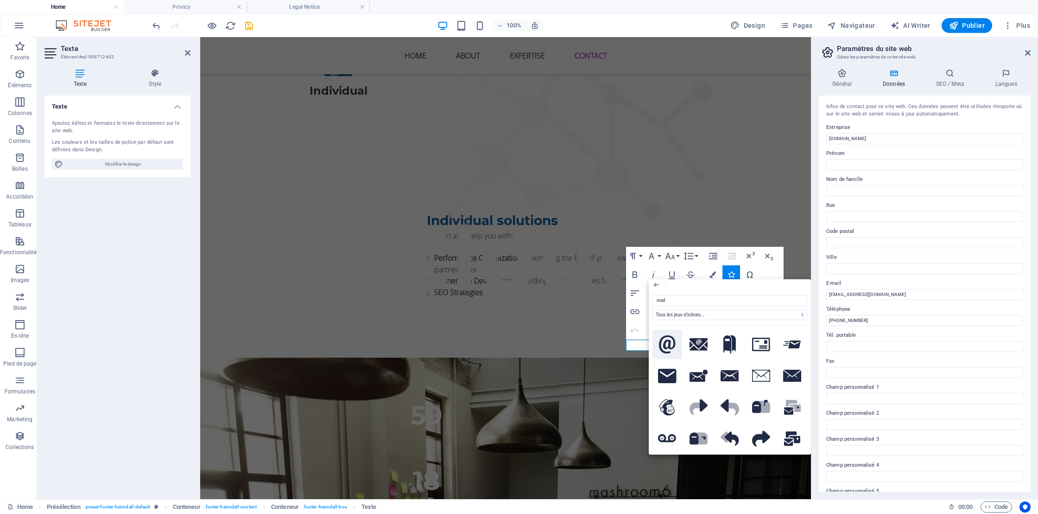
click at [667, 347] on icon at bounding box center [667, 344] width 17 height 19
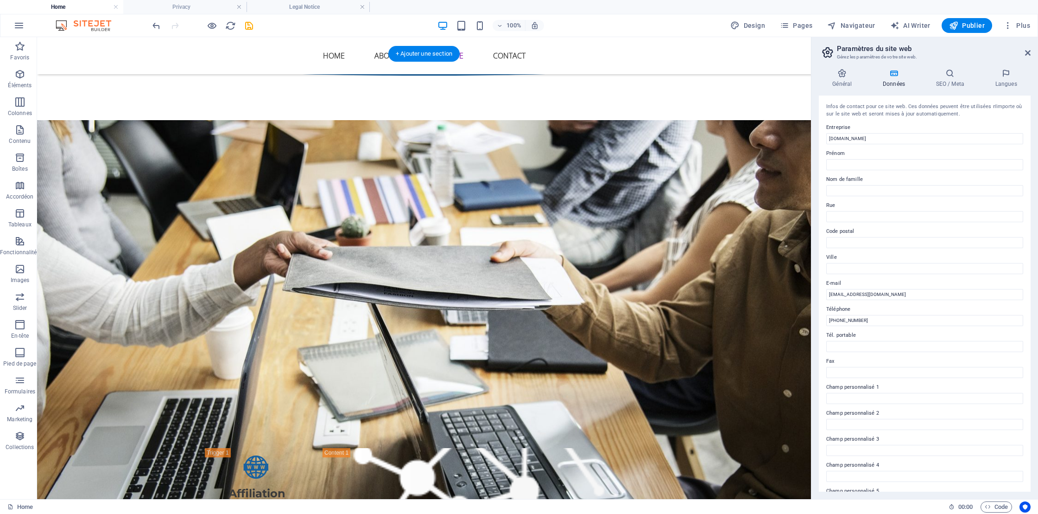
scroll to position [1246, 0]
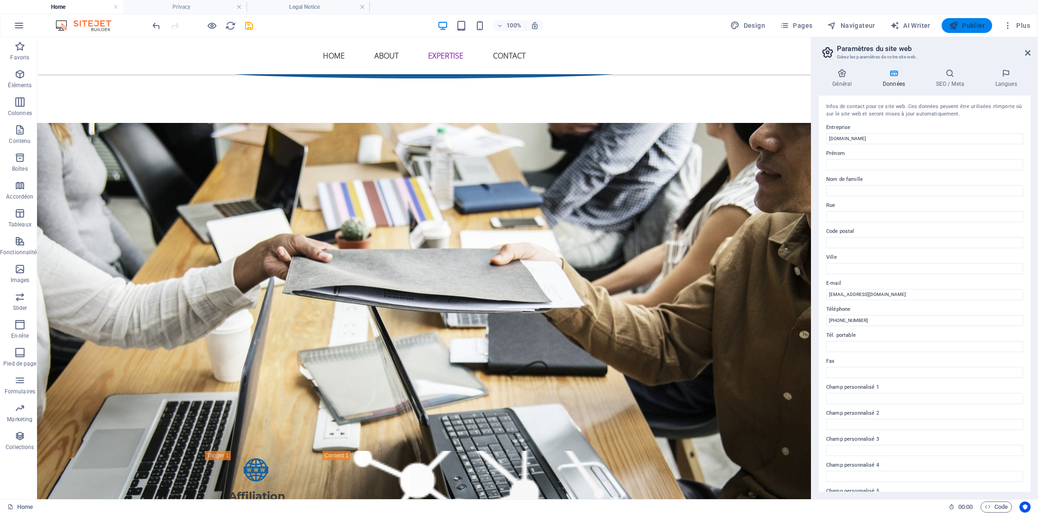
click at [971, 27] on span "Publier" at bounding box center [967, 25] width 36 height 9
checkbox input "false"
